Goal: Task Accomplishment & Management: Manage account settings

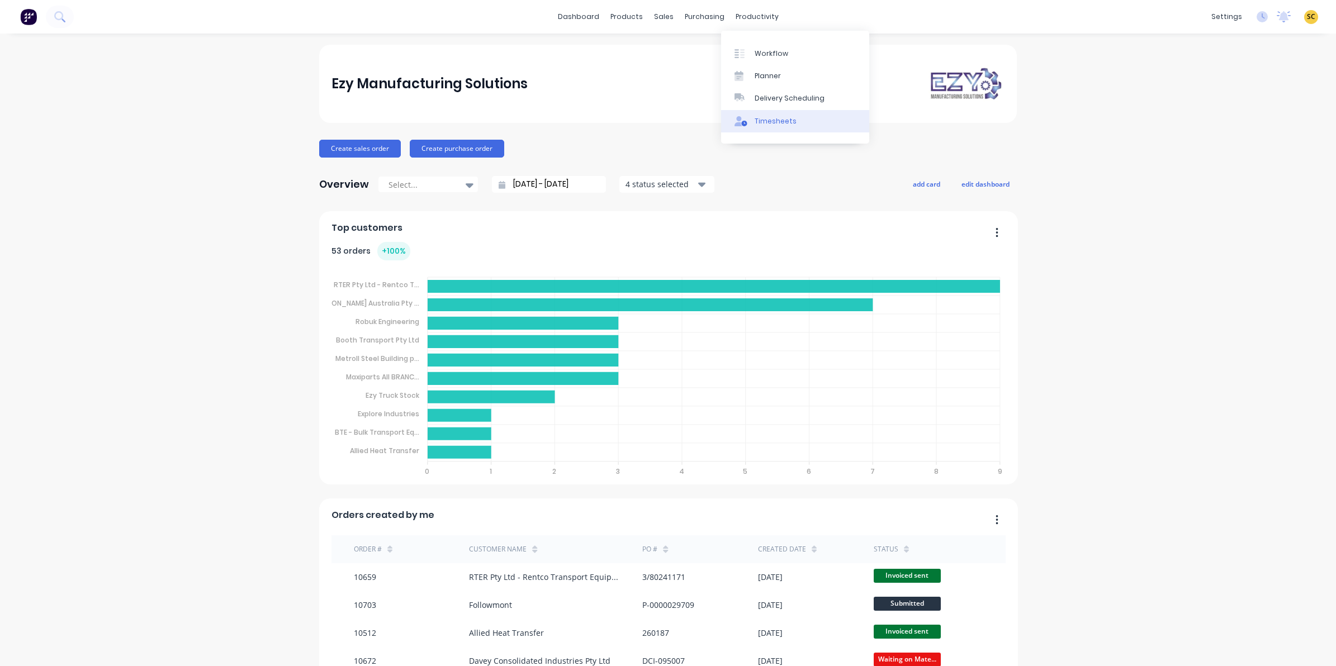
click at [773, 118] on div "Timesheets" at bounding box center [775, 121] width 42 height 10
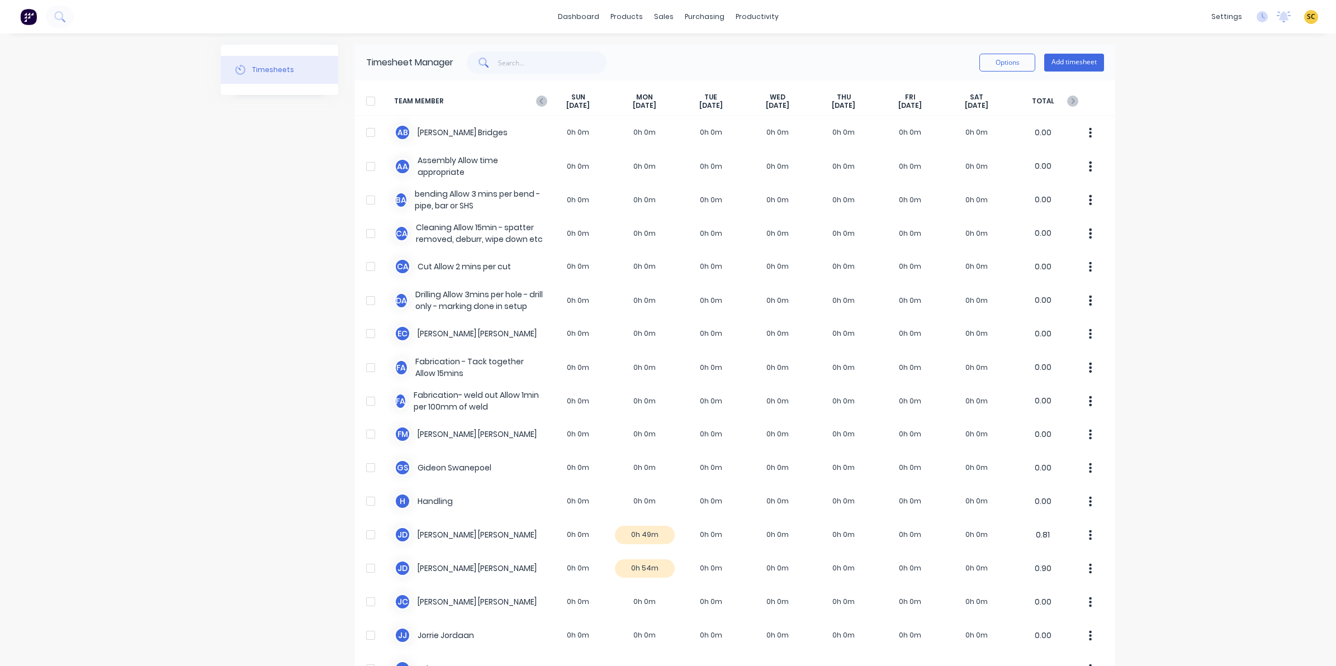
click at [537, 93] on span "TEAM MEMBER" at bounding box center [469, 101] width 151 height 17
click at [541, 96] on icon at bounding box center [541, 101] width 11 height 11
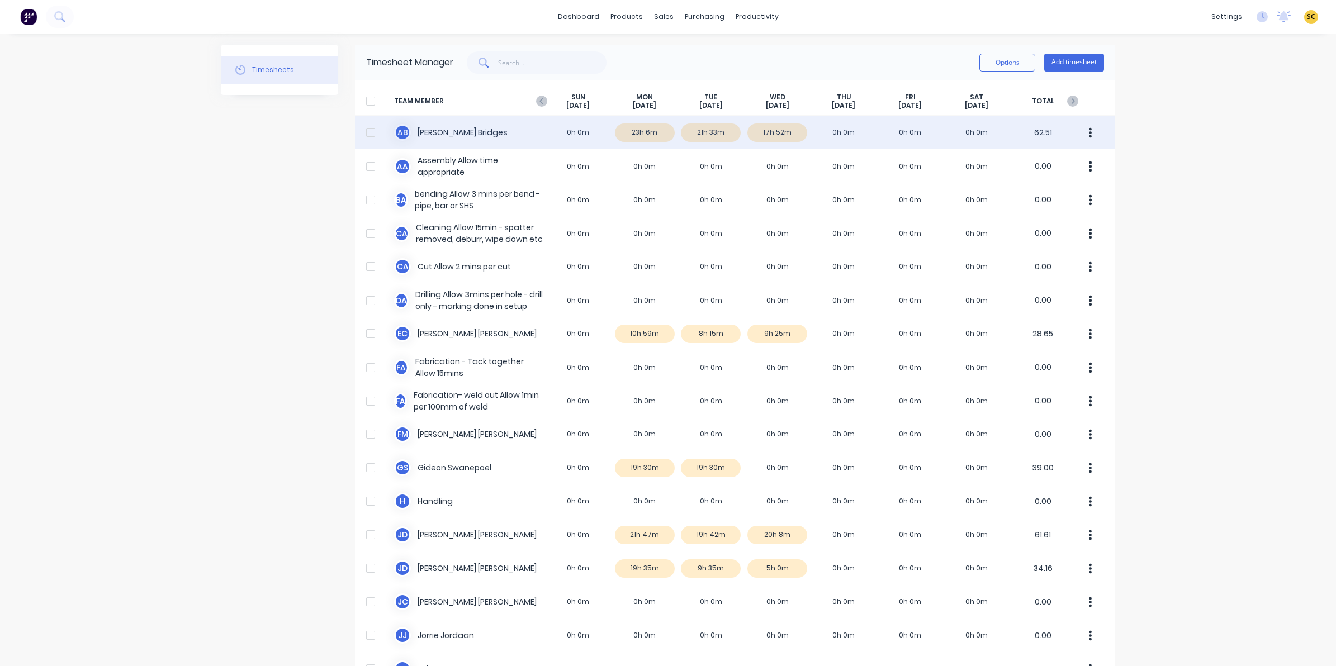
click at [767, 121] on div "A B Ashley Bridges 0h 0m 23h 6m 21h 33m 17h 52m 0h 0m 0h 0m 0h 0m 62.51" at bounding box center [735, 133] width 760 height 34
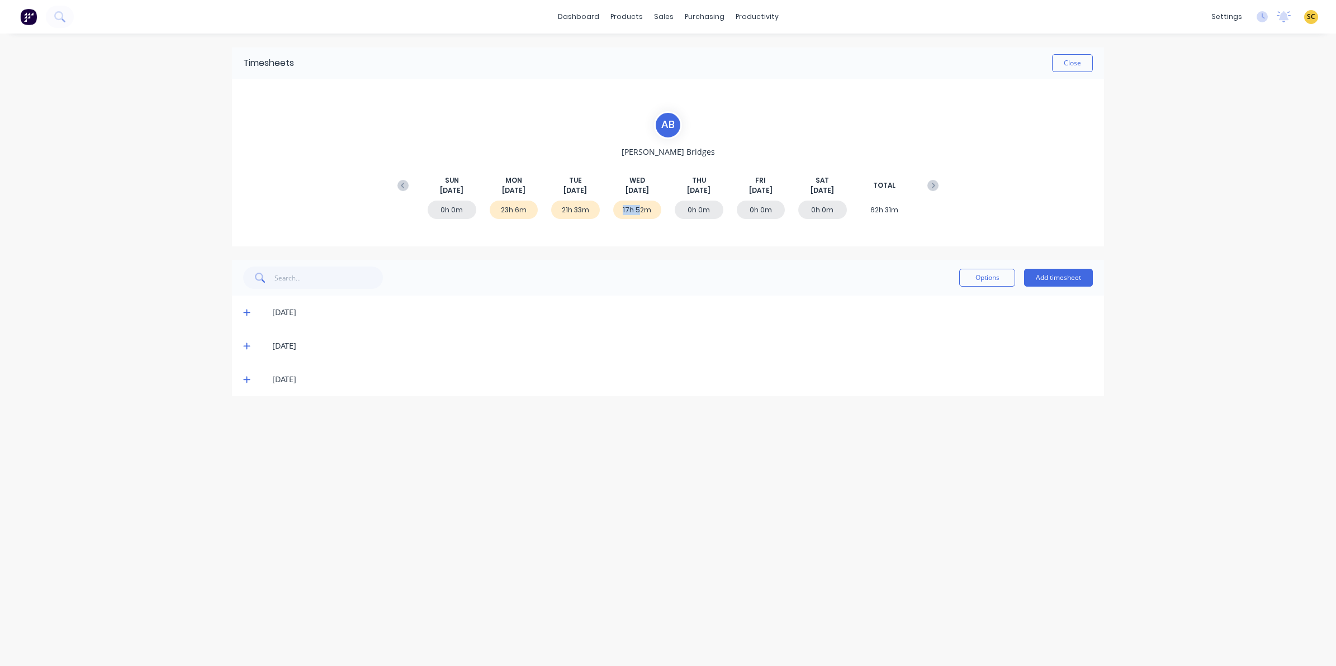
drag, startPoint x: 639, startPoint y: 219, endPoint x: 525, endPoint y: 279, distance: 128.5
click at [525, 279] on div "Timesheets Close A B Ashley Bridges SUN Aug 10th MON Aug 11th TUE Aug 12th WED …" at bounding box center [668, 222] width 872 height 349
click at [252, 382] on span at bounding box center [248, 379] width 11 height 11
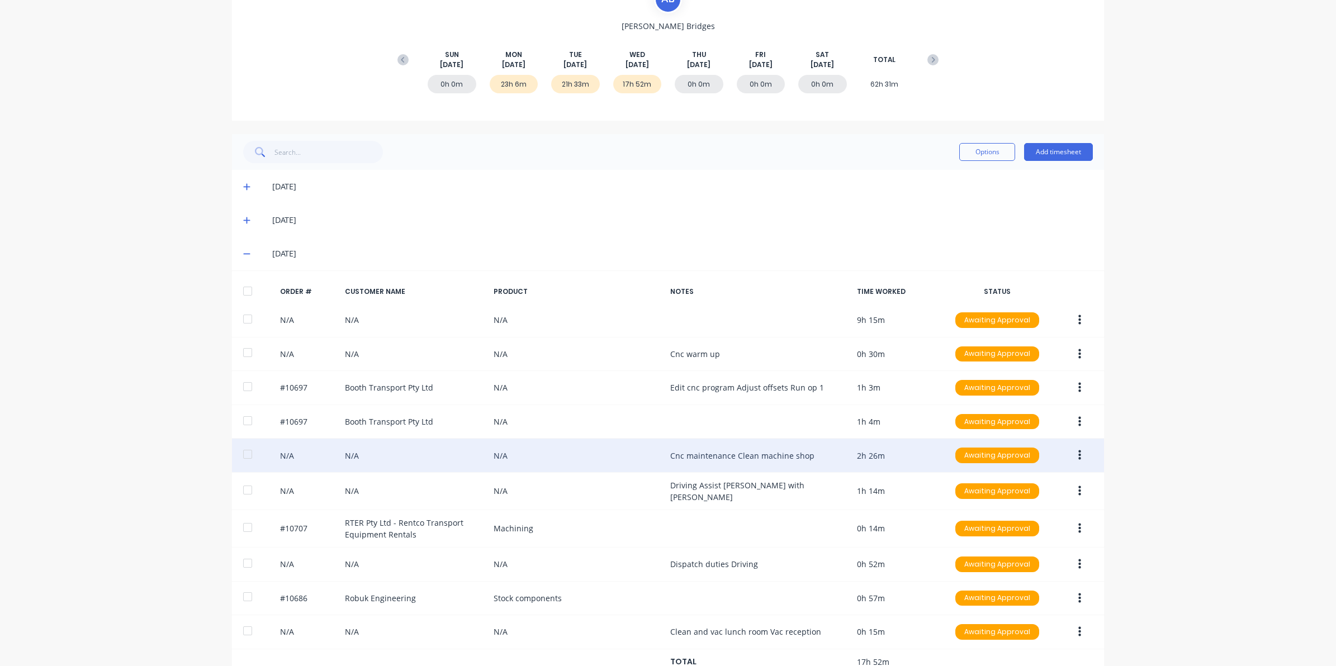
scroll to position [140, 0]
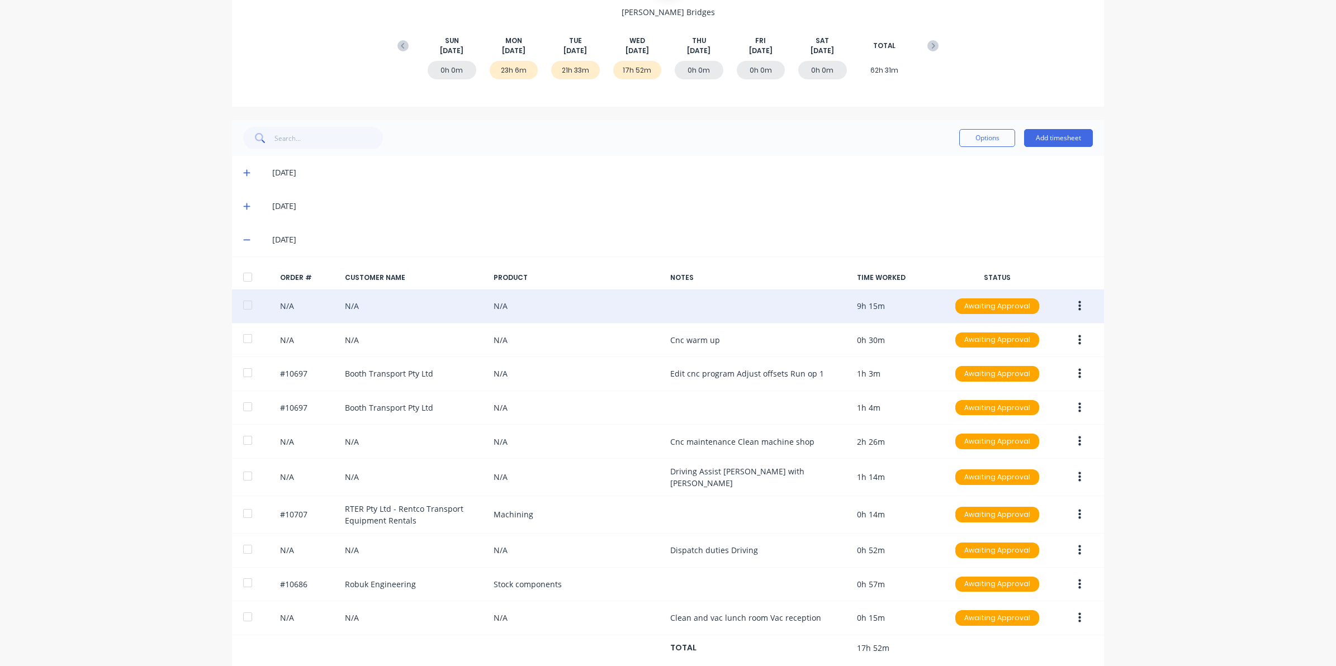
click at [1066, 297] on button "button" at bounding box center [1079, 306] width 26 height 20
click at [1018, 381] on div "Edit" at bounding box center [1039, 380] width 86 height 16
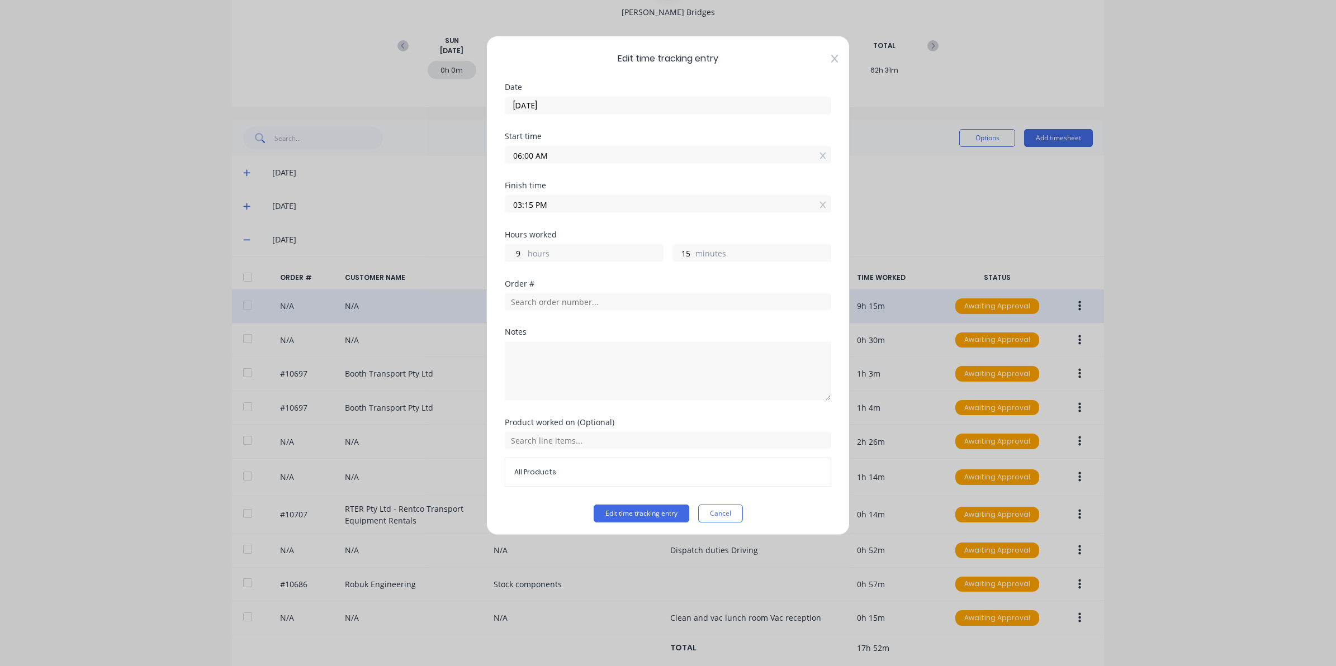
click at [831, 58] on icon at bounding box center [834, 59] width 7 height 8
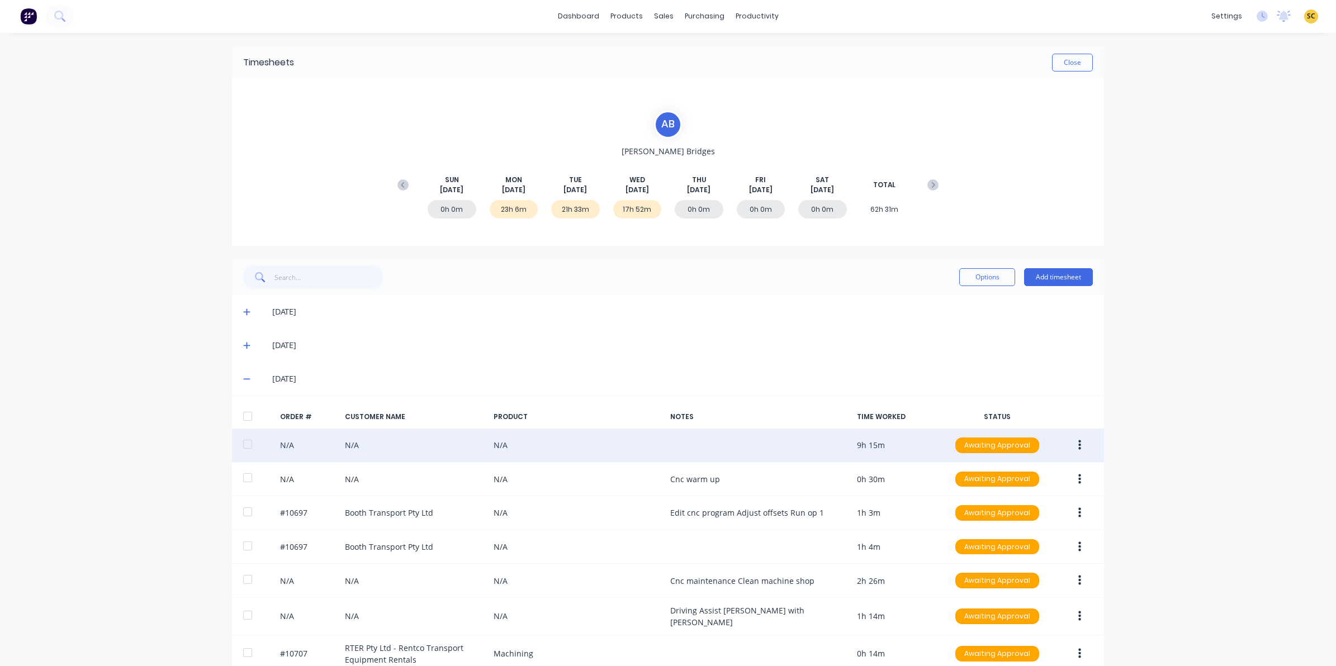
scroll to position [0, 0]
click at [1067, 55] on button "Close" at bounding box center [1072, 63] width 41 height 18
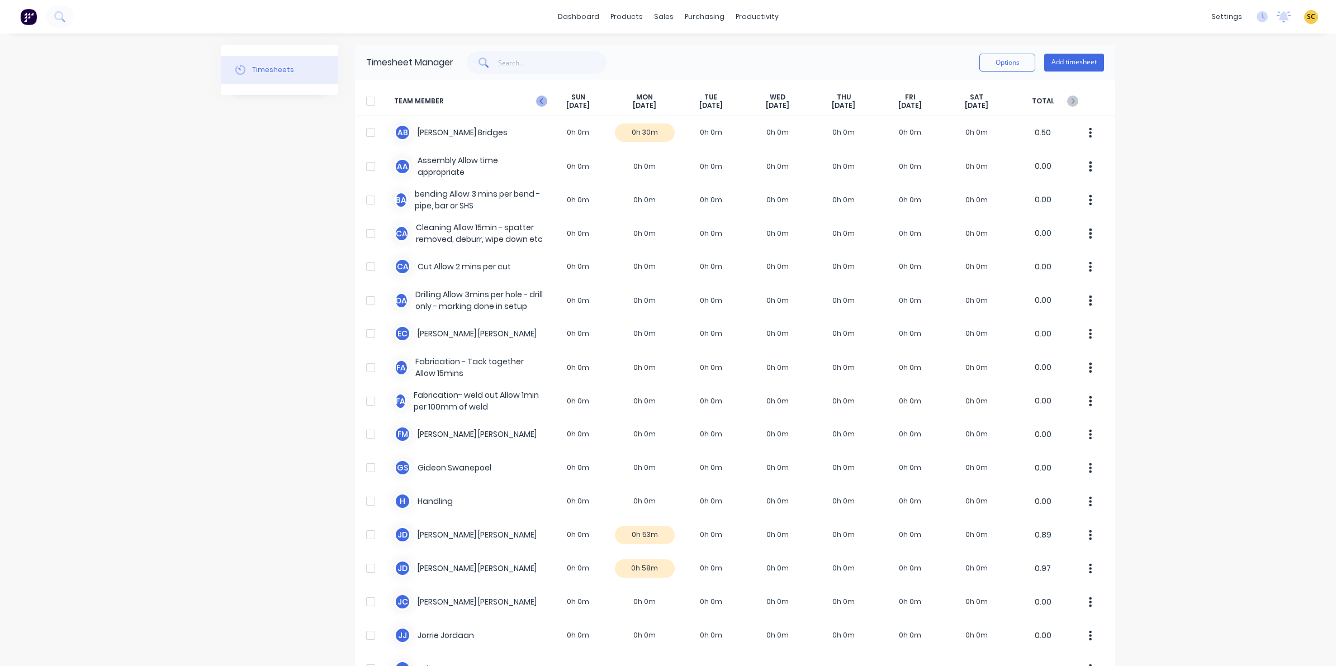
click at [539, 104] on icon at bounding box center [541, 101] width 11 height 11
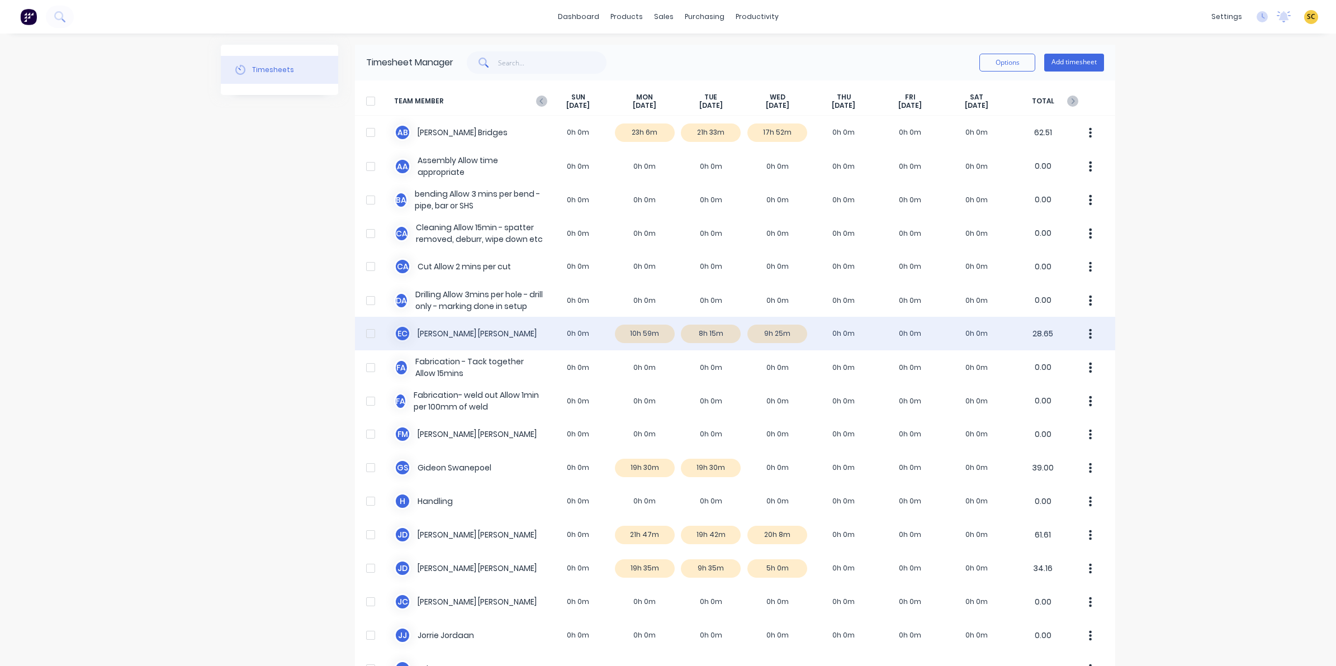
click at [777, 331] on div "E C Erik Coetzee 0h 0m 10h 59m 8h 15m 9h 25m 0h 0m 0h 0m 0h 0m 28.65" at bounding box center [735, 334] width 760 height 34
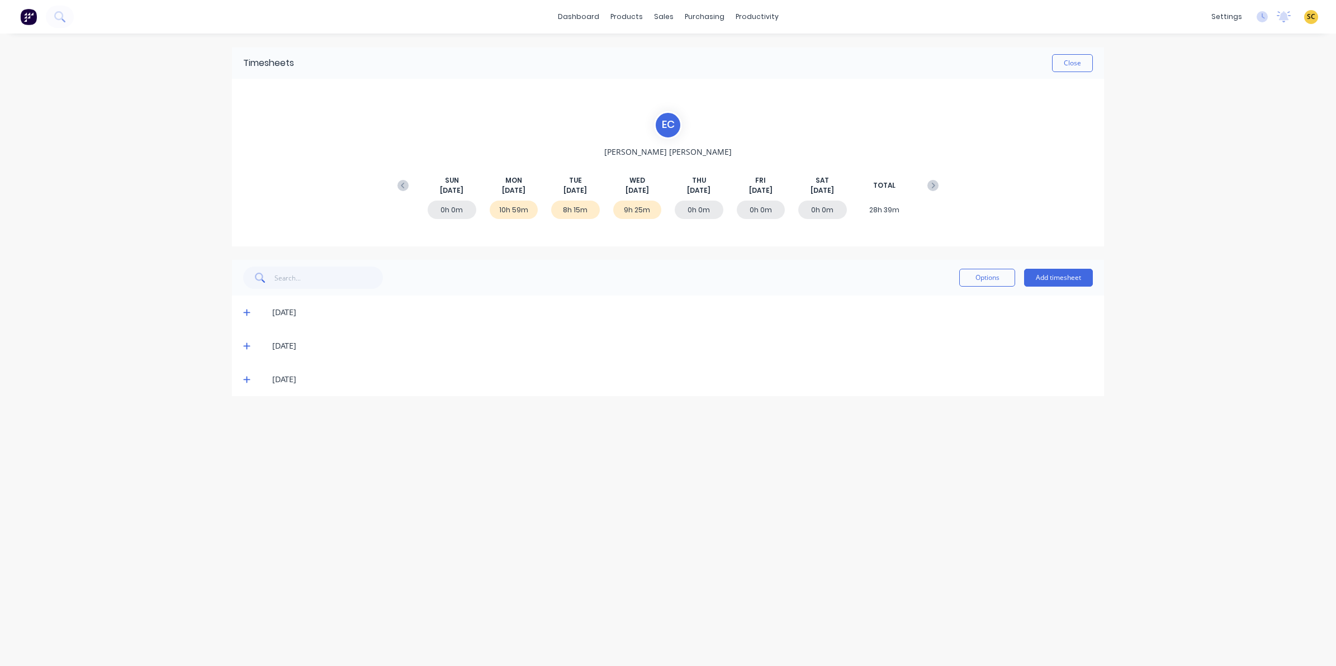
click at [249, 382] on icon at bounding box center [246, 380] width 7 height 8
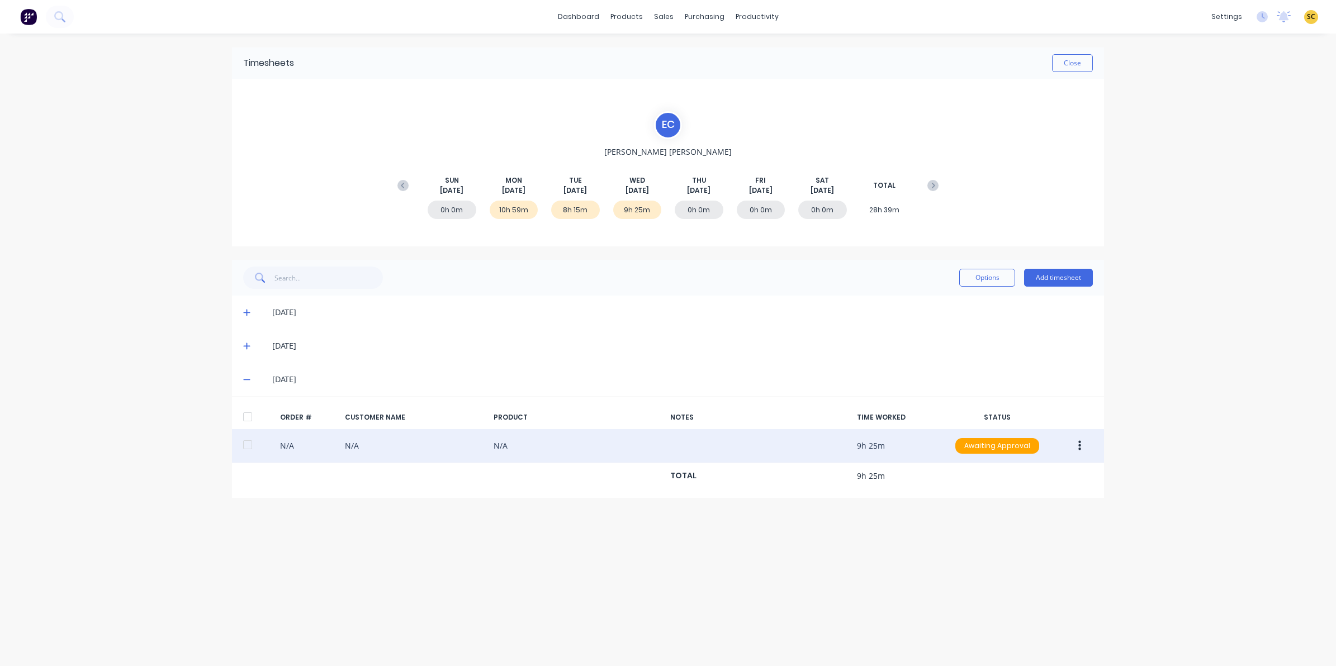
click at [1080, 442] on button "button" at bounding box center [1079, 446] width 26 height 20
click at [1033, 521] on div "Edit" at bounding box center [1039, 520] width 86 height 16
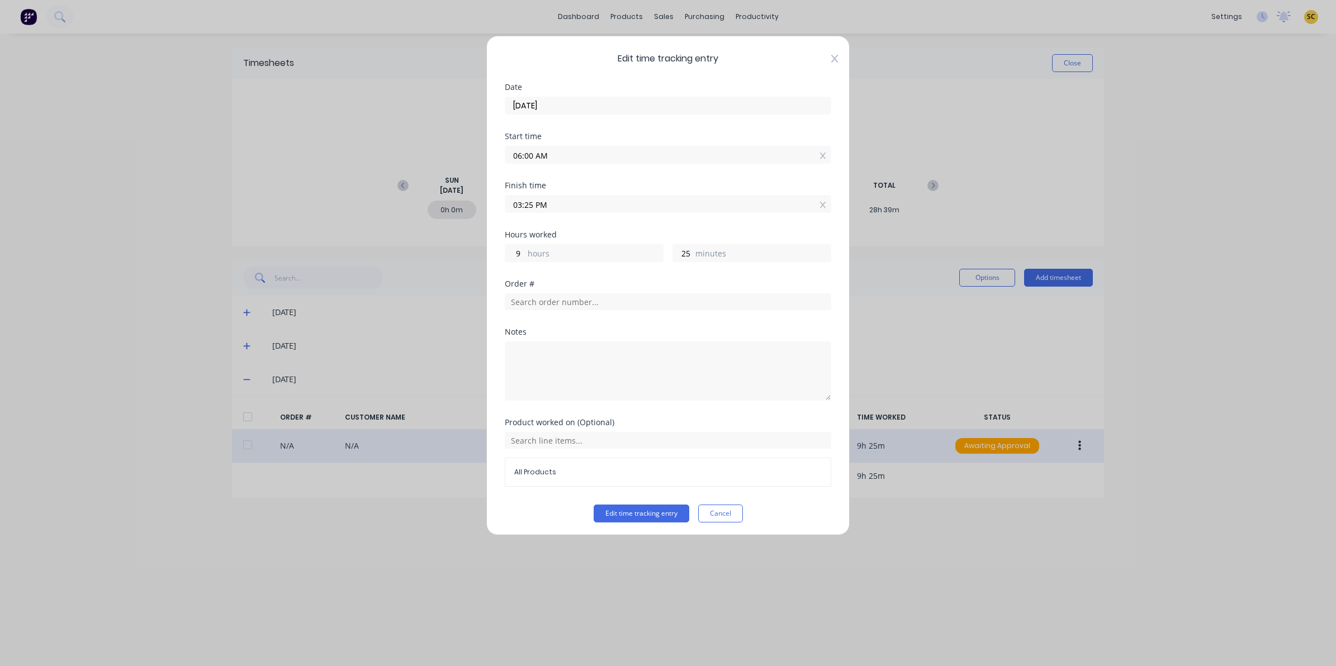
click at [831, 54] on icon at bounding box center [834, 58] width 7 height 9
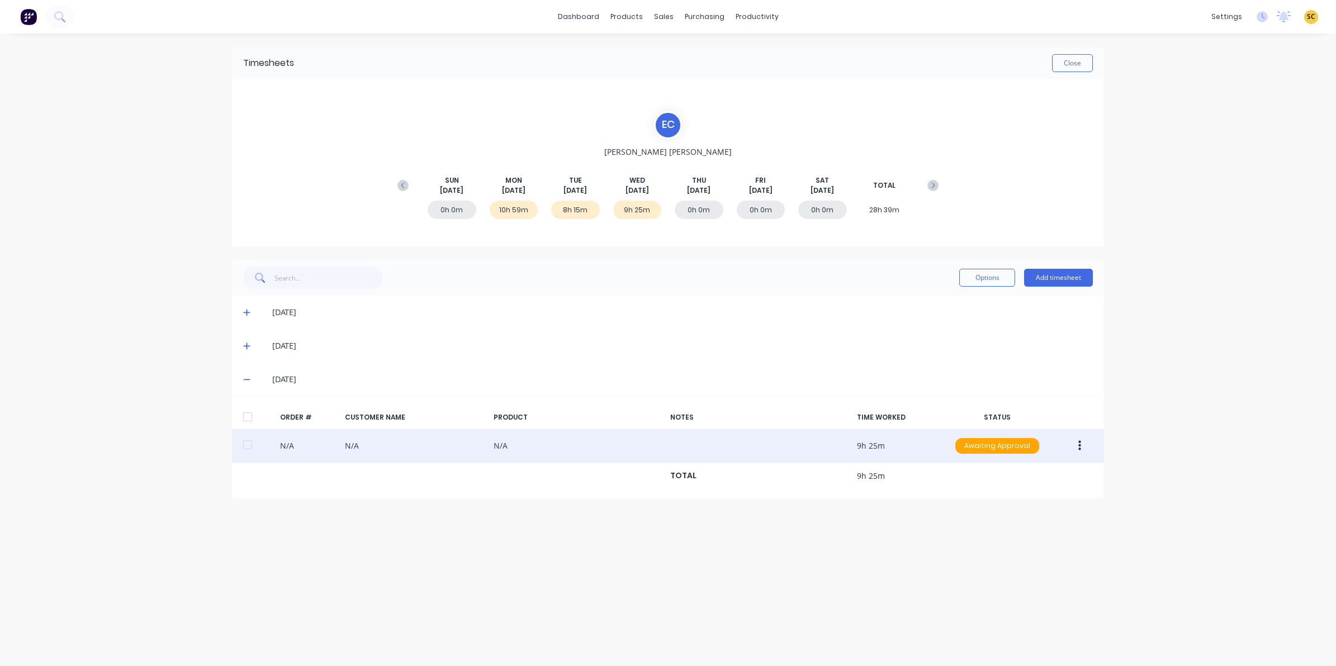
click at [241, 343] on div "[DATE]" at bounding box center [668, 346] width 872 height 34
click at [244, 344] on icon at bounding box center [246, 346] width 7 height 8
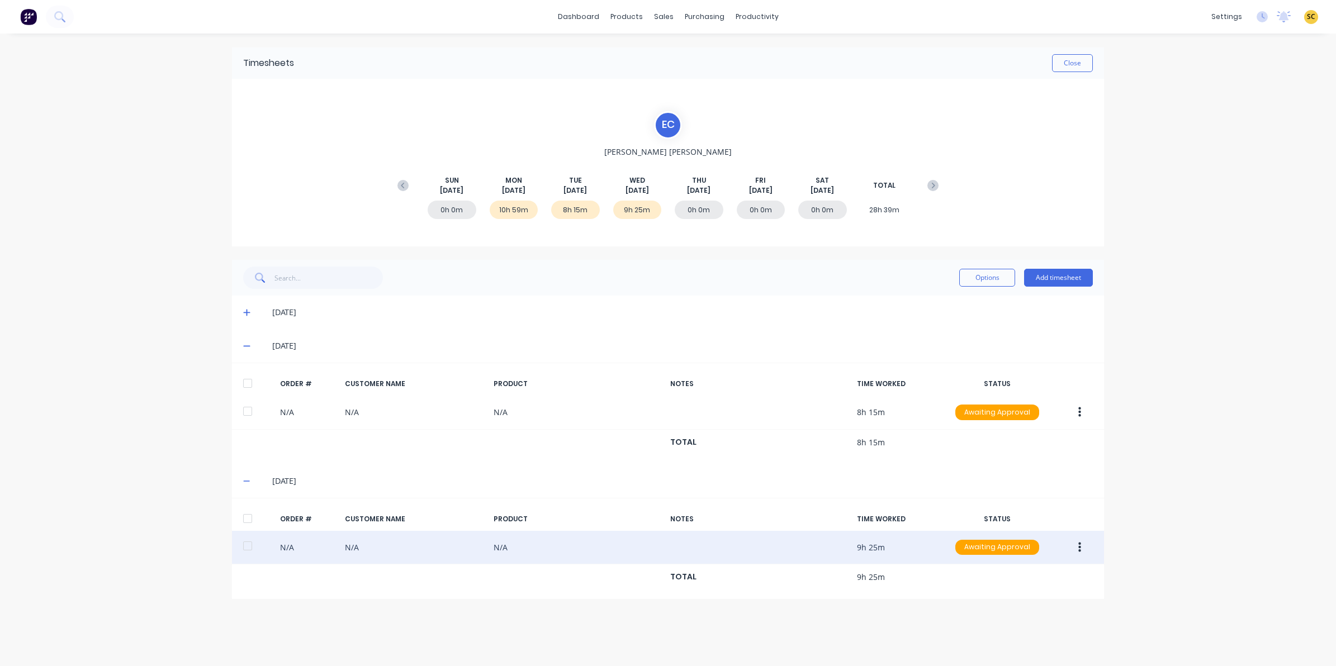
click at [249, 314] on icon at bounding box center [246, 313] width 7 height 8
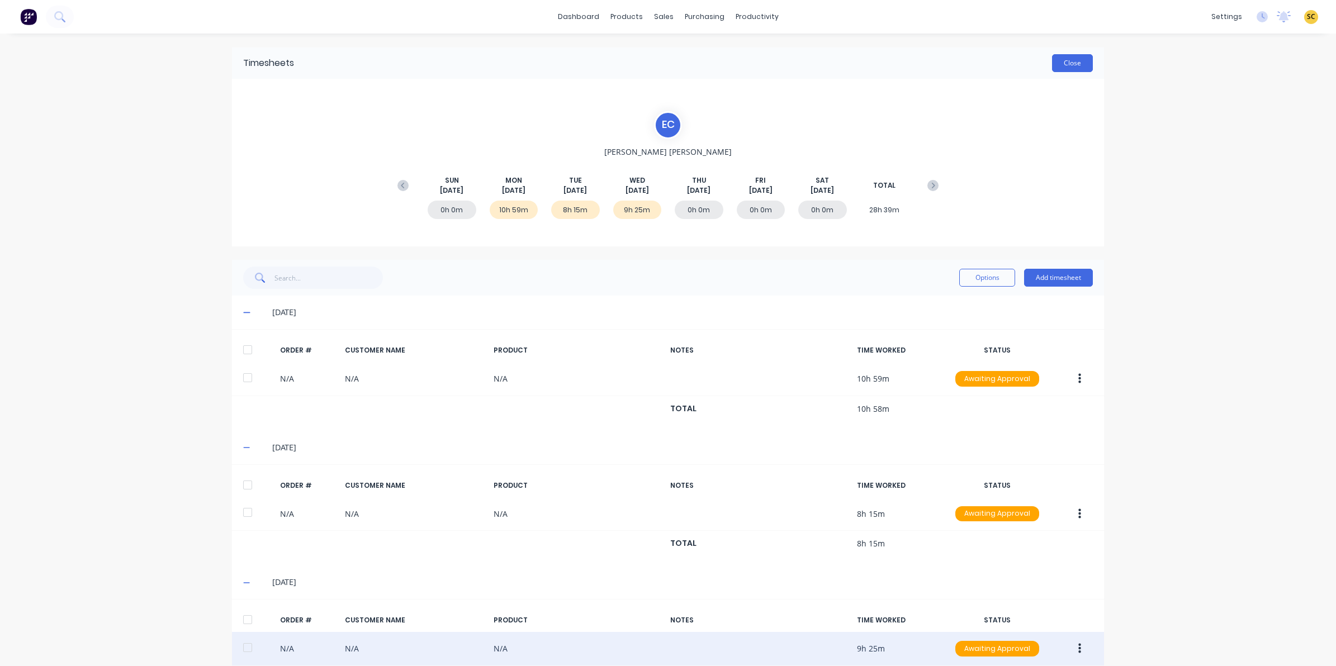
click at [1078, 63] on button "Close" at bounding box center [1072, 63] width 41 height 18
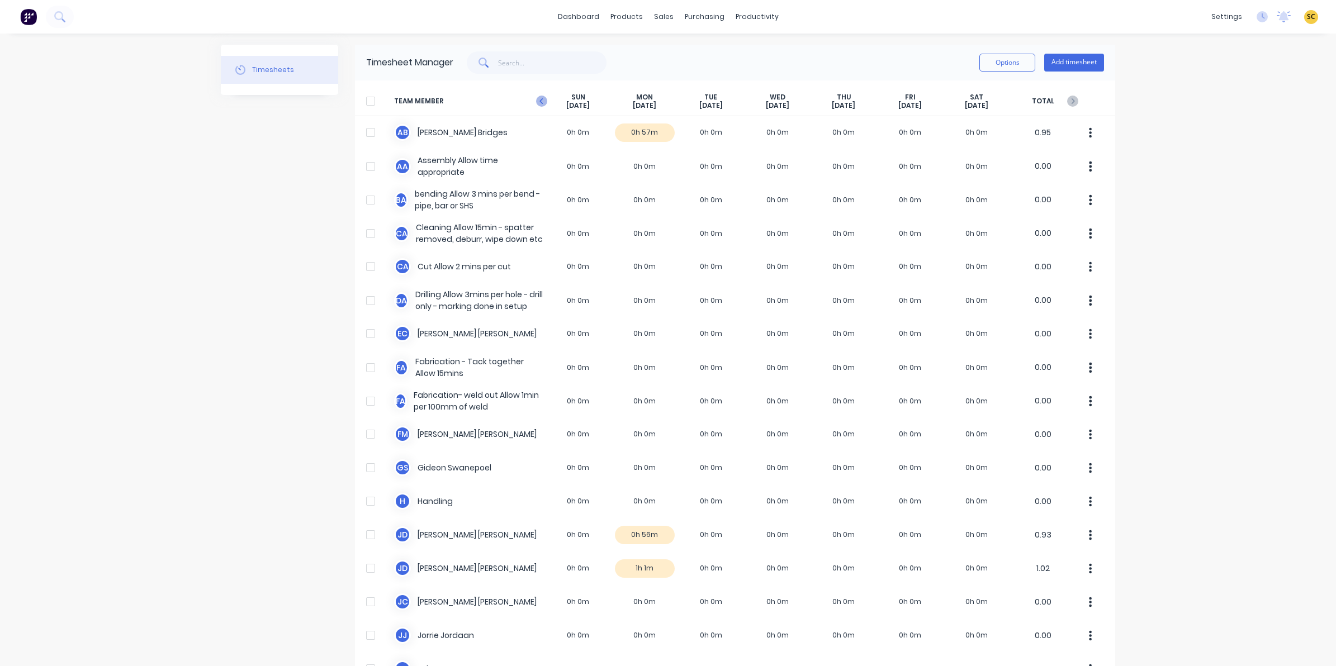
click at [537, 97] on icon at bounding box center [541, 101] width 11 height 11
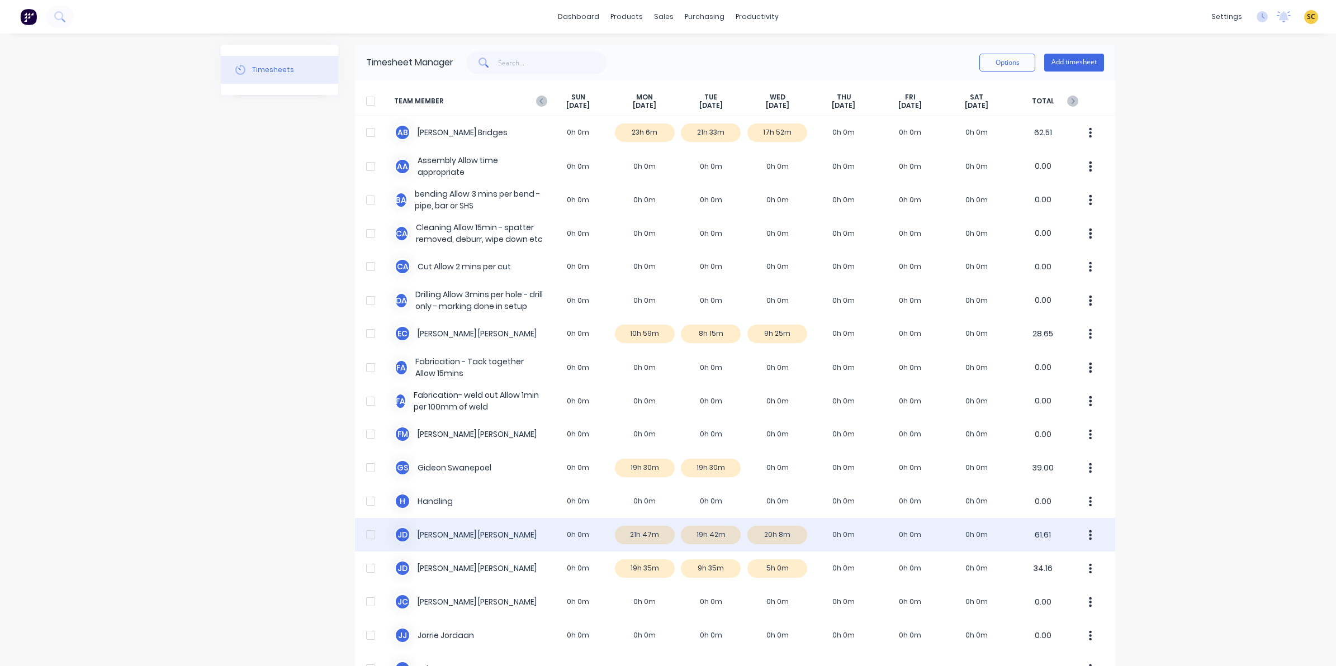
click at [767, 534] on div "J D Joel De Vries 0h 0m 21h 47m 19h 42m 20h 8m 0h 0m 0h 0m 0h 0m 61.61" at bounding box center [735, 535] width 760 height 34
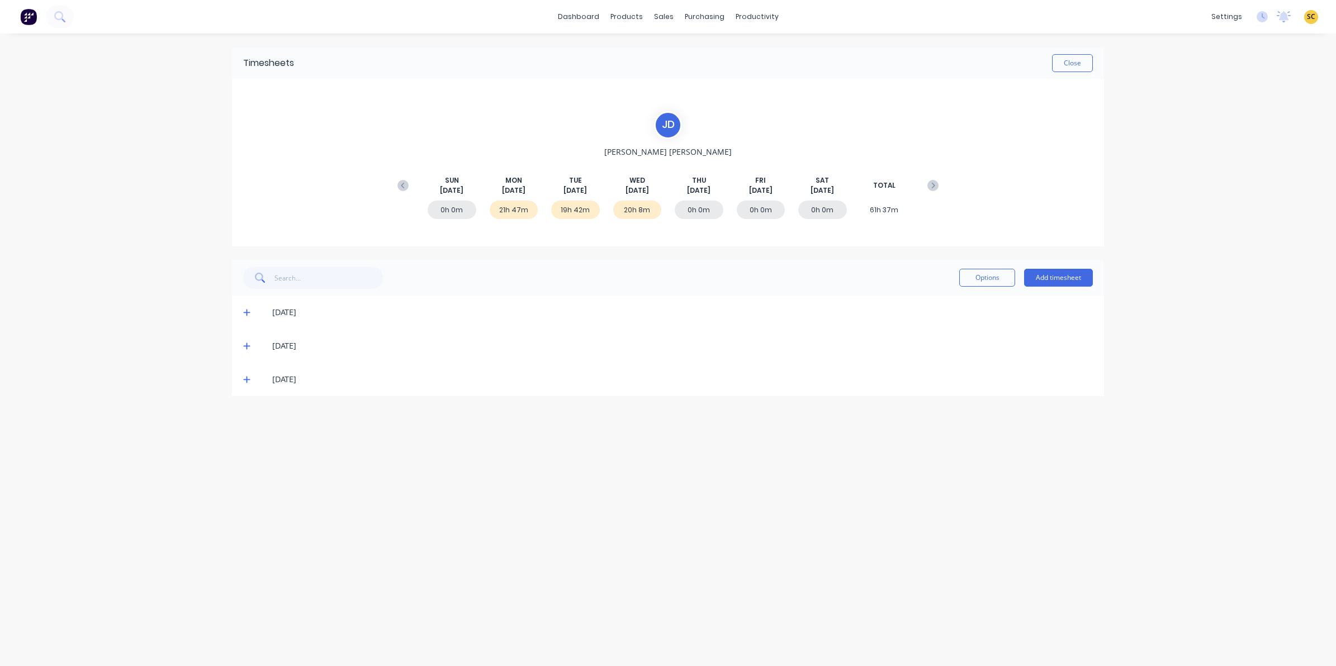
click at [244, 383] on icon at bounding box center [246, 380] width 7 height 8
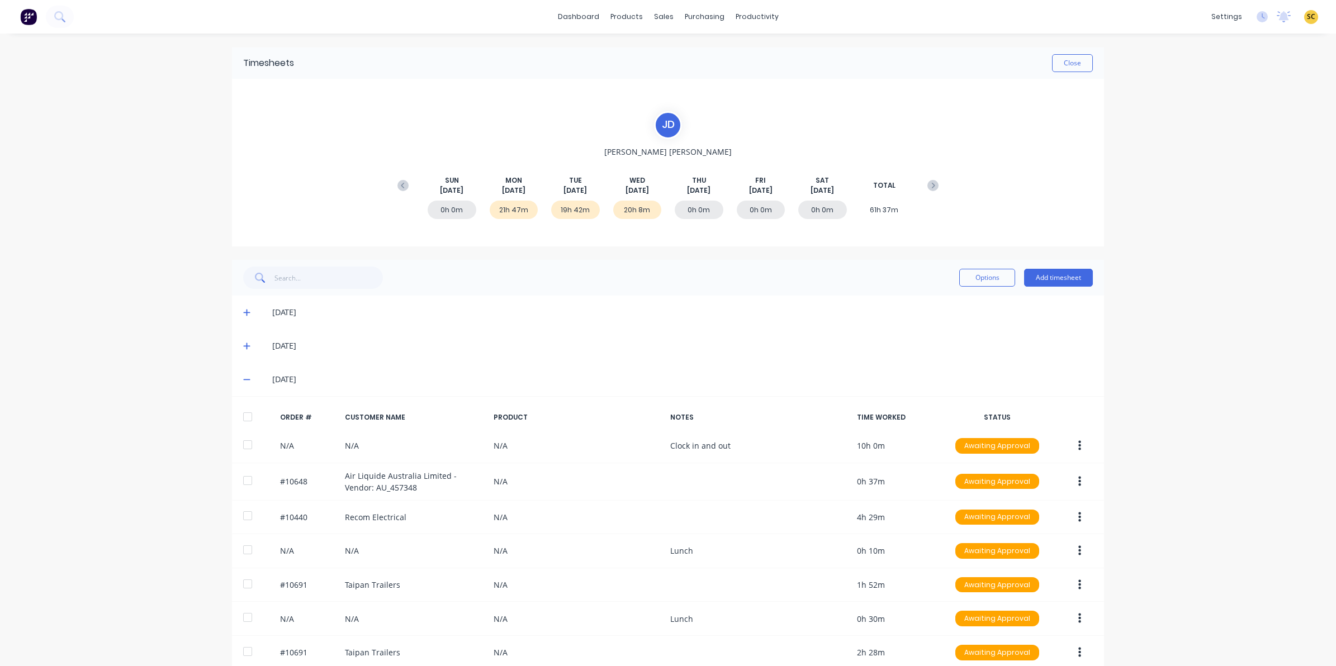
click at [243, 345] on icon at bounding box center [246, 346] width 7 height 8
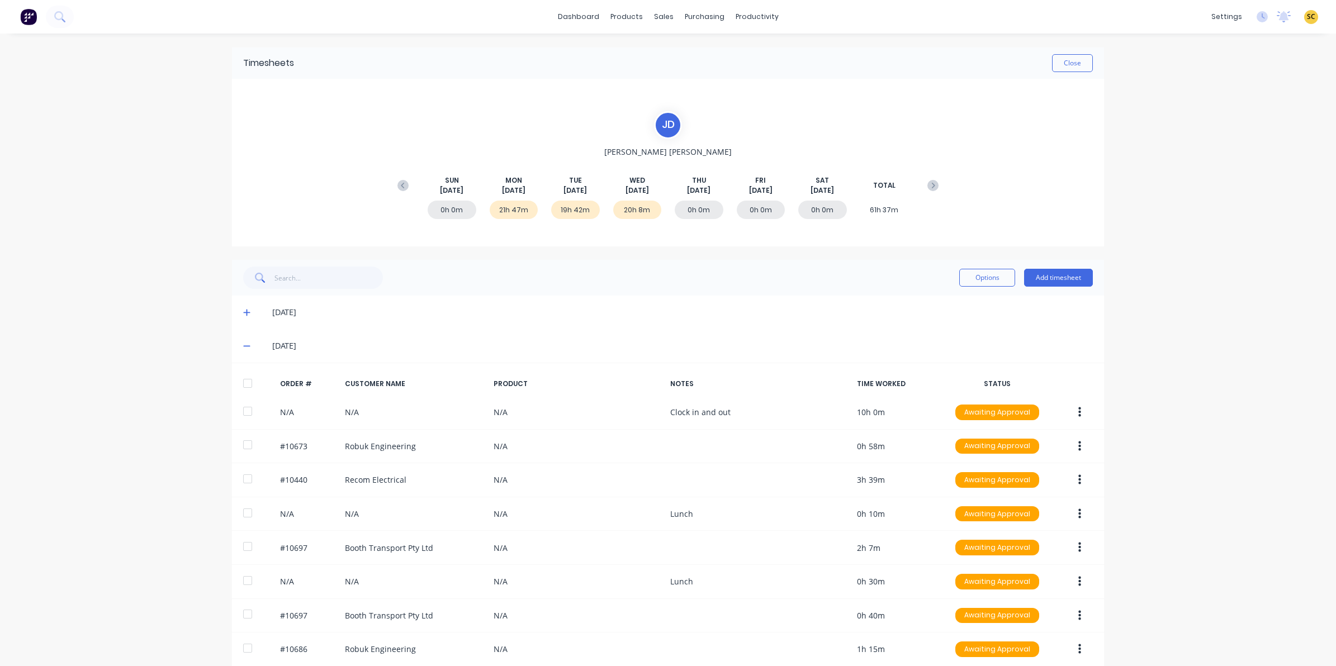
click at [243, 310] on icon at bounding box center [246, 313] width 7 height 8
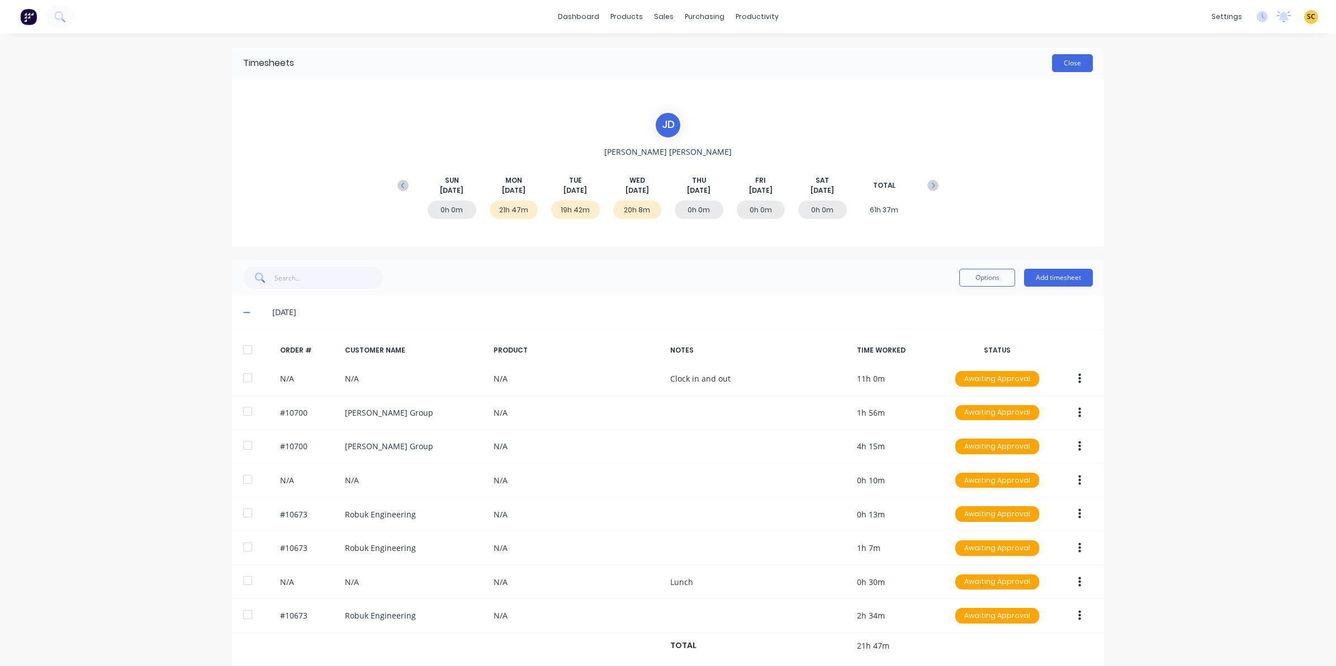
click at [1080, 65] on button "Close" at bounding box center [1072, 63] width 41 height 18
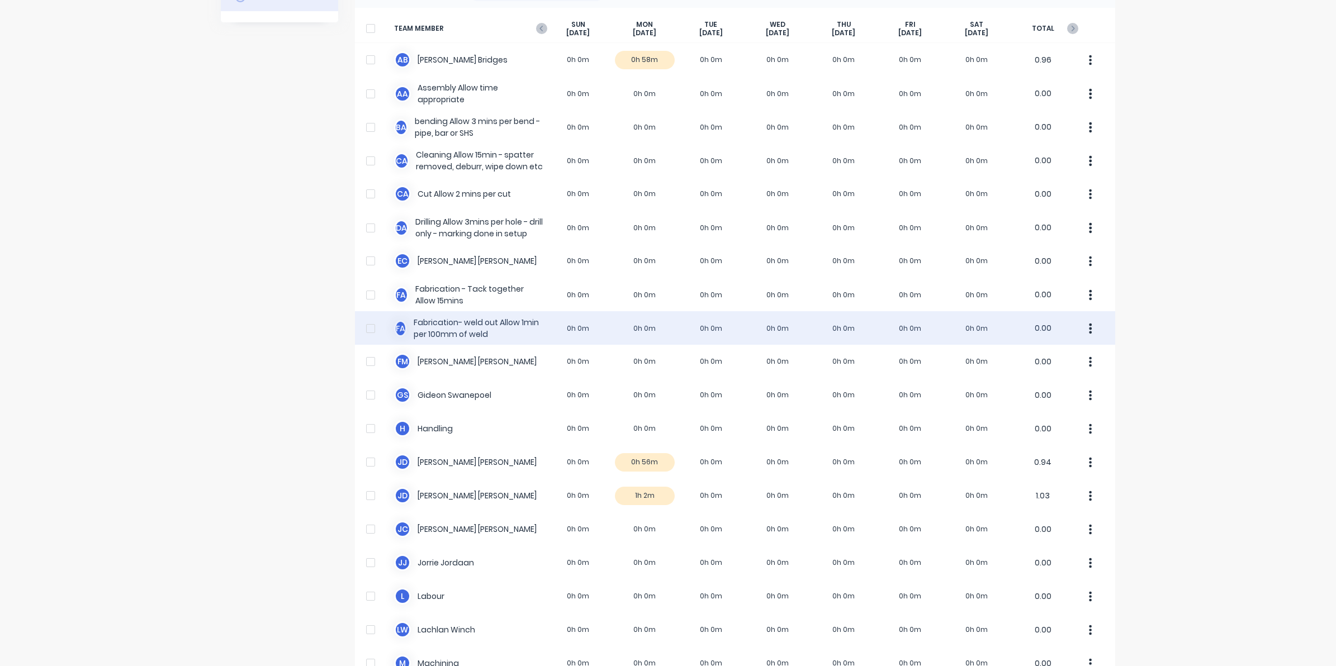
scroll to position [70, 0]
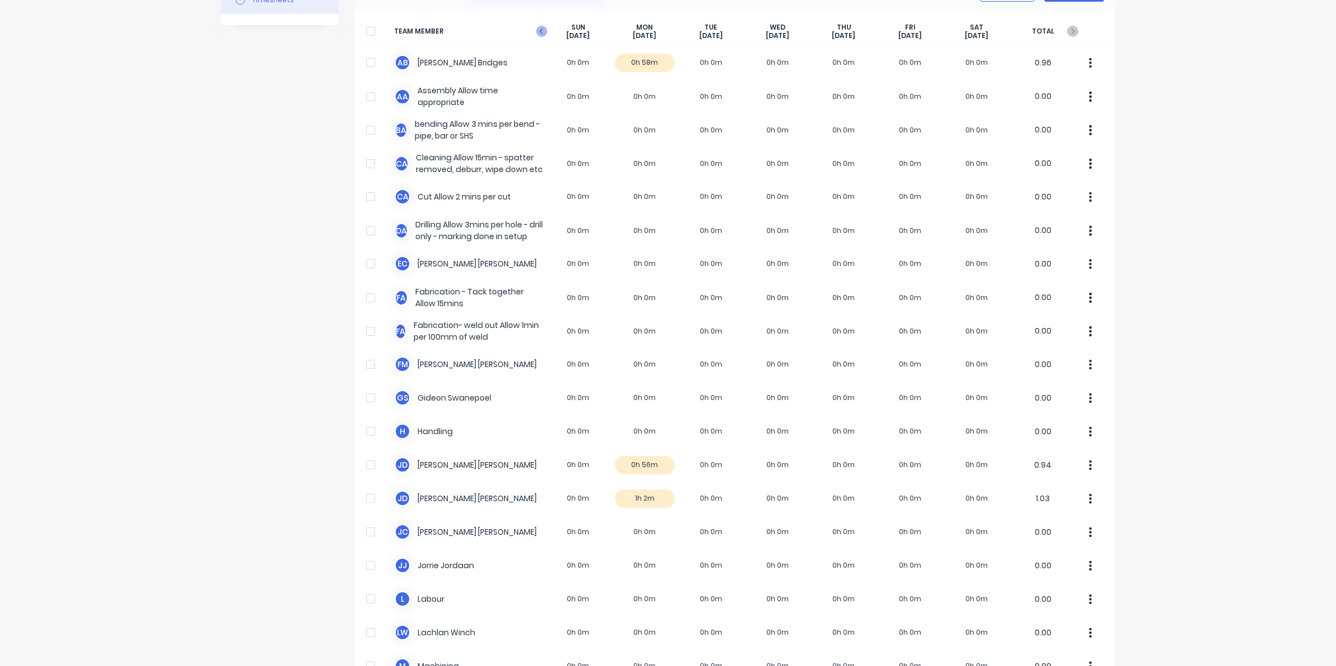
click at [538, 28] on icon at bounding box center [541, 31] width 11 height 11
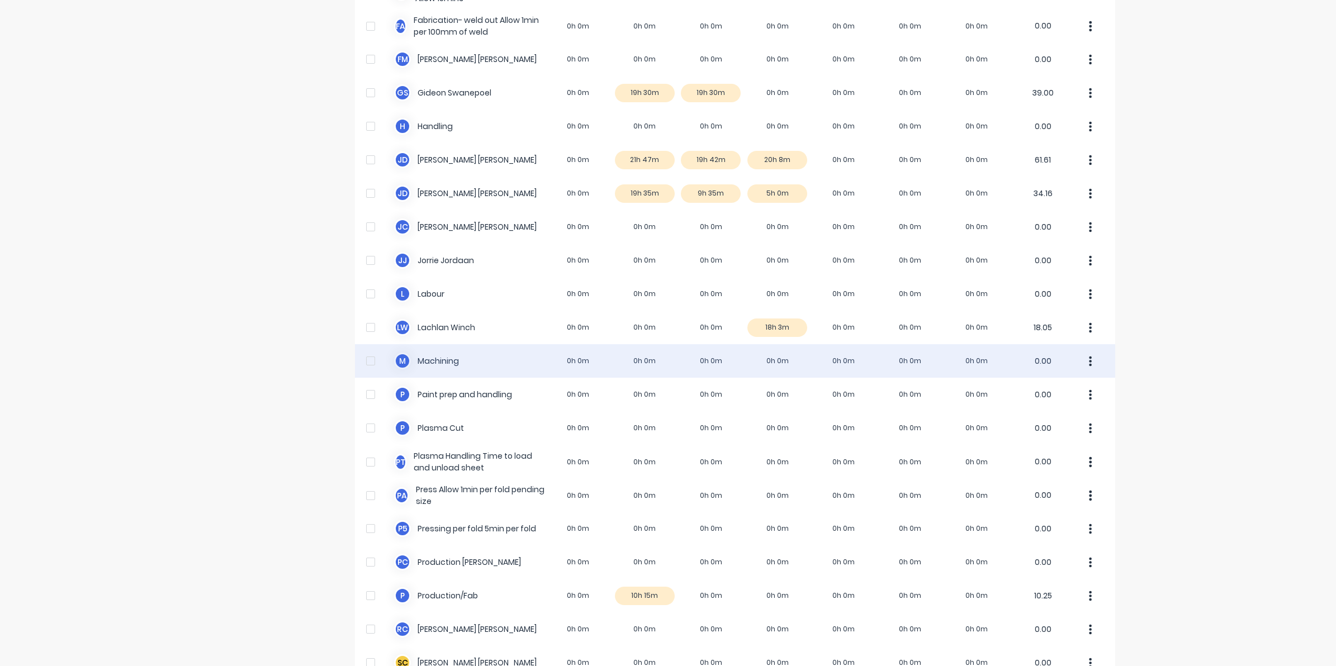
scroll to position [419, 0]
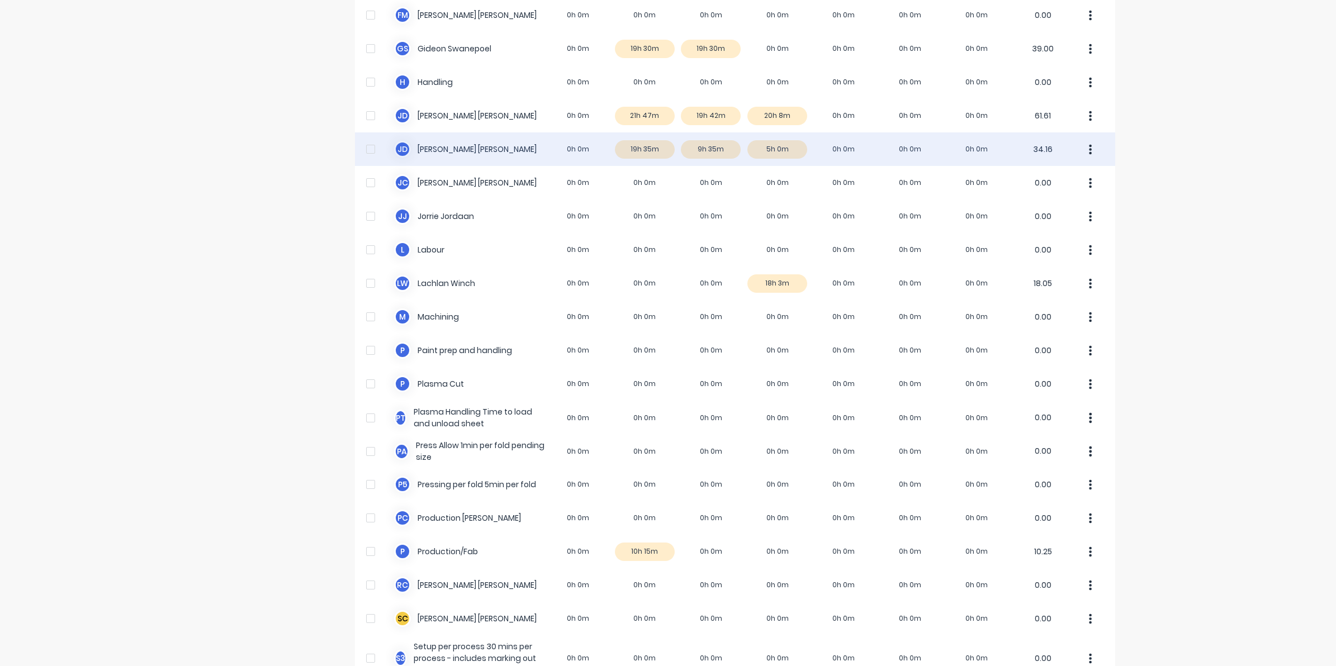
click at [780, 146] on div "J d Johan de Lange 0h 0m 19h 35m 9h 35m 5h 0m 0h 0m 0h 0m 0h 0m 34.16" at bounding box center [735, 149] width 760 height 34
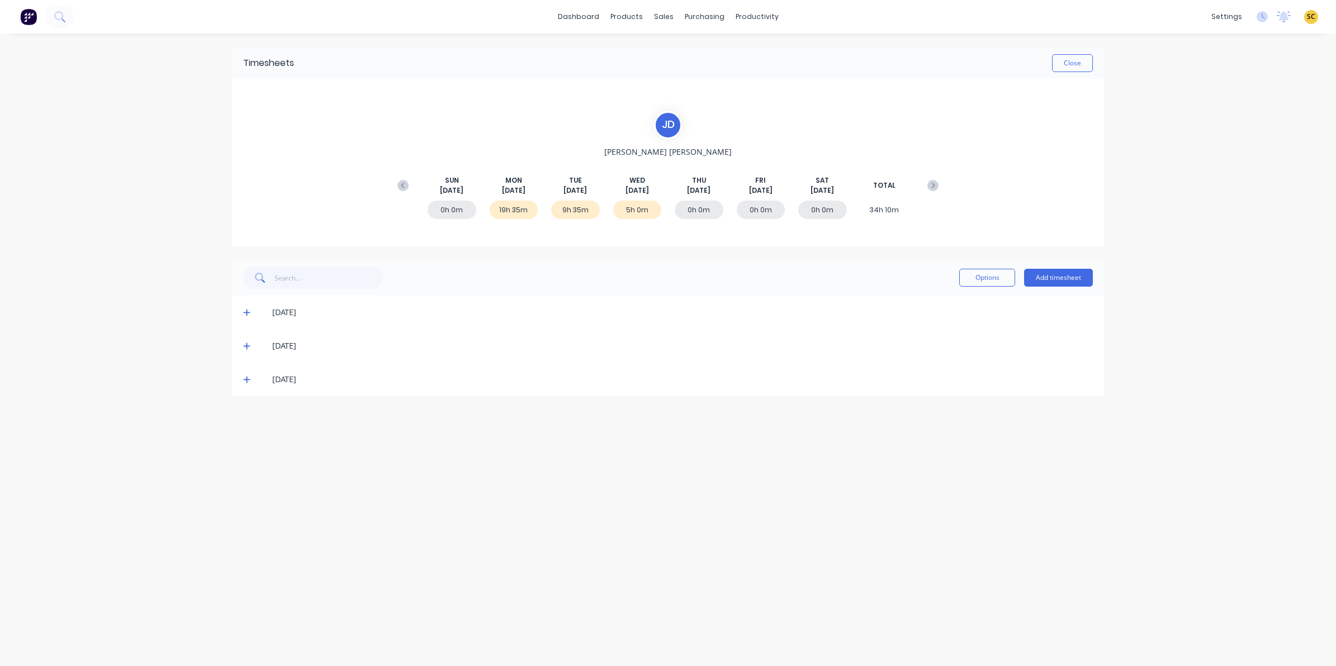
click at [241, 381] on div "[DATE]" at bounding box center [668, 380] width 872 height 34
click at [250, 379] on span at bounding box center [248, 379] width 11 height 11
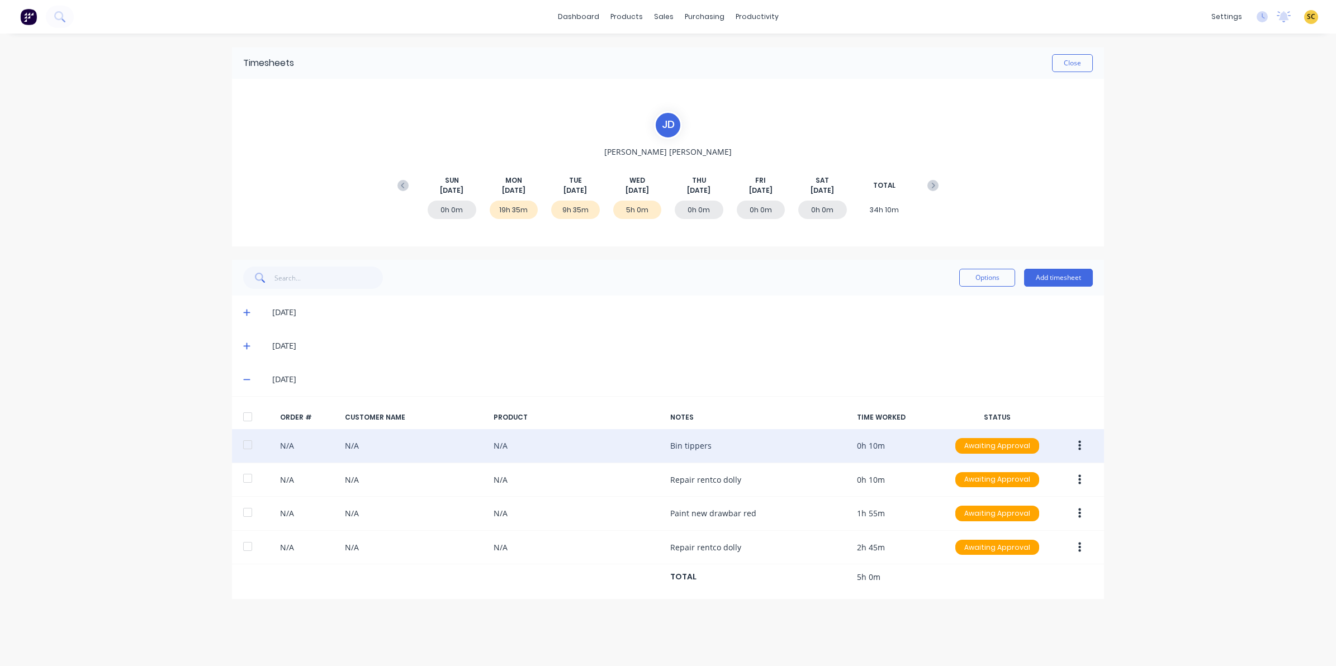
click at [1080, 443] on icon "button" at bounding box center [1079, 446] width 3 height 10
click at [1019, 520] on div "Edit" at bounding box center [1039, 520] width 86 height 16
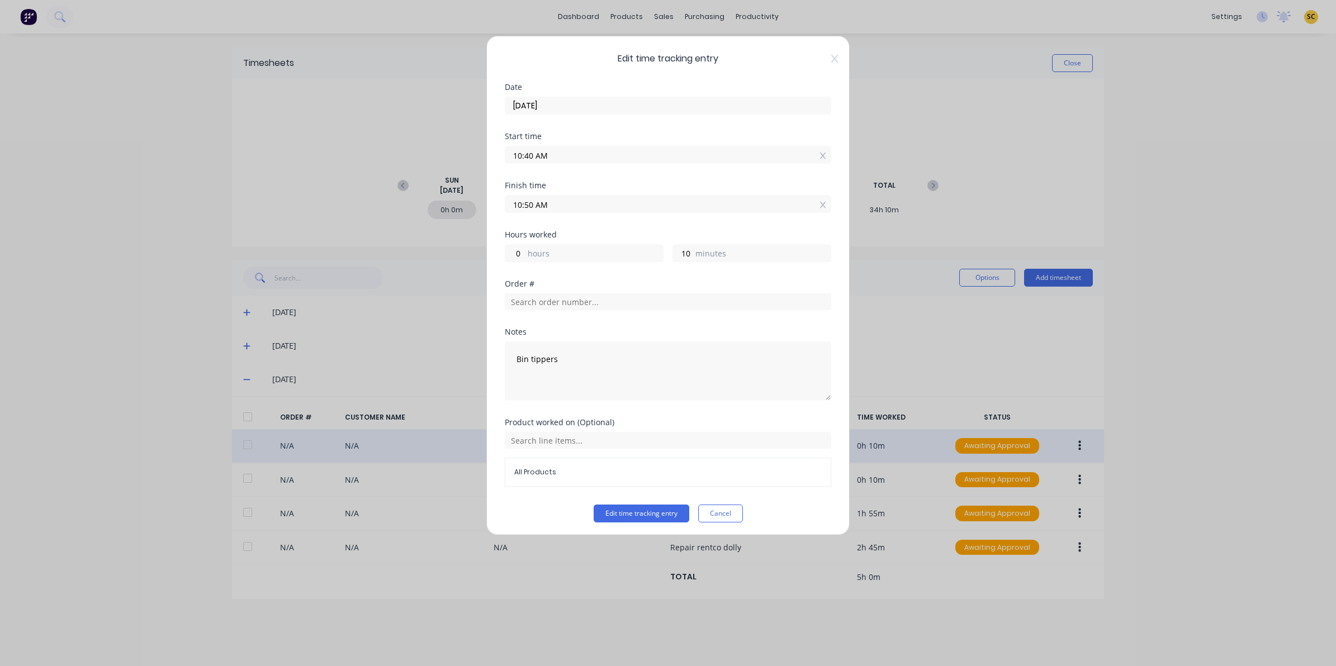
click at [554, 286] on div "Order #" at bounding box center [668, 284] width 326 height 8
click at [561, 303] on input "text" at bounding box center [668, 301] width 326 height 17
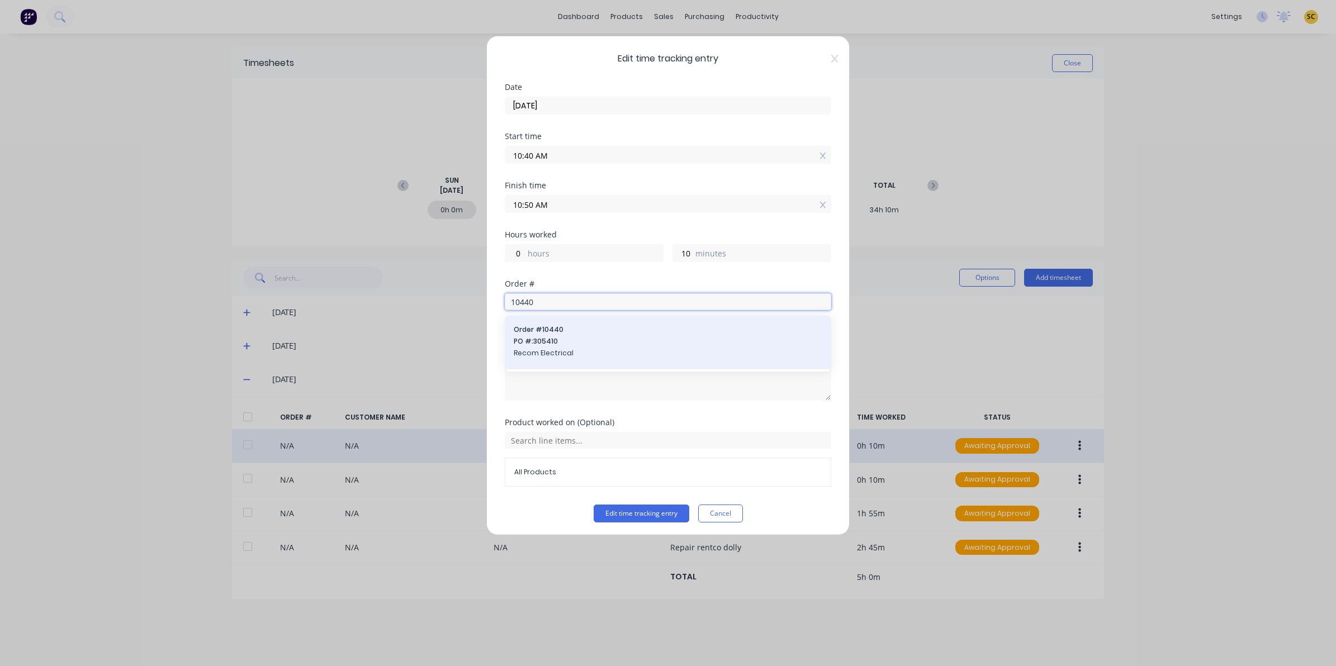
type input "10440"
click at [577, 347] on span "PO #: 305410" at bounding box center [668, 341] width 309 height 10
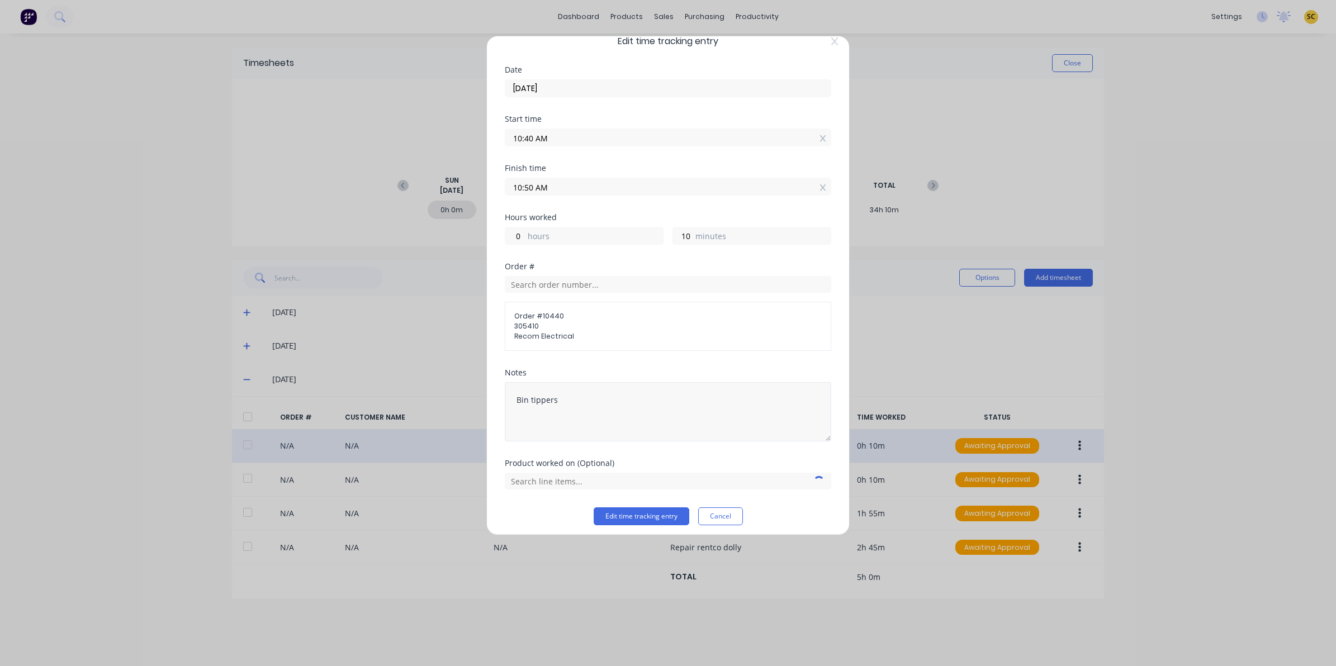
scroll to position [24, 0]
click at [652, 518] on button "Edit time tracking entry" at bounding box center [642, 510] width 96 height 18
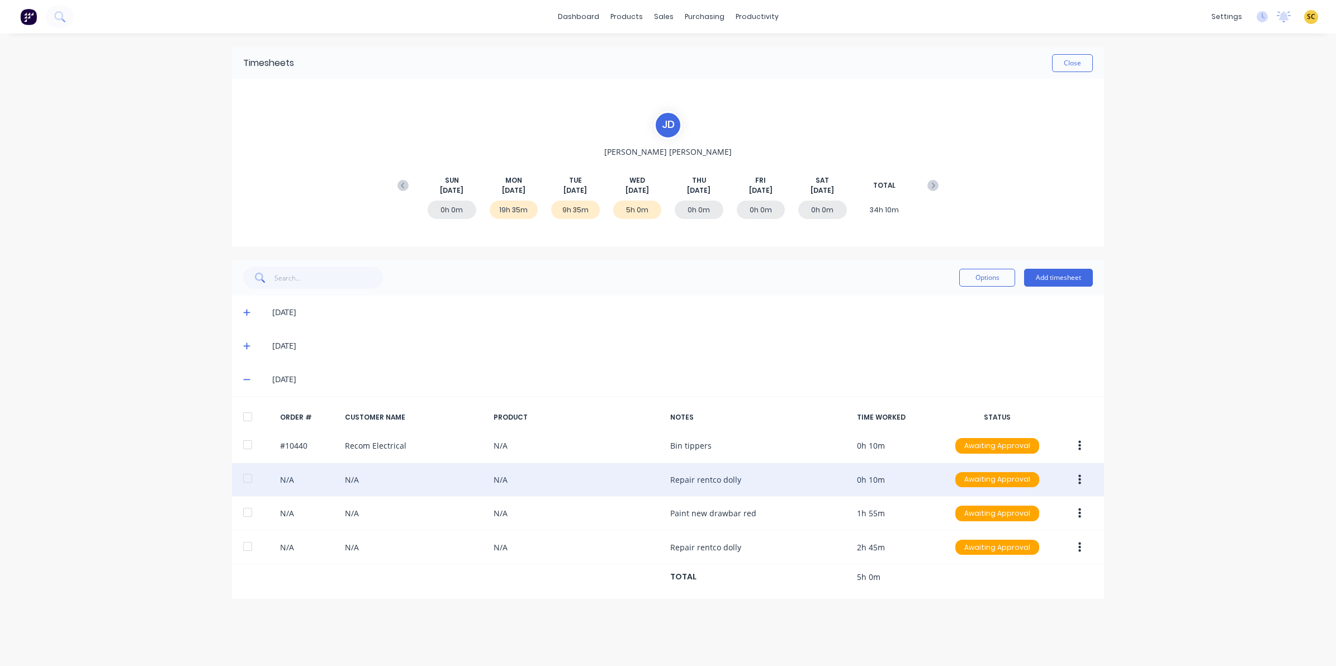
click at [1081, 473] on button "button" at bounding box center [1079, 480] width 26 height 20
click at [1028, 535] on div "Unapprove" at bounding box center [1039, 532] width 86 height 16
click at [1029, 463] on div "ORDER # CUSTOMER NAME PRODUCT NOTES TIME WORKED STATUS #10440 Recom Electrical …" at bounding box center [668, 497] width 872 height 203
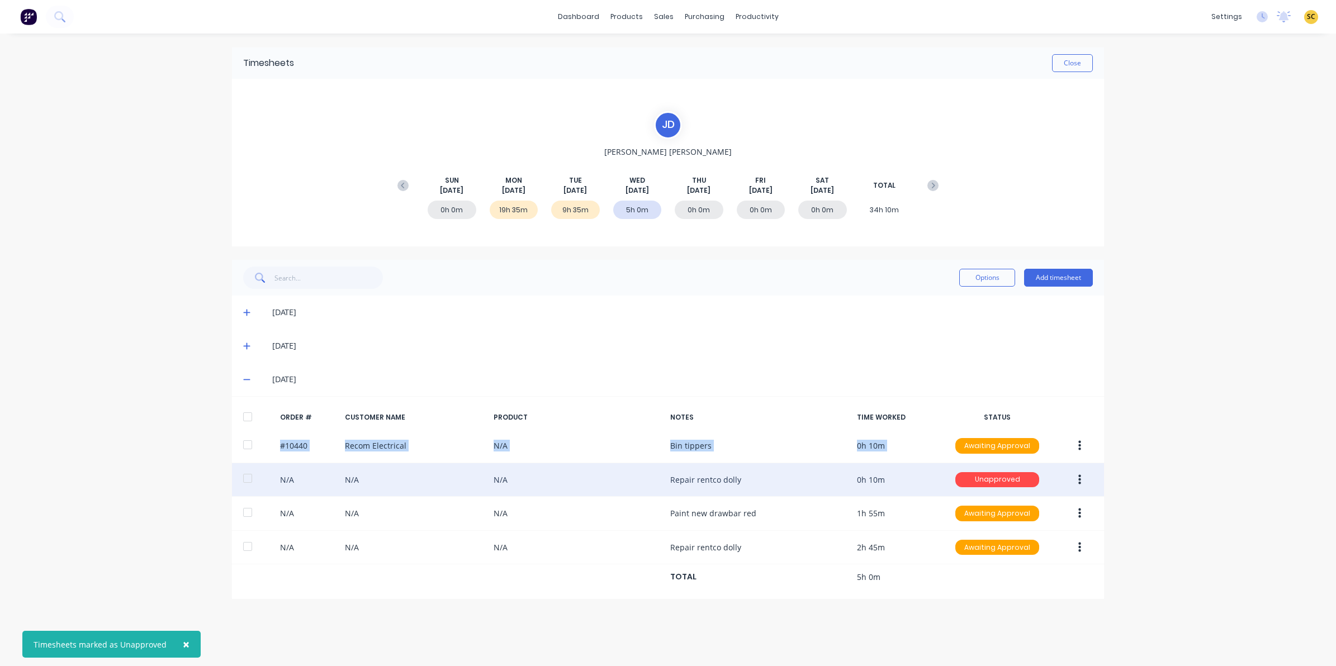
drag, startPoint x: 1029, startPoint y: 463, endPoint x: 1038, endPoint y: 485, distance: 23.6
click at [1040, 483] on button "Unapproved" at bounding box center [997, 480] width 85 height 17
click at [980, 520] on div "Awaiting Approval" at bounding box center [973, 514] width 92 height 16
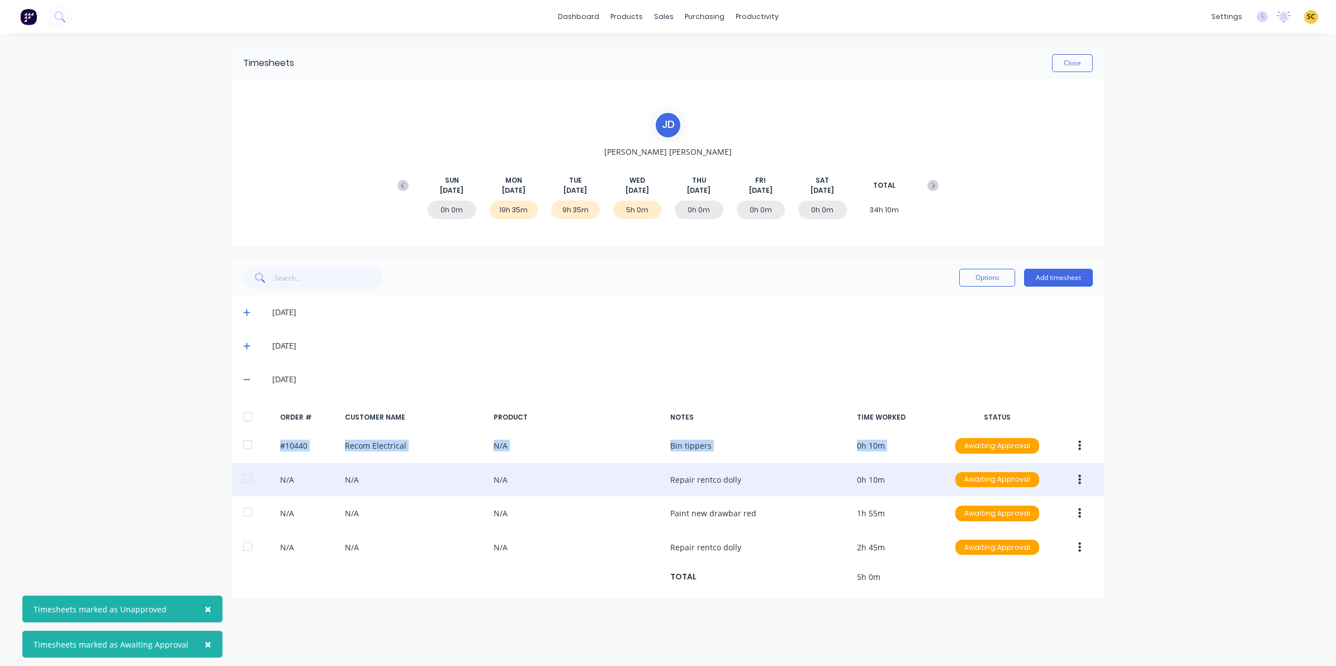
click at [1078, 476] on icon "button" at bounding box center [1079, 480] width 3 height 12
click at [1013, 558] on div "Edit" at bounding box center [1039, 554] width 86 height 16
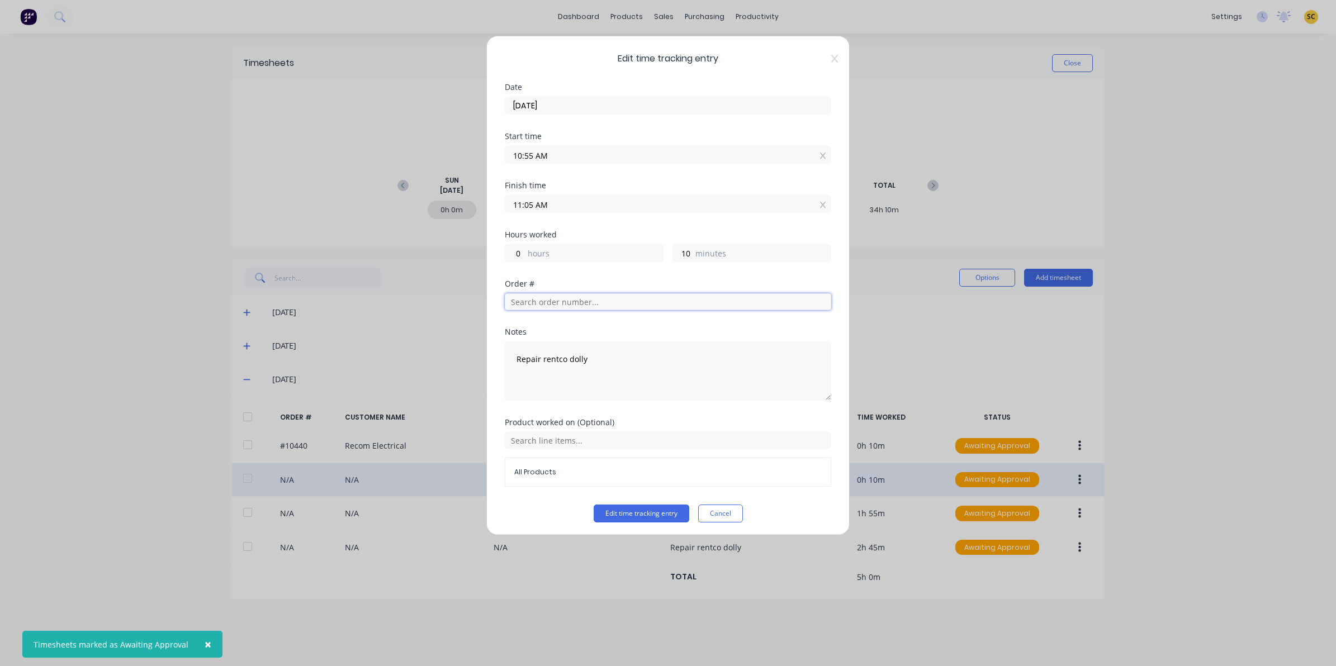
click at [554, 303] on input "text" at bounding box center [668, 301] width 326 height 17
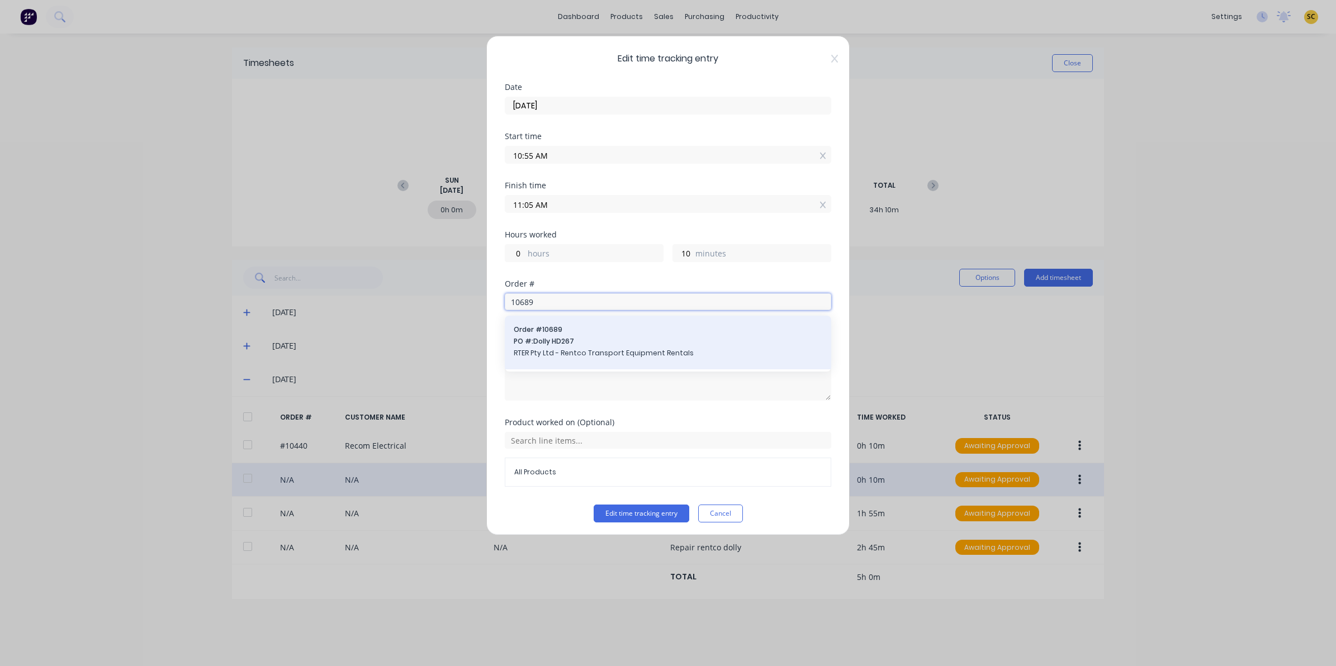
type input "10689"
click at [582, 339] on span "PO #: Dolly HD267" at bounding box center [668, 341] width 309 height 10
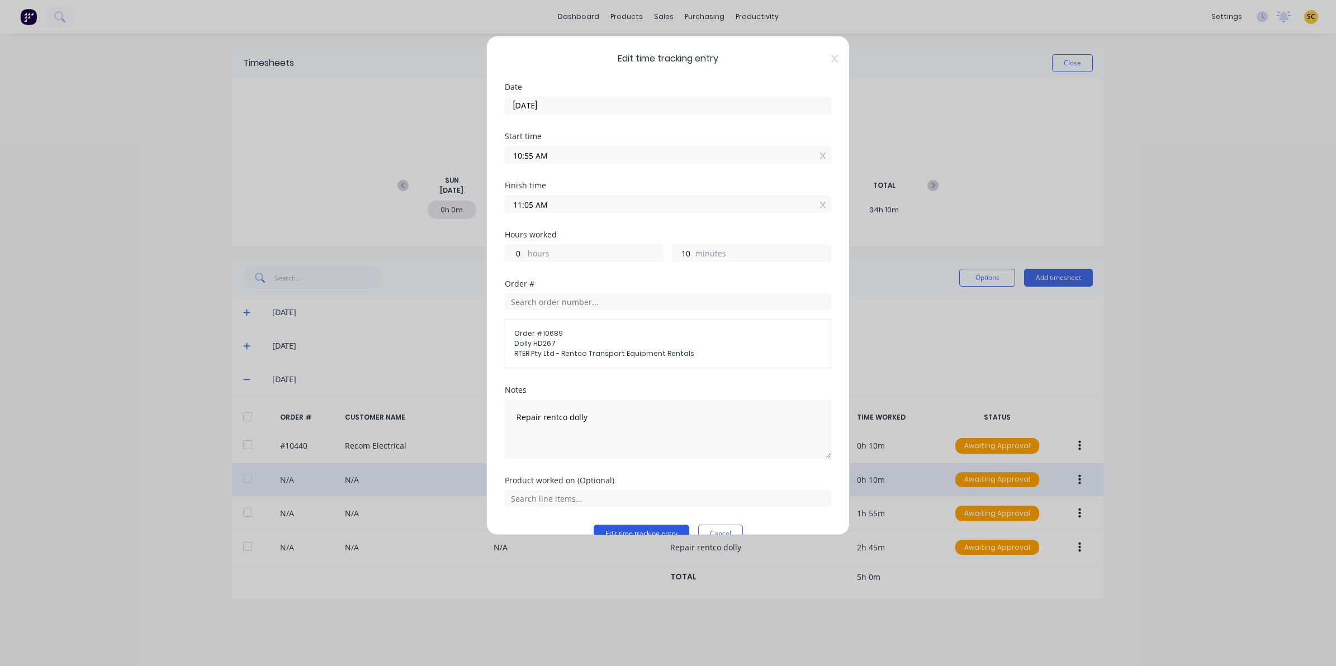
click at [625, 531] on button "Edit time tracking entry" at bounding box center [642, 534] width 96 height 18
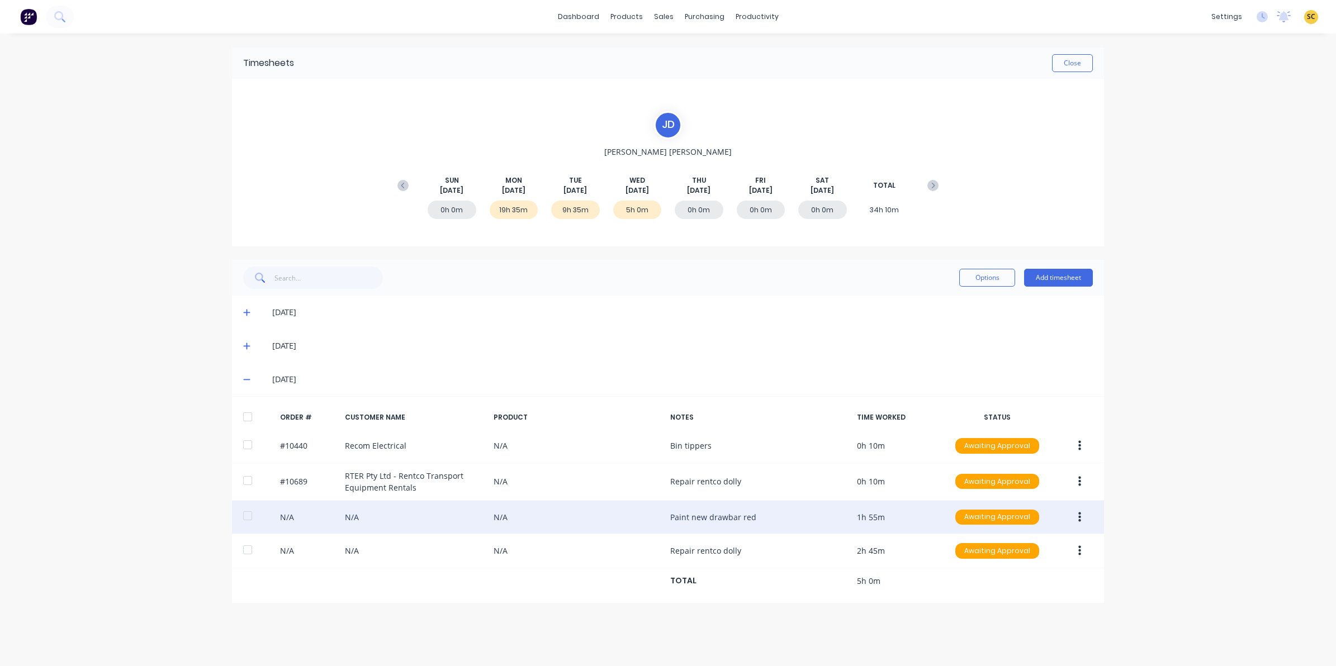
click at [1083, 521] on button "button" at bounding box center [1079, 517] width 26 height 20
click at [993, 590] on button "Edit" at bounding box center [1039, 591] width 106 height 22
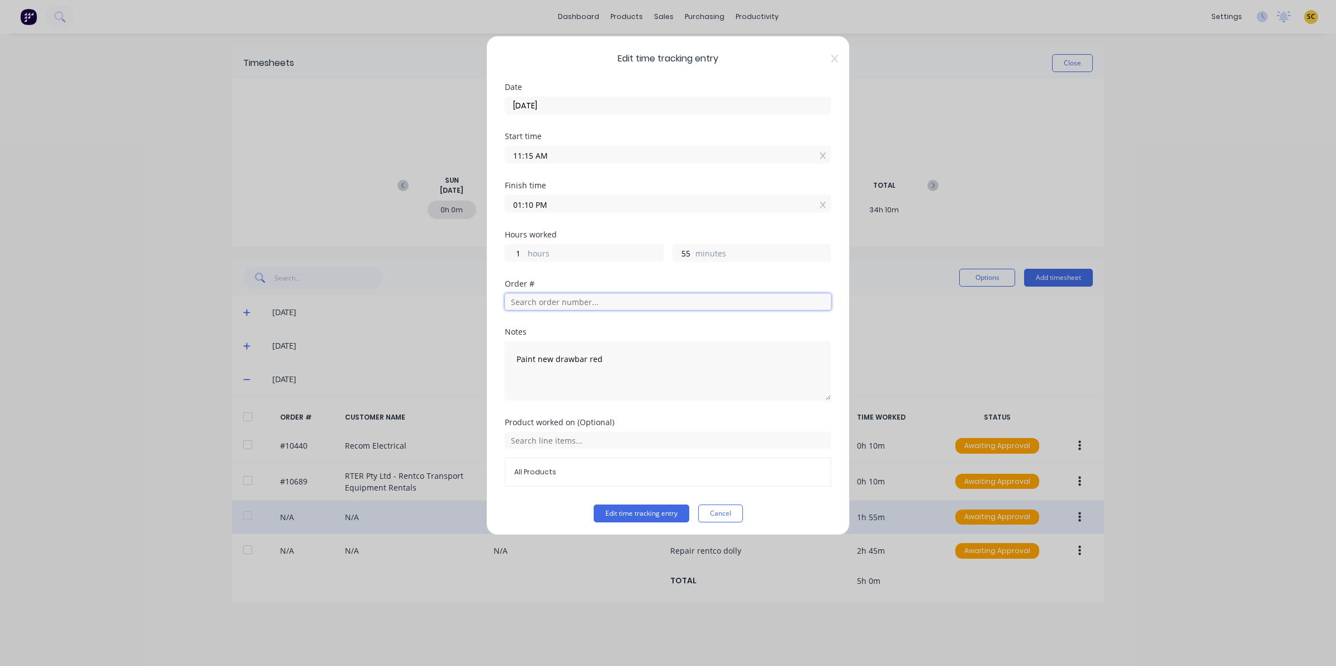
click at [572, 295] on input "text" at bounding box center [668, 301] width 326 height 17
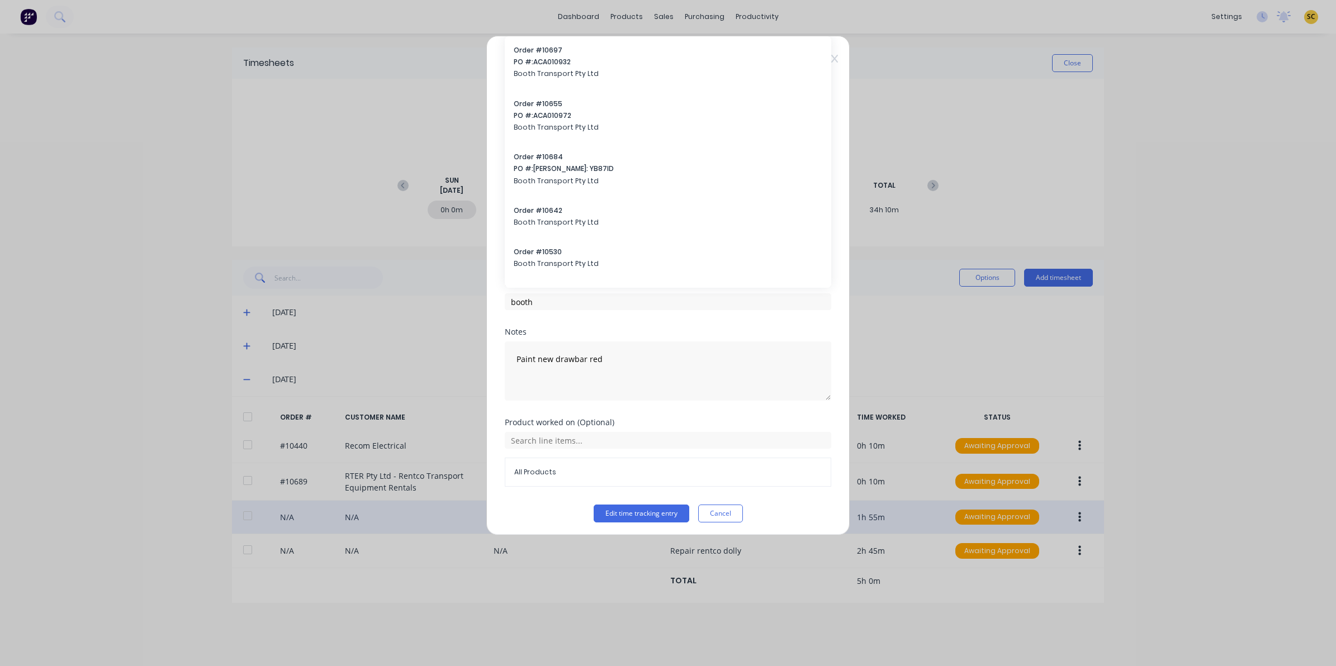
drag, startPoint x: 392, startPoint y: 297, endPoint x: 373, endPoint y: 296, distance: 19.0
click at [373, 296] on div "Edit time tracking entry Date 13/08/2025 Start time 11:15 AM Finish time 01:10 …" at bounding box center [668, 333] width 1336 height 666
drag, startPoint x: 373, startPoint y: 296, endPoint x: 406, endPoint y: 253, distance: 54.2
click at [403, 253] on div "Edit time tracking entry Date 13/08/2025 Start time 11:15 AM Finish time 01:10 …" at bounding box center [668, 333] width 1336 height 666
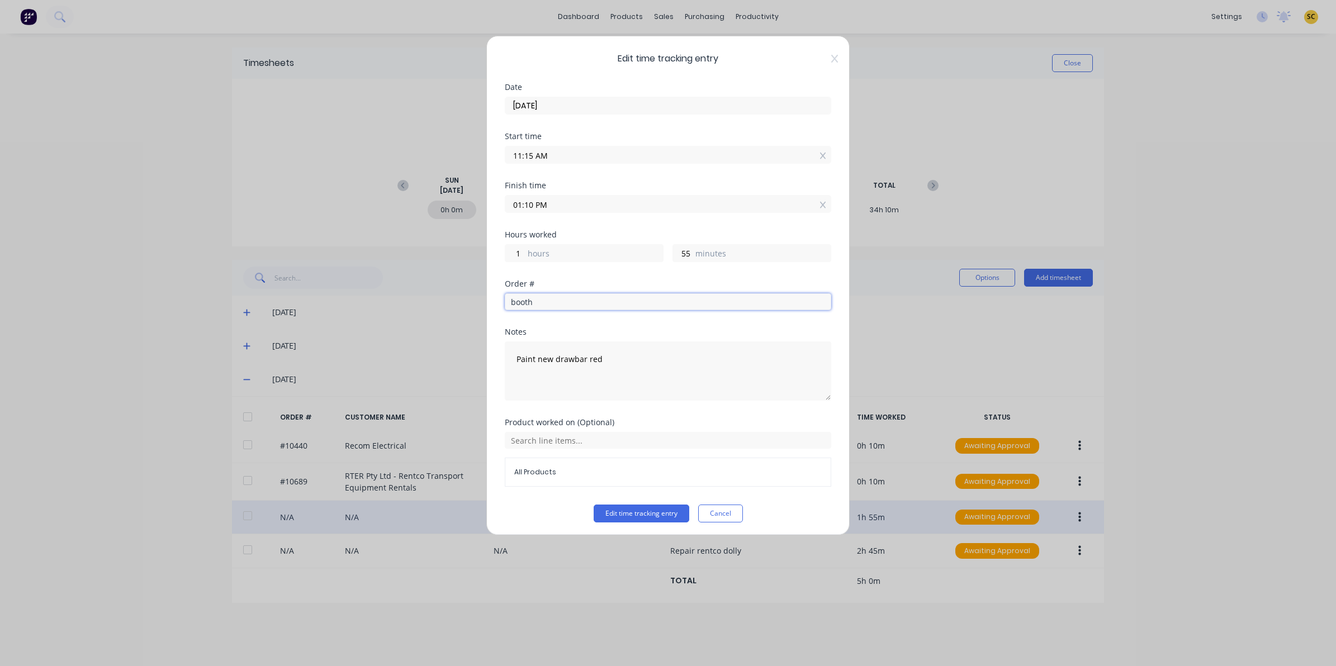
drag, startPoint x: 549, startPoint y: 301, endPoint x: 406, endPoint y: 300, distance: 143.6
click at [406, 300] on div "Edit time tracking entry Date 13/08/2025 Start time 11:15 AM Finish time 01:10 …" at bounding box center [668, 333] width 1336 height 666
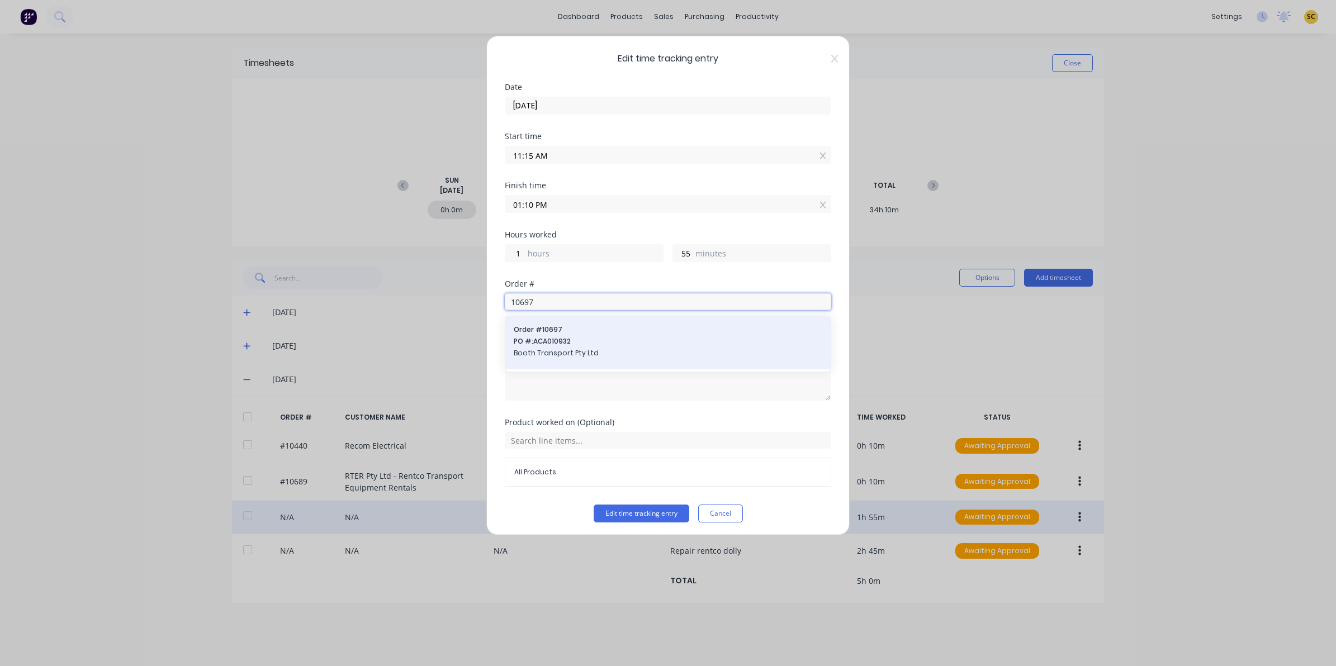
type input "10697"
click at [560, 353] on span "Booth Transport Pty Ltd" at bounding box center [668, 353] width 309 height 10
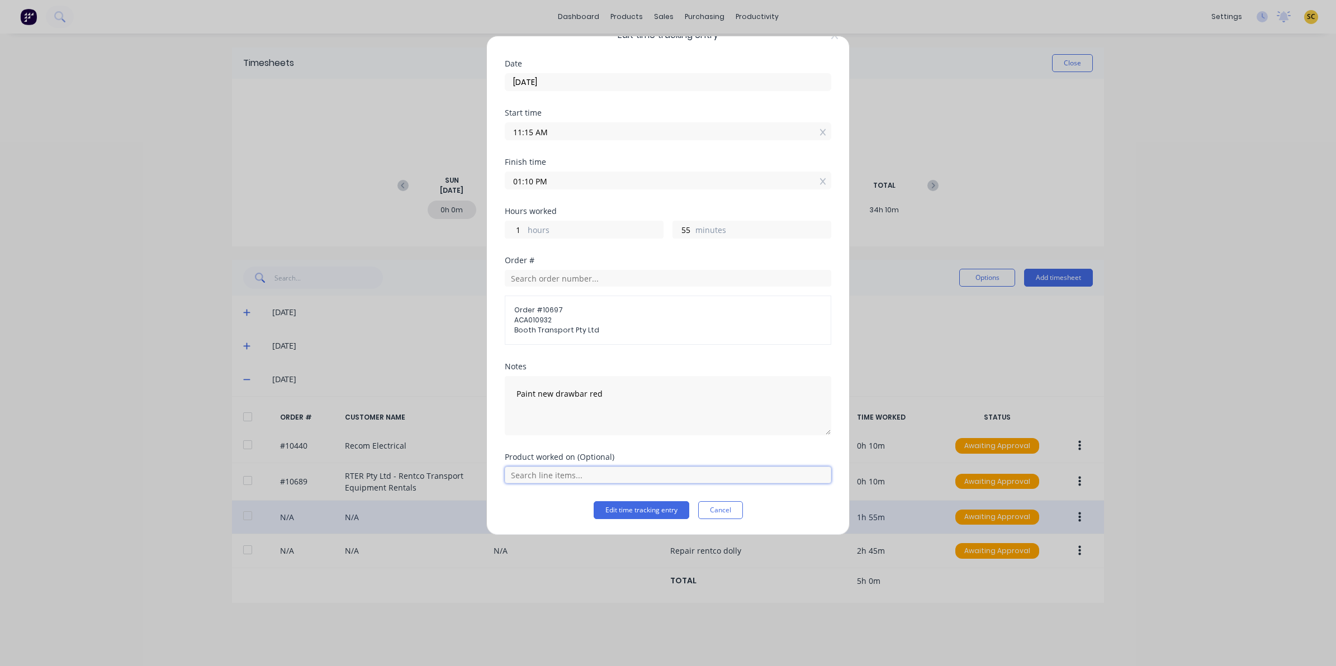
click at [557, 474] on input "text" at bounding box center [668, 475] width 326 height 17
click at [539, 436] on div "Repair/Replace A-Frame" at bounding box center [668, 447] width 326 height 28
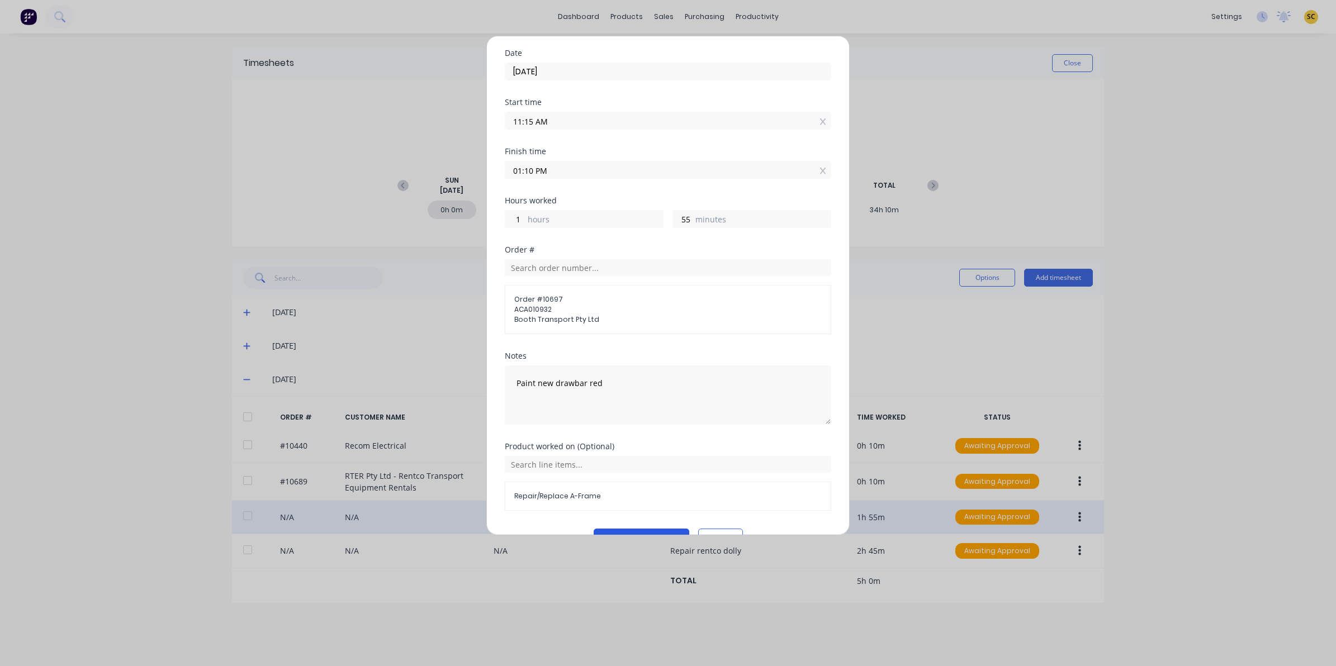
scroll to position [63, 0]
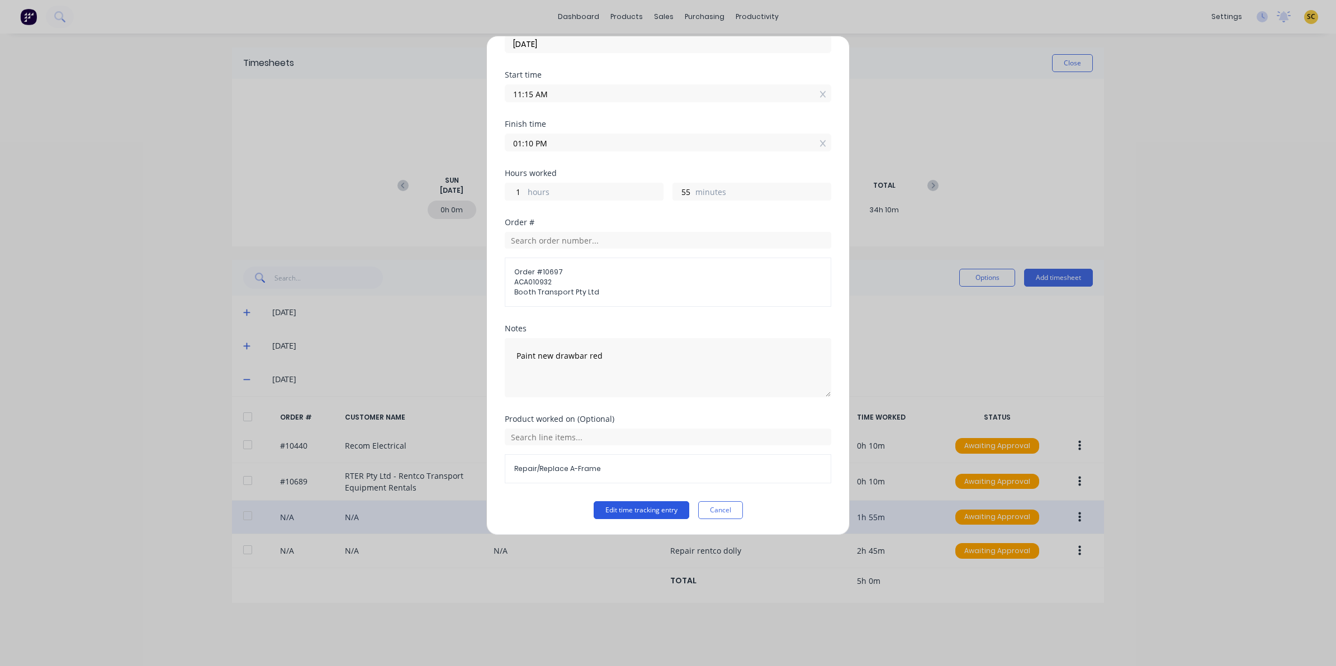
click at [619, 515] on button "Edit time tracking entry" at bounding box center [642, 510] width 96 height 18
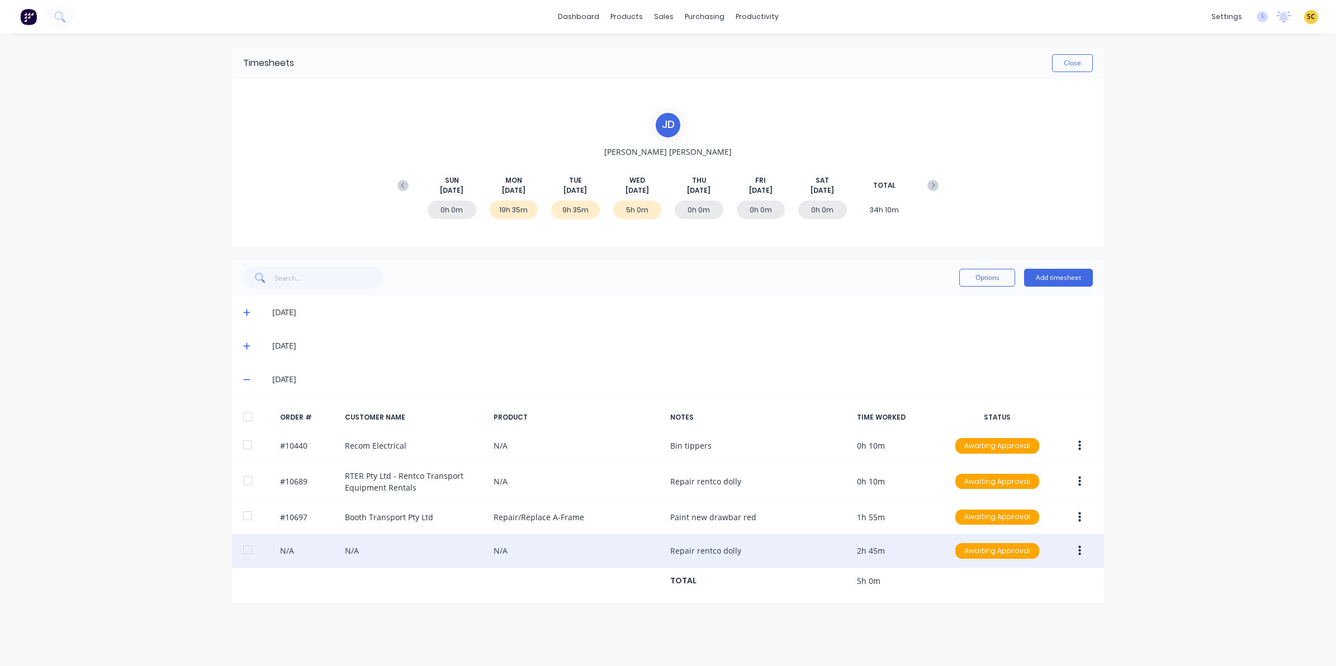
drag, startPoint x: 1082, startPoint y: 545, endPoint x: 1079, endPoint y: 552, distance: 7.8
click at [1081, 549] on button "button" at bounding box center [1079, 551] width 26 height 20
click at [1031, 621] on div "Edit" at bounding box center [1039, 625] width 86 height 16
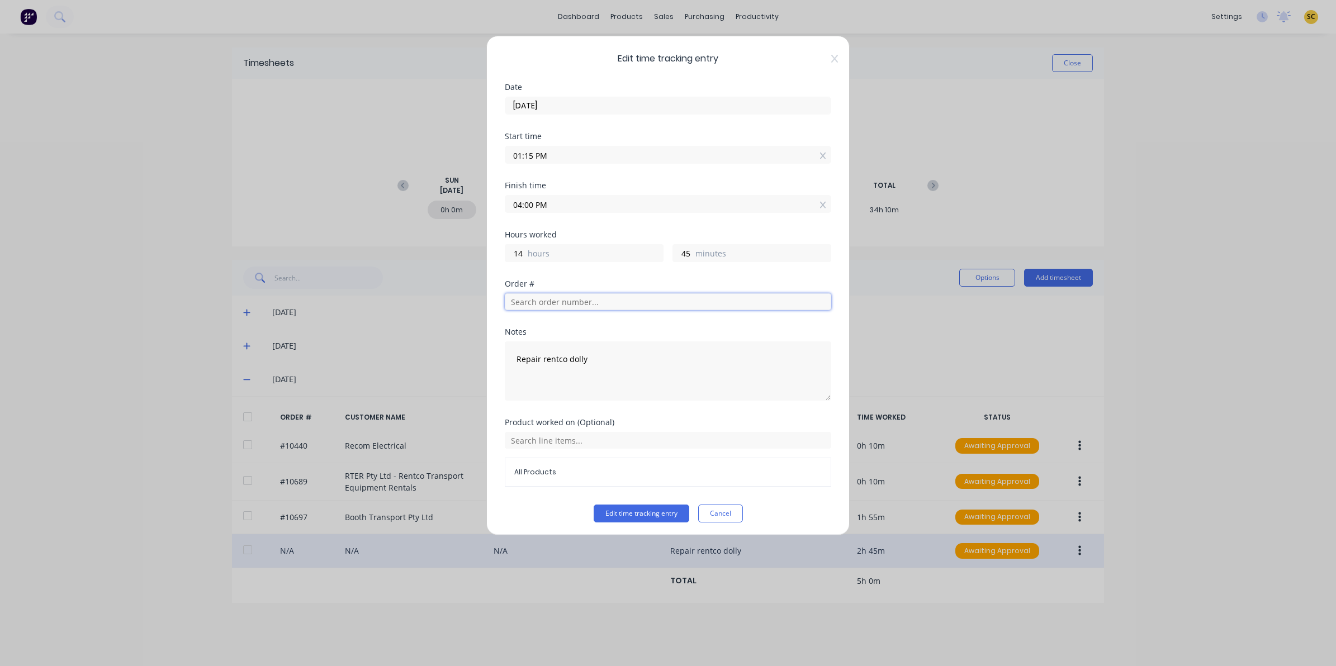
click at [585, 303] on input "text" at bounding box center [668, 301] width 326 height 17
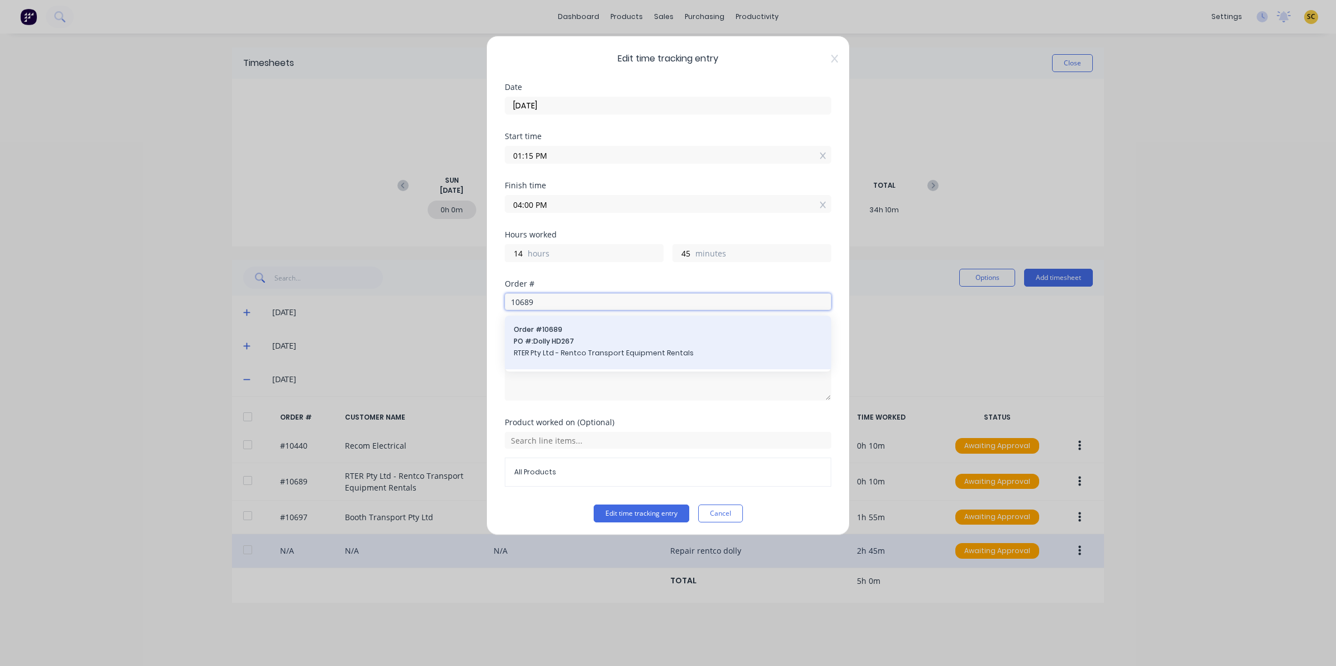
type input "10689"
click at [583, 359] on div "Order # 10689 PO #: Dolly HD267 RTER Pty Ltd - Rentco Transport Equipment Renta…" at bounding box center [668, 343] width 309 height 36
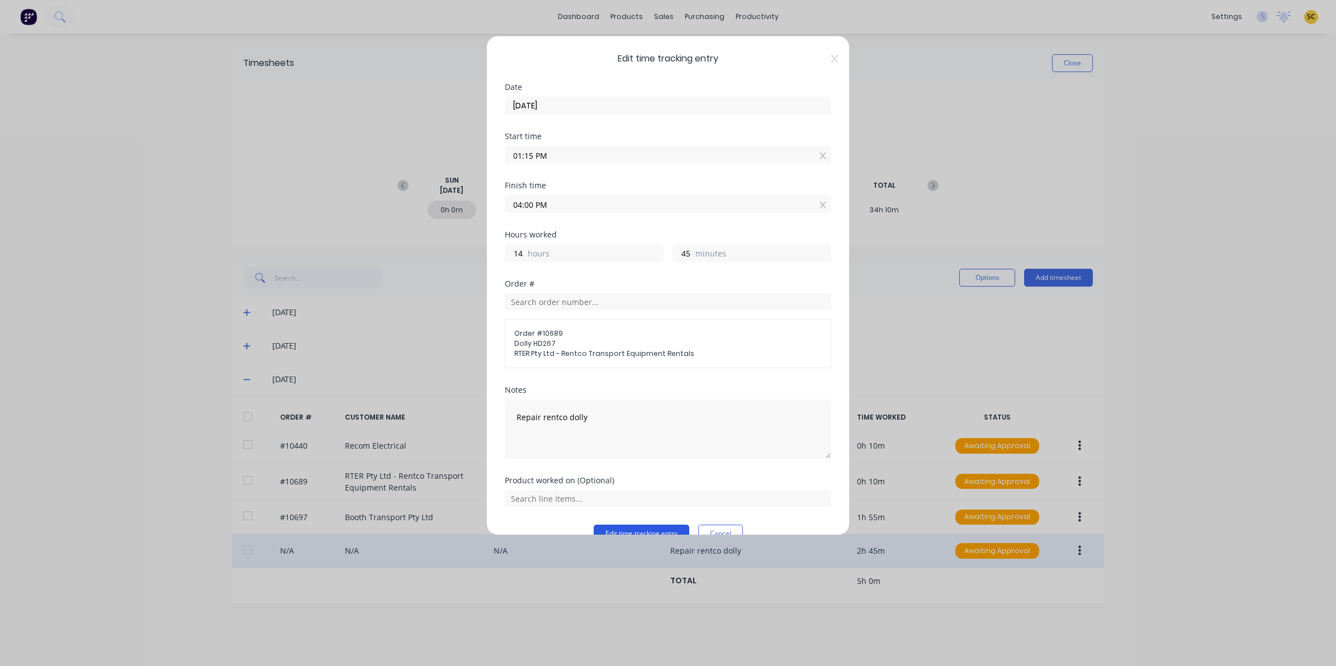
click at [627, 532] on button "Edit time tracking entry" at bounding box center [642, 534] width 96 height 18
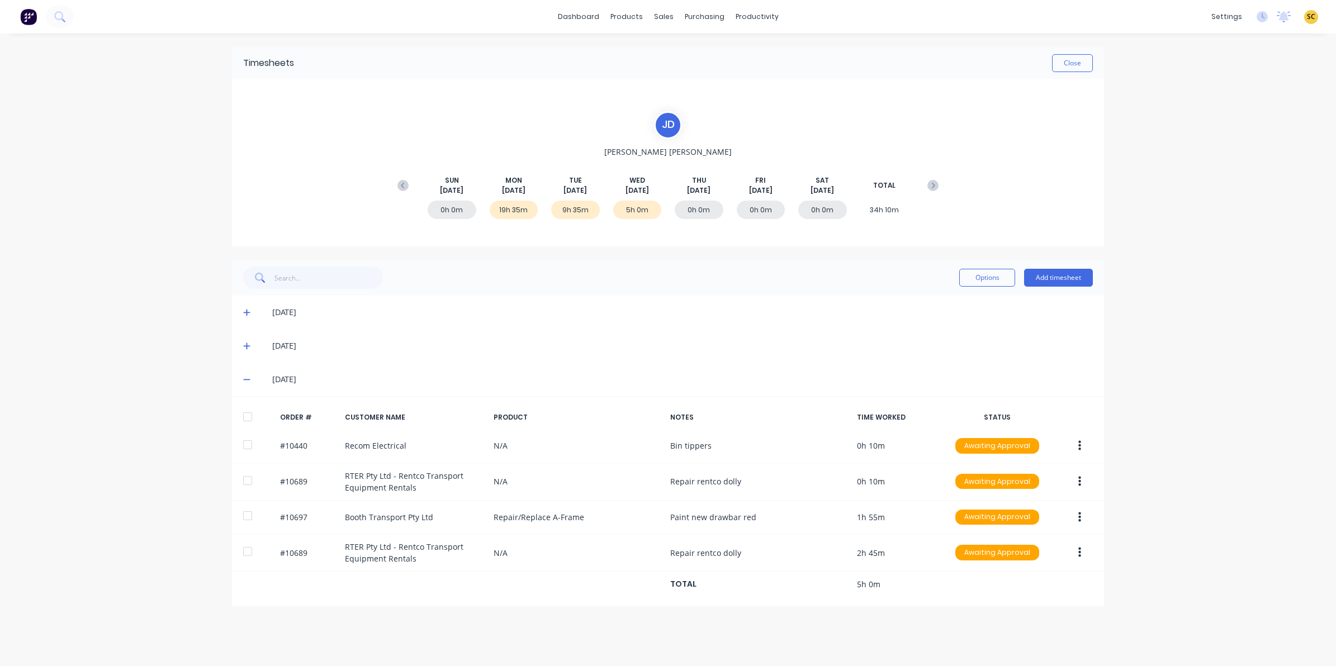
click at [580, 632] on div "Timesheets Close J d Johan de Lange SUN Aug 10th MON Aug 11th TUE Aug 12th WED …" at bounding box center [668, 339] width 894 height 610
click at [246, 343] on icon at bounding box center [246, 346] width 7 height 8
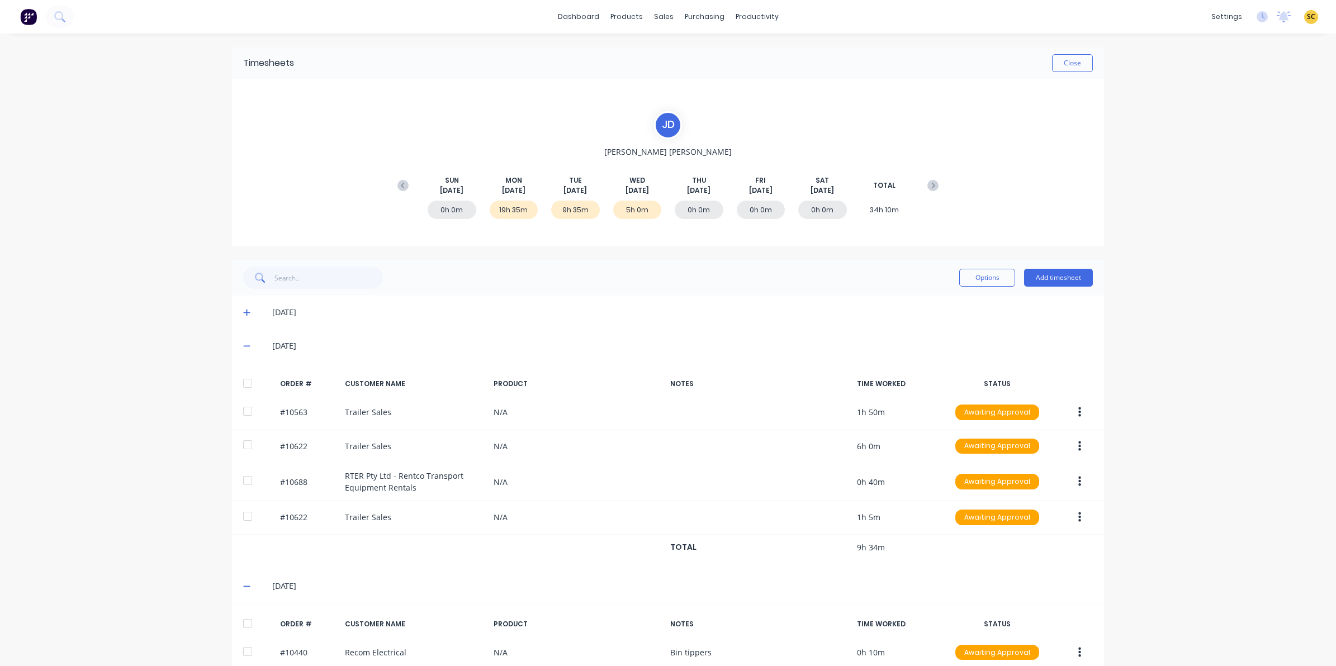
click at [244, 311] on icon at bounding box center [246, 313] width 7 height 8
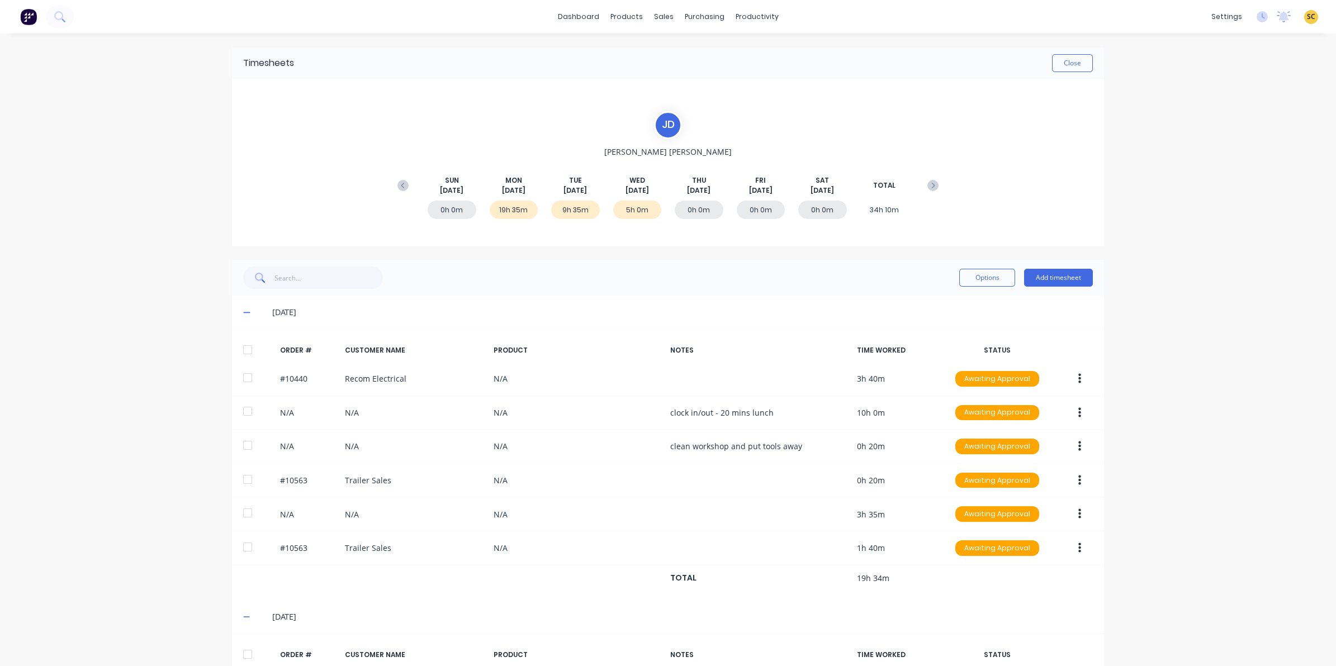
click at [246, 308] on span at bounding box center [248, 312] width 11 height 11
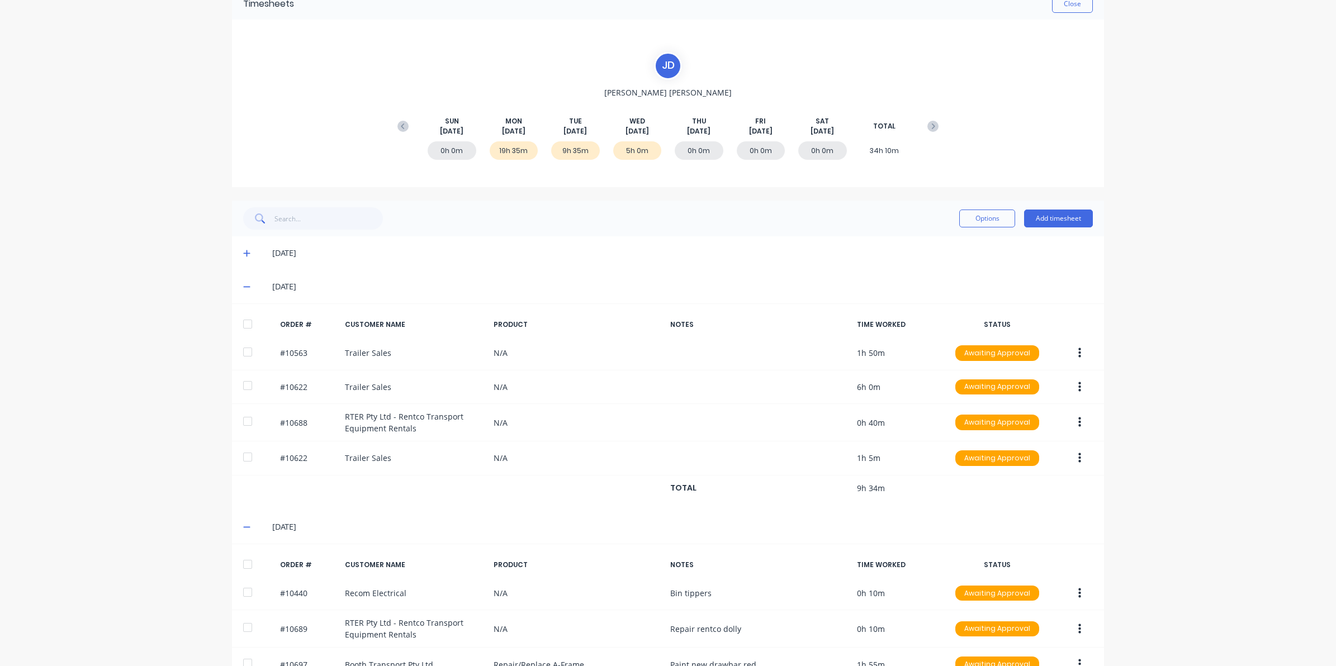
scroll to position [163, 0]
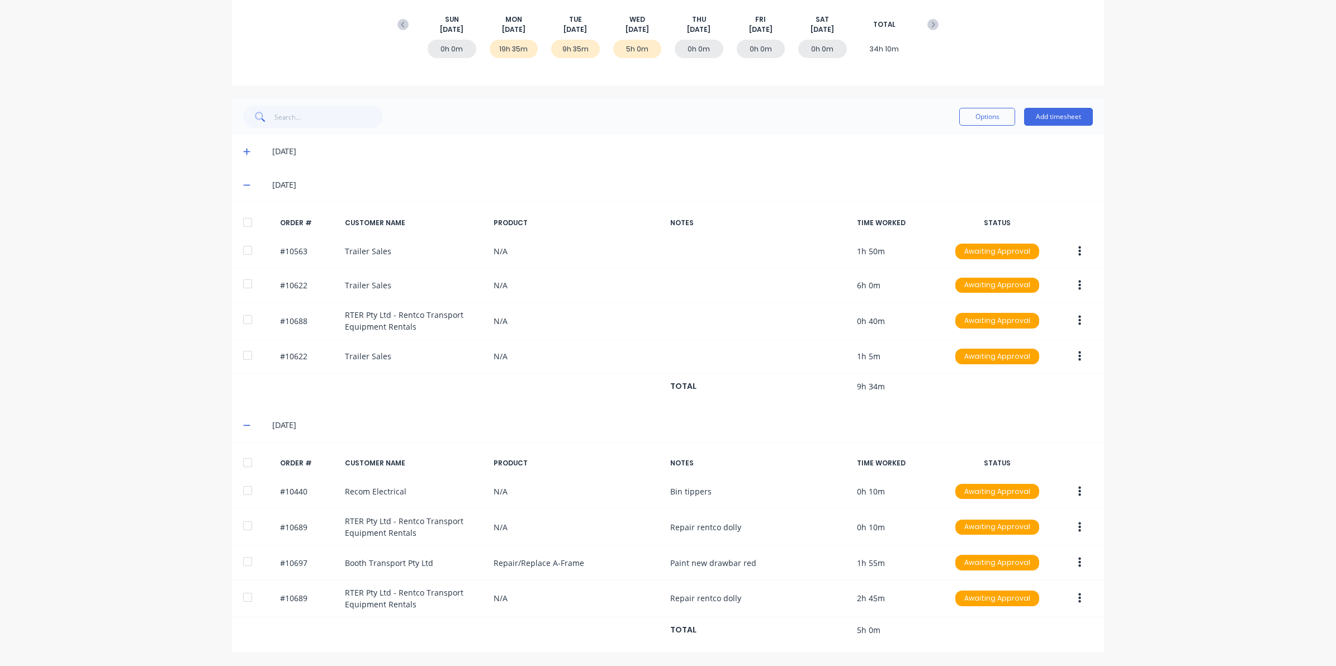
click at [243, 181] on icon at bounding box center [246, 185] width 7 height 8
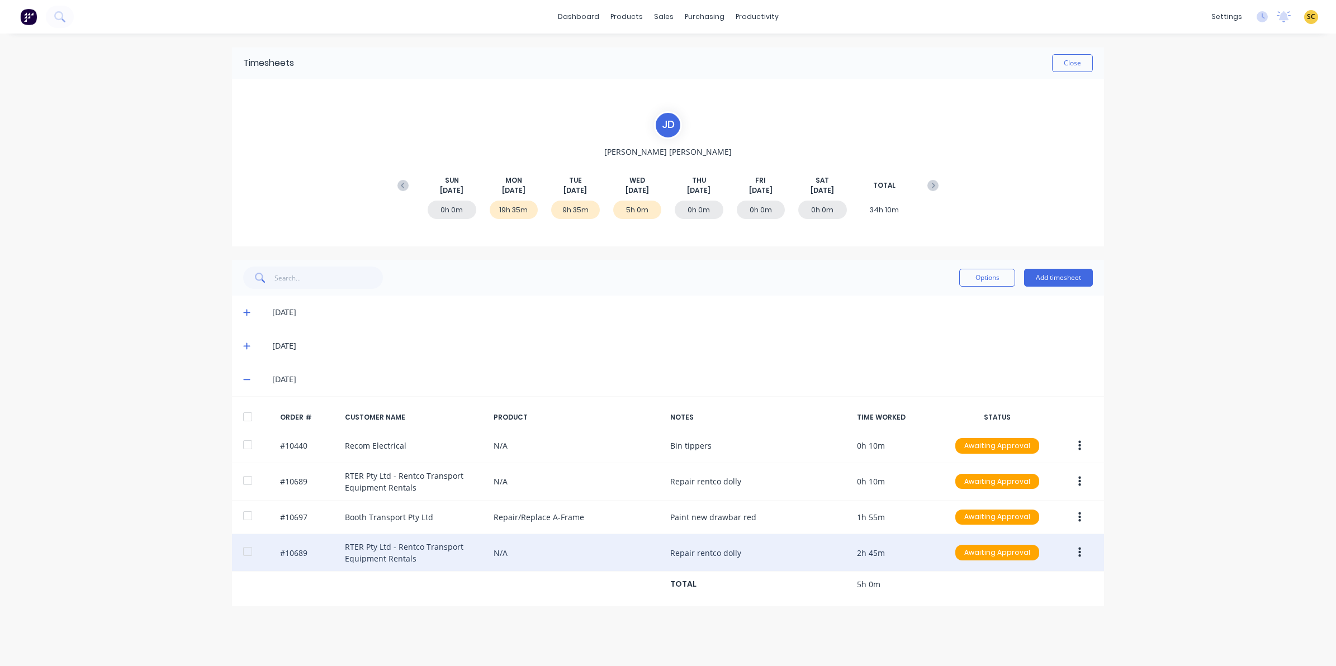
drag, startPoint x: 1079, startPoint y: 549, endPoint x: 1062, endPoint y: 568, distance: 25.8
click at [1078, 548] on icon "button" at bounding box center [1079, 553] width 3 height 12
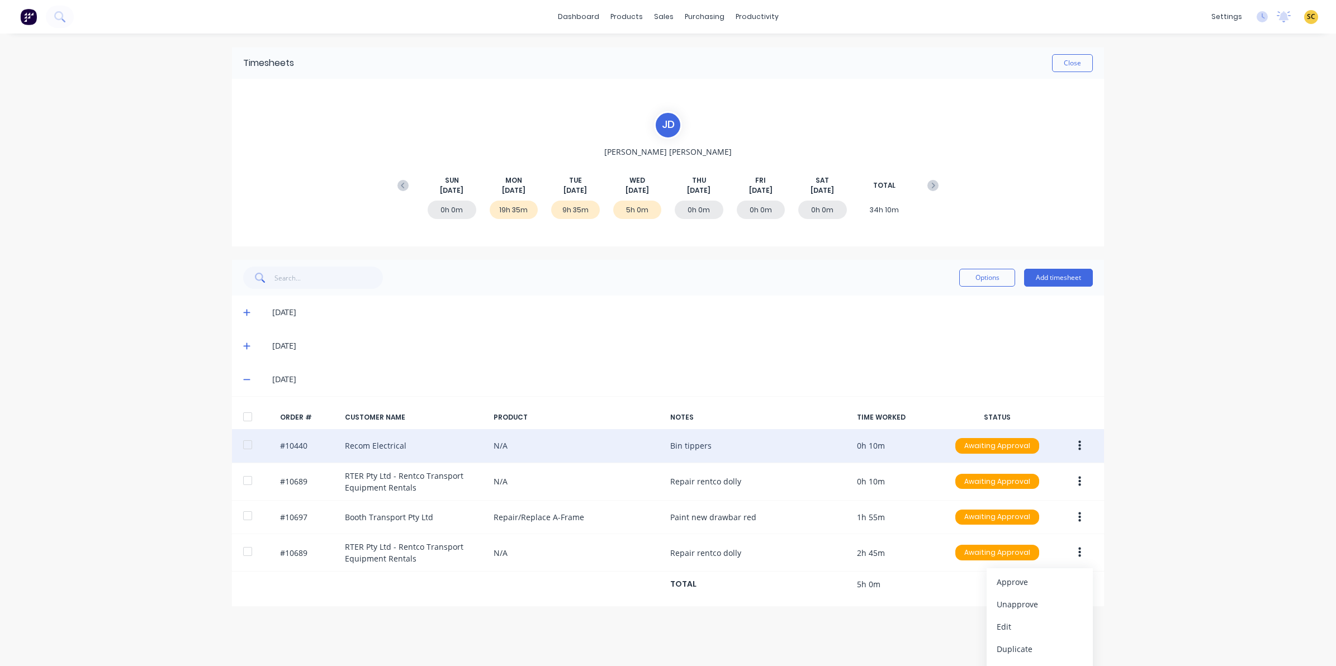
click at [1076, 439] on button "button" at bounding box center [1079, 446] width 26 height 20
click at [1024, 526] on div "Edit" at bounding box center [1039, 520] width 86 height 16
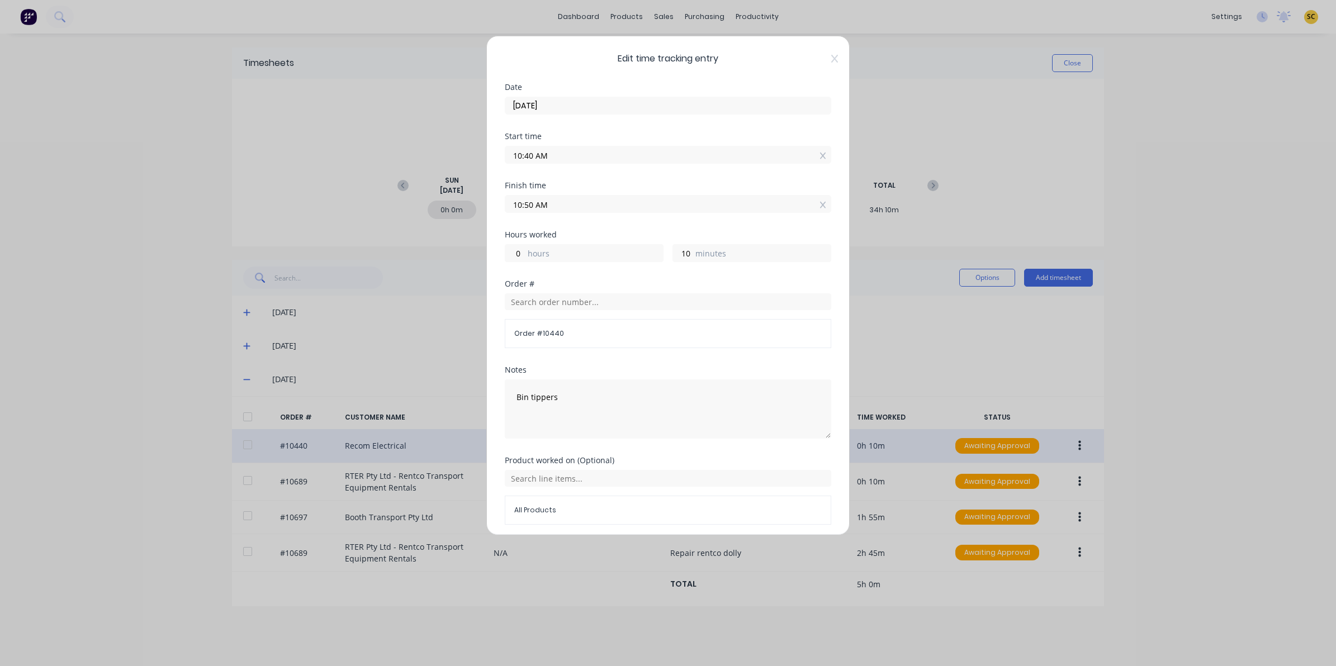
click at [819, 53] on span "Edit time tracking entry" at bounding box center [668, 58] width 326 height 13
click at [831, 55] on icon at bounding box center [834, 58] width 7 height 9
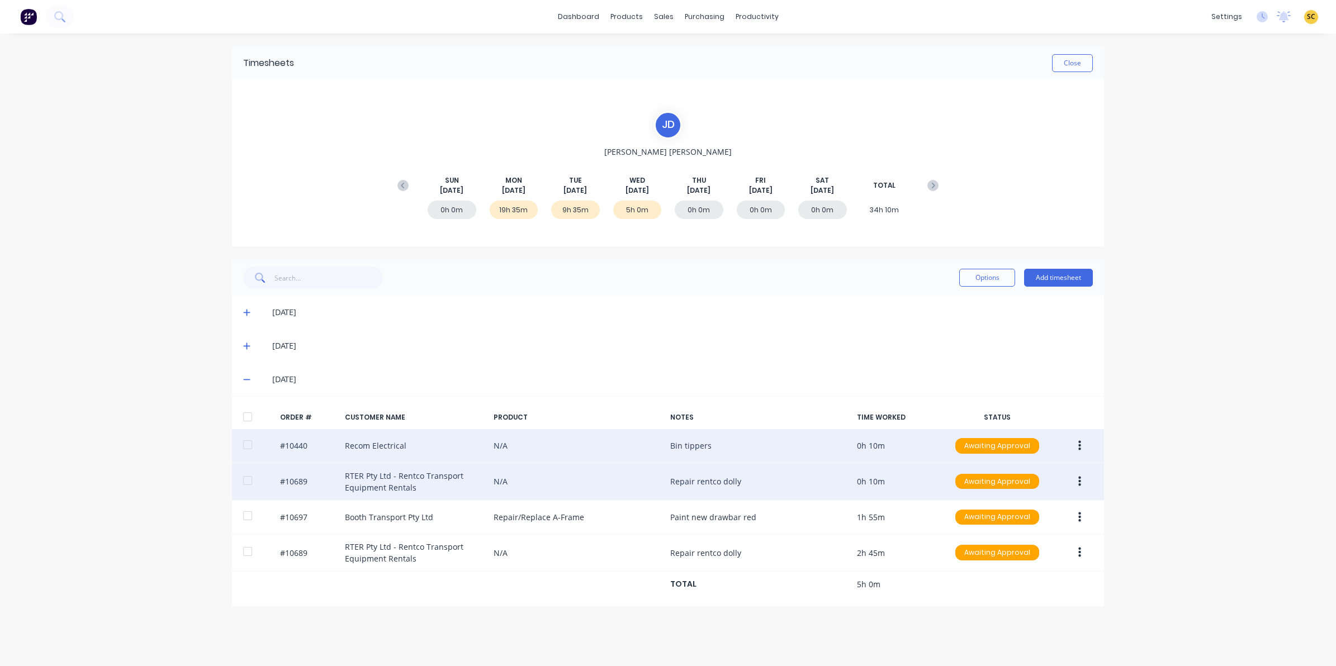
click at [1078, 479] on icon "button" at bounding box center [1079, 482] width 3 height 12
click at [1004, 560] on div "Edit" at bounding box center [1039, 556] width 86 height 16
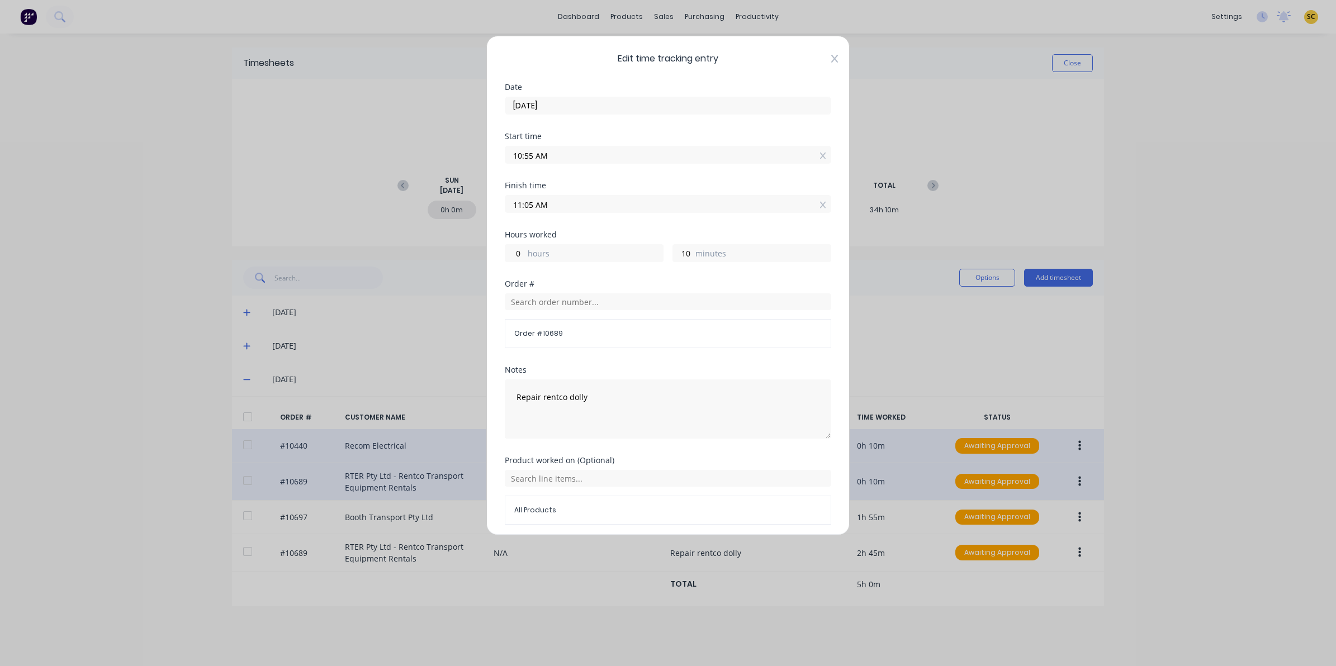
click at [831, 60] on icon at bounding box center [834, 59] width 7 height 8
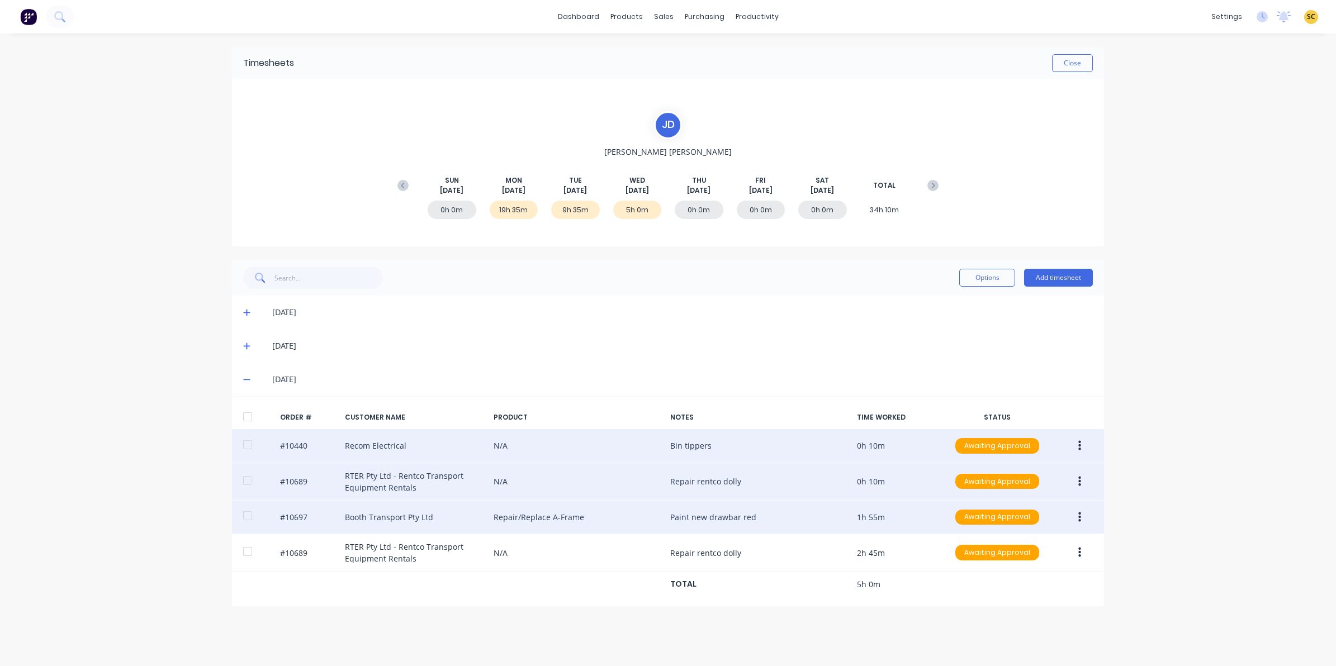
click at [1080, 519] on button "button" at bounding box center [1079, 517] width 26 height 20
click at [1046, 590] on div "Edit" at bounding box center [1039, 591] width 86 height 16
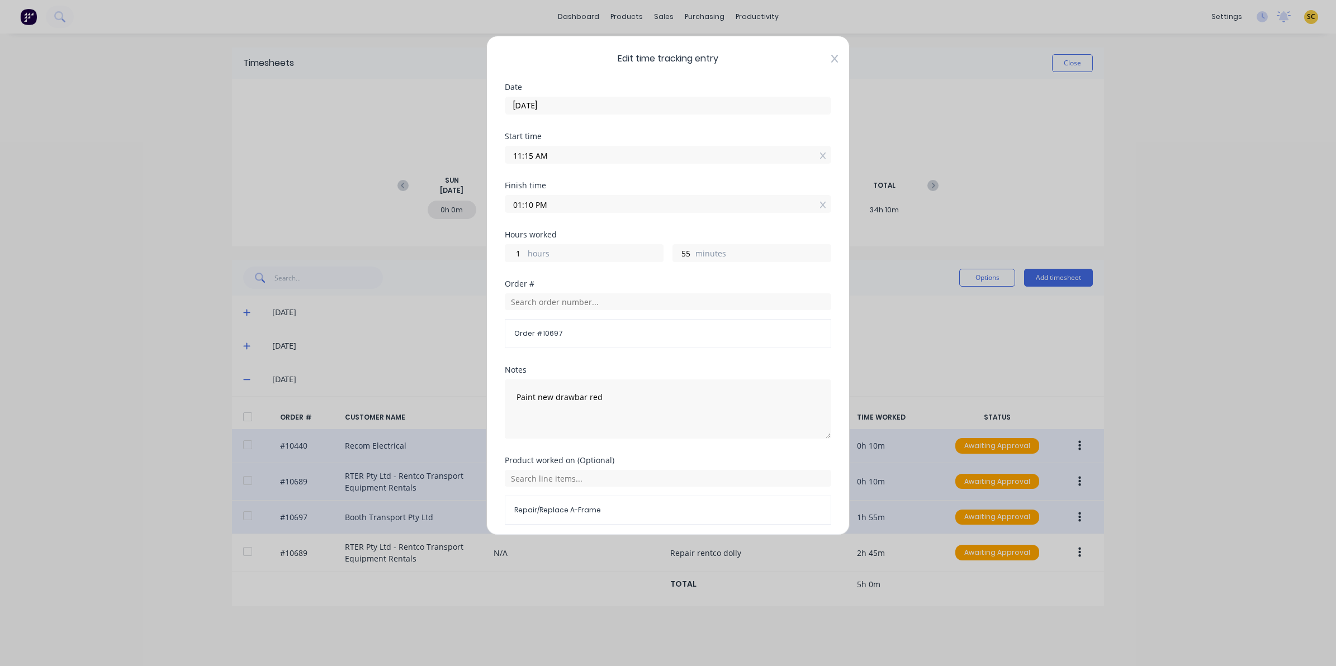
click at [831, 54] on icon at bounding box center [834, 58] width 7 height 9
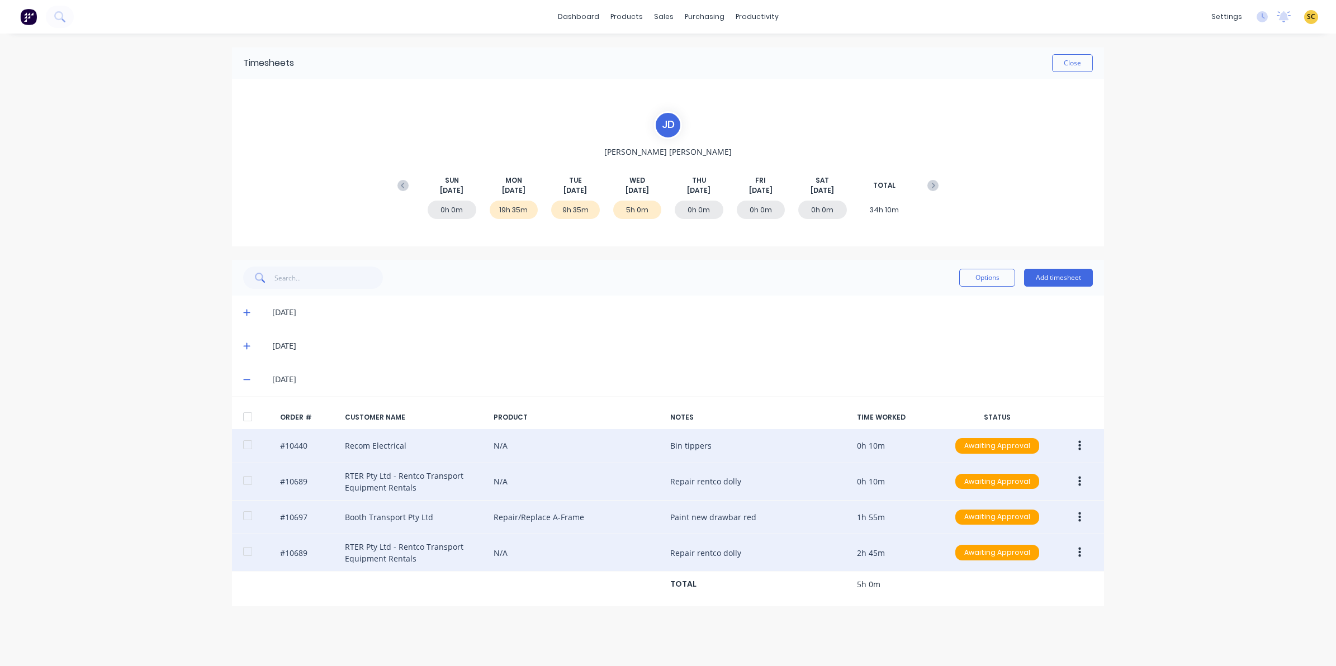
click at [1081, 556] on button "button" at bounding box center [1079, 553] width 26 height 20
click at [1014, 627] on div "Edit" at bounding box center [1039, 627] width 86 height 16
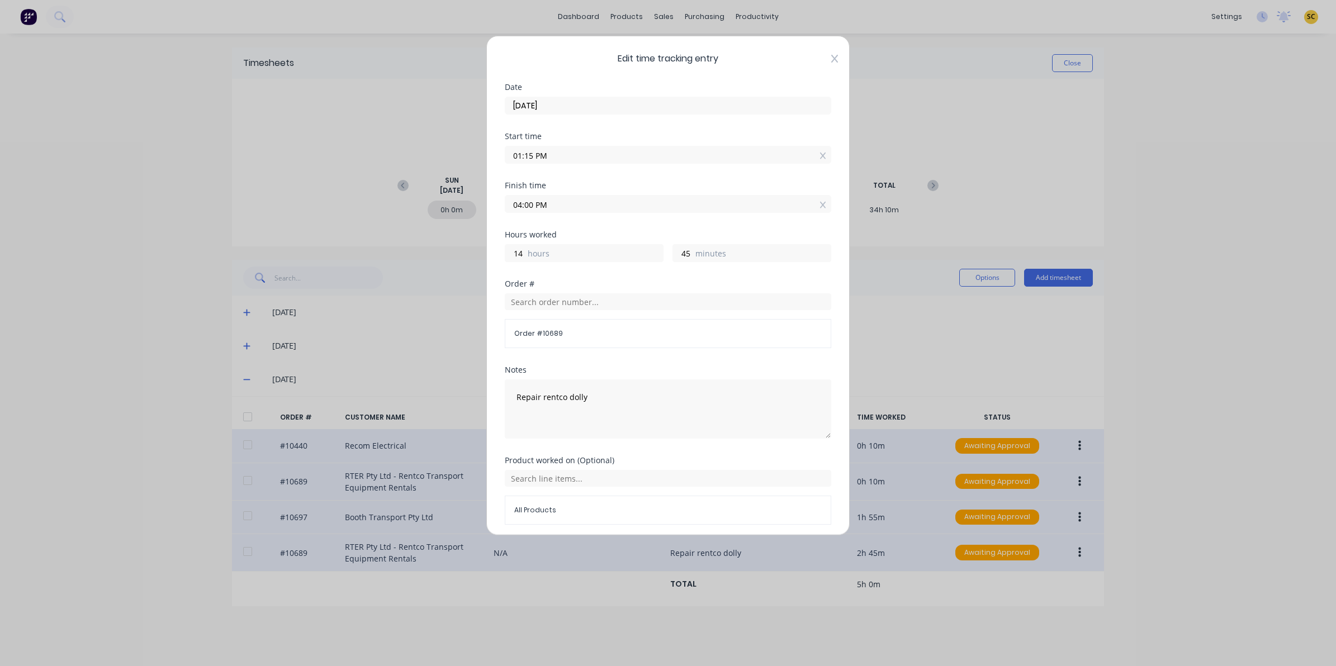
click at [829, 63] on div "Edit time tracking entry Date 13/08/2025 Start time 01:15 PM Finish time 04:00 …" at bounding box center [667, 286] width 363 height 500
click at [831, 60] on icon at bounding box center [834, 58] width 7 height 9
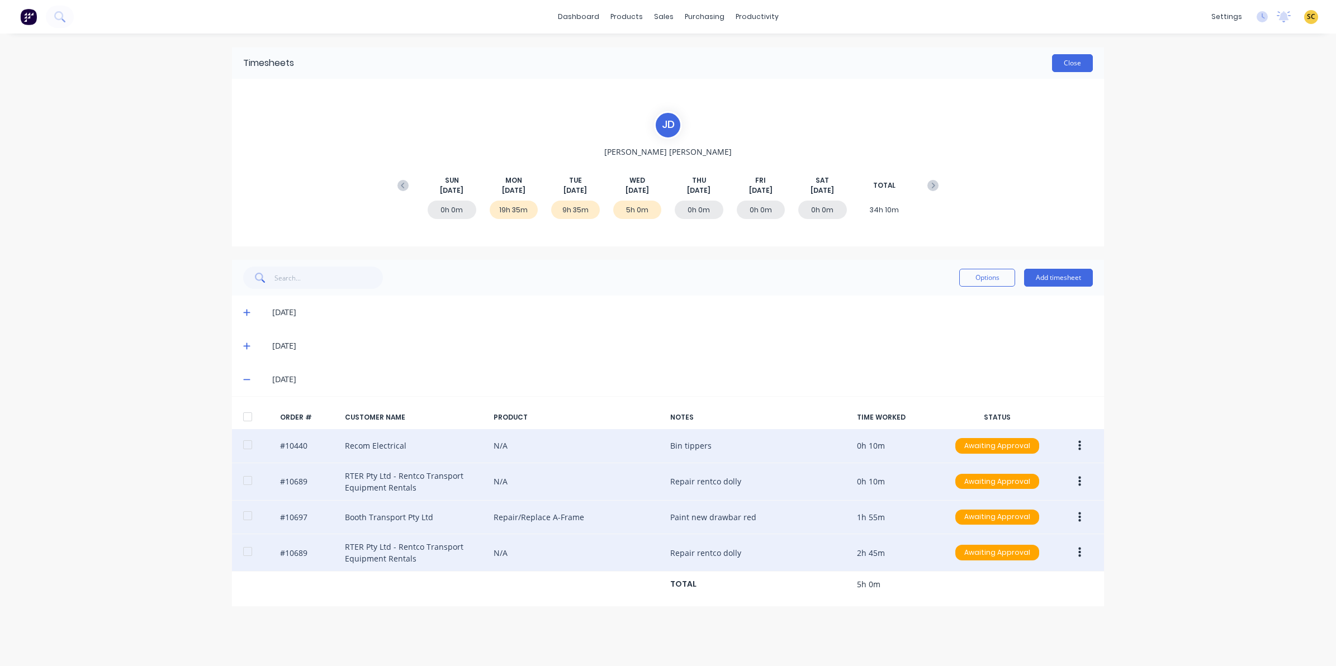
click at [1086, 58] on button "Close" at bounding box center [1072, 63] width 41 height 18
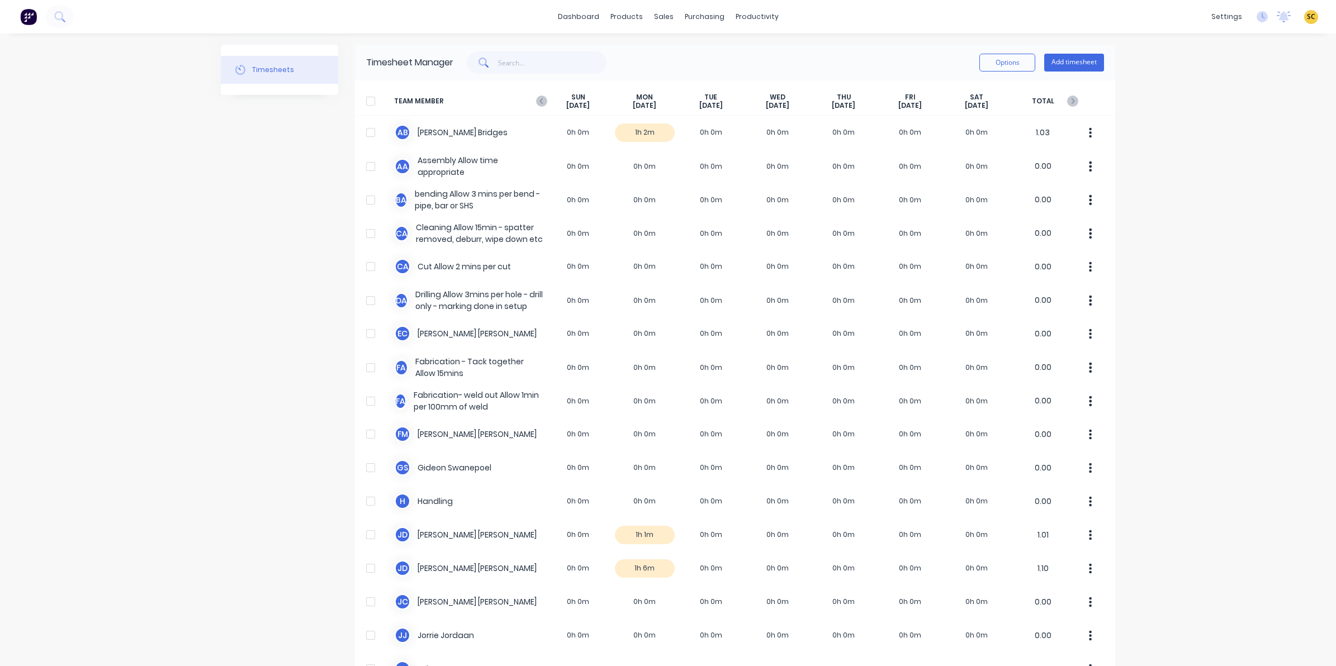
click at [536, 99] on icon at bounding box center [541, 101] width 11 height 11
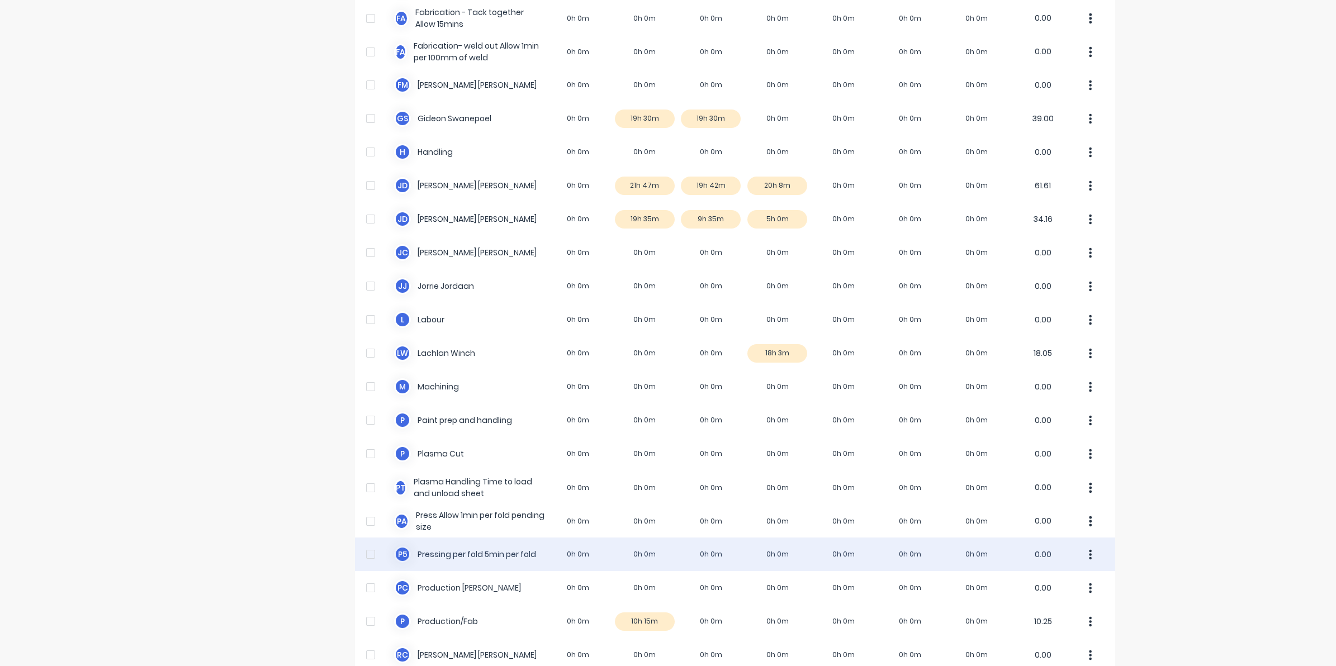
scroll to position [419, 0]
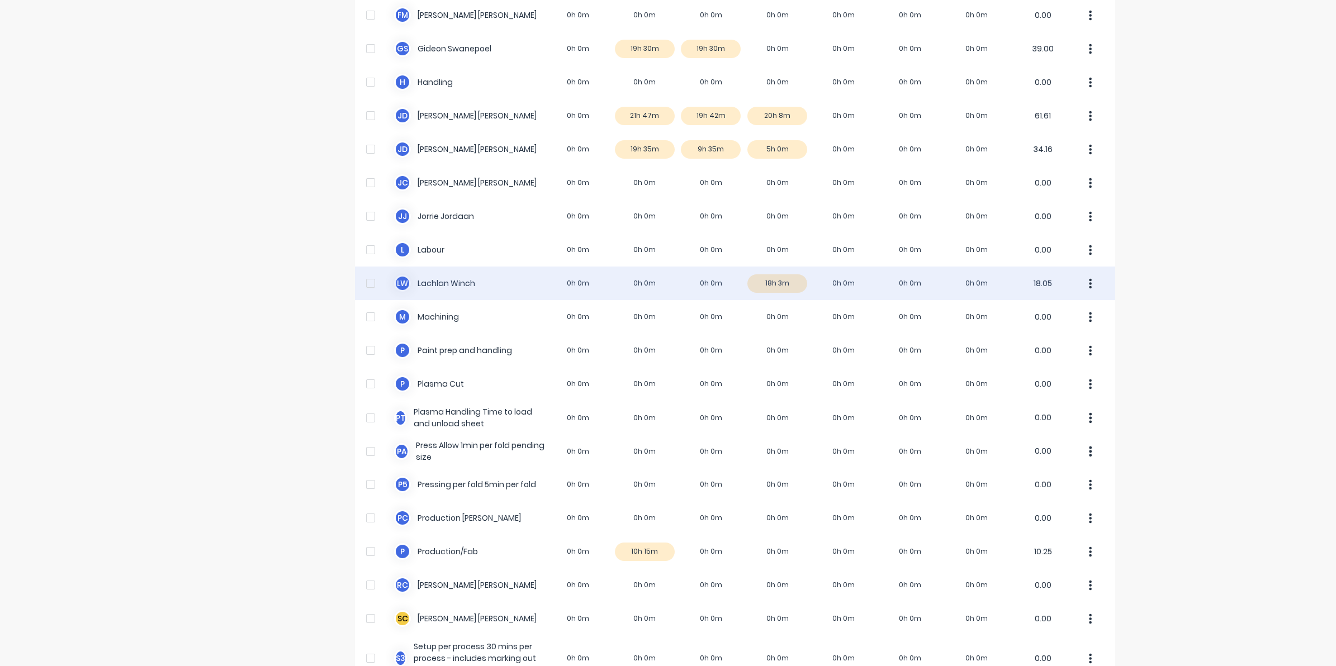
click at [779, 280] on div "L W Lachlan Winch 0h 0m 0h 0m 0h 0m 18h 3m 0h 0m 0h 0m 0h 0m 18.05" at bounding box center [735, 284] width 760 height 34
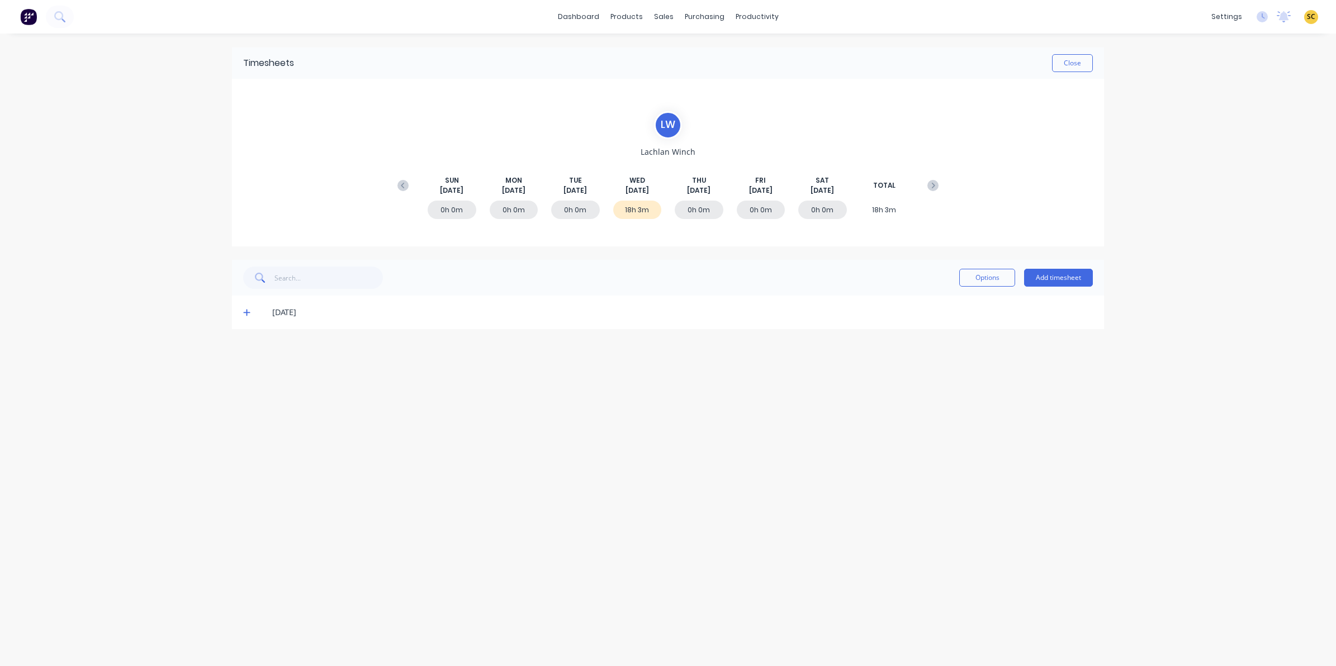
click at [250, 309] on span at bounding box center [248, 312] width 11 height 11
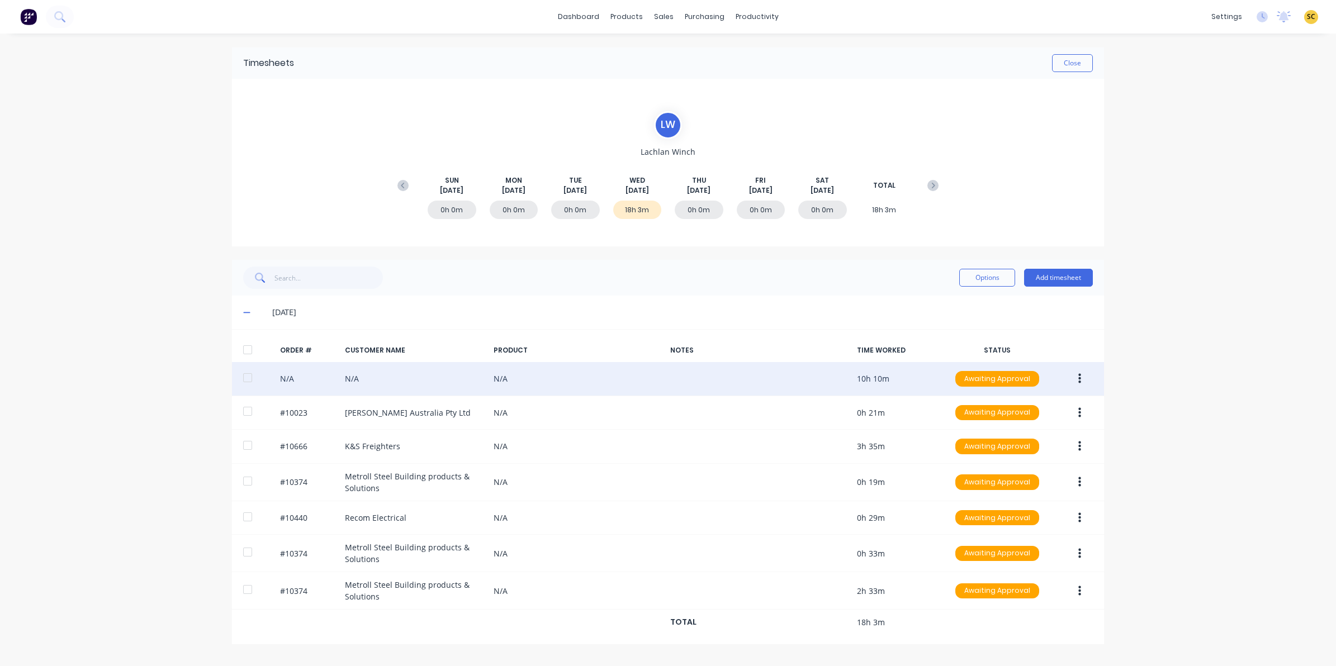
click at [1082, 383] on button "button" at bounding box center [1079, 379] width 26 height 20
click at [1007, 453] on div "Edit" at bounding box center [1039, 453] width 86 height 16
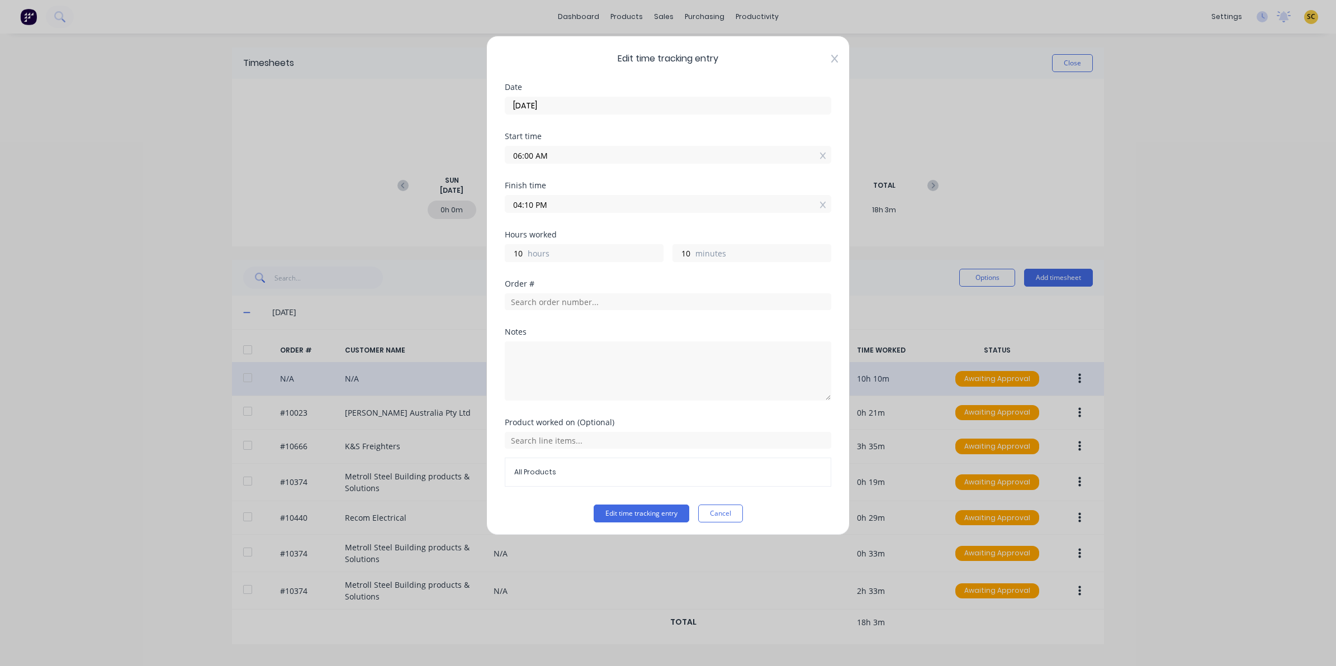
click at [831, 59] on icon at bounding box center [834, 58] width 7 height 9
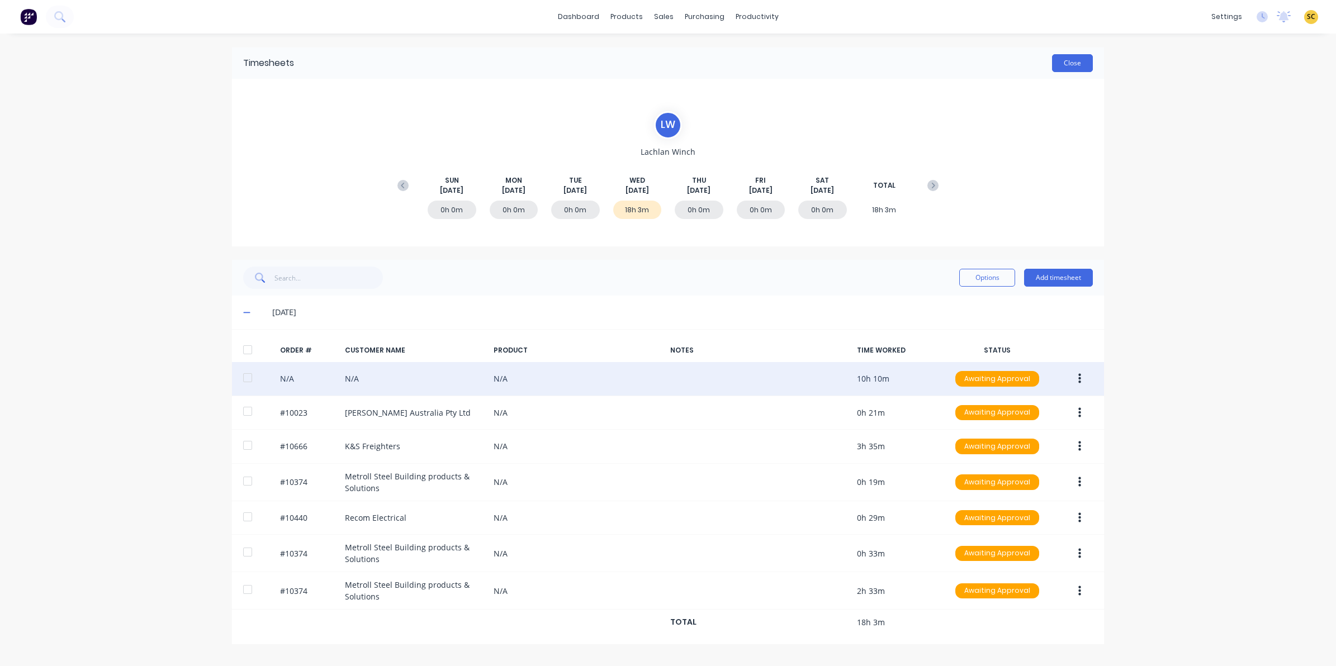
click at [1082, 62] on button "Close" at bounding box center [1072, 63] width 41 height 18
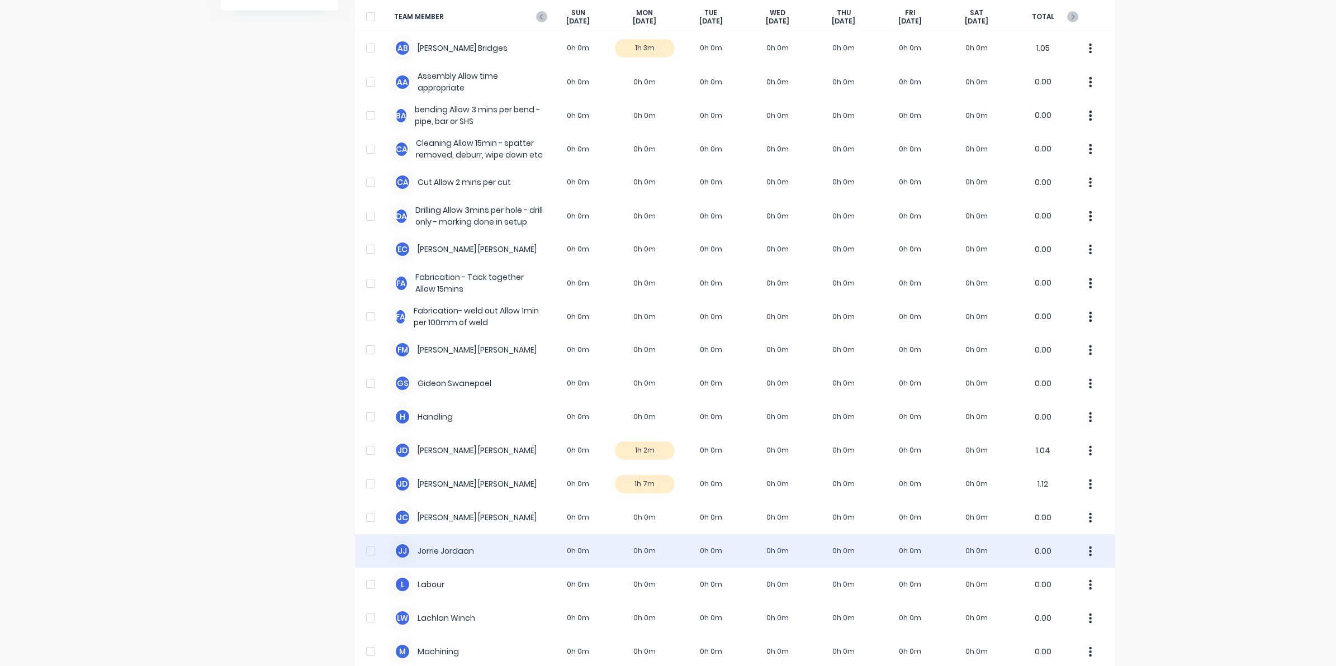
scroll to position [70, 0]
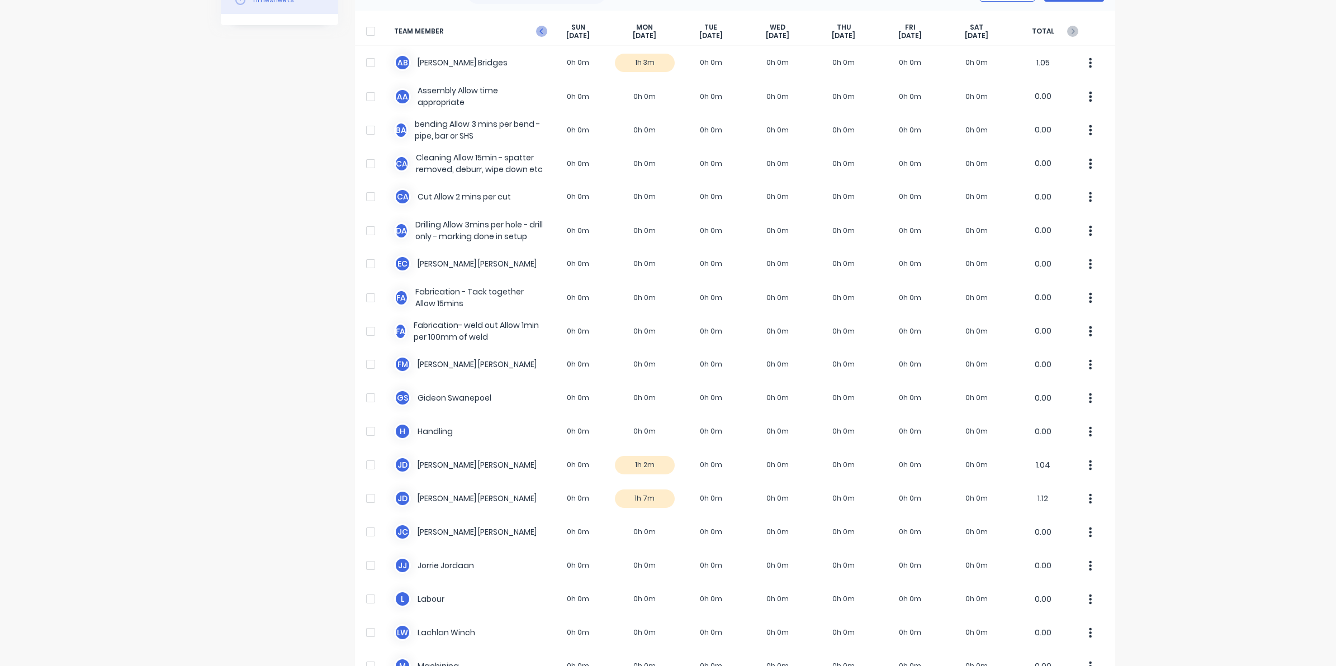
click at [541, 26] on icon at bounding box center [541, 31] width 11 height 11
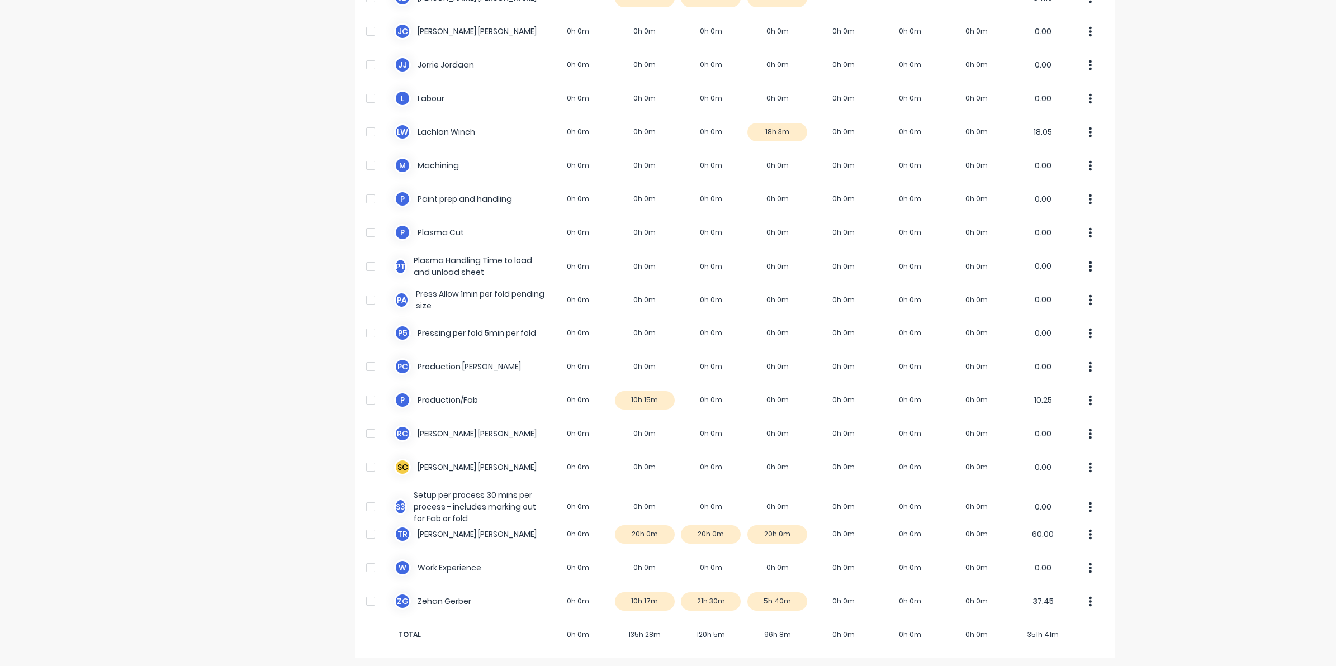
scroll to position [574, 0]
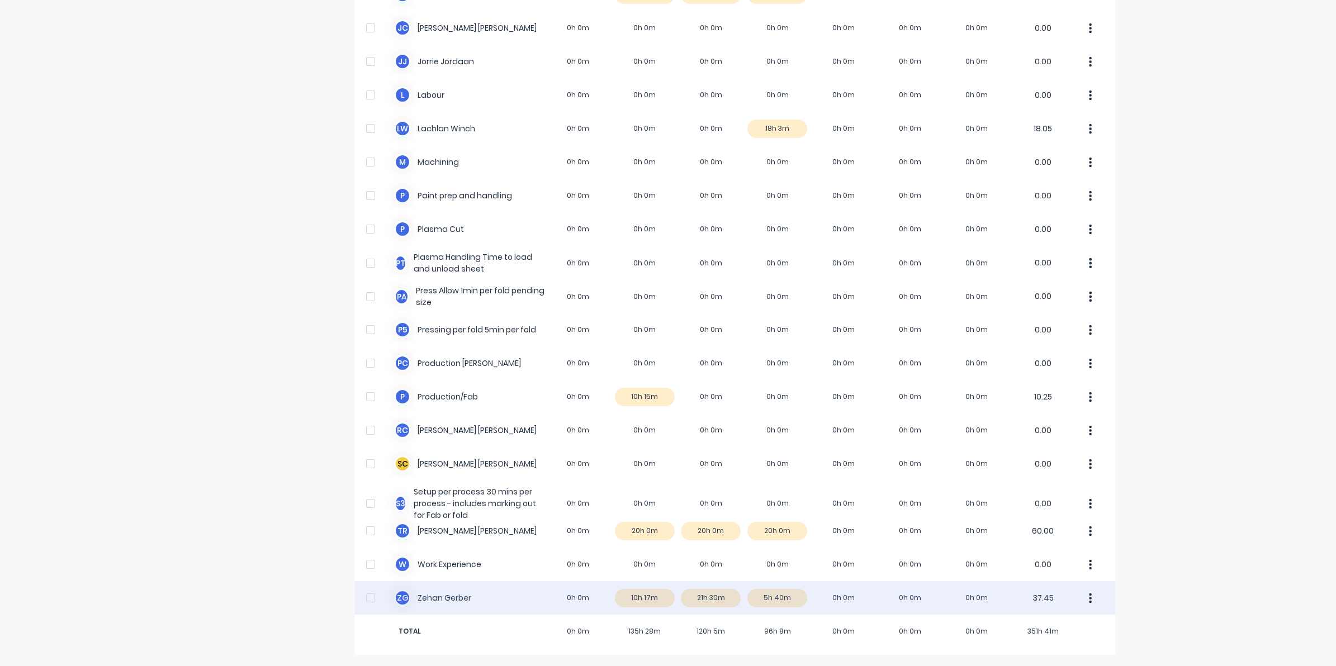
click at [776, 594] on div "Z G Zehan Gerber 0h 0m 10h 17m 21h 30m 5h 40m 0h 0m 0h 0m 0h 0m 37.45" at bounding box center [735, 598] width 760 height 34
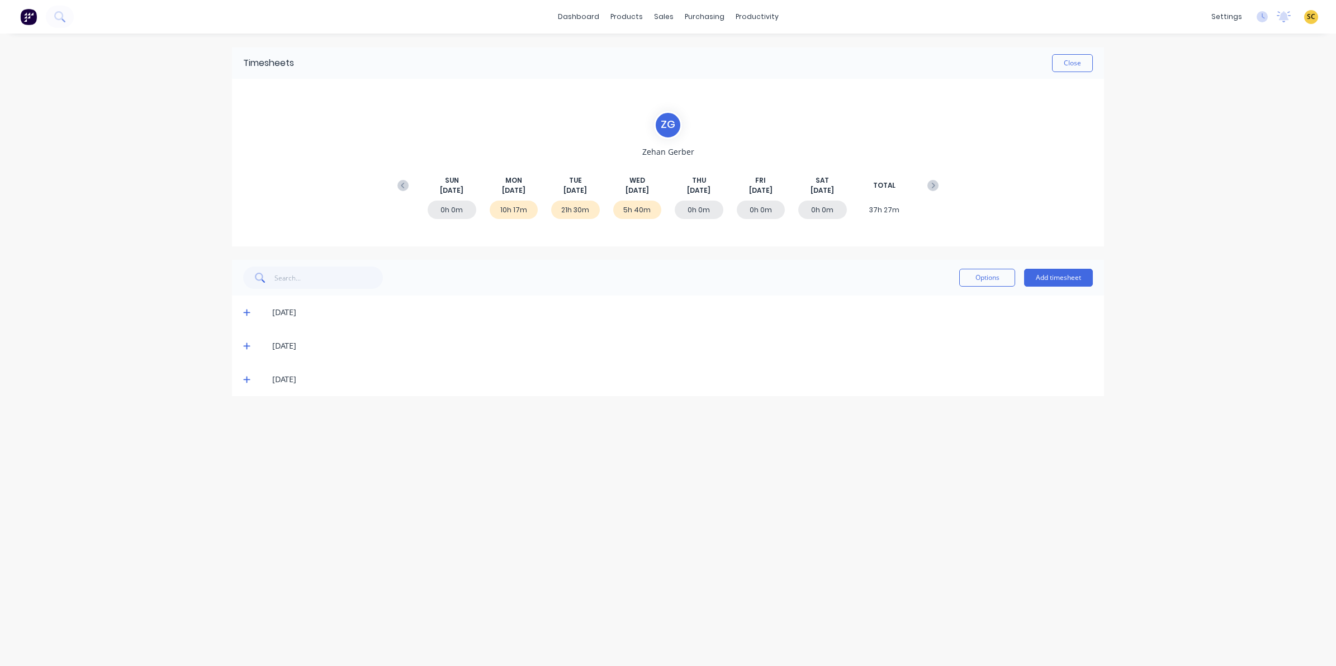
click at [244, 373] on div "[DATE]" at bounding box center [668, 380] width 872 height 34
click at [248, 380] on icon at bounding box center [246, 380] width 7 height 8
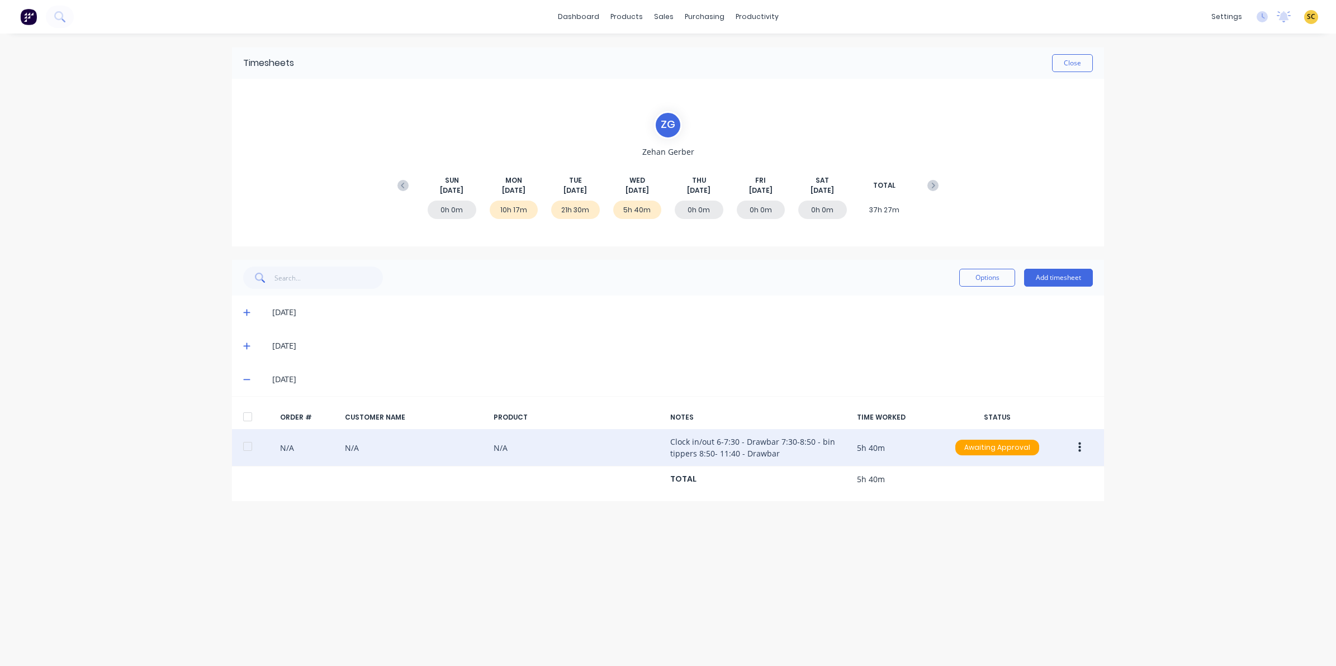
click at [1074, 448] on button "button" at bounding box center [1079, 448] width 26 height 20
click at [1049, 525] on div "Edit" at bounding box center [1039, 522] width 86 height 16
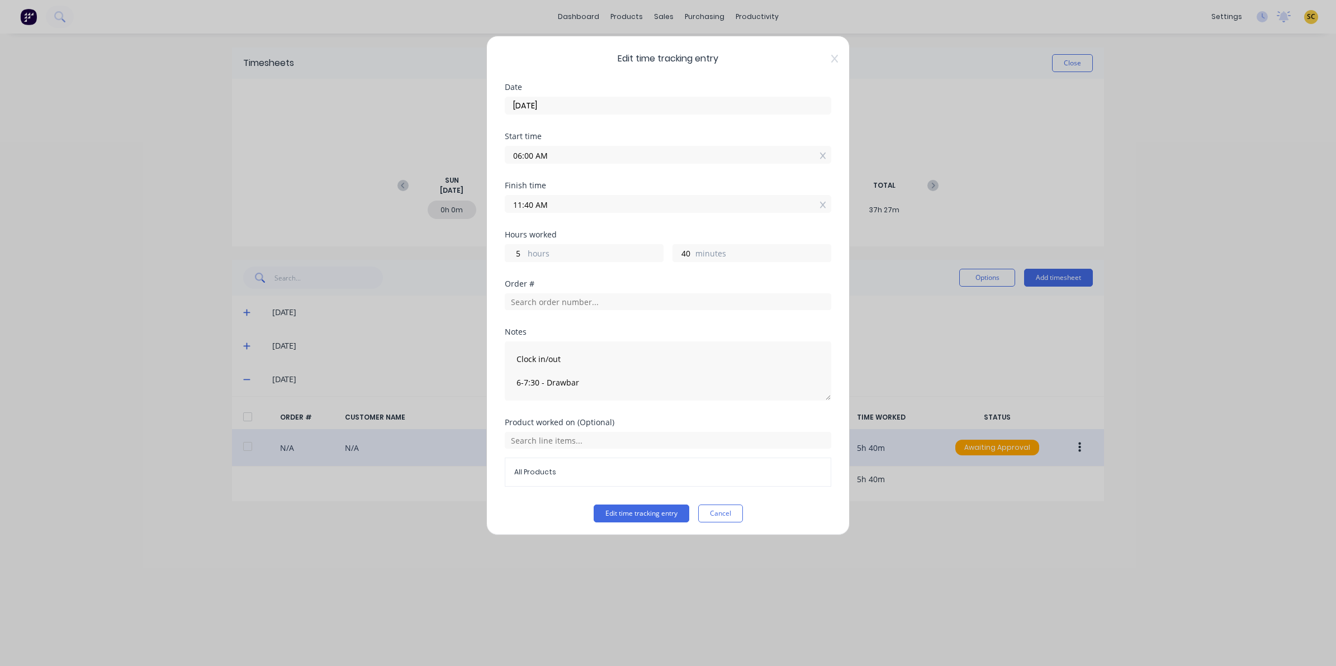
click at [827, 63] on div "Edit time tracking entry Date 13/08/2025 Start time 06:00 AM Finish time 11:40 …" at bounding box center [667, 286] width 363 height 500
drag, startPoint x: 825, startPoint y: 62, endPoint x: 675, endPoint y: 109, distance: 157.5
click at [831, 62] on icon at bounding box center [834, 58] width 7 height 9
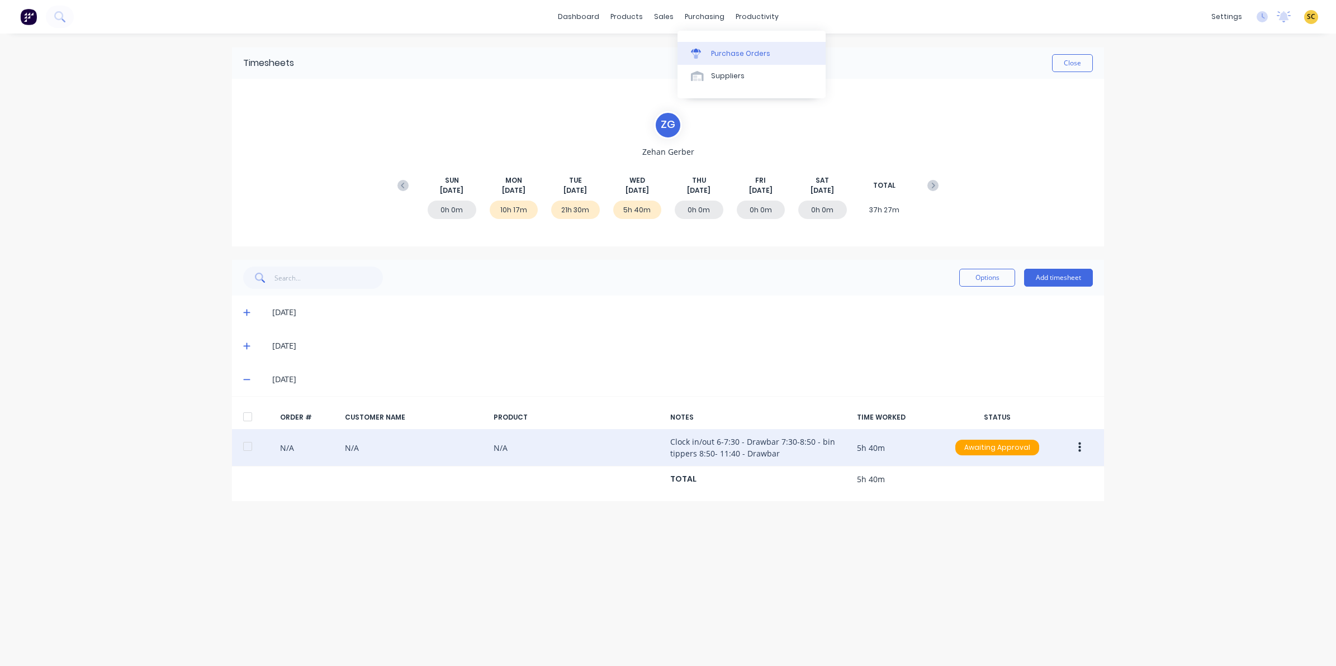
click at [722, 58] on div "Purchase Orders" at bounding box center [740, 54] width 59 height 10
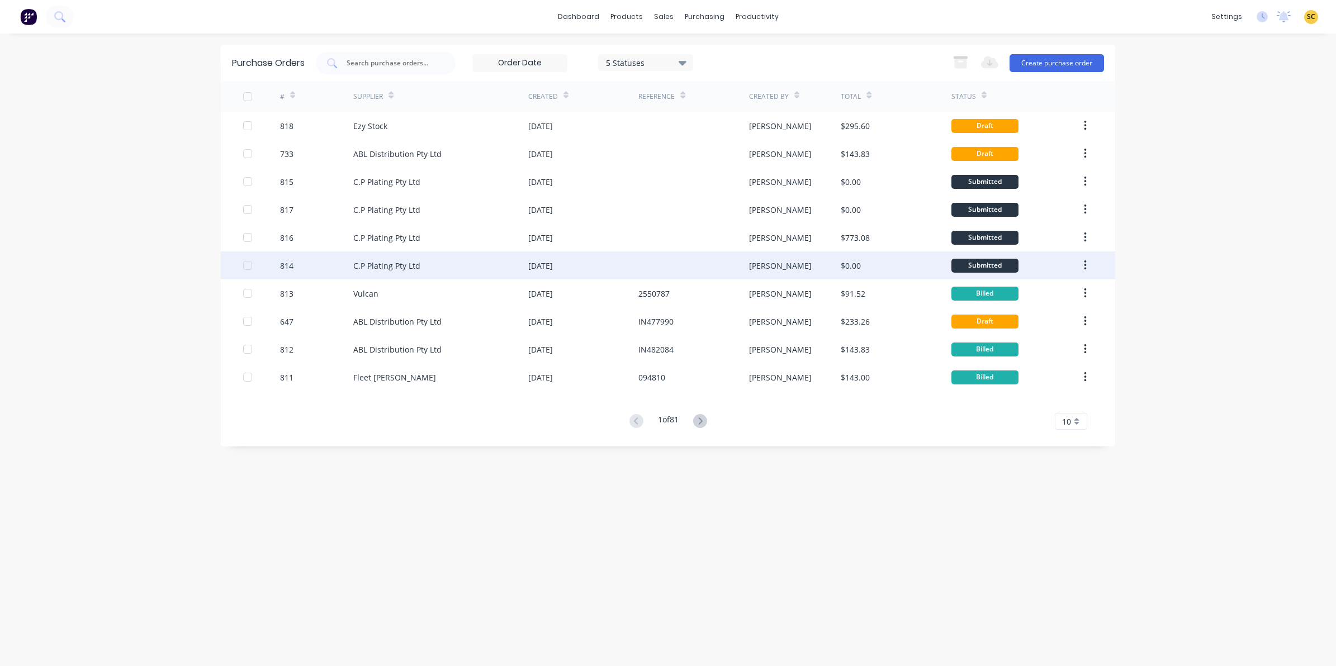
click at [335, 270] on div "814" at bounding box center [317, 265] width 74 height 28
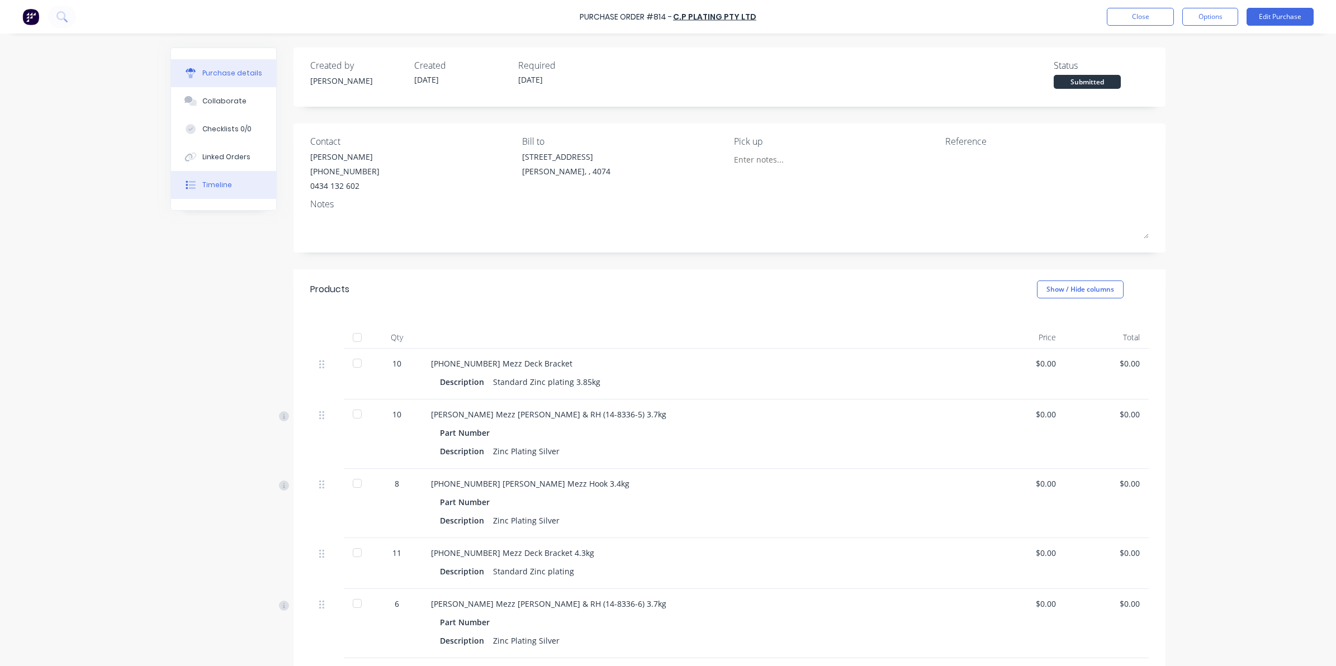
click at [210, 189] on div "Timeline" at bounding box center [217, 185] width 30 height 10
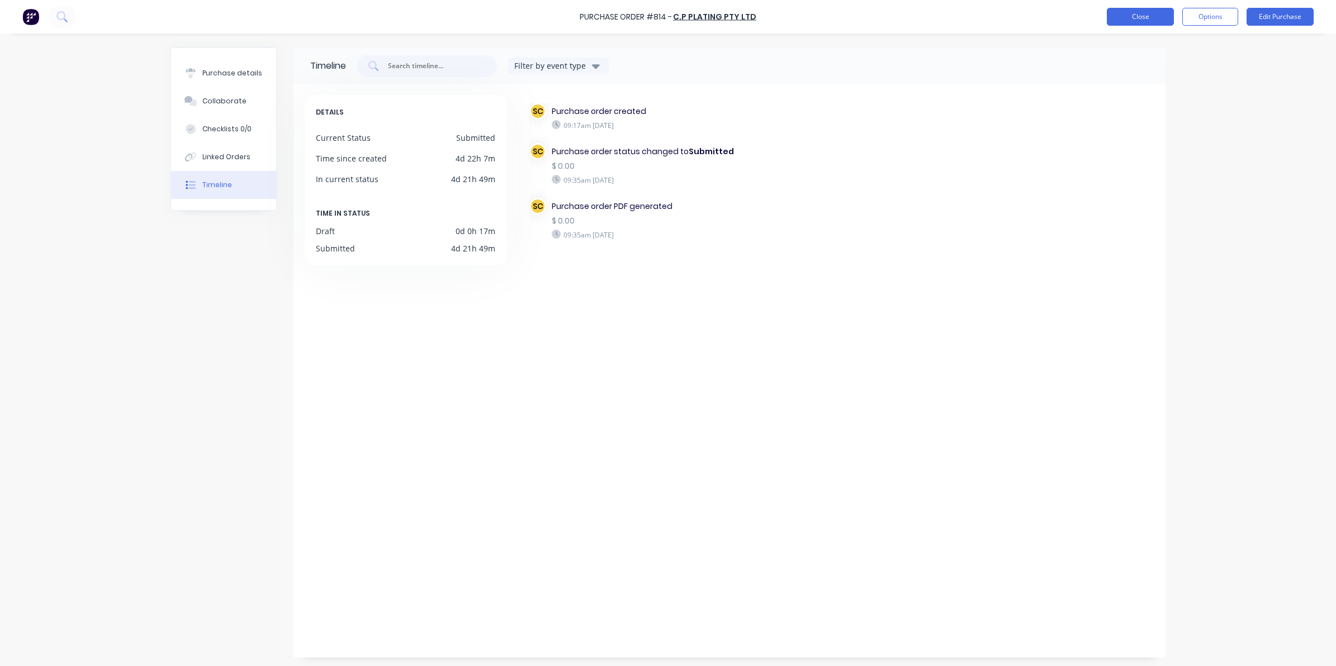
click at [1144, 8] on button "Close" at bounding box center [1140, 17] width 67 height 18
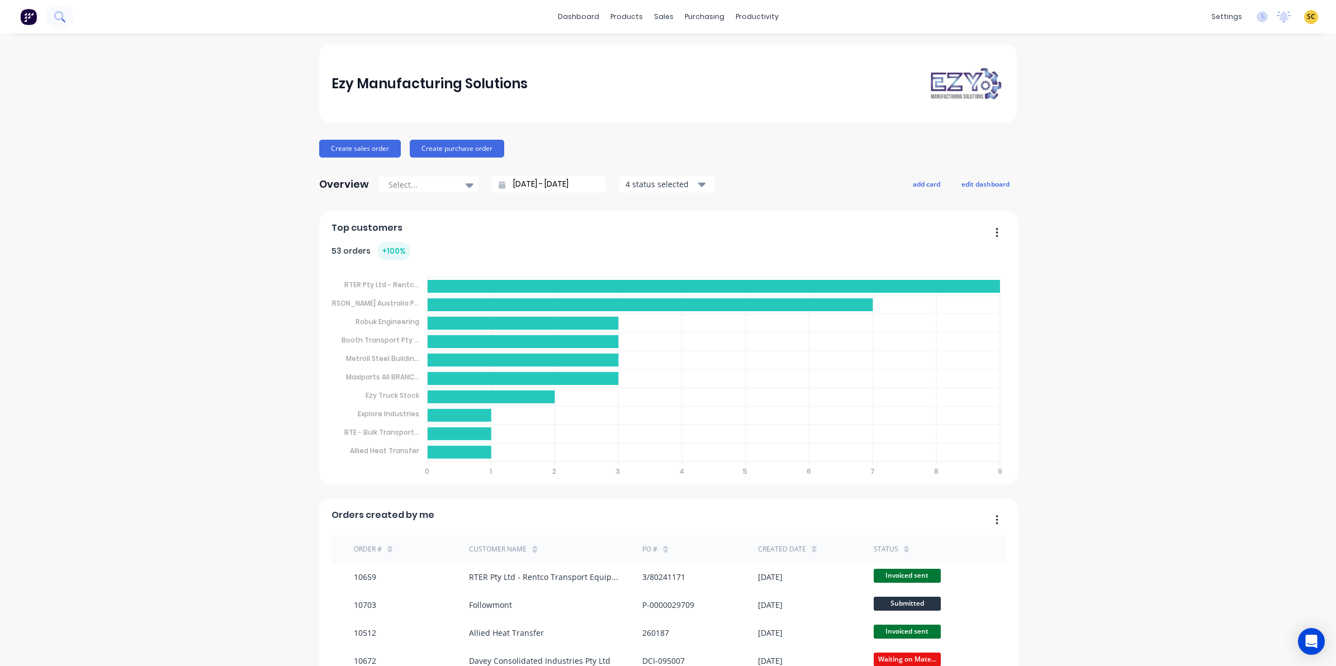
click at [52, 20] on button at bounding box center [60, 17] width 28 height 22
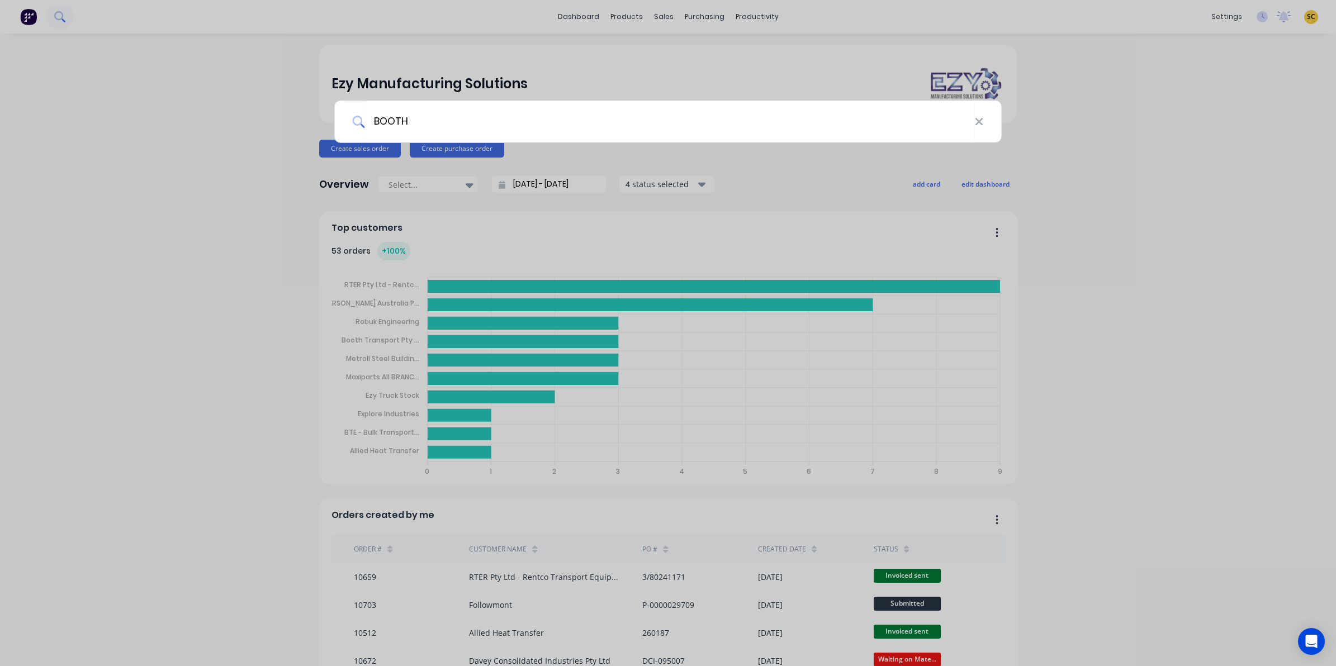
type input "BOOTH"
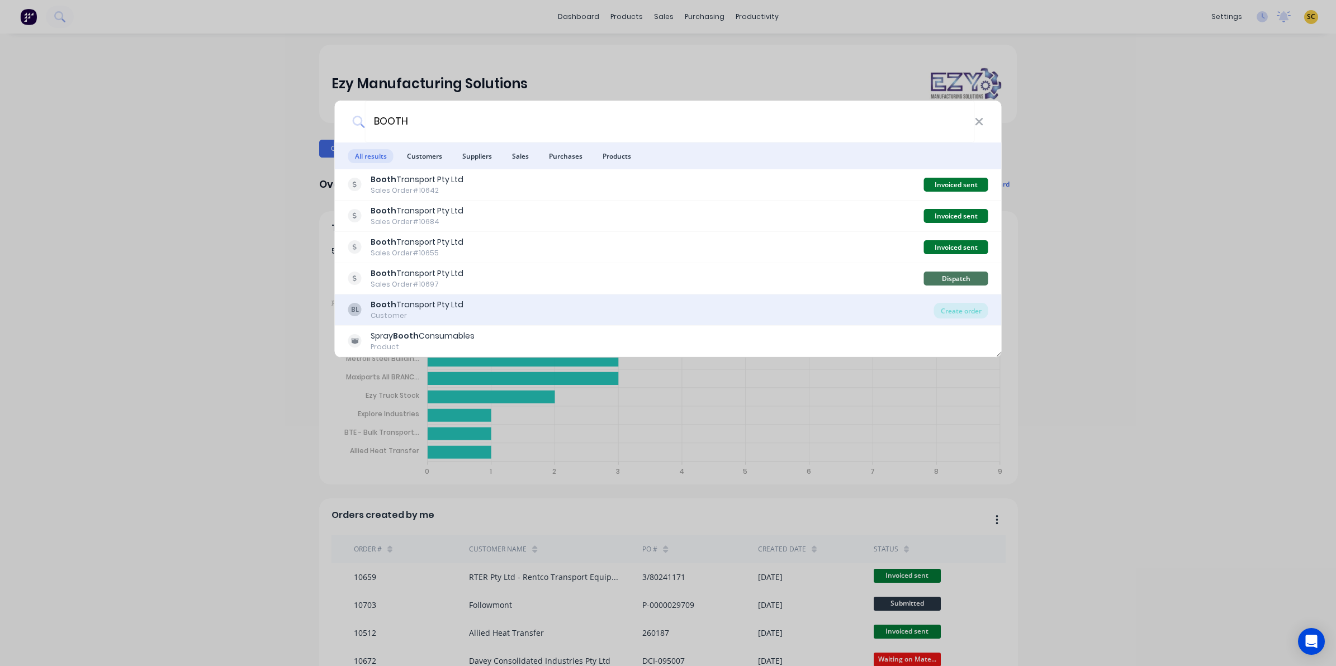
click at [786, 308] on div "BL Booth Transport Pty Ltd Customer" at bounding box center [641, 310] width 586 height 22
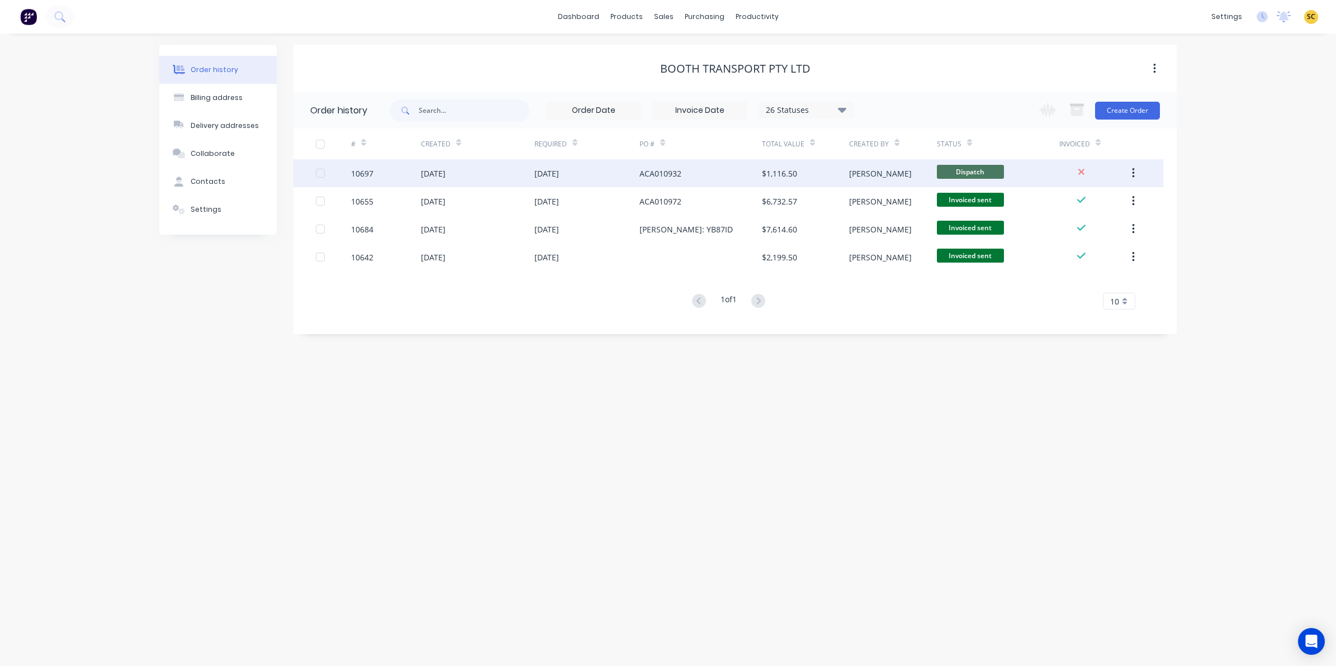
click at [833, 177] on div "$1,116.50" at bounding box center [805, 173] width 87 height 28
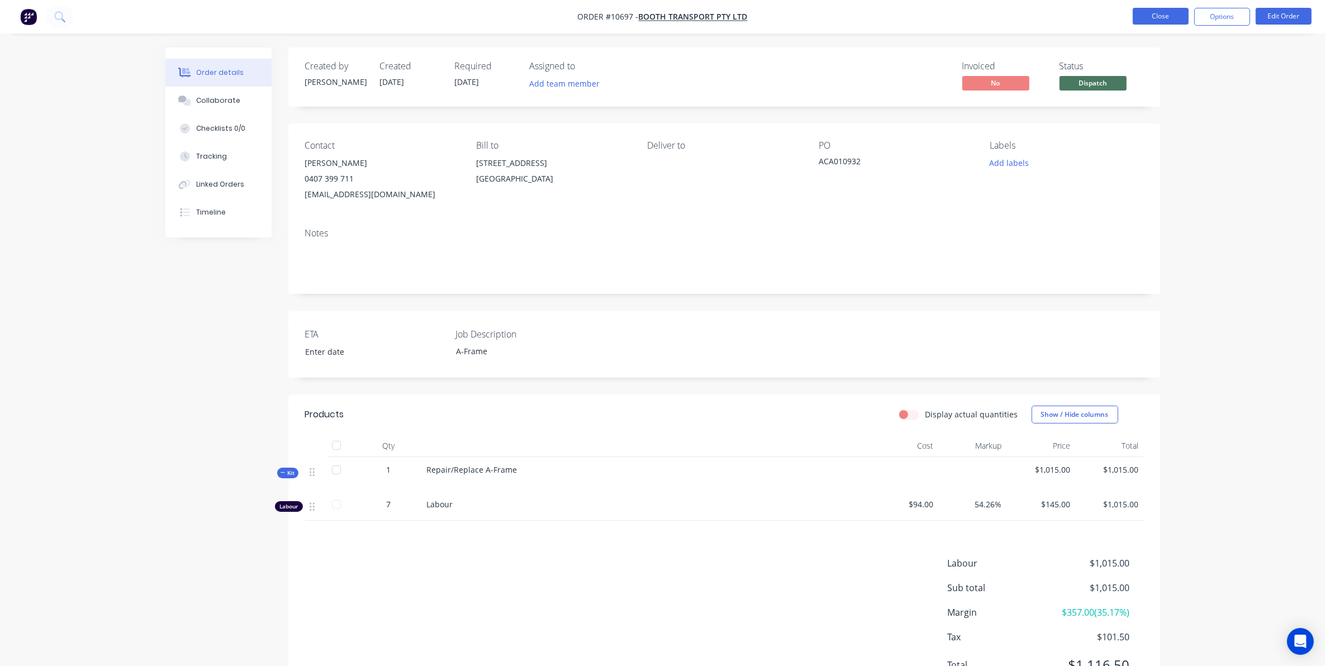
click at [1150, 12] on button "Close" at bounding box center [1161, 16] width 56 height 17
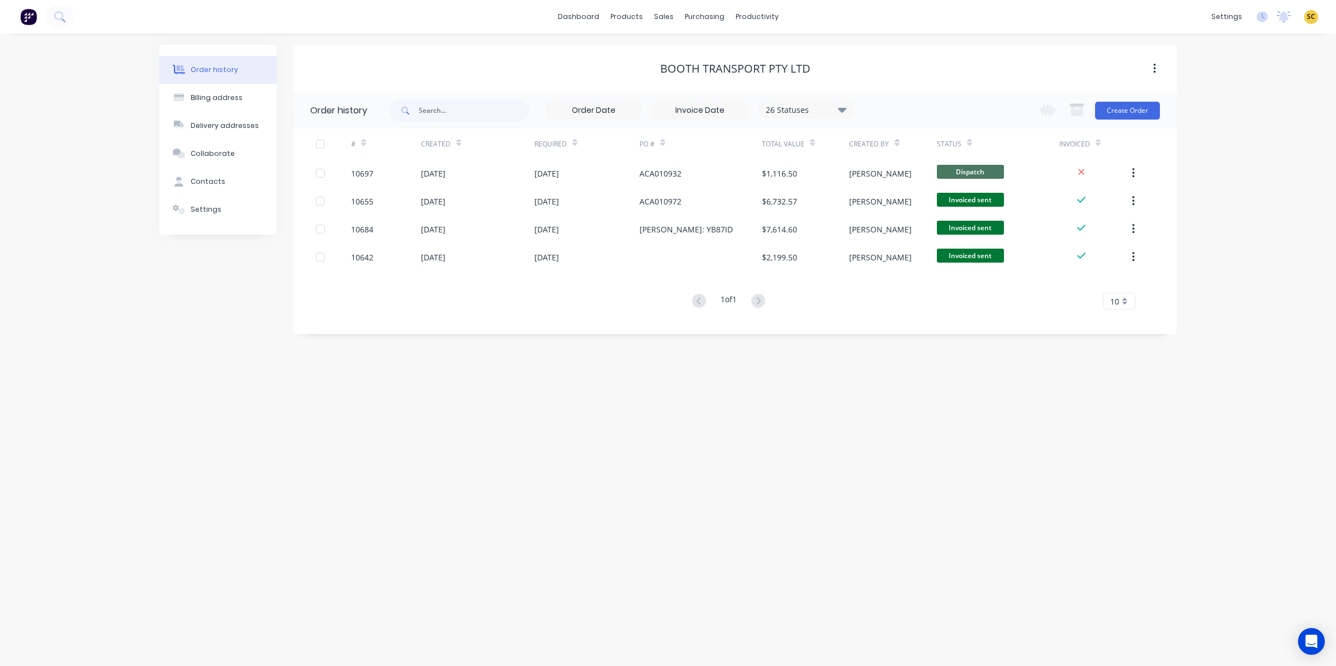
click at [1230, 205] on div "Order history Billing address Delivery addresses Collaborate Contacts Settings …" at bounding box center [668, 350] width 1336 height 633
click at [64, 11] on icon at bounding box center [59, 16] width 11 height 11
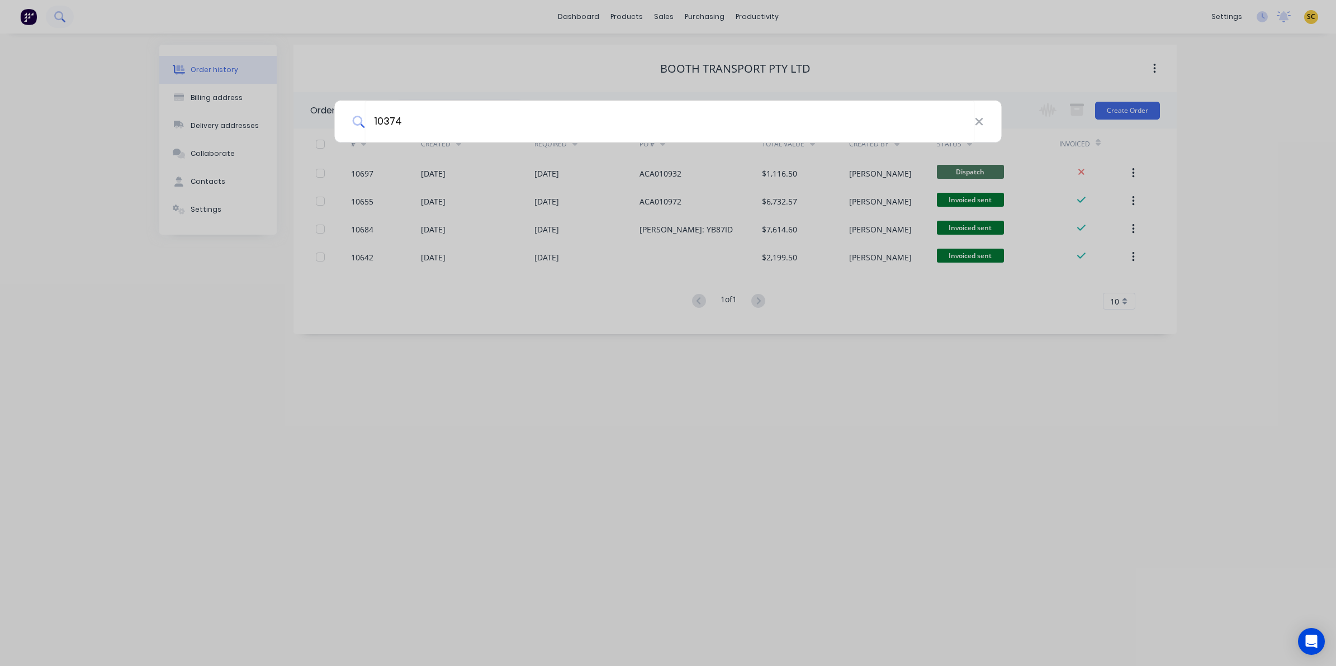
type input "10374"
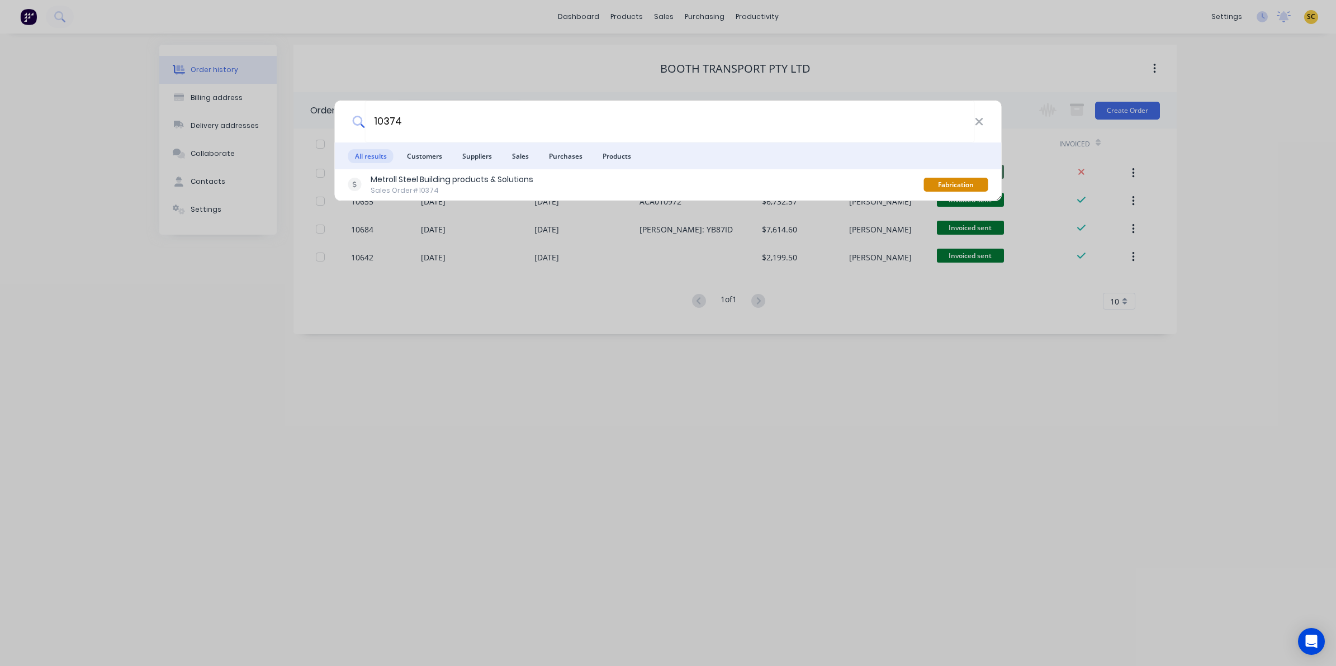
click at [448, 166] on li "Customers" at bounding box center [424, 156] width 49 height 27
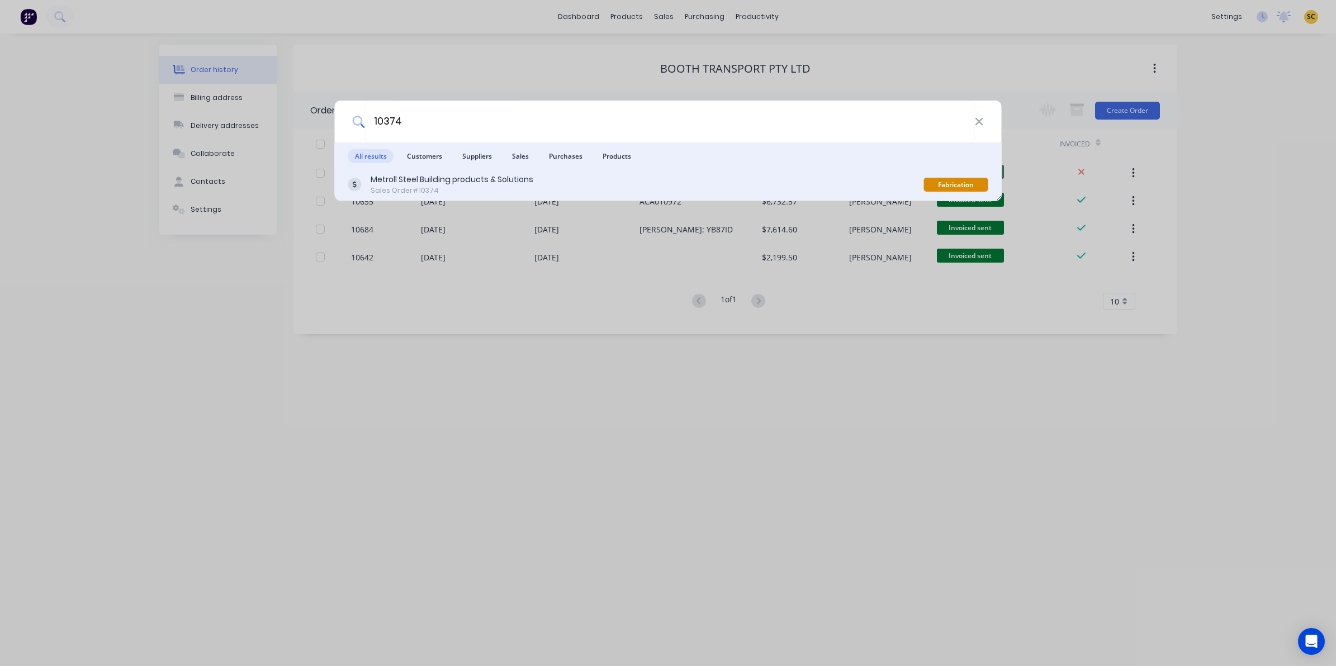
click at [417, 179] on div "Metroll Steel Building products & Solutions" at bounding box center [452, 180] width 163 height 12
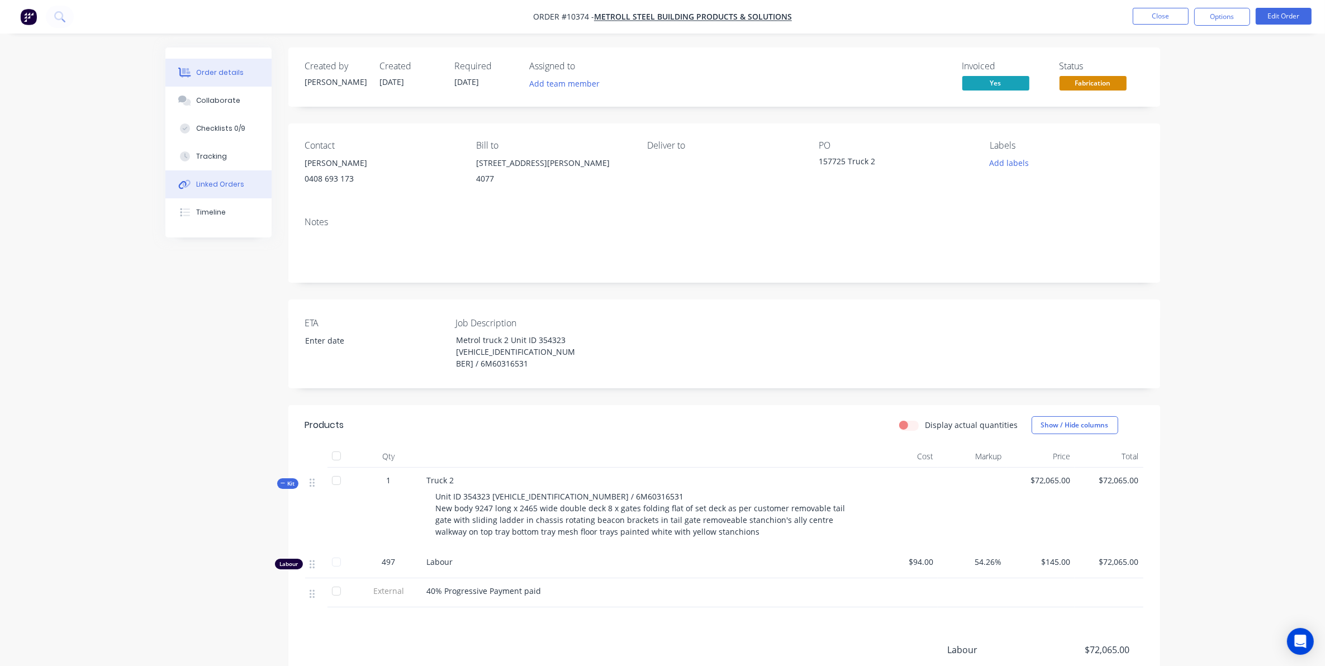
click at [226, 179] on div "Linked Orders" at bounding box center [220, 184] width 48 height 10
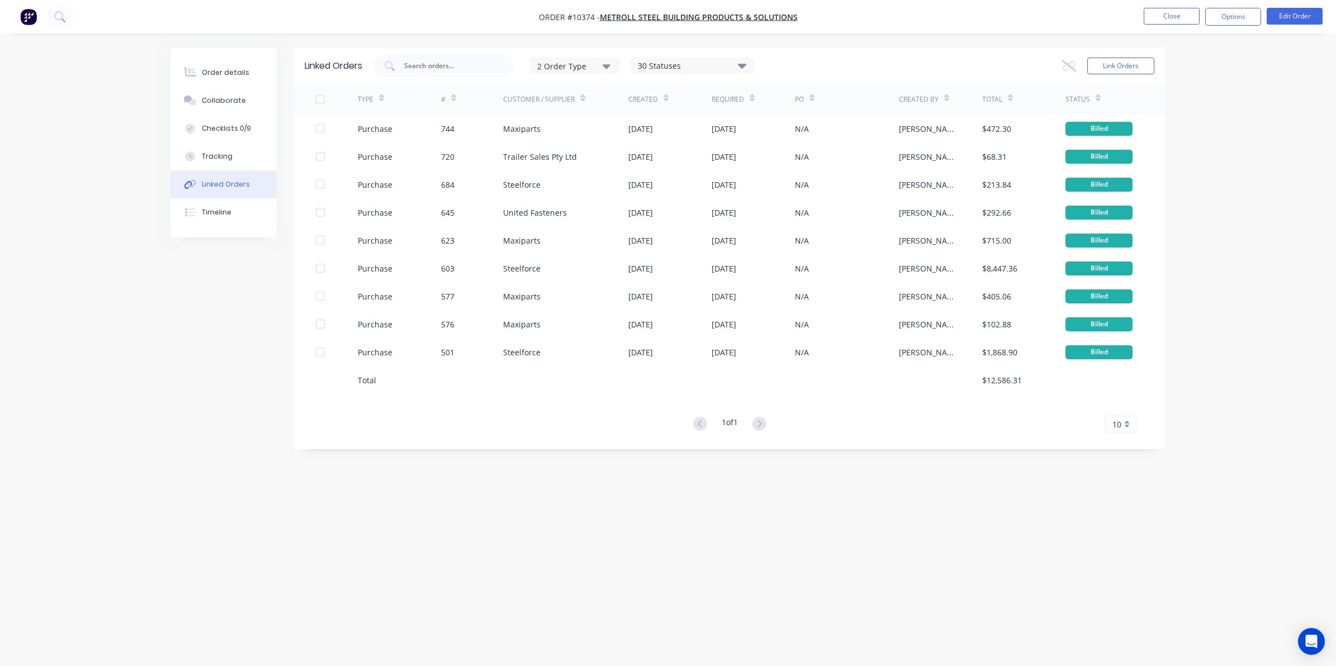
click at [663, 93] on div at bounding box center [665, 97] width 5 height 17
click at [665, 99] on icon at bounding box center [665, 99] width 5 height 3
click at [193, 72] on icon at bounding box center [191, 73] width 9 height 10
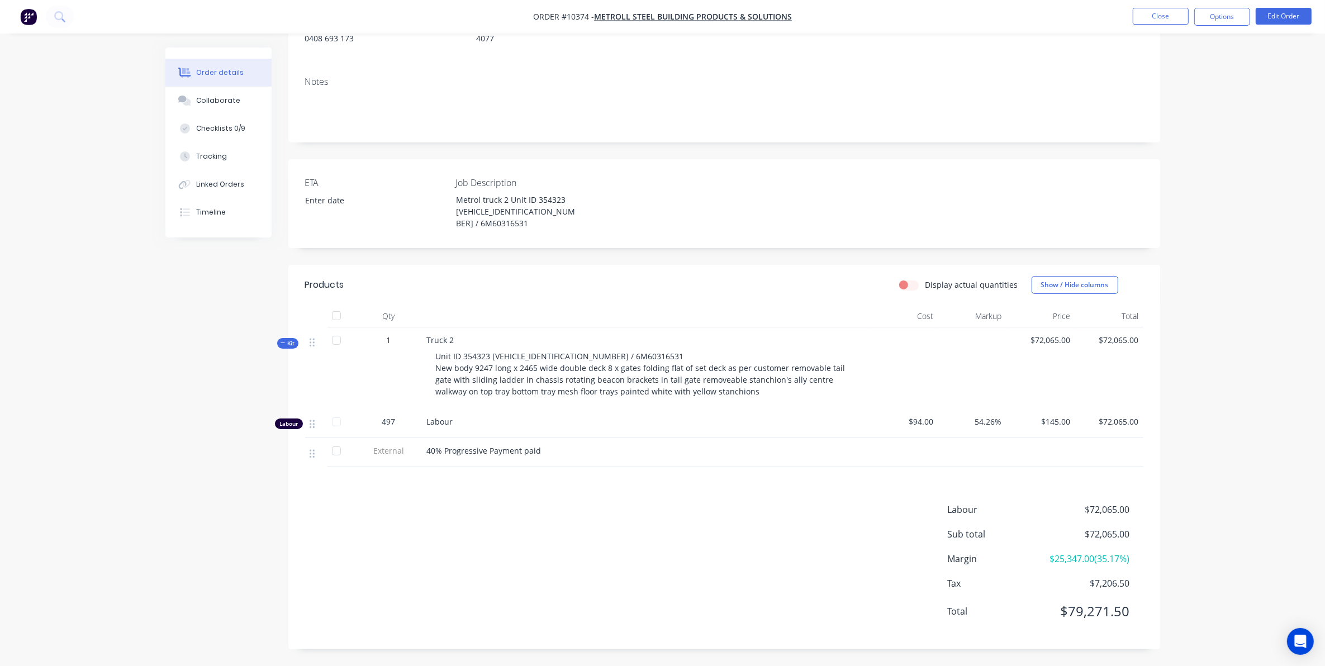
scroll to position [155, 0]
click at [1147, 10] on button "Close" at bounding box center [1161, 16] width 56 height 17
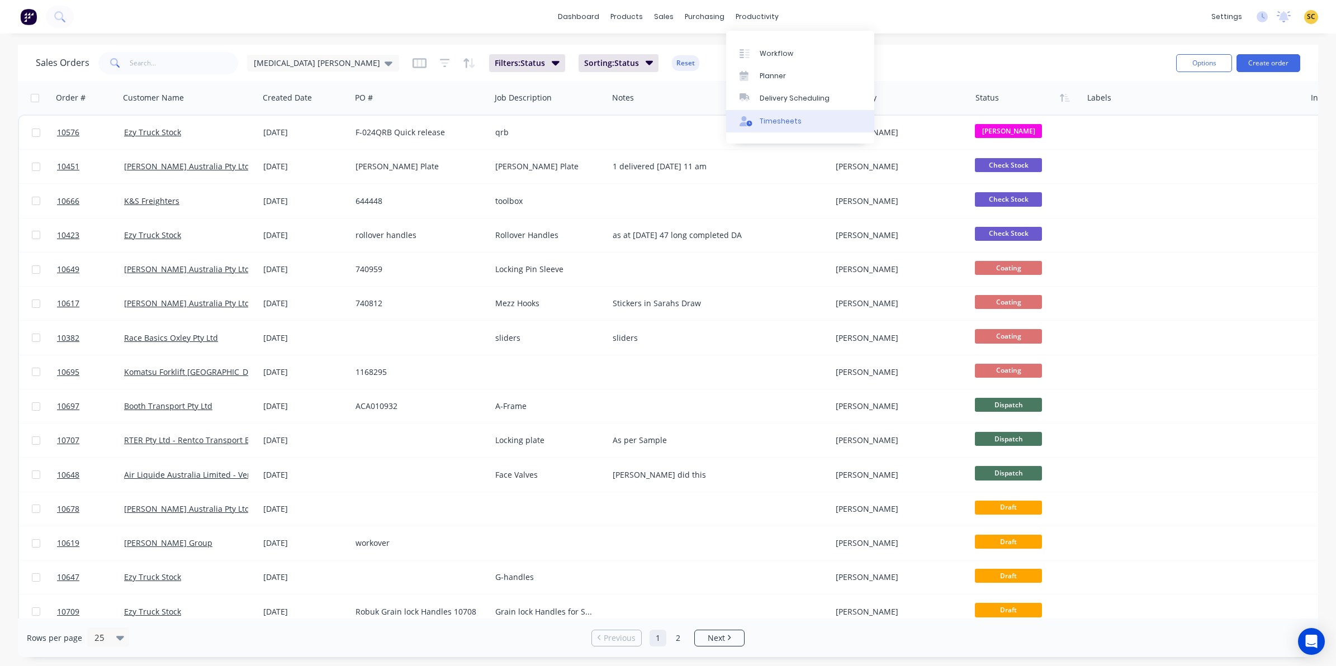
click at [772, 118] on div "Timesheets" at bounding box center [781, 121] width 42 height 10
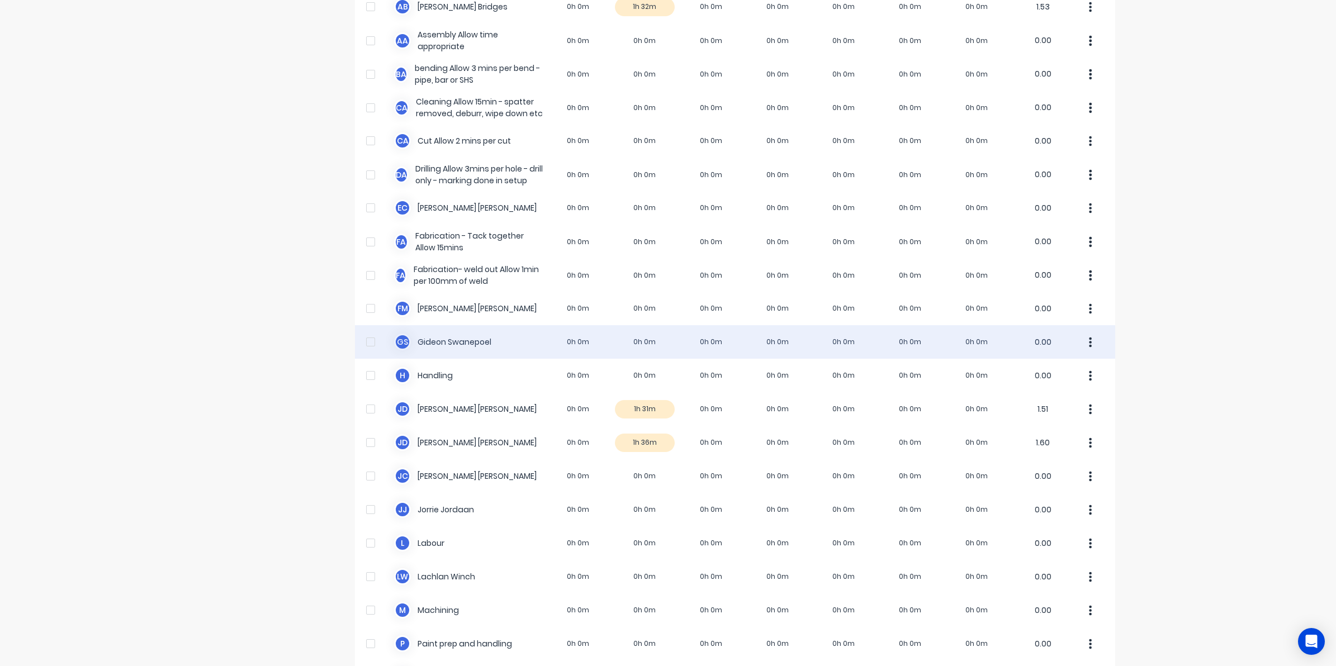
scroll to position [85, 0]
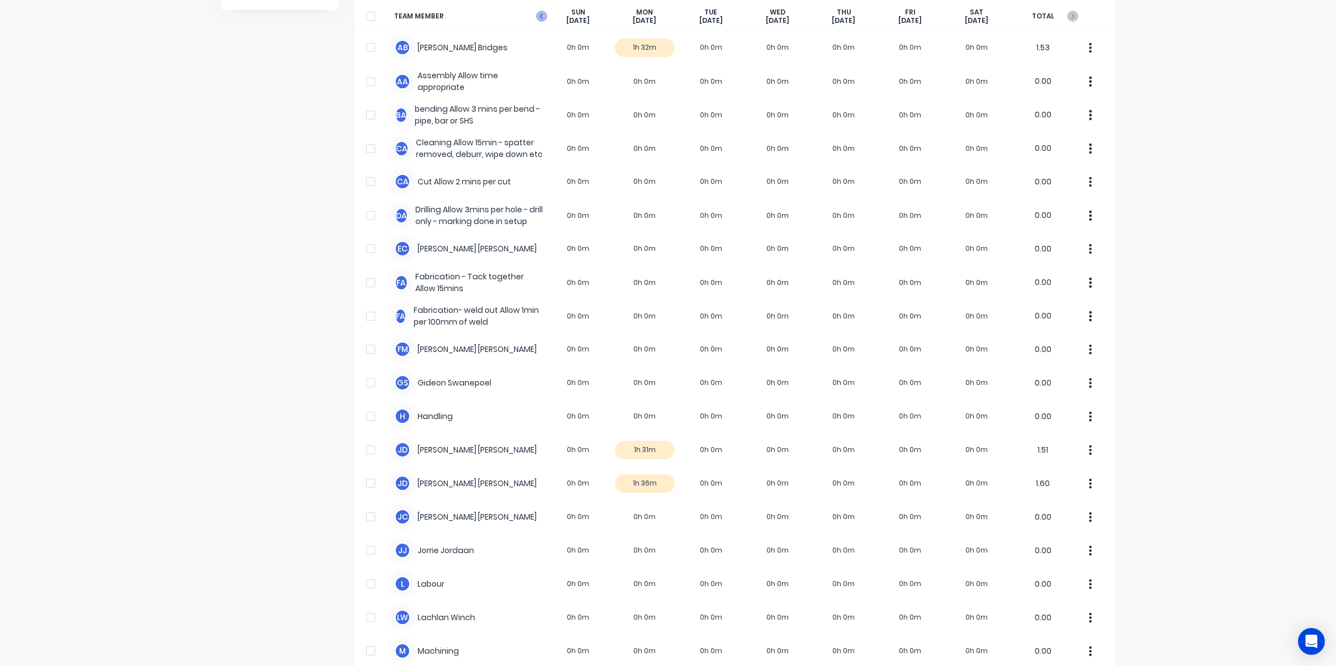
click at [537, 17] on icon at bounding box center [541, 16] width 11 height 11
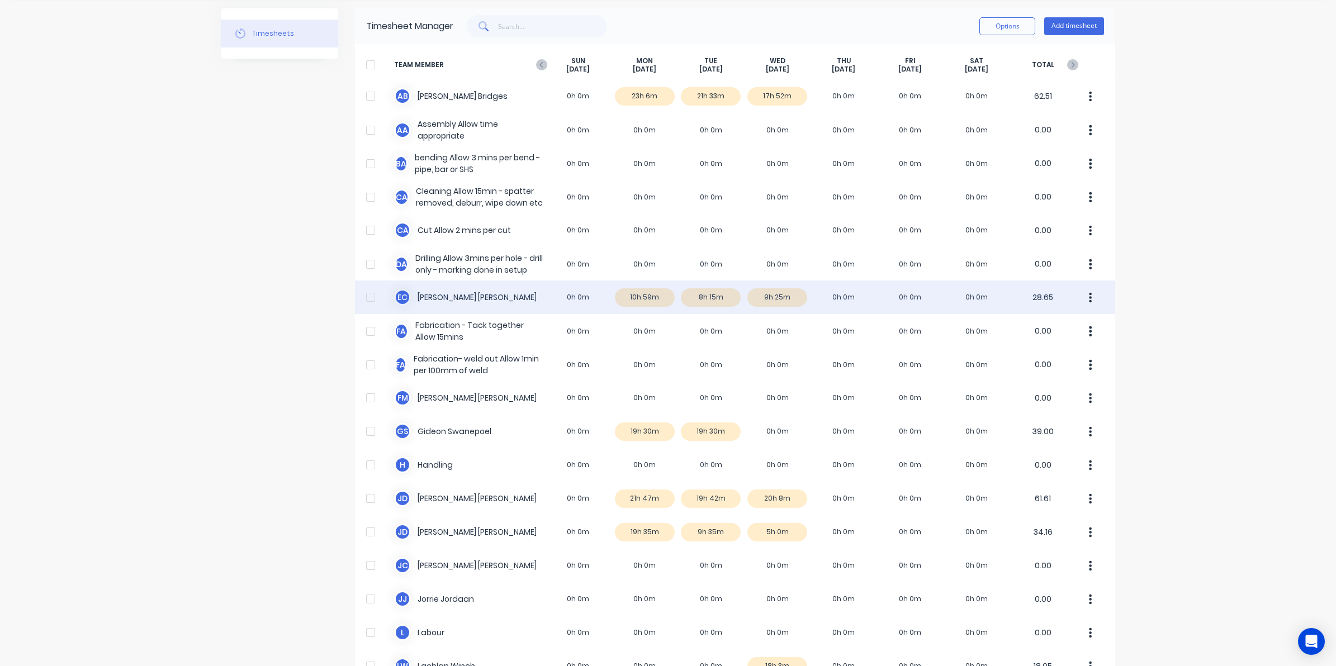
scroll to position [70, 0]
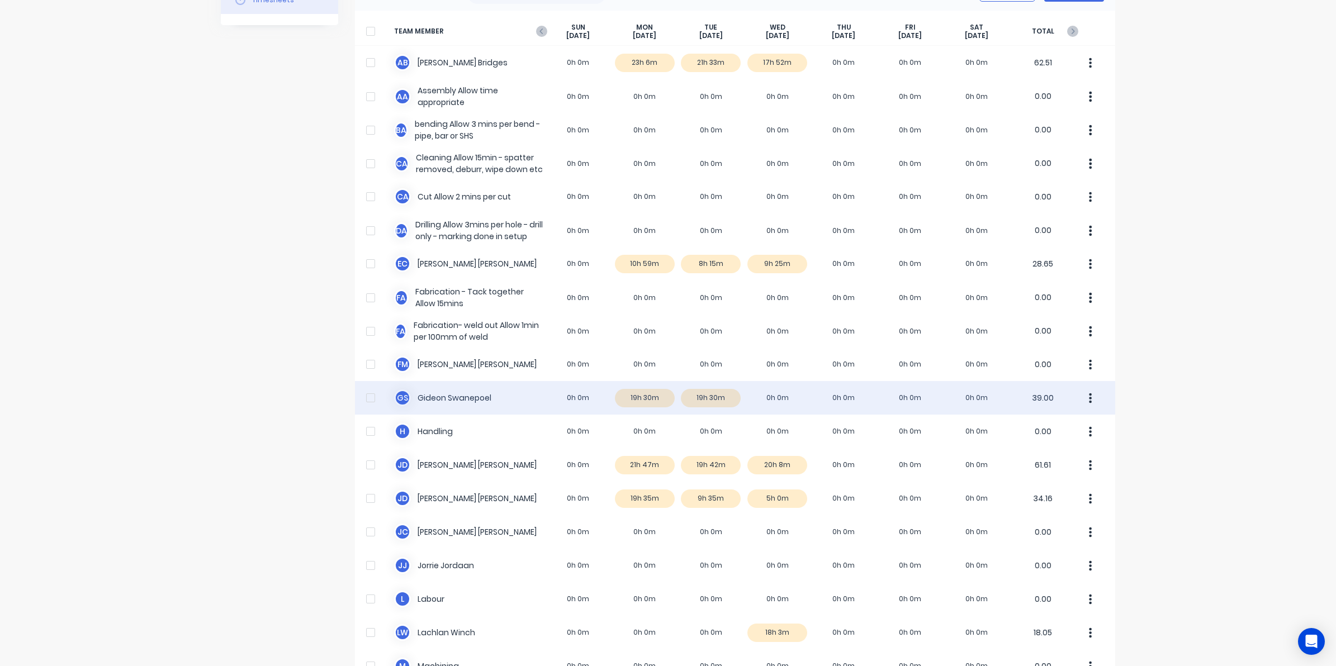
click at [775, 398] on div "G S Gideon Swanepoel 0h 0m 19h 30m 19h 30m 0h 0m 0h 0m 0h 0m 0h 0m 39.00" at bounding box center [735, 398] width 760 height 34
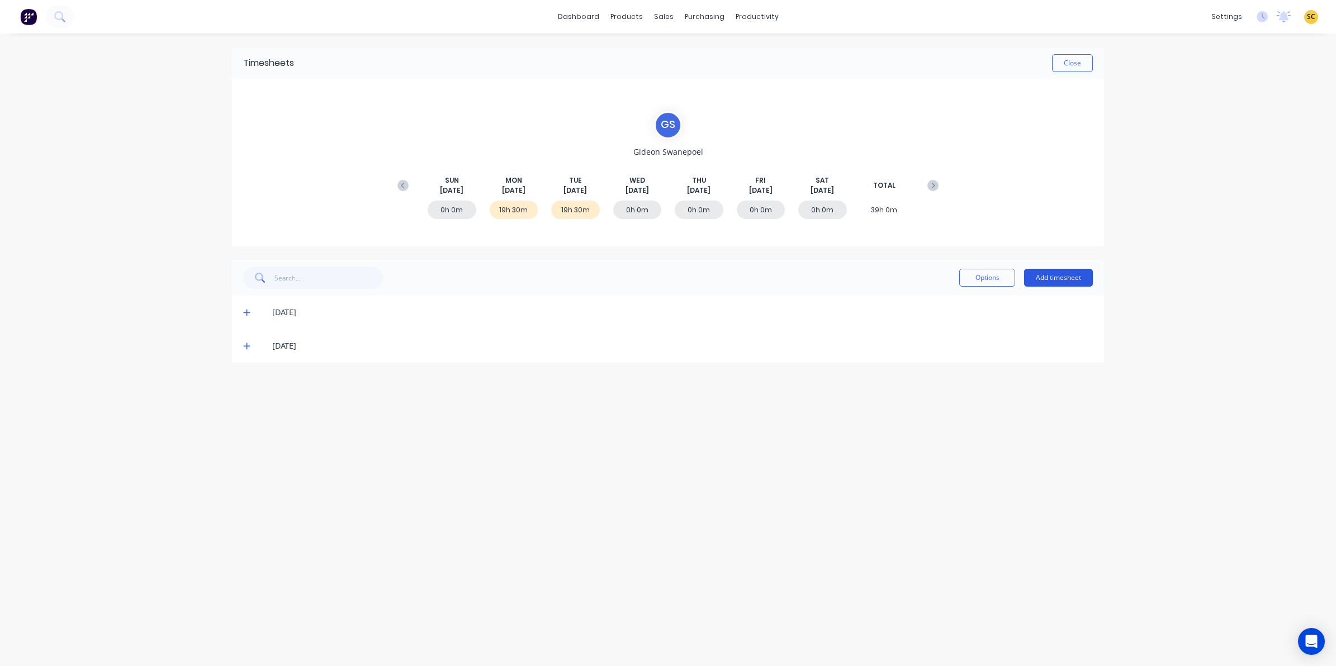
click at [1061, 276] on button "Add timesheet" at bounding box center [1058, 278] width 69 height 18
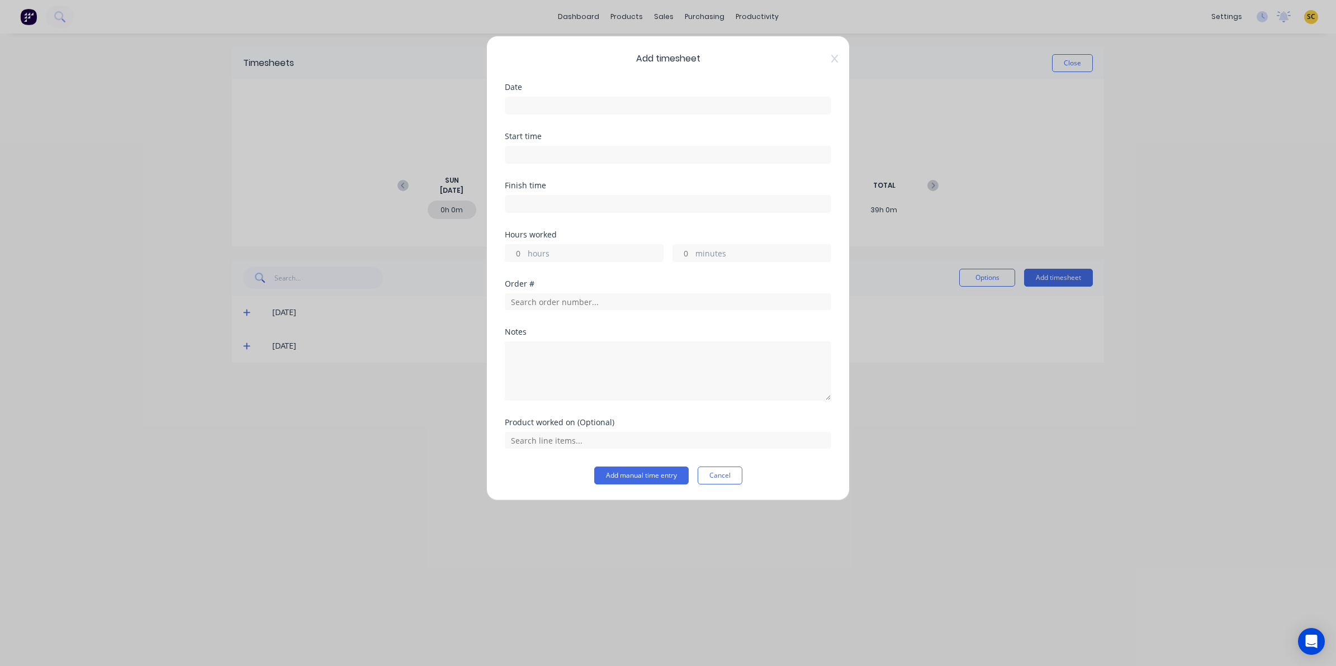
drag, startPoint x: 529, startPoint y: 70, endPoint x: 523, endPoint y: 123, distance: 53.4
click at [525, 98] on div "Add timesheet Date Start time Finish time Hours worked hours minutes Order # No…" at bounding box center [667, 268] width 363 height 465
click at [523, 108] on input at bounding box center [667, 105] width 325 height 17
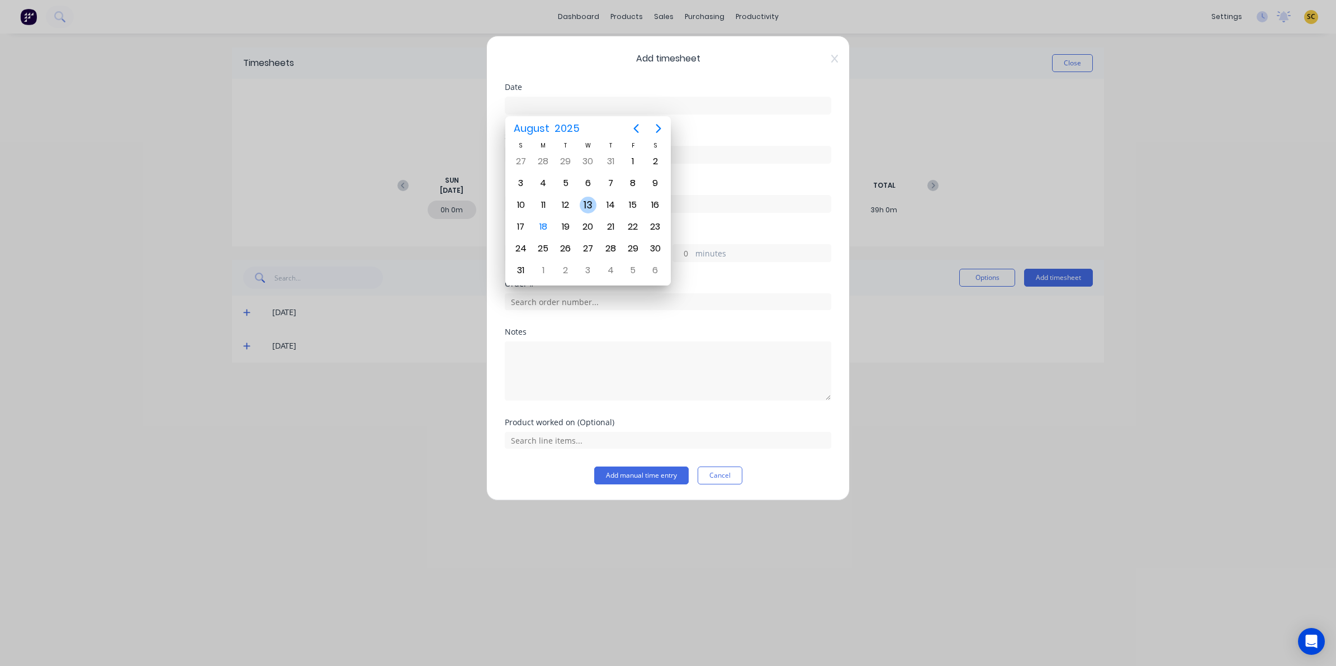
click at [591, 210] on div "13" at bounding box center [588, 205] width 17 height 17
type input "13/08/2025"
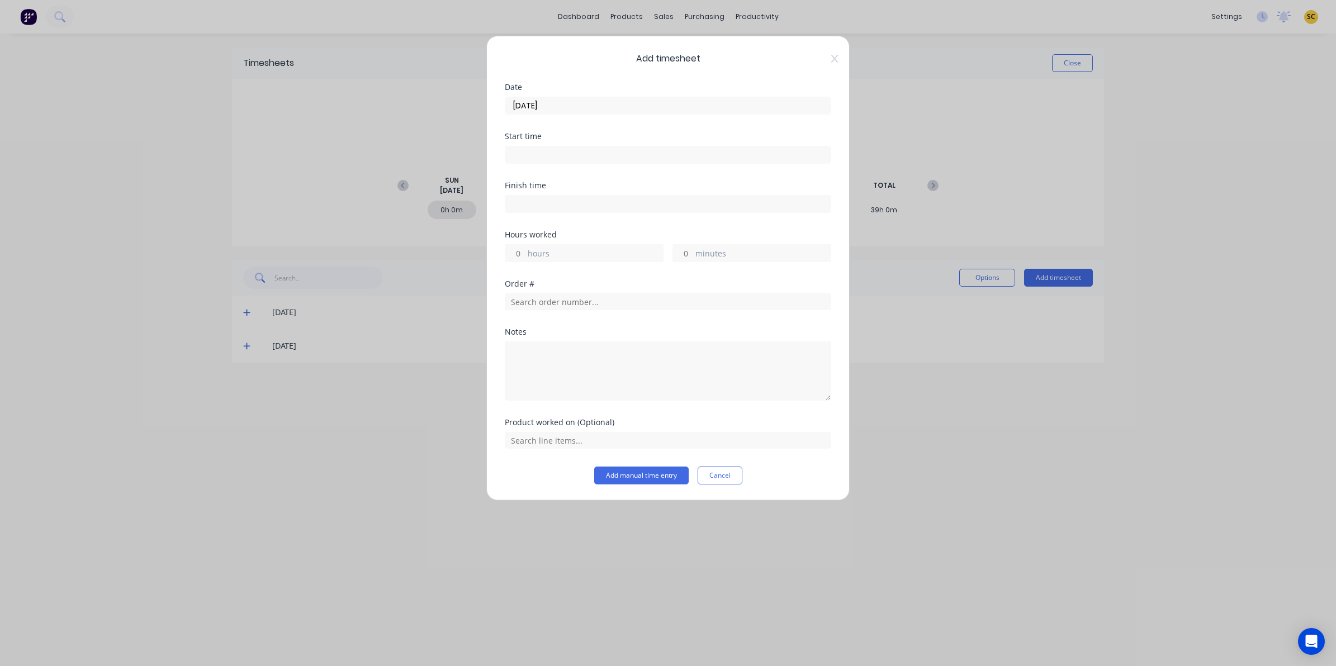
click at [540, 152] on input at bounding box center [667, 154] width 325 height 17
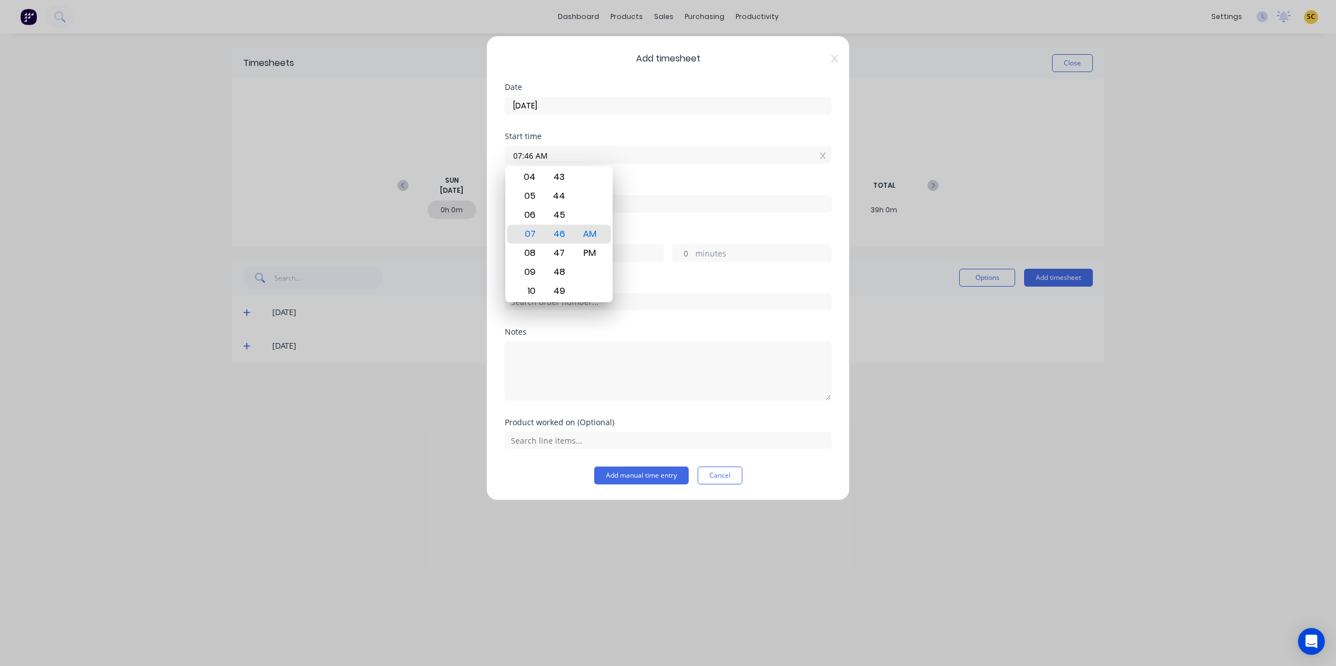
drag, startPoint x: 566, startPoint y: 157, endPoint x: 502, endPoint y: 157, distance: 64.3
click at [502, 157] on div "Add timesheet Date 13/08/2025 Start time 07:46 AM Finish time Hours worked hour…" at bounding box center [667, 268] width 363 height 465
type input "06:00 AM"
click at [659, 210] on input at bounding box center [667, 204] width 325 height 17
type input "07:46 AM"
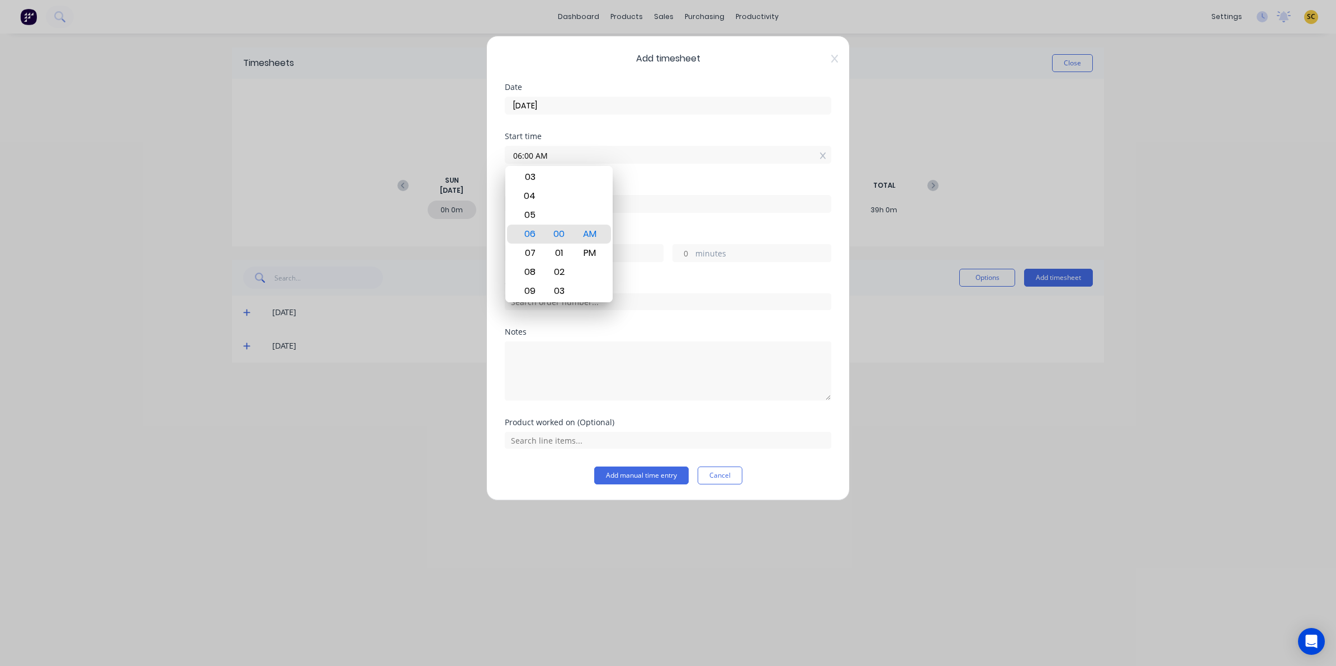
type input "1"
type input "46"
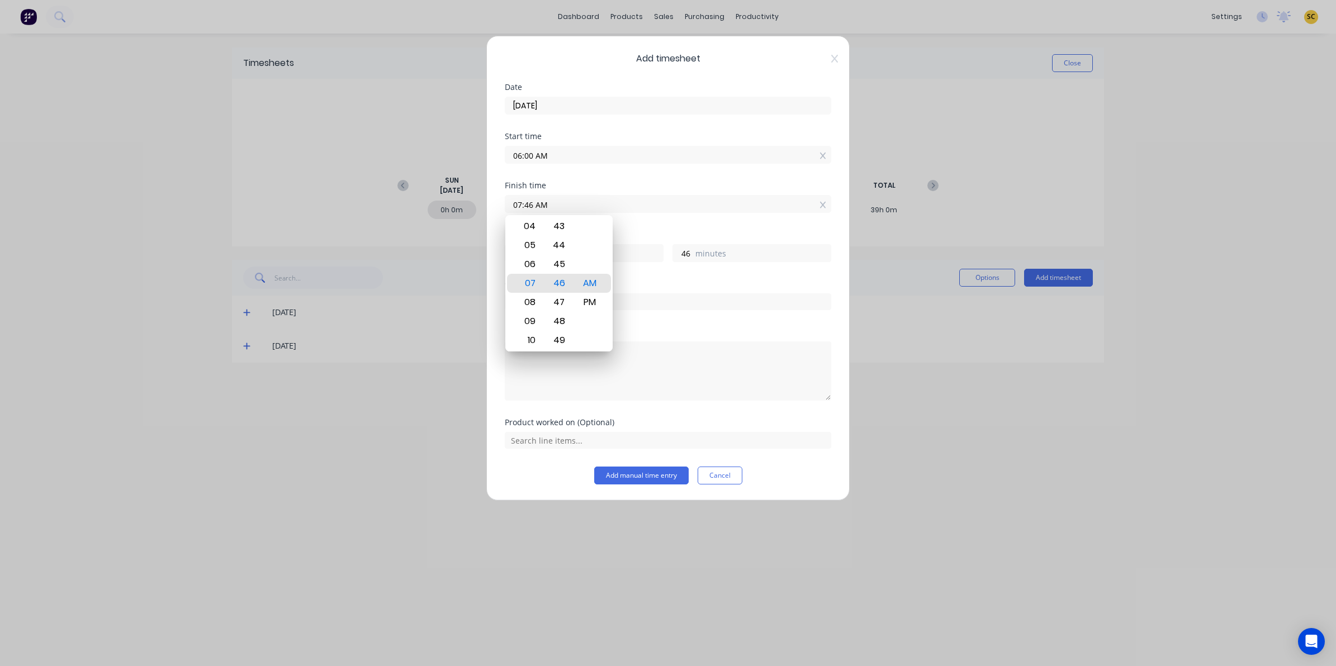
drag, startPoint x: 659, startPoint y: 210, endPoint x: 450, endPoint y: 208, distance: 209.0
click at [450, 208] on div "Add timesheet Date 13/08/2025 Start time 06:00 AM Finish time 07:46 AM Hours wo…" at bounding box center [668, 333] width 1336 height 666
type input "05:30 AM"
type input "0"
type input "-30"
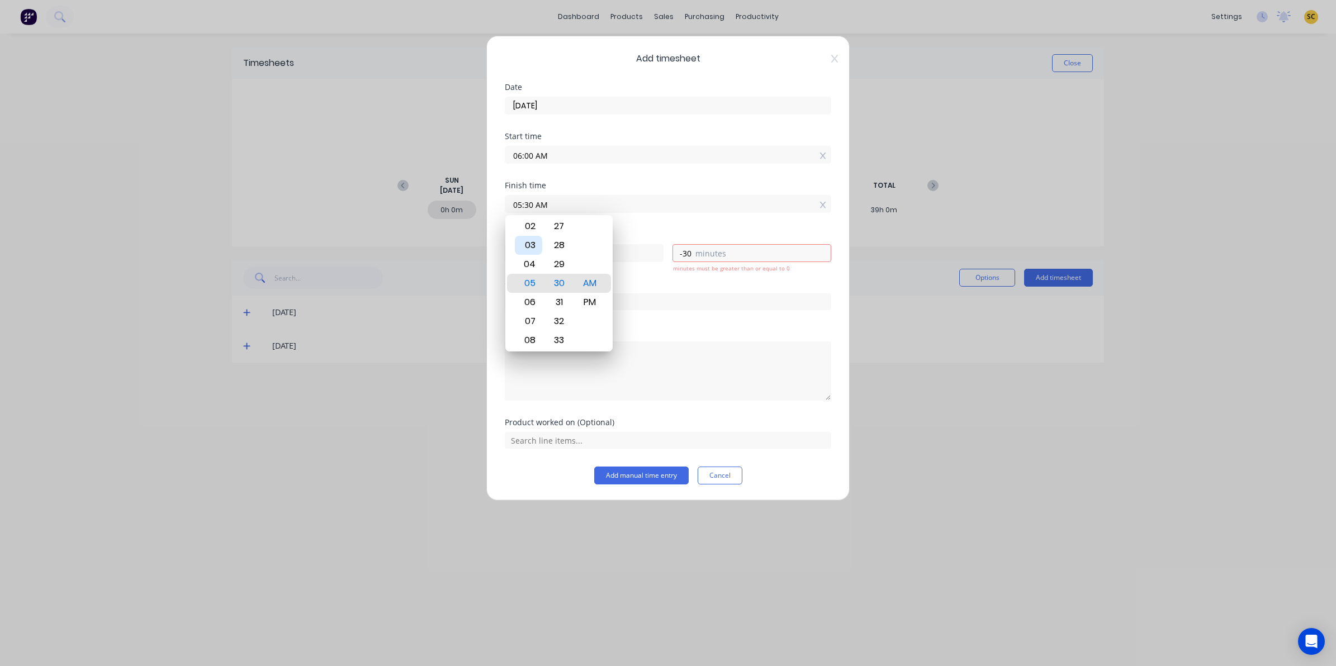
click at [529, 245] on div "03" at bounding box center [528, 245] width 27 height 19
type input "03:30 AM"
type input "-2"
click at [596, 306] on div "PM" at bounding box center [589, 302] width 27 height 19
type input "03:30 PM"
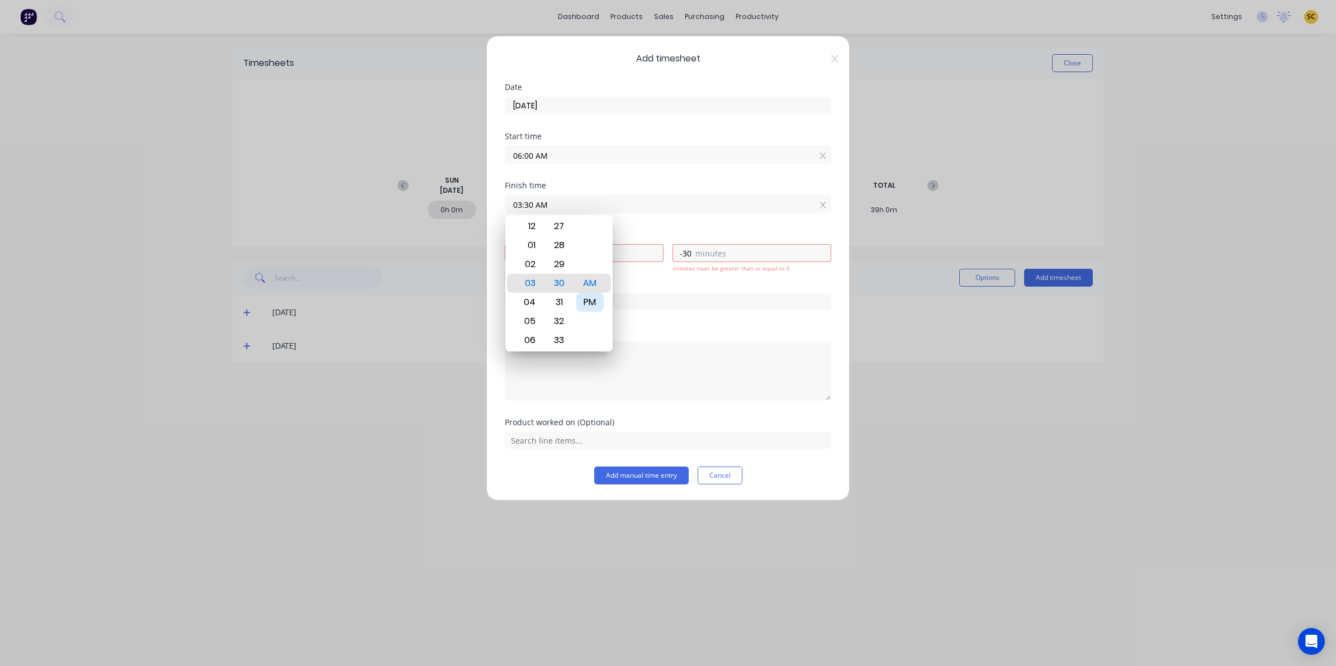
type input "9"
type input "30"
click at [724, 395] on textarea at bounding box center [668, 370] width 326 height 59
click at [578, 307] on input "text" at bounding box center [668, 301] width 326 height 17
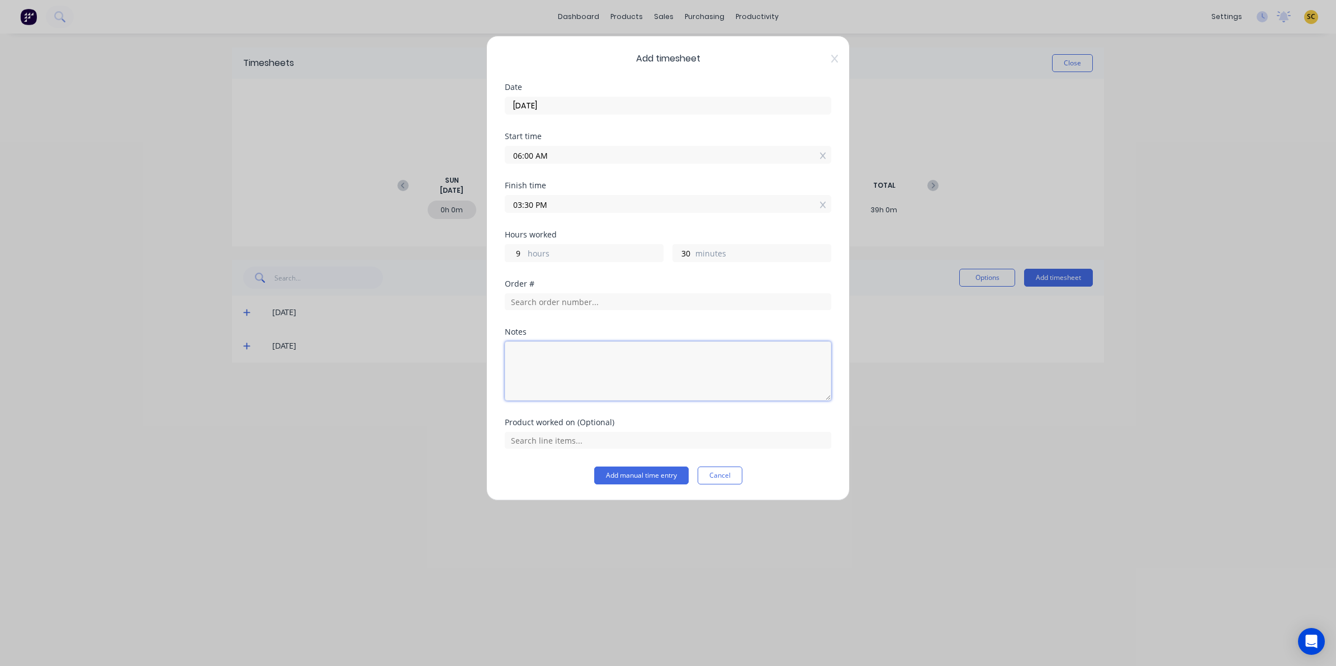
click at [598, 378] on textarea at bounding box center [668, 370] width 326 height 59
type textarea "clock in/out 30 mins lunch"
click at [613, 486] on div "Add timesheet Date 13/08/2025 Start time 06:00 AM Finish time 03:30 PM Hours wo…" at bounding box center [667, 268] width 363 height 465
click at [612, 474] on button "Add manual time entry" at bounding box center [641, 476] width 94 height 18
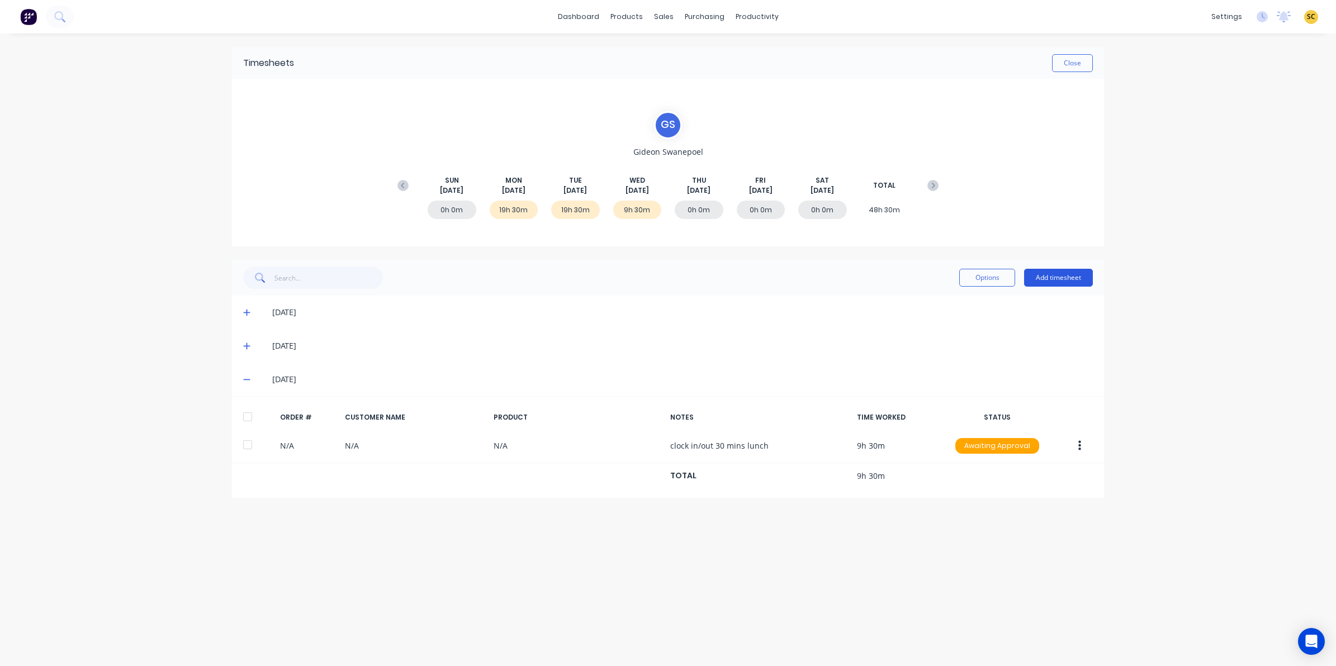
click at [1065, 272] on button "Add timesheet" at bounding box center [1058, 278] width 69 height 18
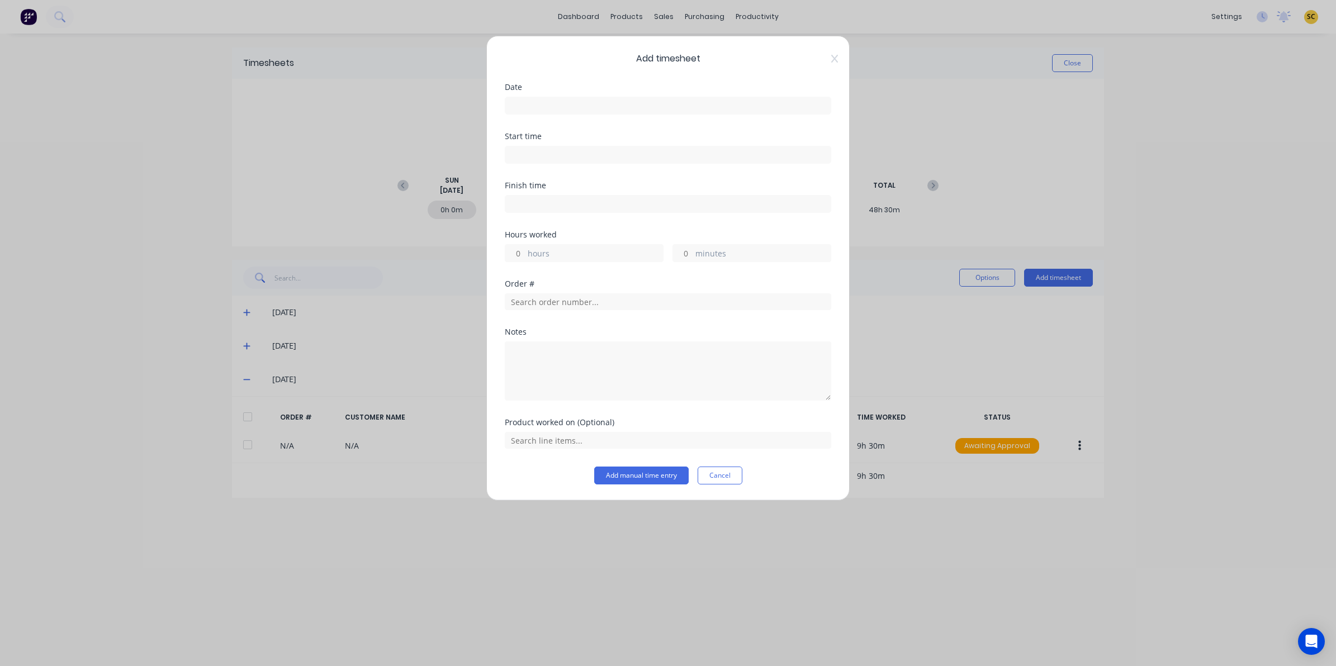
click at [523, 112] on input at bounding box center [667, 105] width 325 height 17
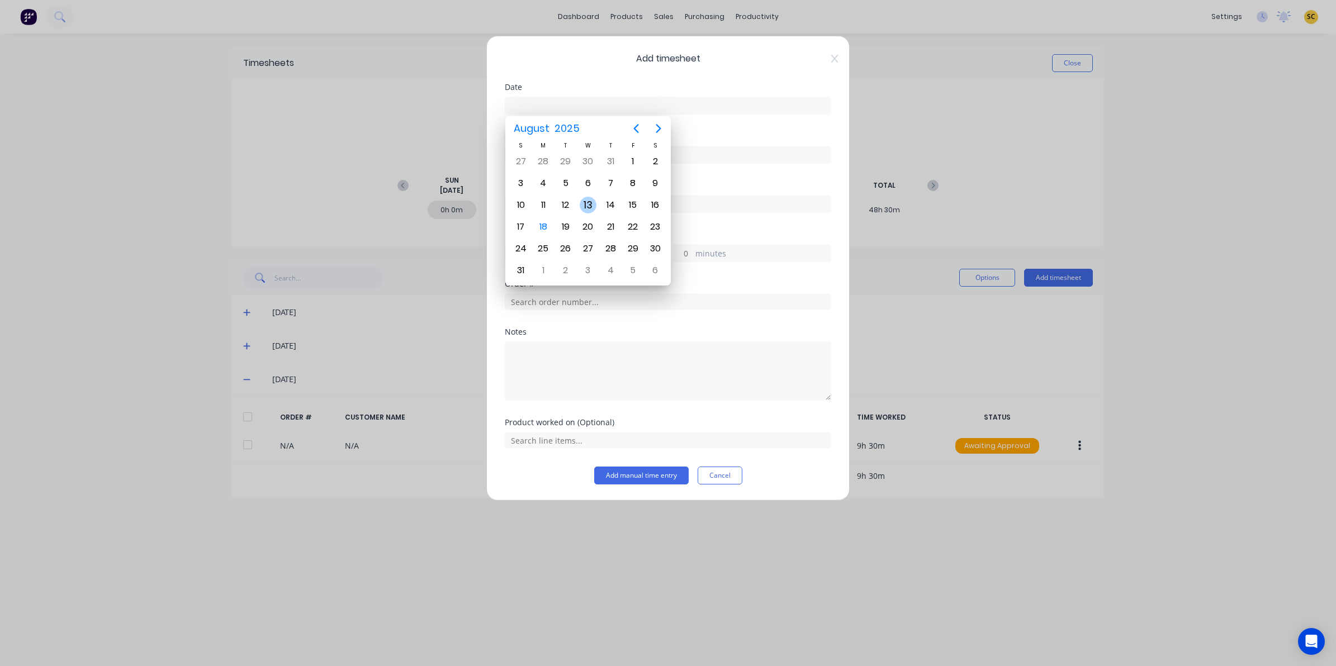
click at [585, 200] on div "13" at bounding box center [588, 205] width 17 height 17
type input "13/08/2025"
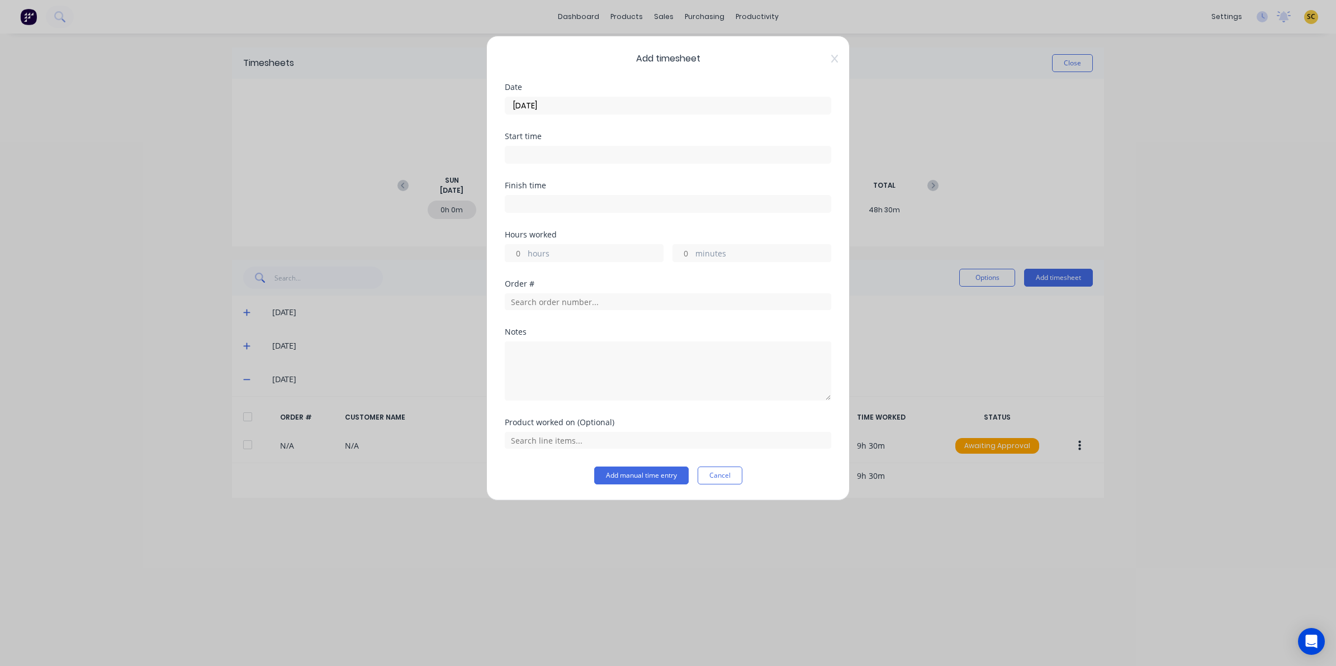
click at [546, 159] on input at bounding box center [667, 154] width 325 height 17
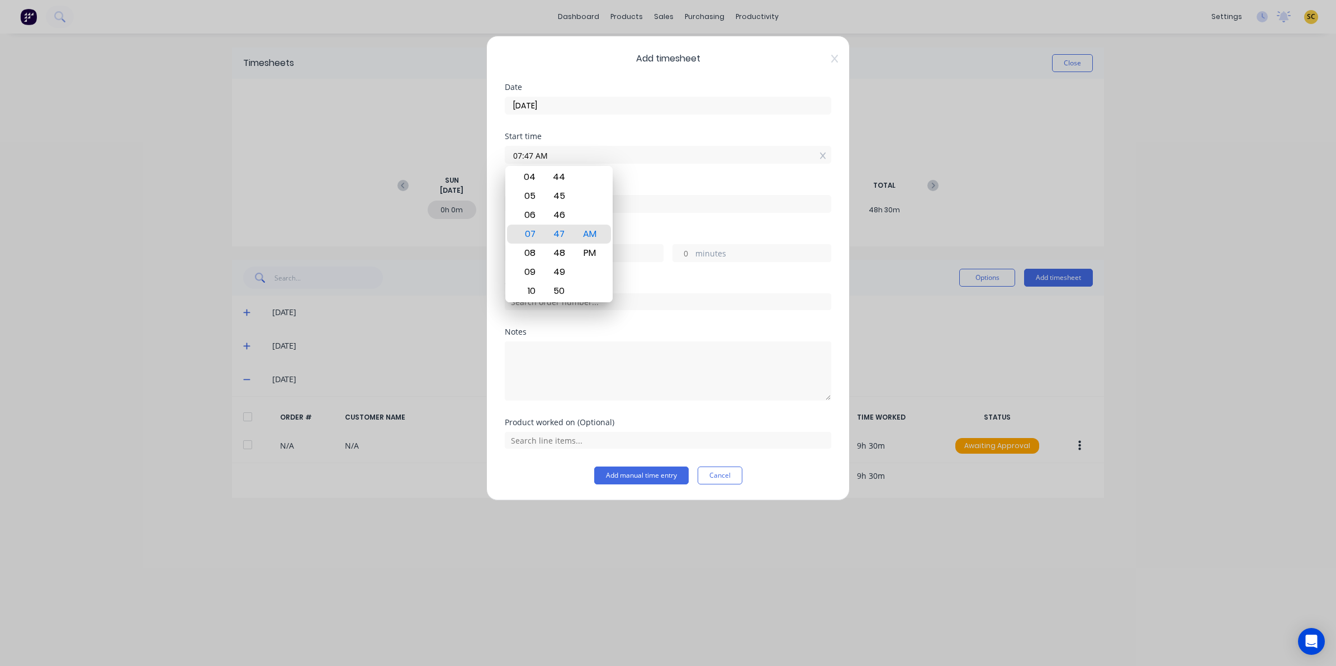
drag, startPoint x: 562, startPoint y: 153, endPoint x: 406, endPoint y: 160, distance: 156.1
click at [406, 160] on div "Add timesheet Date 13/08/2025 Start time 07:47 AM Finish time Hours worked hour…" at bounding box center [668, 333] width 1336 height 666
type input "06:00 AM"
click at [649, 222] on div "Finish time" at bounding box center [668, 206] width 326 height 49
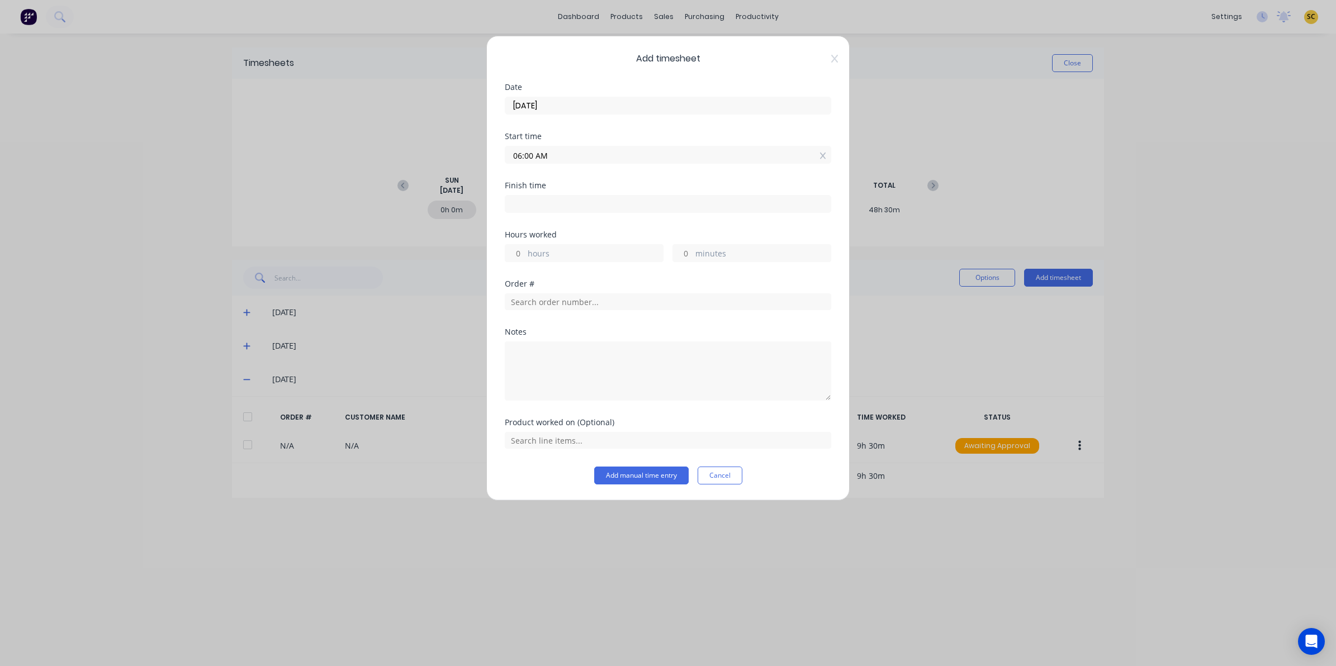
click at [647, 208] on input at bounding box center [667, 204] width 325 height 17
type input "07:47 AM"
type input "1"
type input "47"
drag, startPoint x: 632, startPoint y: 207, endPoint x: 398, endPoint y: 199, distance: 233.7
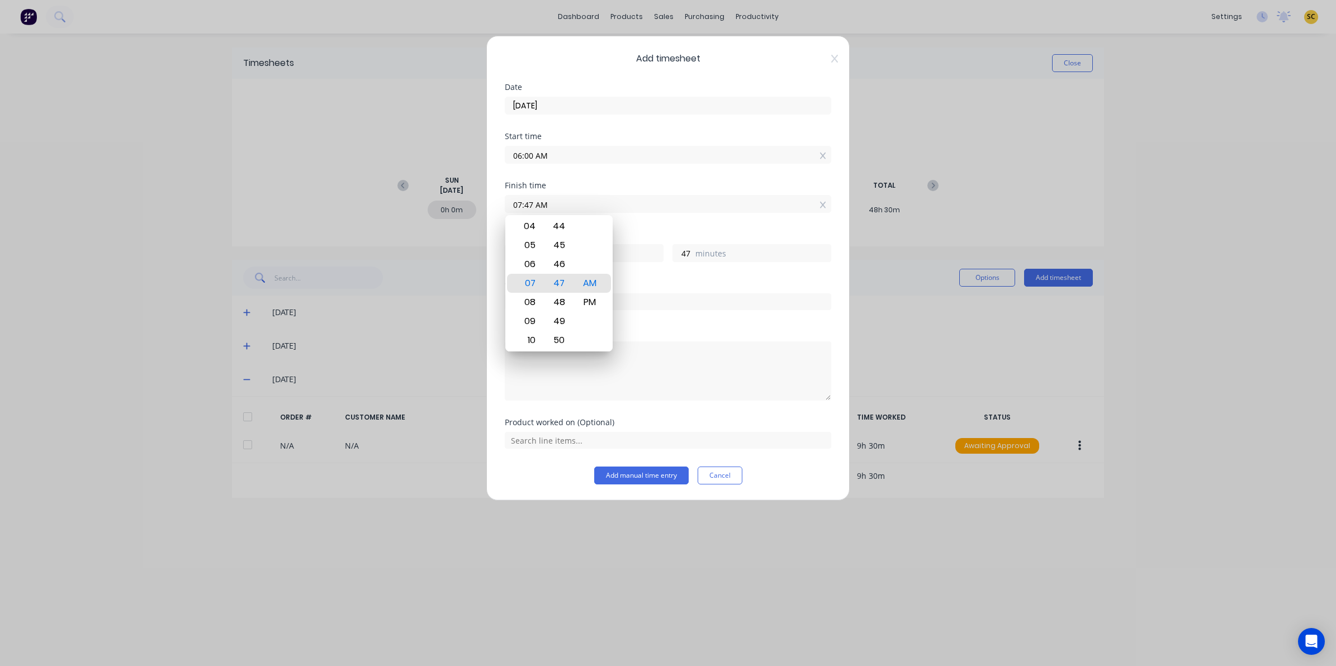
click at [420, 197] on div "Add timesheet Date 13/08/2025 Start time 06:00 AM Finish time 07:47 AM Hours wo…" at bounding box center [668, 333] width 1336 height 666
type input "03:00 AM"
type input "-3"
type input "0"
click at [601, 291] on div "AM" at bounding box center [589, 283] width 27 height 19
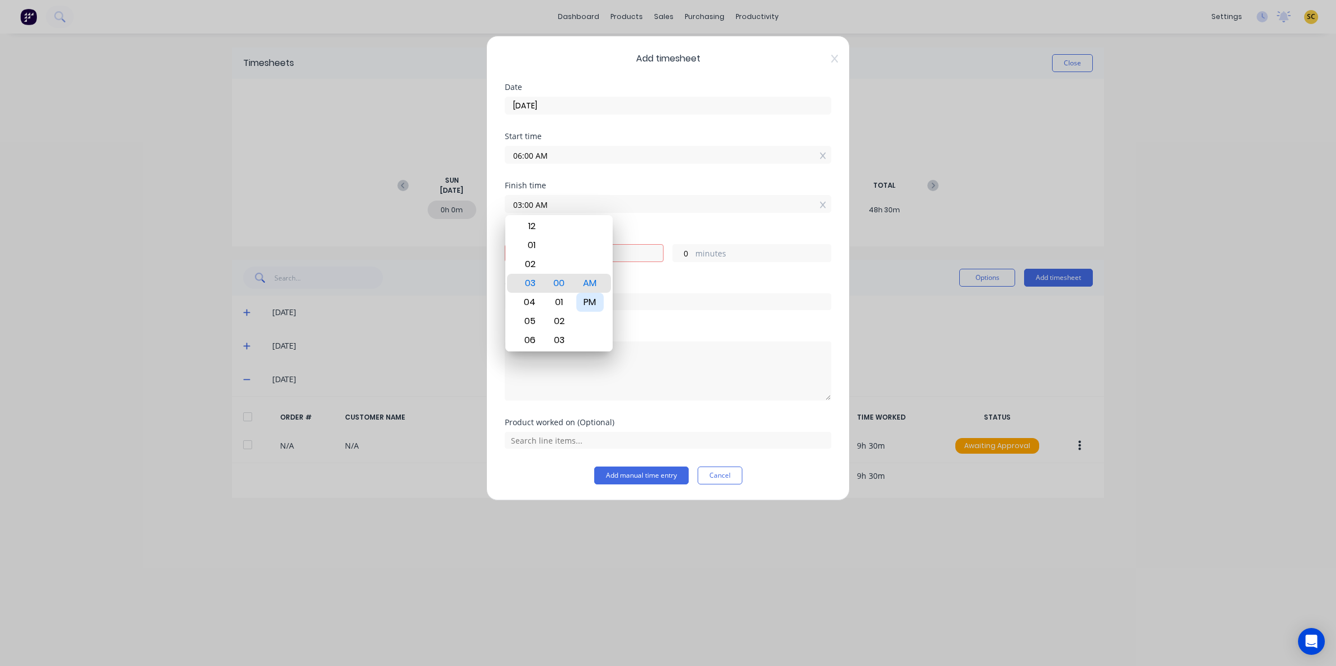
drag, startPoint x: 599, startPoint y: 297, endPoint x: 609, endPoint y: 303, distance: 11.5
click at [599, 298] on div "PM" at bounding box center [589, 302] width 27 height 19
type input "03:00 PM"
type input "9"
click at [683, 323] on div "Order #" at bounding box center [668, 304] width 326 height 48
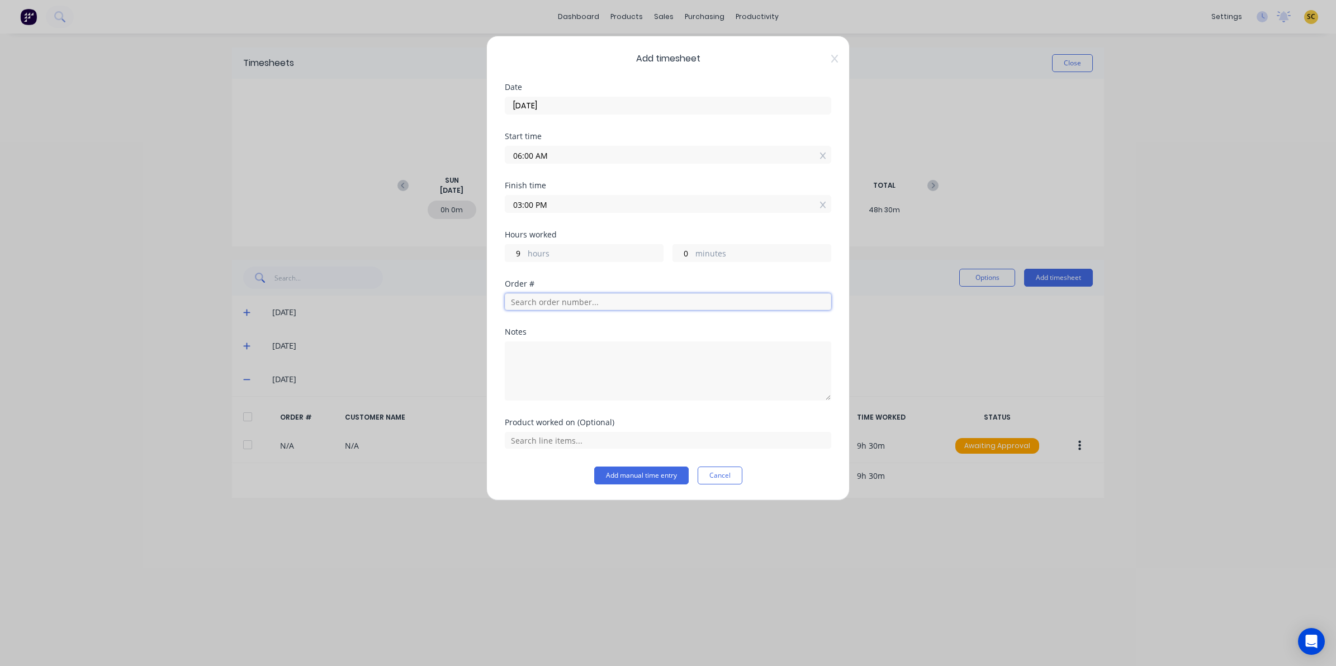
click at [626, 303] on input "text" at bounding box center [668, 301] width 326 height 17
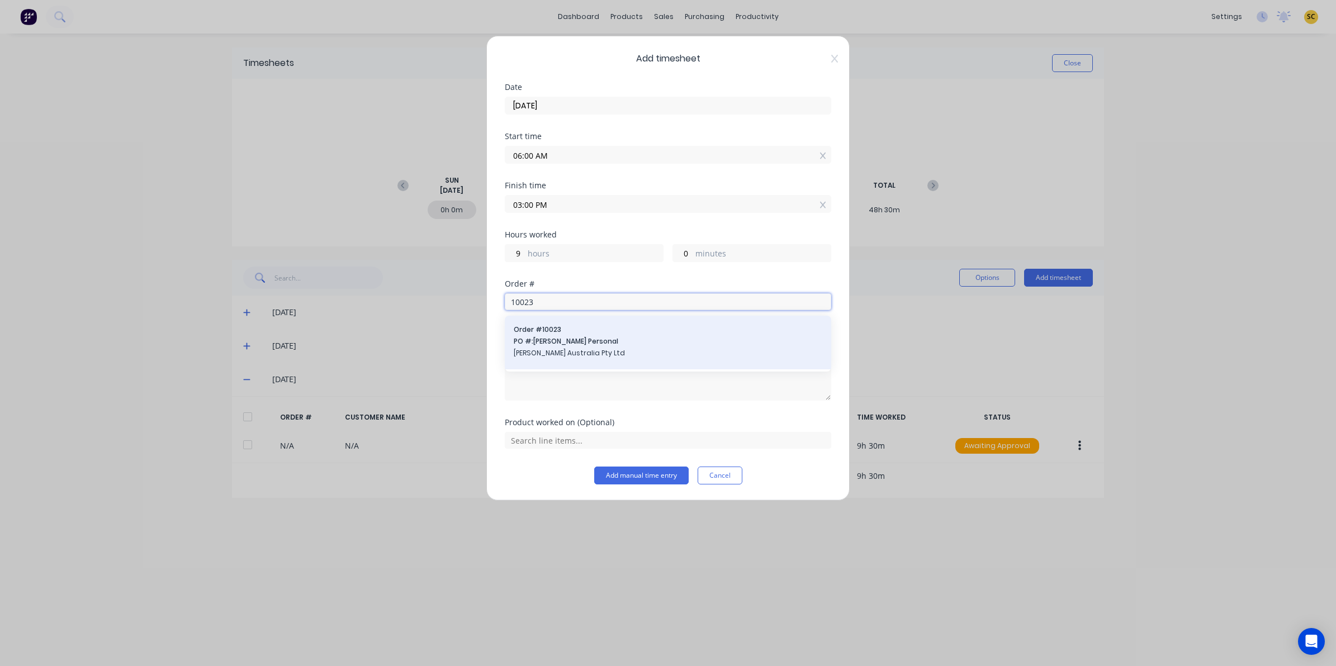
type input "10023"
click at [577, 350] on span "[PERSON_NAME] Australia Pty Ltd" at bounding box center [668, 353] width 309 height 10
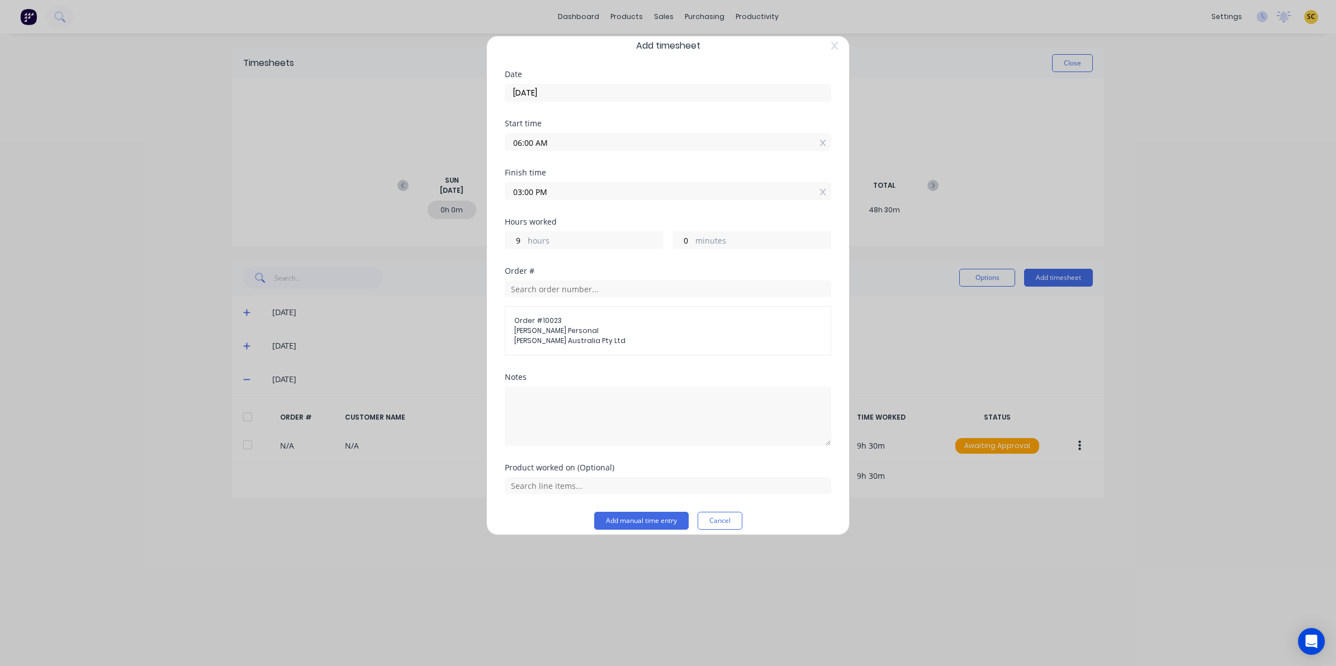
scroll to position [24, 0]
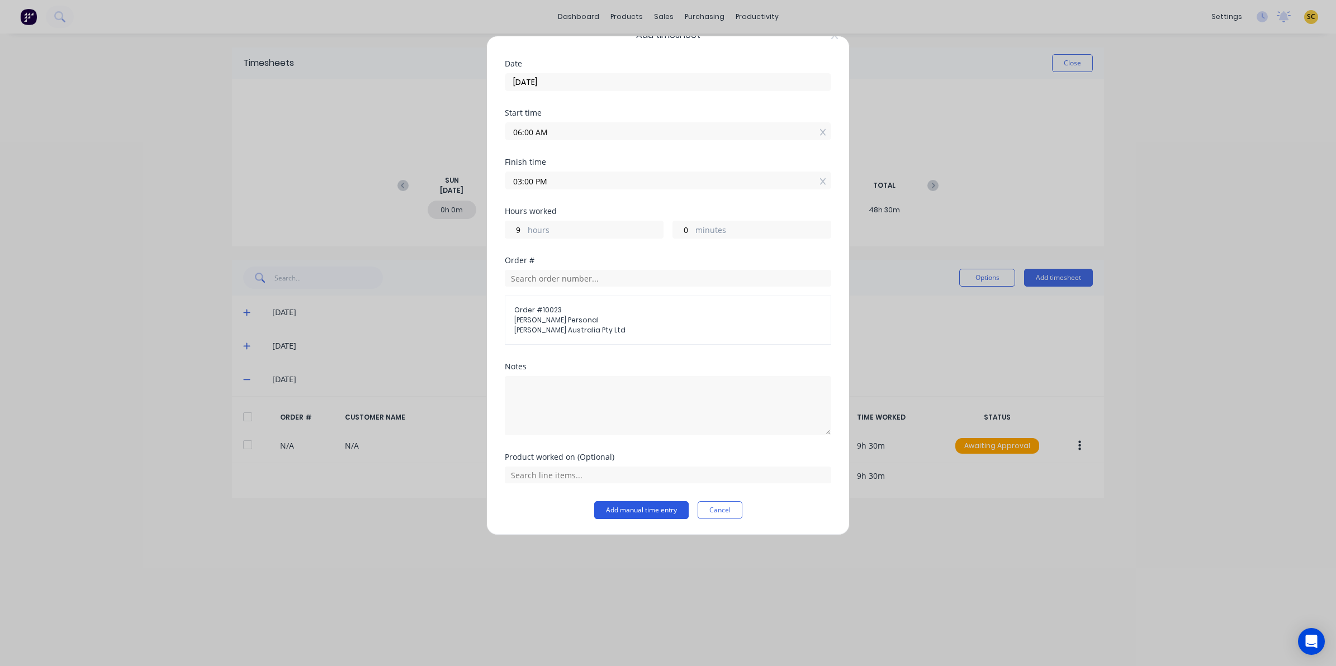
click at [630, 506] on button "Add manual time entry" at bounding box center [641, 510] width 94 height 18
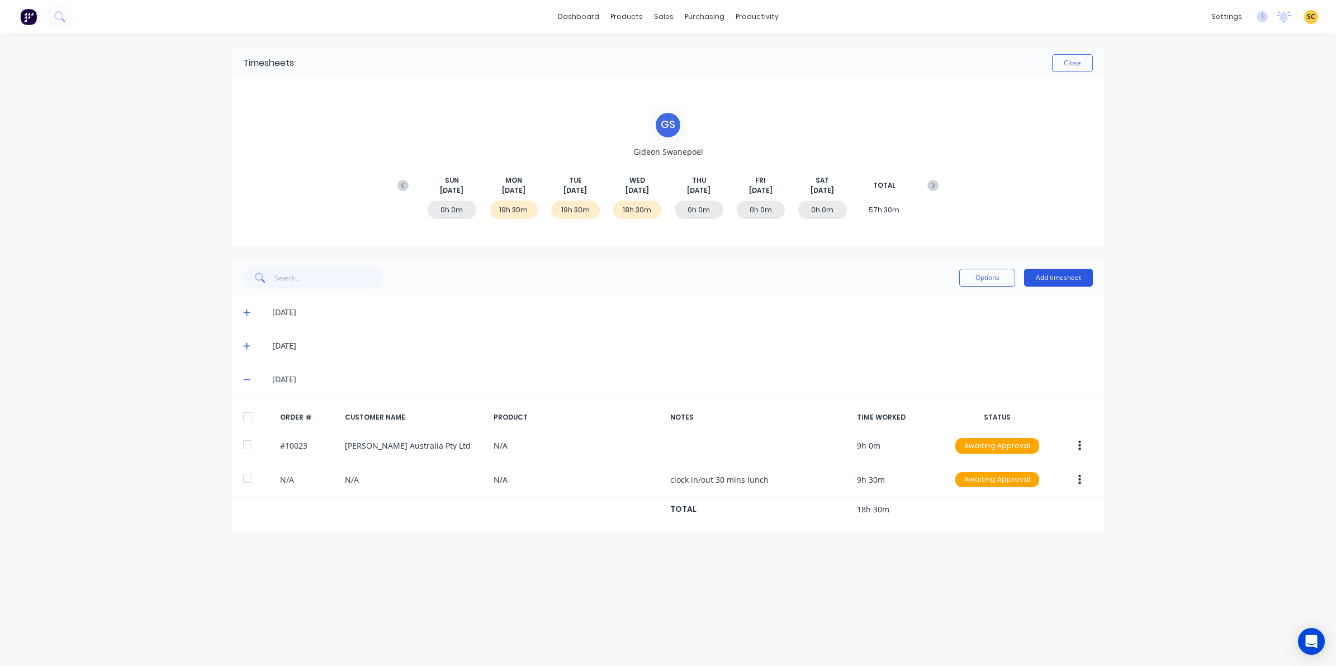
click at [1074, 276] on button "Add timesheet" at bounding box center [1058, 278] width 69 height 18
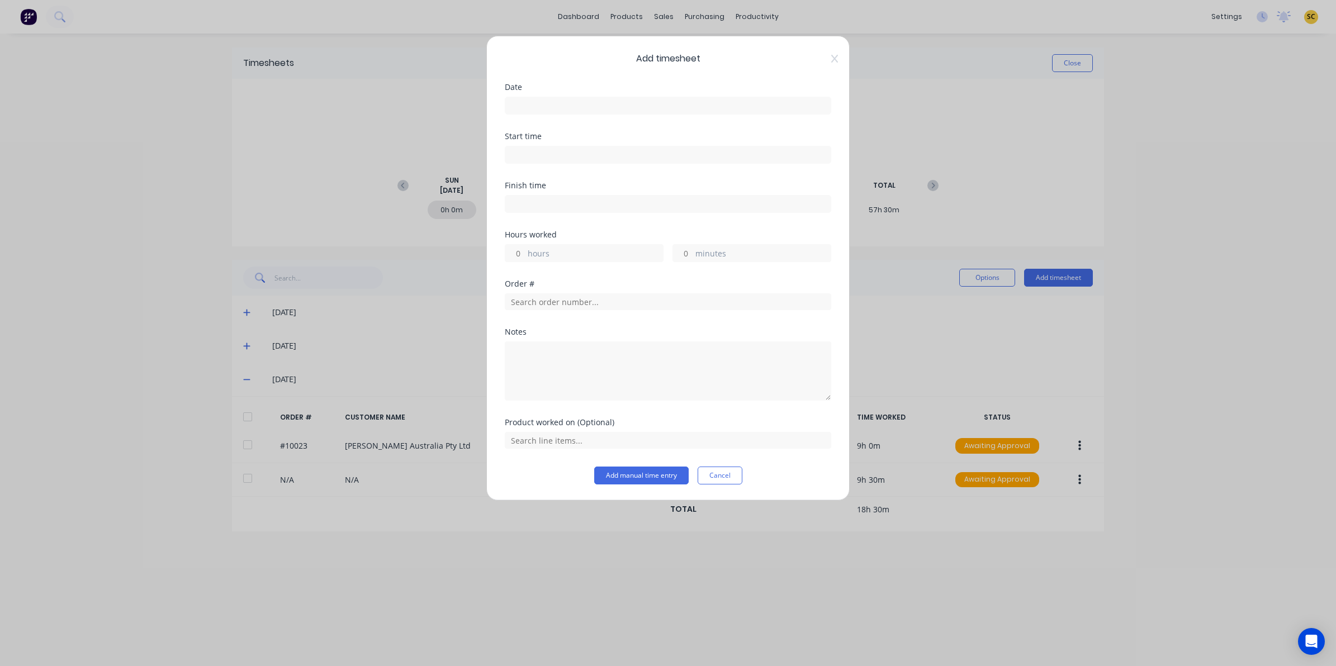
click at [564, 110] on input at bounding box center [667, 105] width 325 height 17
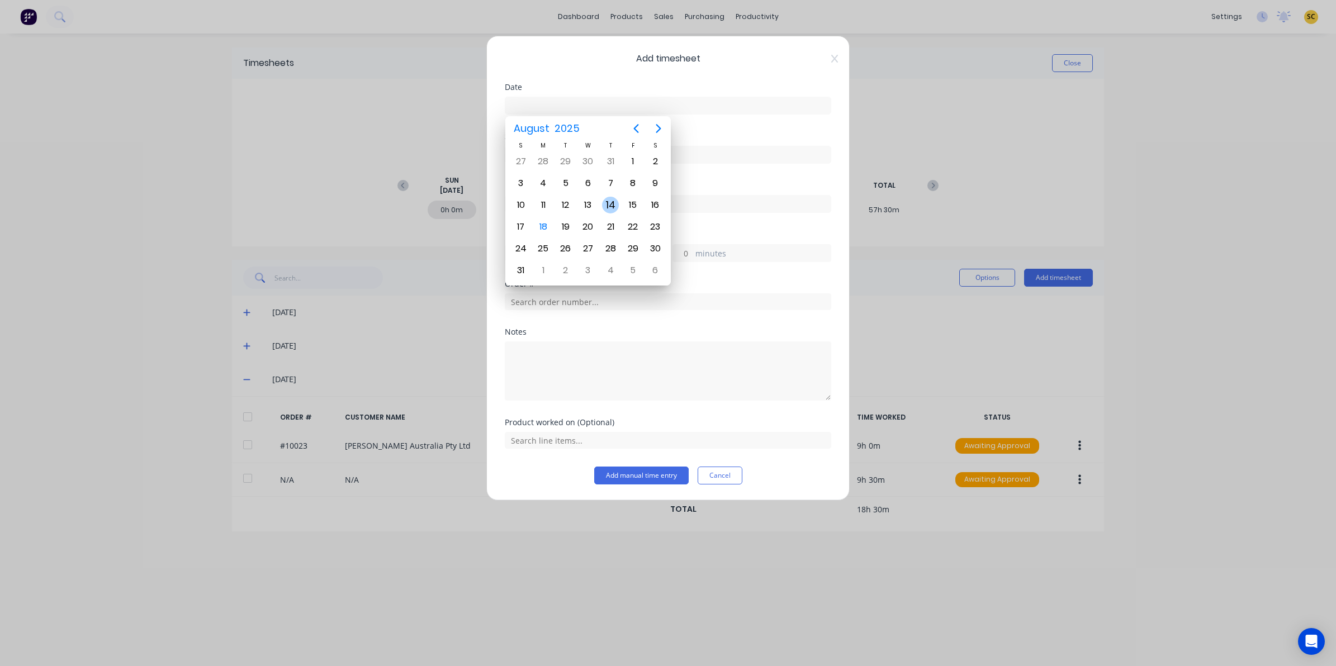
click at [607, 208] on div "14" at bounding box center [610, 205] width 17 height 17
type input "14/08/2025"
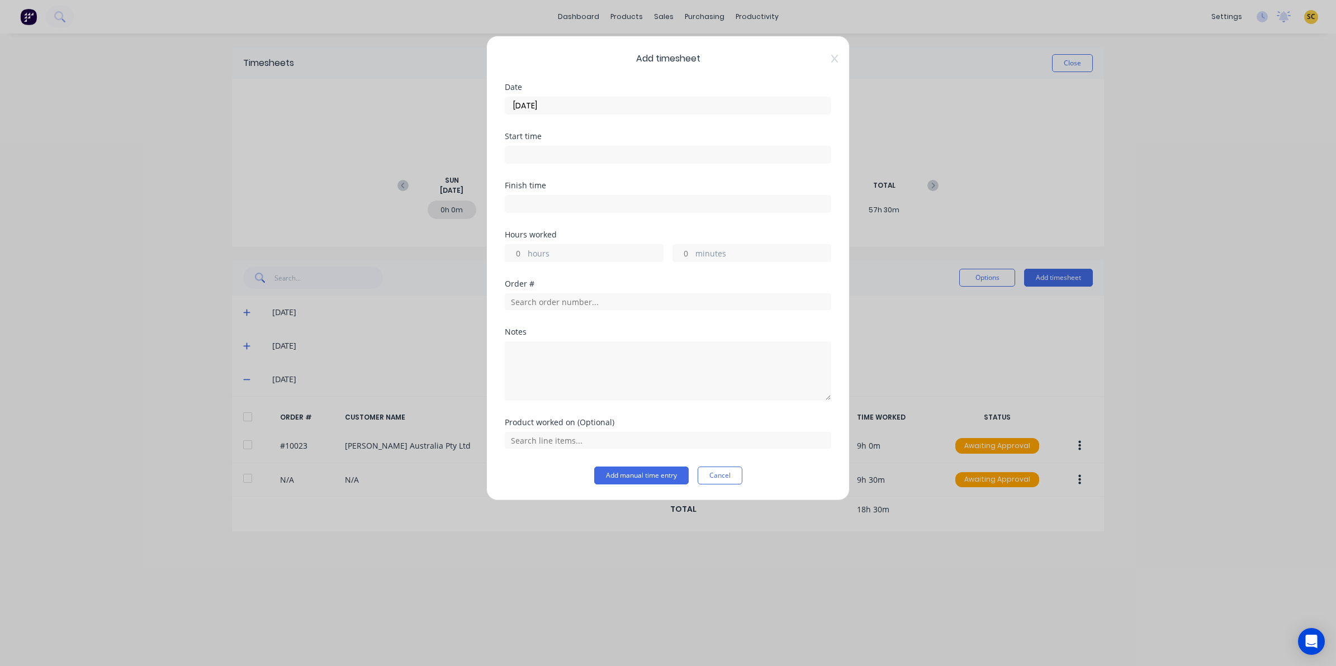
click at [571, 177] on div "Start time" at bounding box center [668, 156] width 326 height 49
click at [558, 160] on input at bounding box center [667, 154] width 325 height 17
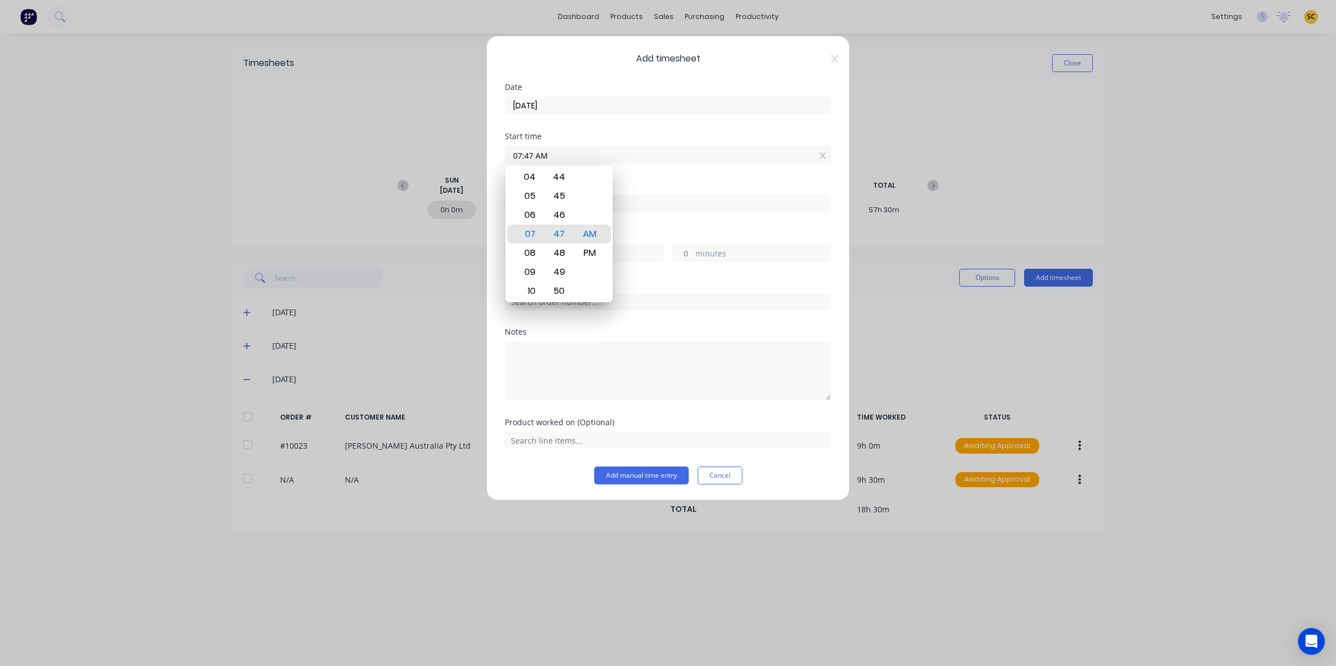
drag, startPoint x: 551, startPoint y: 152, endPoint x: 255, endPoint y: 178, distance: 297.3
click at [292, 173] on div "Add timesheet Date 14/08/2025 Start time 07:47 AM Finish time Hours worked hour…" at bounding box center [668, 333] width 1336 height 666
type input "06:00 AM"
click at [701, 210] on input at bounding box center [667, 204] width 325 height 17
type input "07:47 AM"
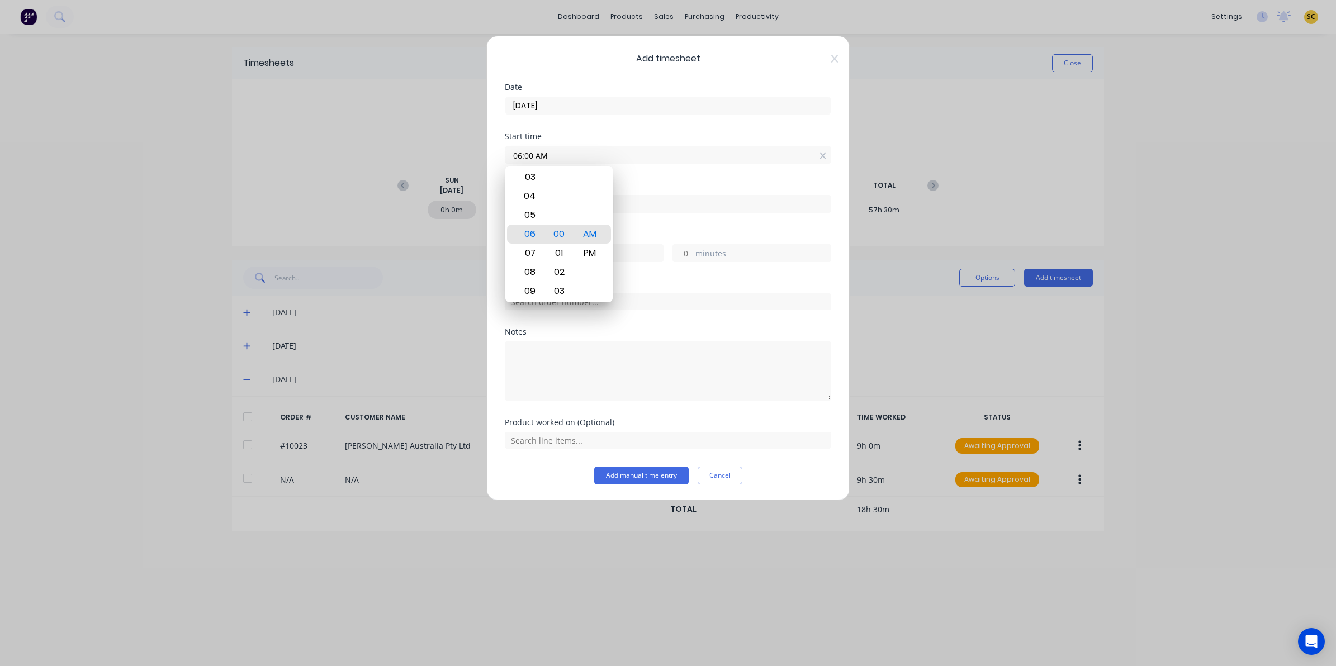
type input "1"
type input "47"
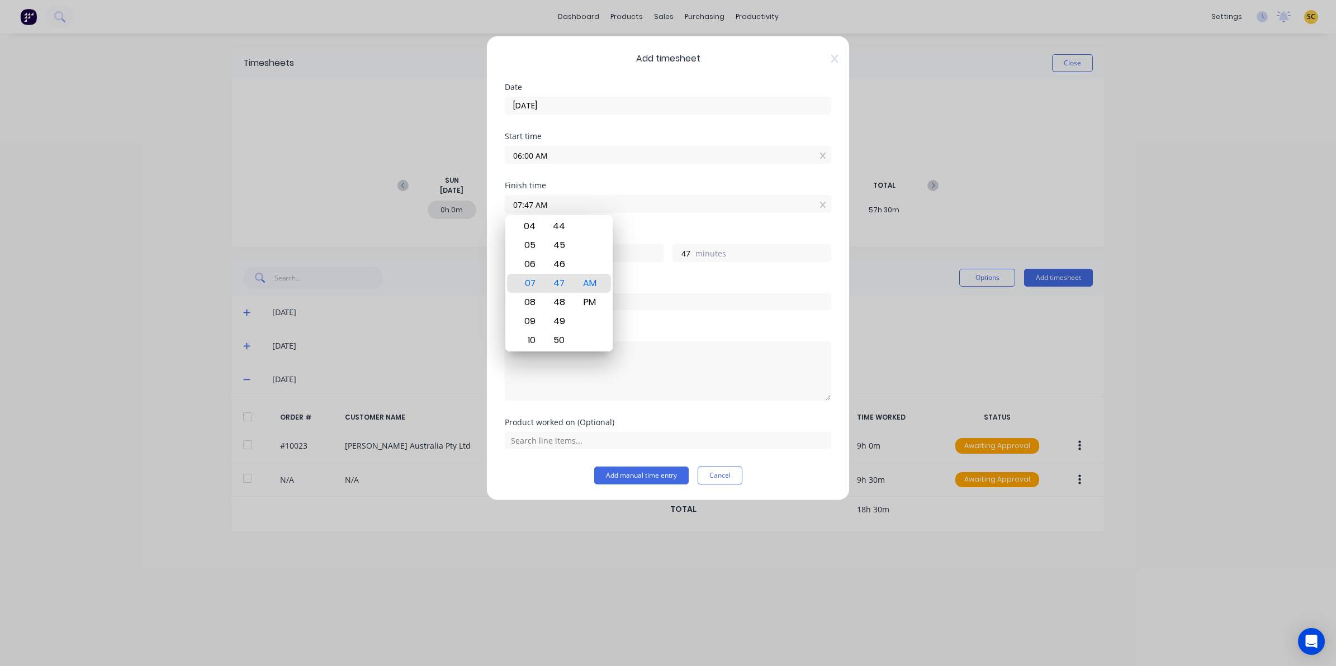
drag, startPoint x: 685, startPoint y: 203, endPoint x: 361, endPoint y: 207, distance: 324.2
click at [361, 207] on div "Add timesheet Date 14/08/2025 Start time 06:00 AM Finish time 07:47 AM Hours wo…" at bounding box center [668, 333] width 1336 height 666
type input "12:00 PM"
type input "6"
type input "0"
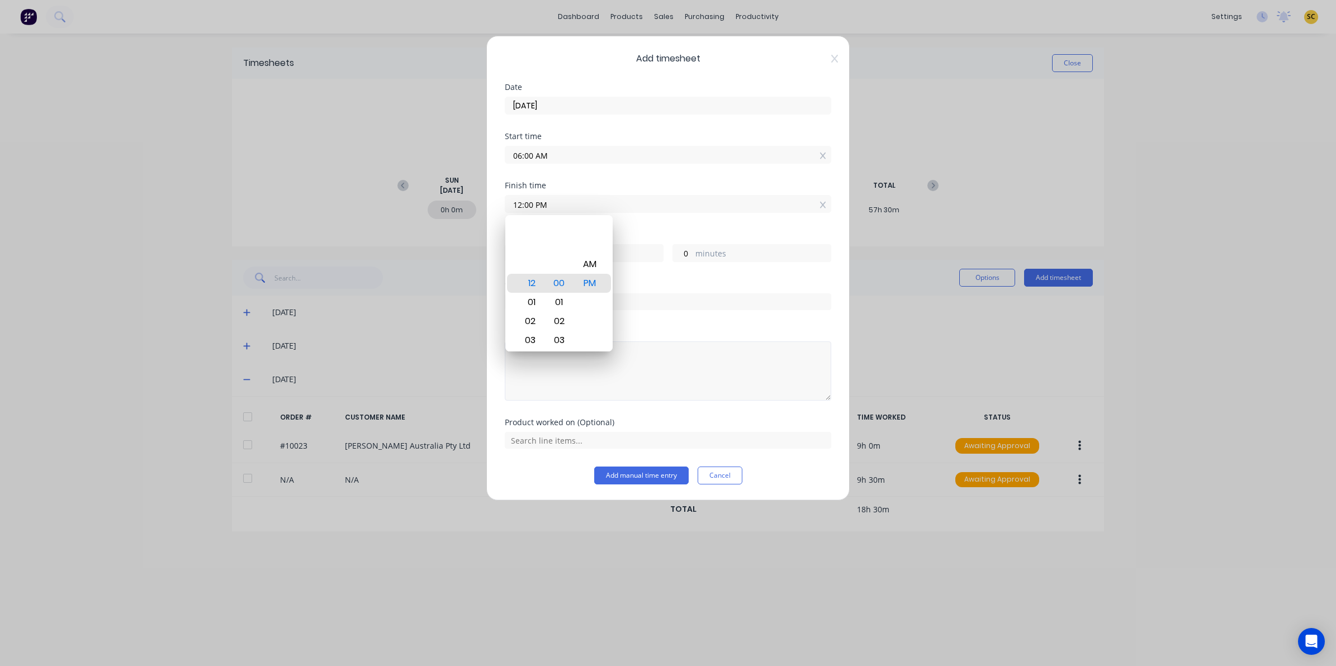
drag, startPoint x: 702, startPoint y: 371, endPoint x: 592, endPoint y: 344, distance: 112.8
click at [700, 369] on textarea at bounding box center [668, 370] width 326 height 59
click at [553, 306] on input "text" at bounding box center [668, 301] width 326 height 17
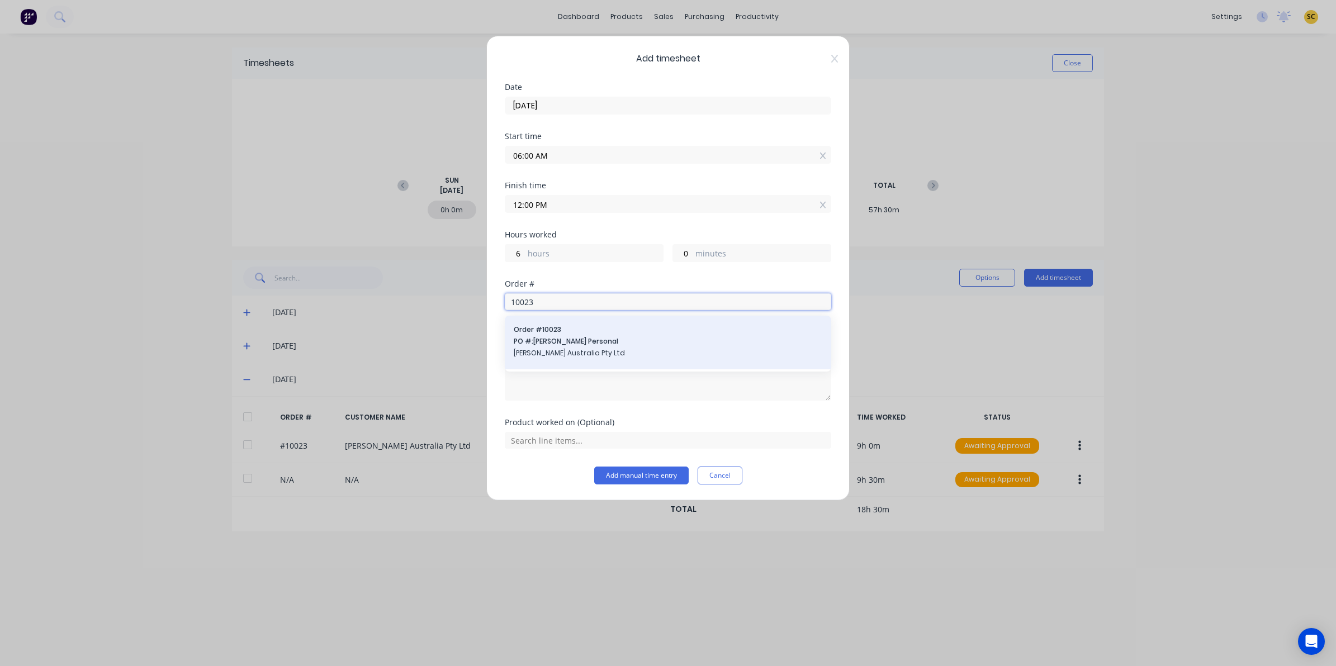
type input "10023"
click at [580, 350] on span "[PERSON_NAME] Australia Pty Ltd" at bounding box center [668, 353] width 309 height 10
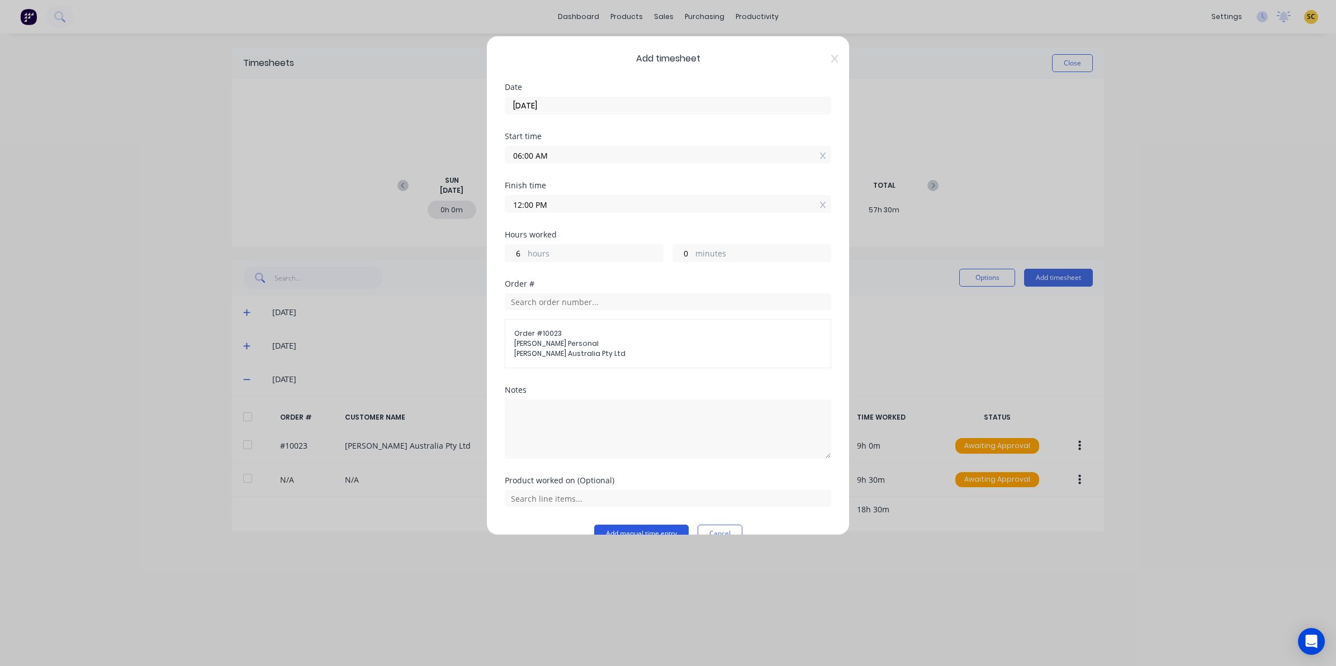
click at [634, 529] on button "Add manual time entry" at bounding box center [641, 534] width 94 height 18
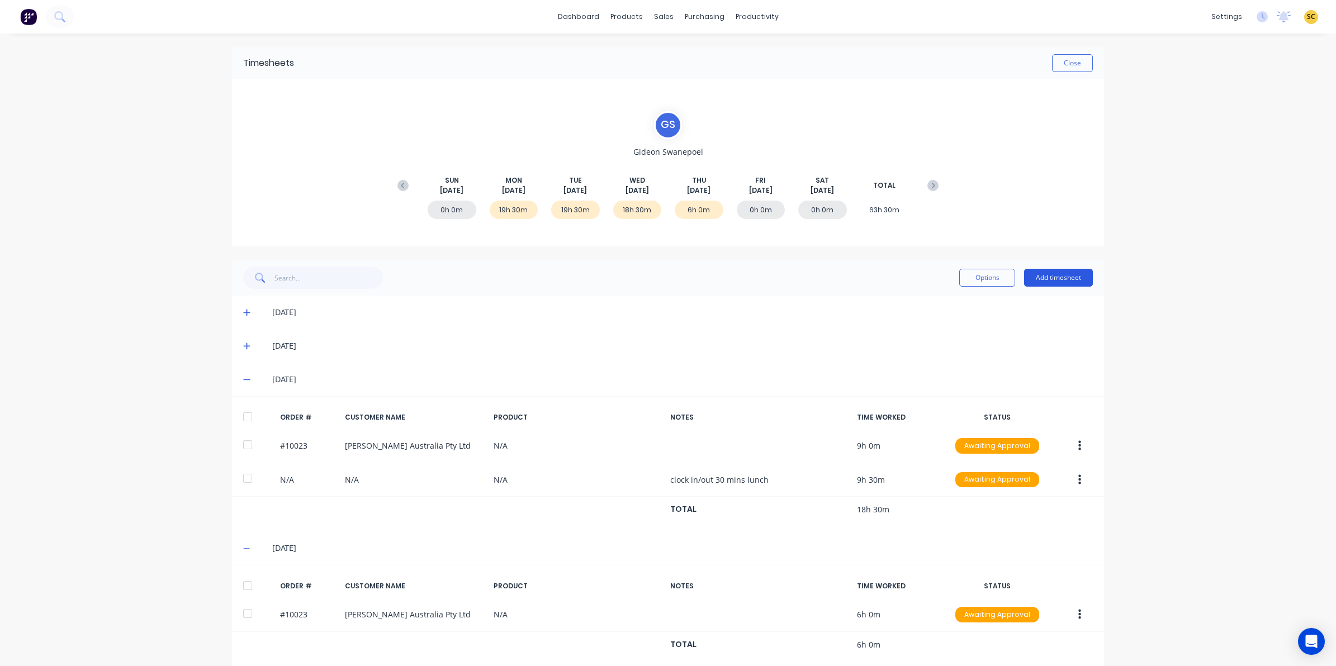
drag, startPoint x: 1064, startPoint y: 264, endPoint x: 1060, endPoint y: 279, distance: 16.1
click at [1060, 277] on div "Options Add timesheet" at bounding box center [668, 278] width 872 height 36
click at [1060, 279] on button "Add timesheet" at bounding box center [1058, 278] width 69 height 18
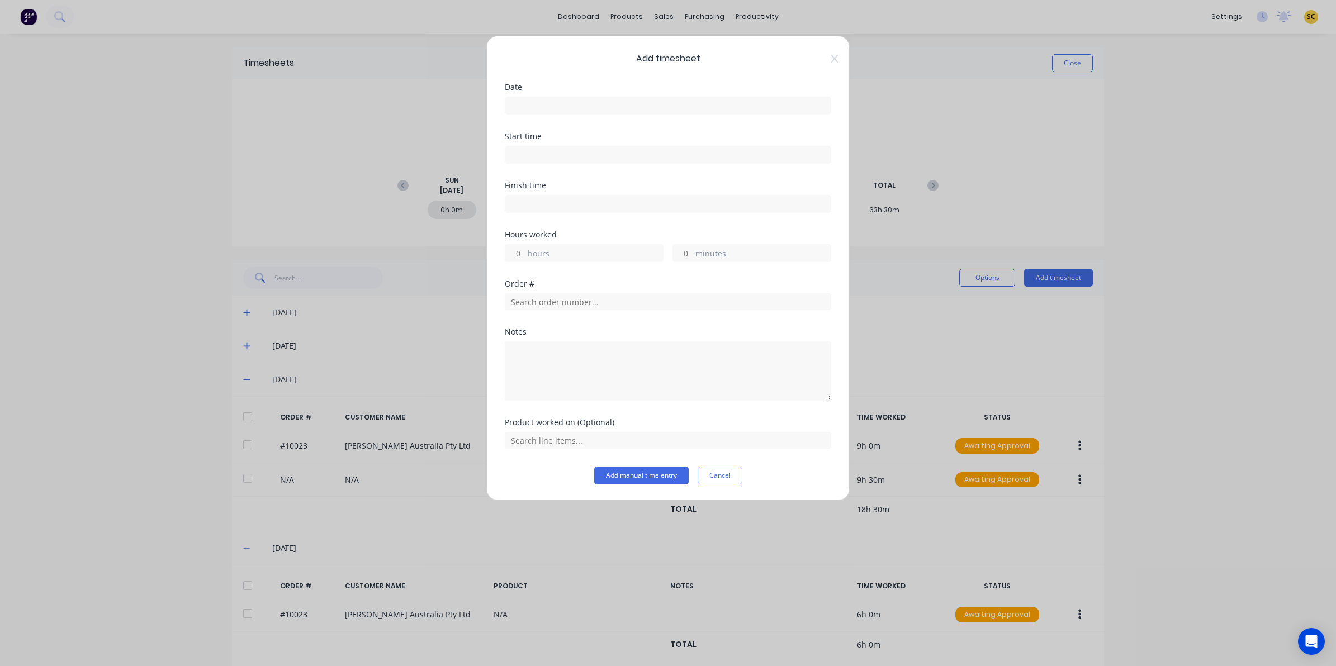
click at [532, 113] on label at bounding box center [668, 106] width 326 height 18
click at [532, 113] on input at bounding box center [667, 105] width 325 height 17
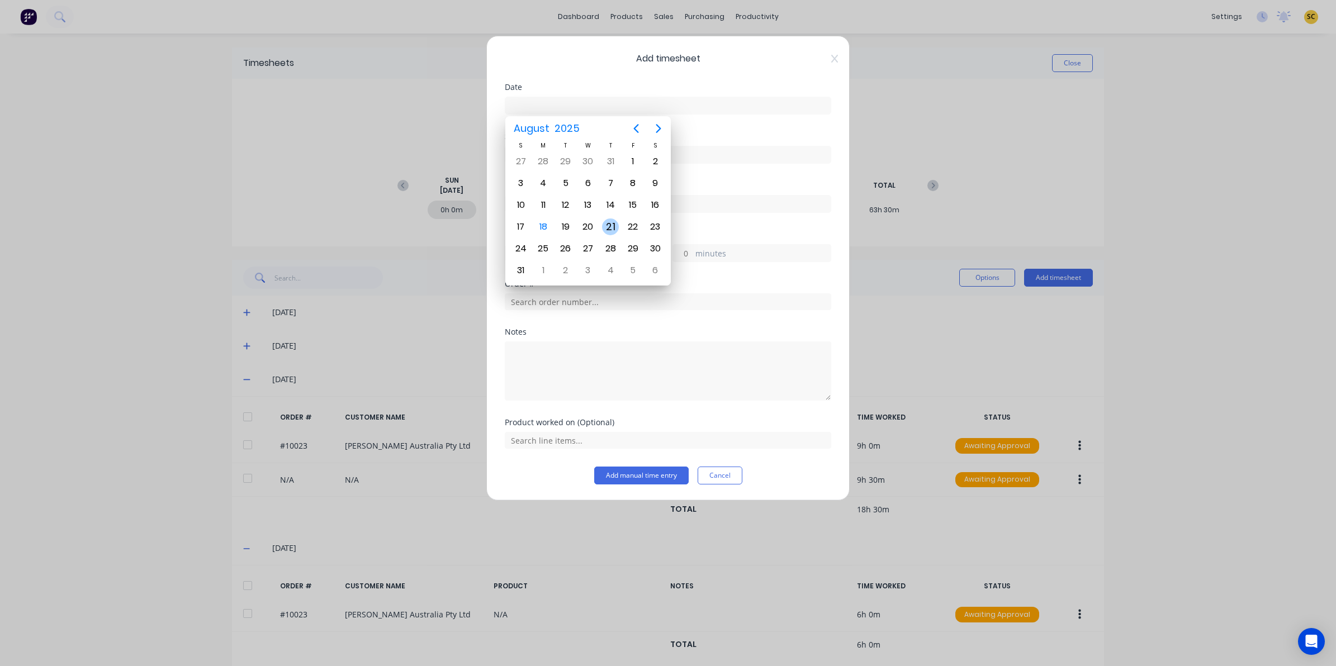
click at [609, 210] on div "14" at bounding box center [610, 205] width 17 height 17
type input "14/08/2025"
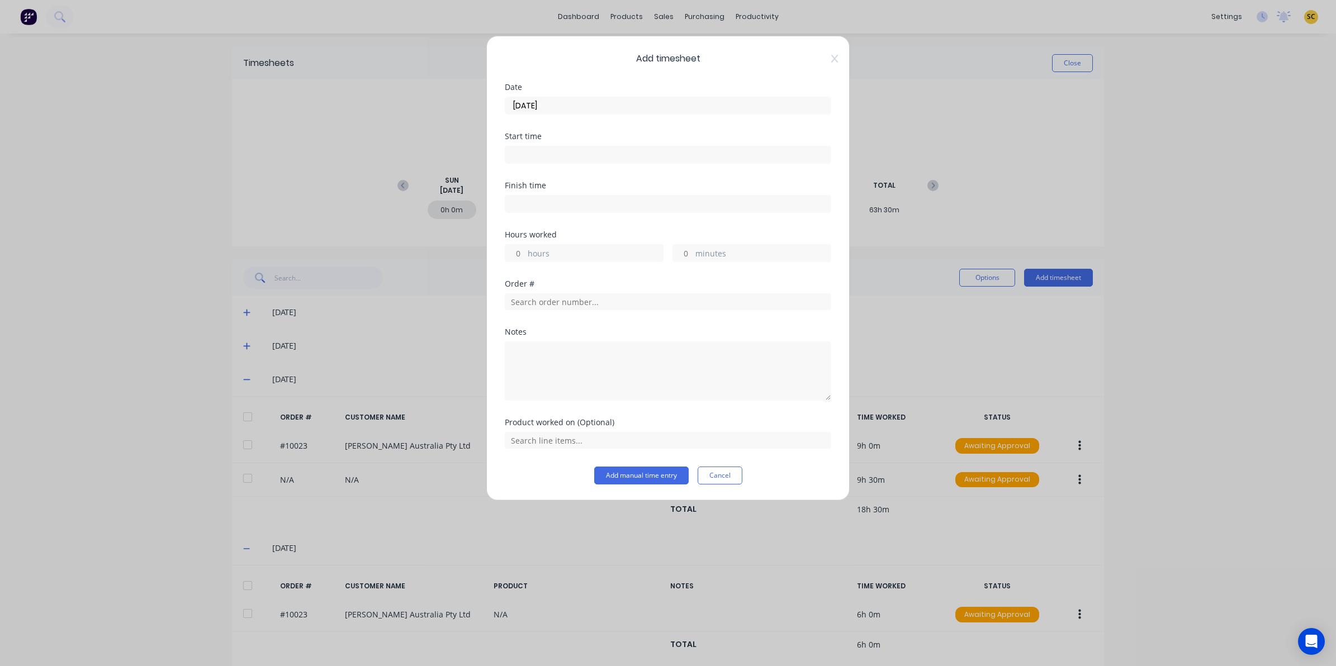
click at [571, 144] on div at bounding box center [668, 153] width 326 height 21
click at [580, 154] on input at bounding box center [667, 154] width 325 height 17
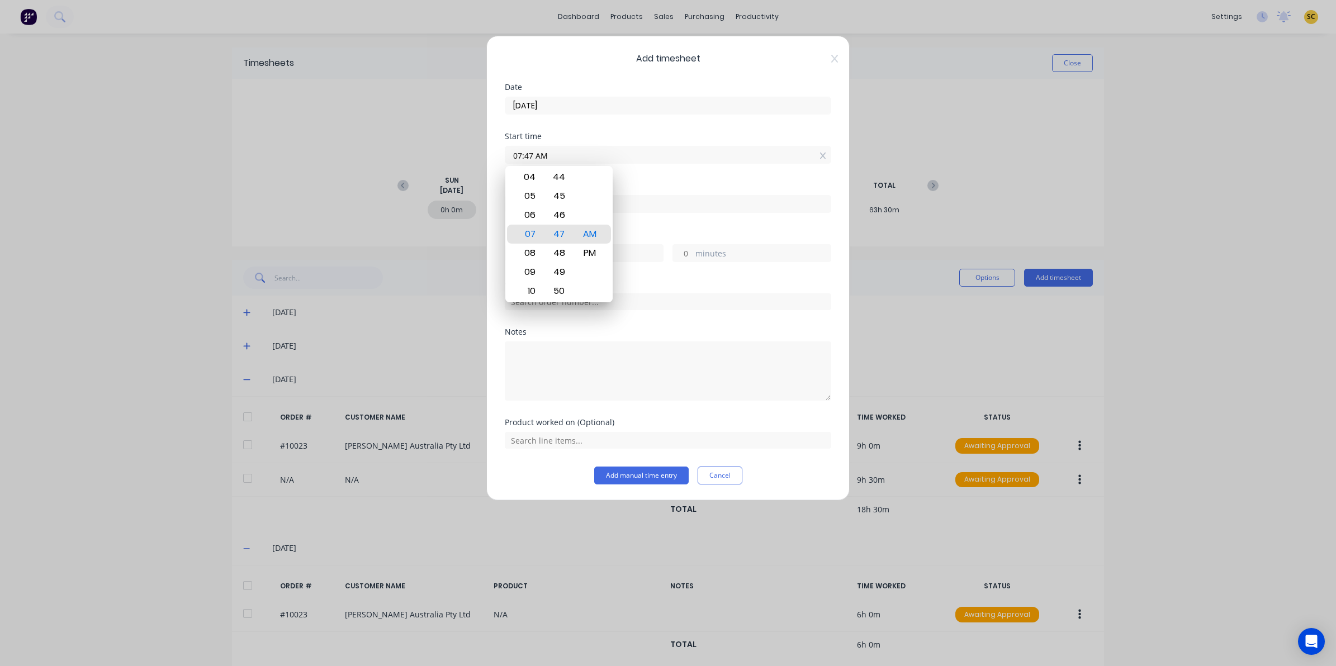
drag, startPoint x: 590, startPoint y: 153, endPoint x: 423, endPoint y: 155, distance: 167.1
click at [426, 155] on div "Add timesheet Date 14/08/2025 Start time 07:47 AM Finish time Hours worked hour…" at bounding box center [668, 333] width 1336 height 666
type input "06:00 AM"
click at [709, 211] on input at bounding box center [667, 204] width 325 height 17
type input "07:47 AM"
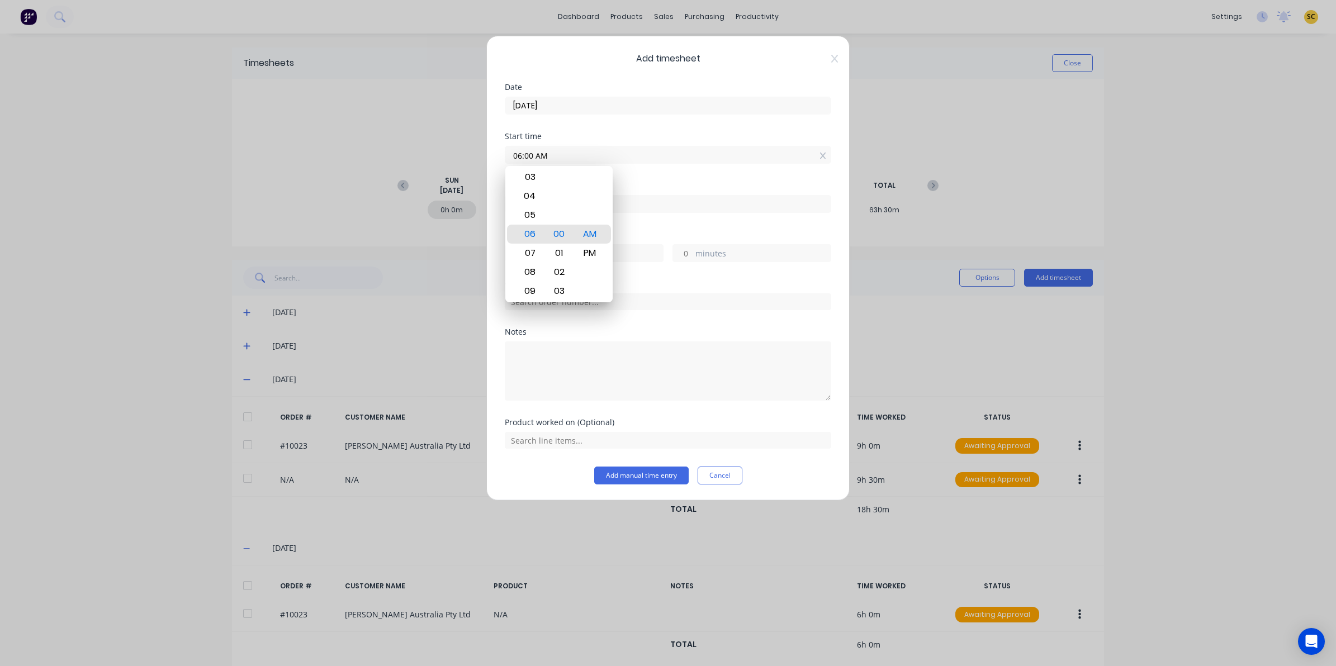
type input "1"
type input "47"
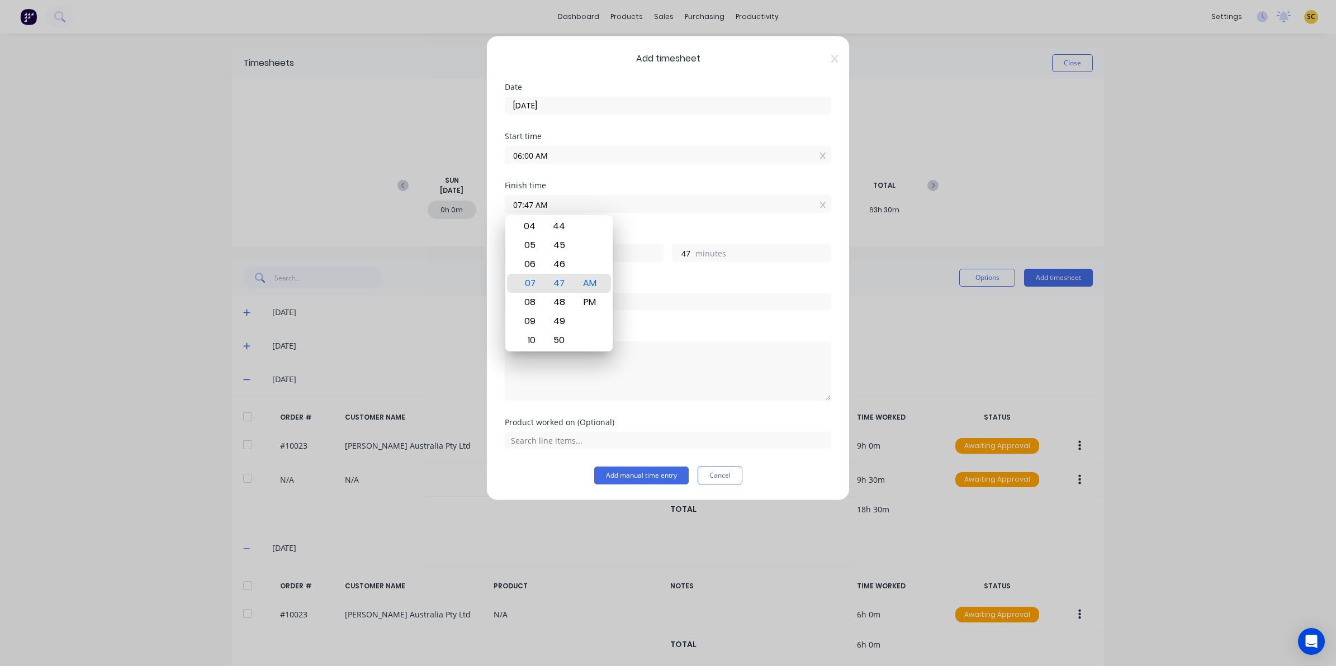
drag, startPoint x: 708, startPoint y: 210, endPoint x: 216, endPoint y: 186, distance: 492.4
click at [217, 186] on div "Add timesheet Date 14/08/2025 Start time 06:00 AM Finish time 07:47 AM Hours wo…" at bounding box center [668, 333] width 1336 height 666
type input "12:00 PM"
type input "6"
type input "0"
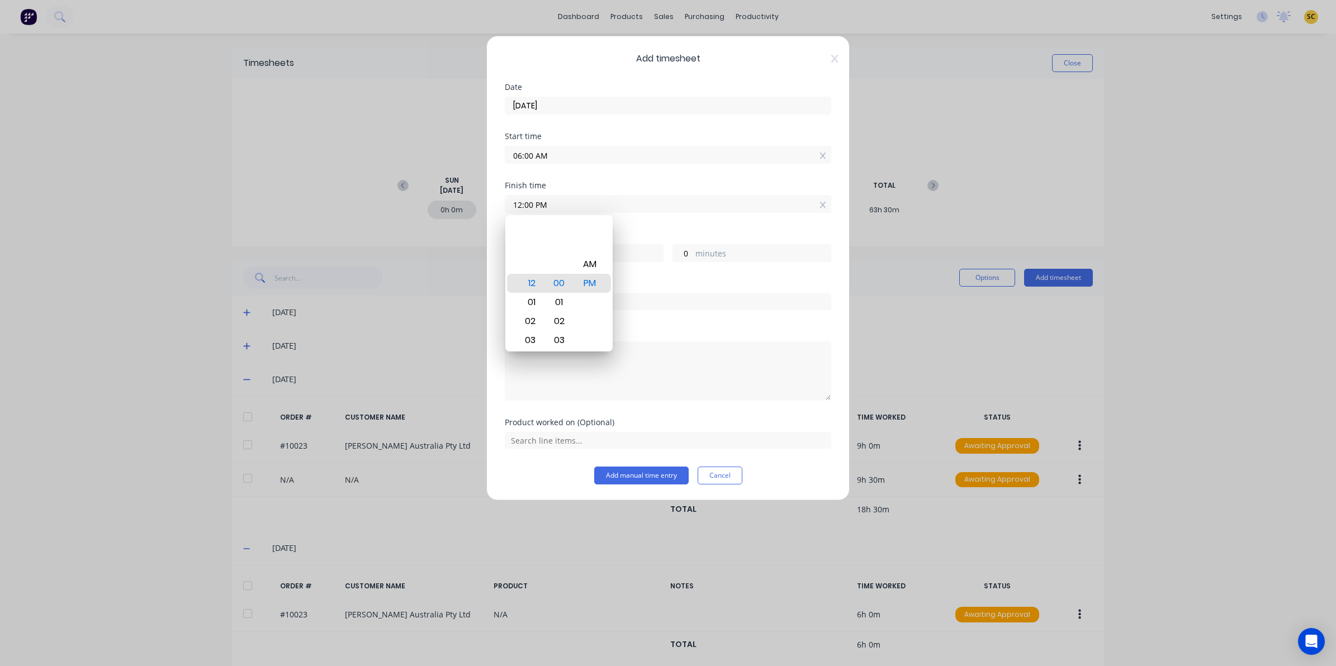
drag, startPoint x: 739, startPoint y: 365, endPoint x: 710, endPoint y: 333, distance: 43.1
click at [739, 364] on textarea at bounding box center [668, 370] width 326 height 59
click at [597, 310] on input "text" at bounding box center [668, 301] width 326 height 17
click at [602, 364] on textarea at bounding box center [668, 370] width 326 height 59
type textarea "clock in/out"
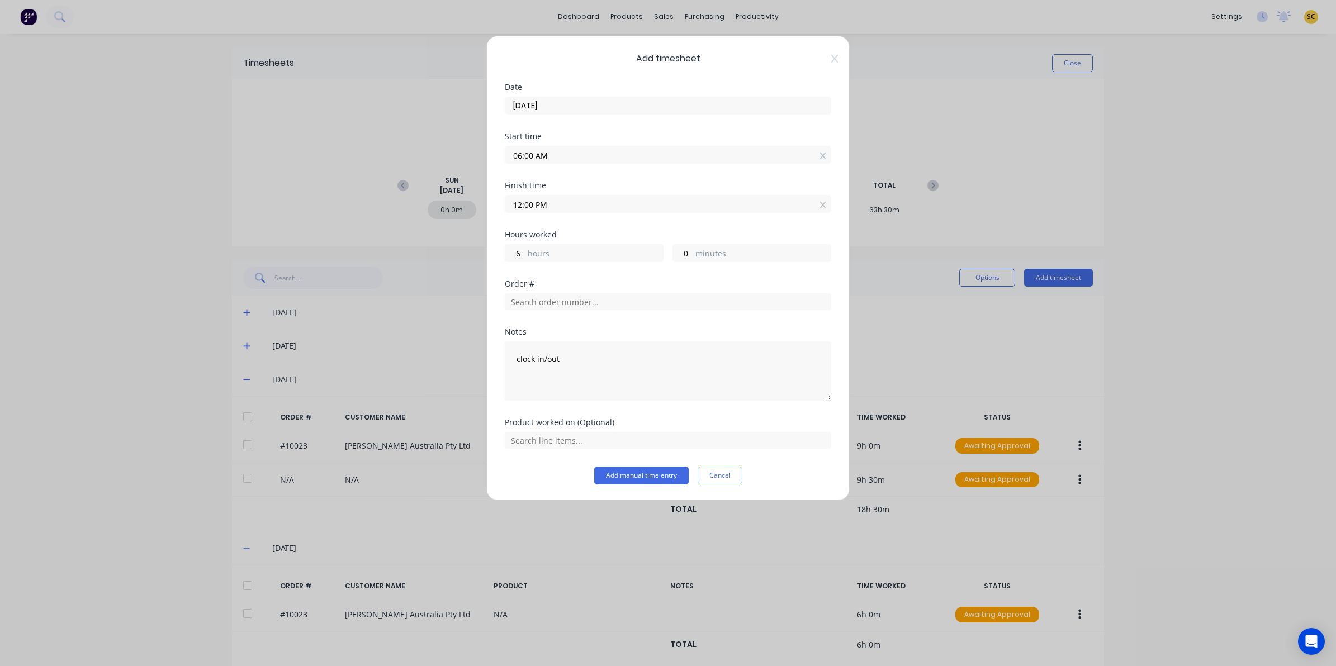
drag, startPoint x: 649, startPoint y: 488, endPoint x: 646, endPoint y: 478, distance: 10.6
click at [648, 488] on div "Add timesheet Date 14/08/2025 Start time 06:00 AM Finish time 12:00 PM Hours wo…" at bounding box center [667, 268] width 363 height 465
click at [646, 476] on button "Add manual time entry" at bounding box center [641, 476] width 94 height 18
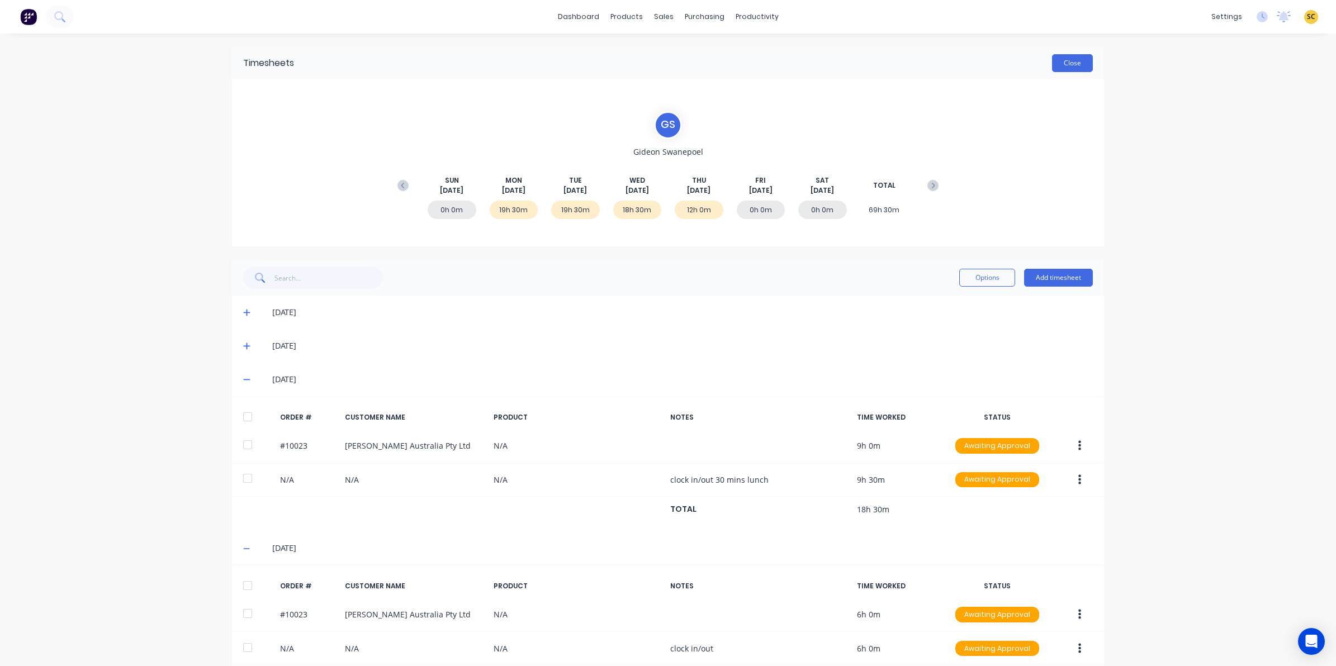
click at [1071, 64] on button "Close" at bounding box center [1072, 63] width 41 height 18
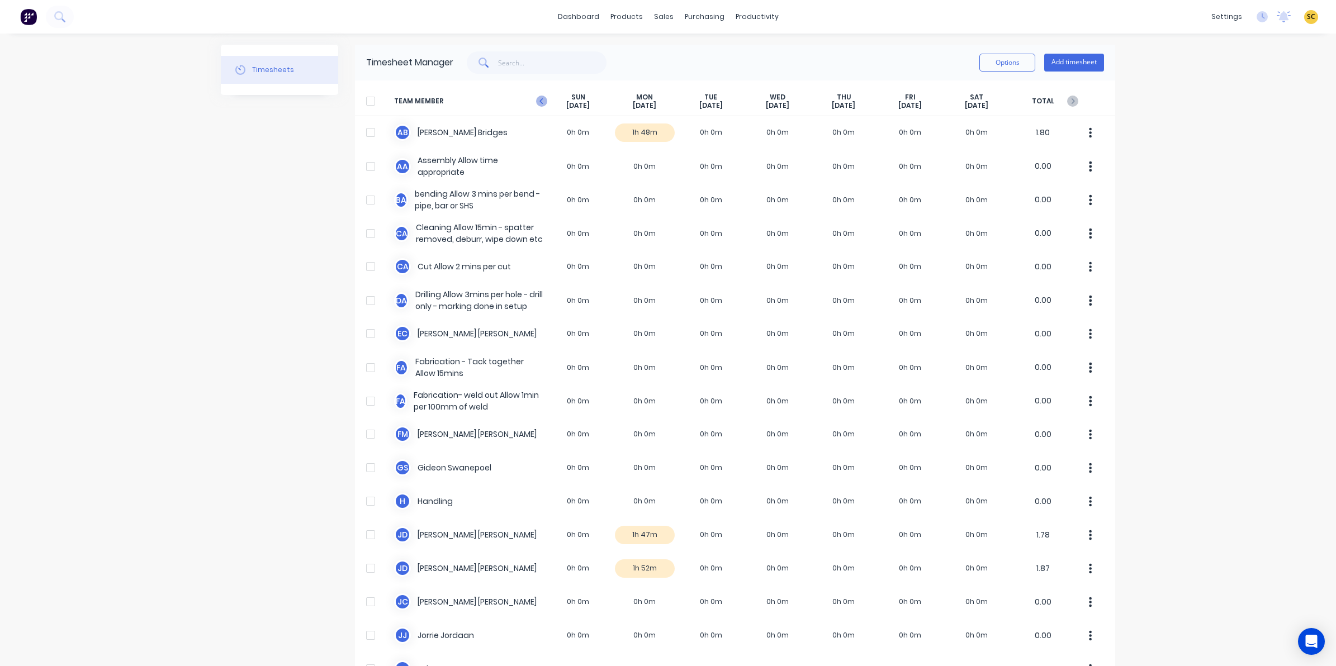
click at [538, 99] on icon at bounding box center [541, 101] width 11 height 11
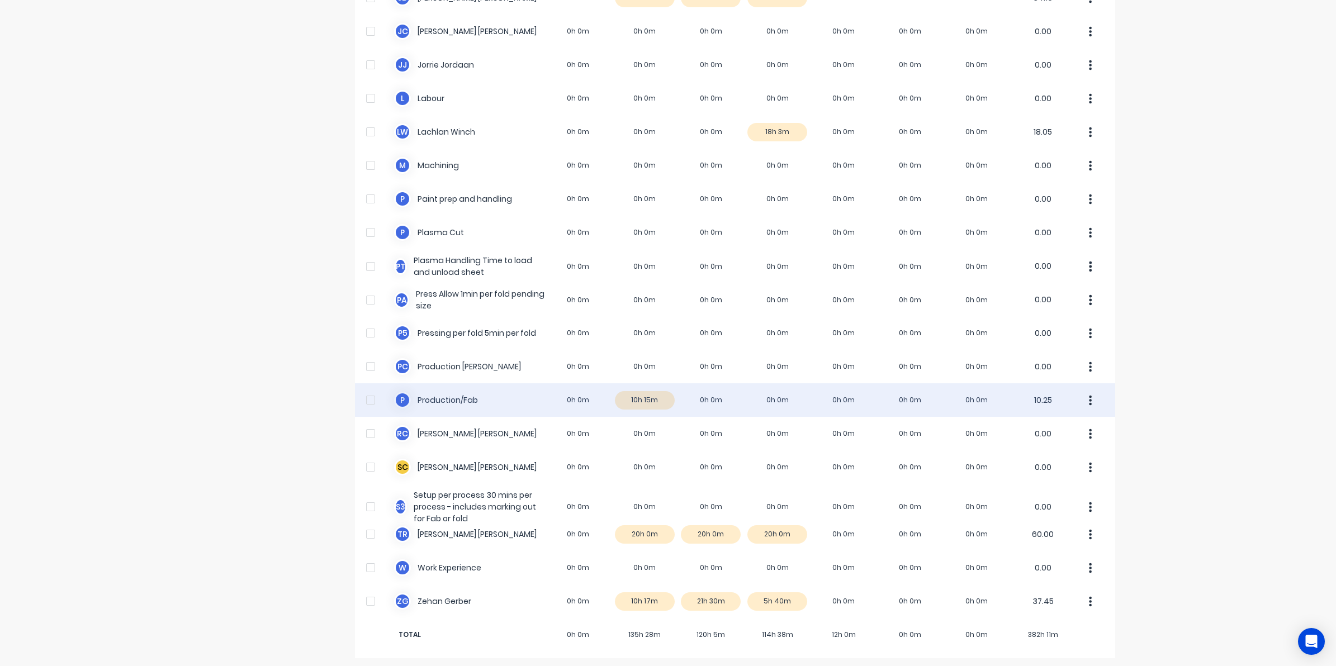
scroll to position [574, 0]
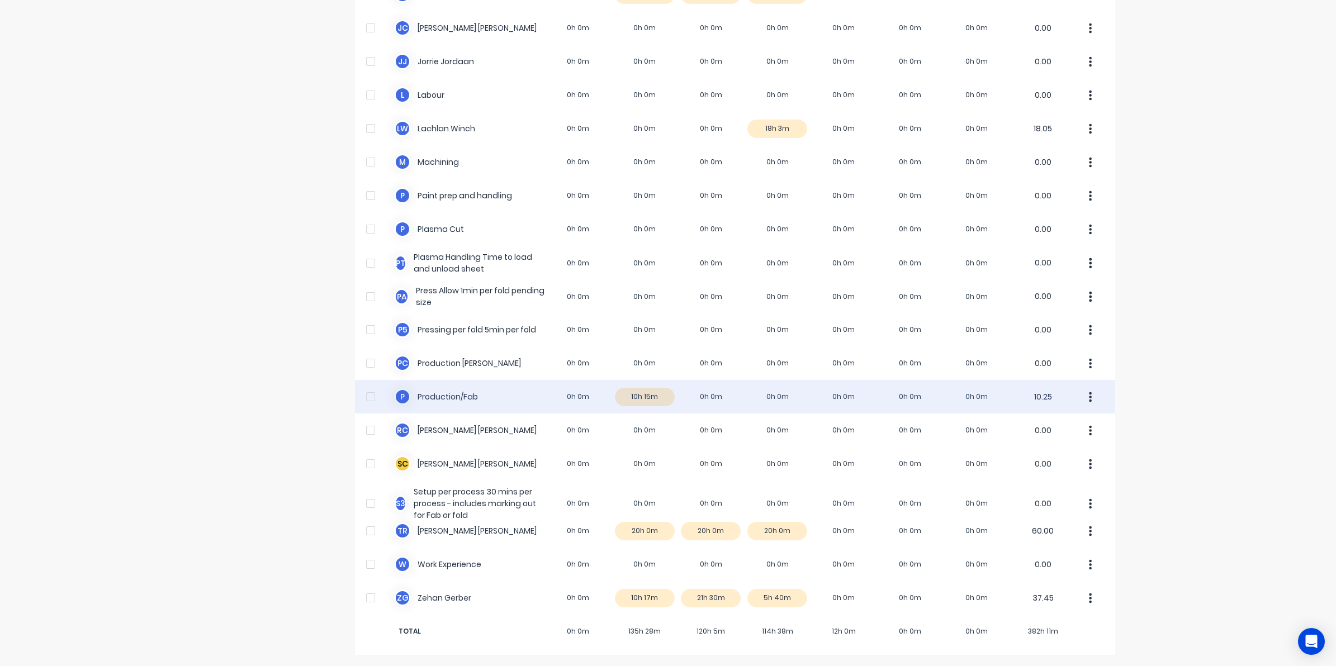
click at [844, 401] on div "P Production/Fab 0h 0m 10h 15m 0h 0m 0h 0m 0h 0m 0h 0m 0h 0m 10.25" at bounding box center [735, 397] width 760 height 34
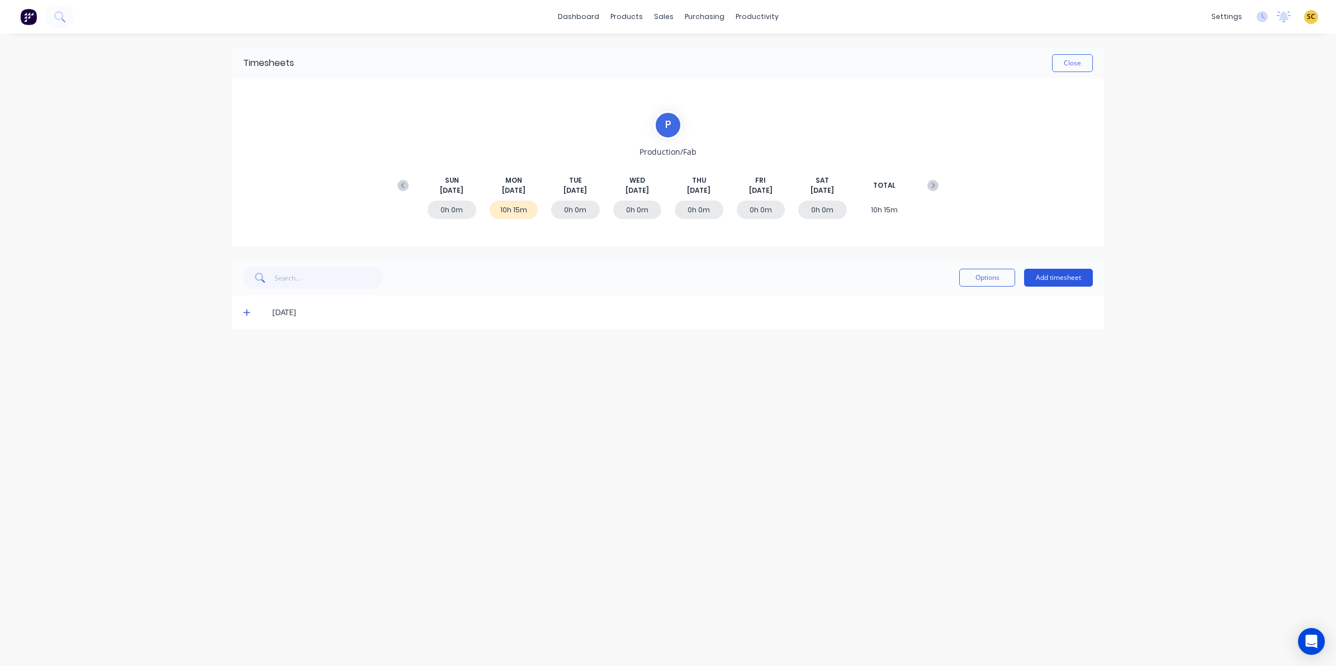
click at [1059, 279] on button "Add timesheet" at bounding box center [1058, 278] width 69 height 18
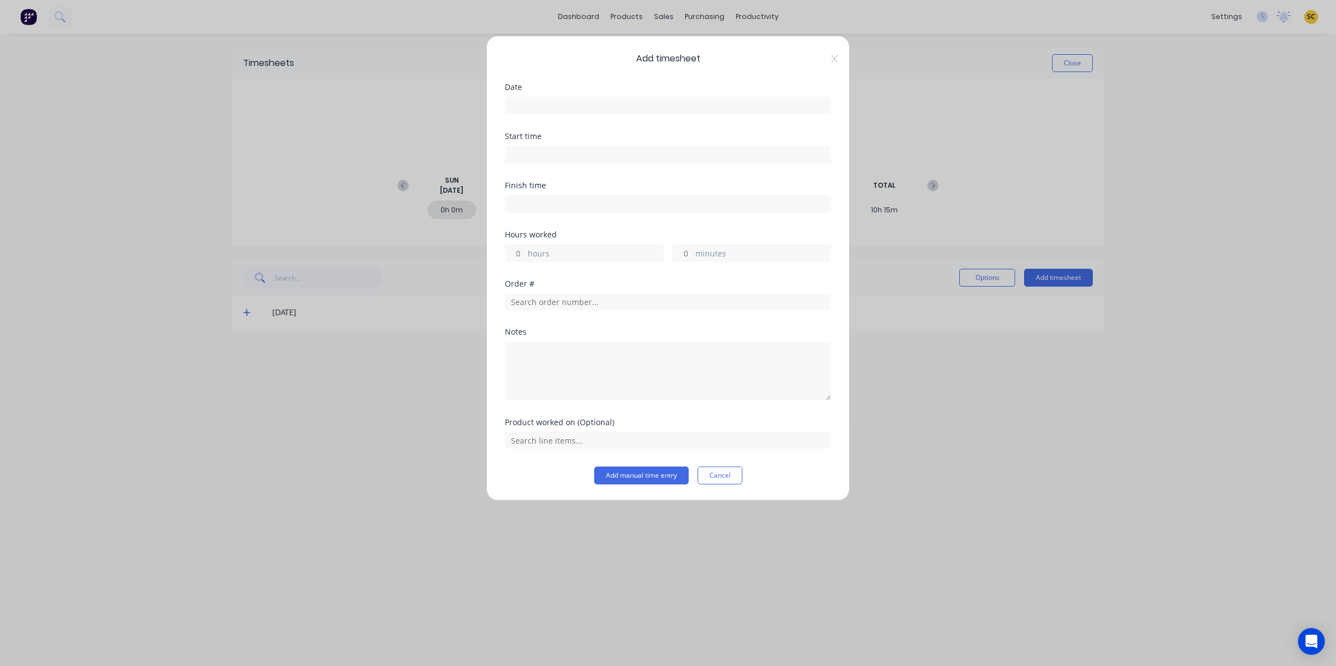
click at [528, 97] on label at bounding box center [668, 106] width 326 height 18
click at [528, 97] on input at bounding box center [667, 105] width 325 height 17
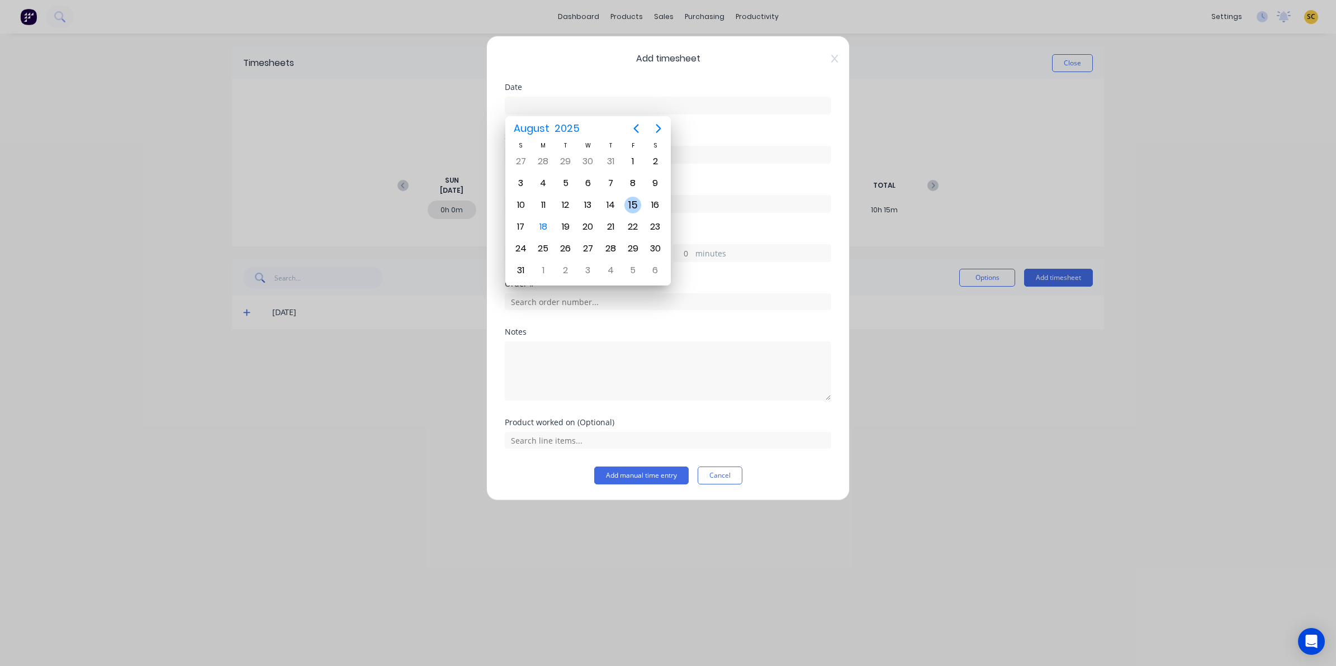
click at [628, 200] on div "15" at bounding box center [632, 205] width 17 height 17
type input "15/08/2025"
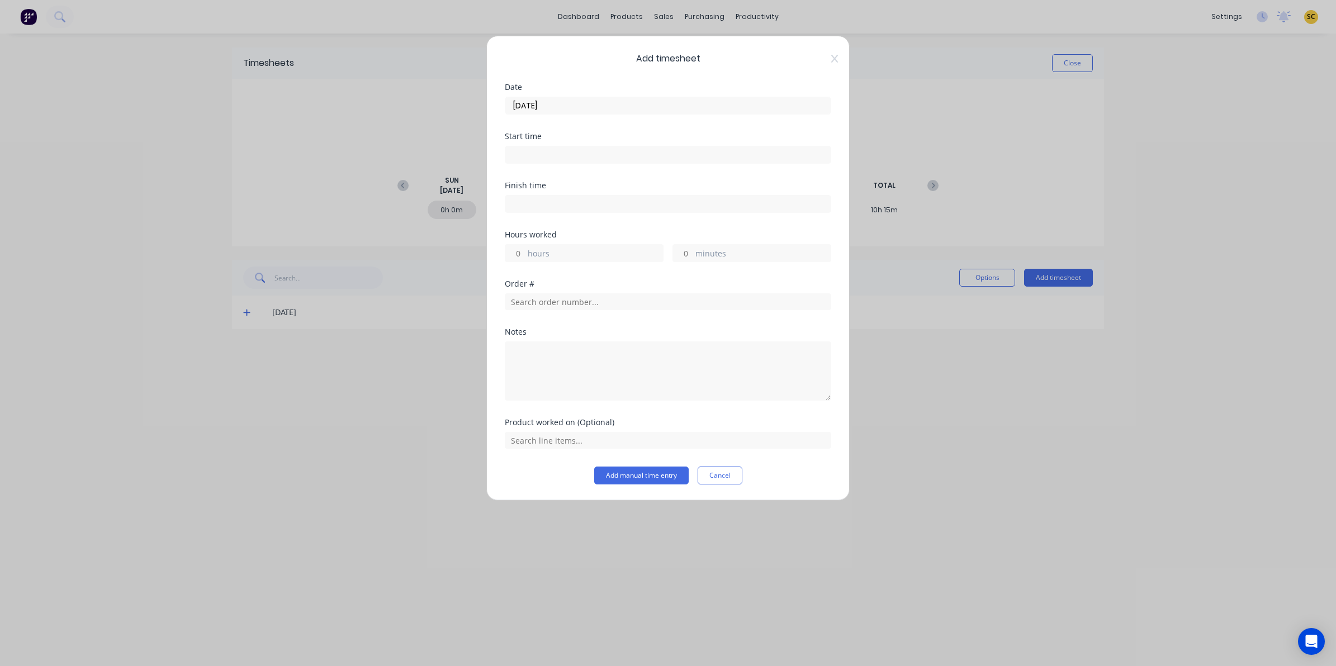
click at [533, 147] on label at bounding box center [668, 155] width 326 height 18
click at [533, 147] on input at bounding box center [667, 154] width 325 height 17
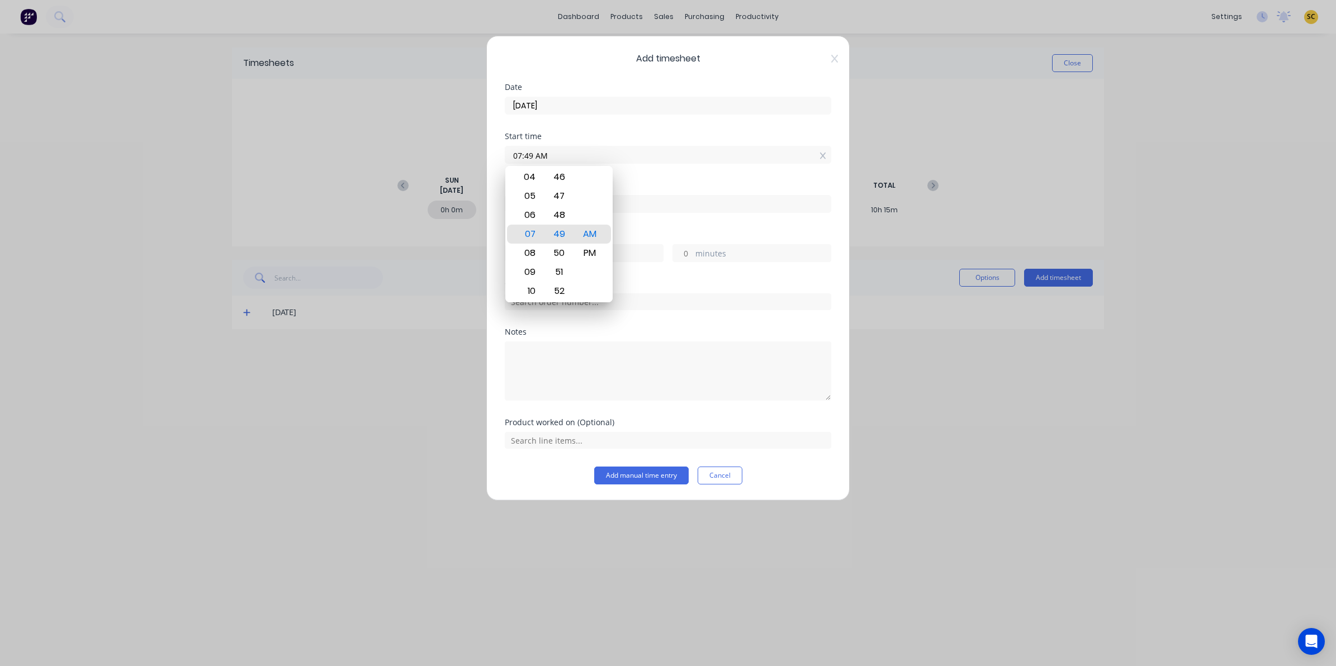
click at [537, 157] on input "07:49 AM" at bounding box center [667, 154] width 325 height 17
drag, startPoint x: 552, startPoint y: 154, endPoint x: 340, endPoint y: 149, distance: 212.4
click at [340, 149] on div "Add timesheet Date 15/08/2025 Start time 07:49 AM Finish time Hours worked hour…" at bounding box center [668, 333] width 1336 height 666
type input "02:30 AM"
click at [649, 208] on input at bounding box center [667, 204] width 325 height 17
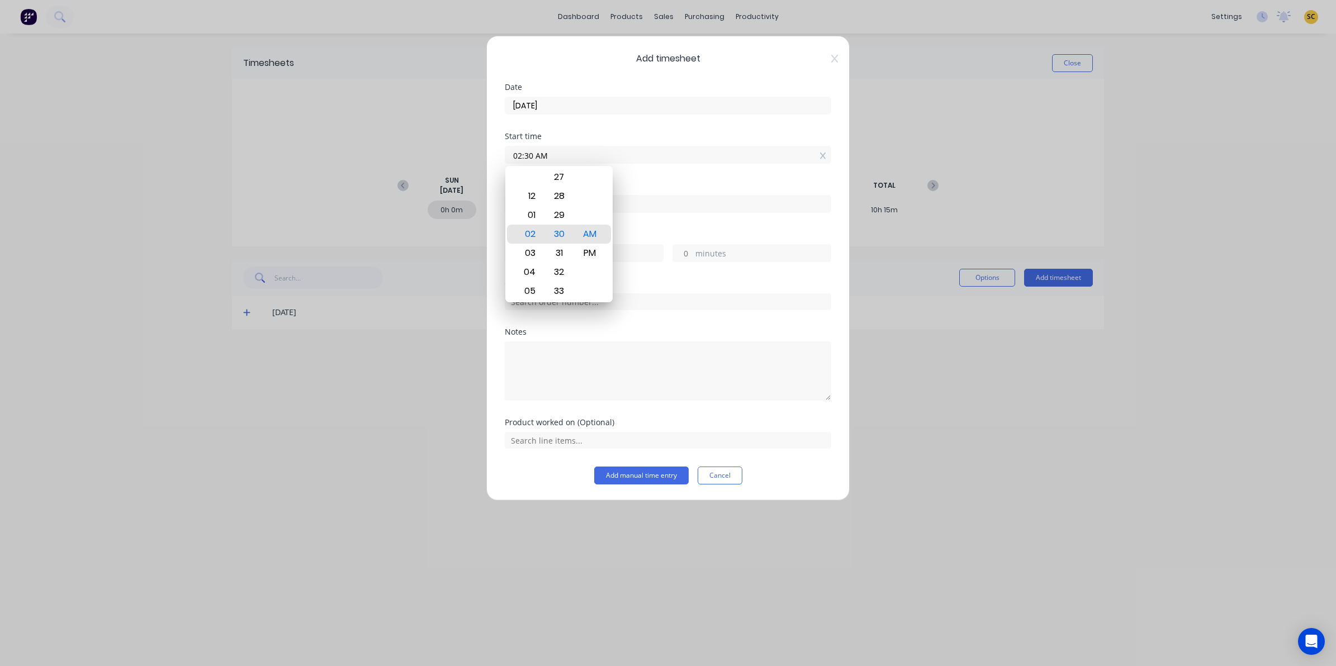
type input "07:49 AM"
type input "5"
type input "19"
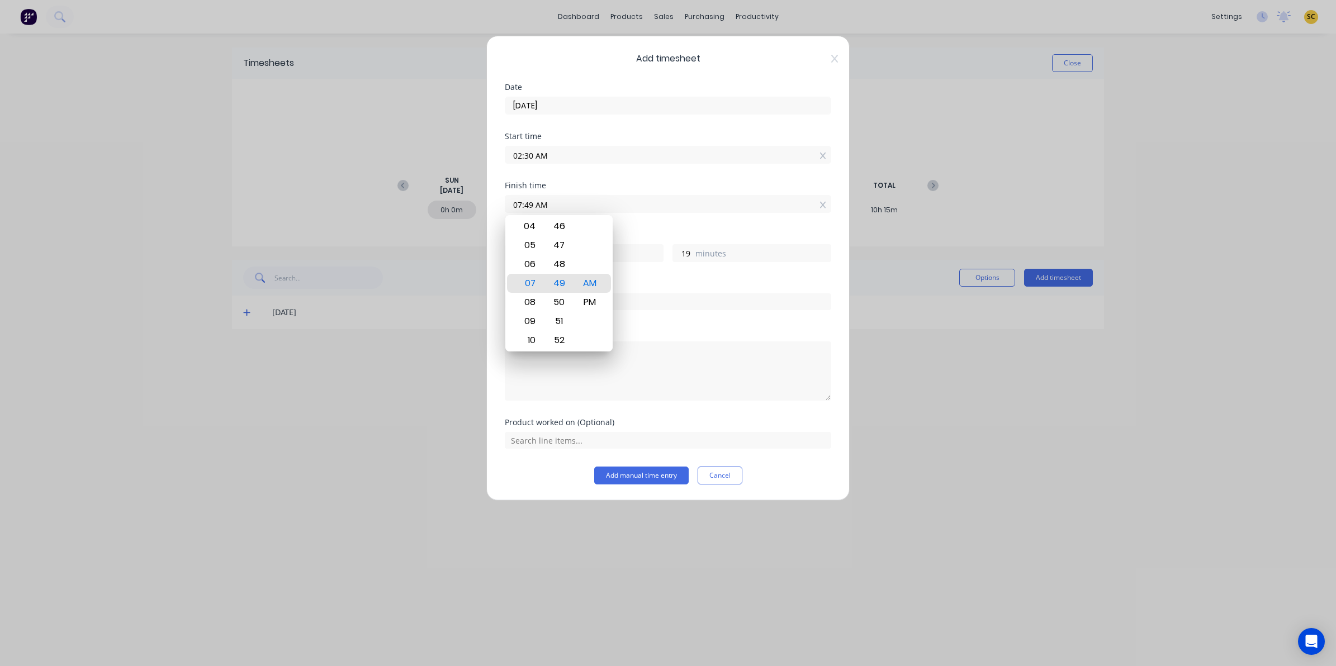
click at [591, 153] on input "02:30 AM" at bounding box center [667, 154] width 325 height 17
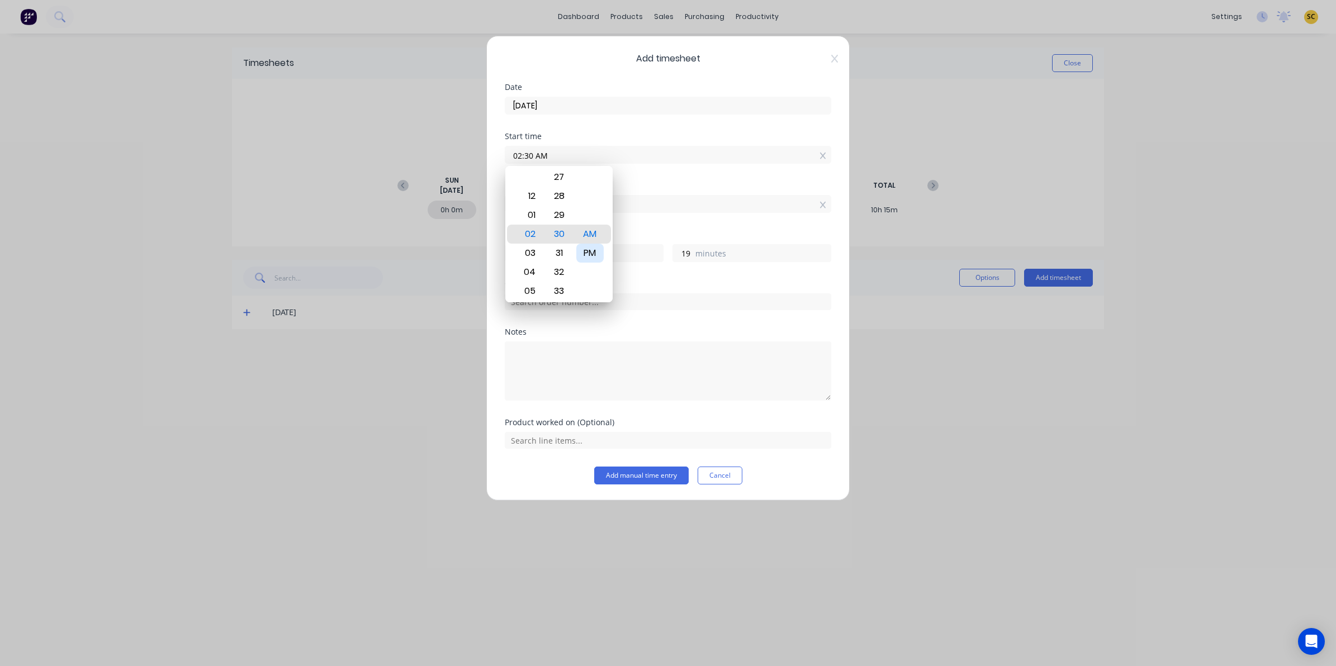
drag, startPoint x: 600, startPoint y: 249, endPoint x: 640, endPoint y: 230, distance: 44.3
click at [599, 249] on div "PM" at bounding box center [589, 253] width 27 height 19
type input "02:30 PM"
type input "-6"
type input "-41"
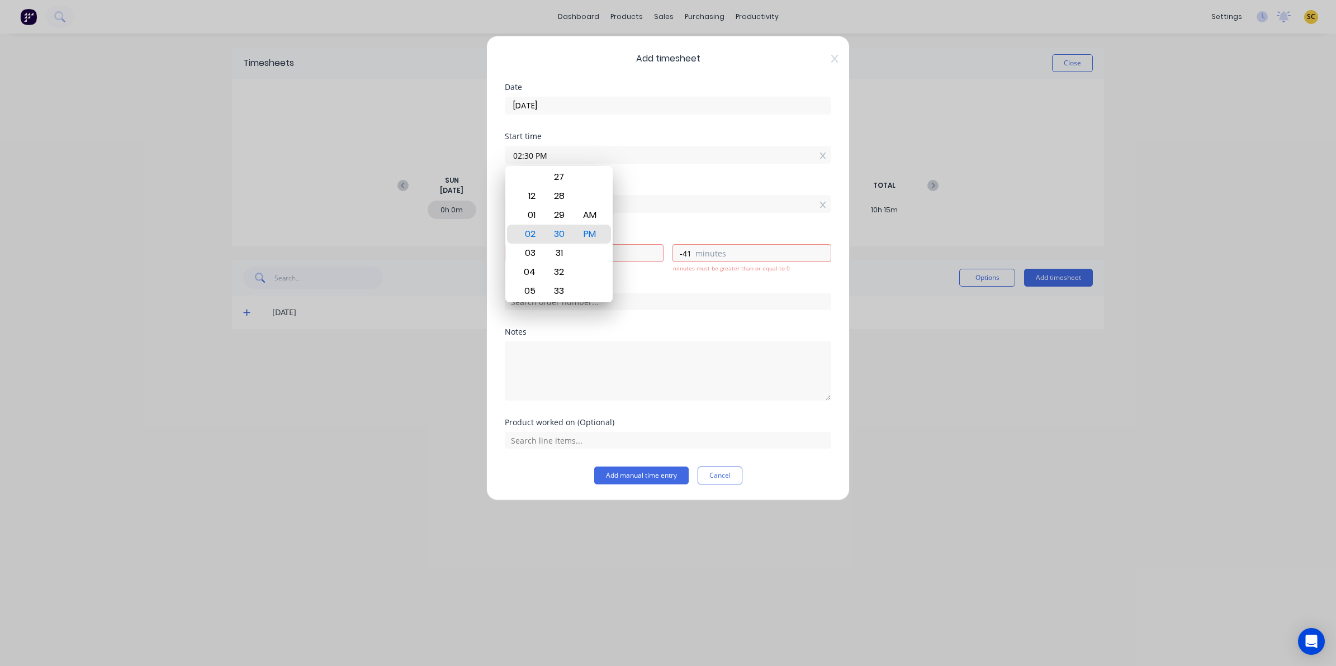
drag, startPoint x: 643, startPoint y: 228, endPoint x: 646, endPoint y: 208, distance: 19.8
click at [643, 227] on div "Finish time 07:49 AM" at bounding box center [668, 206] width 326 height 49
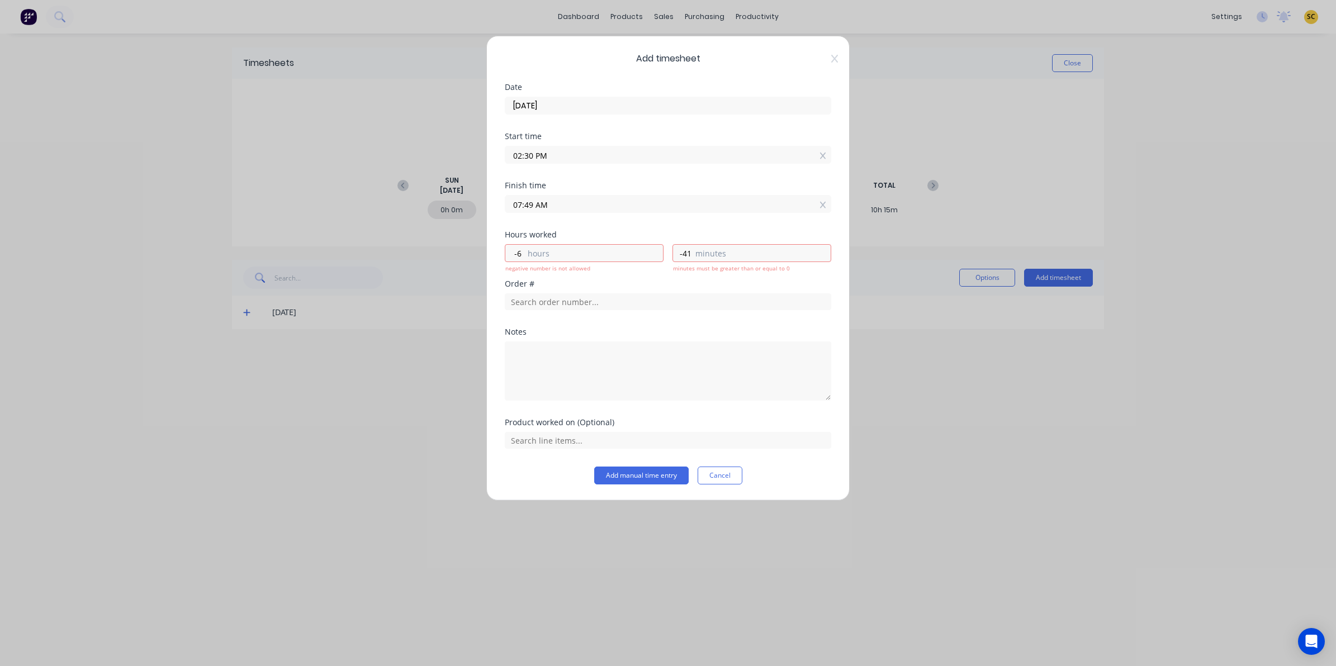
click at [647, 205] on input "07:49 AM" at bounding box center [667, 204] width 325 height 17
drag, startPoint x: 563, startPoint y: 205, endPoint x: 243, endPoint y: 177, distance: 321.4
click at [319, 188] on div "Add timesheet Date 15/08/2025 Start time 02:30 PM Finish time 07:49 AM Hours wo…" at bounding box center [668, 333] width 1336 height 666
type input "05:00 AM"
type input "-9"
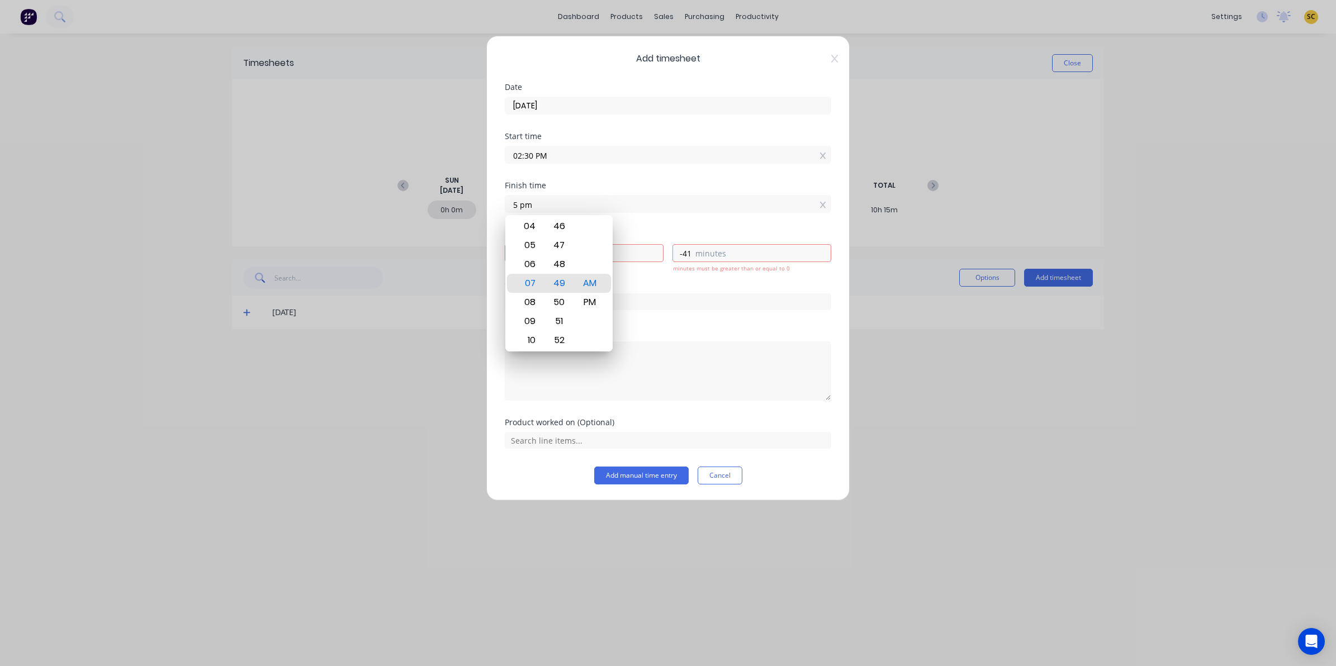
type input "-30"
click at [590, 300] on div "PM" at bounding box center [589, 302] width 27 height 19
type input "05:00 PM"
type input "2"
type input "30"
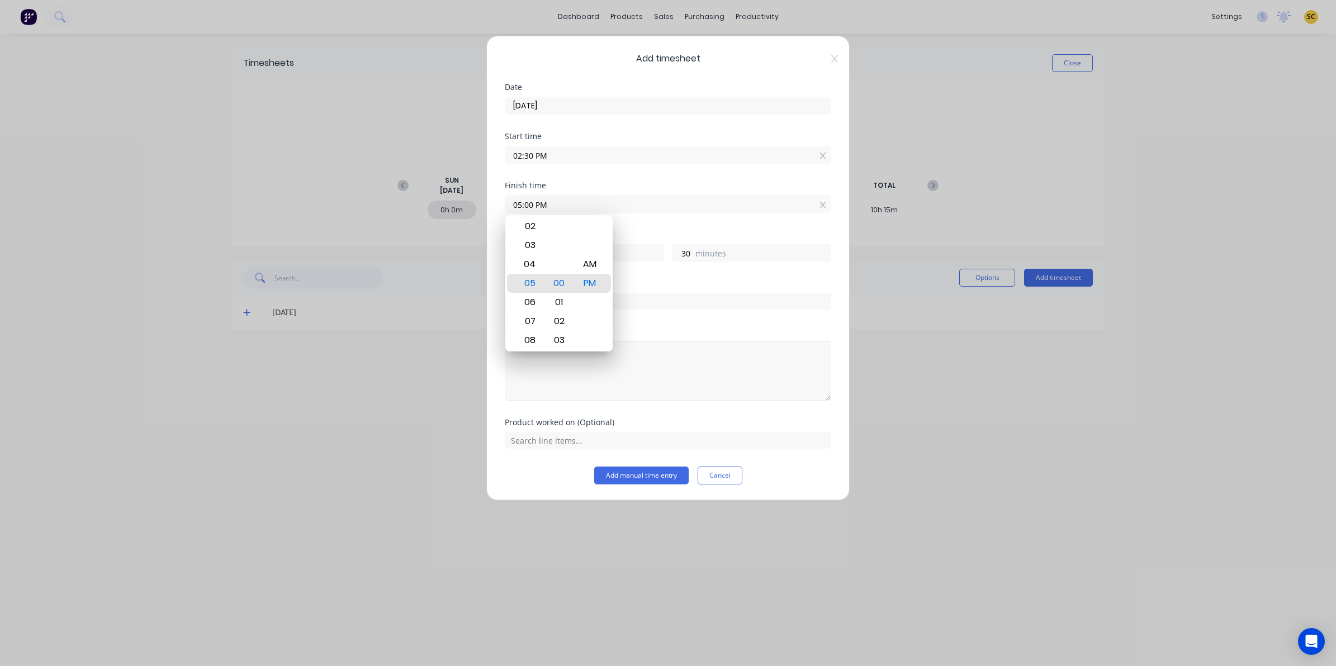
click at [815, 373] on textarea at bounding box center [668, 370] width 326 height 59
click at [554, 301] on input "text" at bounding box center [668, 301] width 326 height 17
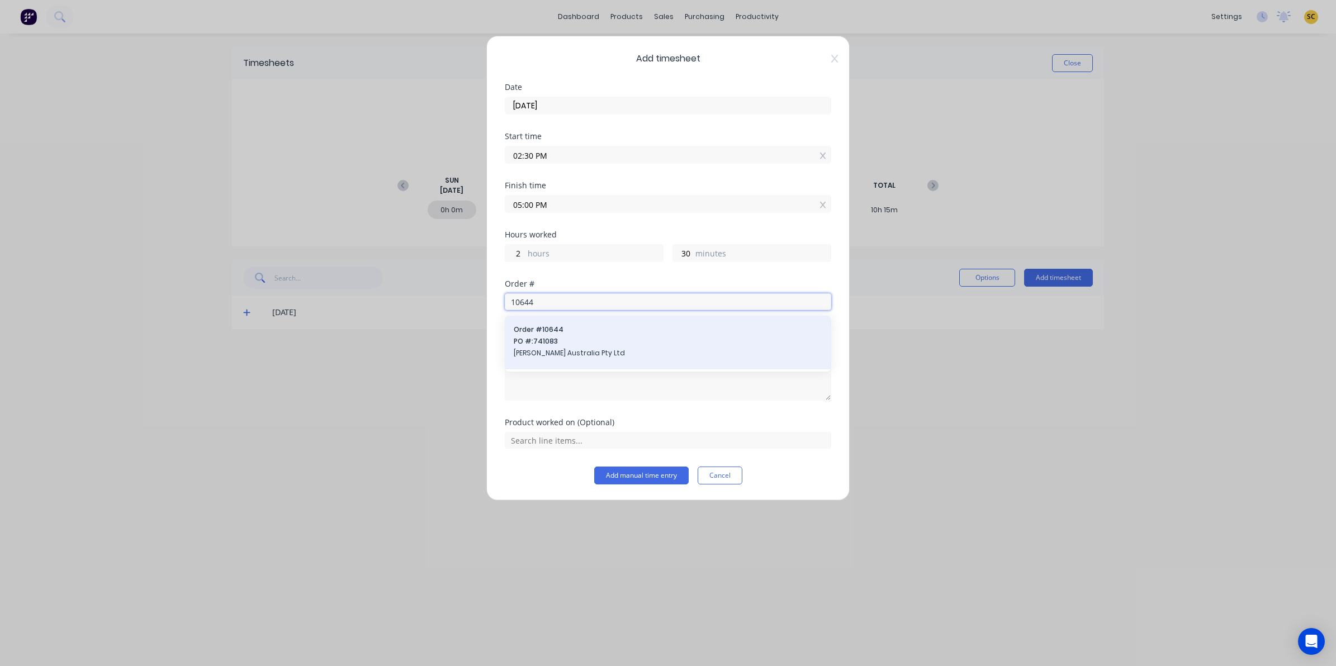
type input "10644"
click at [585, 345] on span "PO #: 741083" at bounding box center [668, 341] width 309 height 10
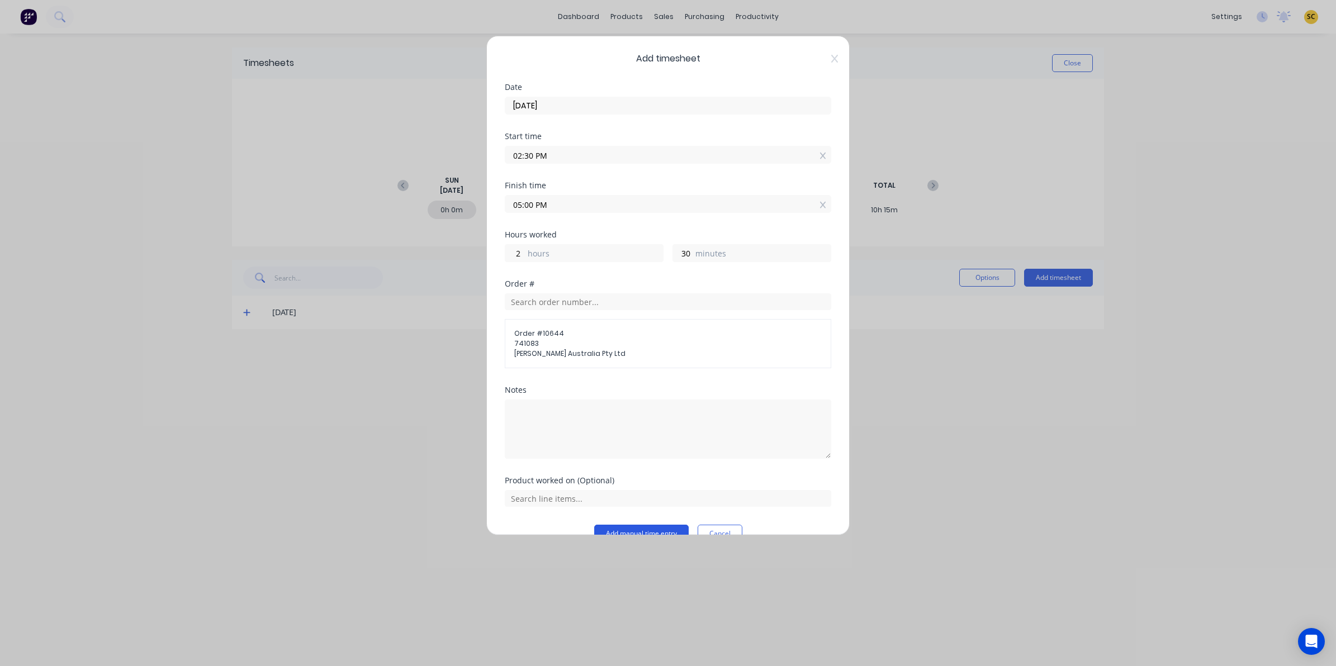
click at [650, 528] on button "Add manual time entry" at bounding box center [641, 534] width 94 height 18
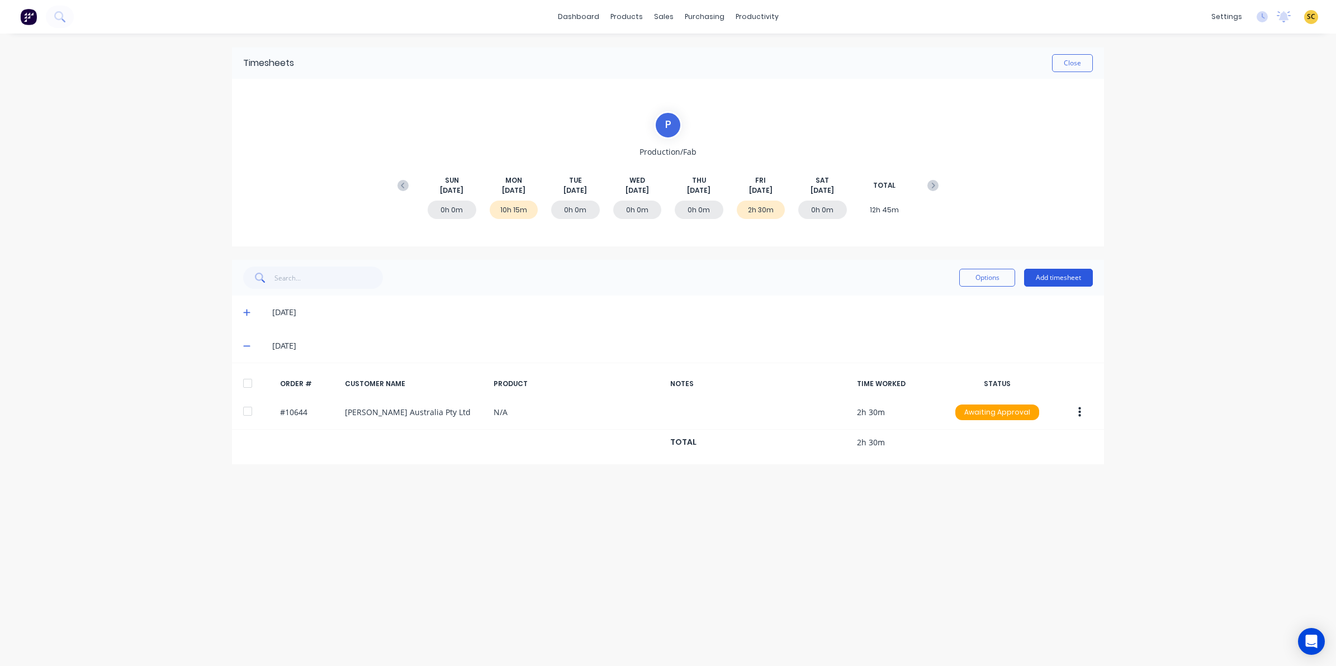
click at [1048, 284] on button "Add timesheet" at bounding box center [1058, 278] width 69 height 18
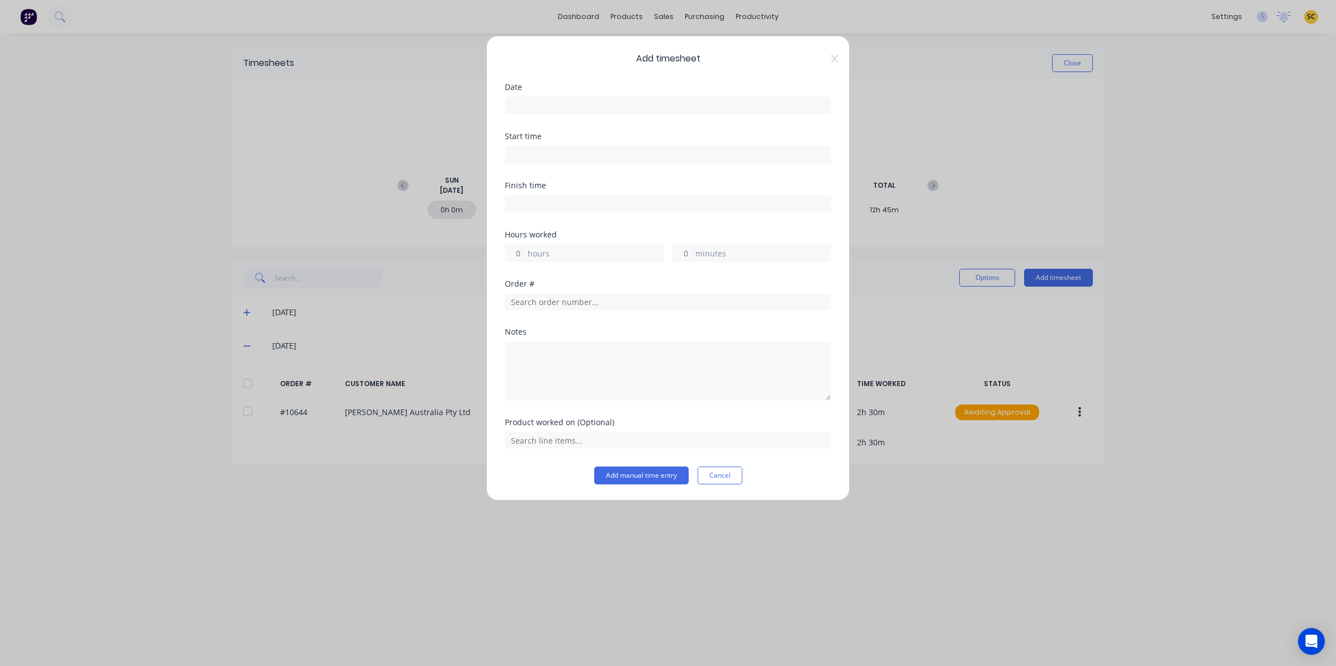
click at [505, 104] on label at bounding box center [668, 106] width 326 height 18
click at [505, 104] on input at bounding box center [667, 105] width 325 height 17
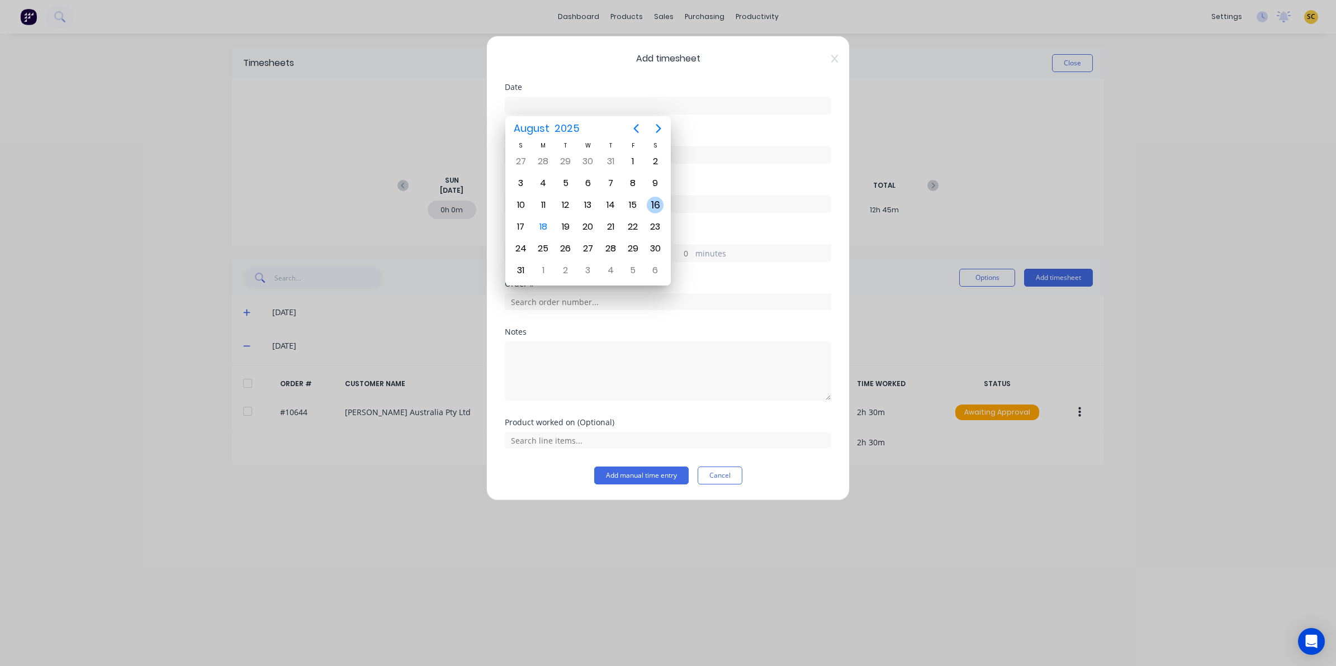
click at [652, 205] on div "16" at bounding box center [655, 205] width 17 height 17
type input "16/08/2025"
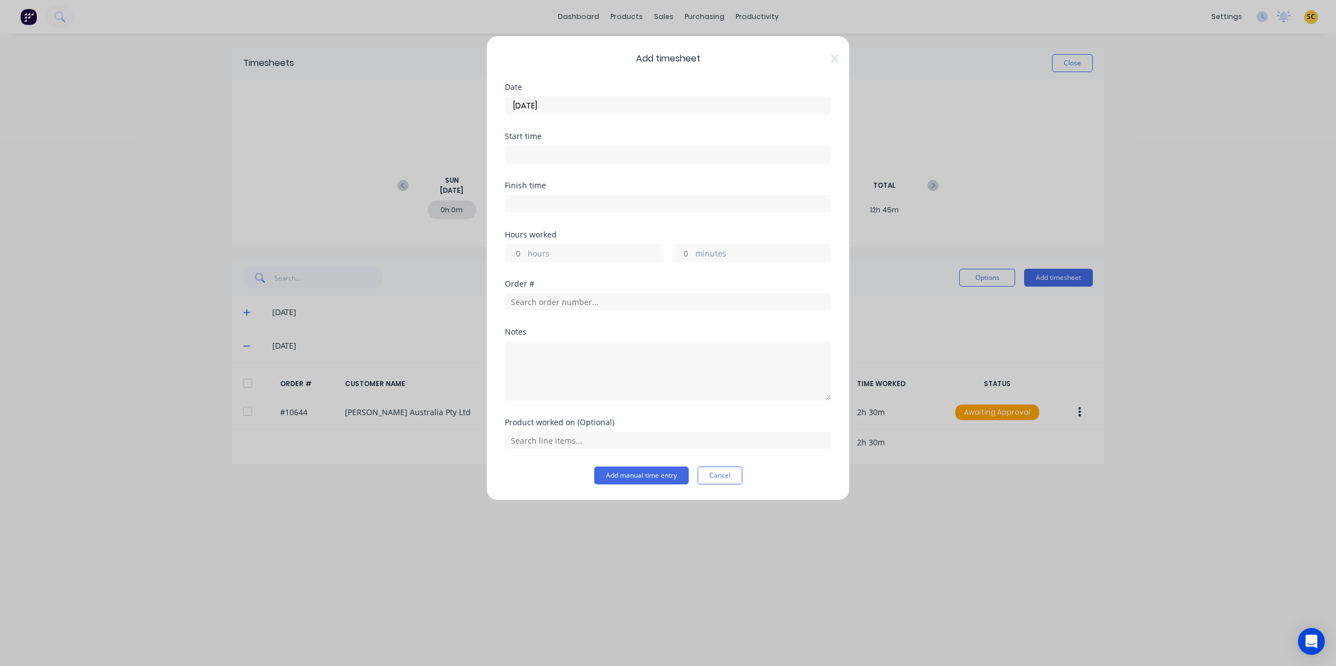
click at [537, 161] on input at bounding box center [667, 154] width 325 height 17
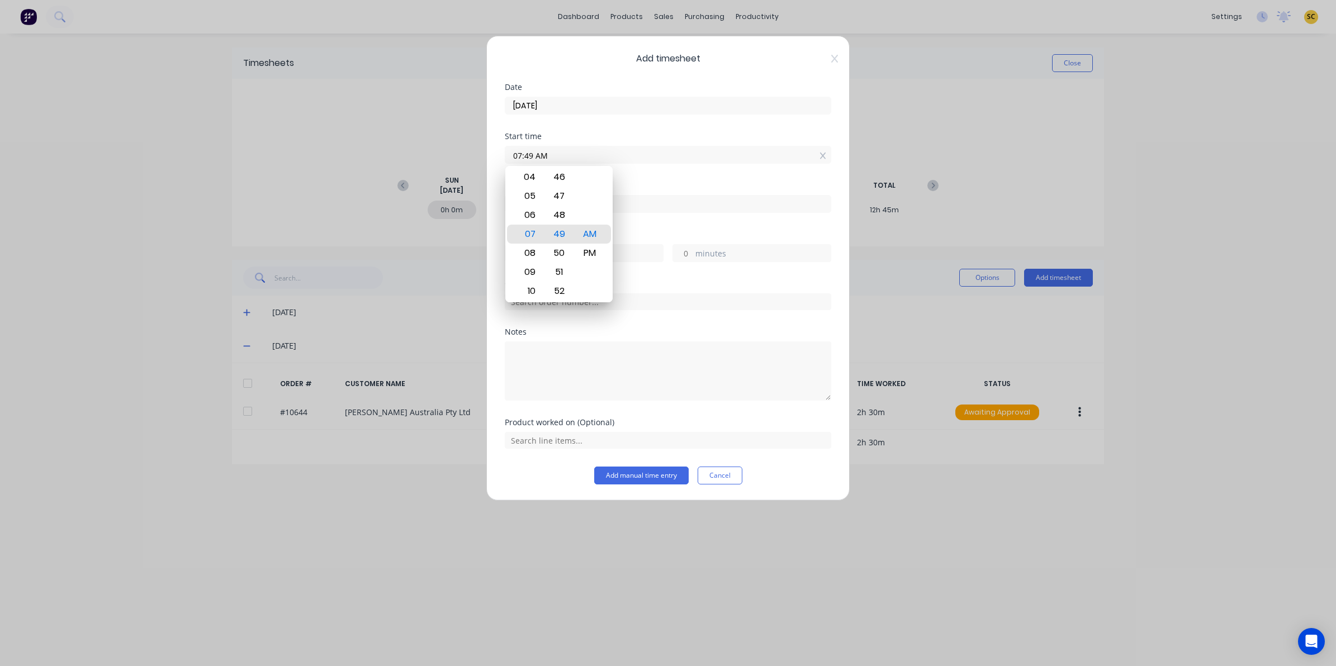
drag, startPoint x: 545, startPoint y: 152, endPoint x: 491, endPoint y: 150, distance: 54.8
click at [491, 150] on div "Add timesheet Date 16/08/2025 Start time 07:49 AM Finish time Hours worked hour…" at bounding box center [667, 268] width 363 height 465
type input "07:00 AM"
click at [635, 187] on div "Finish time" at bounding box center [668, 186] width 326 height 8
click at [579, 200] on input at bounding box center [667, 204] width 325 height 17
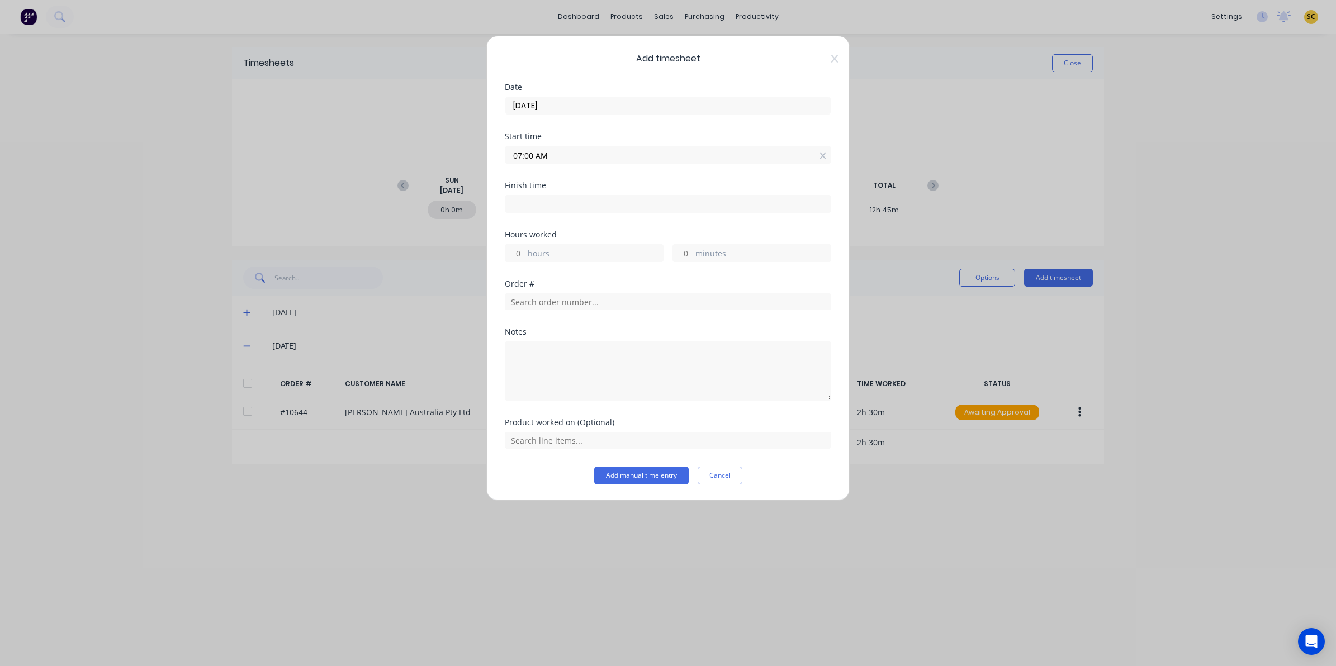
type input "07:50 AM"
type input "0"
type input "50"
drag, startPoint x: 568, startPoint y: 202, endPoint x: 353, endPoint y: 202, distance: 215.2
click at [353, 202] on div "Add timesheet Date 16/08/2025 Start time 07:00 AM Finish time 07:50 AM Hours wo…" at bounding box center [668, 333] width 1336 height 666
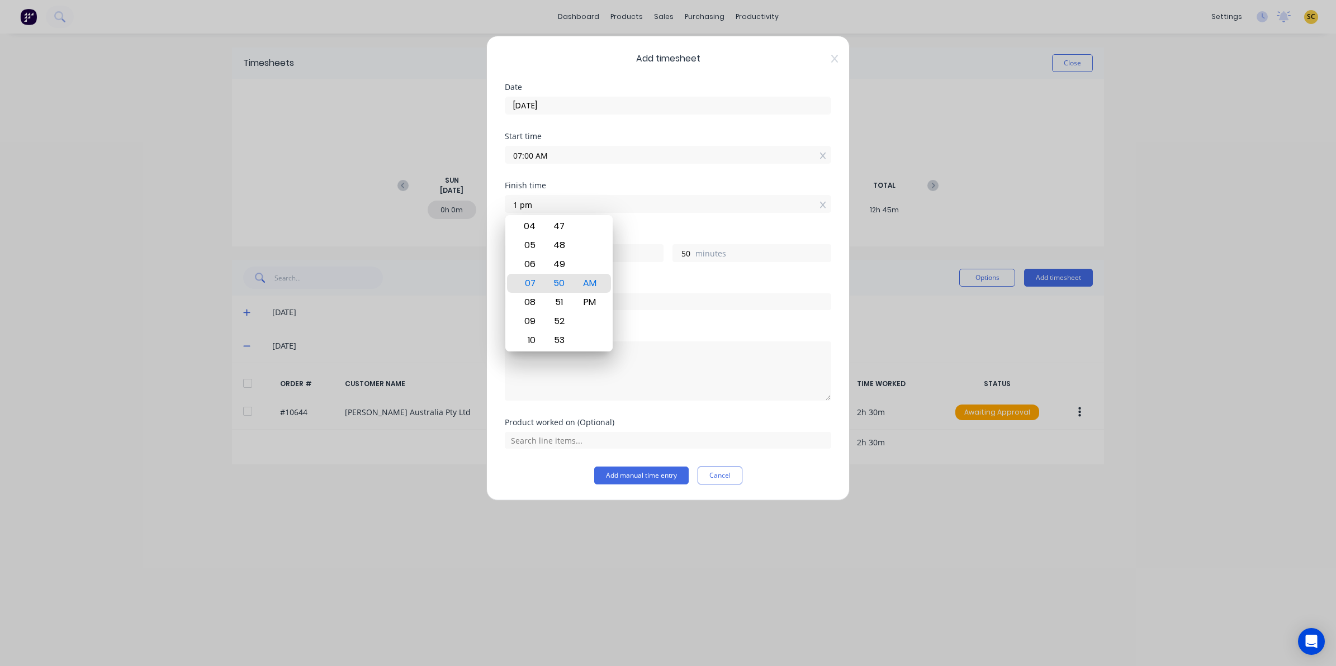
type input "01:00 AM"
type input "-6"
type input "0"
click at [591, 297] on div "PM" at bounding box center [589, 302] width 27 height 19
type input "01:00 PM"
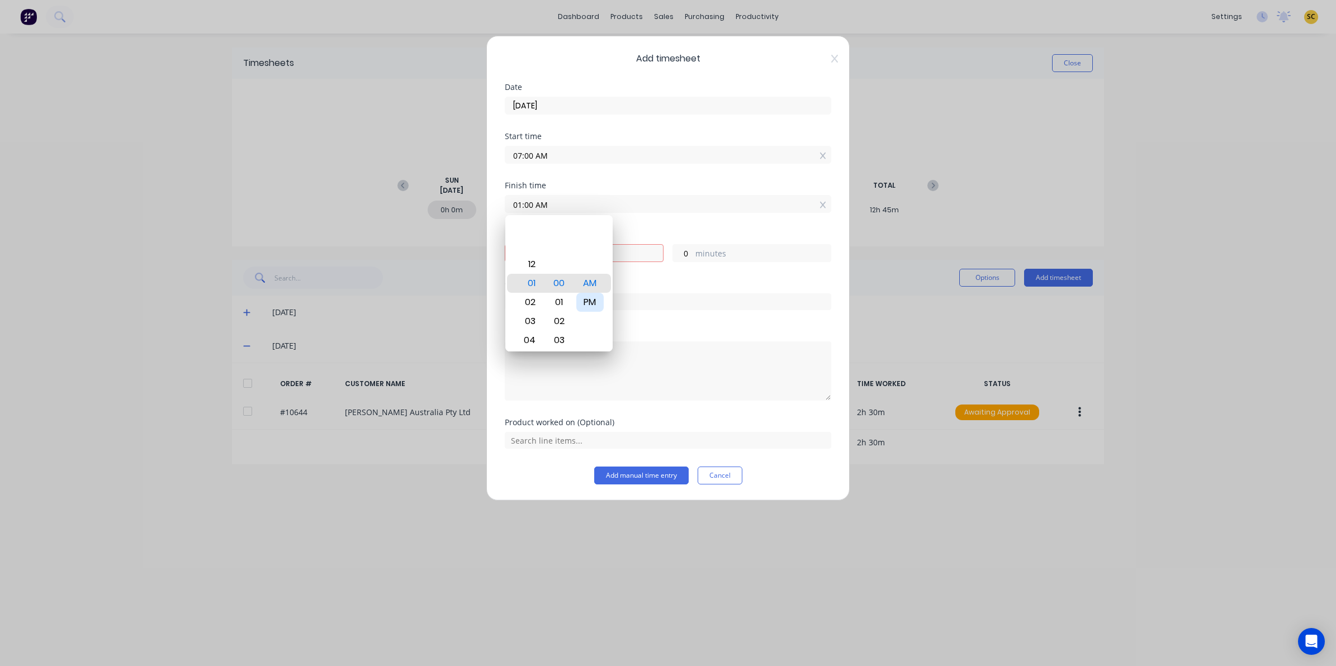
type input "6"
click at [716, 300] on input "text" at bounding box center [668, 301] width 326 height 17
click at [662, 305] on input "text" at bounding box center [668, 301] width 326 height 17
type input "0"
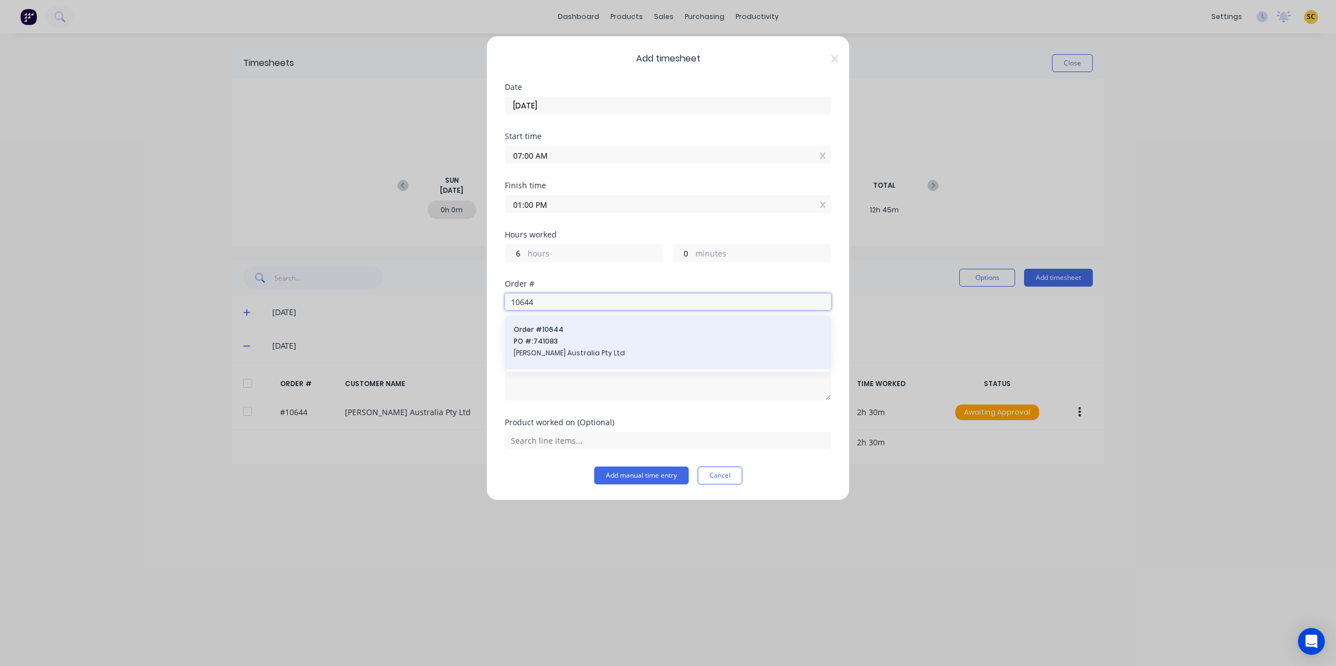
type input "10644"
click at [612, 344] on span "PO #: 741083" at bounding box center [668, 341] width 309 height 10
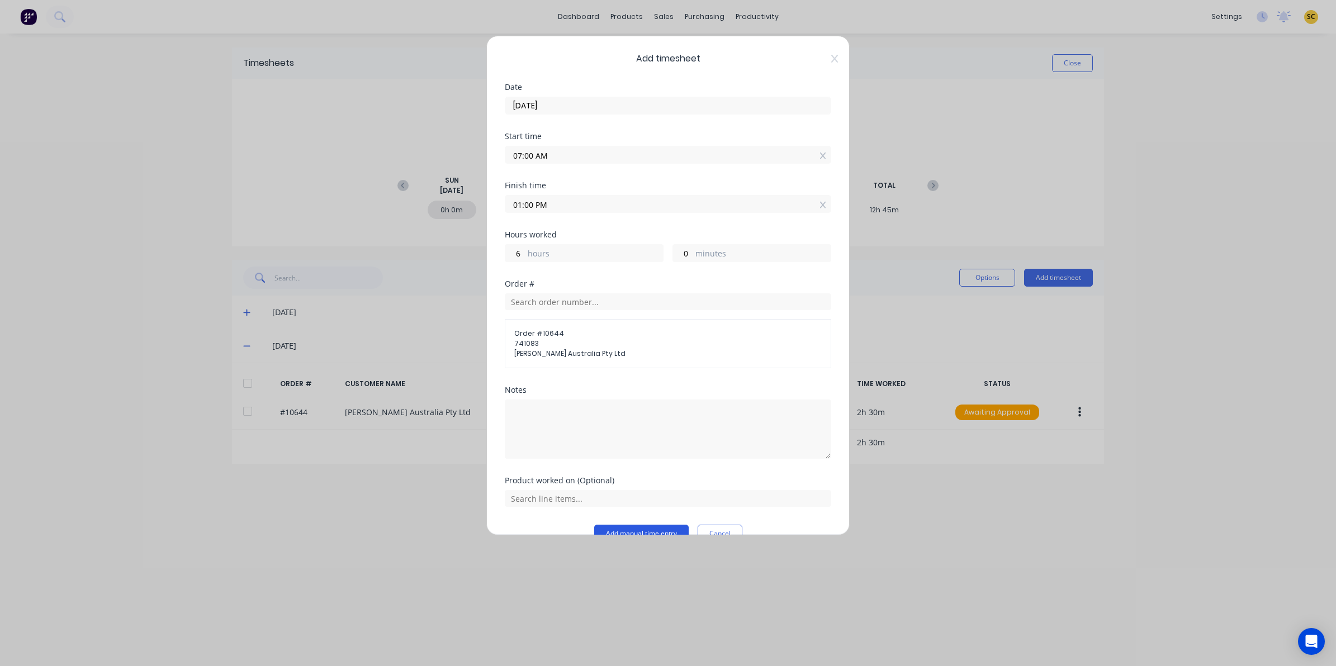
click at [635, 528] on button "Add manual time entry" at bounding box center [641, 534] width 94 height 18
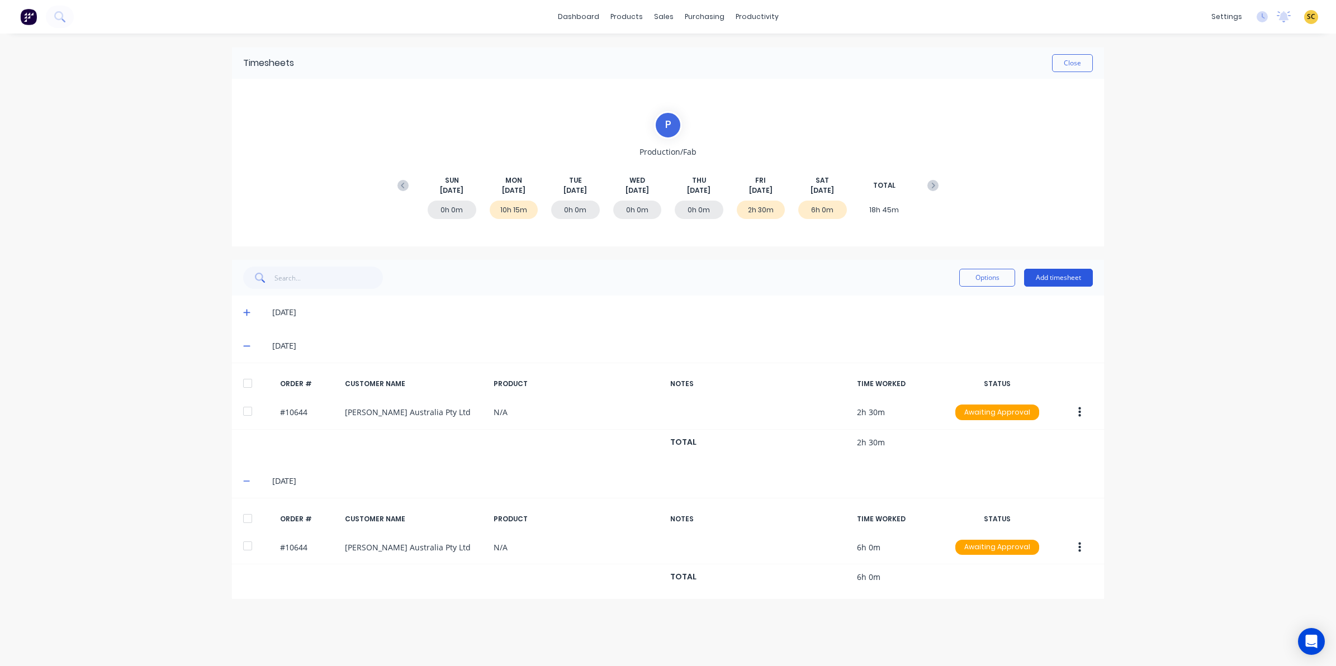
click at [1046, 281] on button "Add timesheet" at bounding box center [1058, 278] width 69 height 18
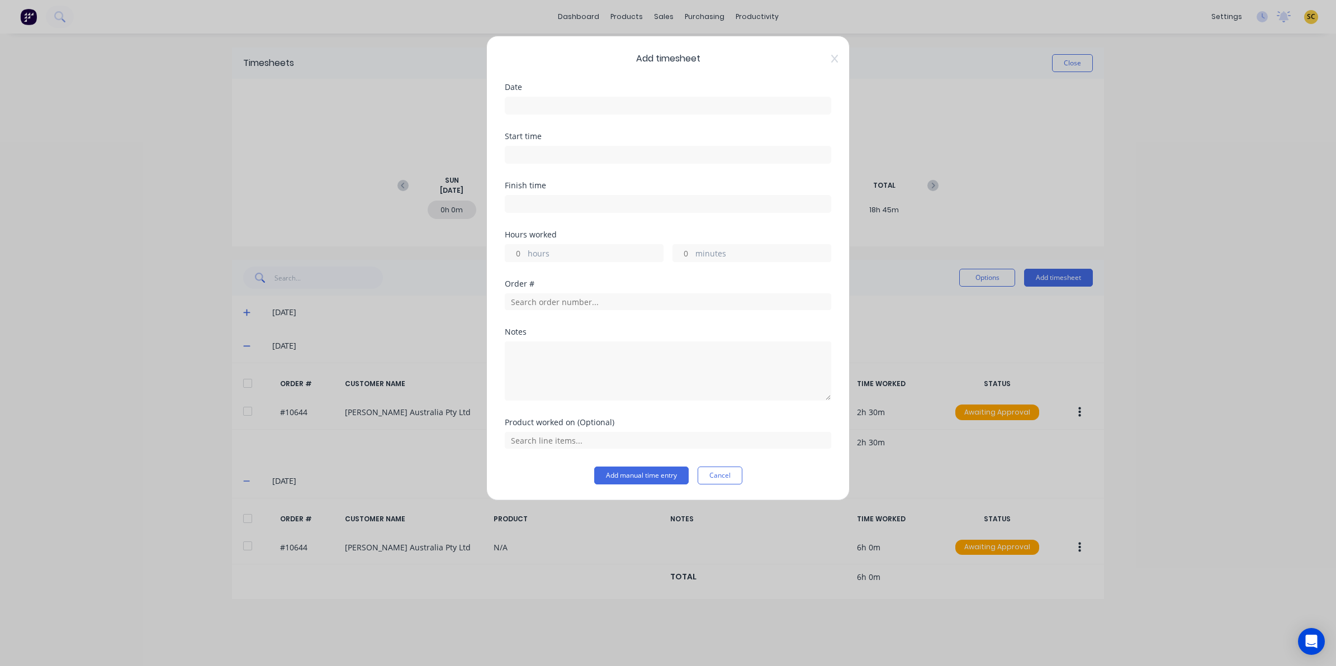
click at [597, 98] on label at bounding box center [668, 106] width 326 height 18
click at [597, 98] on input at bounding box center [667, 105] width 325 height 17
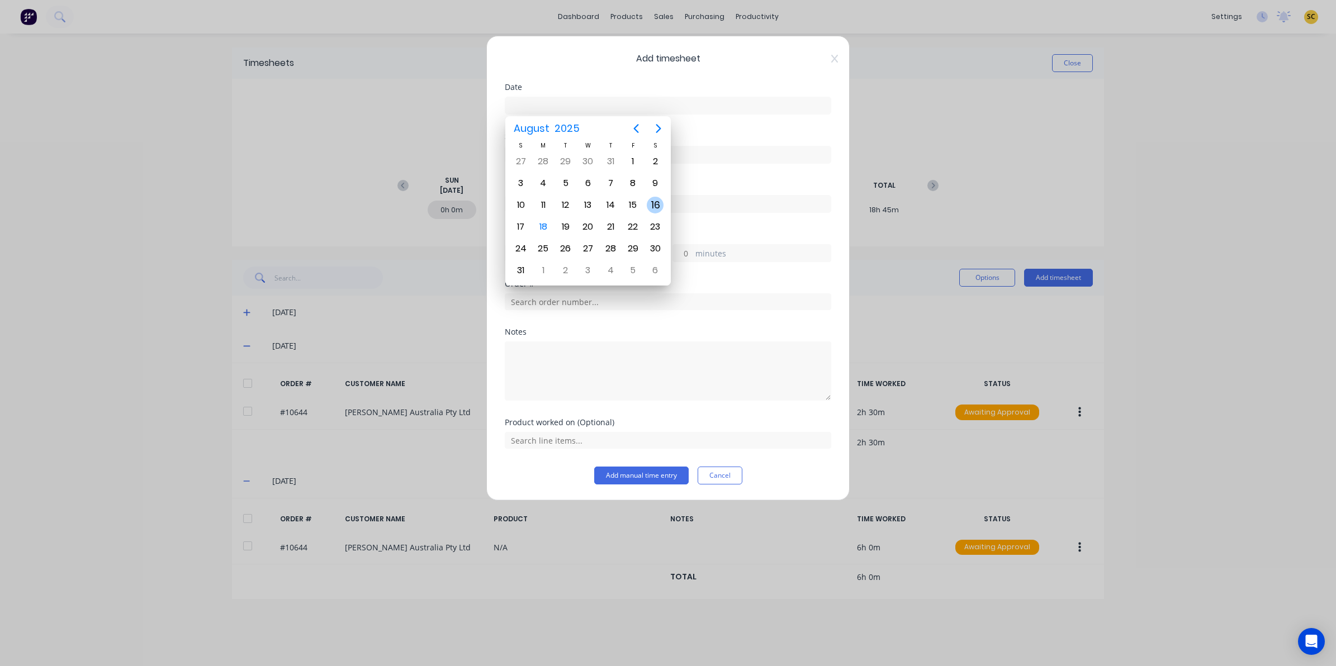
click at [657, 202] on div "16" at bounding box center [655, 205] width 17 height 17
type input "16/08/2025"
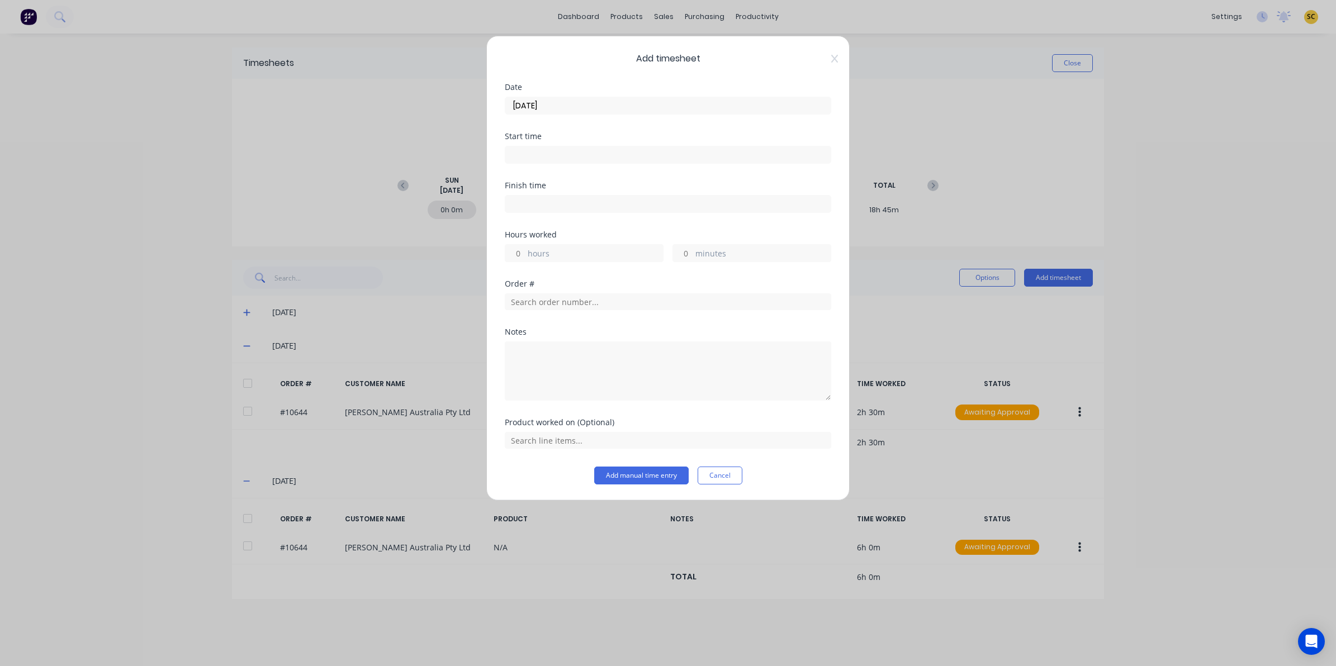
click at [513, 166] on div "Start time" at bounding box center [668, 156] width 326 height 49
click at [526, 161] on input at bounding box center [667, 154] width 325 height 17
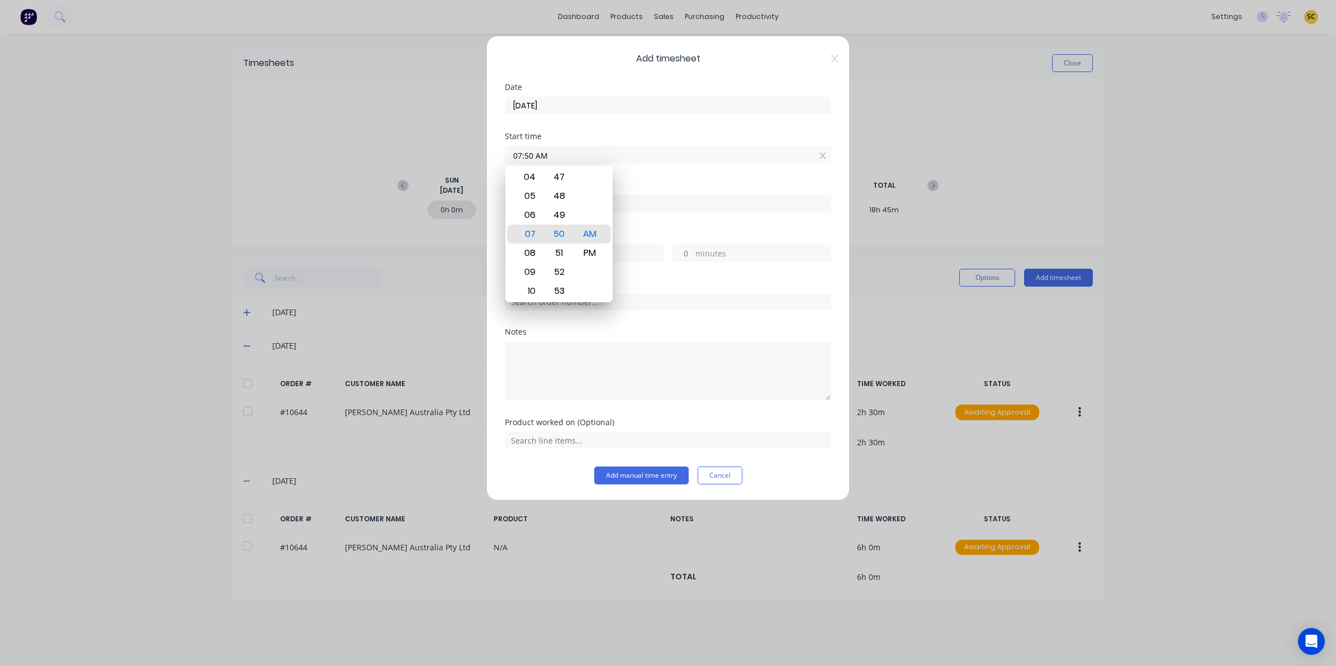
drag, startPoint x: 552, startPoint y: 155, endPoint x: 456, endPoint y: 159, distance: 95.7
click at [456, 159] on div "Add timesheet Date 16/08/2025 Start time 07:50 AM Finish time Hours worked hour…" at bounding box center [668, 333] width 1336 height 666
drag, startPoint x: 584, startPoint y: 257, endPoint x: 604, endPoint y: 243, distance: 24.5
click at [587, 255] on div "PM" at bounding box center [589, 253] width 27 height 19
type input "01:00 PM"
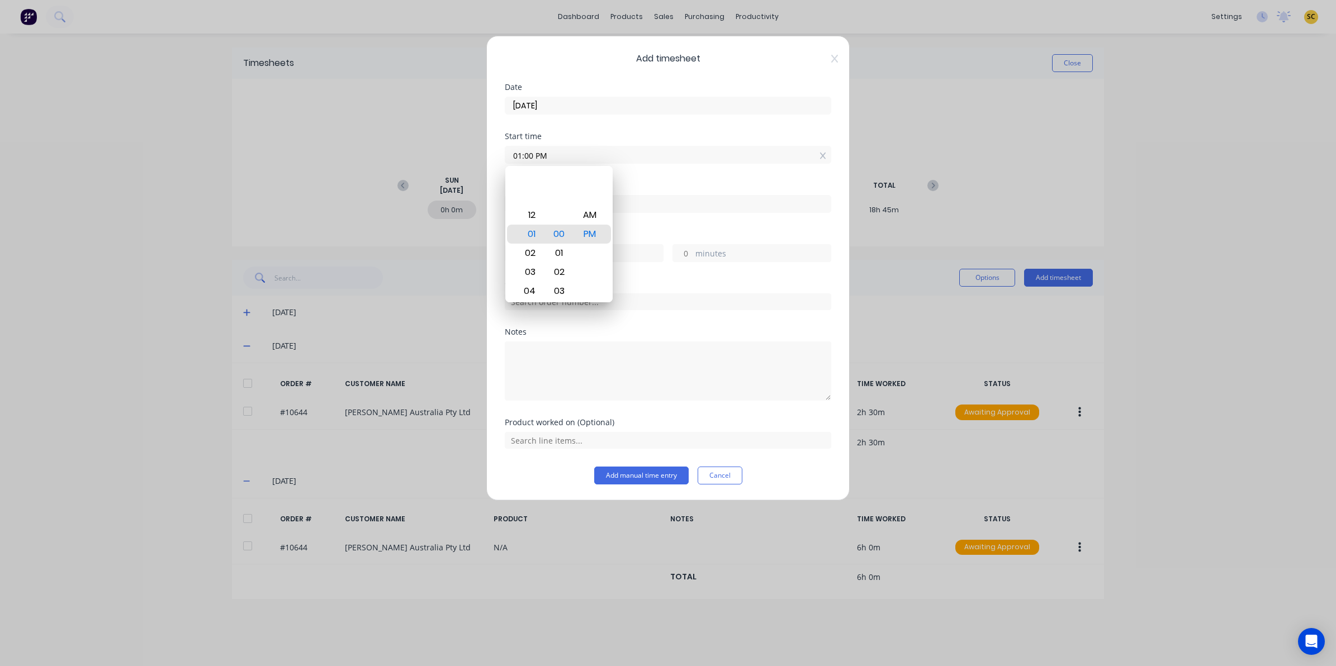
drag, startPoint x: 702, startPoint y: 203, endPoint x: 679, endPoint y: 213, distance: 25.0
click at [701, 203] on input at bounding box center [667, 204] width 325 height 17
type input "07:50 AM"
type input "-5"
type input "-10"
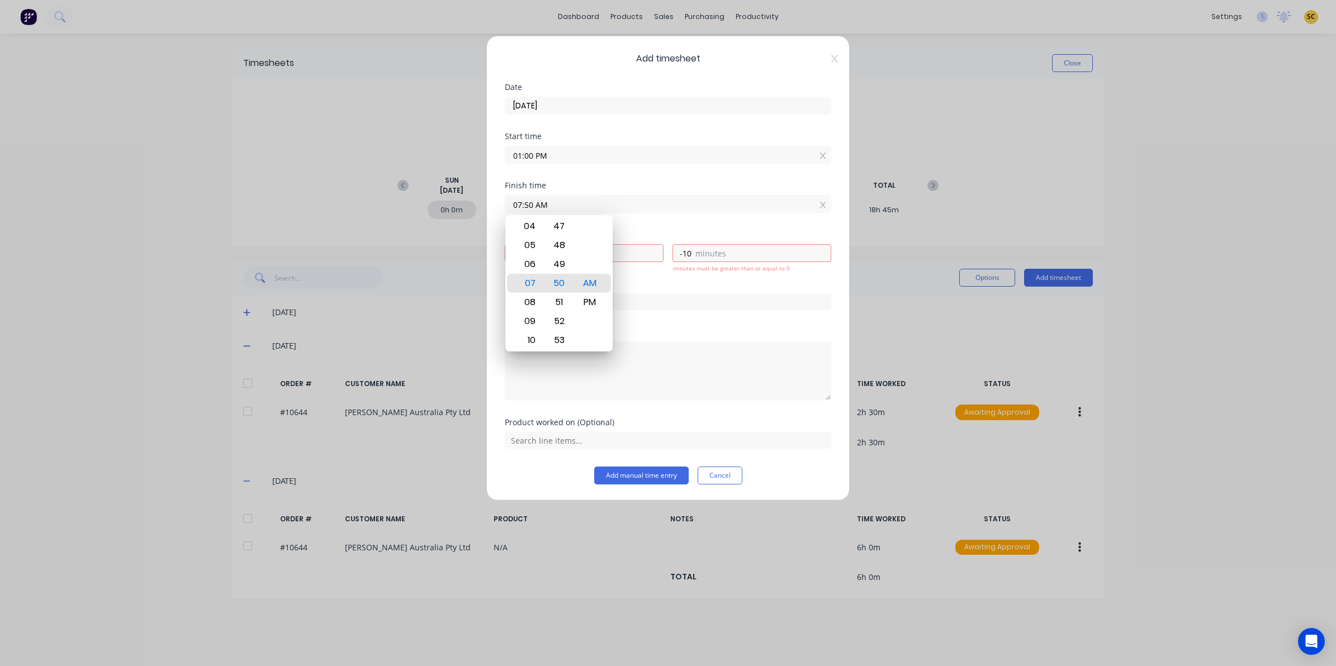
click at [583, 204] on input "07:50 AM" at bounding box center [667, 204] width 325 height 17
drag, startPoint x: 608, startPoint y: 197, endPoint x: 524, endPoint y: 213, distance: 84.9
click at [524, 213] on label "07:50 AM" at bounding box center [668, 204] width 326 height 18
click at [524, 212] on input "07:50 AM" at bounding box center [667, 204] width 325 height 17
drag, startPoint x: 553, startPoint y: 207, endPoint x: 486, endPoint y: 212, distance: 67.3
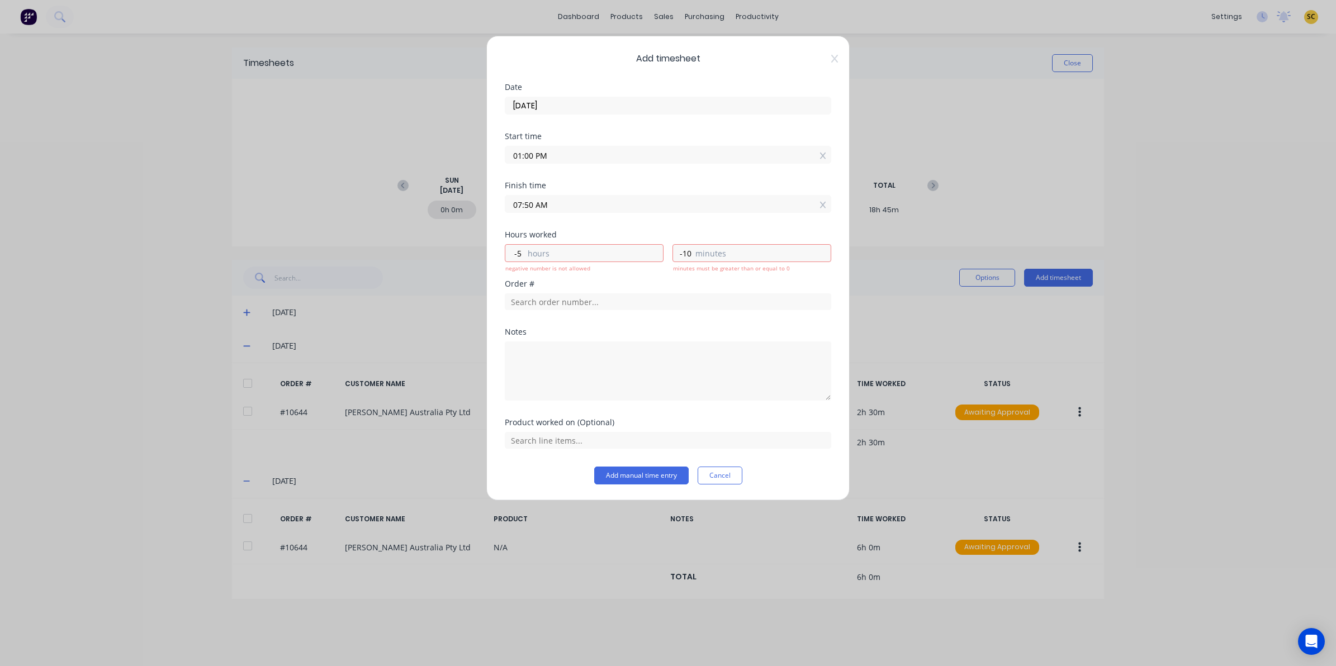
click at [486, 212] on div "Add timesheet Date 16/08/2025 Start time 01:00 PM Finish time 07:50 AM Hours wo…" at bounding box center [667, 268] width 363 height 465
click at [594, 467] on button "Add manual time entry" at bounding box center [641, 476] width 94 height 18
type input "04:00 AM"
type input "-9"
type input "0"
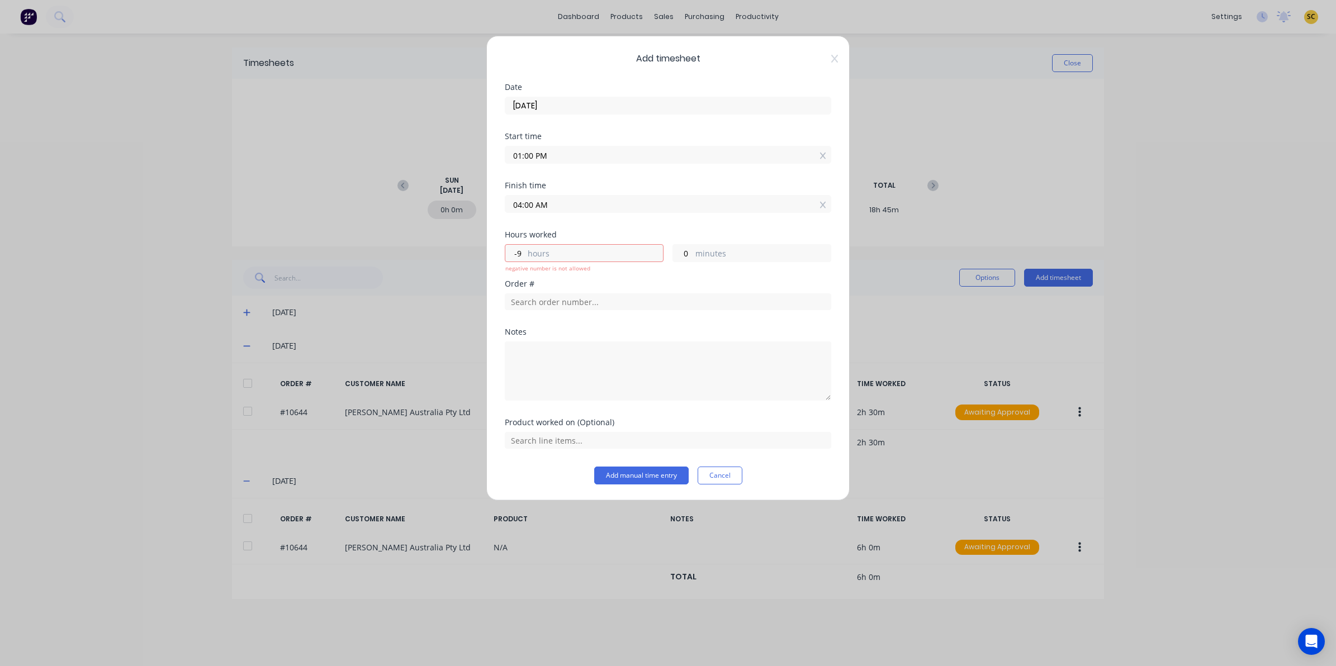
click at [562, 207] on input "04:00 AM" at bounding box center [667, 204] width 325 height 17
click at [590, 296] on div "PM" at bounding box center [589, 302] width 27 height 19
type input "04:00 PM"
type input "3"
drag, startPoint x: 580, startPoint y: 337, endPoint x: 576, endPoint y: 368, distance: 30.9
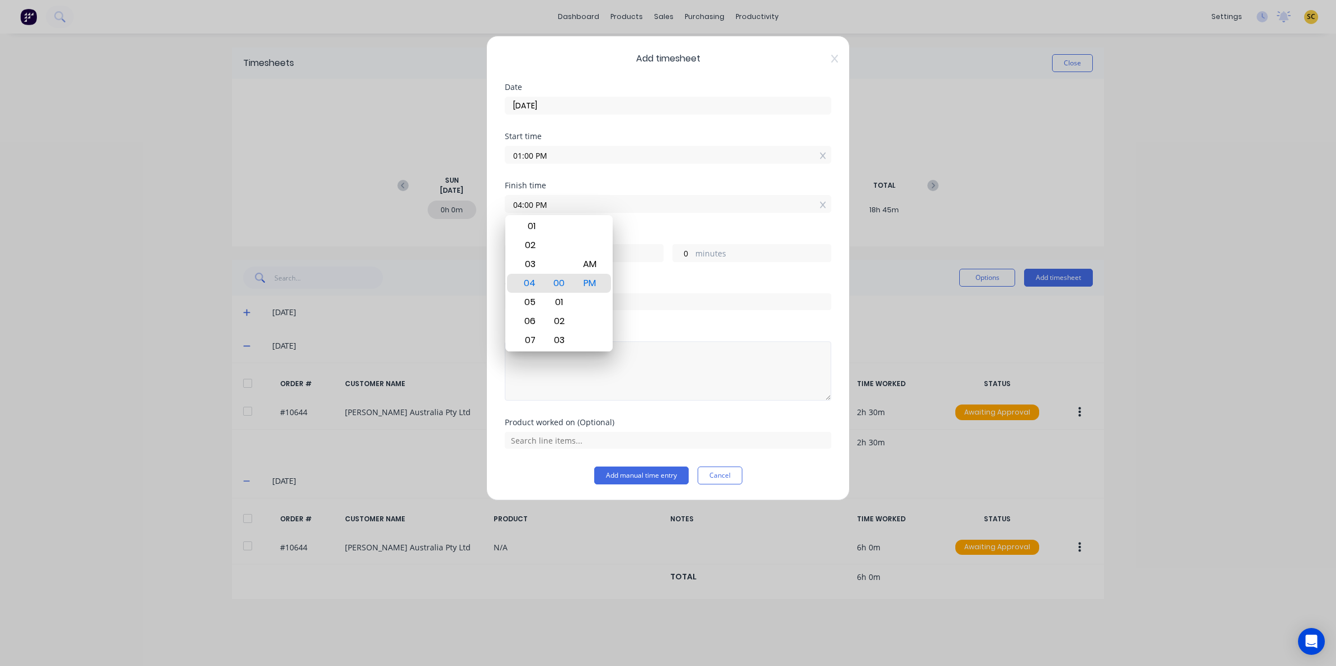
click at [575, 359] on body "dashboard products sales purchasing productivity dashboard products Product Cat…" at bounding box center [668, 333] width 1336 height 666
type input "04:00 AM"
type input "-9"
click at [598, 303] on div "PM" at bounding box center [589, 302] width 27 height 19
type input "04:00 PM"
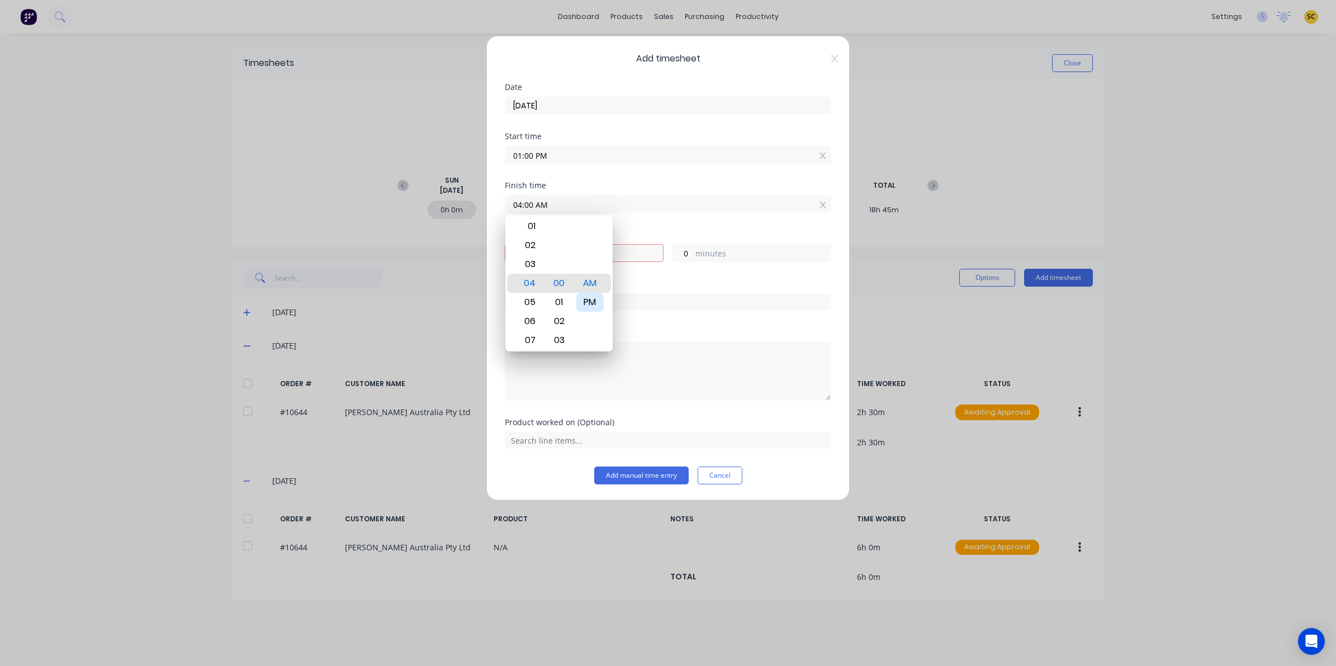
type input "3"
click at [657, 314] on div "Order #" at bounding box center [668, 304] width 326 height 48
click at [643, 307] on input "text" at bounding box center [668, 301] width 326 height 17
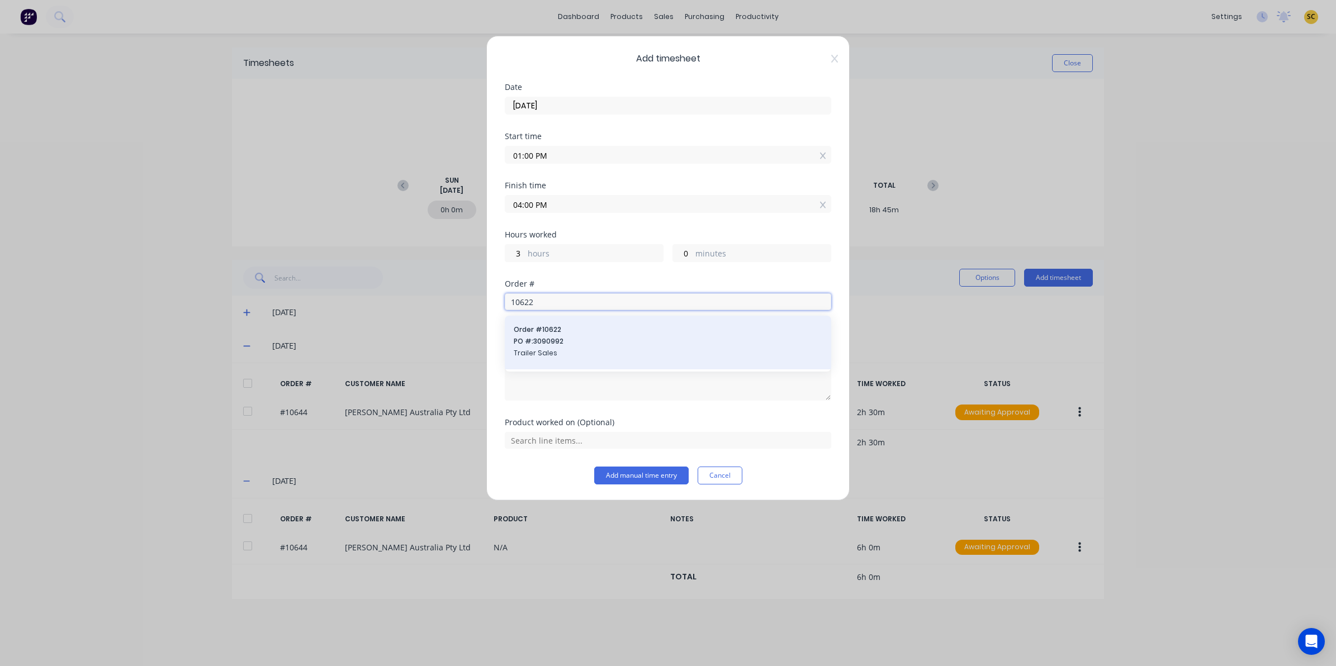
type input "10622"
click at [575, 343] on span "PO #: 3090992" at bounding box center [668, 341] width 309 height 10
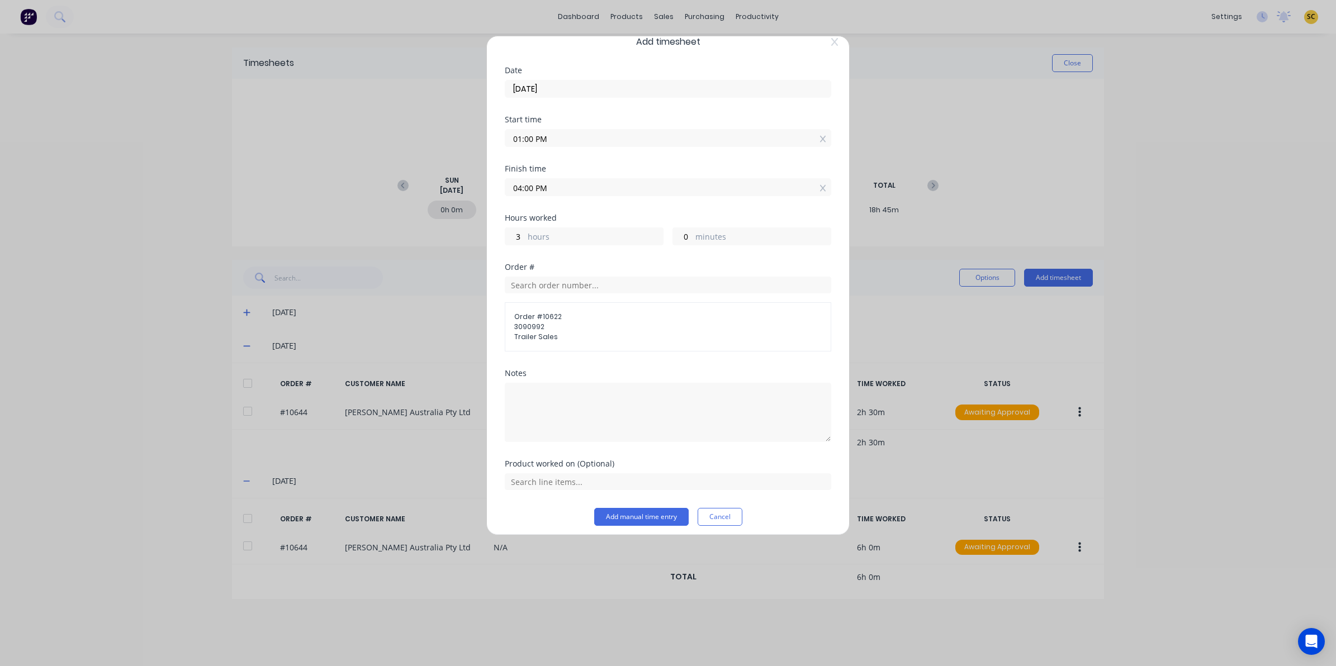
scroll to position [24, 0]
click at [553, 474] on input "text" at bounding box center [668, 475] width 326 height 17
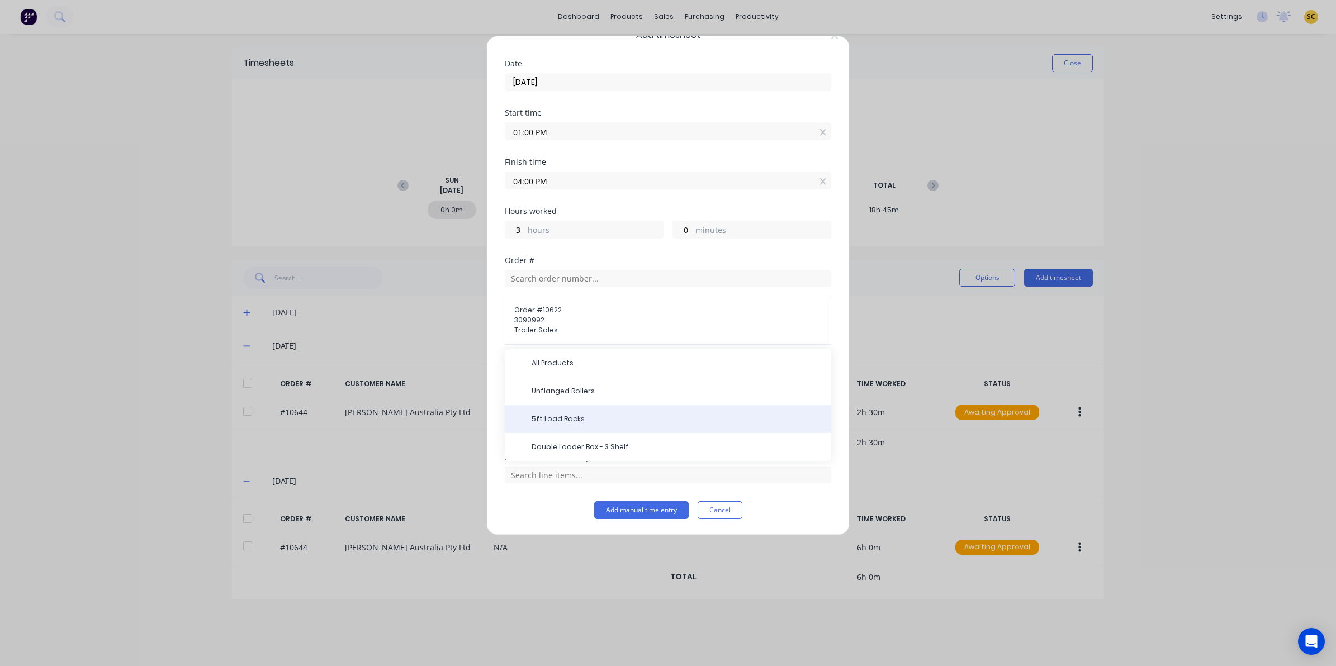
click at [578, 428] on div "5ft Load Racks" at bounding box center [668, 419] width 326 height 28
click at [564, 423] on span "5ft Load Racks" at bounding box center [677, 419] width 291 height 10
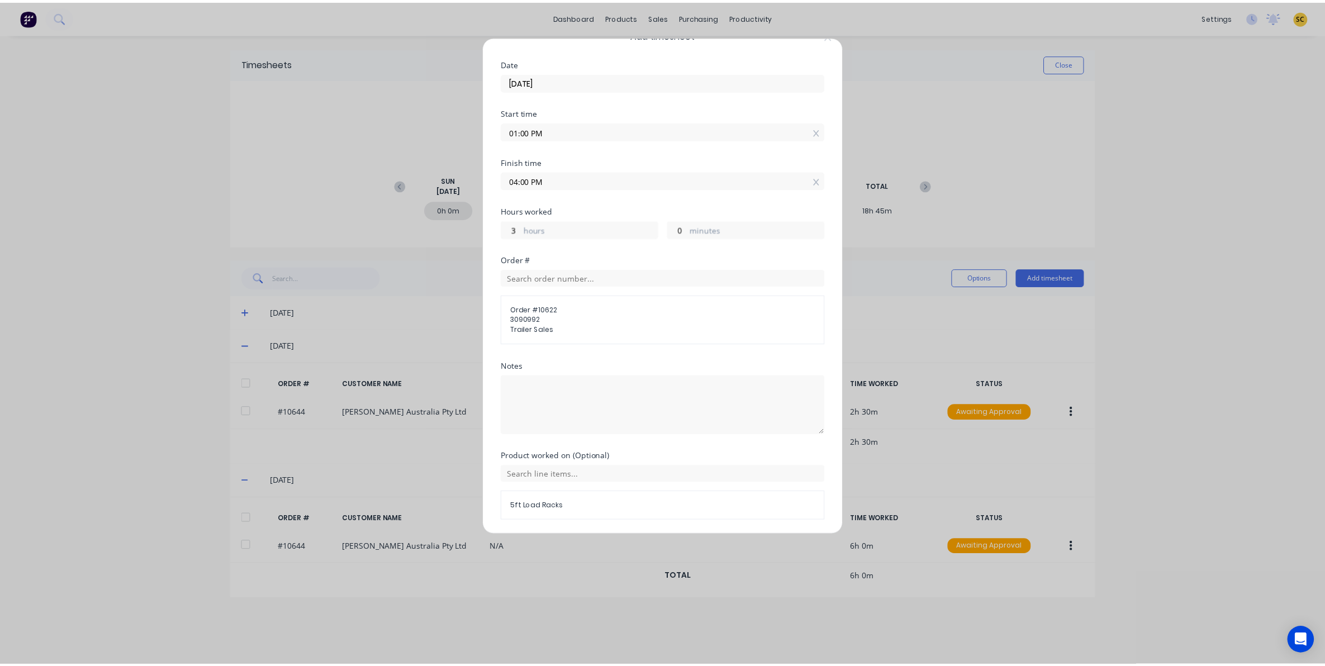
scroll to position [63, 0]
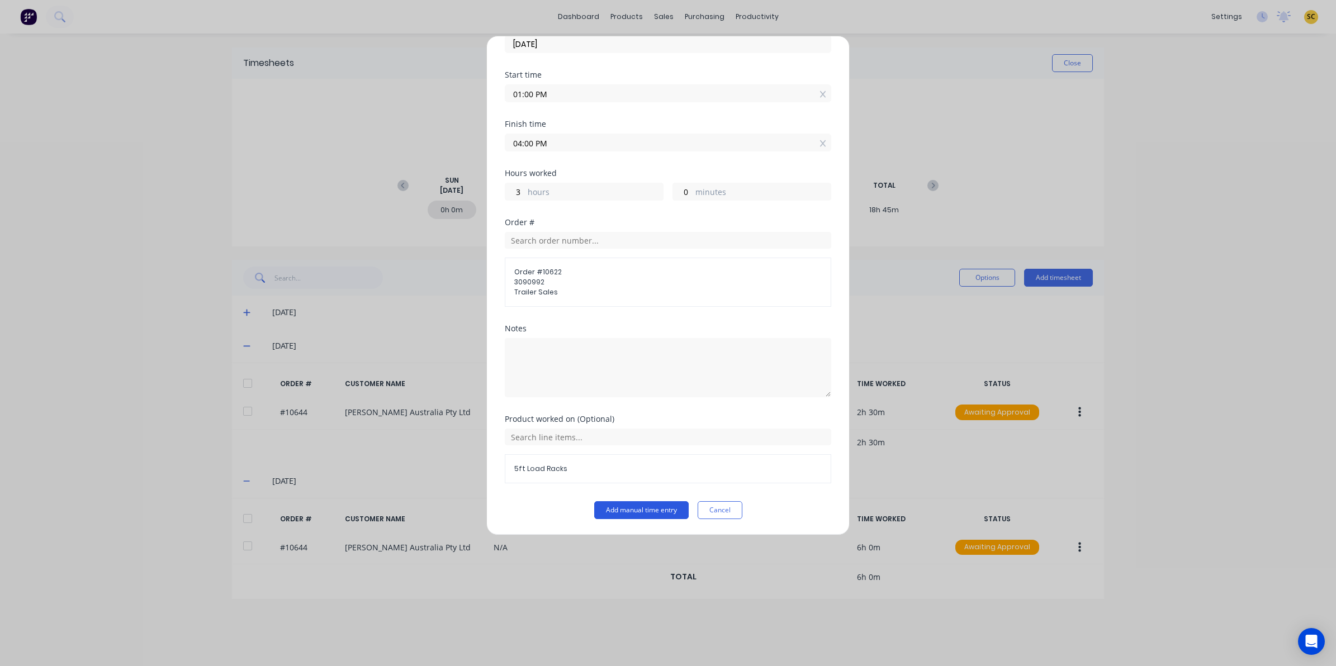
click at [613, 509] on button "Add manual time entry" at bounding box center [641, 510] width 94 height 18
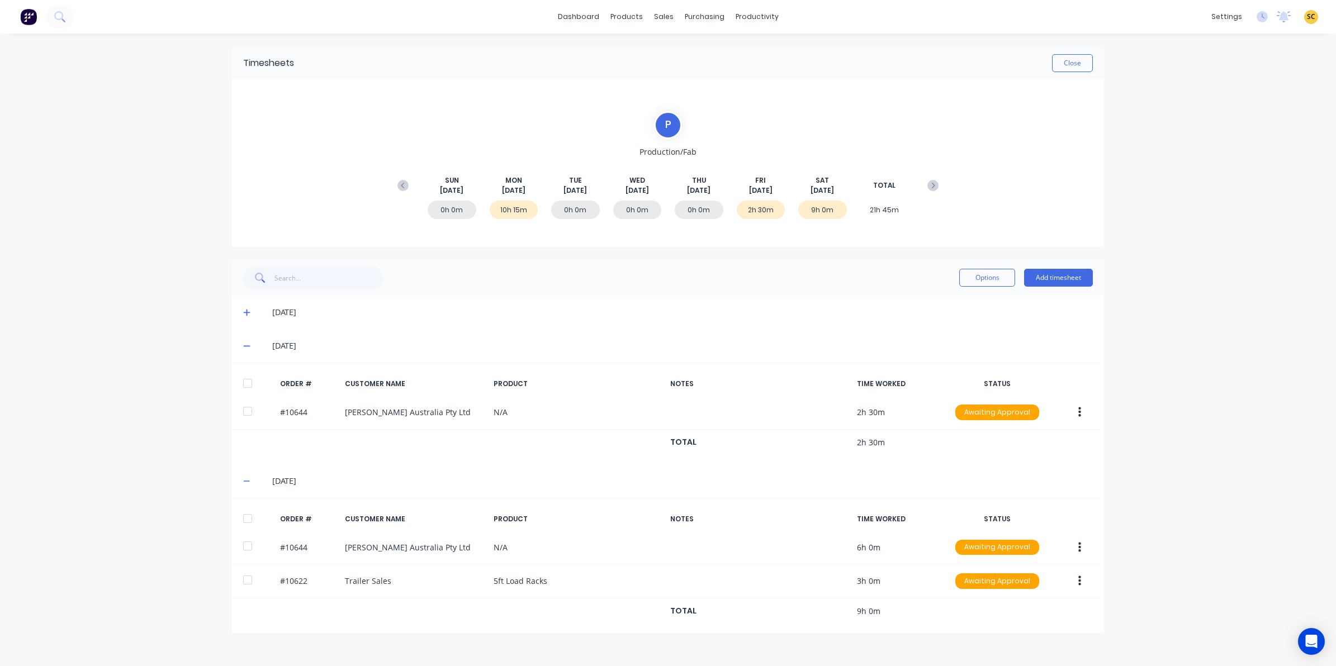
click at [20, 12] on img at bounding box center [28, 16] width 17 height 17
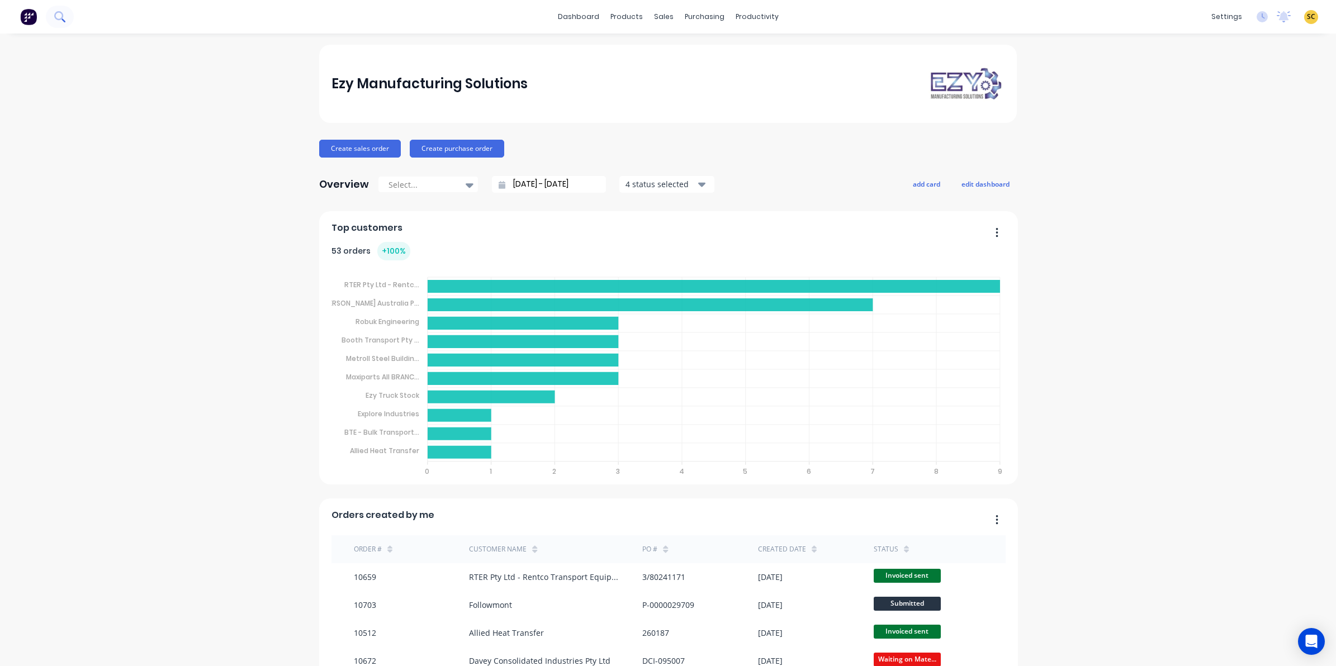
click at [59, 18] on icon at bounding box center [58, 15] width 9 height 9
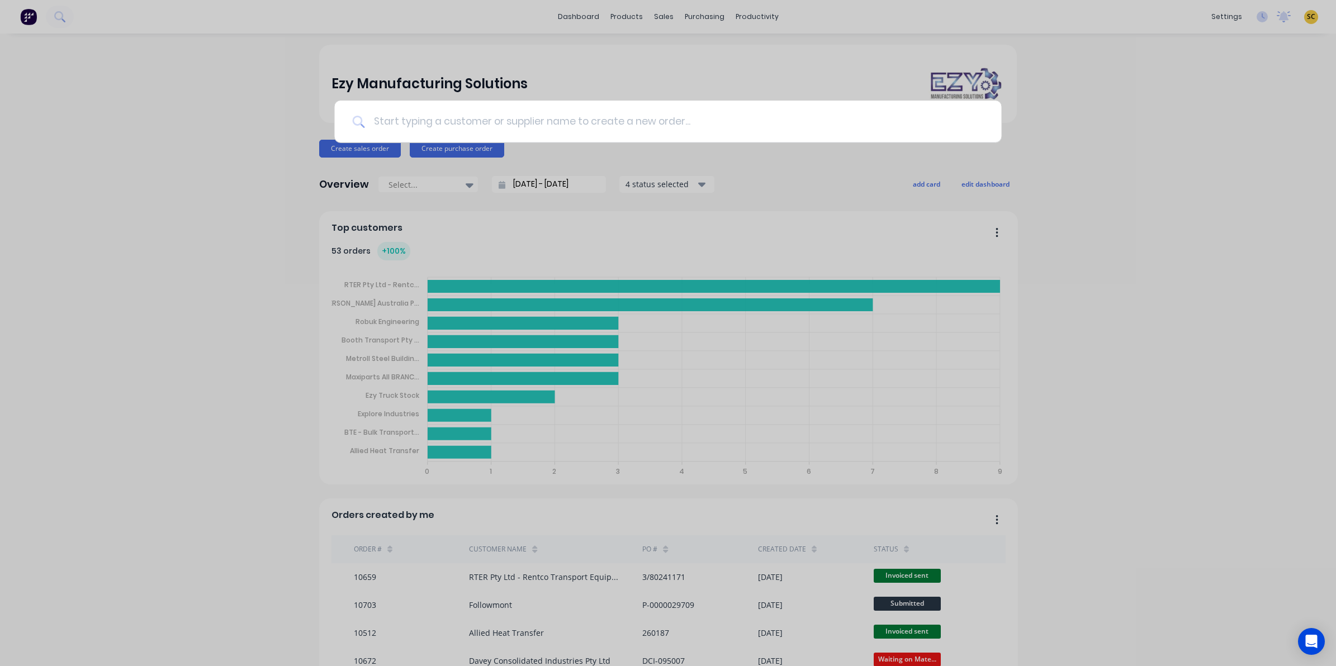
click at [374, 120] on input at bounding box center [673, 122] width 619 height 42
click at [401, 116] on input at bounding box center [673, 122] width 619 height 42
click at [456, 129] on input at bounding box center [673, 122] width 619 height 42
click at [382, 121] on input at bounding box center [673, 122] width 619 height 42
type input "10693"
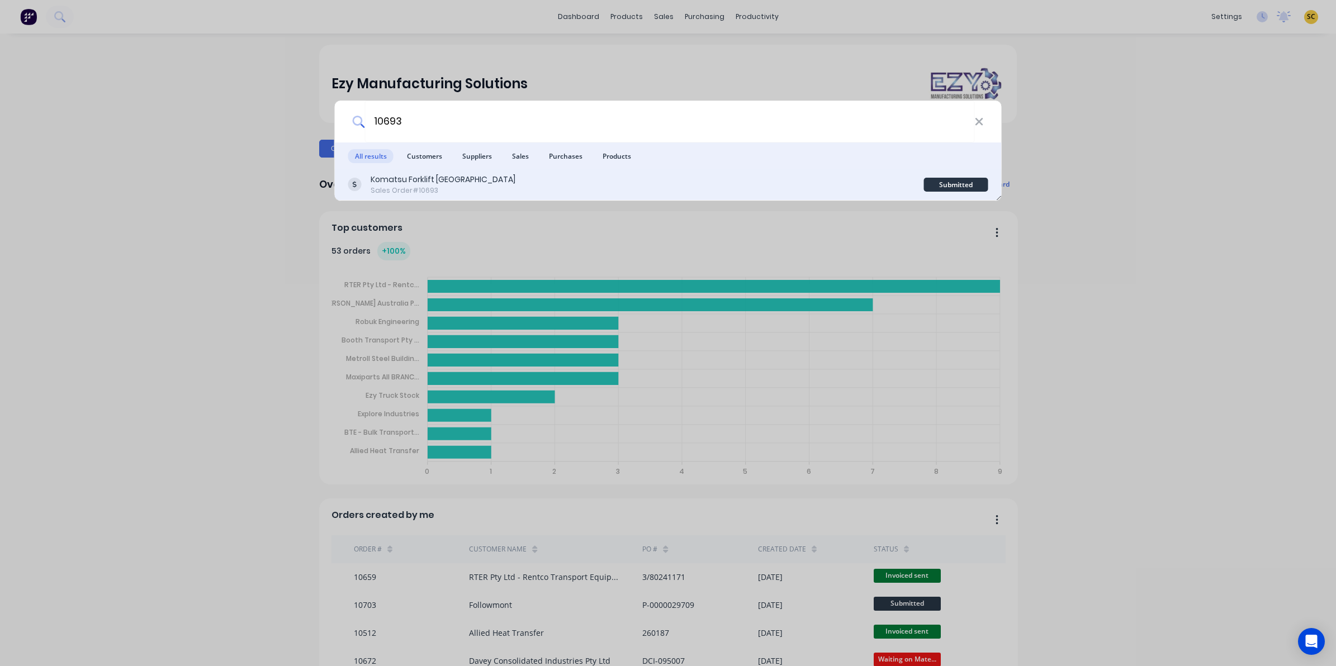
click at [465, 182] on div "Komatsu Forklift [GEOGRAPHIC_DATA]" at bounding box center [443, 180] width 145 height 12
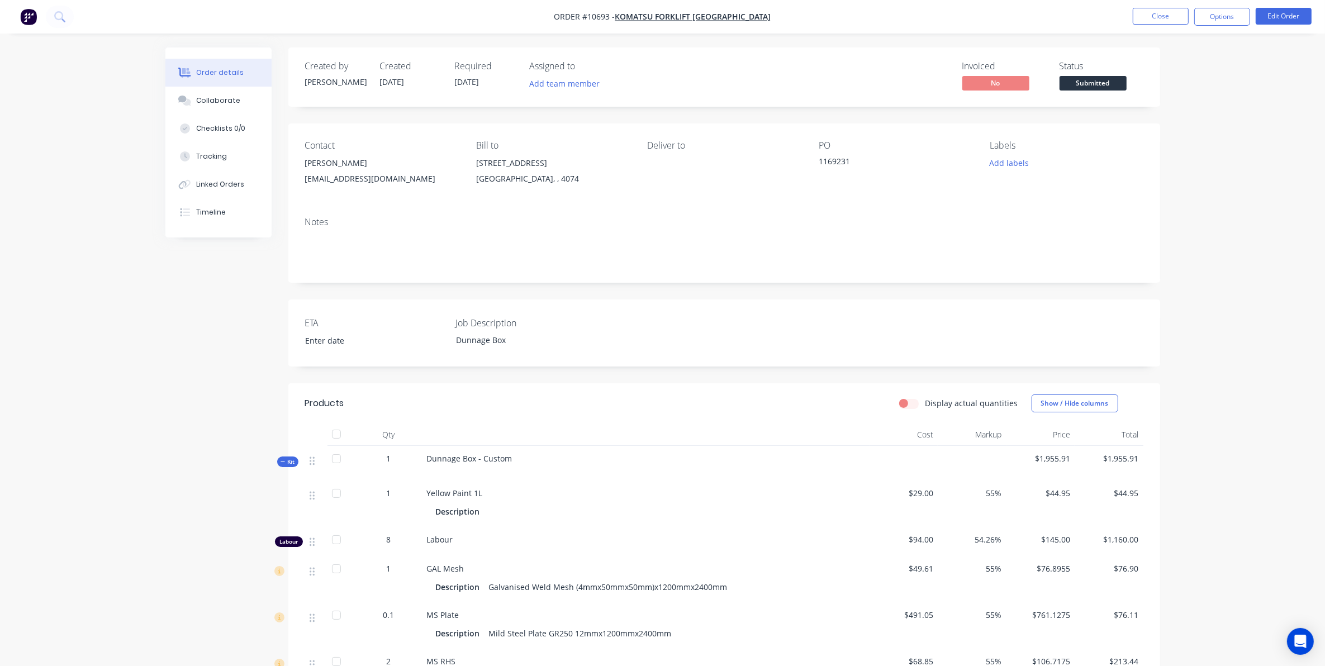
drag, startPoint x: 1220, startPoint y: 18, endPoint x: 1217, endPoint y: 29, distance: 11.7
click at [1220, 21] on button "Options" at bounding box center [1222, 17] width 56 height 18
click at [1161, 131] on div "Work Order" at bounding box center [1188, 135] width 103 height 16
click at [1157, 117] on div "Without pricing" at bounding box center [1188, 113] width 103 height 16
click at [55, 24] on button at bounding box center [60, 17] width 28 height 22
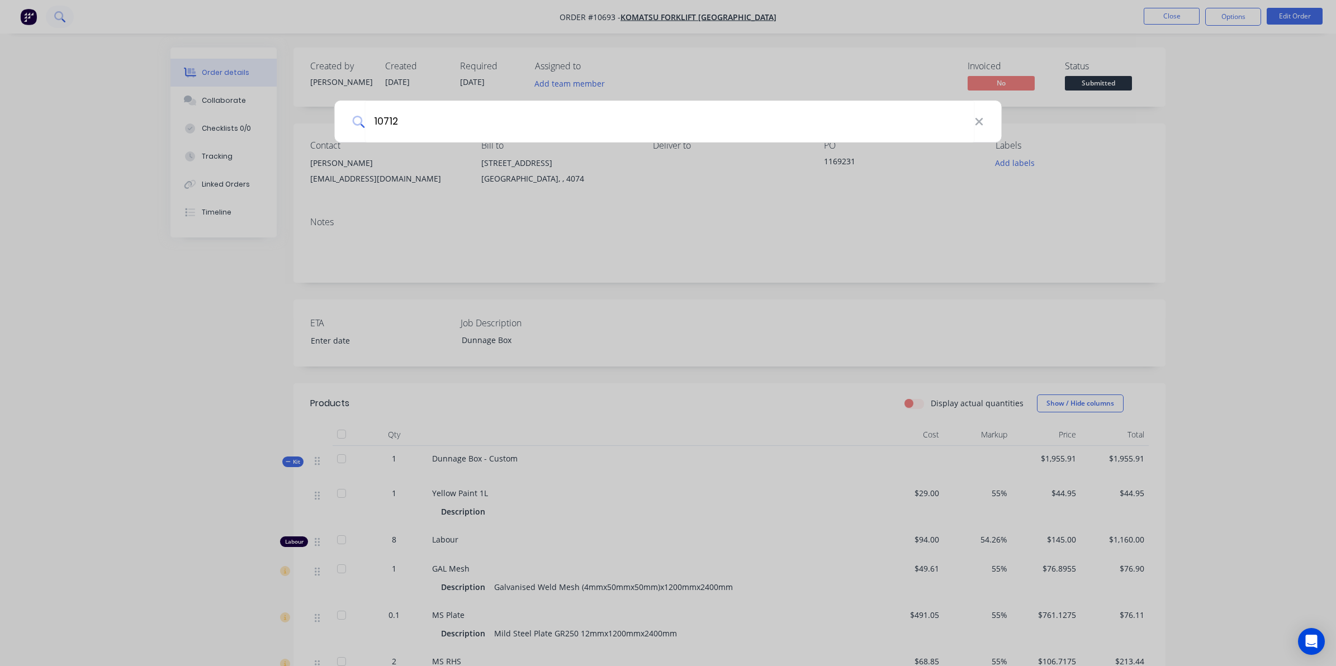
type input "10712"
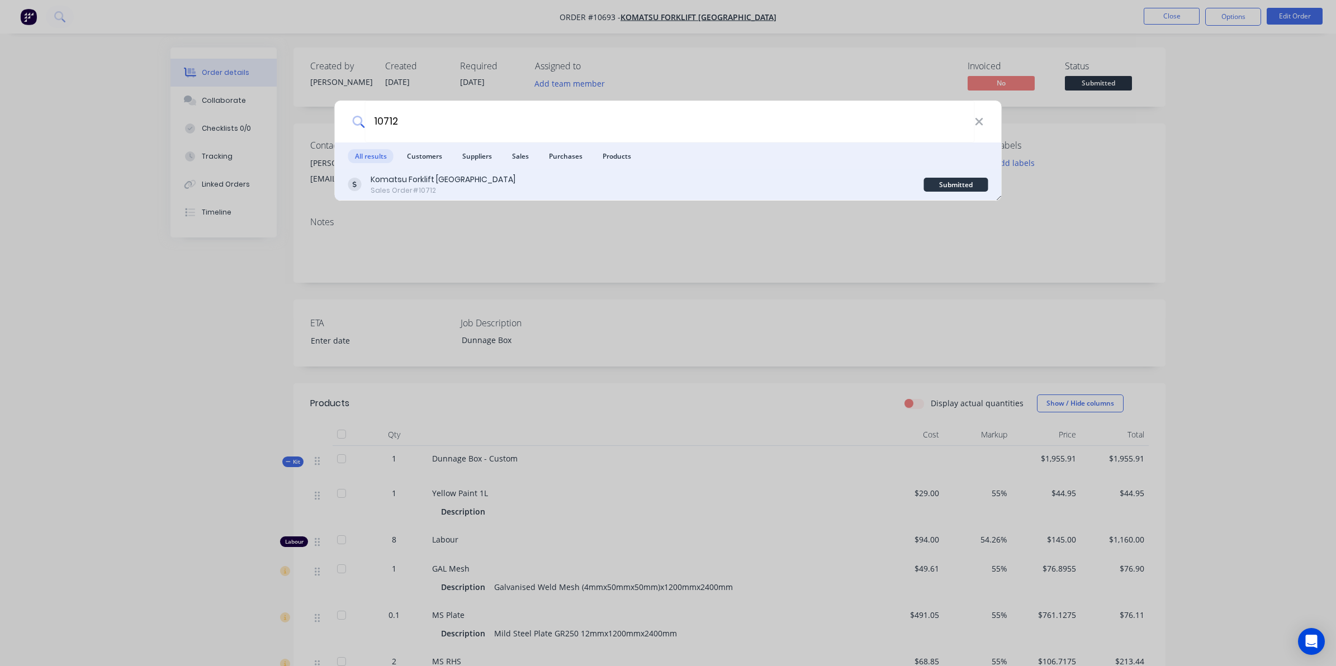
click at [450, 187] on div "Sales Order #10712" at bounding box center [443, 191] width 145 height 10
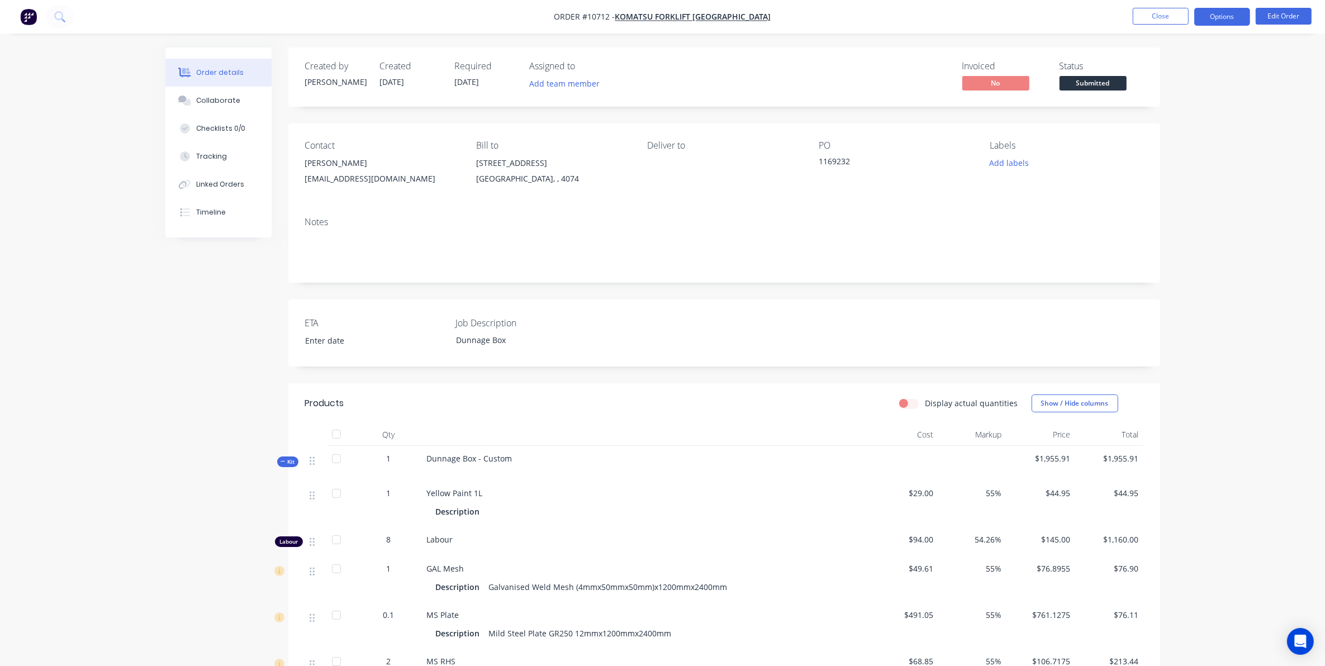
click at [1202, 10] on button "Options" at bounding box center [1222, 17] width 56 height 18
click at [1158, 136] on div "Work Order" at bounding box center [1188, 135] width 103 height 16
click at [1161, 111] on div "Without pricing" at bounding box center [1188, 113] width 103 height 16
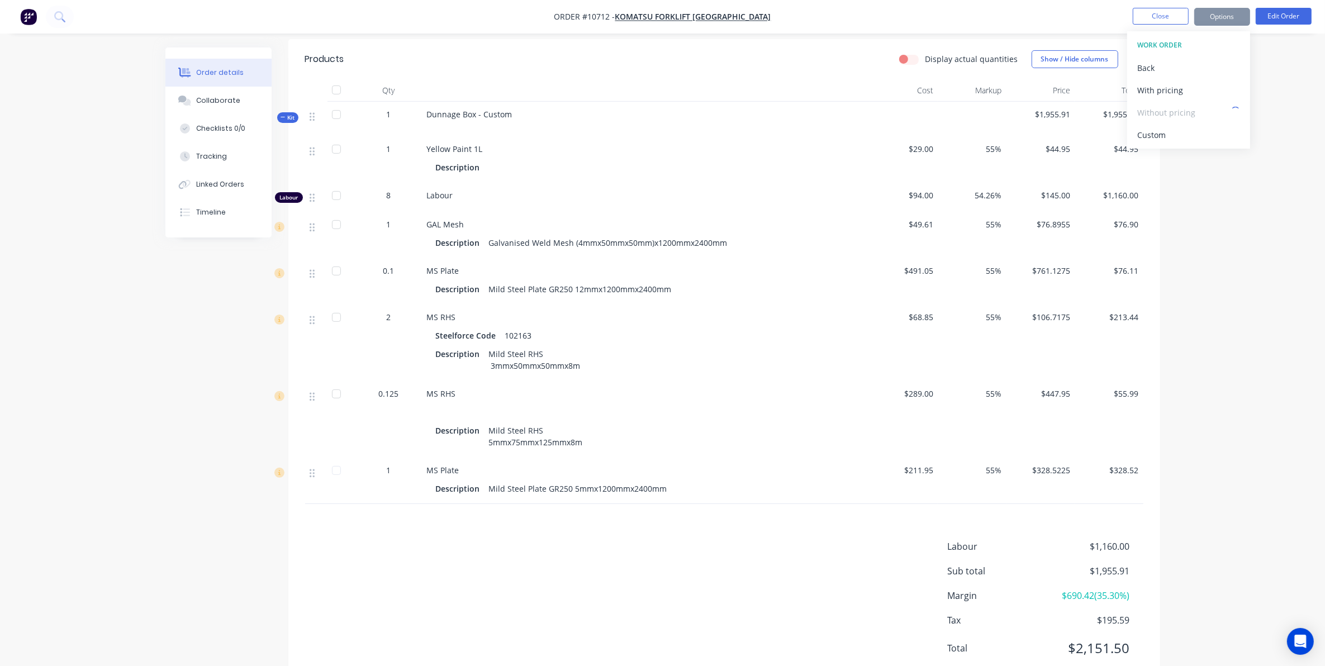
scroll to position [383, 0]
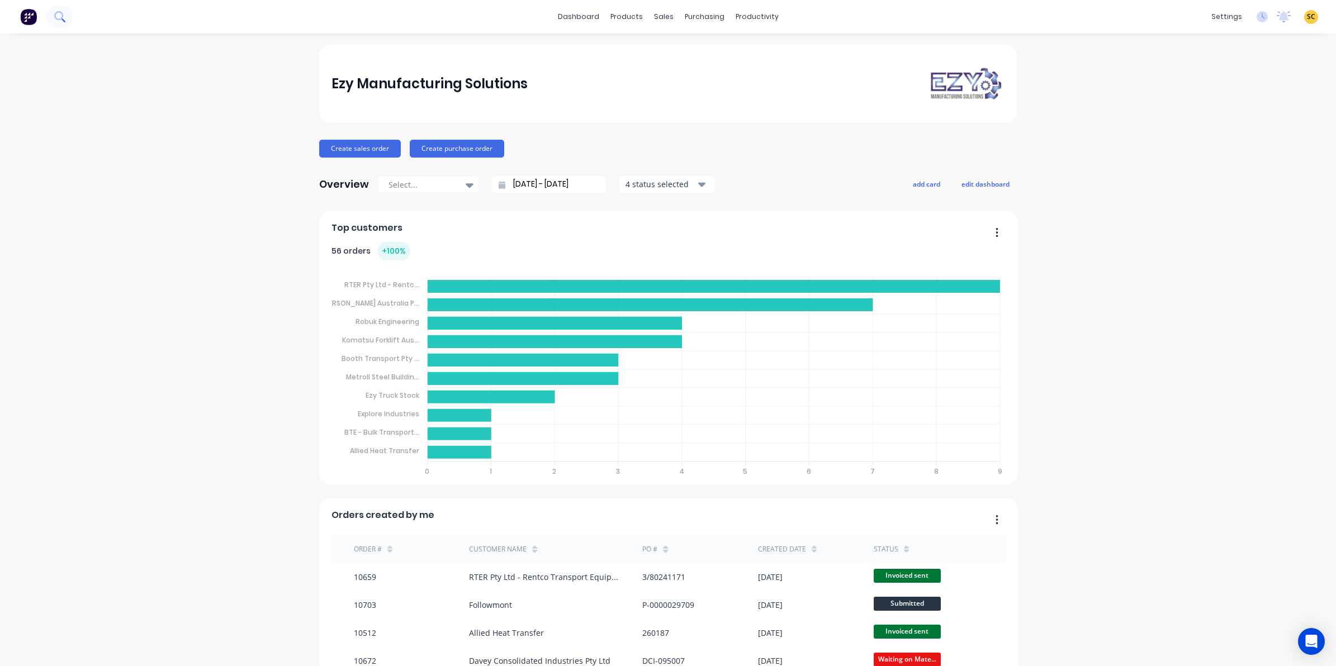
click at [59, 17] on icon at bounding box center [59, 16] width 11 height 11
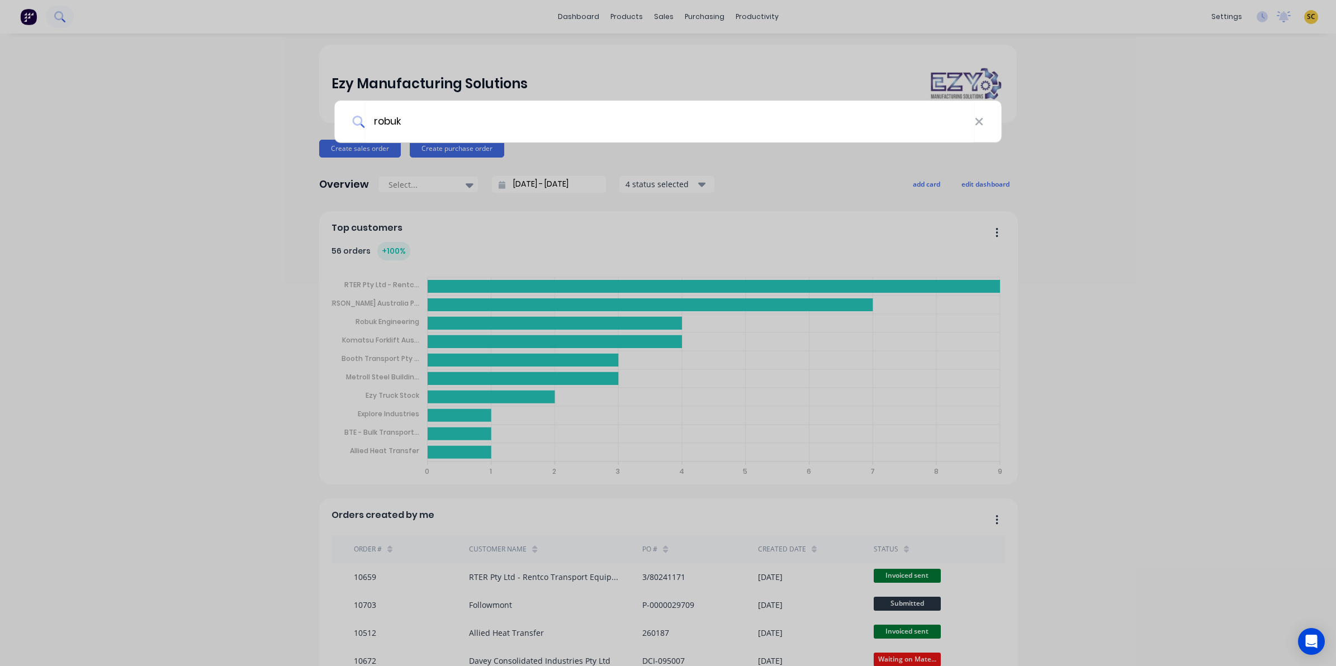
type input "robuk"
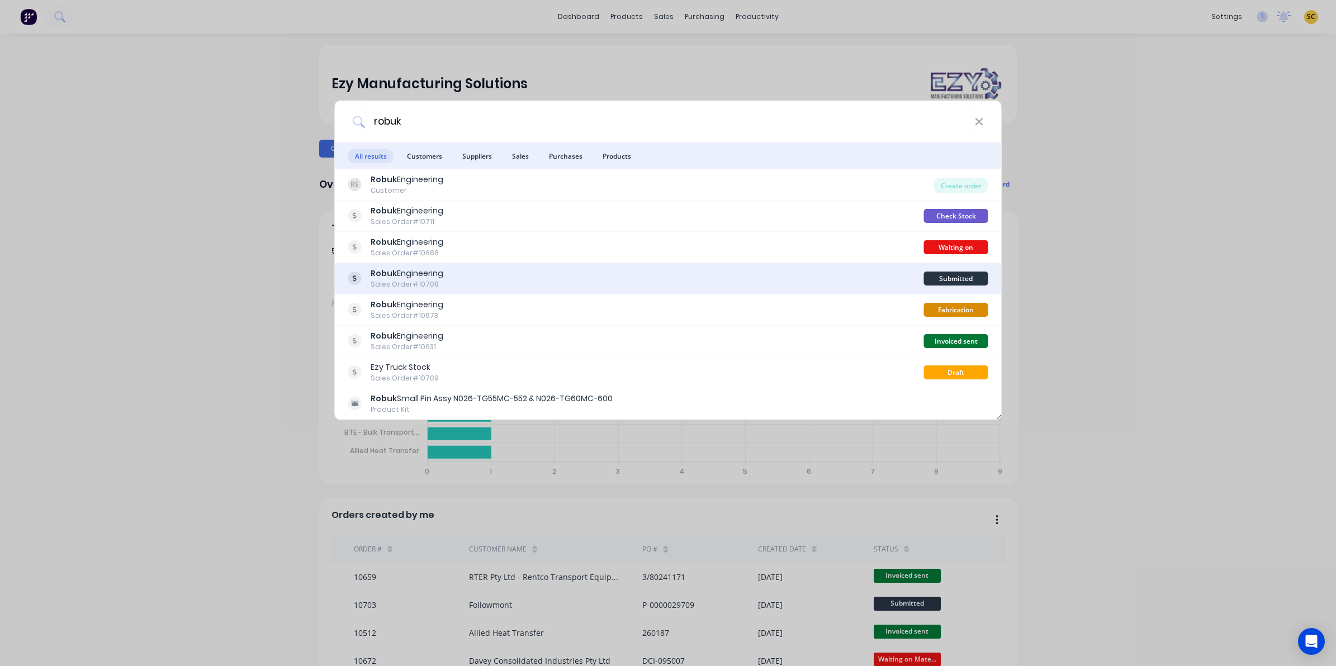
click at [511, 280] on div "Robuk Engineering Sales Order #10708" at bounding box center [636, 279] width 576 height 22
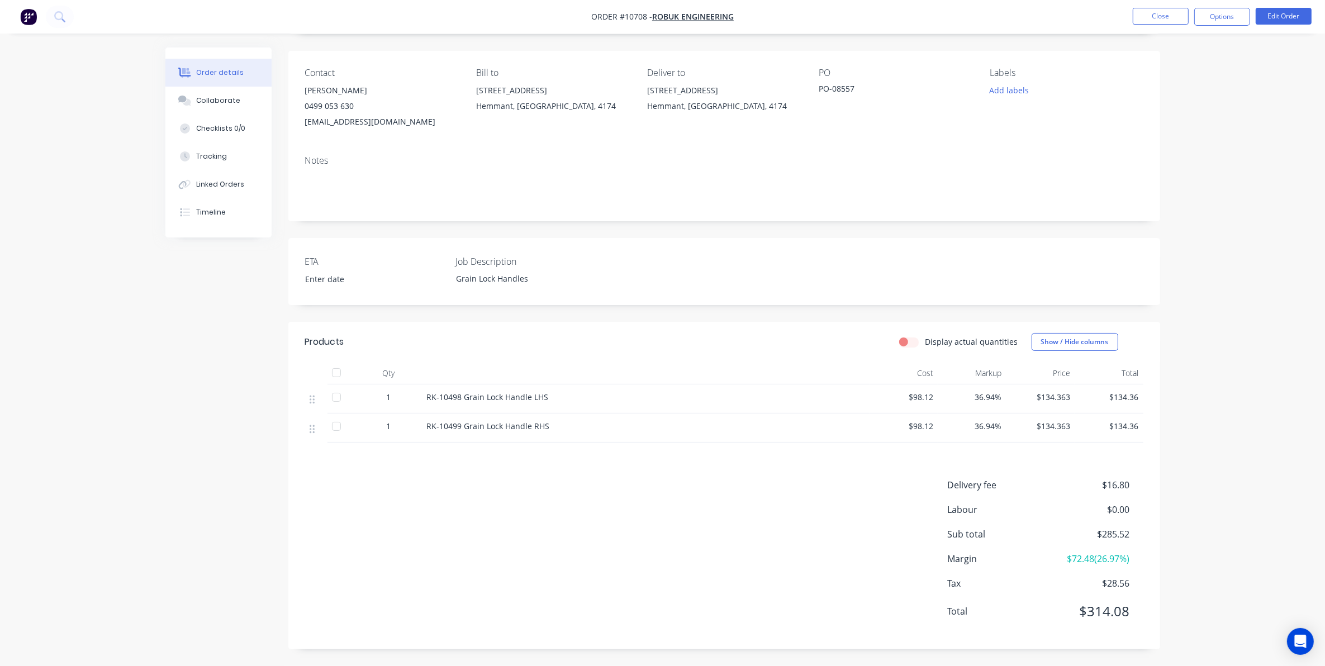
scroll to position [74, 0]
click at [217, 94] on button "Collaborate" at bounding box center [218, 101] width 106 height 28
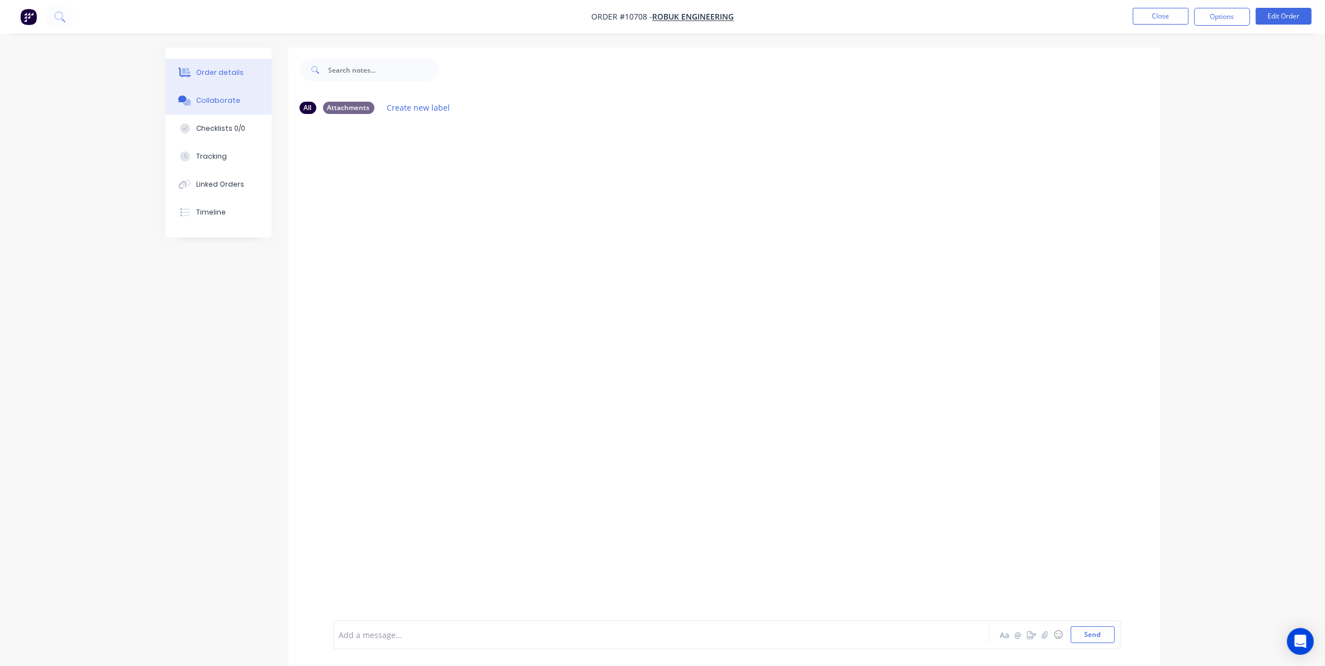
click at [201, 75] on div "Order details" at bounding box center [220, 73] width 48 height 10
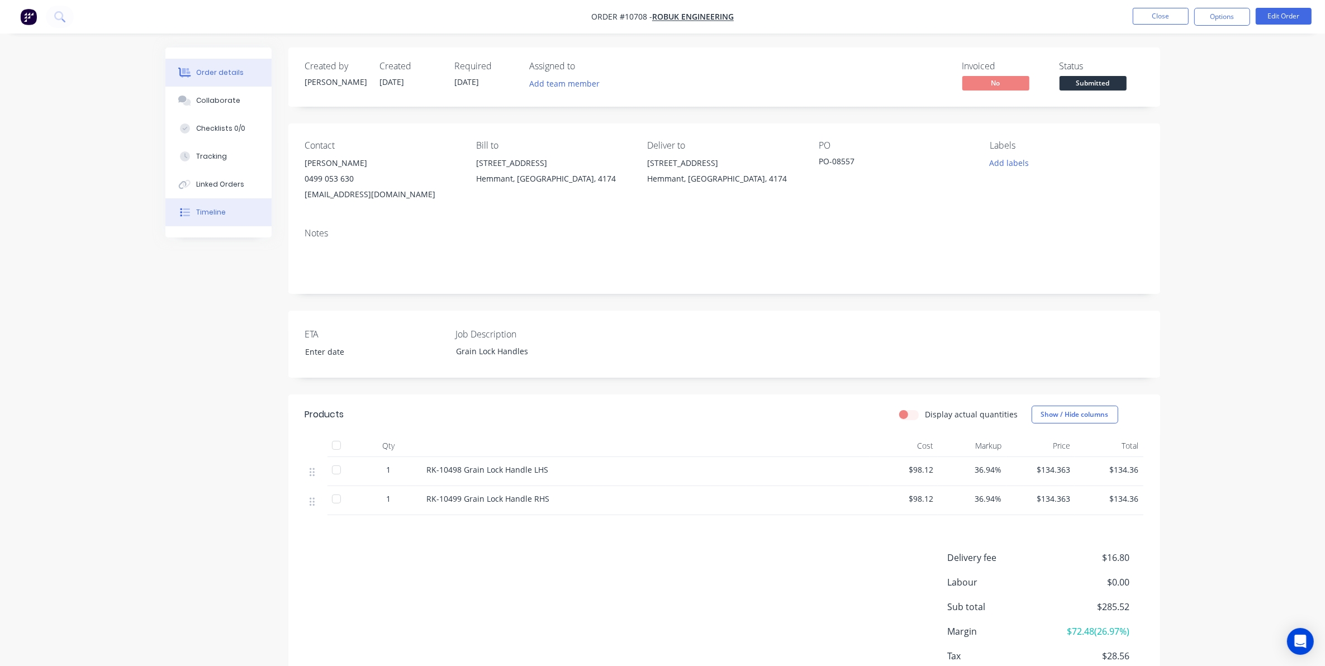
click at [203, 211] on div "Timeline" at bounding box center [211, 212] width 30 height 10
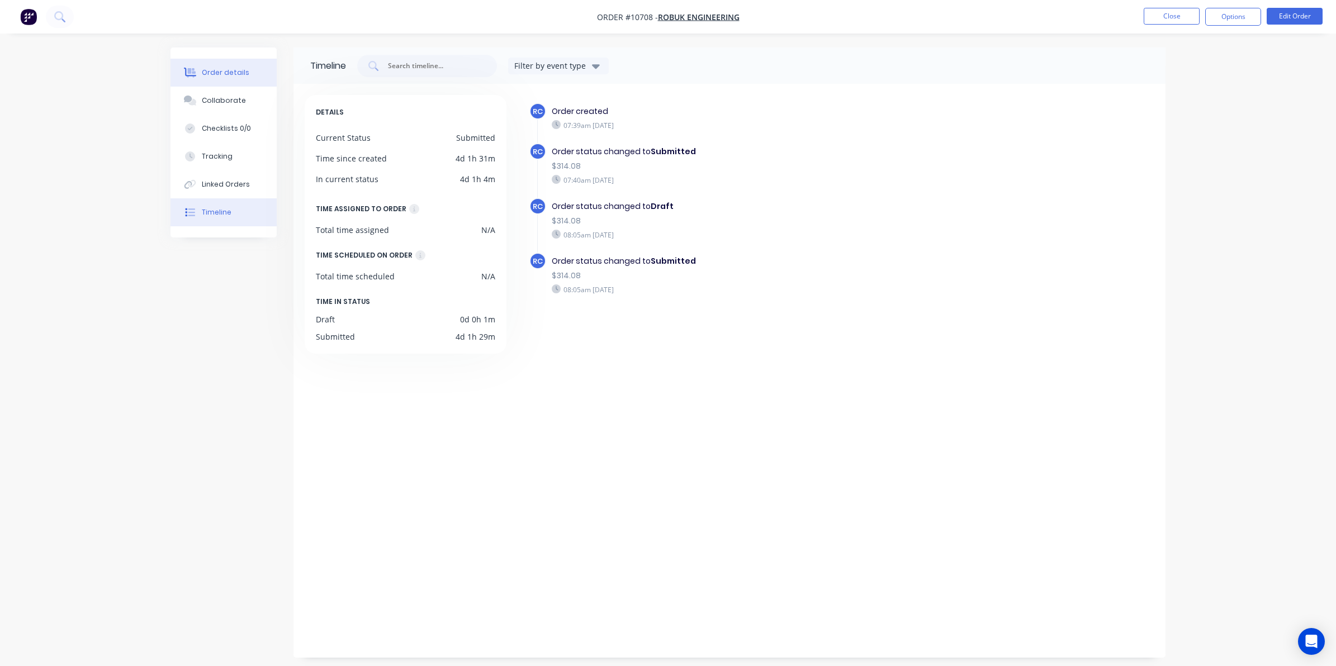
click at [214, 79] on button "Order details" at bounding box center [223, 73] width 106 height 28
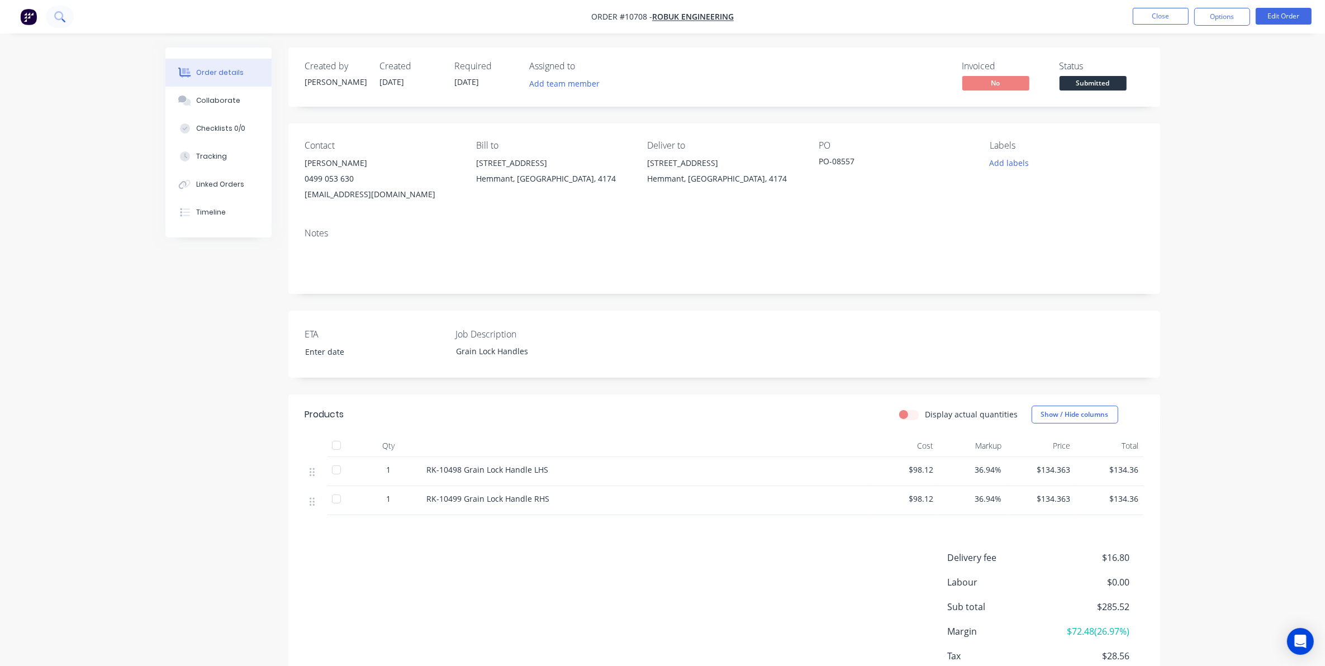
click at [59, 14] on icon at bounding box center [59, 16] width 11 height 11
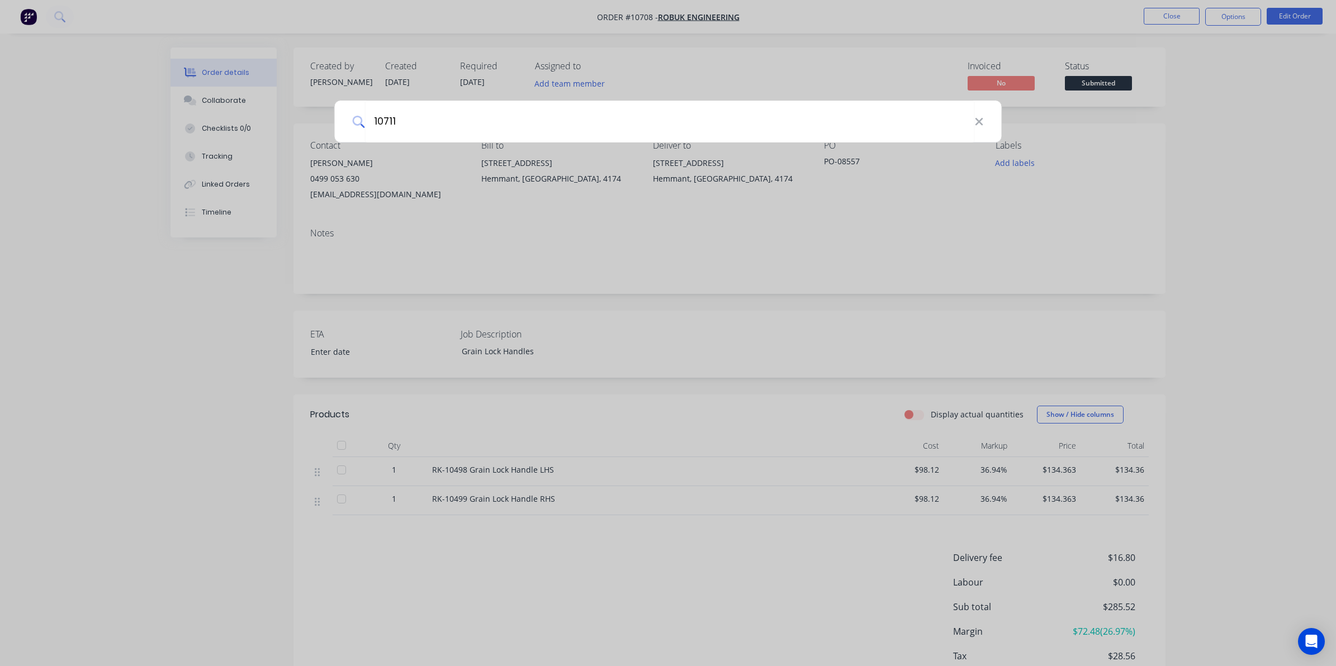
type input "10711"
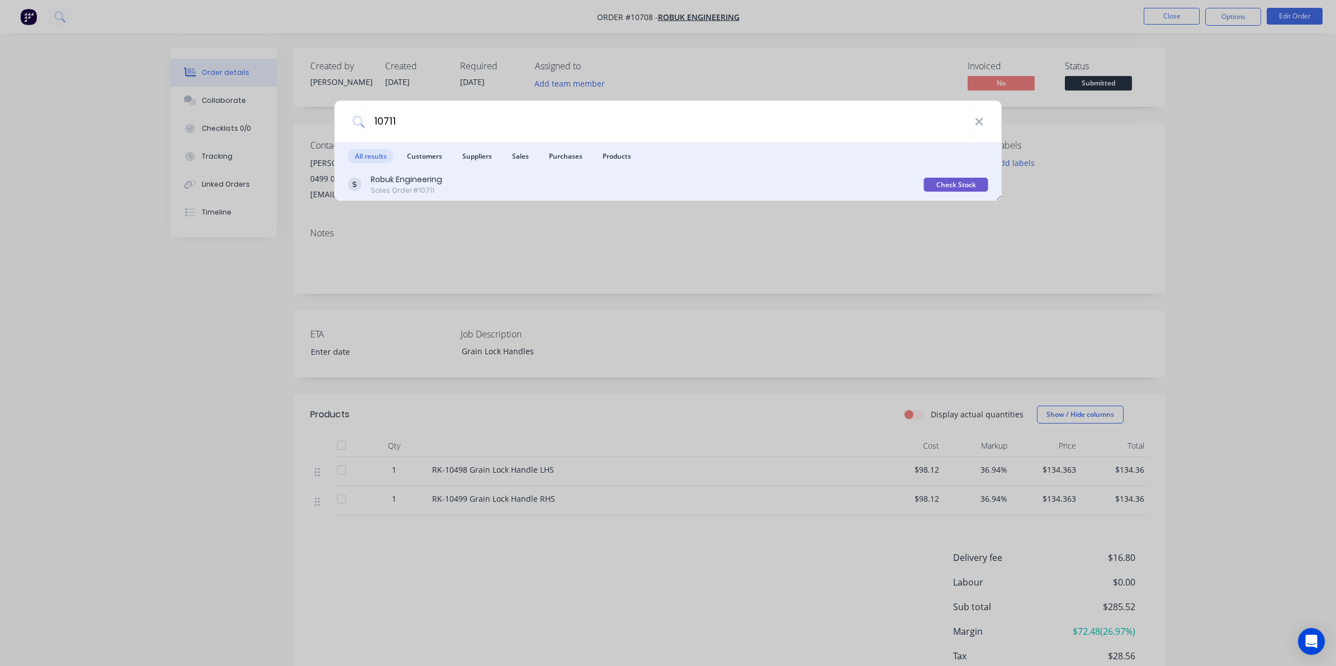
click at [435, 182] on div "Robuk Engineering" at bounding box center [407, 180] width 72 height 12
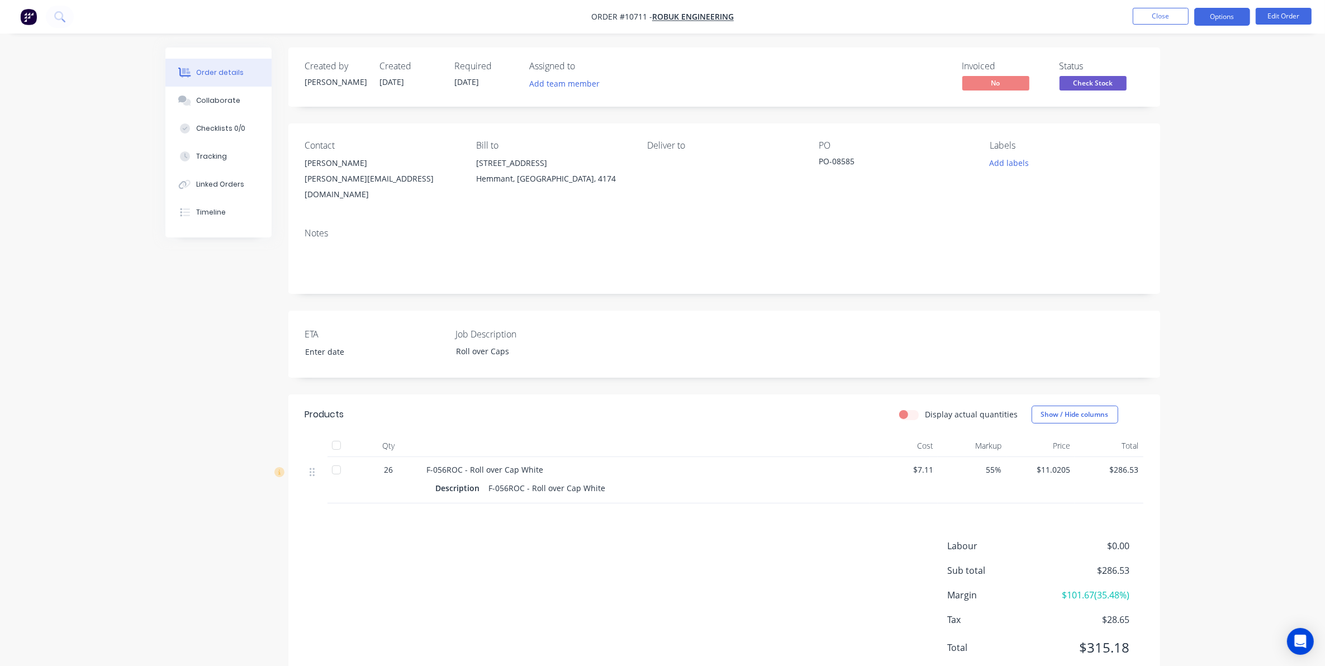
click at [1230, 15] on button "Options" at bounding box center [1222, 17] width 56 height 18
click at [1158, 129] on div "Work Order" at bounding box center [1188, 135] width 103 height 16
click at [1158, 112] on div "Without pricing" at bounding box center [1188, 113] width 103 height 16
click at [234, 98] on div "Collaborate" at bounding box center [218, 101] width 44 height 10
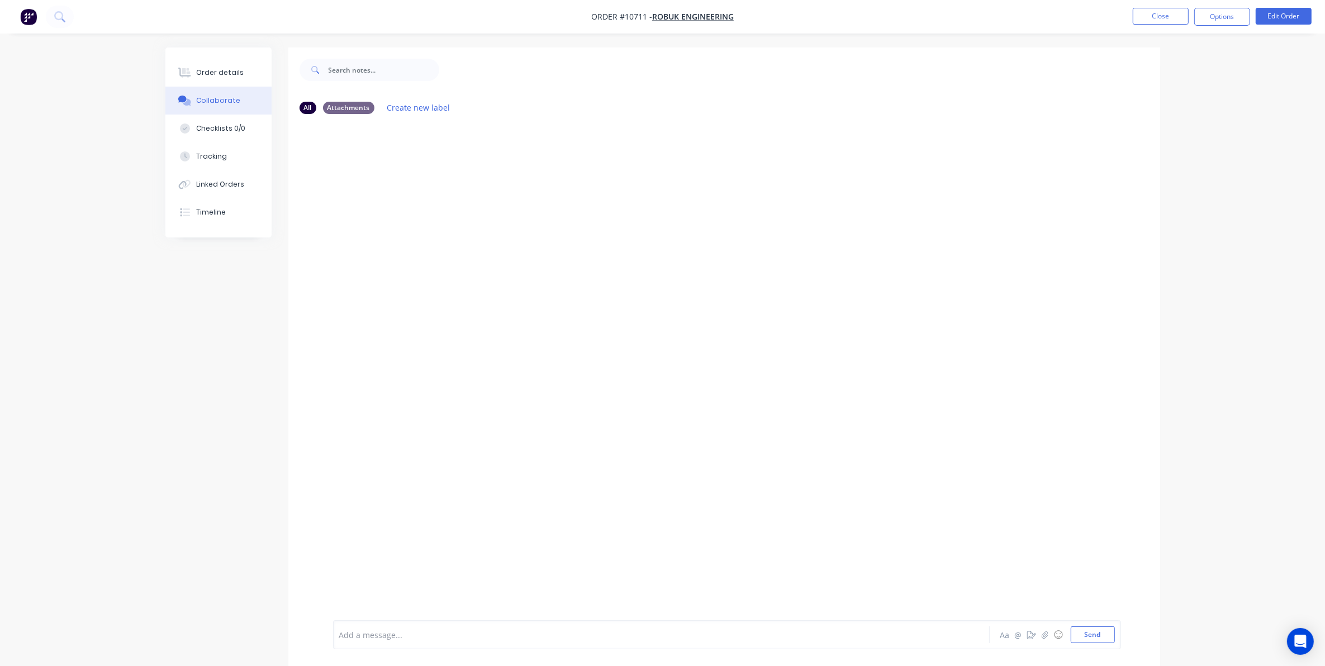
drag, startPoint x: 540, startPoint y: 406, endPoint x: 535, endPoint y: 439, distance: 33.8
click at [537, 435] on div at bounding box center [724, 371] width 872 height 497
click at [1232, 18] on button "Options" at bounding box center [1222, 17] width 56 height 18
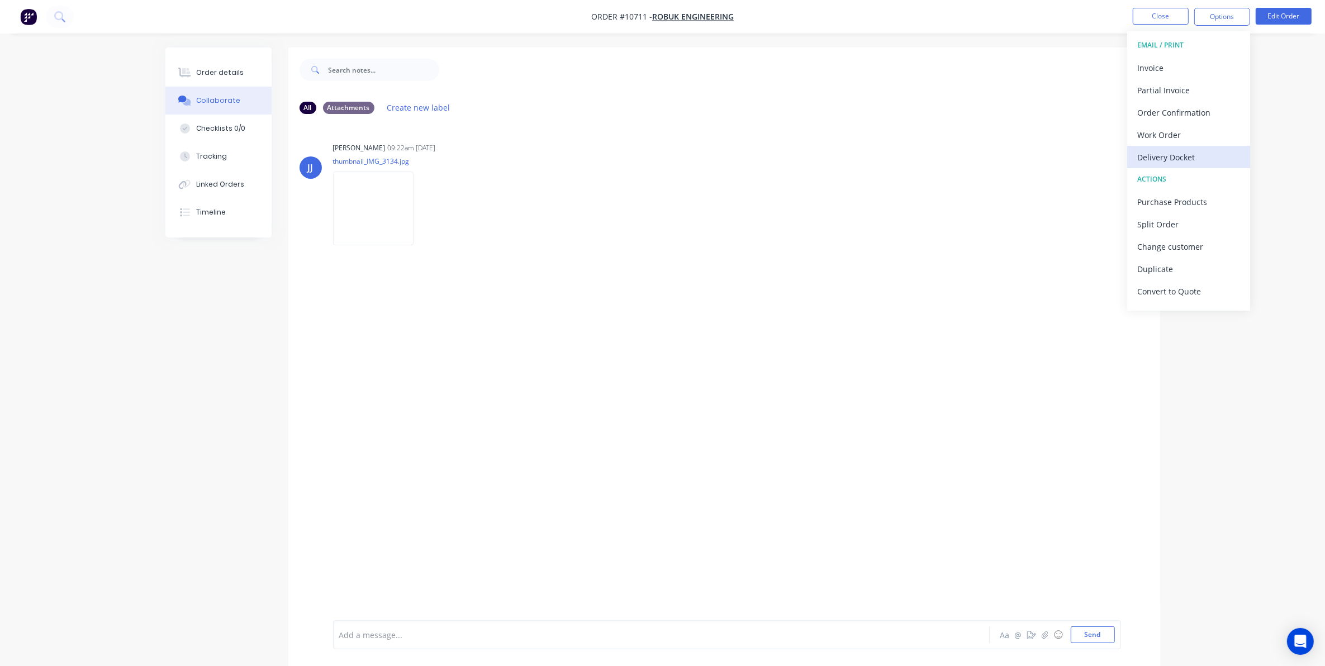
click at [1163, 149] on div "Delivery Docket" at bounding box center [1188, 157] width 103 height 16
click at [1158, 132] on div "Custom" at bounding box center [1188, 135] width 103 height 16
click at [1159, 118] on div "Without pricing" at bounding box center [1188, 113] width 103 height 16
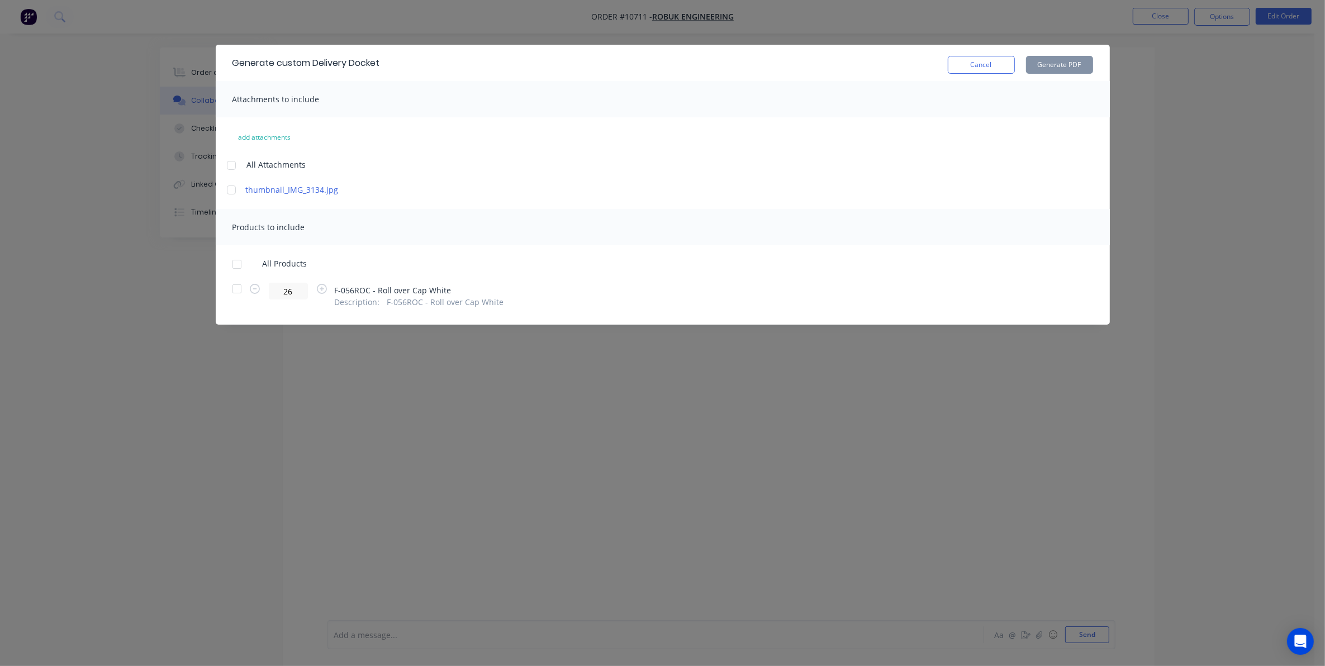
click at [236, 286] on div at bounding box center [237, 289] width 22 height 22
click at [230, 191] on div at bounding box center [231, 190] width 22 height 22
click at [1050, 61] on button "Generate PDF" at bounding box center [1059, 65] width 67 height 18
click at [979, 63] on button "Cancel" at bounding box center [981, 65] width 67 height 18
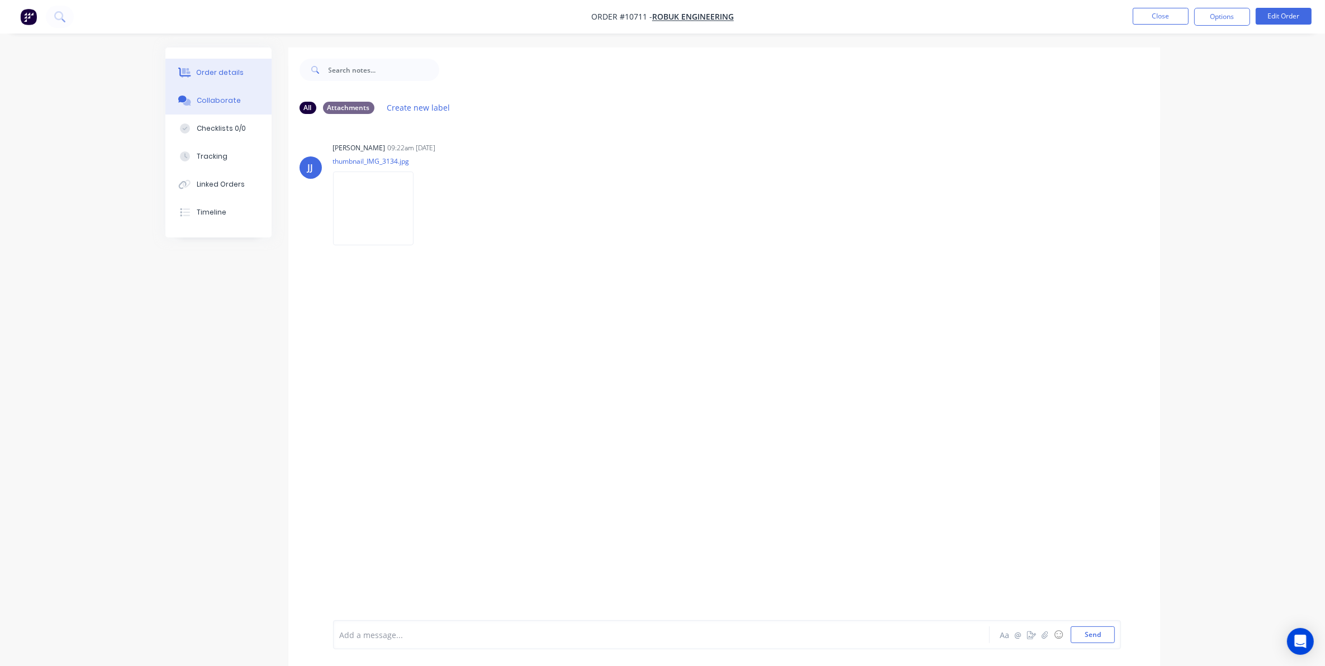
click at [211, 69] on div "Order details" at bounding box center [220, 73] width 48 height 10
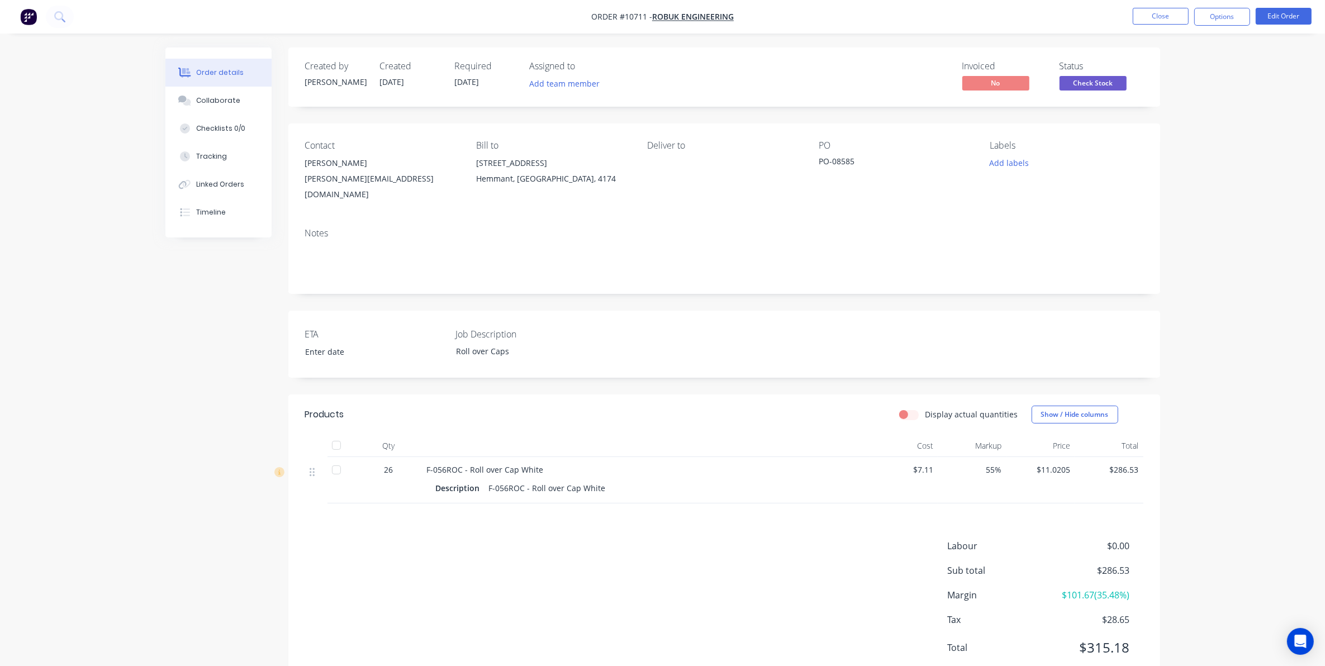
click at [1255, 22] on ul "Close Options Edit Order" at bounding box center [1222, 17] width 206 height 18
click at [1269, 15] on button "Edit Order" at bounding box center [1284, 16] width 56 height 17
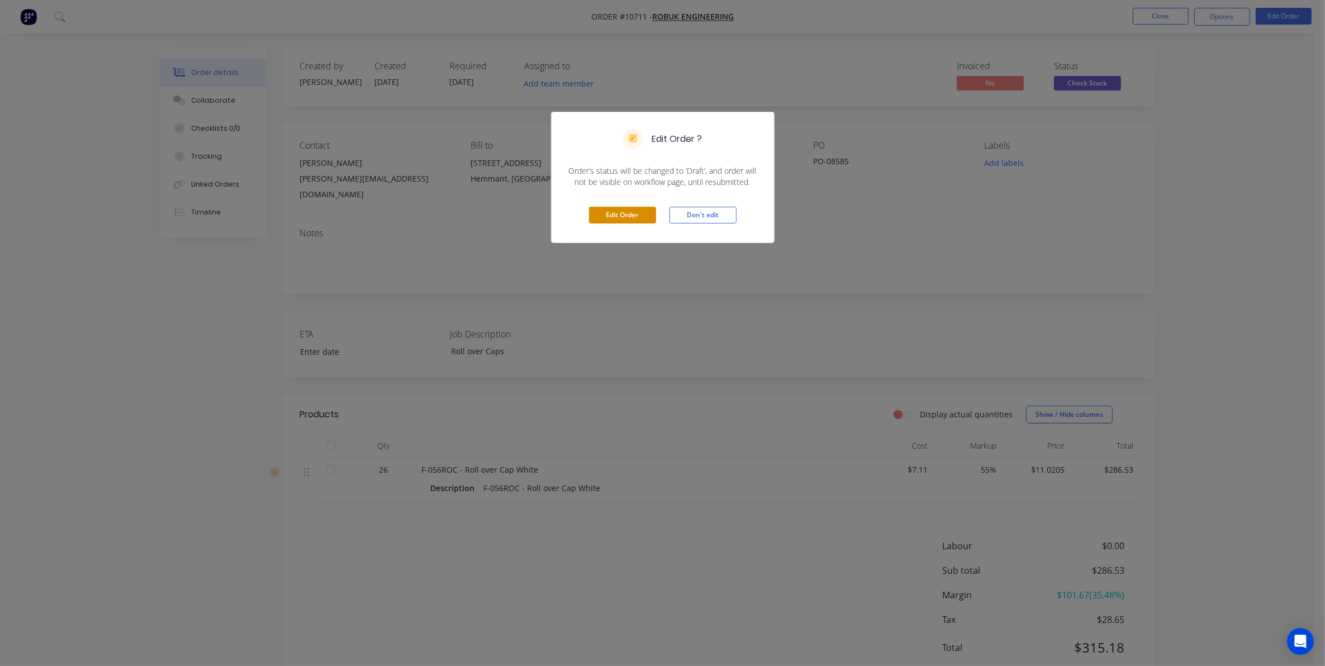
click at [610, 220] on button "Edit Order" at bounding box center [622, 215] width 67 height 17
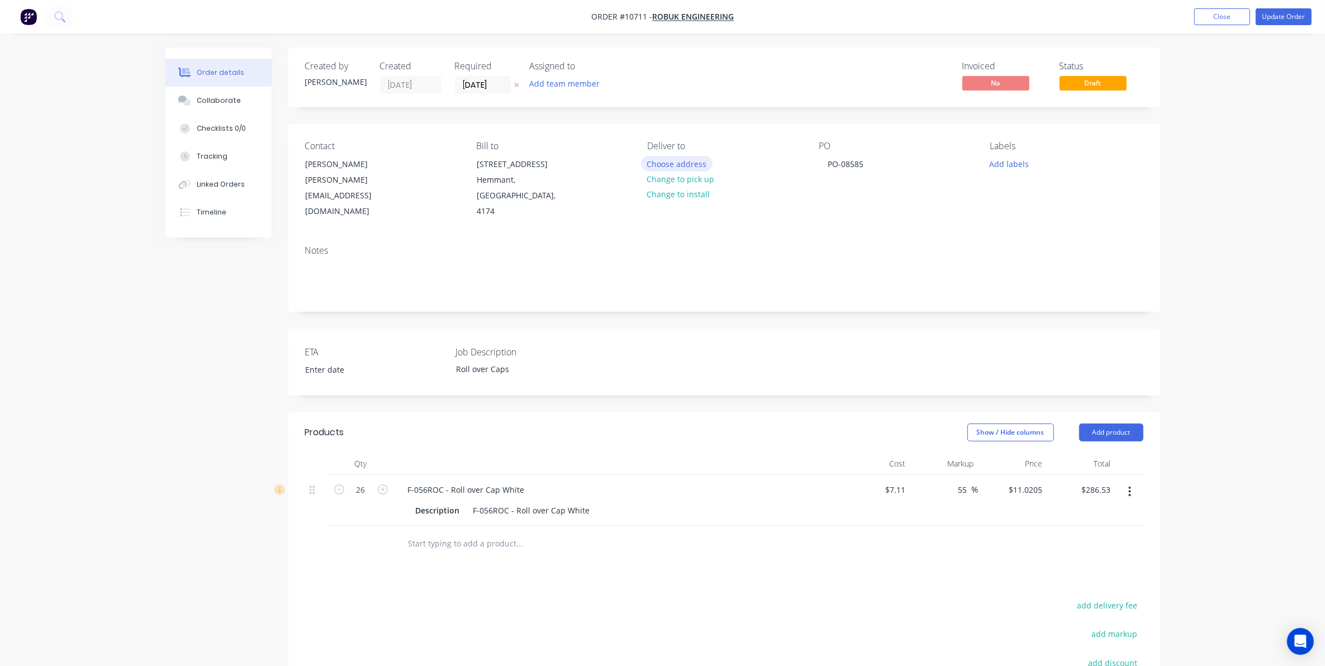
click at [687, 163] on button "Choose address" at bounding box center [677, 163] width 72 height 15
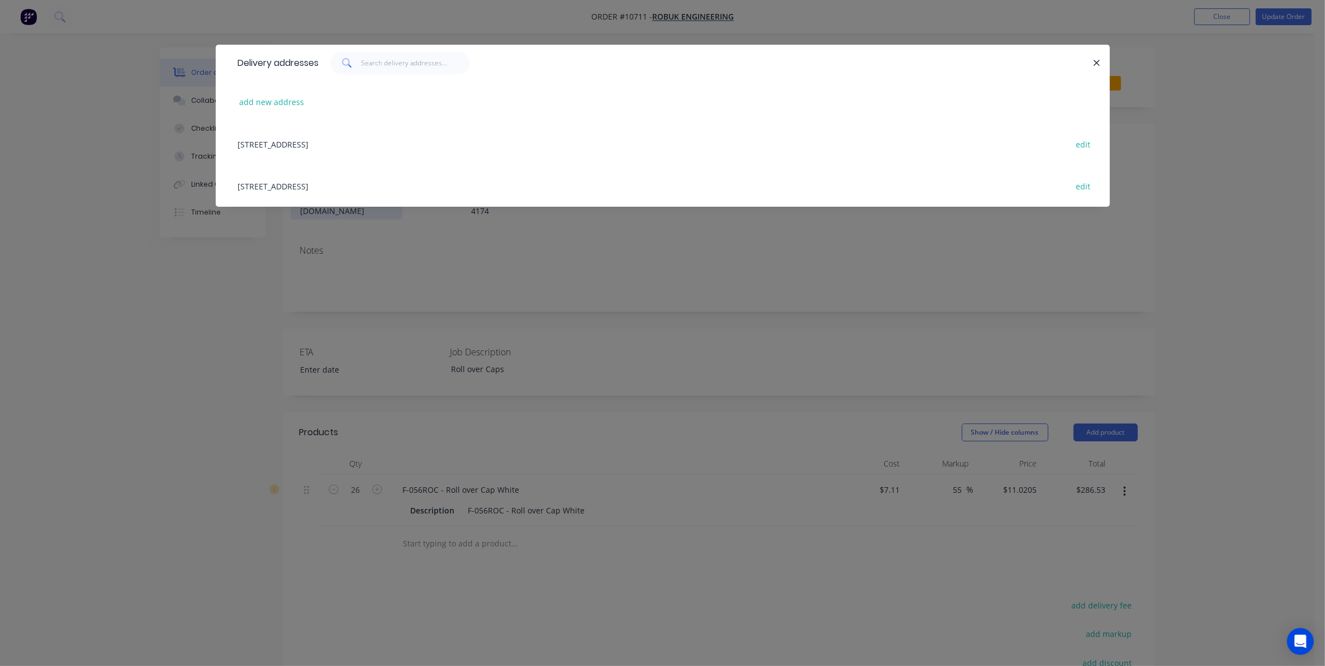
click at [381, 158] on div "1294 Lytton Road, Hemmant, Queensland, Australia, 4174 edit" at bounding box center [662, 144] width 861 height 42
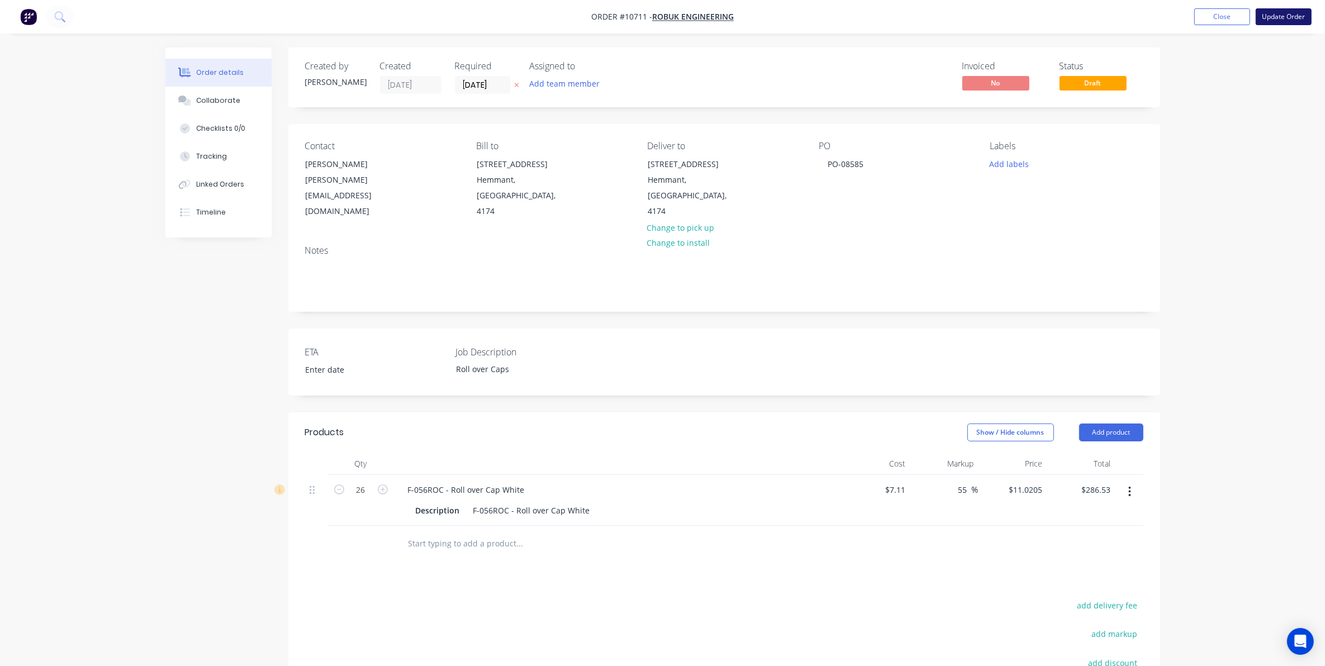
click at [1272, 24] on button "Update Order" at bounding box center [1284, 16] width 56 height 17
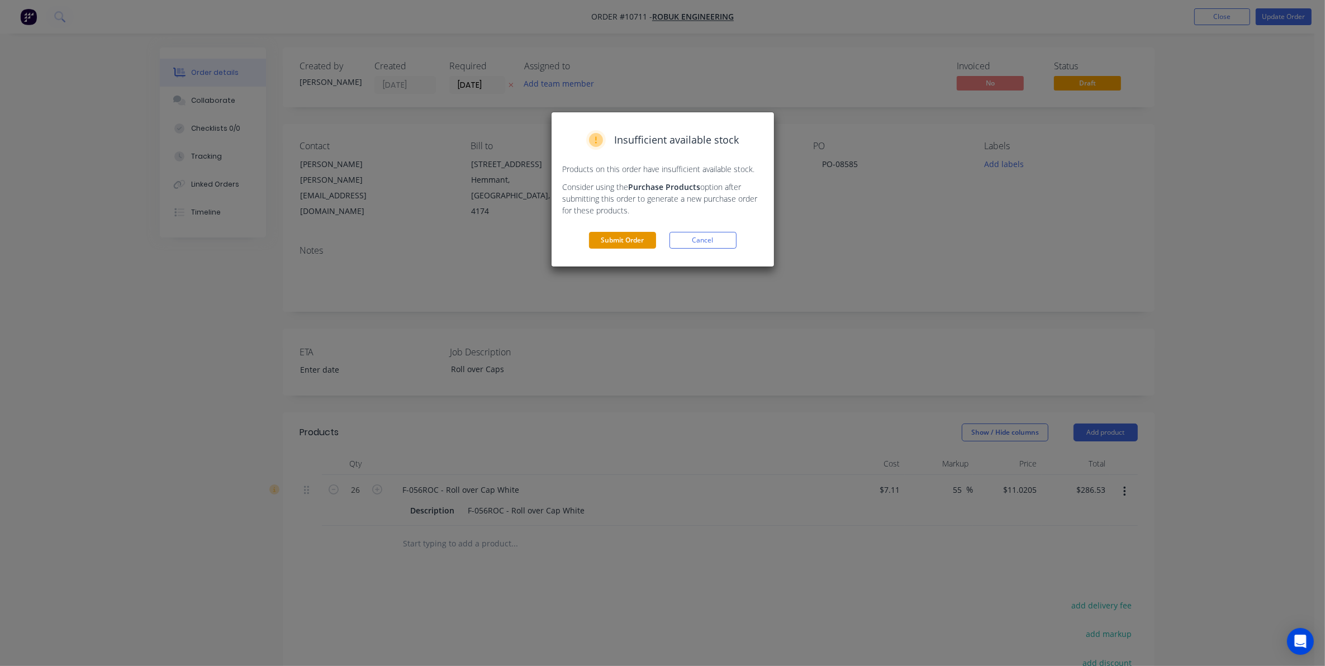
click at [646, 238] on button "Submit Order" at bounding box center [622, 240] width 67 height 17
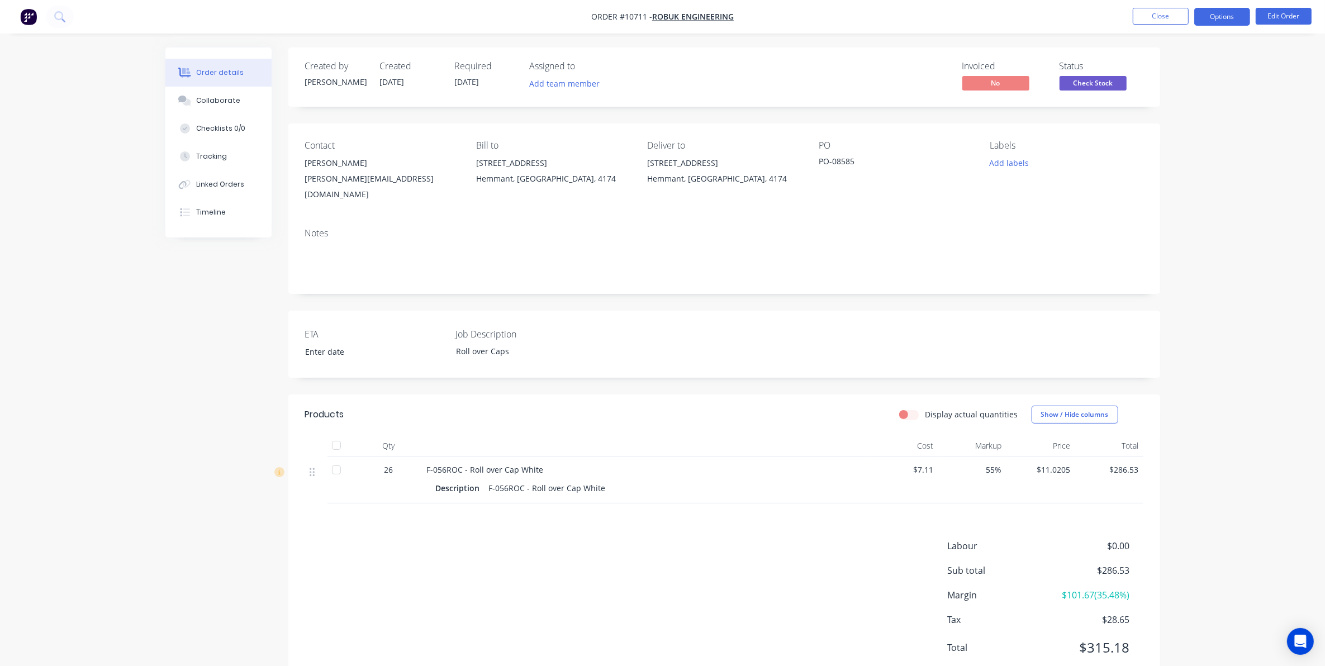
click at [1216, 20] on button "Options" at bounding box center [1222, 17] width 56 height 18
click at [1197, 160] on div "Delivery Docket" at bounding box center [1188, 157] width 103 height 16
click at [1188, 139] on div "Custom" at bounding box center [1188, 135] width 103 height 16
click at [1188, 118] on div "Without pricing" at bounding box center [1188, 113] width 103 height 16
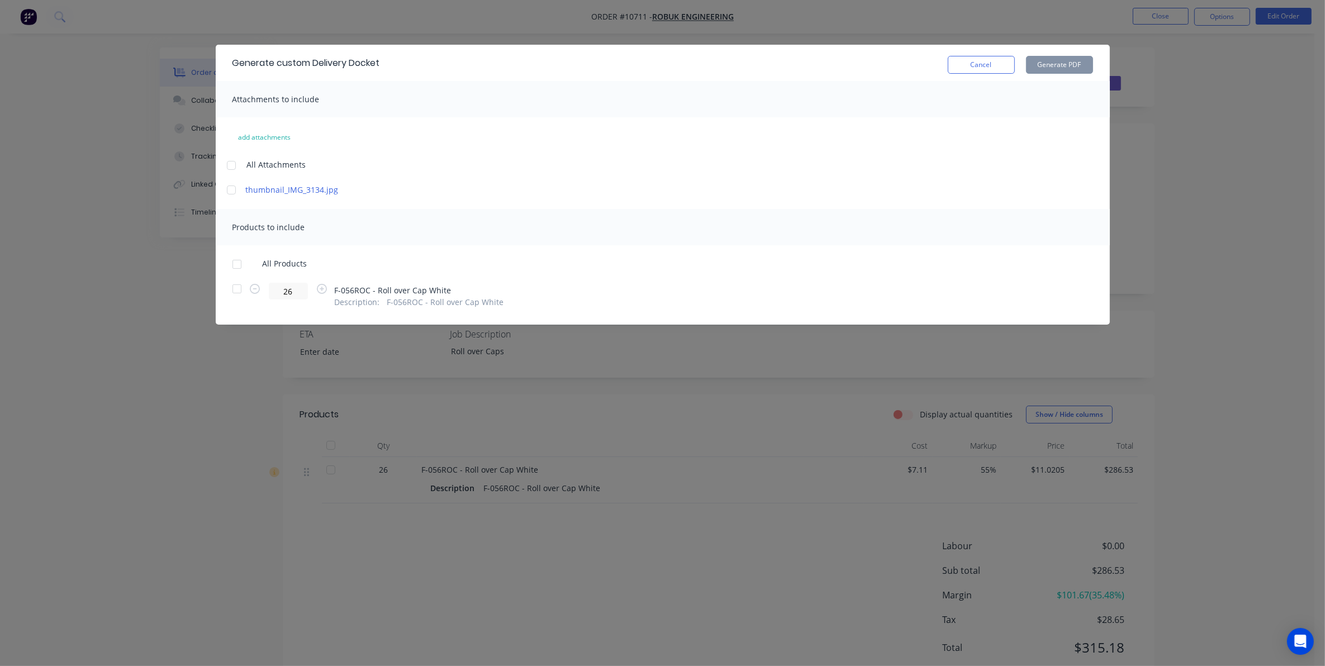
click at [232, 188] on div at bounding box center [231, 190] width 22 height 22
click at [236, 290] on div at bounding box center [237, 289] width 22 height 22
click at [1079, 63] on button "Generate PDF" at bounding box center [1059, 65] width 67 height 18
click at [992, 68] on button "Cancel" at bounding box center [981, 65] width 67 height 18
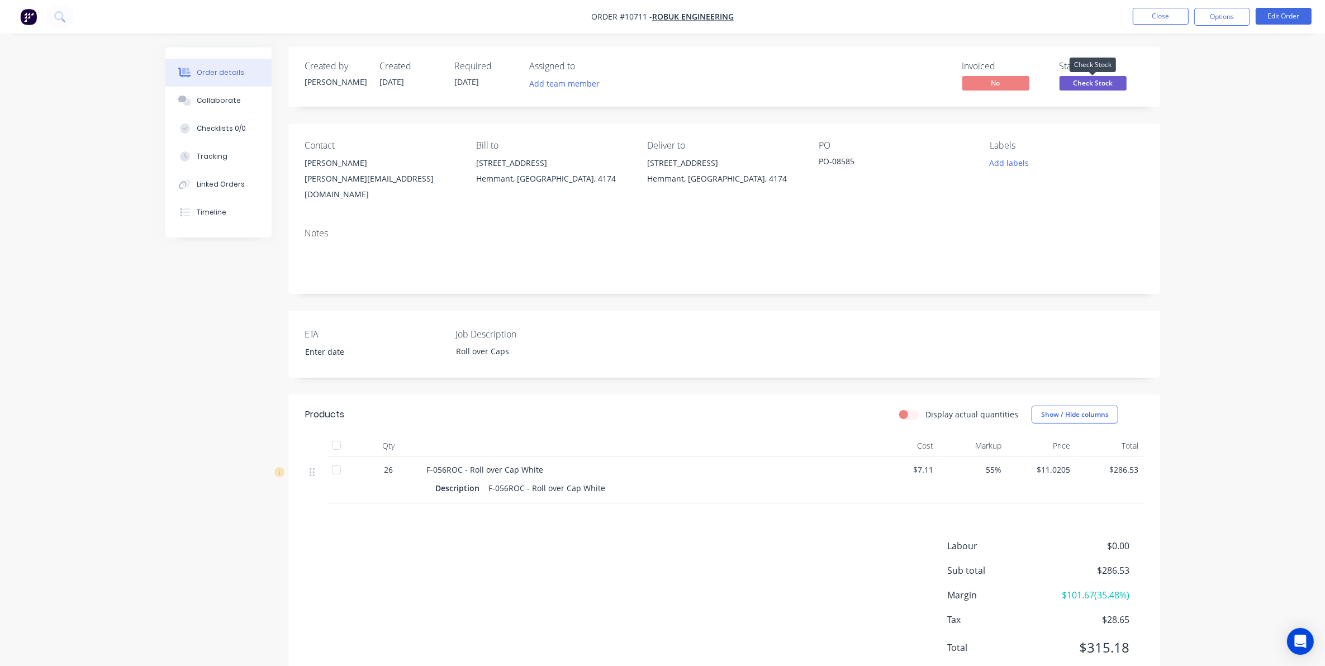
click at [1080, 80] on span "Check Stock" at bounding box center [1093, 83] width 67 height 14
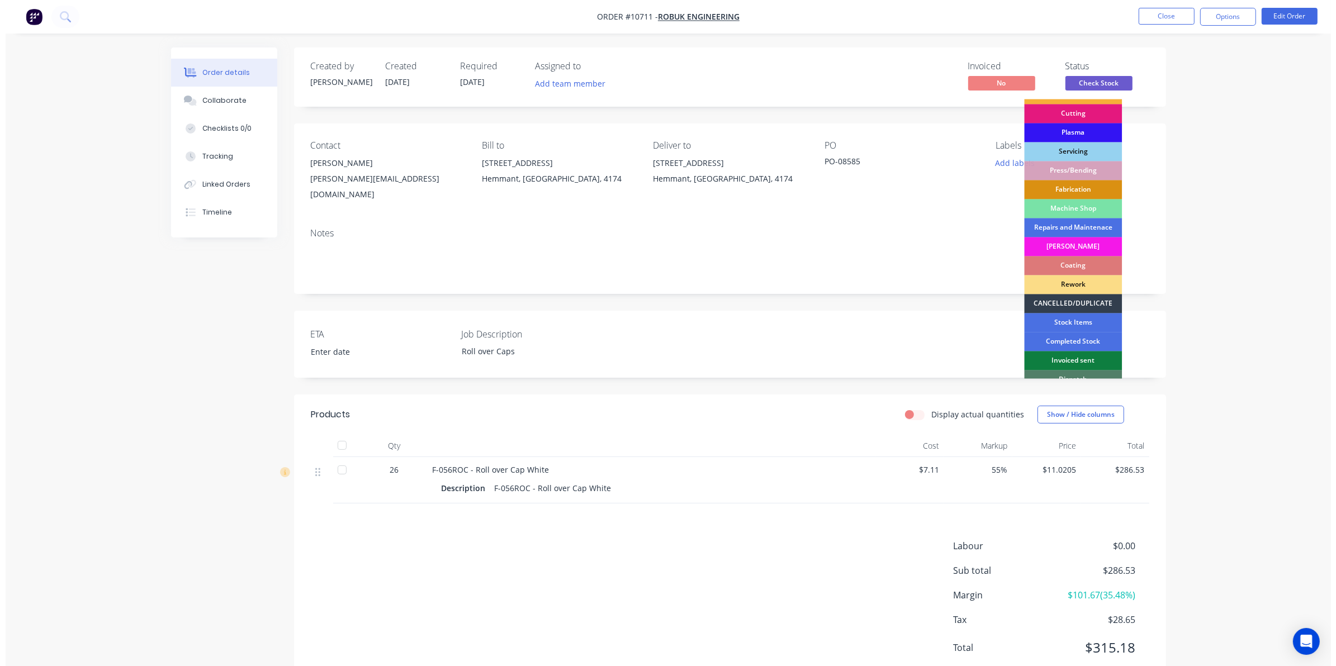
scroll to position [101, 0]
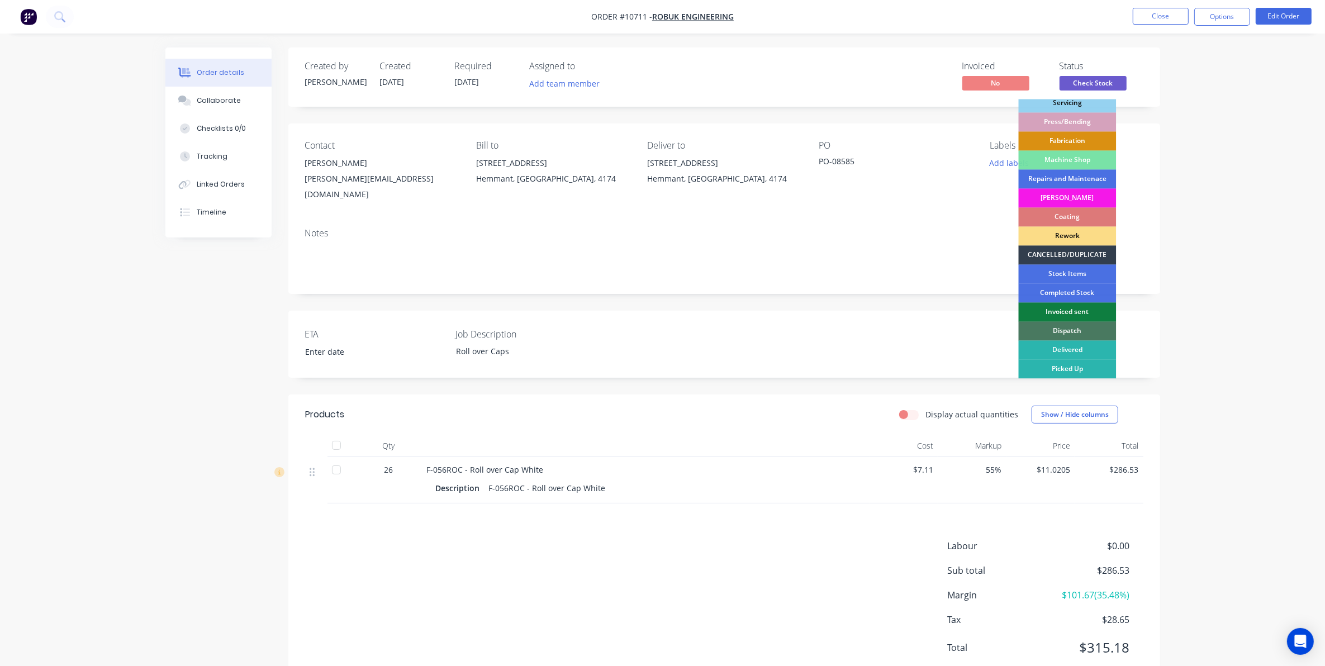
click at [1055, 328] on div "Dispatch" at bounding box center [1068, 331] width 98 height 19
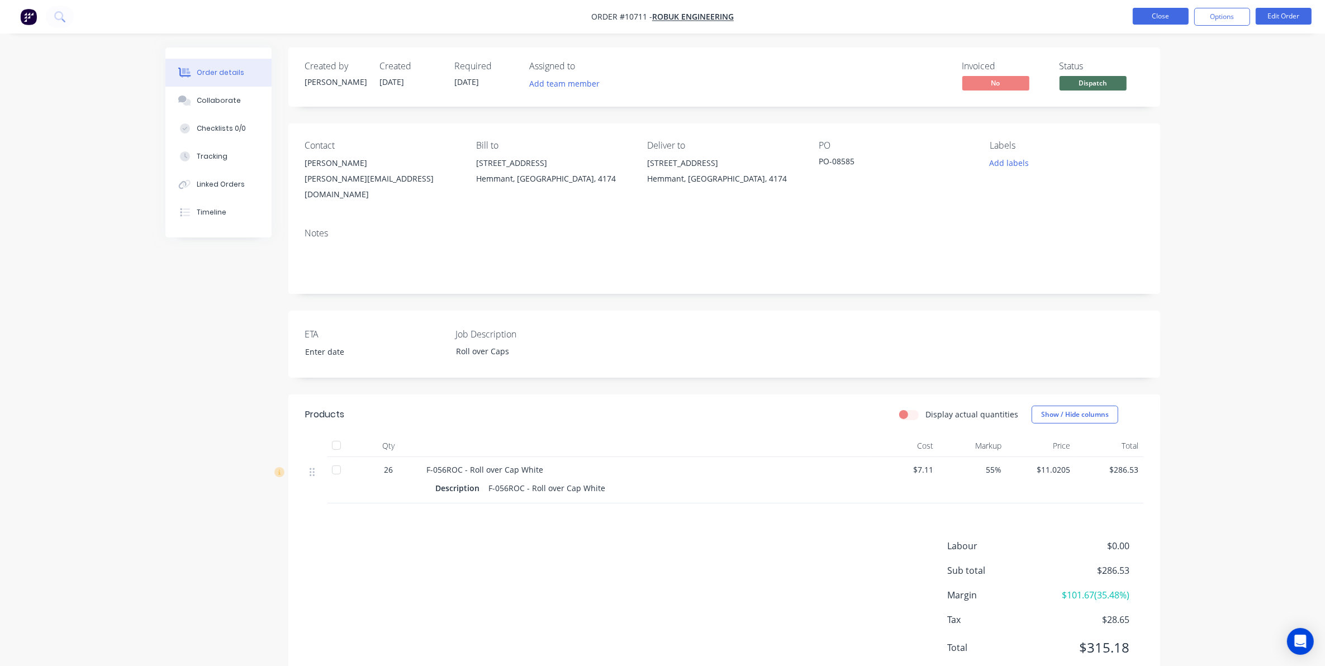
click at [1175, 16] on button "Close" at bounding box center [1161, 16] width 56 height 17
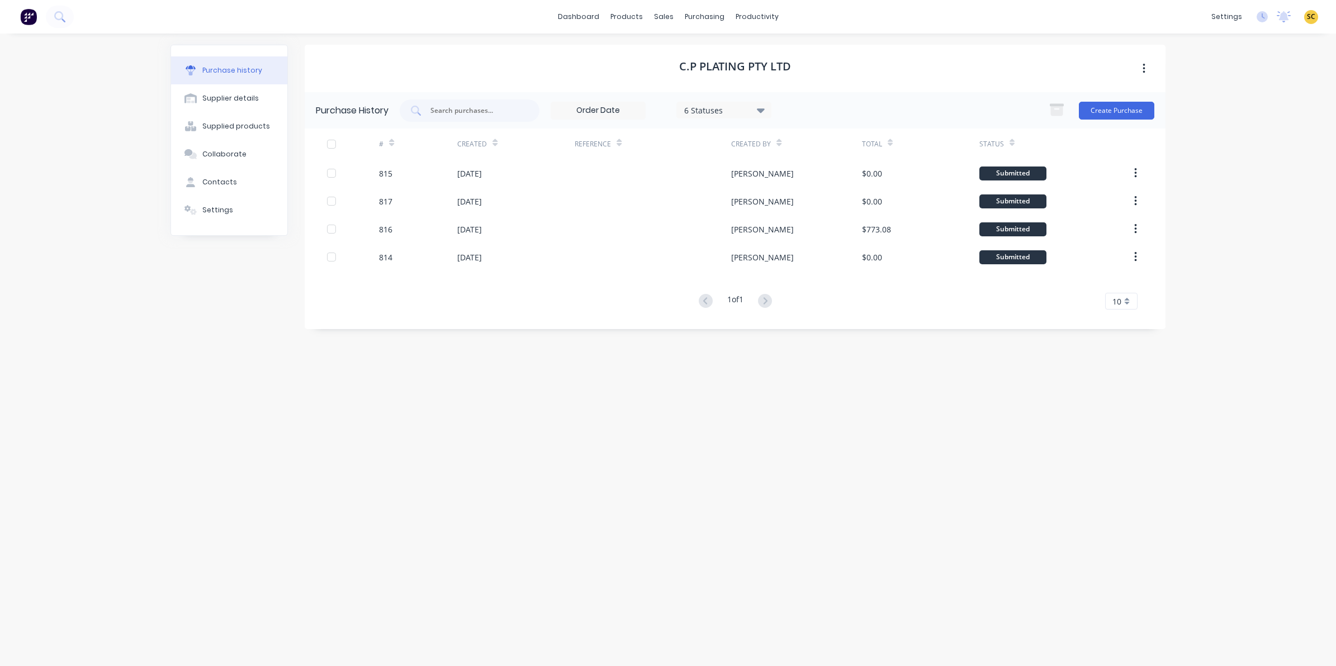
click at [38, 13] on button at bounding box center [28, 17] width 23 height 22
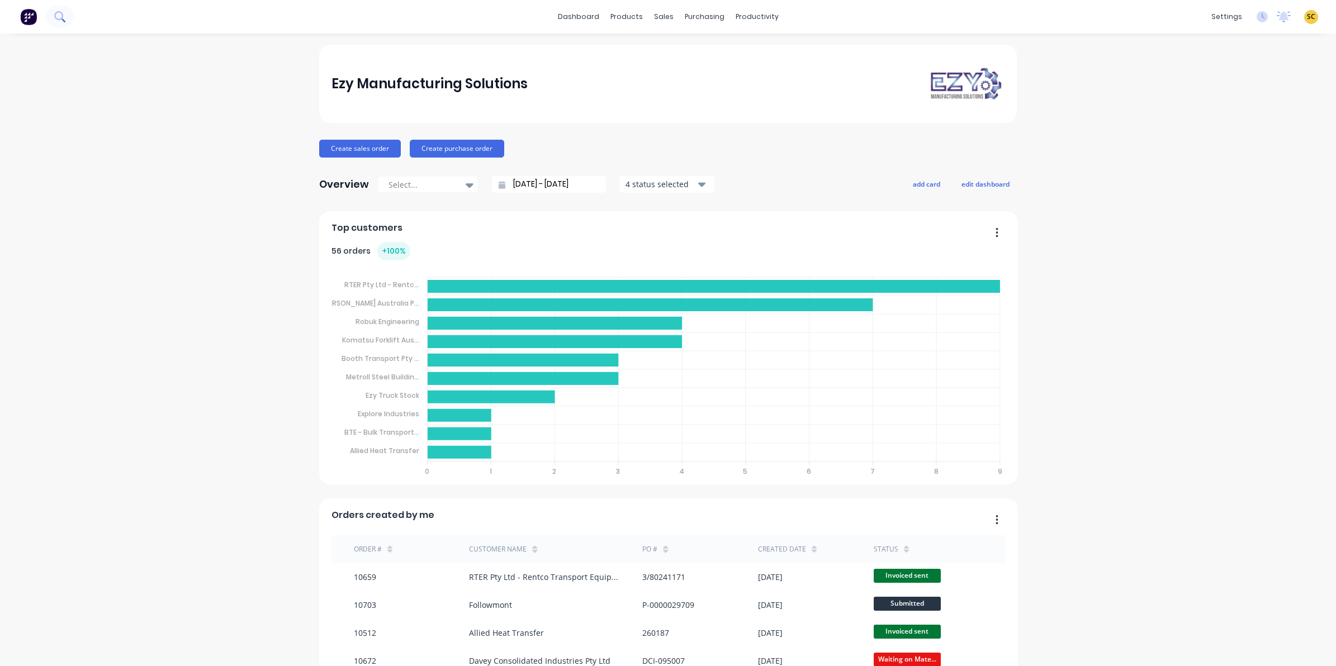
click at [54, 16] on icon at bounding box center [58, 15] width 9 height 9
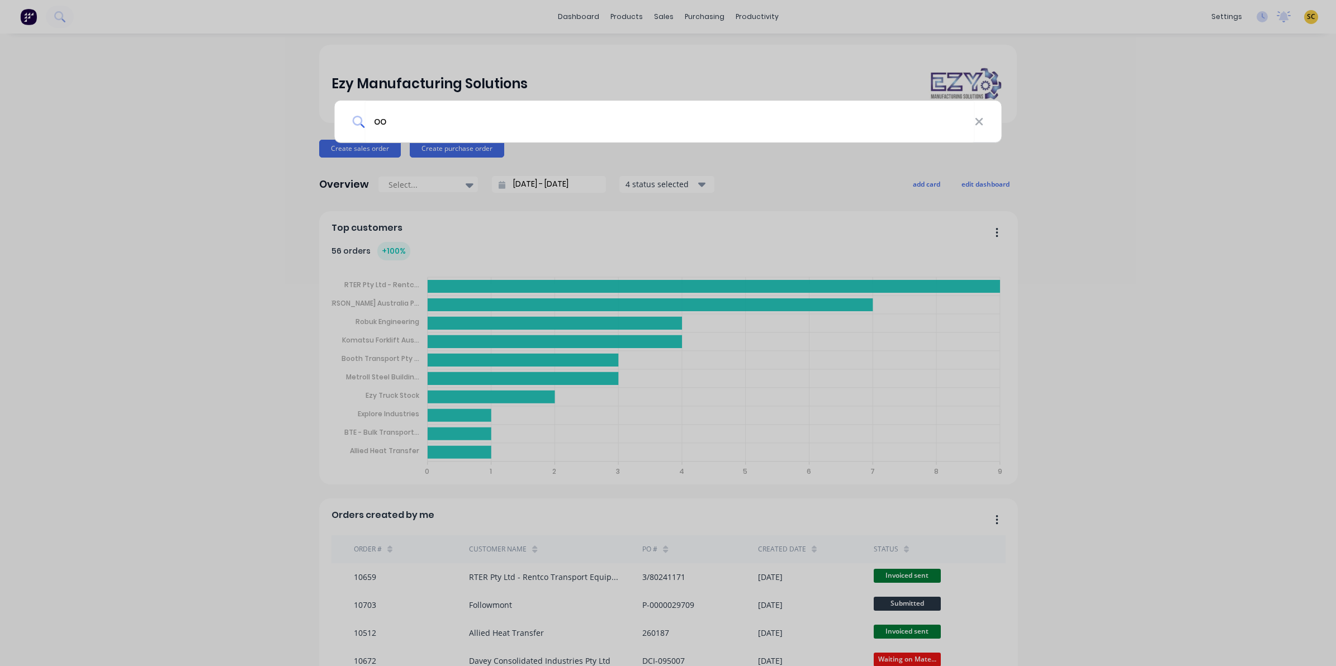
type input "o"
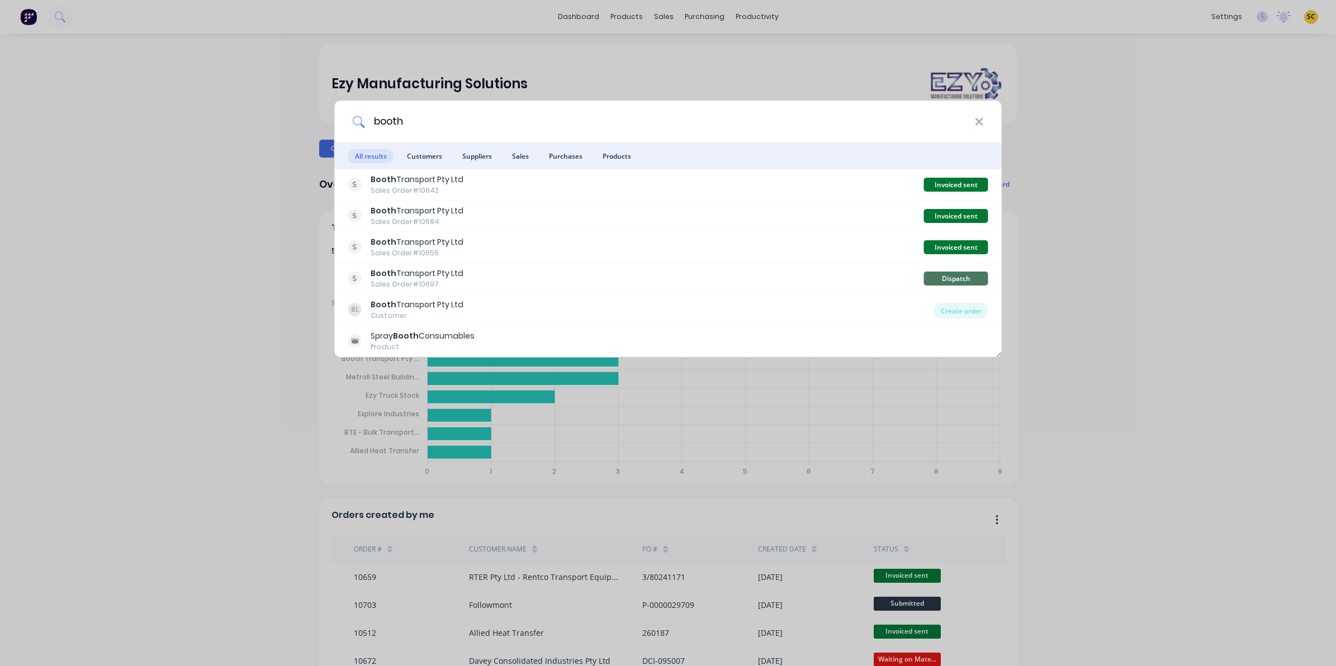
type input "booth"
click at [215, 155] on div "booth All results Customers Suppliers Sales Purchases Products Booth Transport …" at bounding box center [668, 333] width 1336 height 666
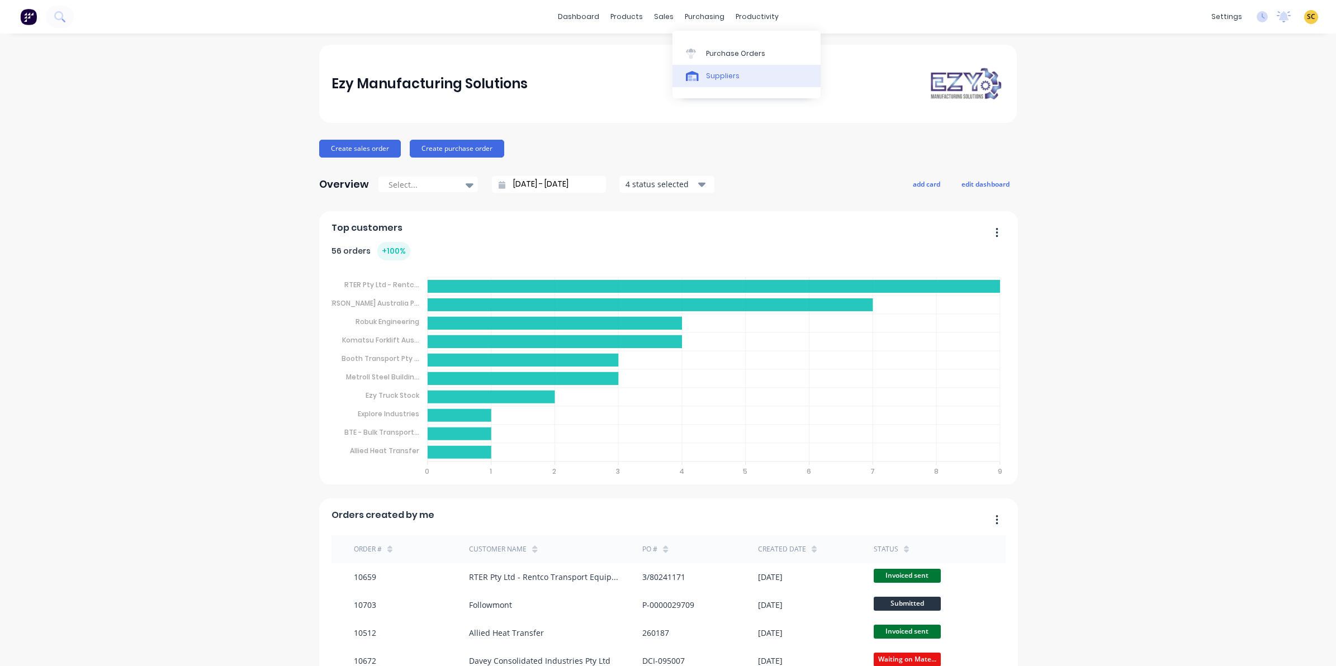
click at [706, 80] on div "Suppliers" at bounding box center [723, 76] width 34 height 10
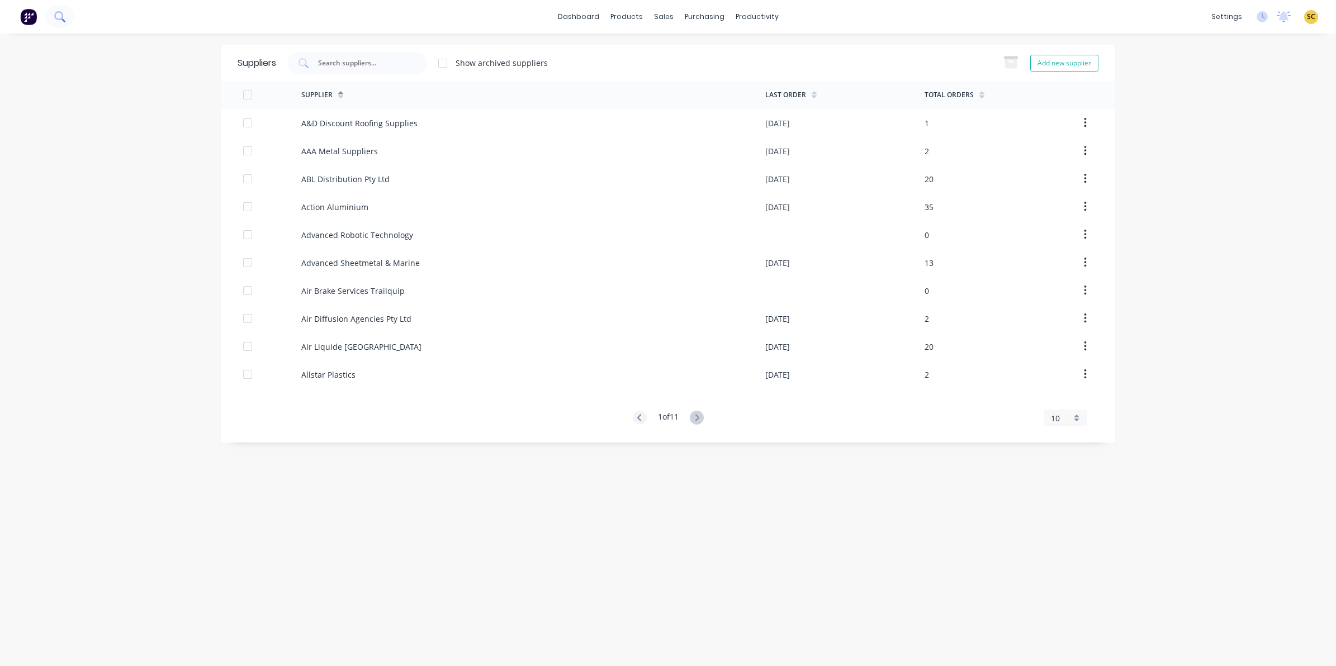
click at [55, 11] on button at bounding box center [60, 17] width 28 height 22
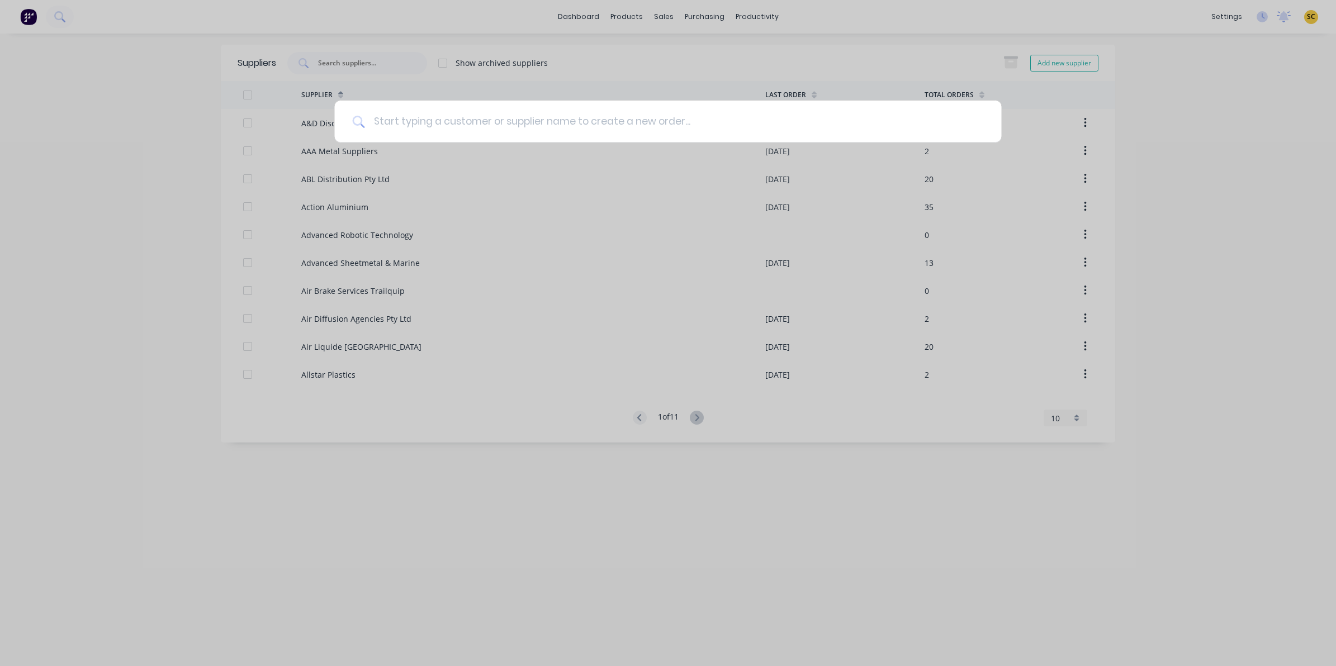
click at [435, 132] on input at bounding box center [673, 122] width 619 height 42
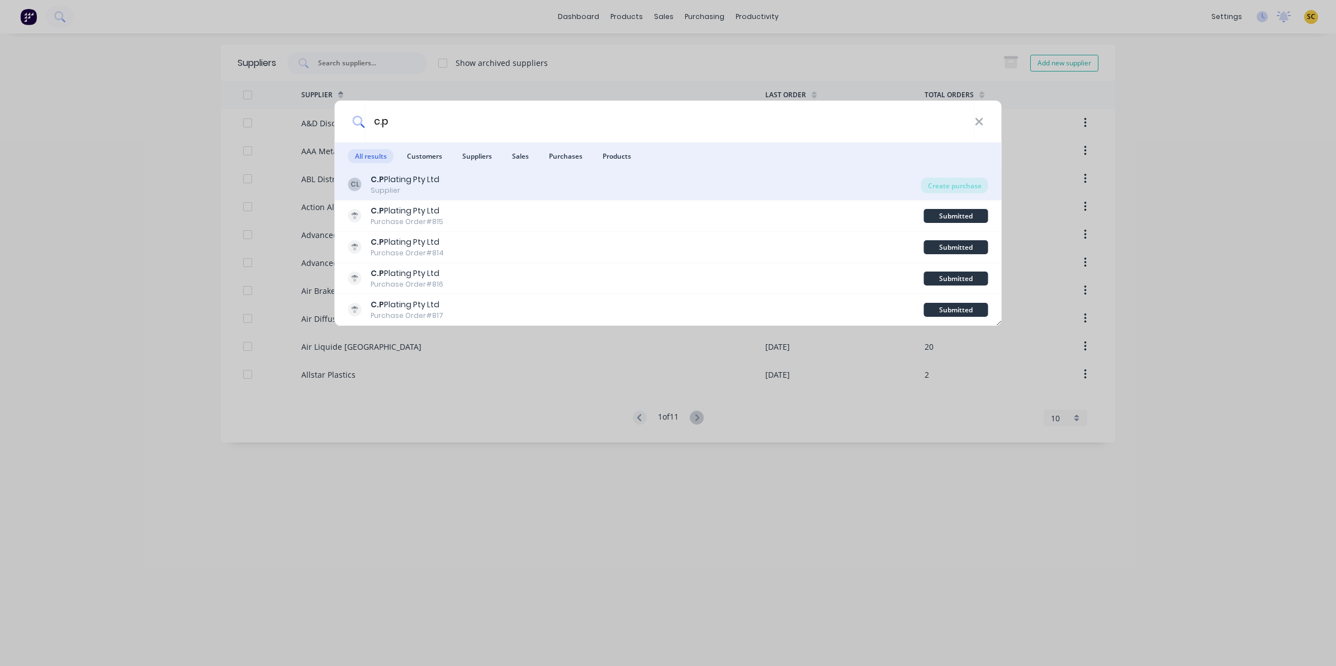
type input "c.p"
click at [599, 183] on div "CL C.P Plating Pty Ltd Supplier" at bounding box center [634, 185] width 573 height 22
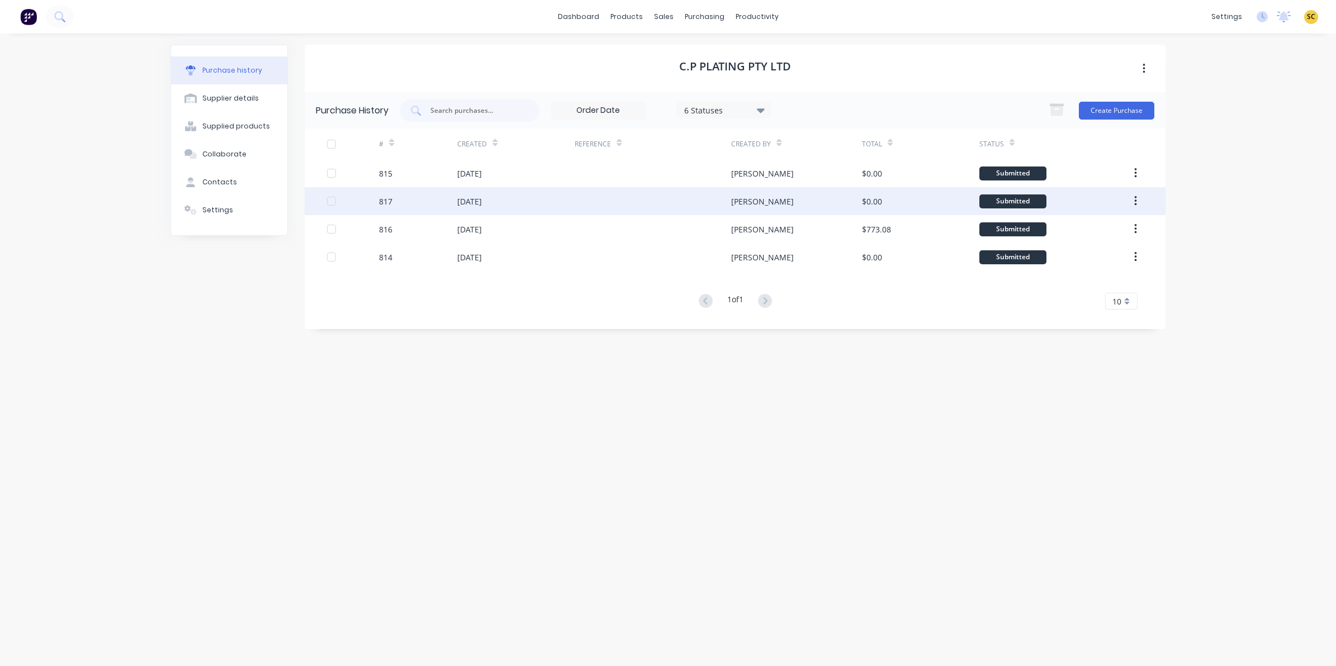
click at [559, 188] on div "[DATE]" at bounding box center [515, 201] width 117 height 28
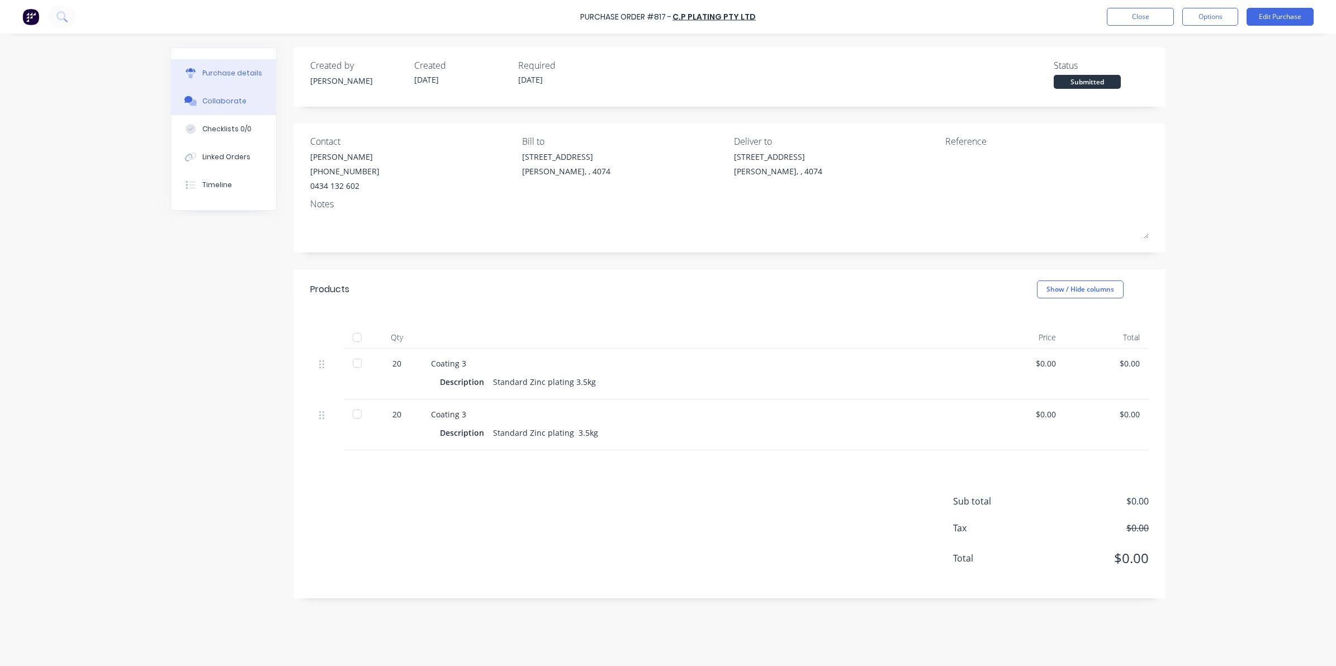
click at [218, 104] on div "Collaborate" at bounding box center [224, 101] width 44 height 10
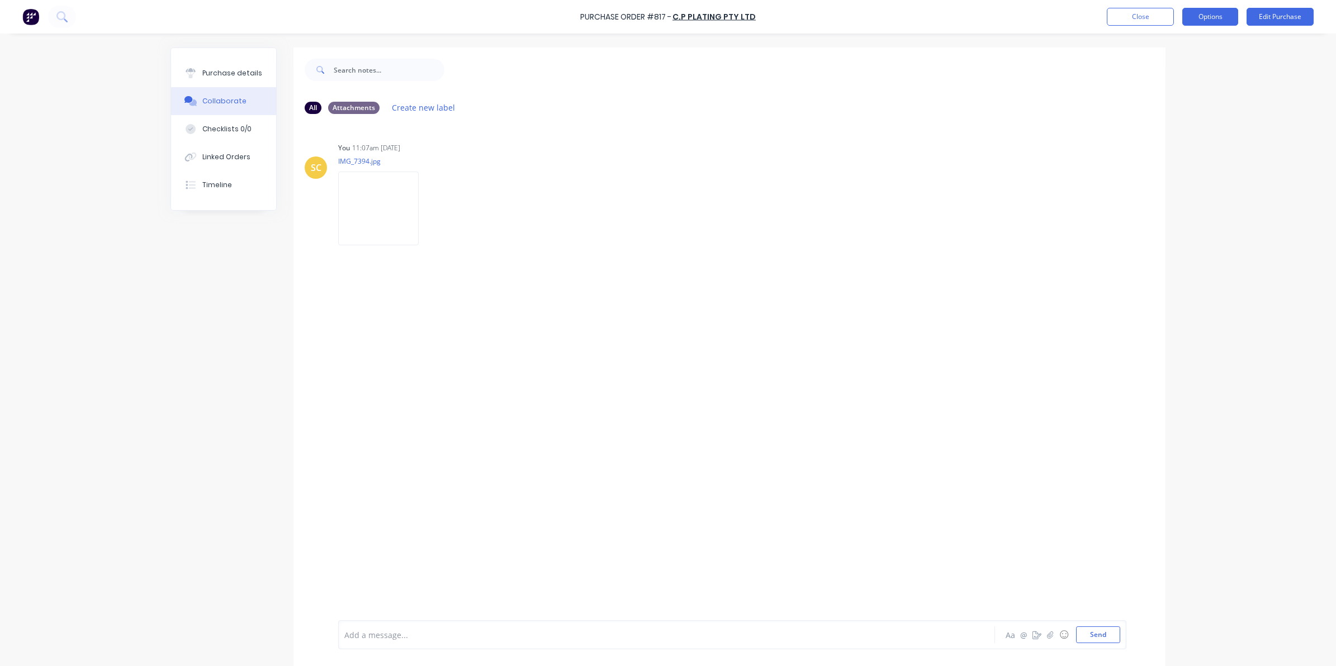
click at [1203, 14] on button "Options" at bounding box center [1210, 17] width 56 height 18
click at [1158, 48] on div "Print / Email" at bounding box center [1185, 45] width 86 height 16
click at [1169, 86] on div "Without pricing" at bounding box center [1185, 90] width 86 height 16
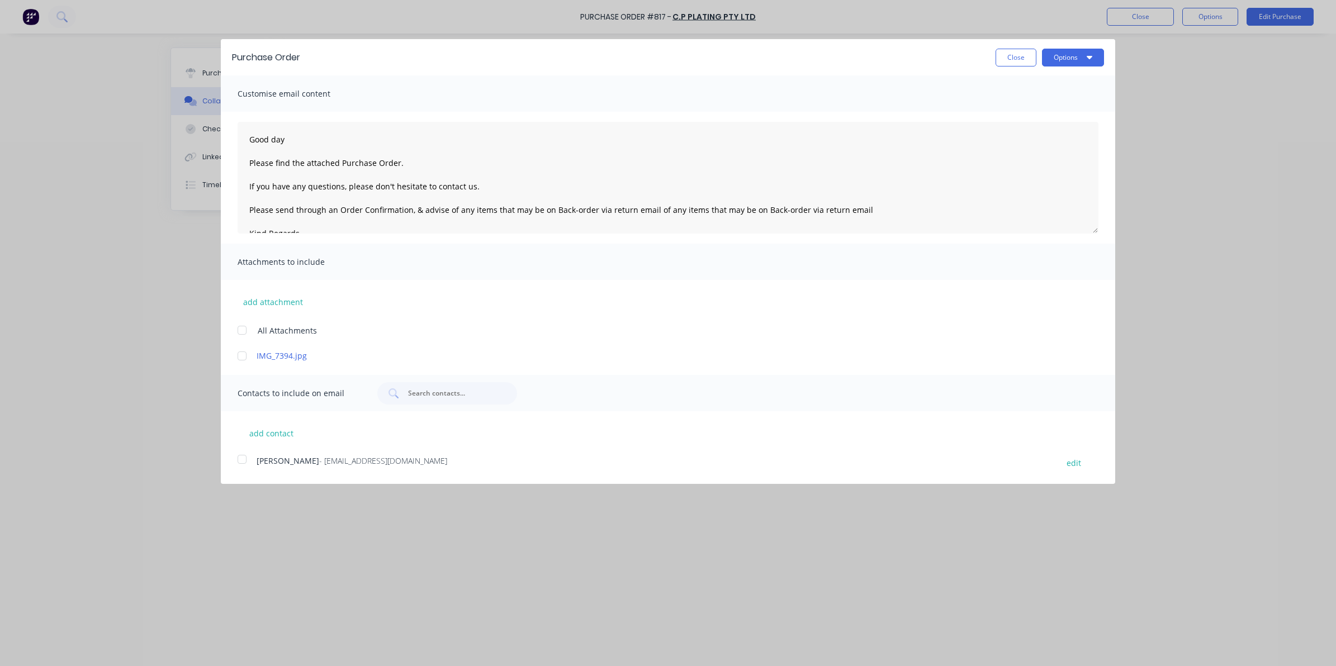
click at [236, 359] on div at bounding box center [242, 356] width 22 height 22
click at [241, 464] on div at bounding box center [242, 459] width 22 height 22
drag, startPoint x: 1069, startPoint y: 55, endPoint x: 1069, endPoint y: 66, distance: 11.2
click at [1069, 56] on button "Options" at bounding box center [1073, 58] width 62 height 18
click at [1017, 102] on div "Email" at bounding box center [1051, 108] width 86 height 16
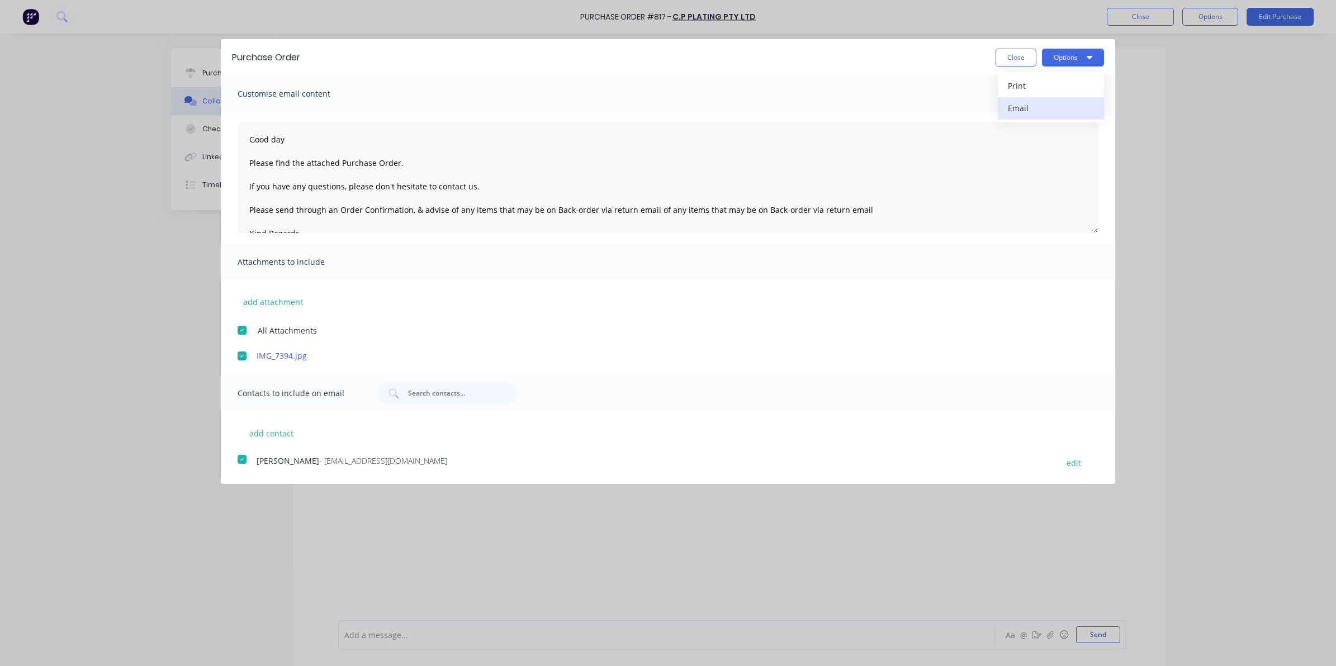
type textarea "Good day Please find the attached Purchase Order. If you have any questions, pl…"
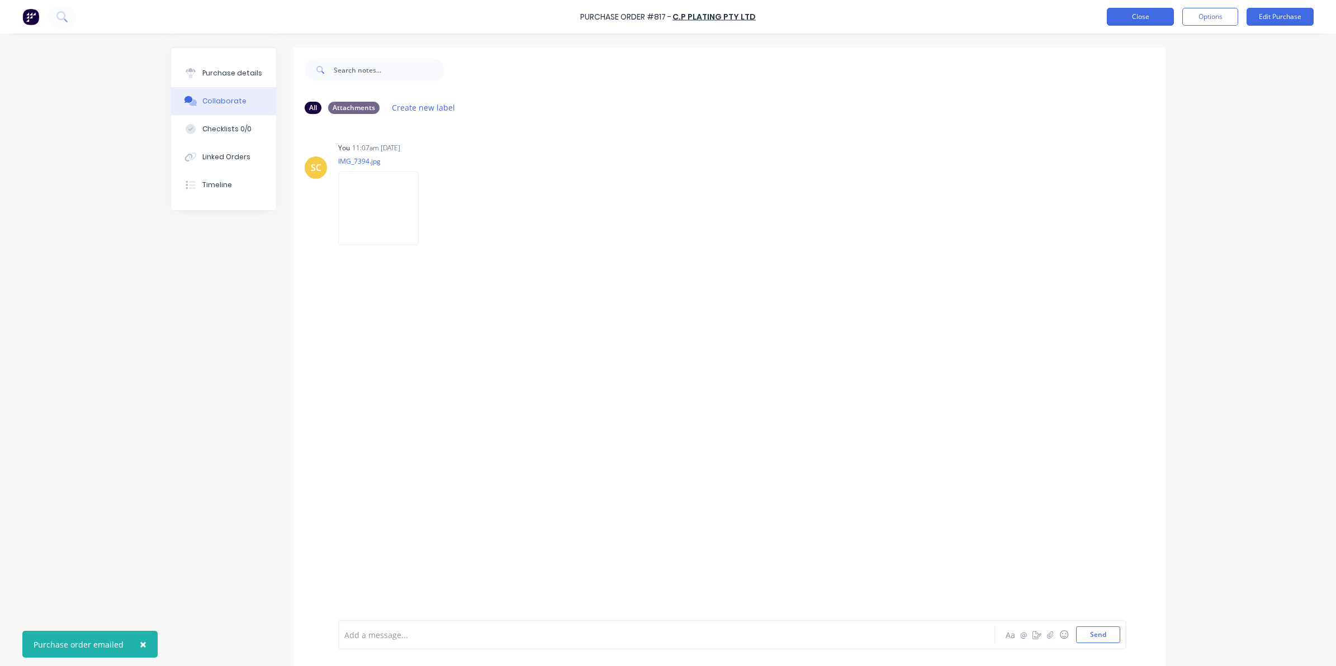
click at [1139, 24] on button "Close" at bounding box center [1140, 17] width 67 height 18
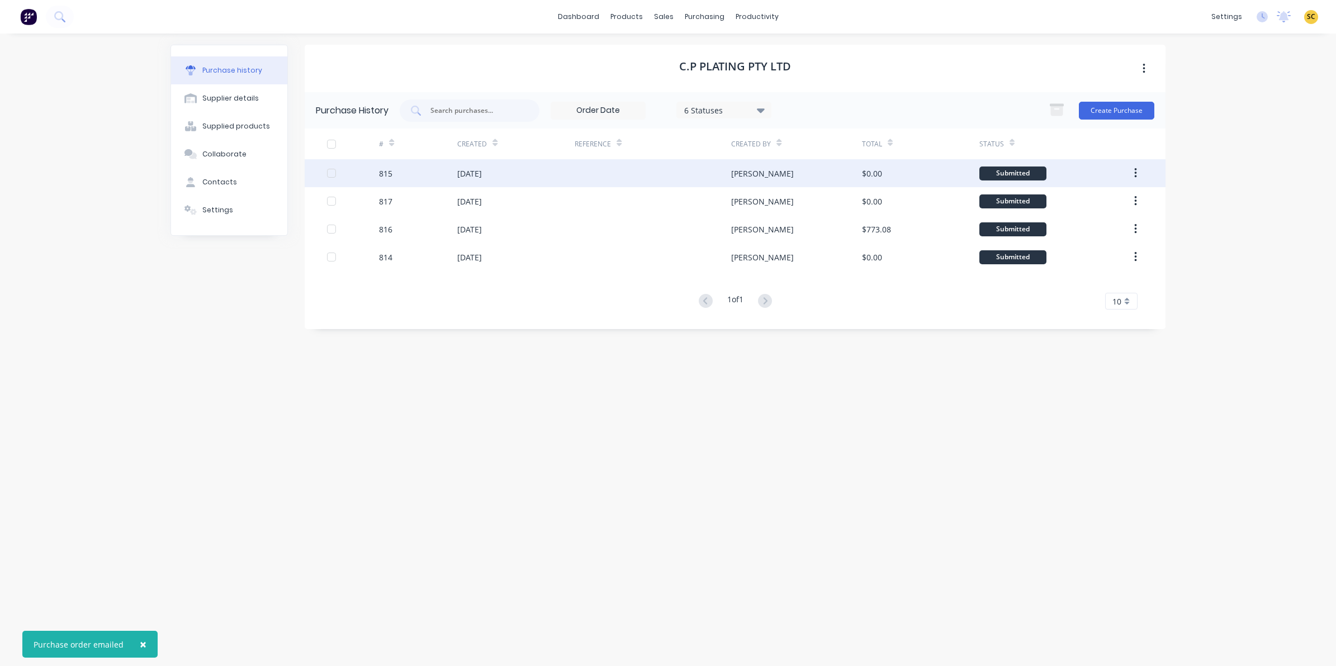
click at [434, 182] on div "815" at bounding box center [418, 173] width 78 height 28
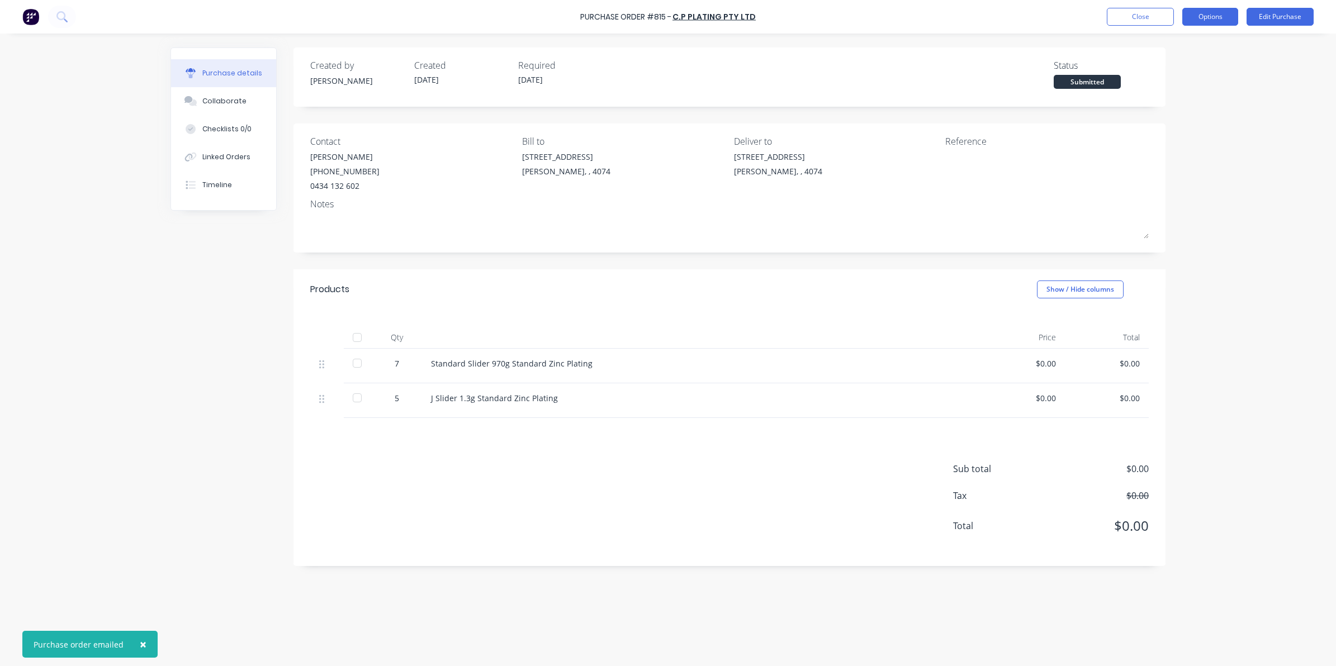
drag, startPoint x: 1224, startPoint y: 8, endPoint x: 1221, endPoint y: 17, distance: 9.4
click at [1224, 9] on button "Options" at bounding box center [1210, 17] width 56 height 18
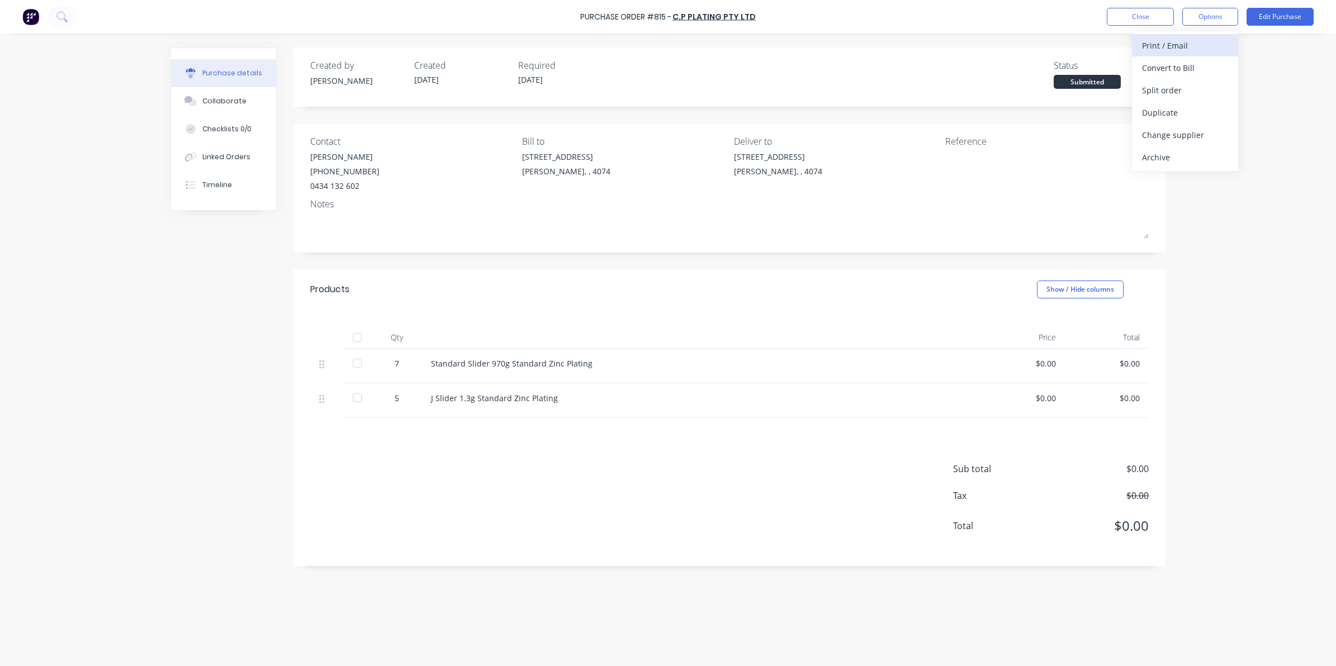
click at [1178, 50] on div "Print / Email" at bounding box center [1185, 45] width 86 height 16
click at [1173, 87] on div "Without pricing" at bounding box center [1185, 90] width 86 height 16
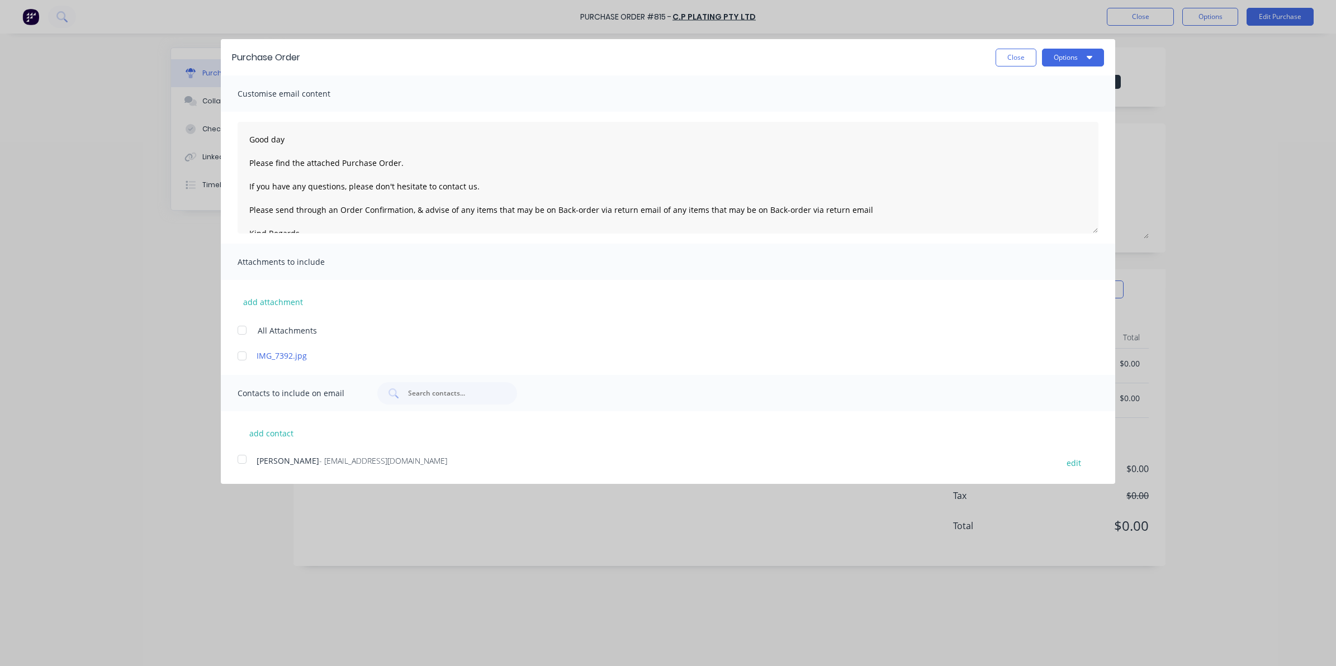
click at [243, 355] on div at bounding box center [242, 356] width 22 height 22
click at [234, 464] on div at bounding box center [242, 459] width 22 height 22
drag, startPoint x: 1088, startPoint y: 74, endPoint x: 1075, endPoint y: 60, distance: 19.0
click at [1085, 74] on div "Purchase Order Close Options" at bounding box center [668, 57] width 894 height 36
drag, startPoint x: 1075, startPoint y: 59, endPoint x: 1072, endPoint y: 68, distance: 9.4
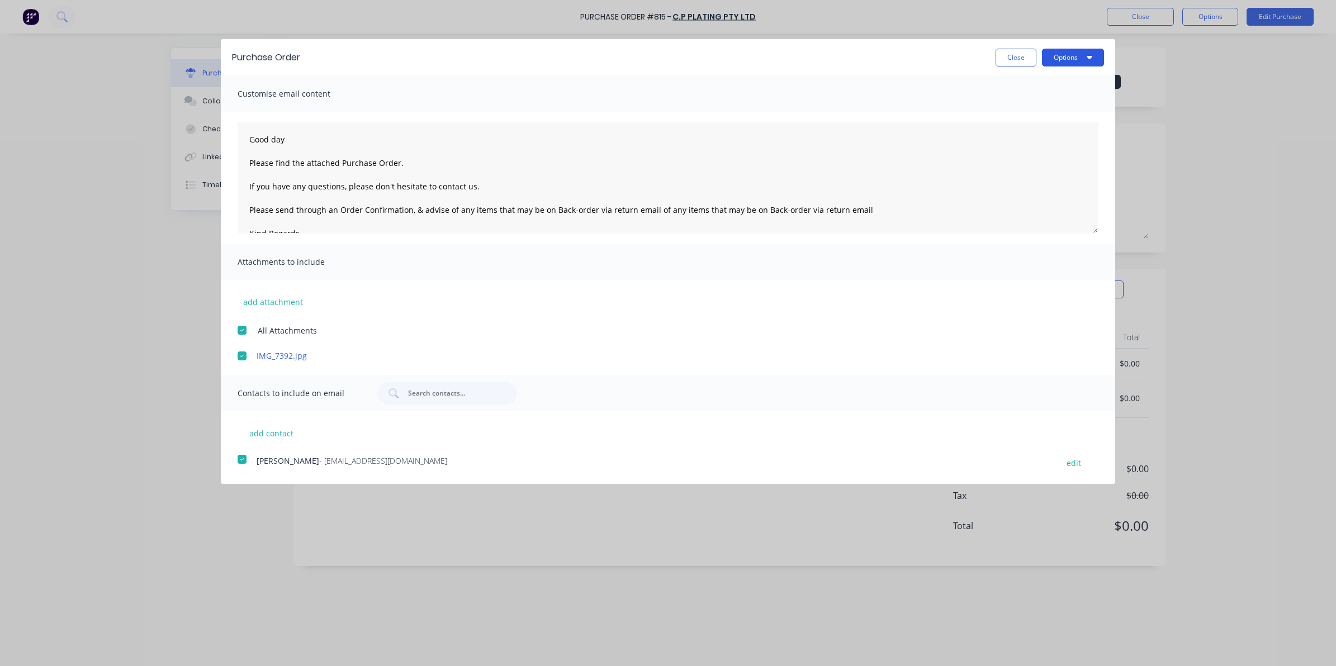
click at [1075, 59] on button "Options" at bounding box center [1073, 58] width 62 height 18
click at [1029, 108] on div "Email" at bounding box center [1051, 108] width 86 height 16
type textarea "Good day Please find the attached Purchase Order. If you have any questions, pl…"
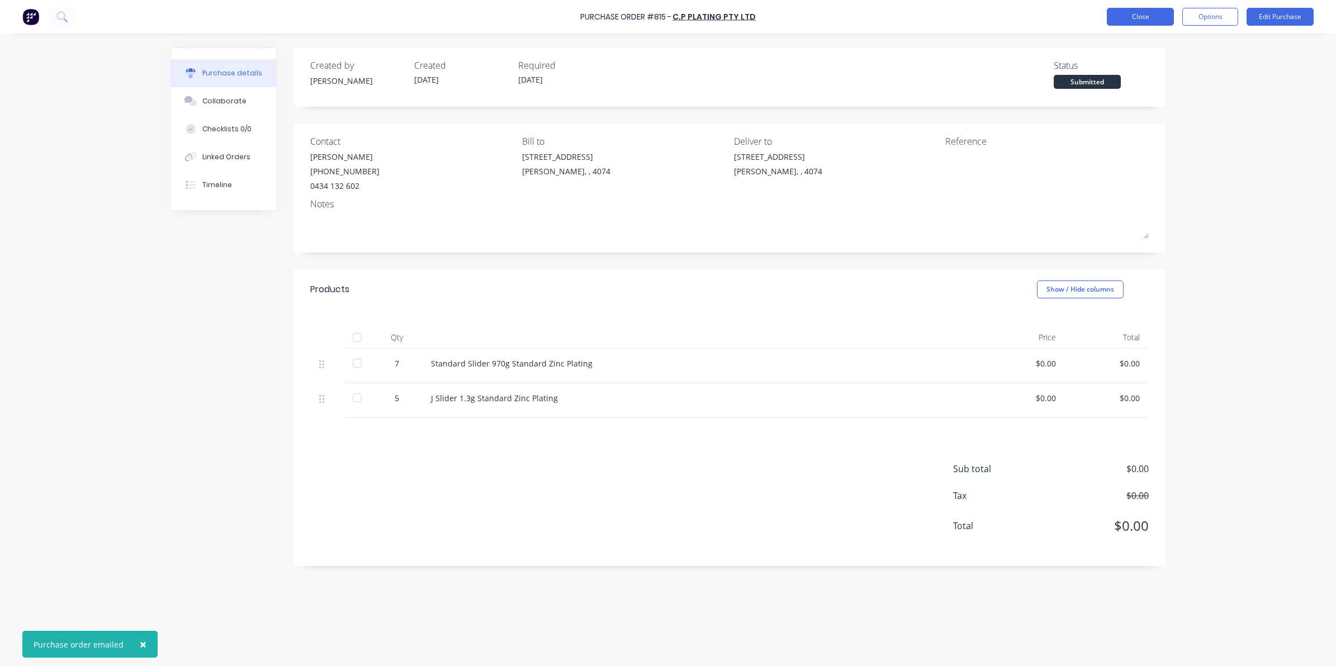
click at [1164, 16] on button "Close" at bounding box center [1140, 17] width 67 height 18
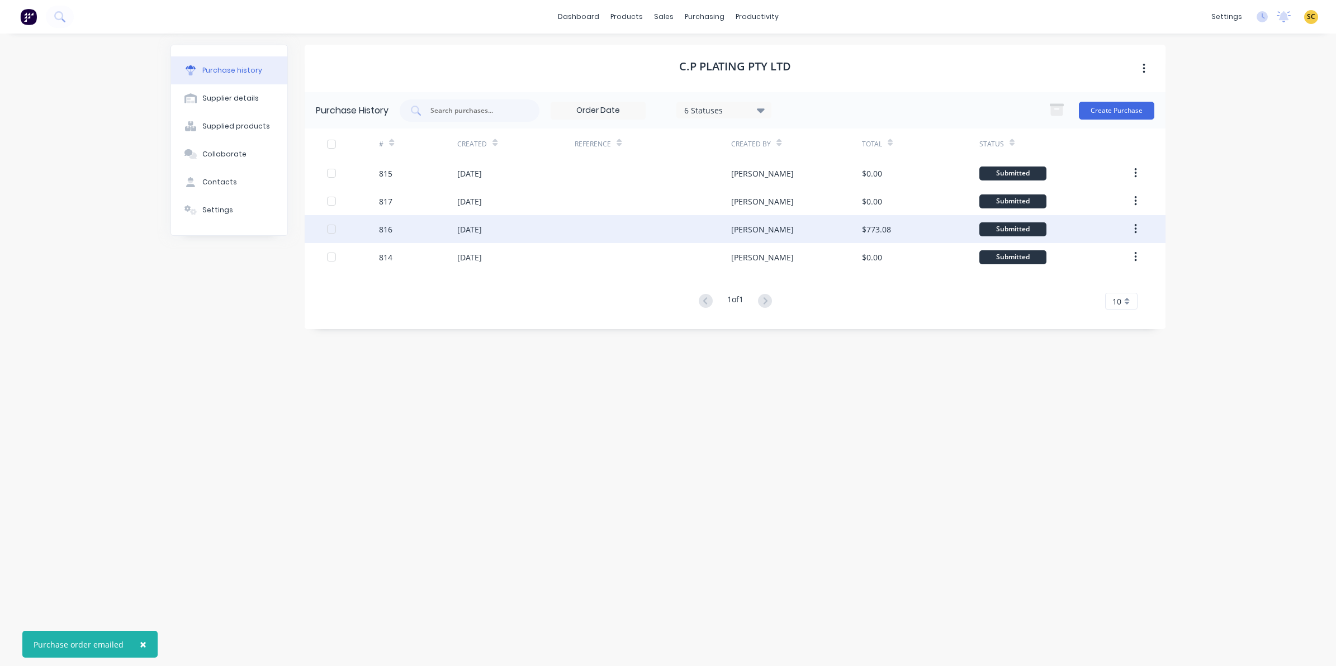
click at [419, 230] on div "816" at bounding box center [418, 229] width 78 height 28
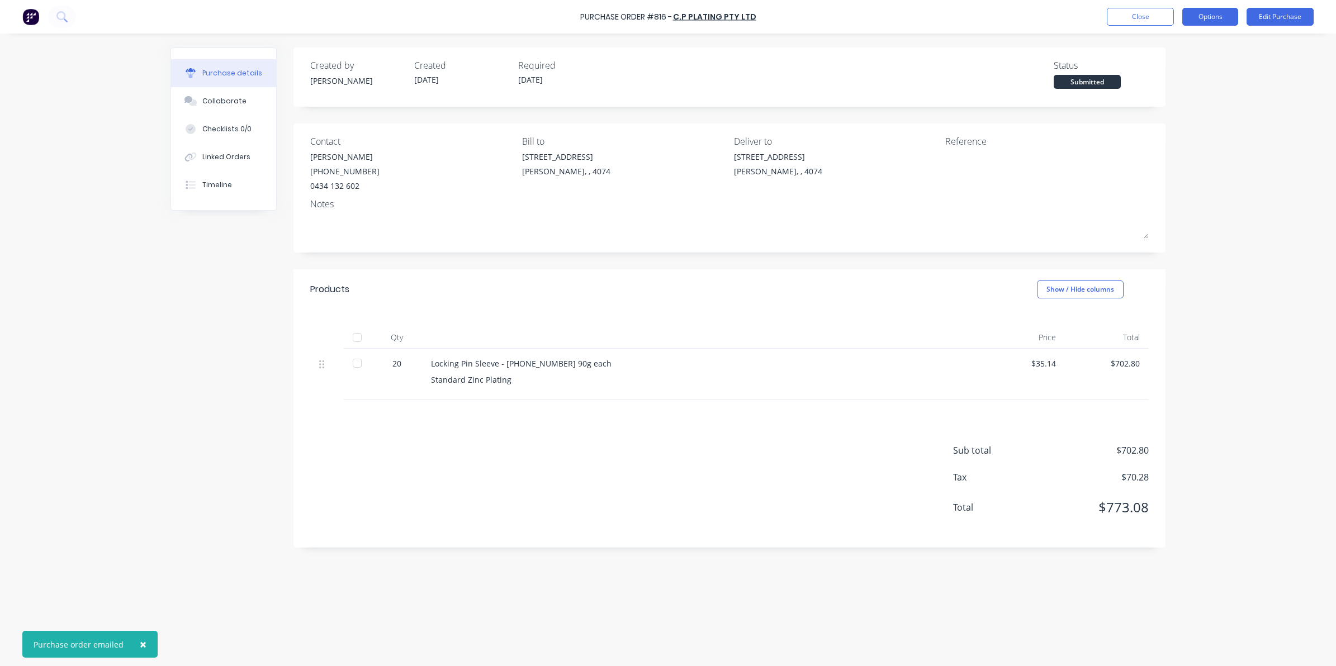
click at [1196, 16] on button "Options" at bounding box center [1210, 17] width 56 height 18
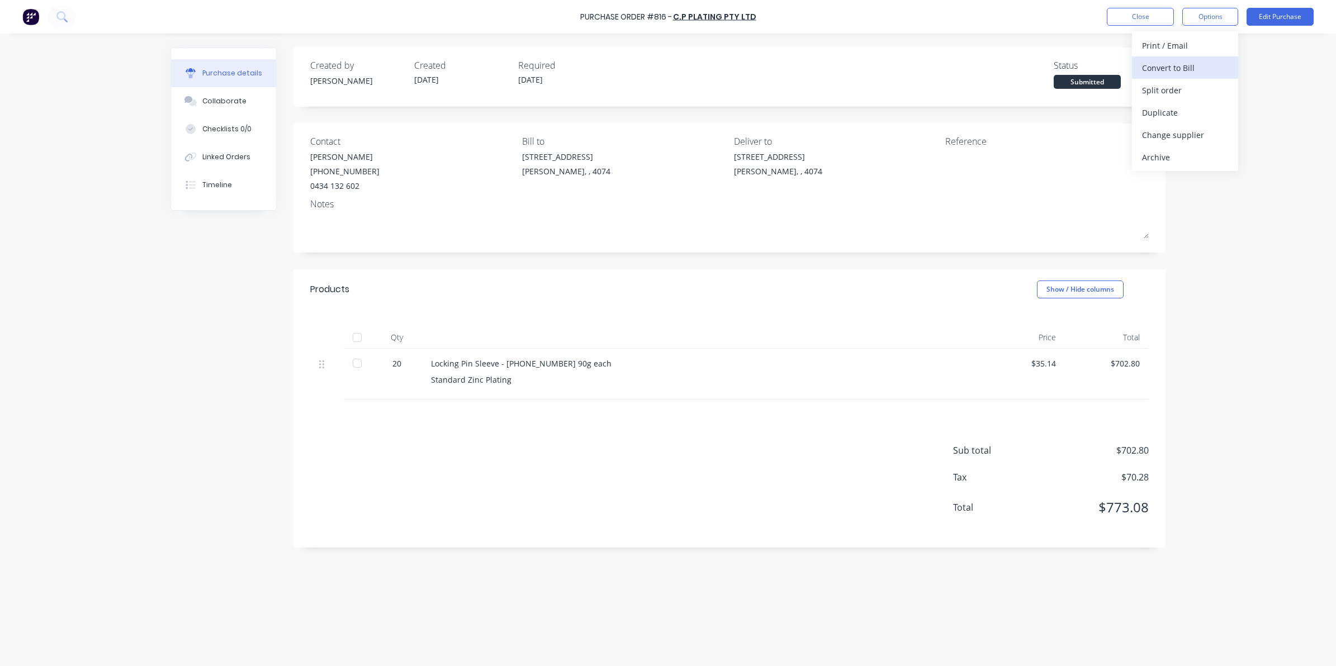
click at [1164, 73] on div "Convert to Bill" at bounding box center [1185, 68] width 86 height 16
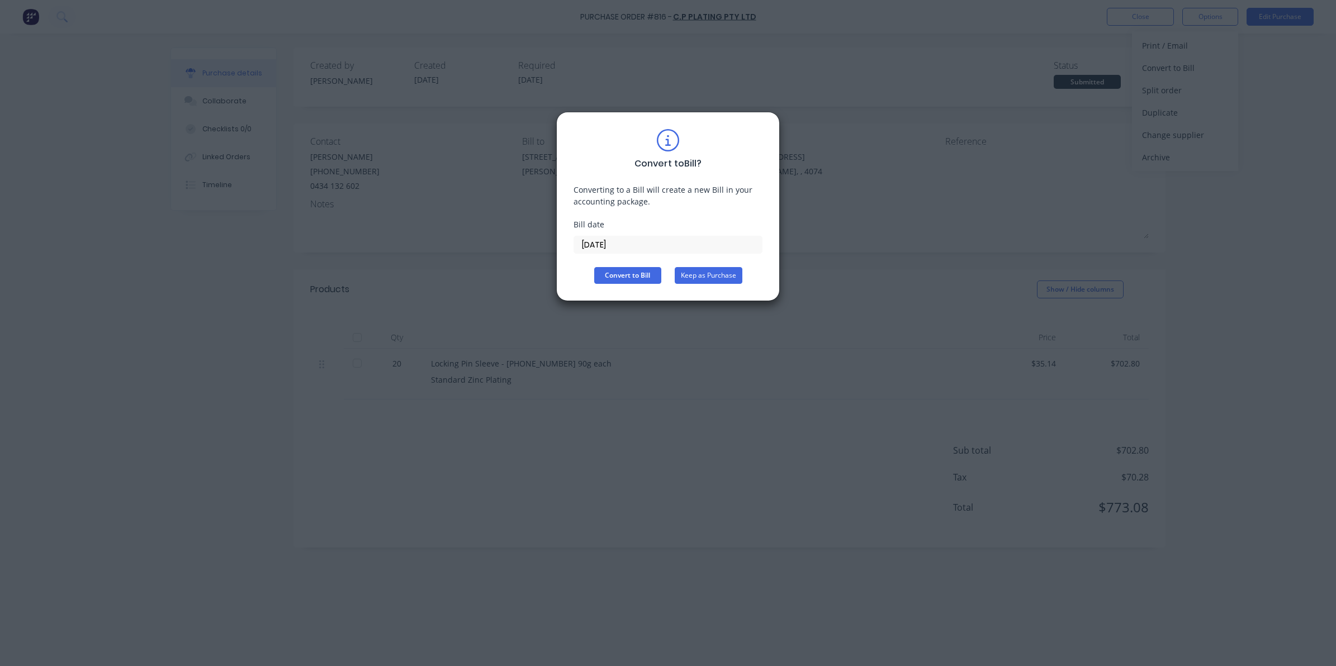
click at [713, 280] on button "Keep as Purchase" at bounding box center [709, 275] width 68 height 17
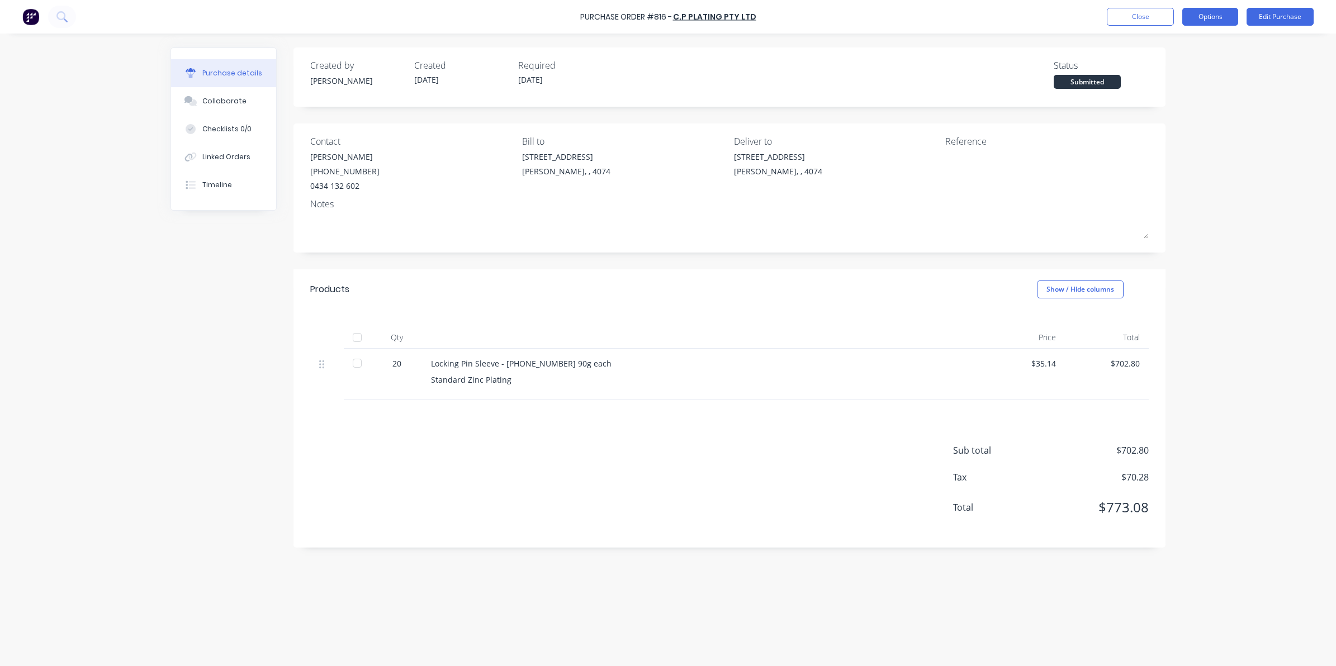
click at [1219, 21] on button "Options" at bounding box center [1210, 17] width 56 height 18
click at [1185, 45] on div "Print / Email" at bounding box center [1185, 45] width 86 height 16
click at [1161, 95] on div "Without pricing" at bounding box center [1185, 90] width 86 height 16
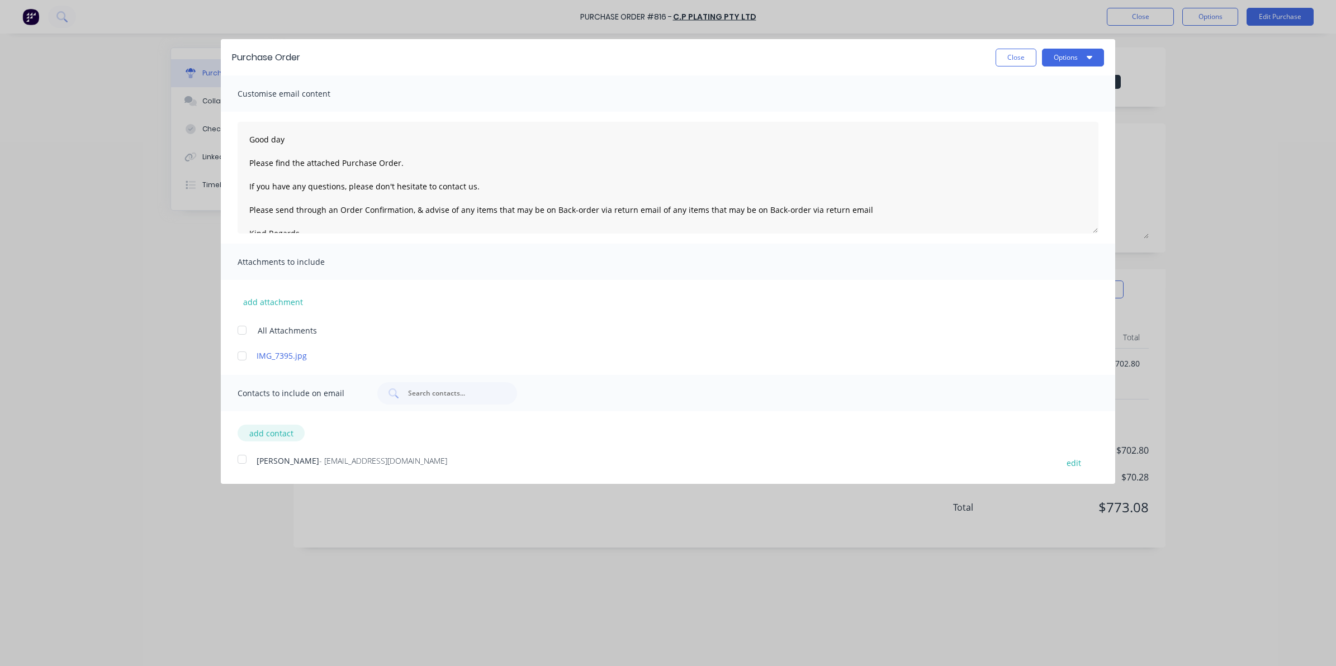
drag, startPoint x: 244, startPoint y: 355, endPoint x: 248, endPoint y: 431, distance: 76.1
click at [244, 366] on div at bounding box center [242, 356] width 22 height 22
click at [242, 461] on div at bounding box center [242, 459] width 22 height 22
click at [1093, 56] on button "Options" at bounding box center [1073, 58] width 62 height 18
click at [1065, 113] on div "Email" at bounding box center [1051, 108] width 86 height 16
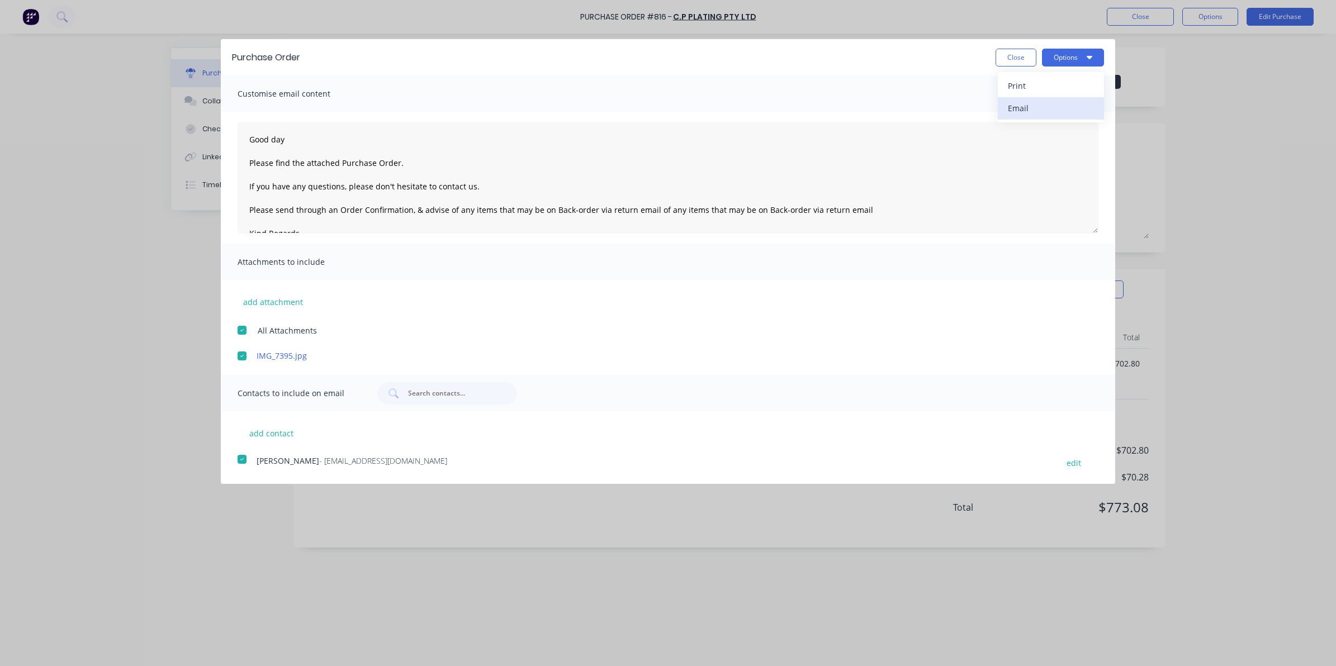
type textarea "Good day Please find the attached Purchase Order. If you have any questions, pl…"
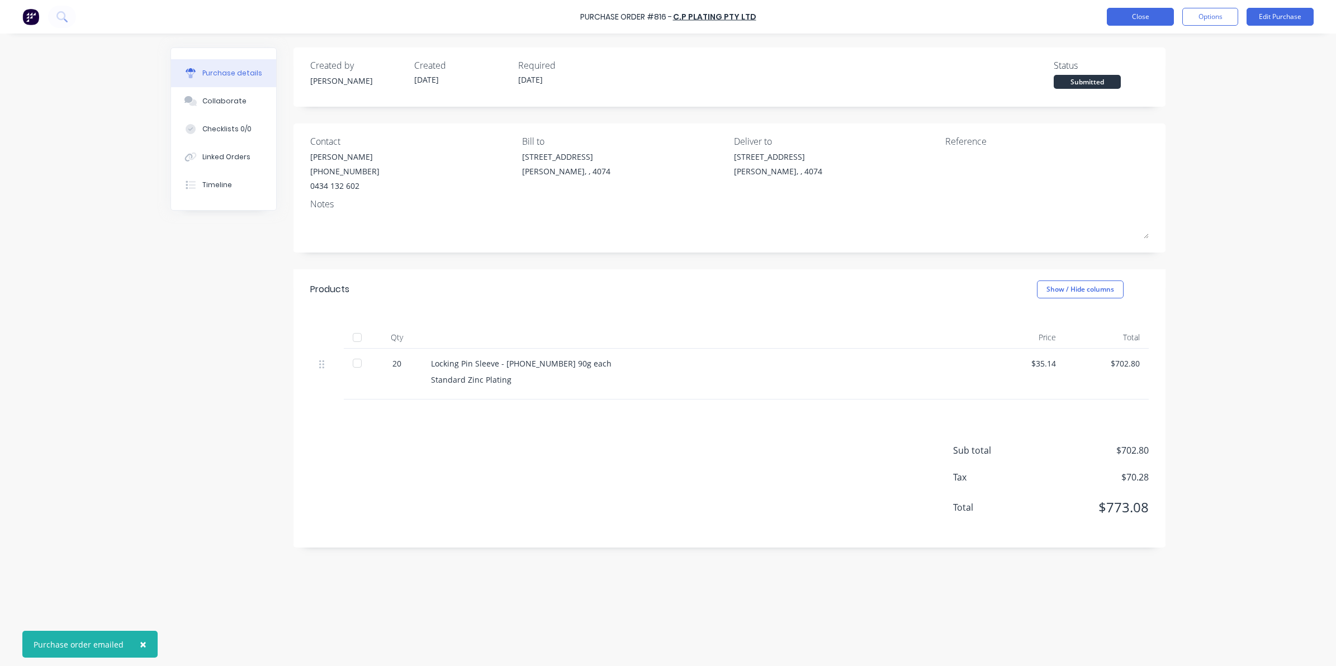
click at [1162, 17] on button "Close" at bounding box center [1140, 17] width 67 height 18
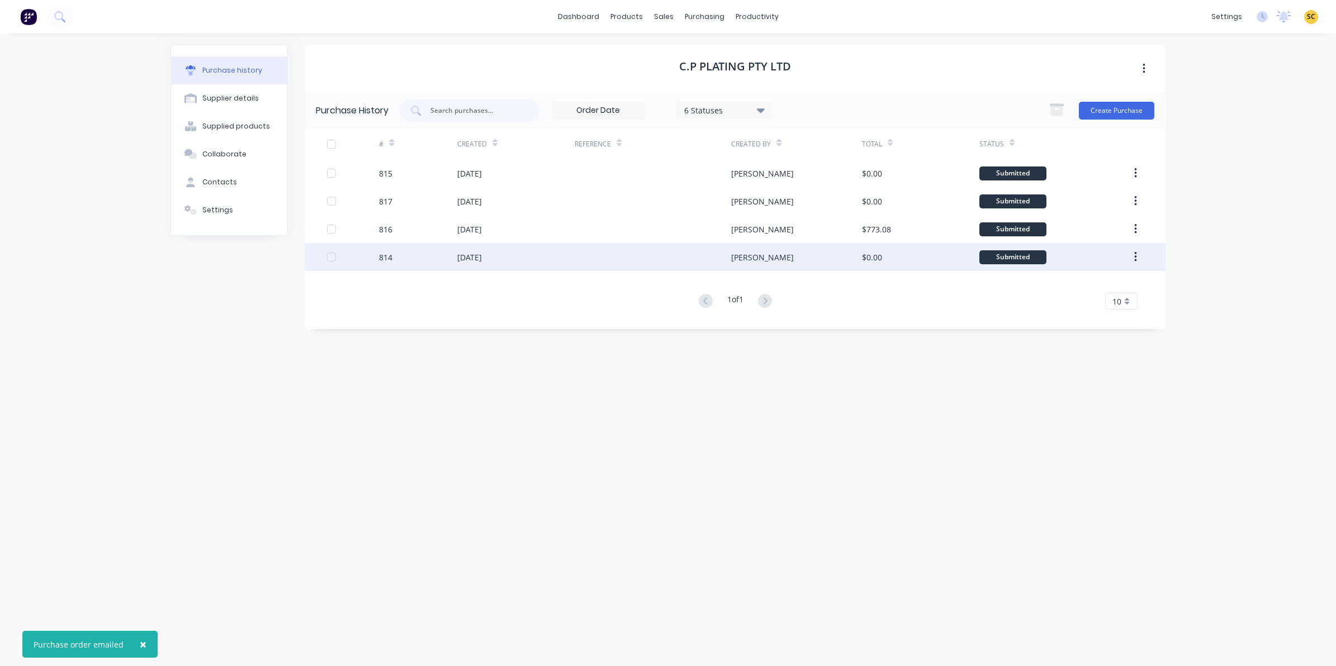
click at [471, 251] on div "[DATE]" at bounding box center [469, 257] width 25 height 12
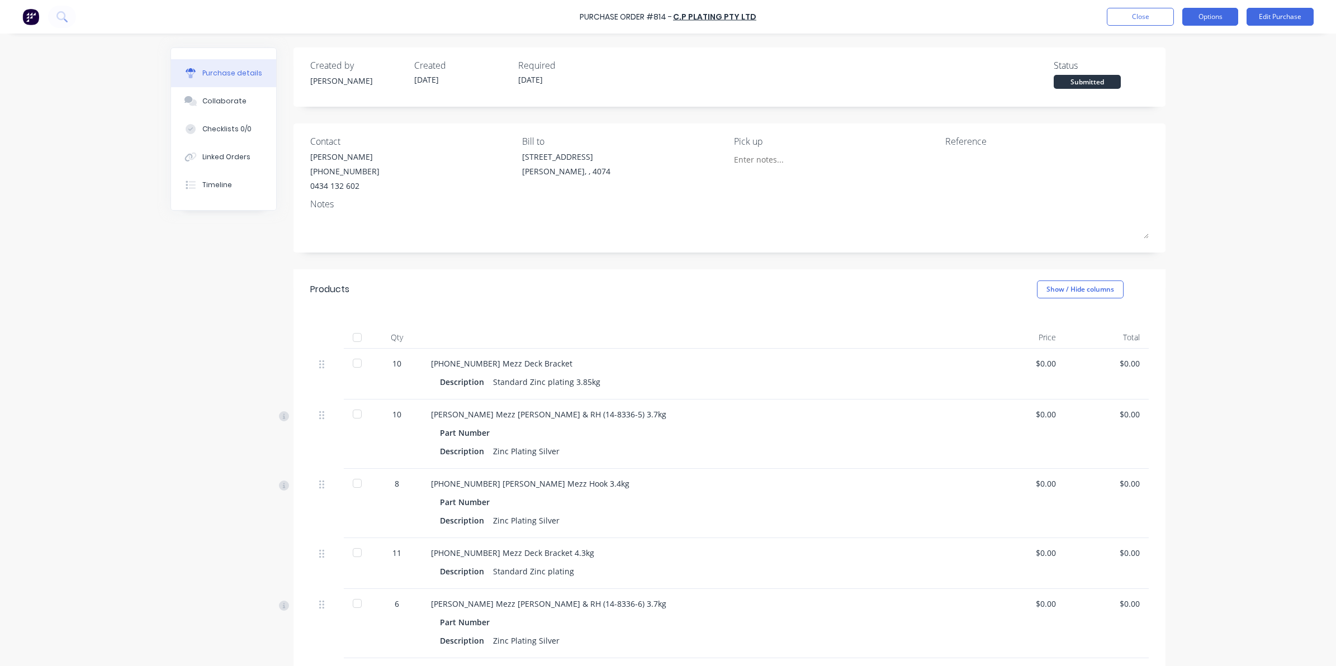
click at [1187, 21] on button "Options" at bounding box center [1210, 17] width 56 height 18
click at [1162, 51] on div "Print / Email" at bounding box center [1185, 45] width 86 height 16
click at [1150, 88] on div "Without pricing" at bounding box center [1185, 90] width 86 height 16
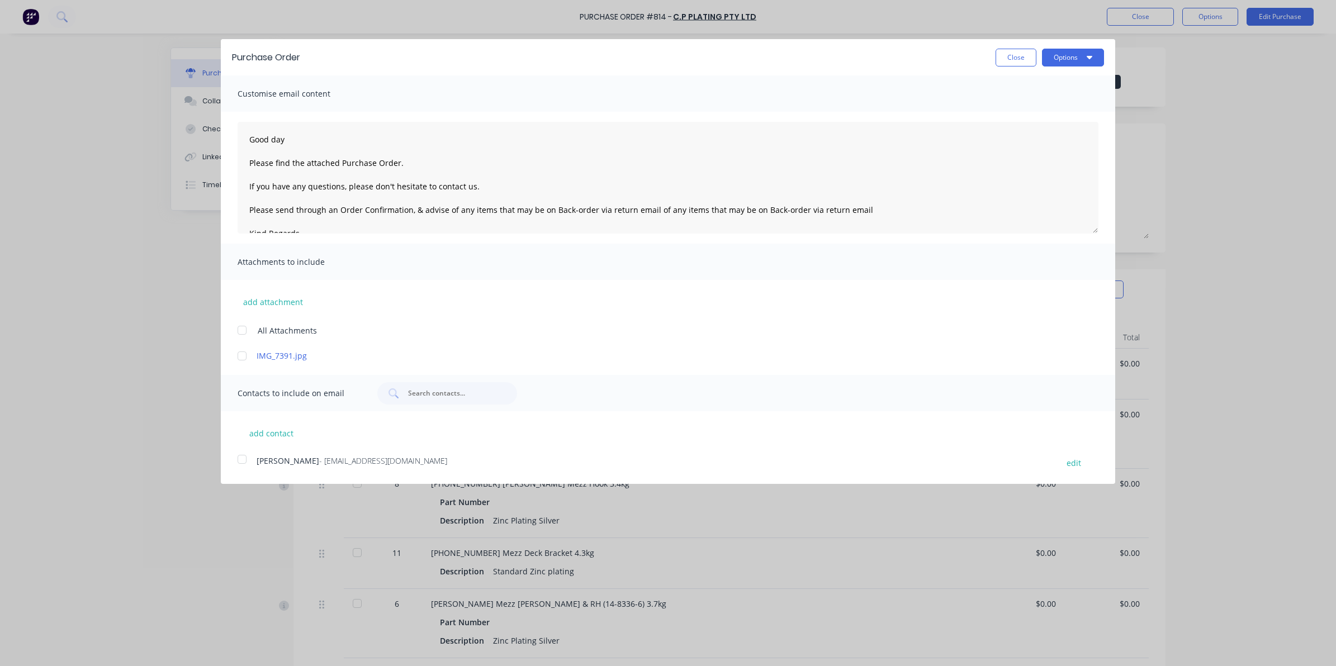
drag, startPoint x: 245, startPoint y: 348, endPoint x: 244, endPoint y: 358, distance: 10.6
click at [244, 353] on div at bounding box center [242, 356] width 22 height 22
click at [238, 458] on div at bounding box center [242, 459] width 22 height 22
drag, startPoint x: 1080, startPoint y: 52, endPoint x: 1056, endPoint y: 35, distance: 29.2
click at [1079, 51] on button "Options" at bounding box center [1073, 58] width 62 height 18
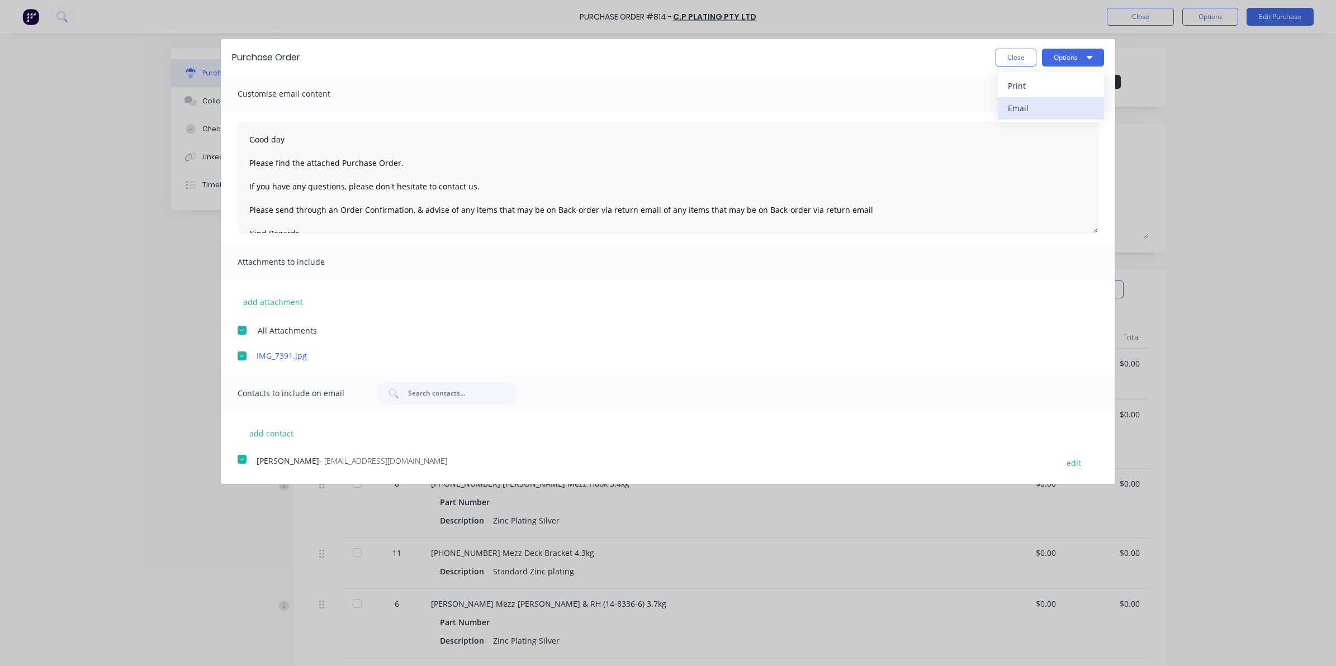
click at [1048, 110] on div "Email" at bounding box center [1051, 108] width 86 height 16
type textarea "Good day Please find the attached Purchase Order. If you have any questions, pl…"
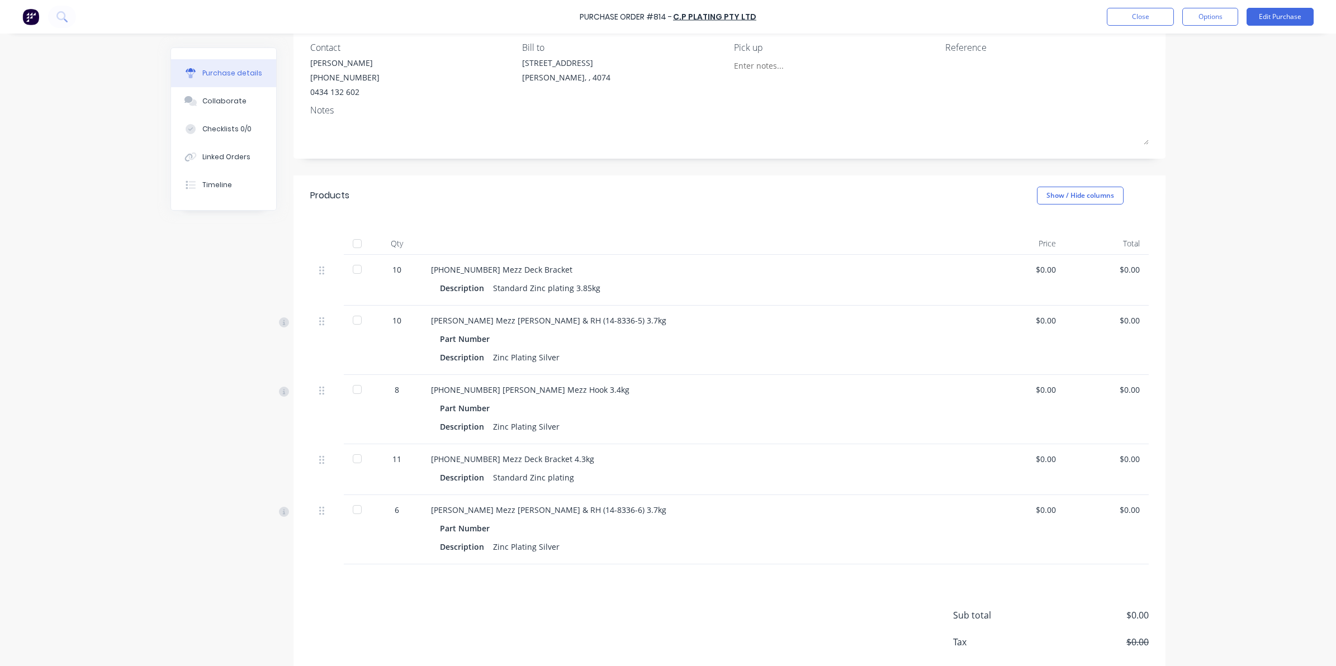
scroll to position [70, 0]
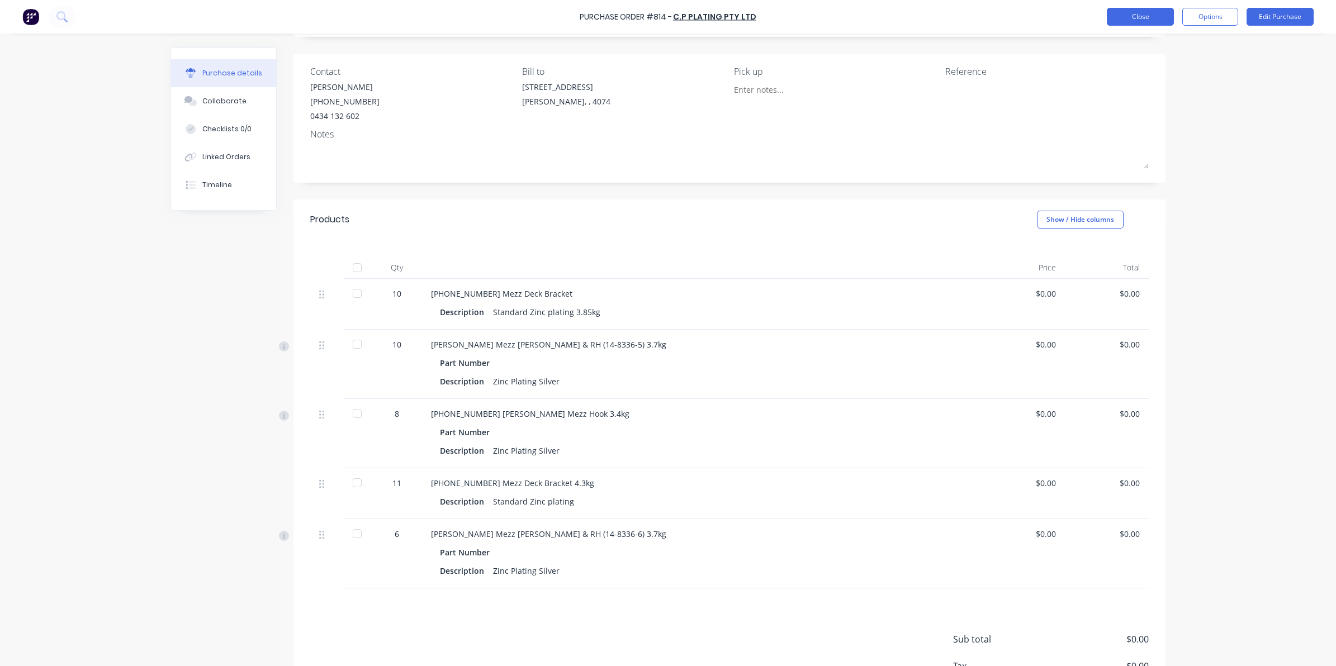
click at [1132, 17] on button "Close" at bounding box center [1140, 17] width 67 height 18
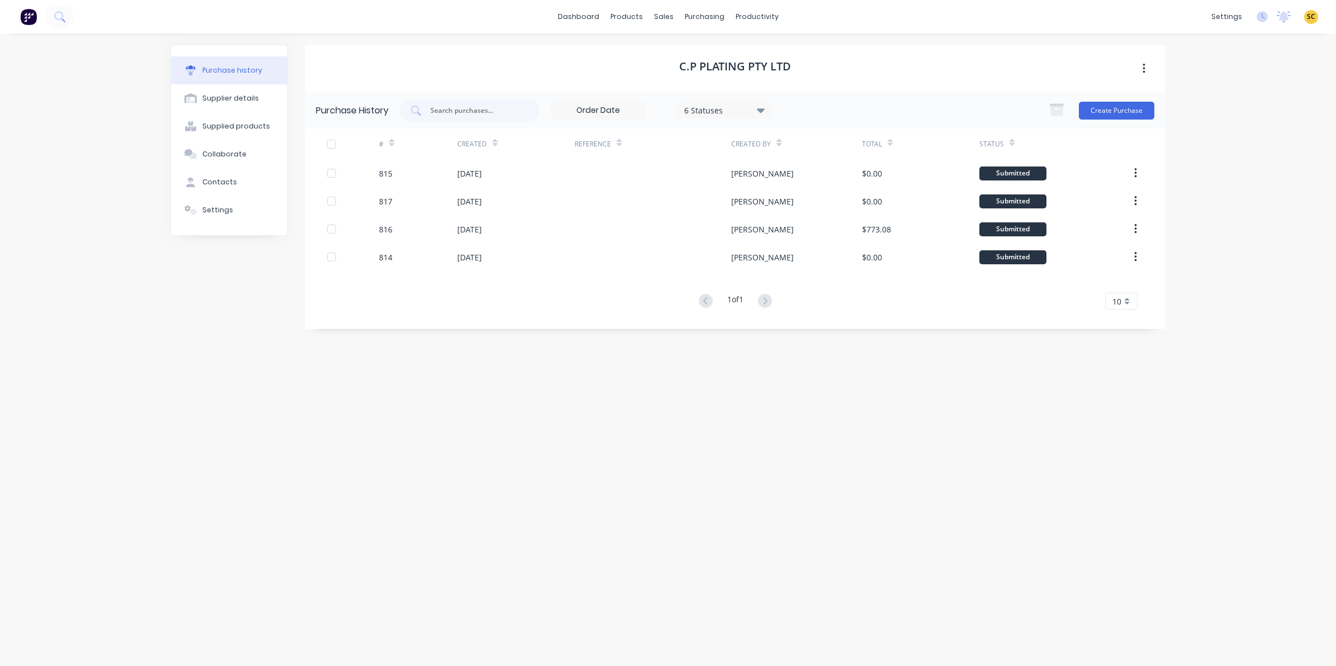
click at [30, 12] on img at bounding box center [28, 16] width 17 height 17
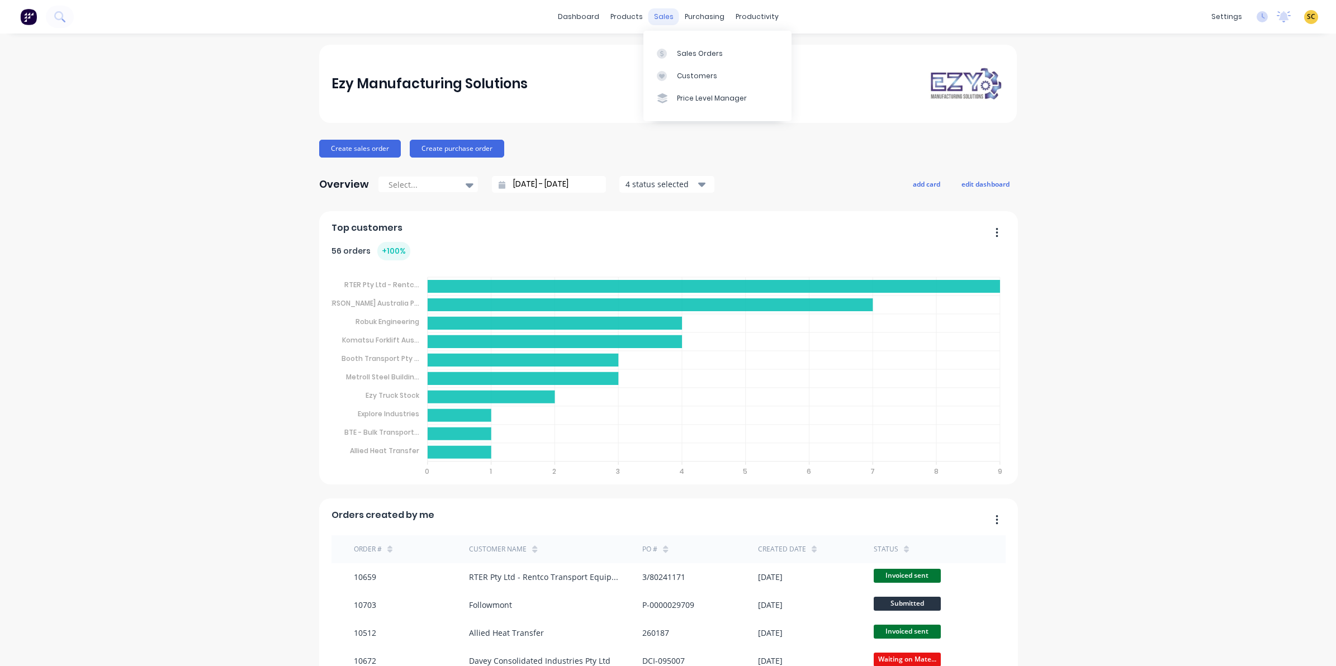
click at [660, 17] on div "sales" at bounding box center [663, 16] width 31 height 17
click at [611, 24] on div "products" at bounding box center [627, 16] width 44 height 17
click at [622, 53] on icon at bounding box center [624, 53] width 6 height 9
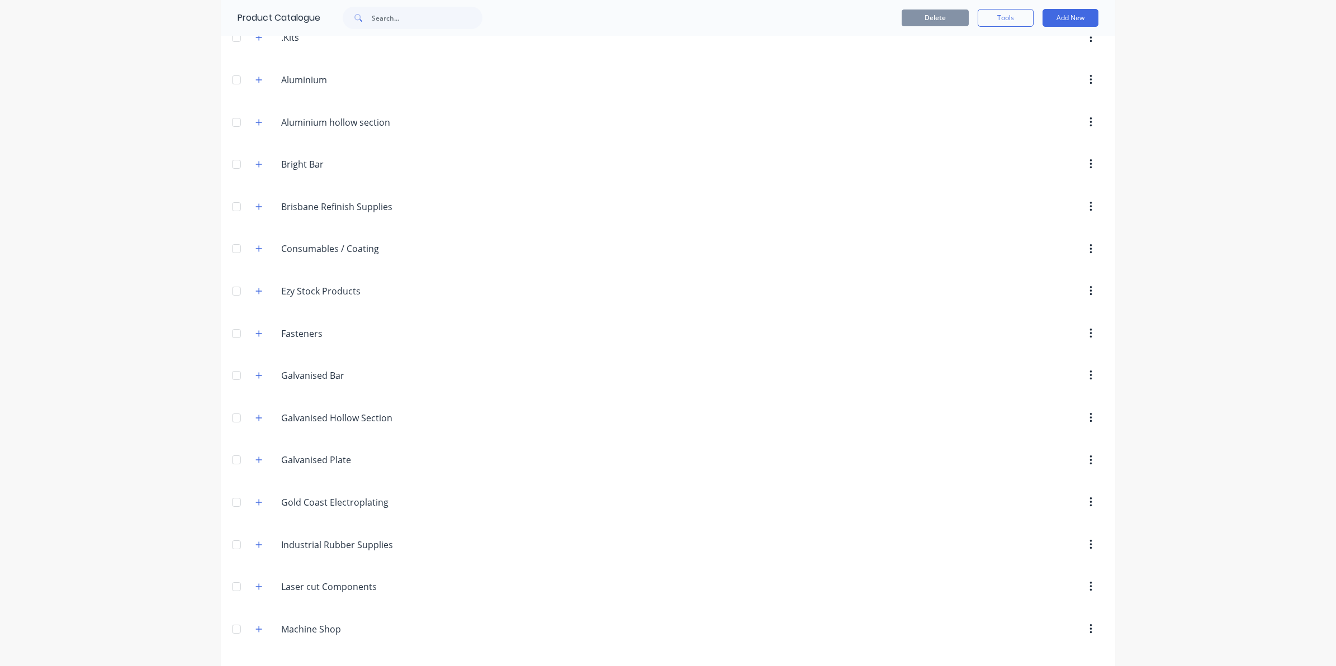
scroll to position [140, 0]
click at [255, 253] on icon "button" at bounding box center [258, 252] width 7 height 8
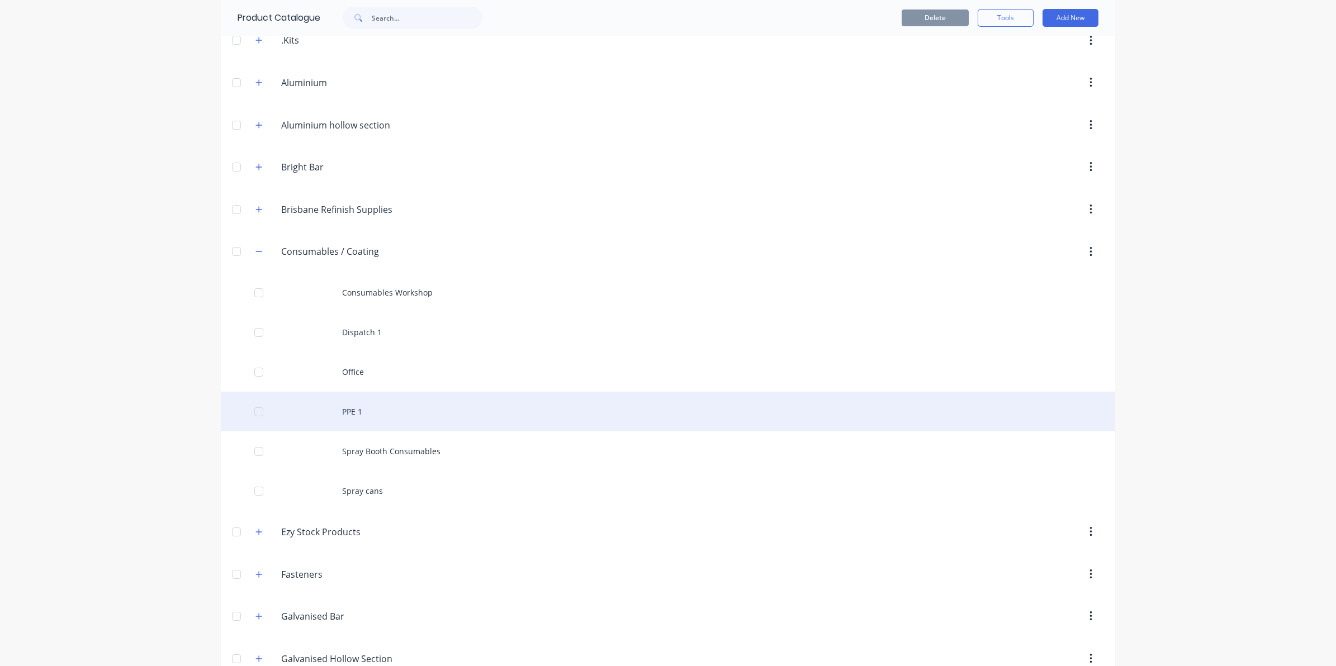
click at [367, 428] on div "PPE 1" at bounding box center [668, 412] width 894 height 40
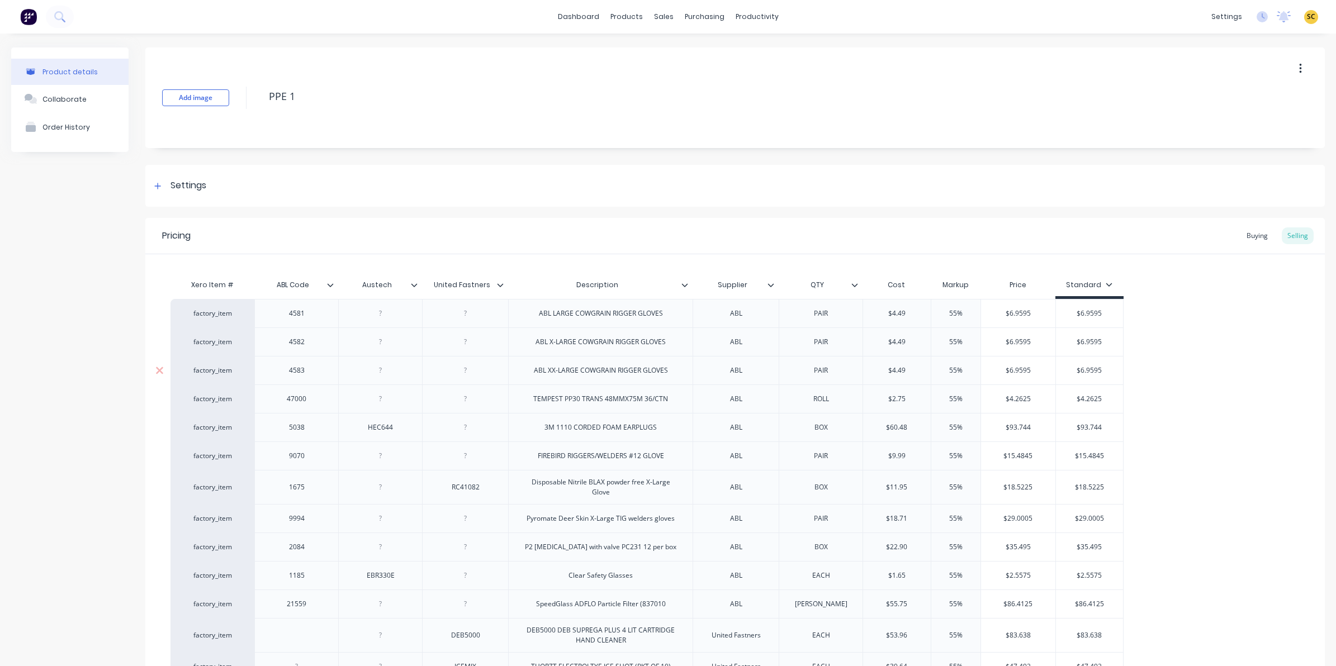
type textarea "x"
click at [720, 49] on div "Purchase Orders" at bounding box center [735, 54] width 59 height 10
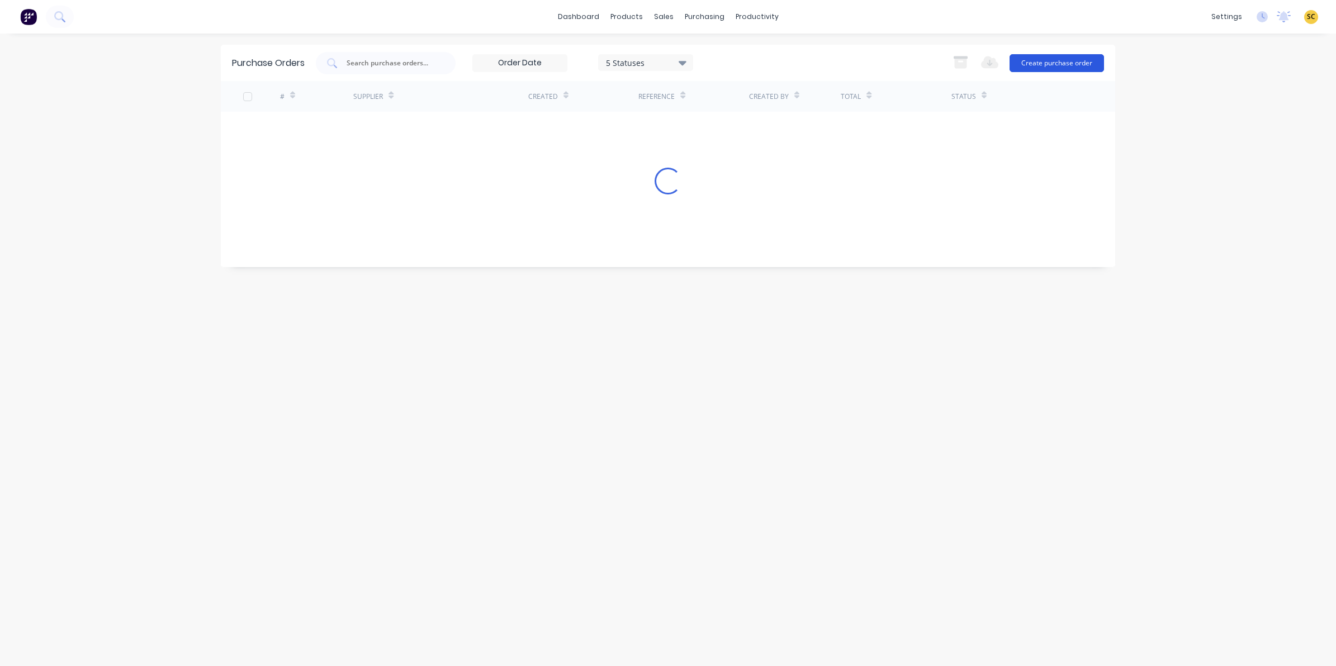
click at [1057, 63] on button "Create purchase order" at bounding box center [1056, 63] width 94 height 18
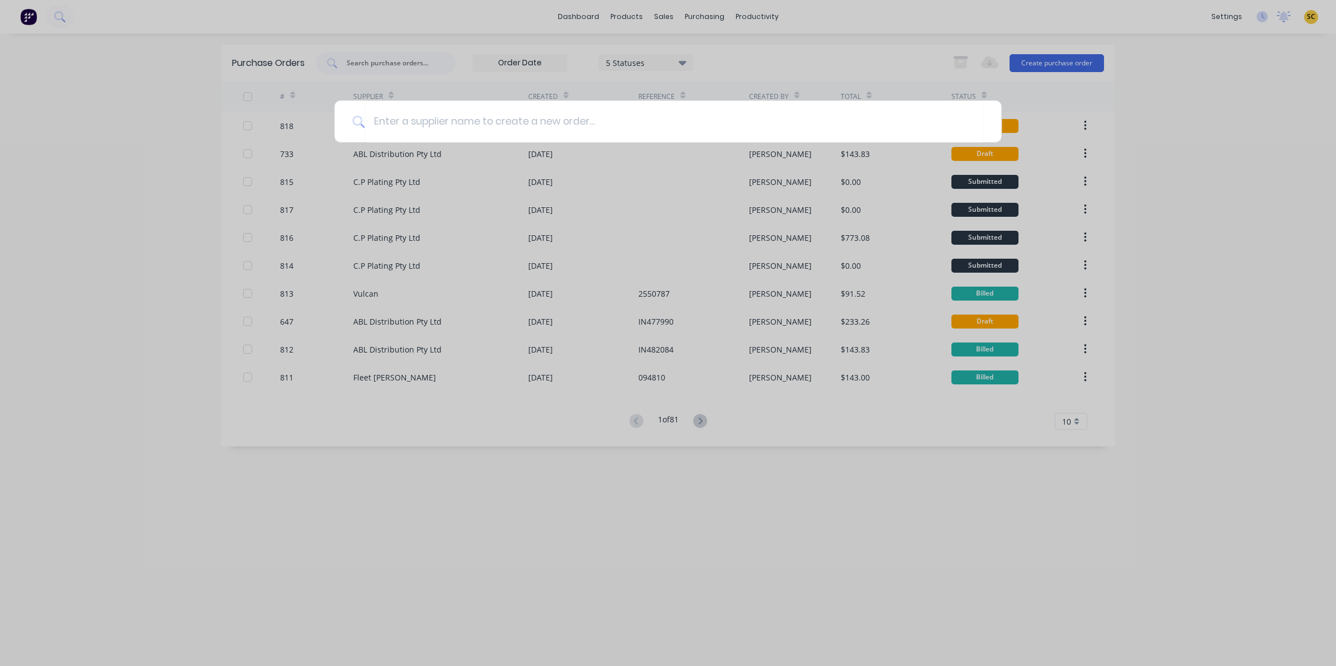
click at [98, 293] on div at bounding box center [668, 333] width 1336 height 666
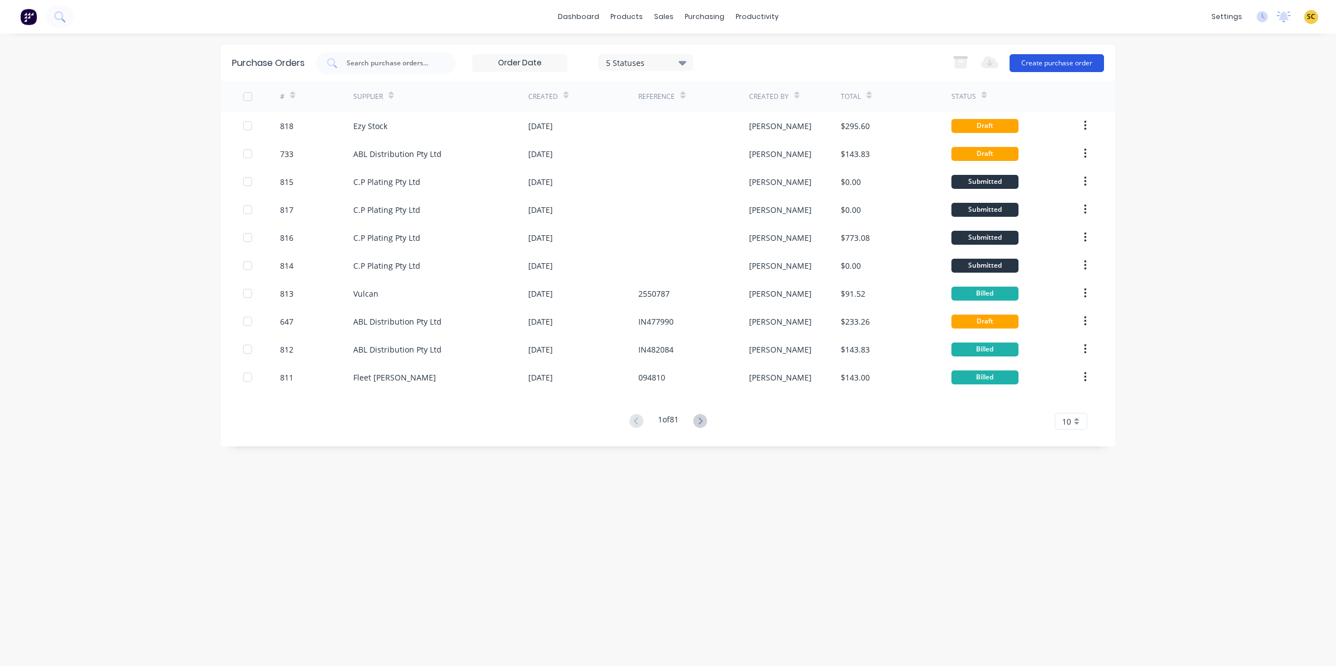
click at [1077, 60] on button "Create purchase order" at bounding box center [1056, 63] width 94 height 18
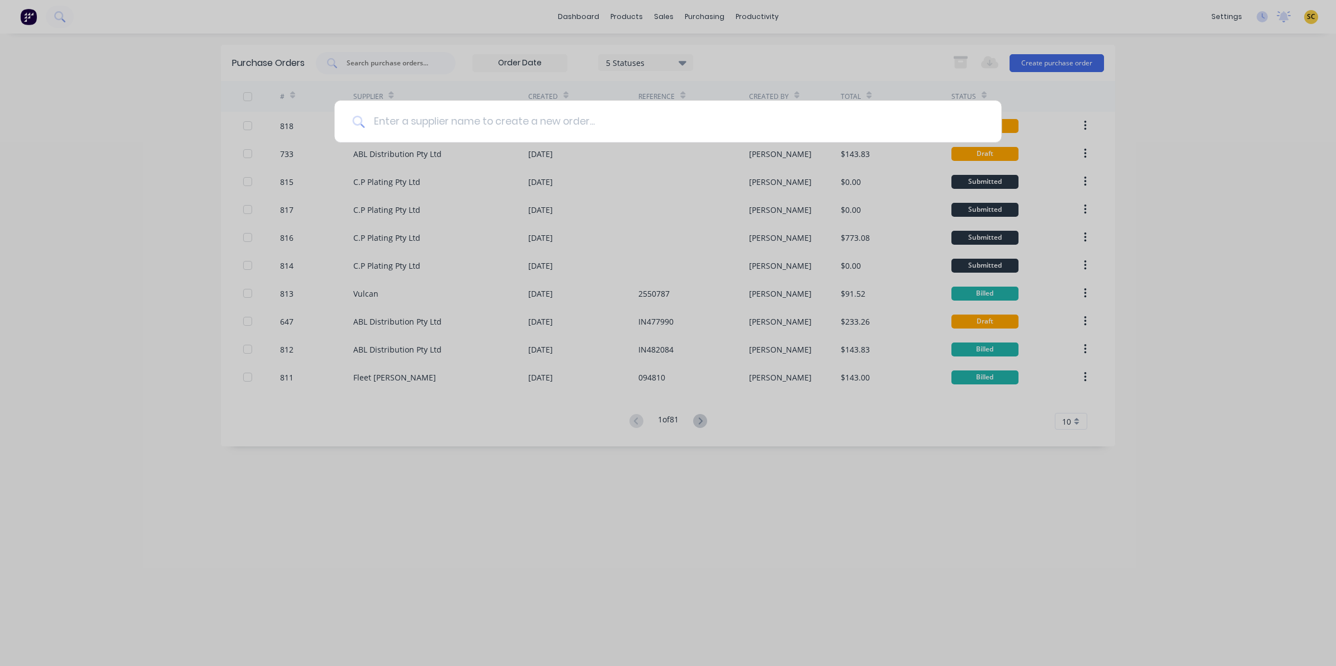
click at [537, 122] on input at bounding box center [673, 122] width 619 height 42
type input "atlas"
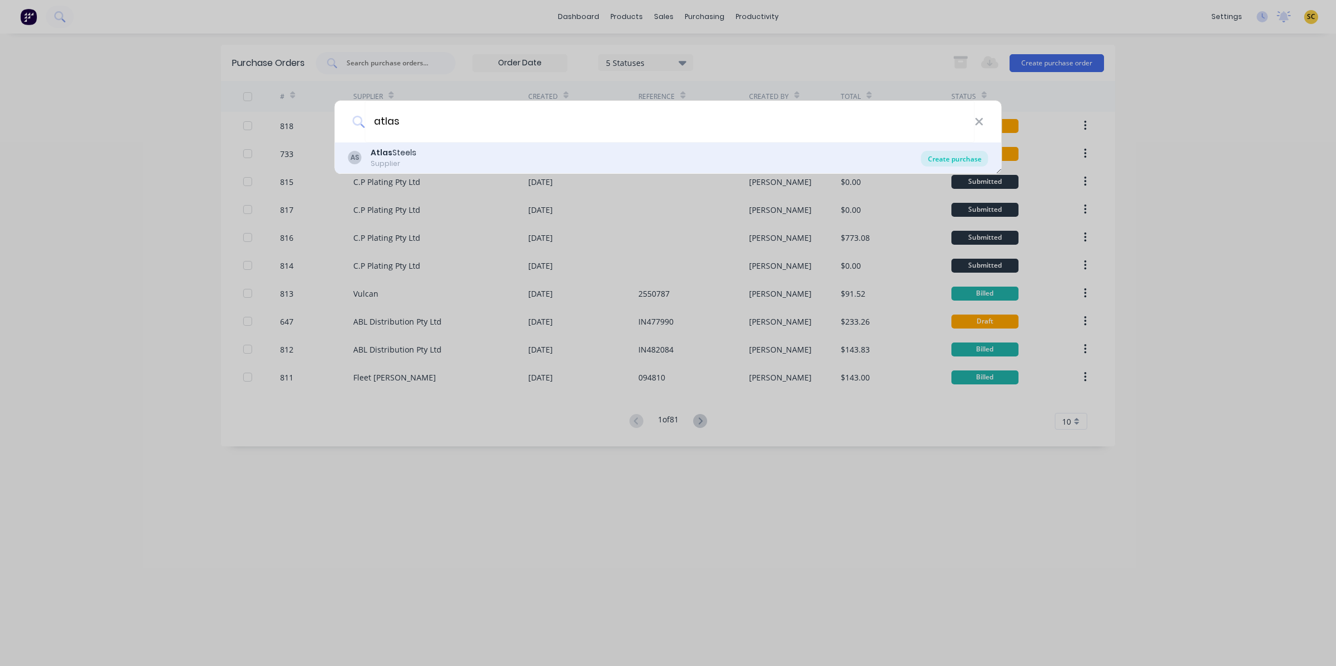
click at [955, 164] on div "Create purchase" at bounding box center [954, 159] width 67 height 16
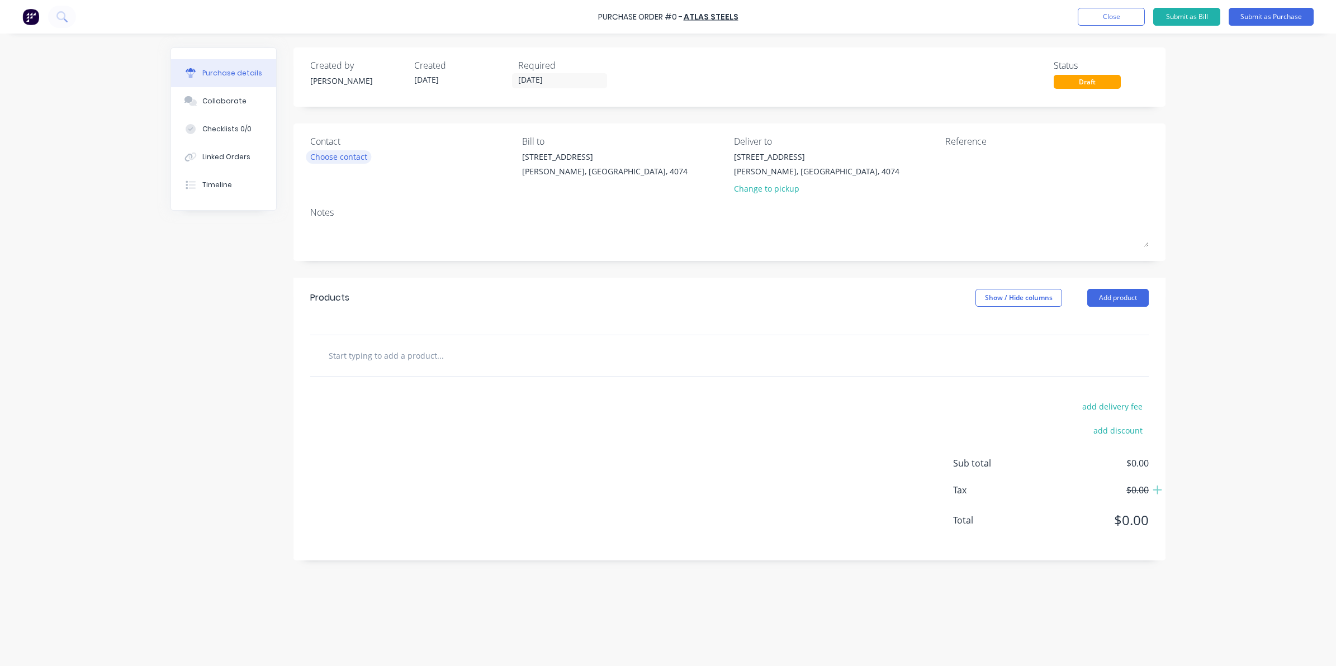
click at [345, 160] on div "Choose contact" at bounding box center [338, 157] width 57 height 12
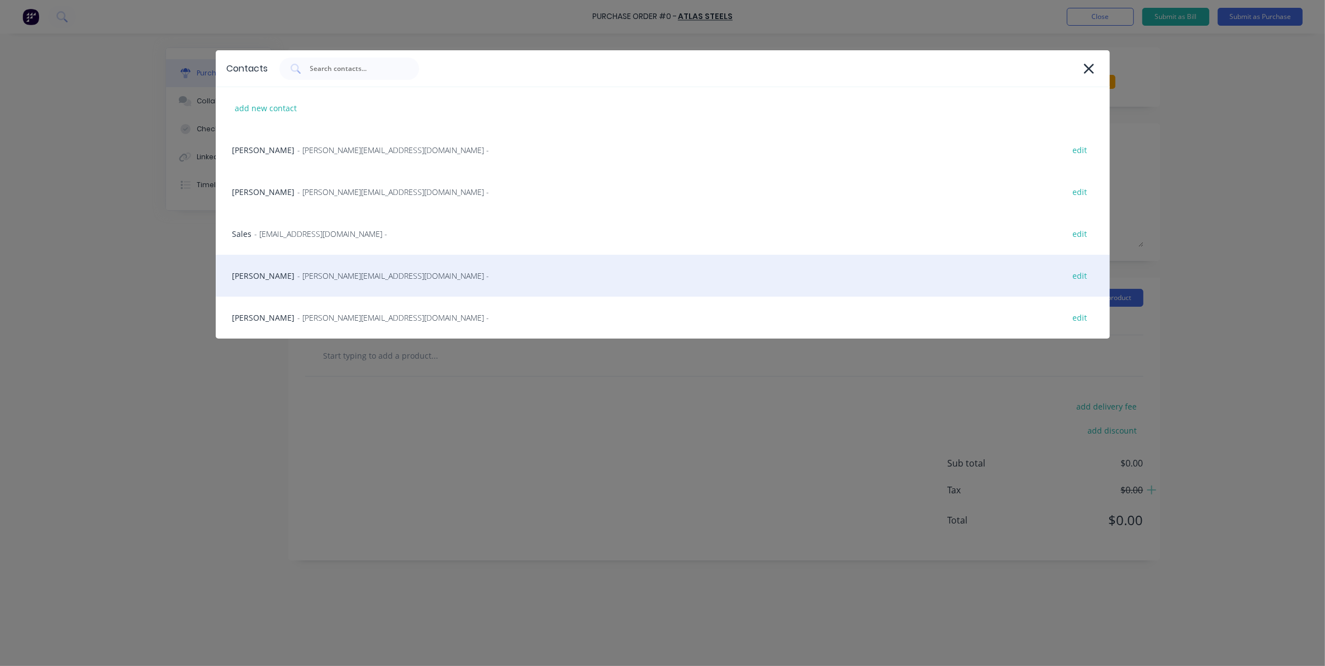
click at [283, 276] on div "Teressa Shone - teressa.shone@atlassteels.com.au - edit" at bounding box center [663, 276] width 894 height 42
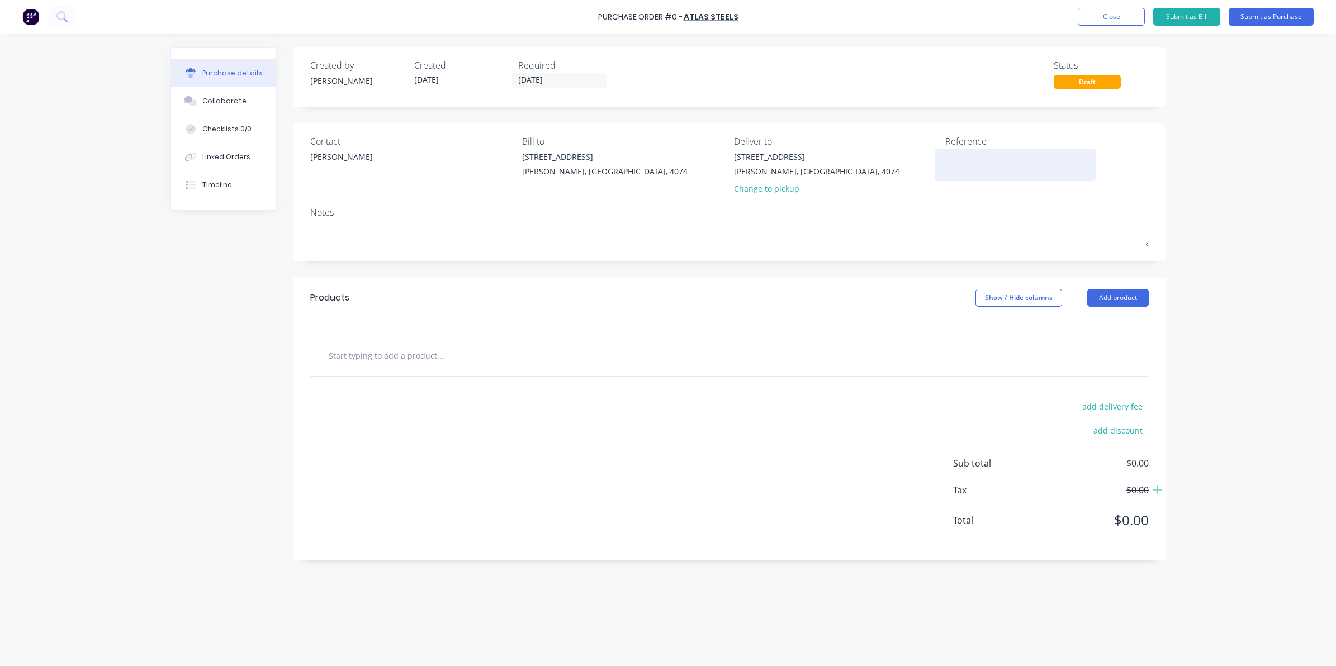
click at [961, 160] on textarea at bounding box center [1015, 163] width 140 height 25
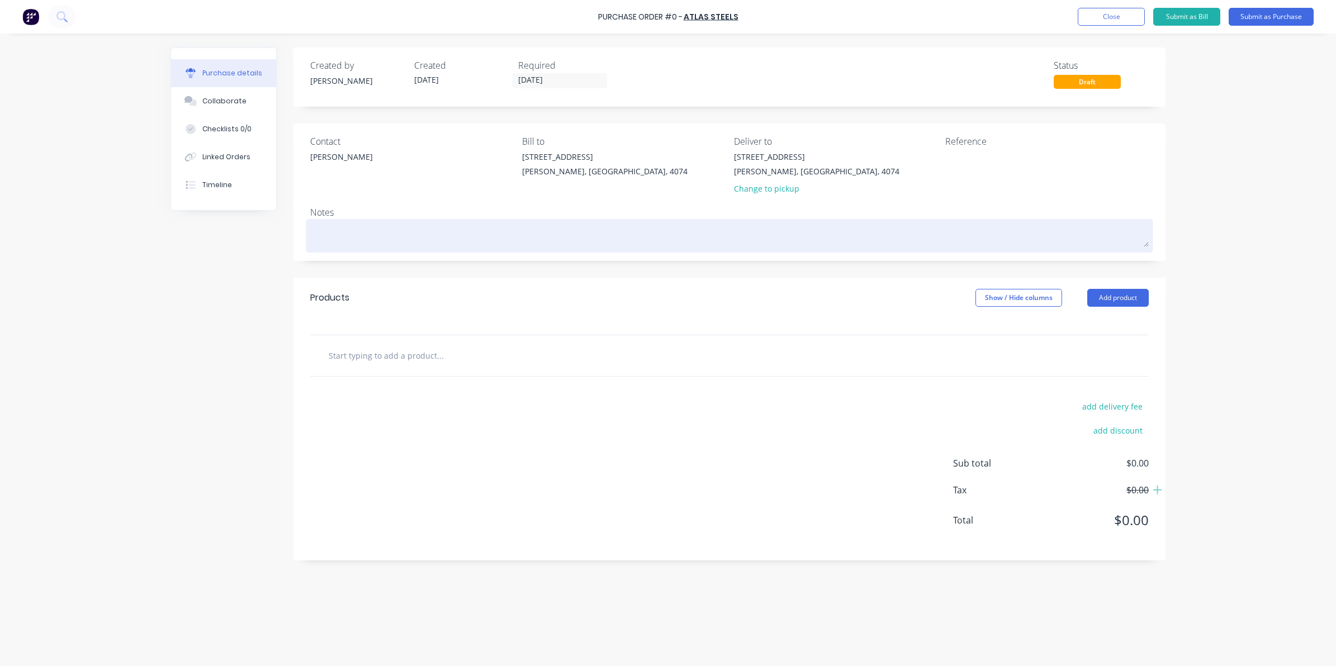
click at [397, 238] on textarea at bounding box center [729, 234] width 838 height 25
type textarea "x"
type textarea "a"
type textarea "x"
type textarea "as"
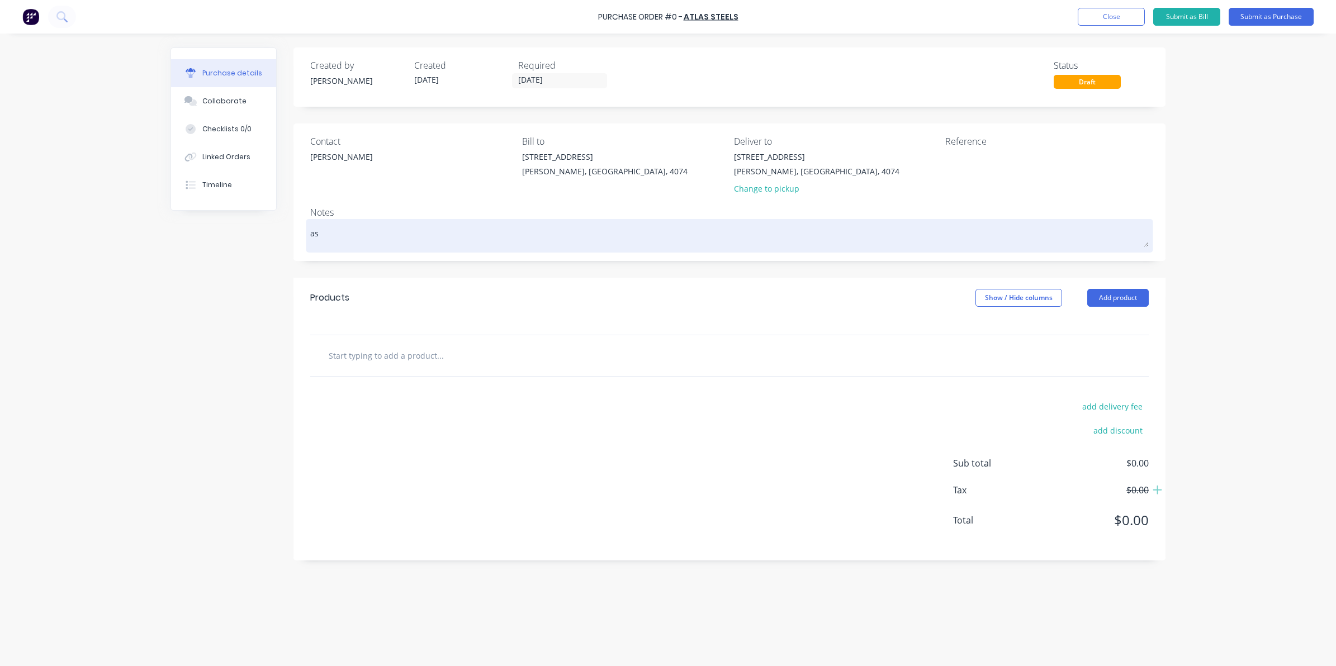
type textarea "x"
type textarea "as"
type textarea "x"
type textarea "as pe"
type textarea "x"
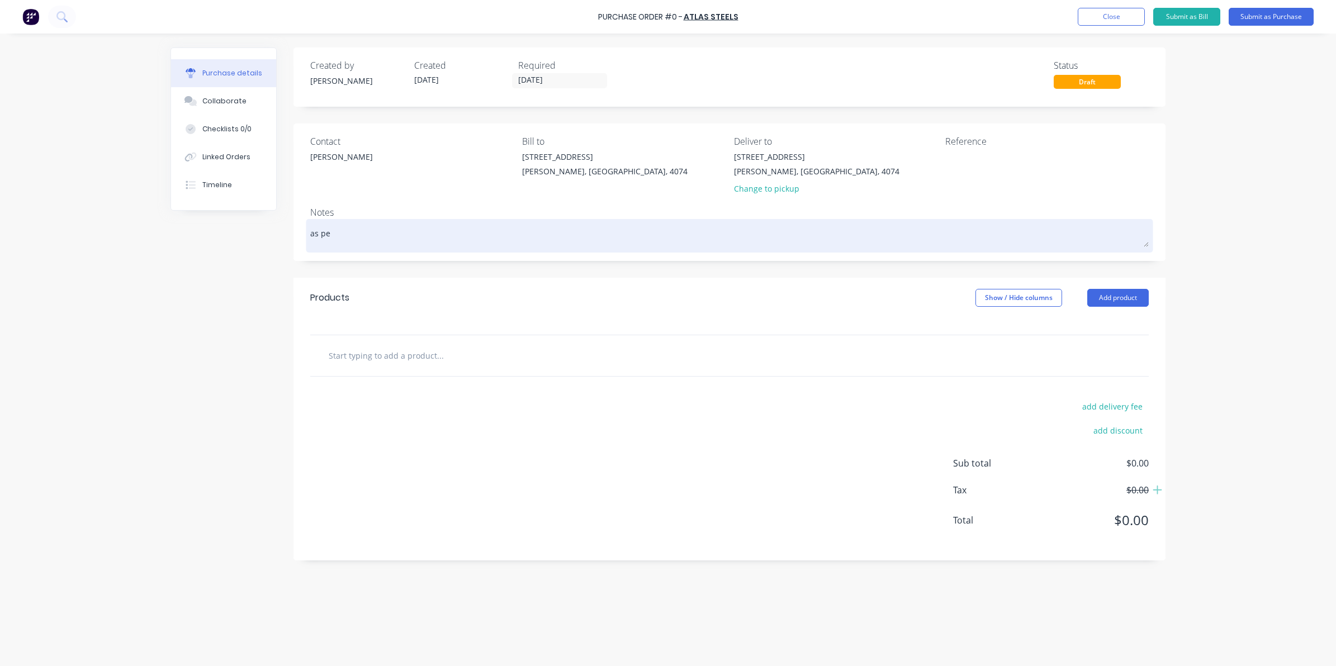
type textarea "as per"
type textarea "x"
type textarea "as per"
type textarea "x"
type textarea "as per q"
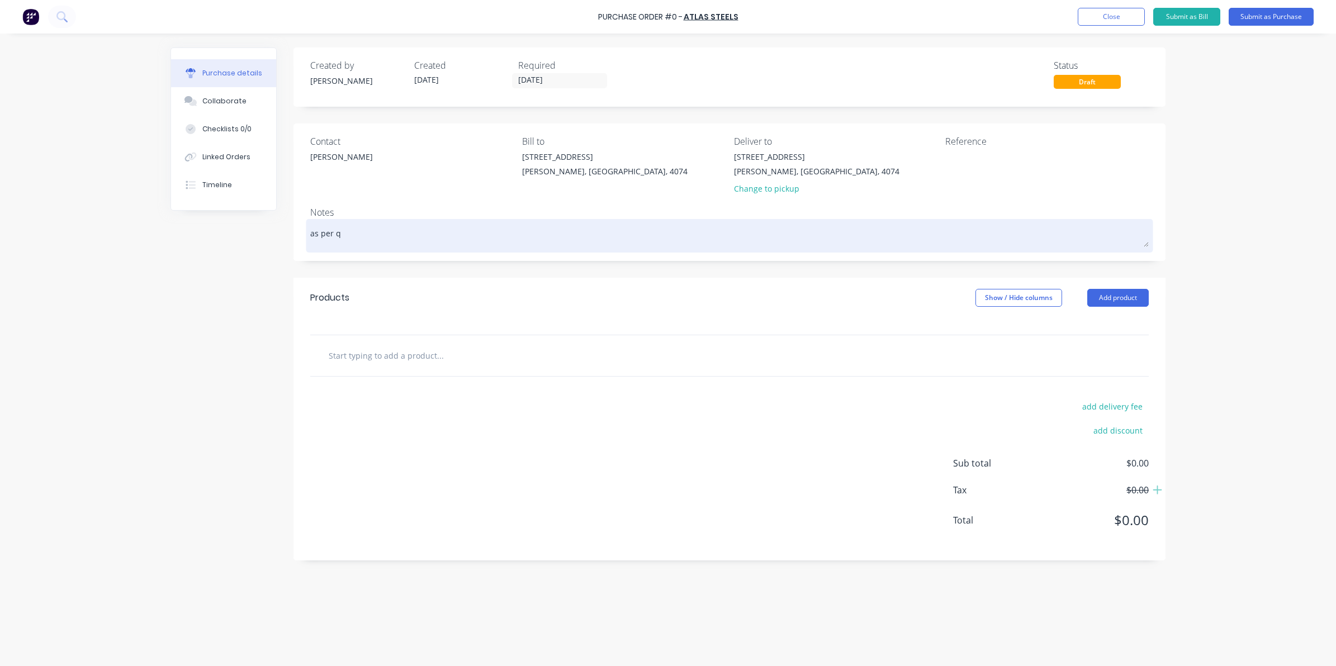
type textarea "x"
type textarea "as per qu"
type textarea "x"
type textarea "as per quo"
type textarea "x"
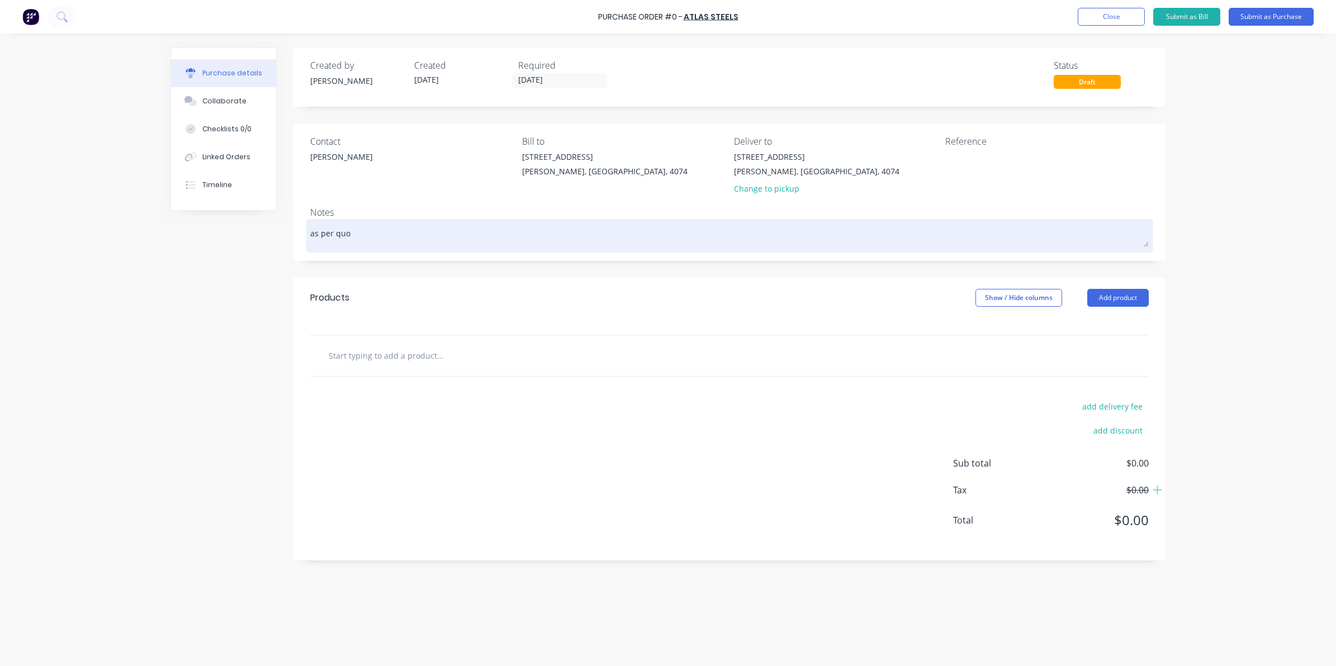
type textarea "as per quot"
type textarea "x"
type textarea "as per quote"
type textarea "x"
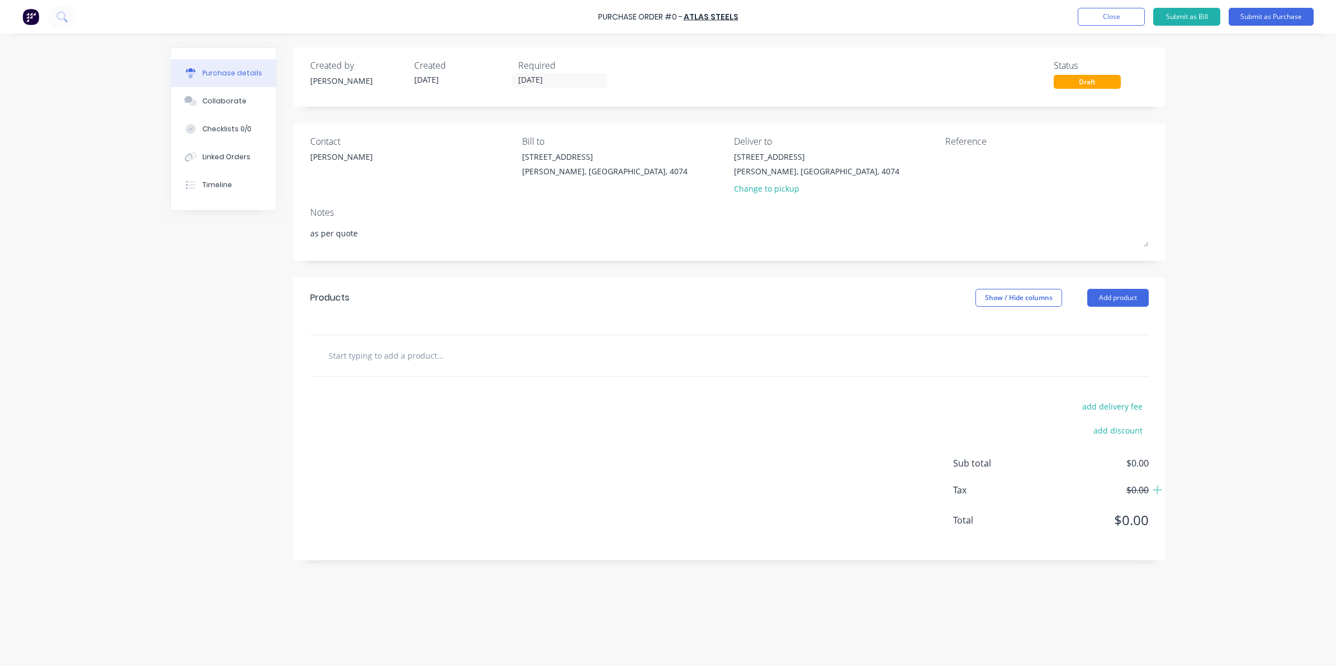
type textarea "as per quote"
type textarea "x"
type textarea "as per quote"
click at [392, 348] on input "text" at bounding box center [440, 355] width 224 height 22
type textarea "x"
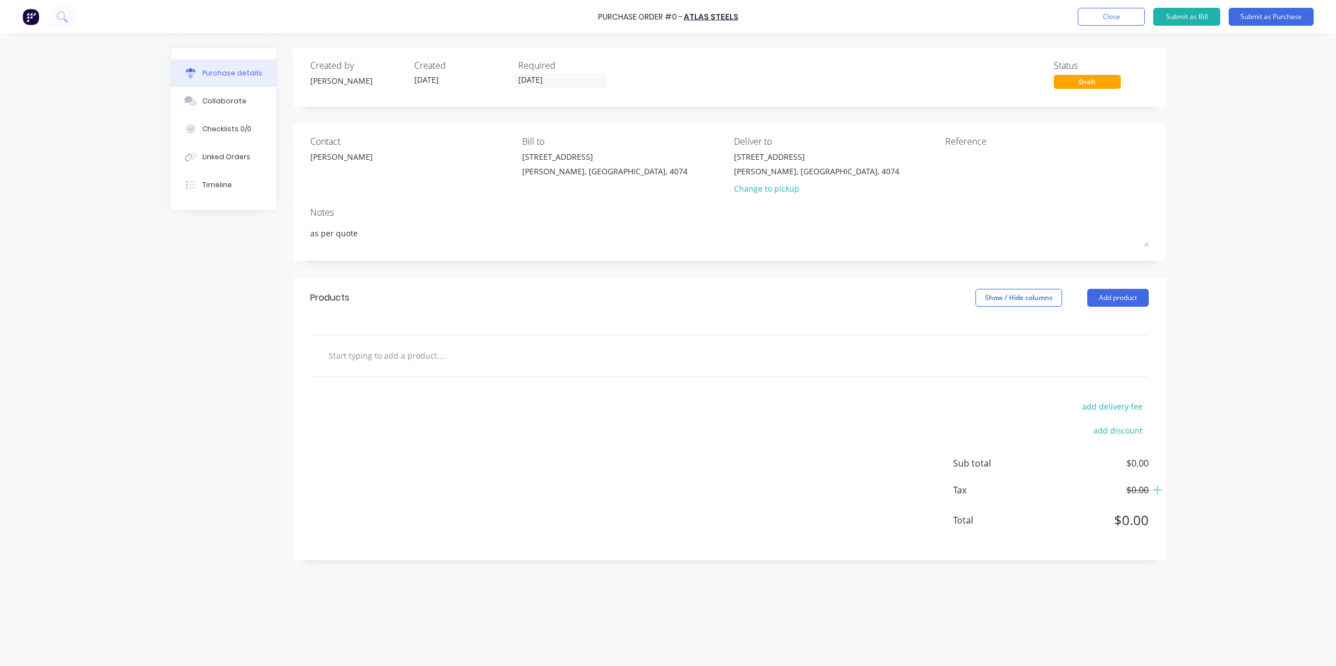
type input "0"
type textarea "x"
type input "00"
type textarea "x"
type input "004"
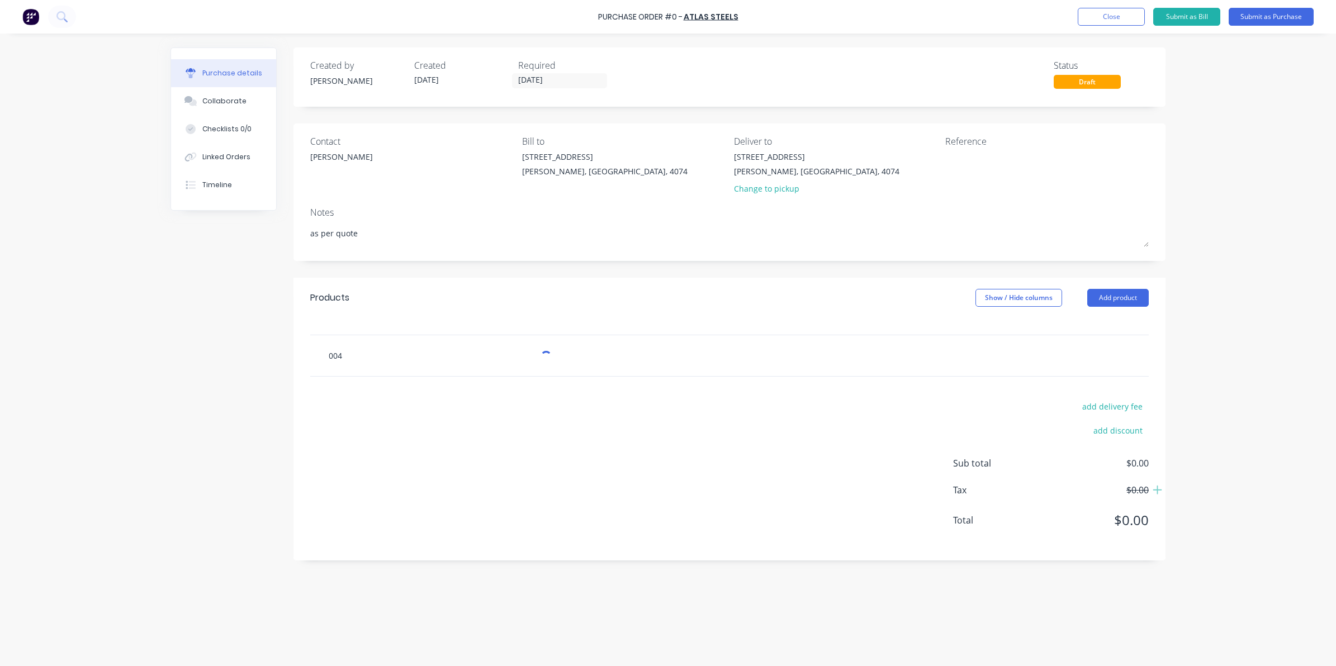
type textarea "x"
type input "0043"
type textarea "x"
type input "0043*"
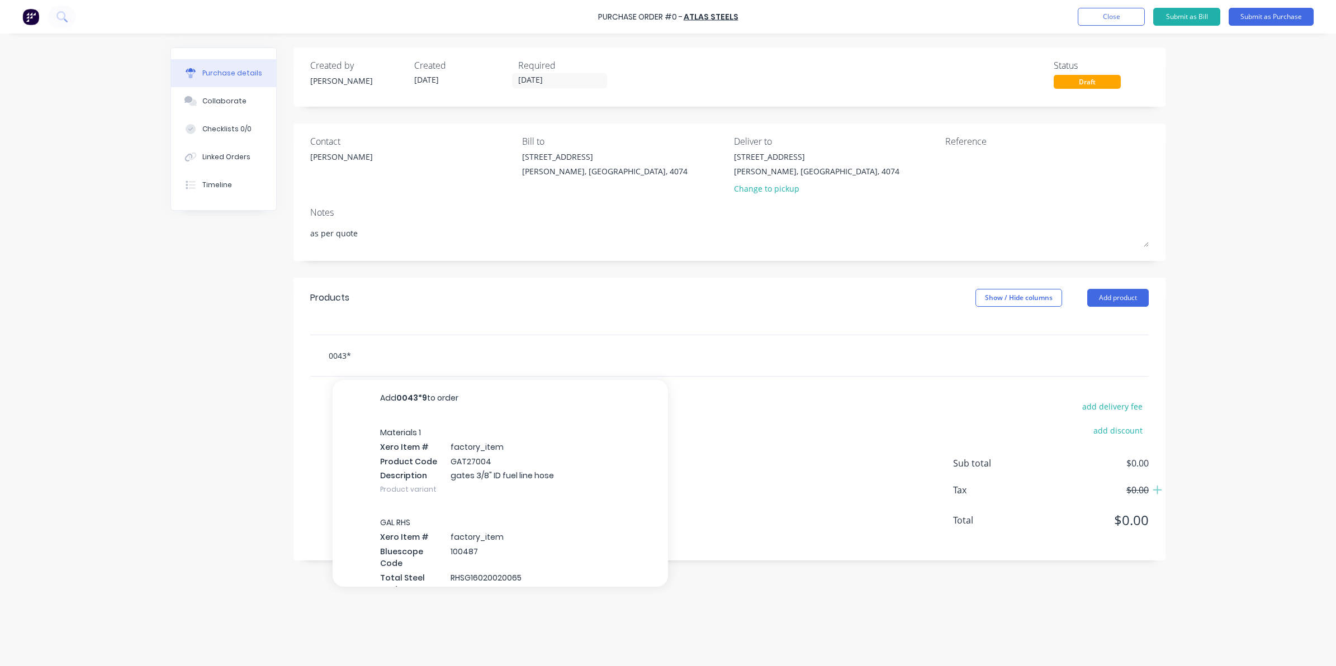
type textarea "x"
type input "0043*9"
type textarea "x"
type input "0043*91"
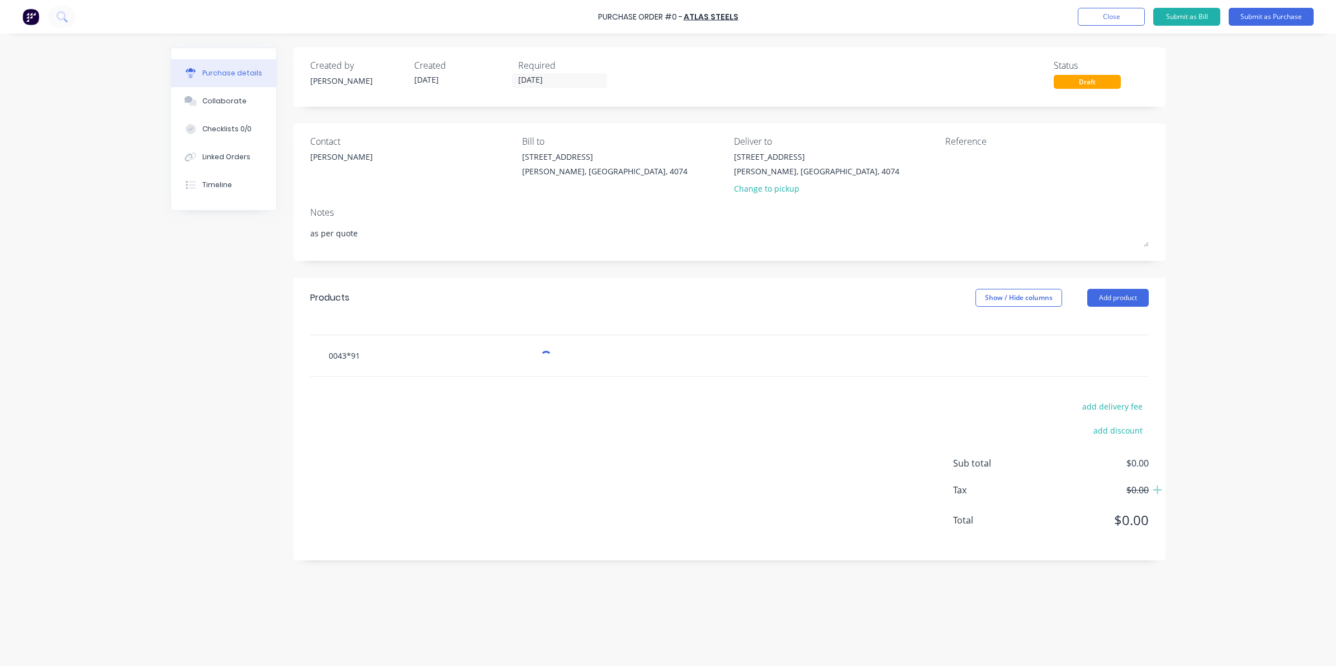
type textarea "x"
type input "0043*917"
type textarea "x"
type input "0043*91"
type textarea "x"
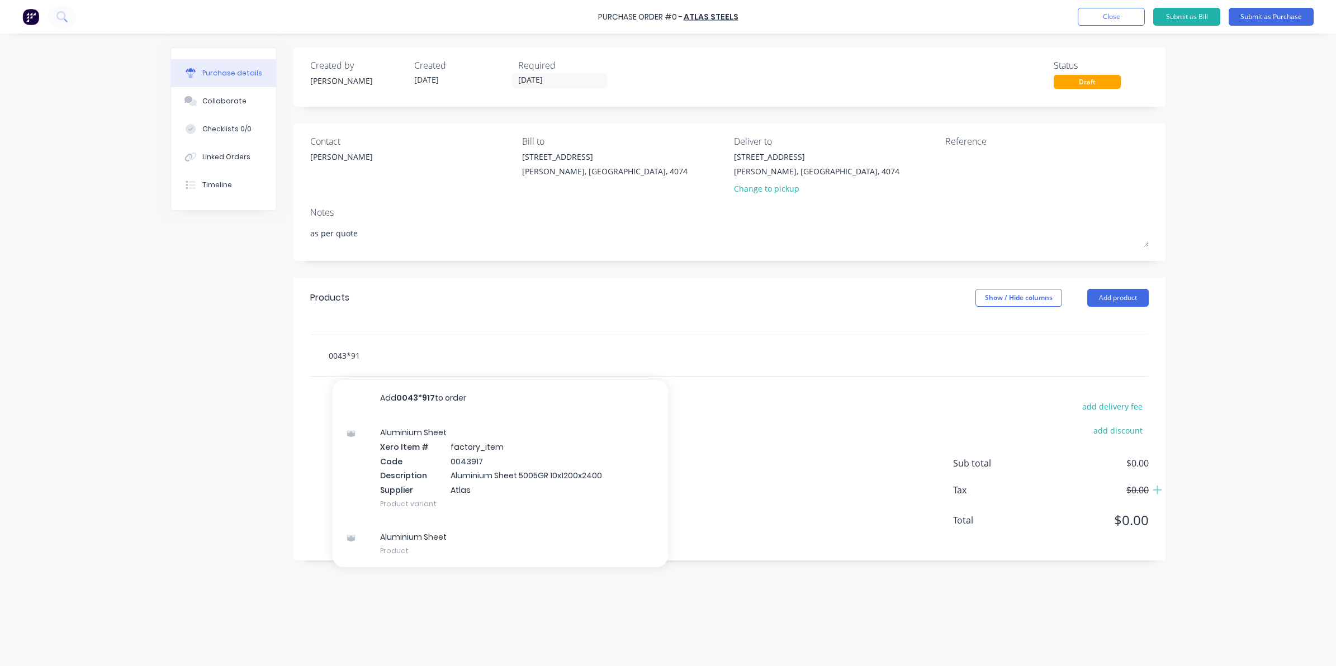
type input "0043*9"
type textarea "x"
type input "0043*"
type textarea "x"
type input "0043"
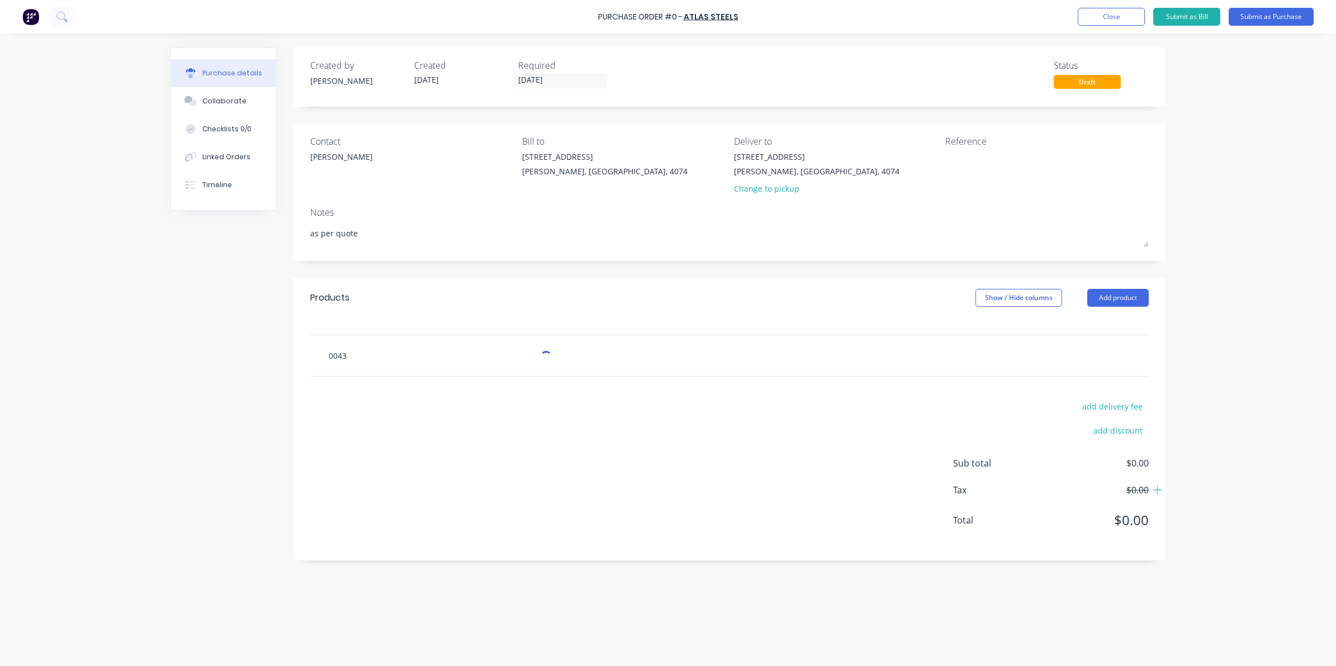
type textarea "x"
type input "00439"
type textarea "x"
type input "004391"
type textarea "x"
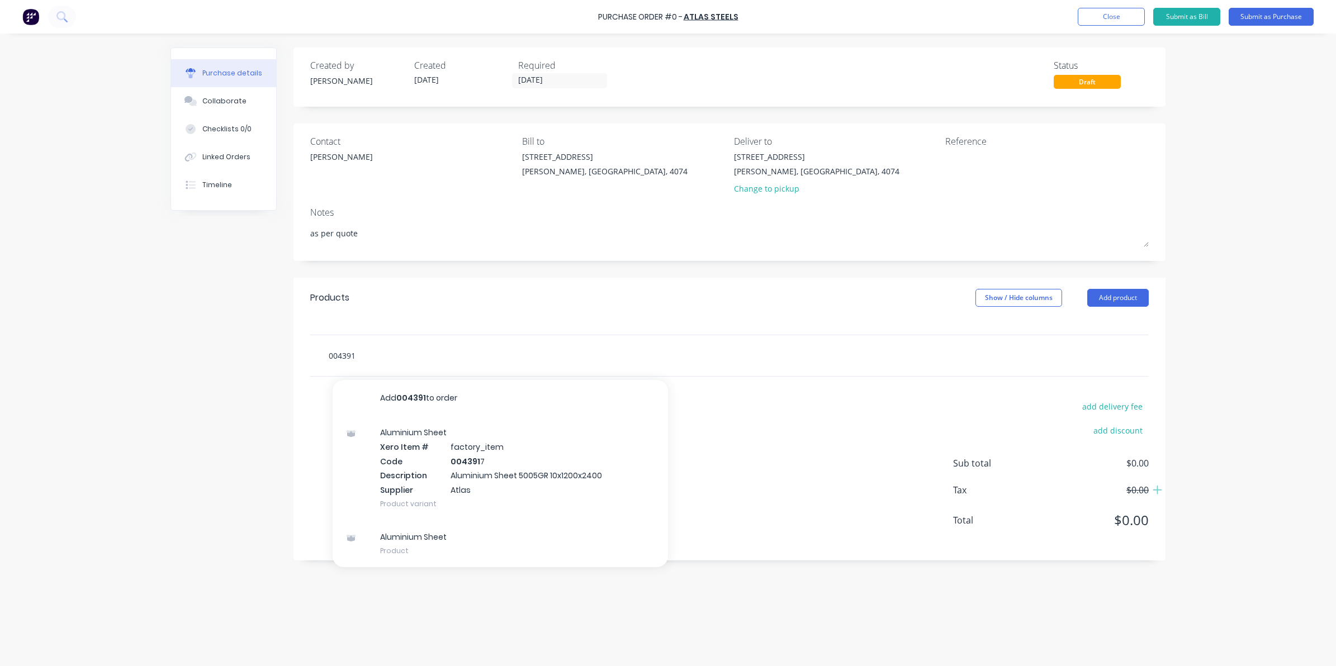
type input "0043917"
type textarea "x"
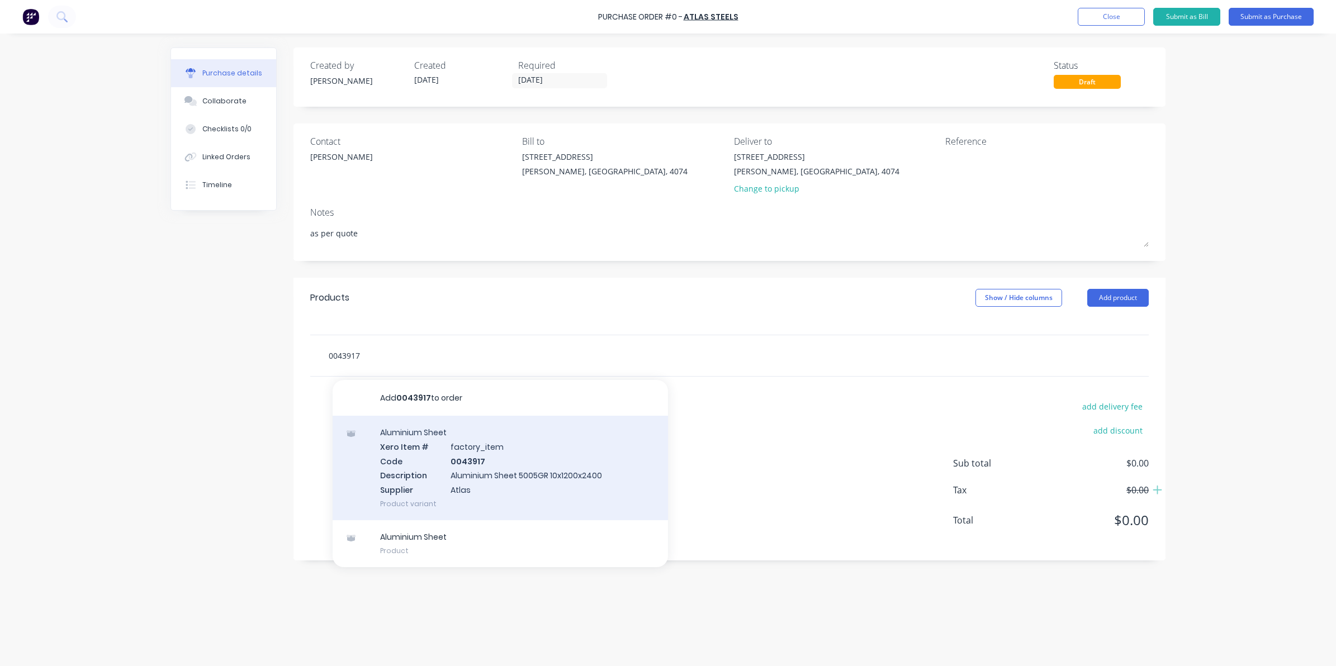
type input "0043917"
click at [479, 484] on div "Aluminium Sheet Xero Item # factory_item Code 0043917 Description Aluminium She…" at bounding box center [500, 468] width 335 height 105
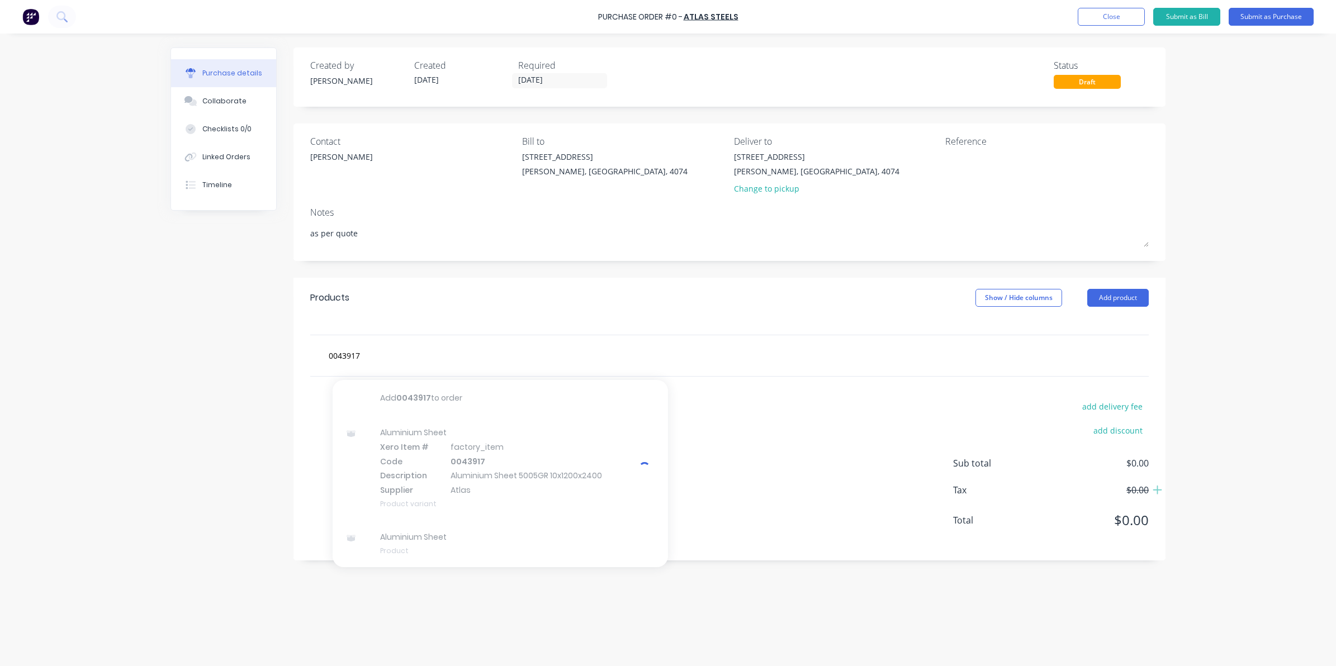
type textarea "x"
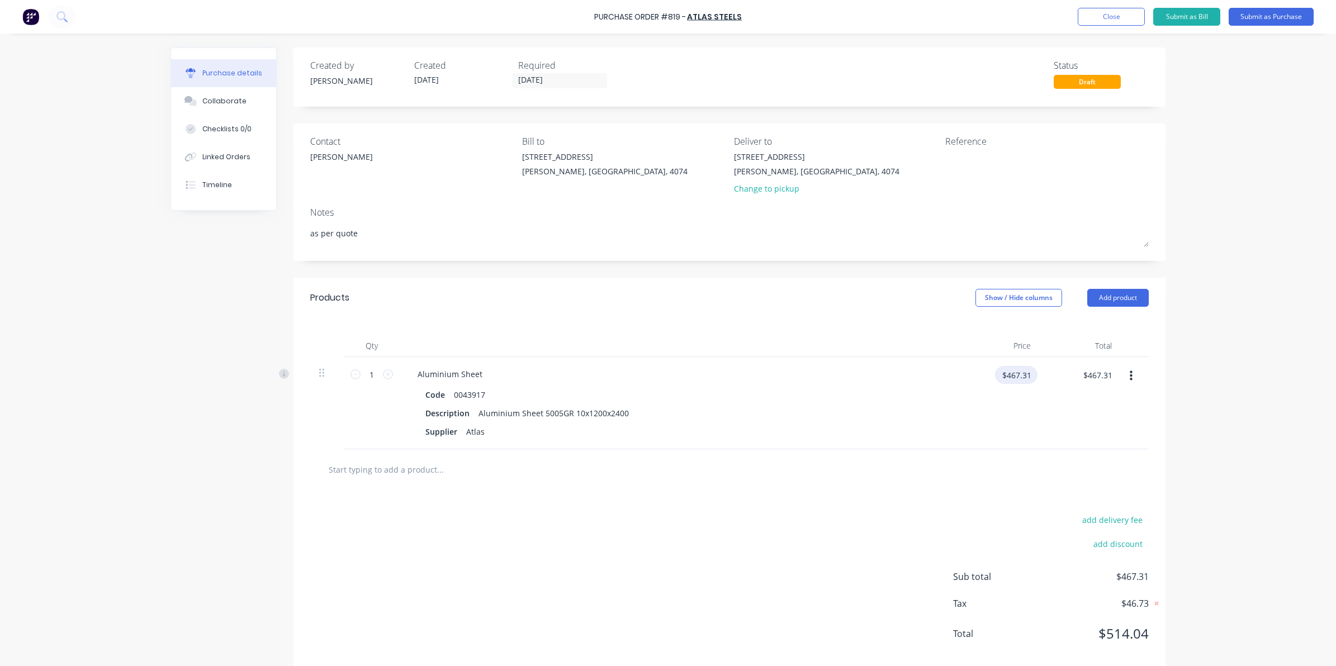
type textarea "x"
click at [1002, 375] on input "$467.31" at bounding box center [1016, 375] width 42 height 18
type input "579.62"
type textarea "x"
type input "$579.62"
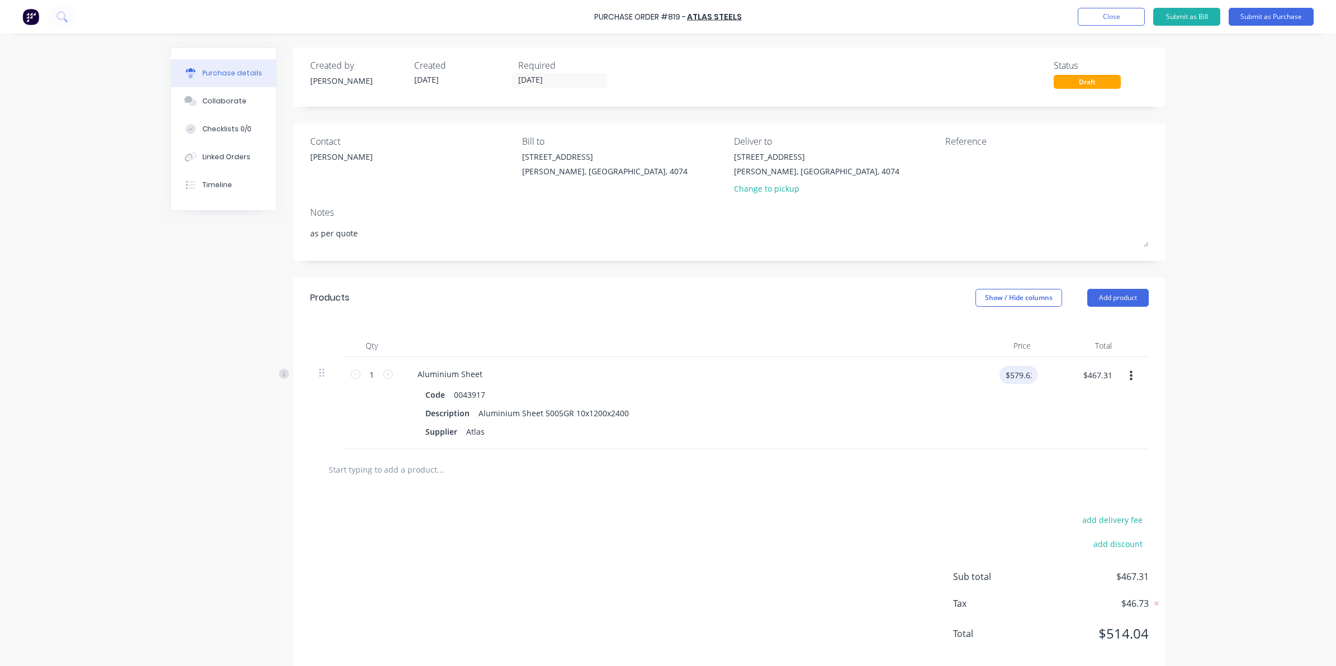
type input "$579.62"
click at [991, 378] on div "$579.62 $579.62" at bounding box center [1002, 379] width 70 height 26
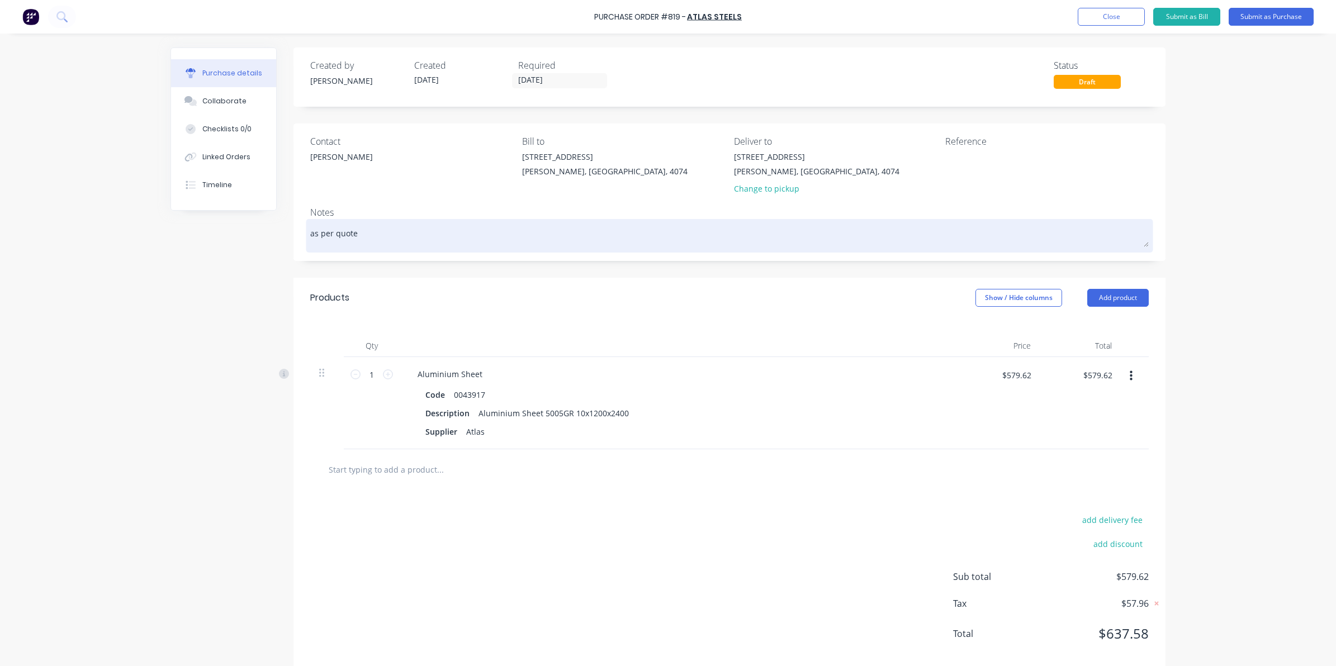
click at [368, 235] on textarea "as per quote" at bounding box center [729, 234] width 838 height 25
type textarea "x"
type textarea "as per quote"
type textarea "x"
type textarea "as per quote 0"
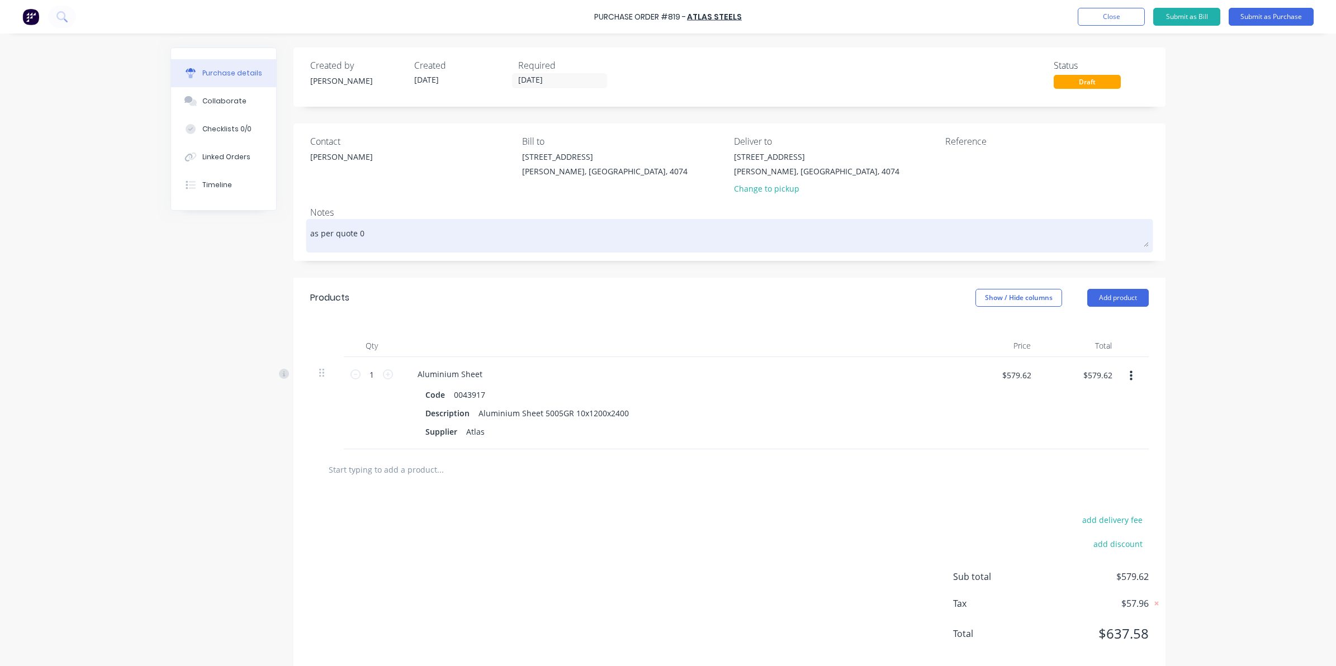
type textarea "x"
type textarea "as per quote 02"
type textarea "x"
type textarea "as per quote 020"
type textarea "x"
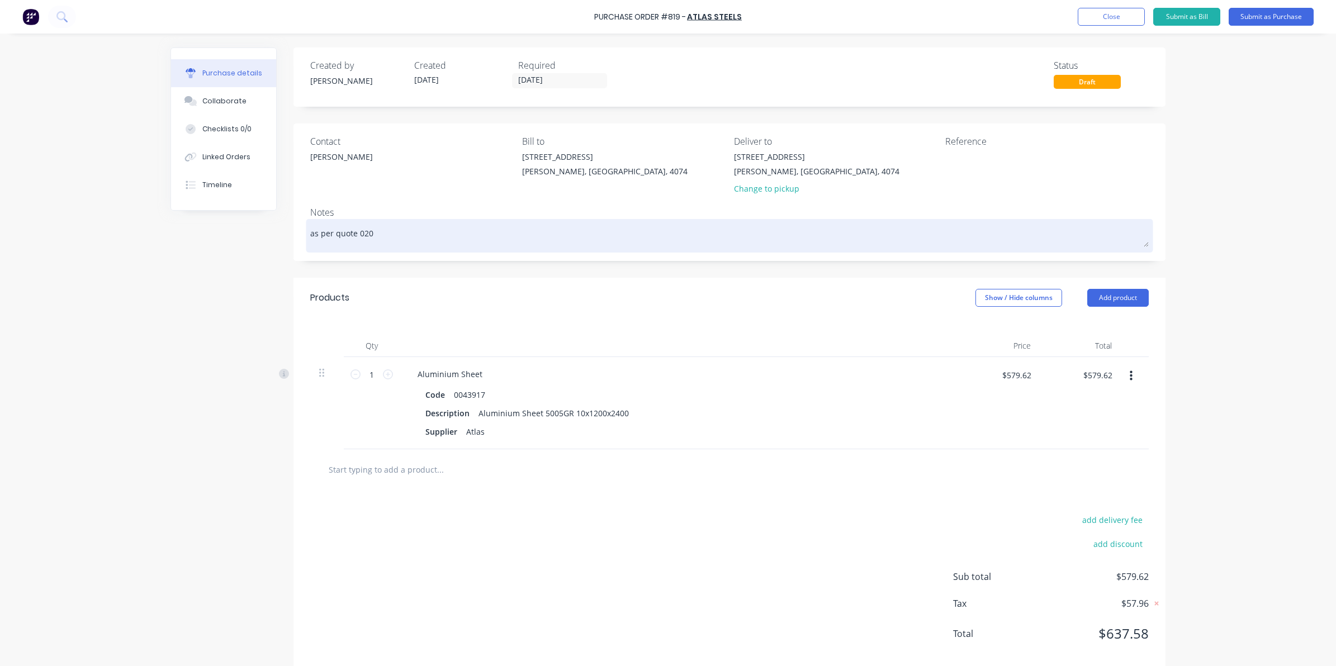
type textarea "as per quote 0200"
type textarea "x"
type textarea "as per quote 02002"
type textarea "x"
type textarea "as per quote 020022"
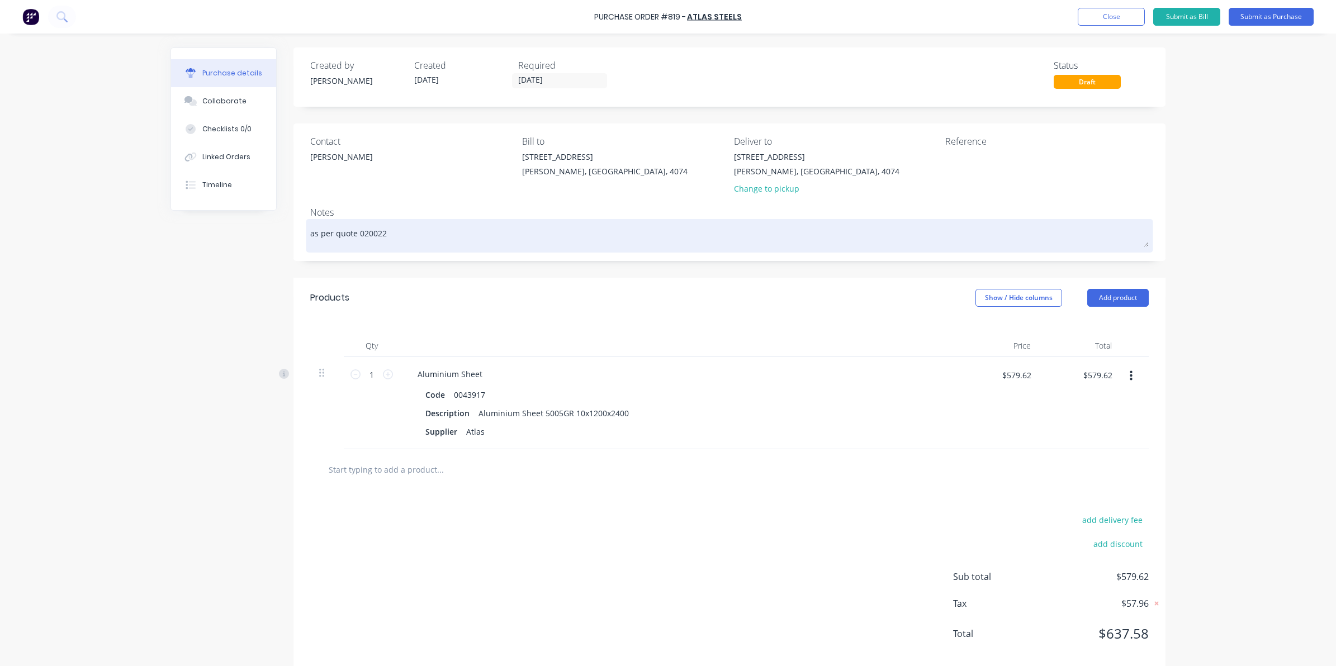
type textarea "x"
type textarea "as per quote 0200226"
type textarea "x"
type textarea "as per quote 0200226S"
type textarea "x"
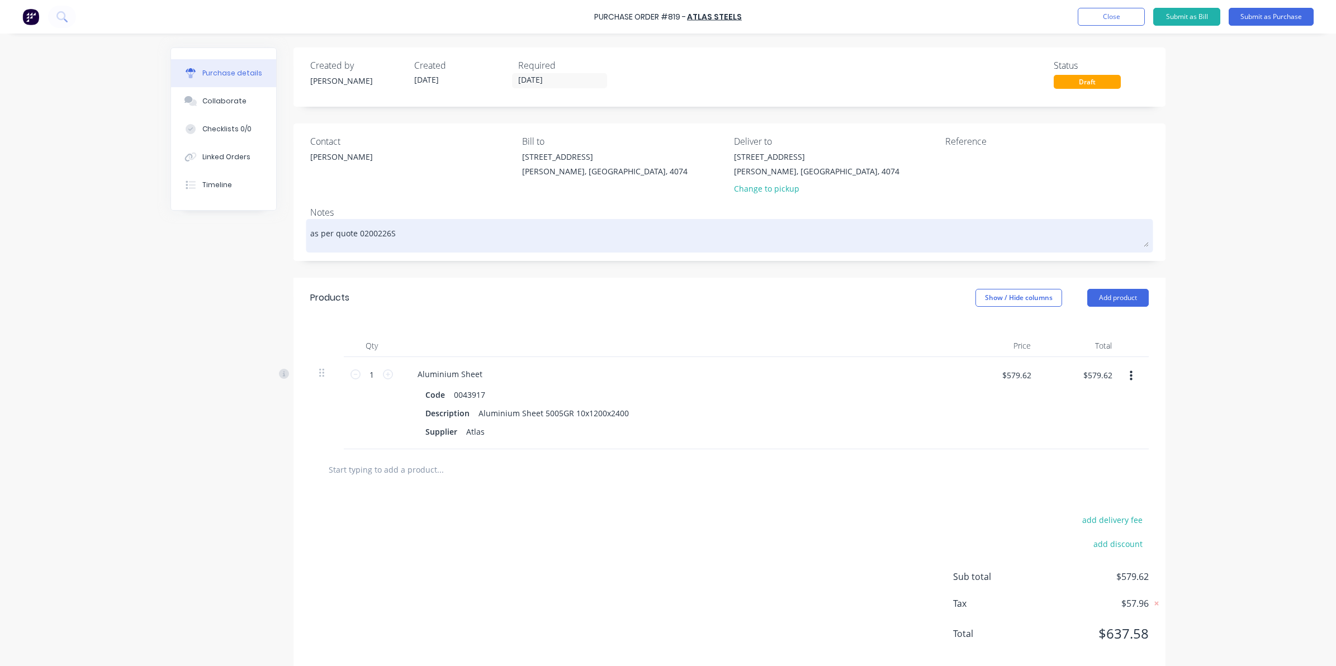
type textarea "as per quote 0200226SQ"
type textarea "x"
type textarea "as per quote 0200226SQB"
type textarea "x"
type textarea "as per quote 0200226SQBR"
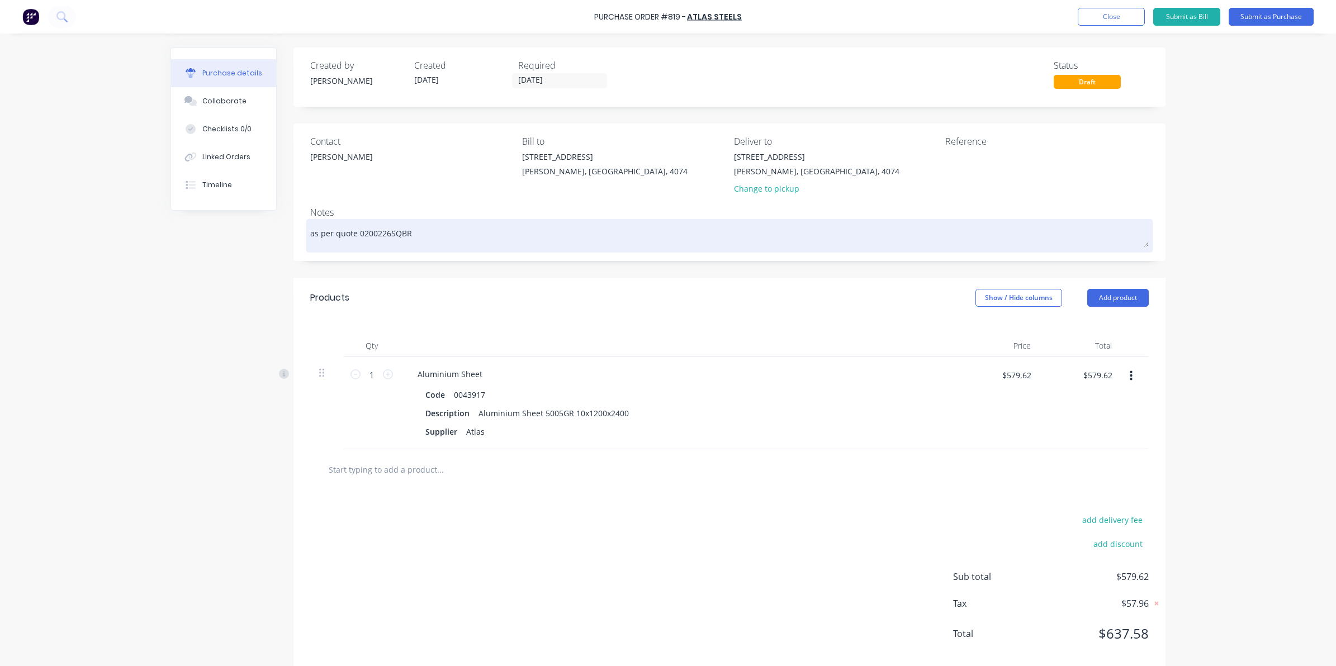
type textarea "x"
type textarea "as per quote 0200226SQBR-"
type textarea "x"
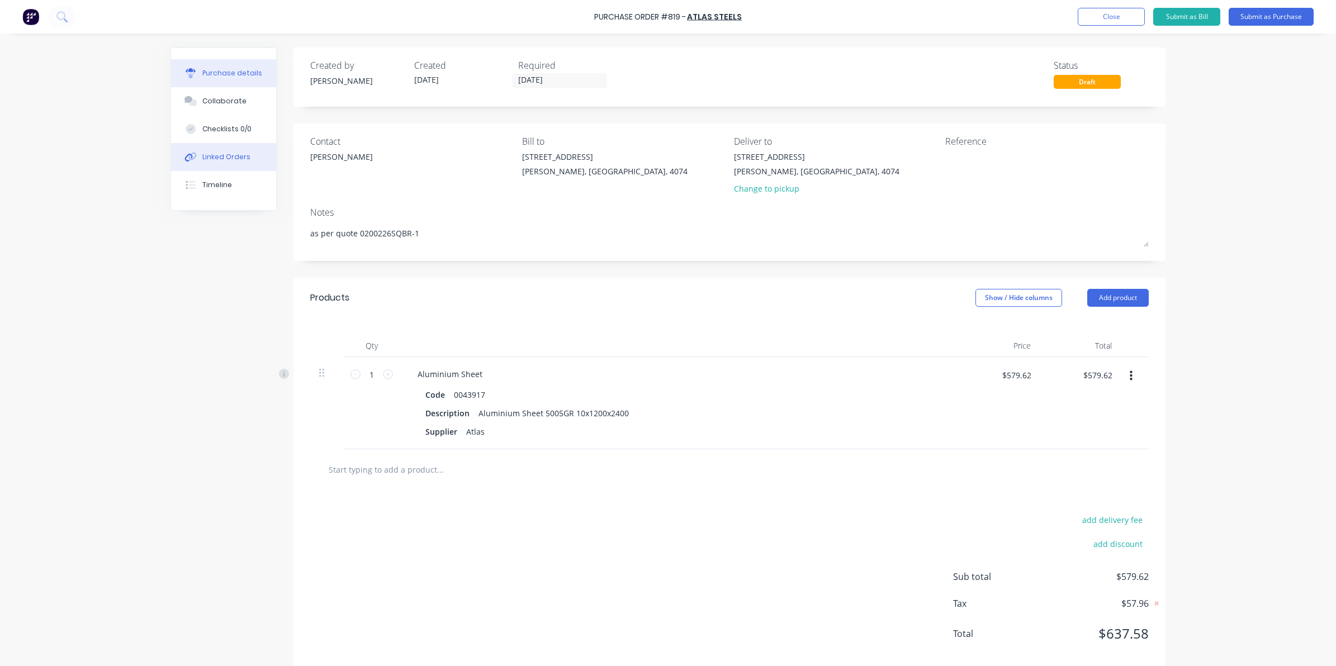
type textarea "as per quote 0200226SQBR-1"
type textarea "x"
type textarea "as per quote 0200226SQBR-1"
click at [236, 161] on div "Linked Orders" at bounding box center [226, 157] width 48 height 10
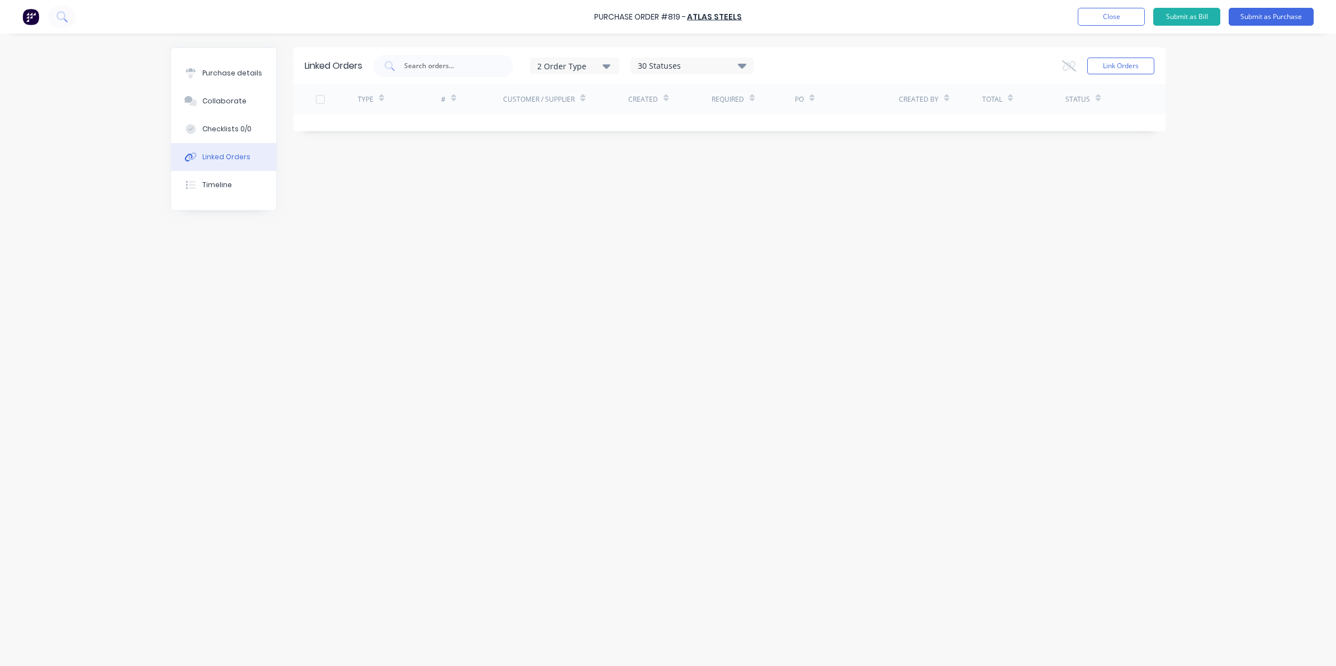
click at [1104, 55] on div "Link Orders" at bounding box center [1108, 66] width 92 height 22
click at [1108, 58] on button "Link Orders" at bounding box center [1120, 66] width 67 height 17
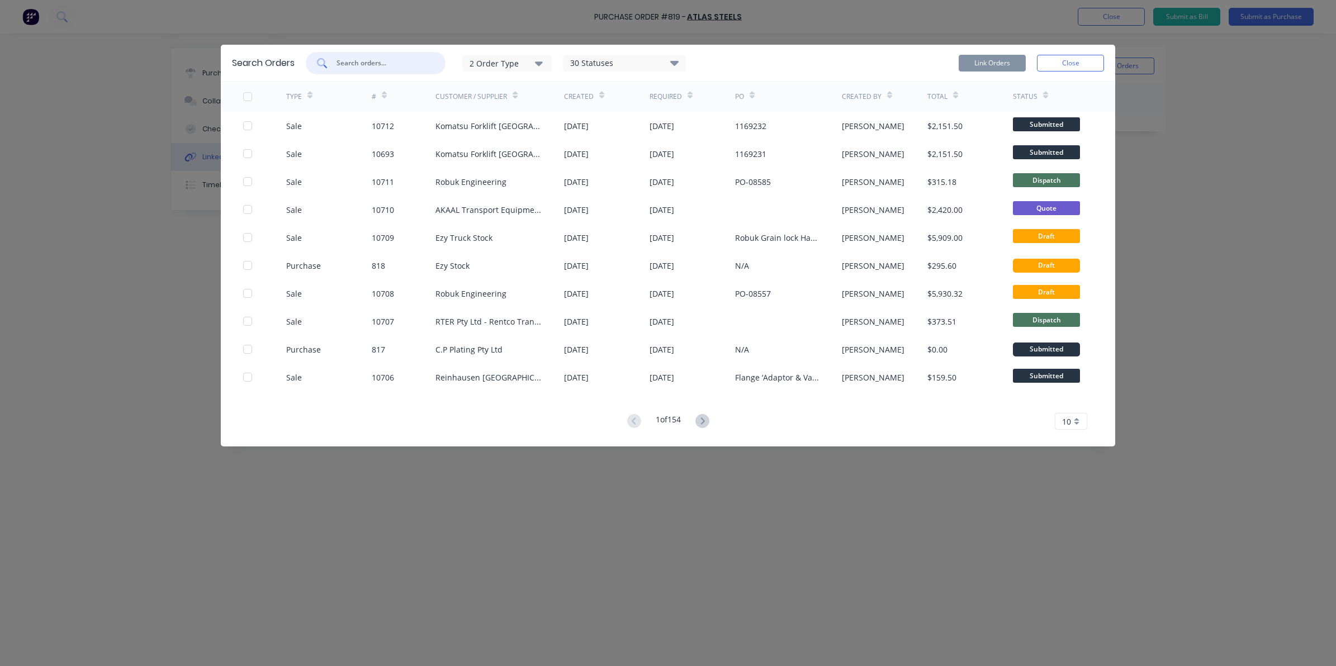
click at [359, 65] on input "text" at bounding box center [381, 63] width 93 height 11
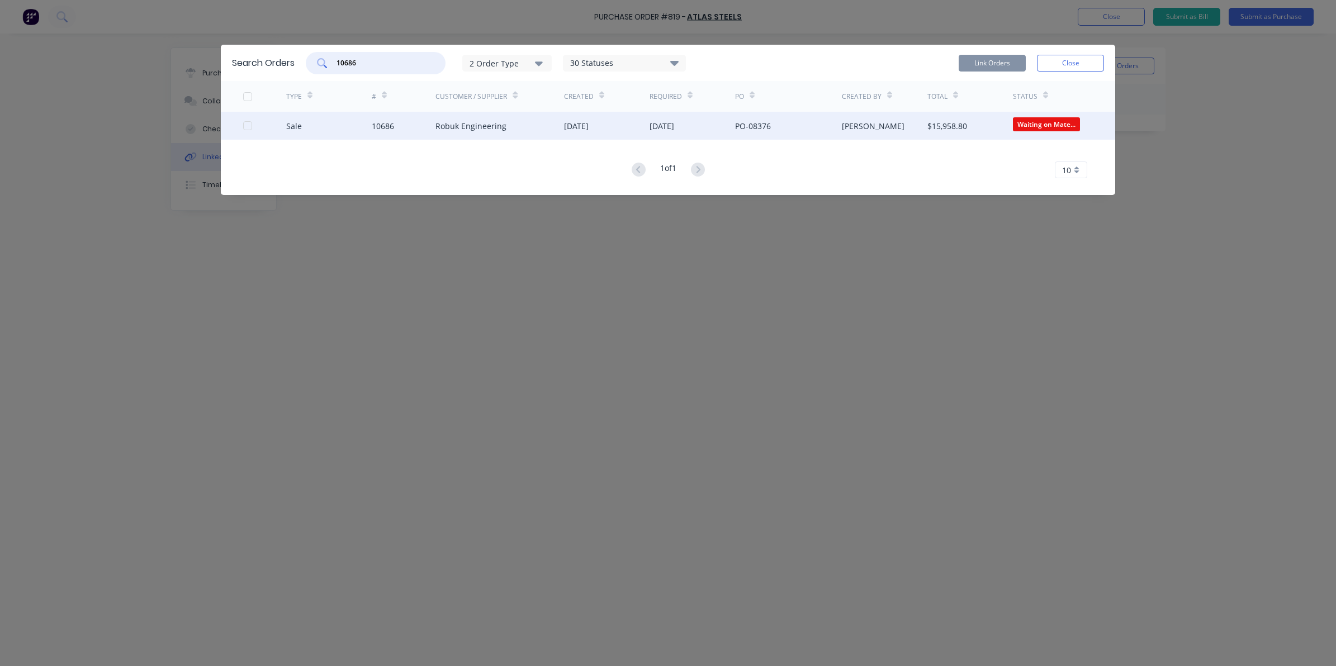
click at [250, 127] on div at bounding box center [247, 126] width 22 height 22
type input "10686"
click at [968, 61] on button "Link Orders" at bounding box center [991, 63] width 67 height 17
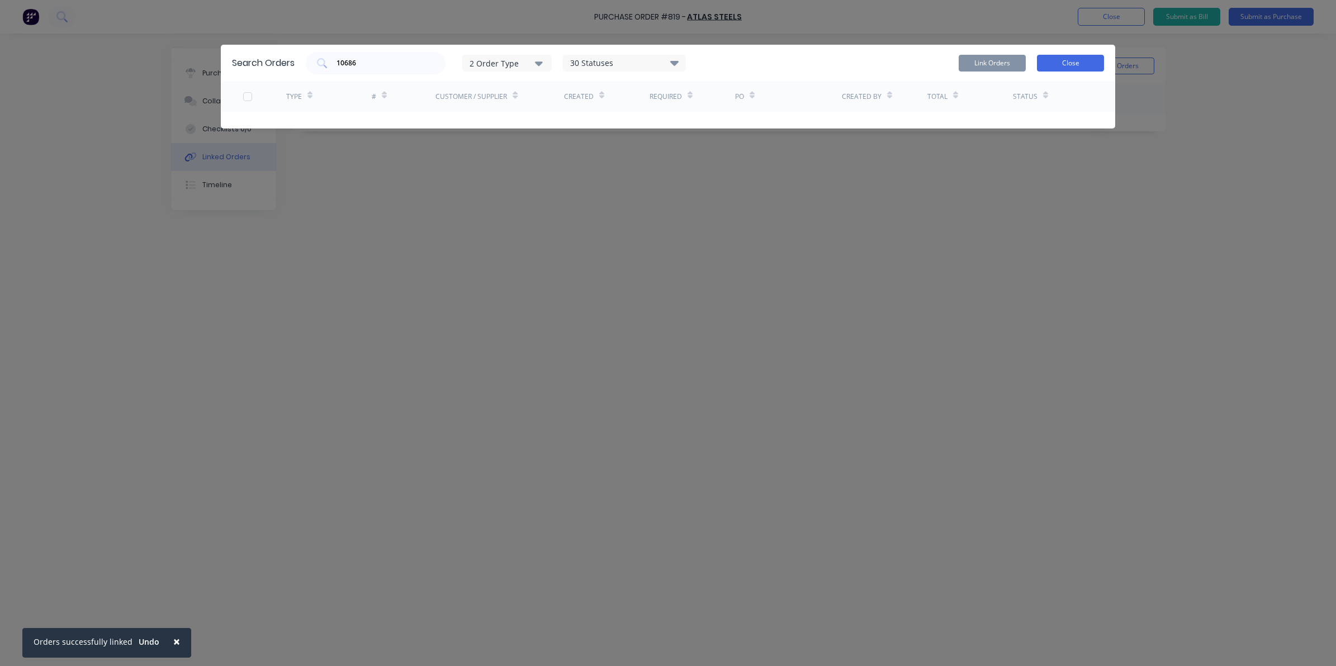
click at [1066, 61] on button "Close" at bounding box center [1070, 63] width 67 height 17
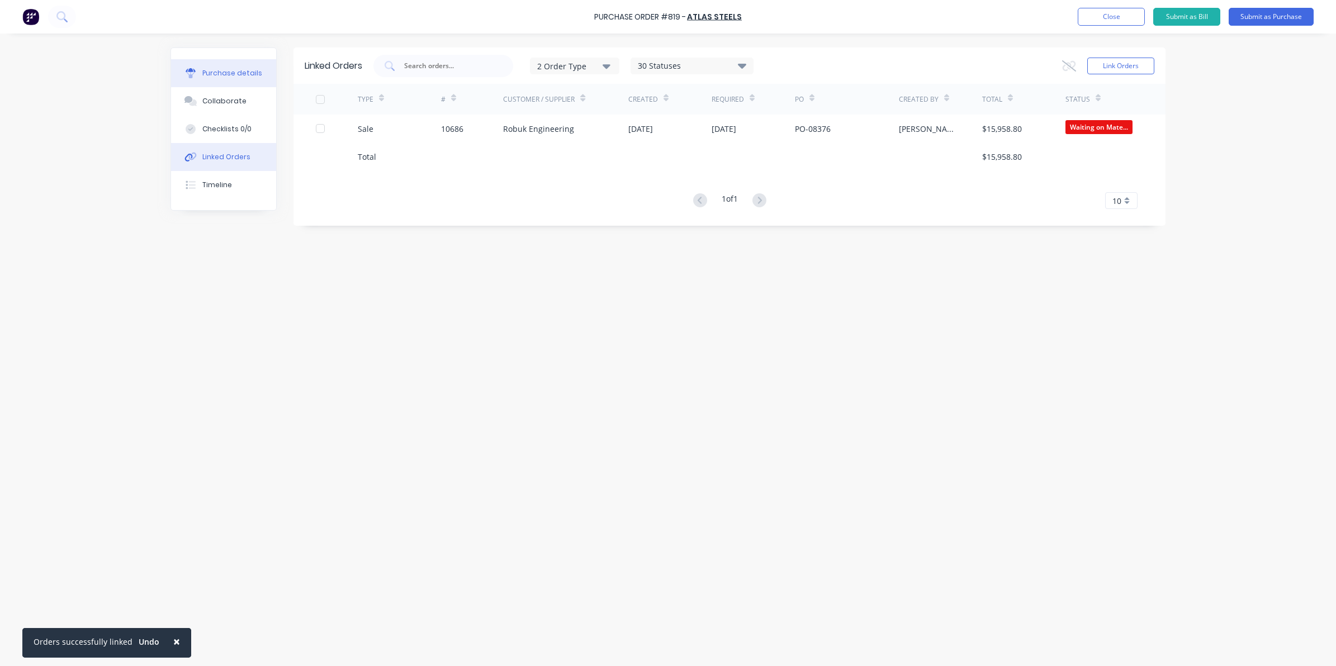
click at [256, 79] on button "Purchase details" at bounding box center [223, 73] width 105 height 28
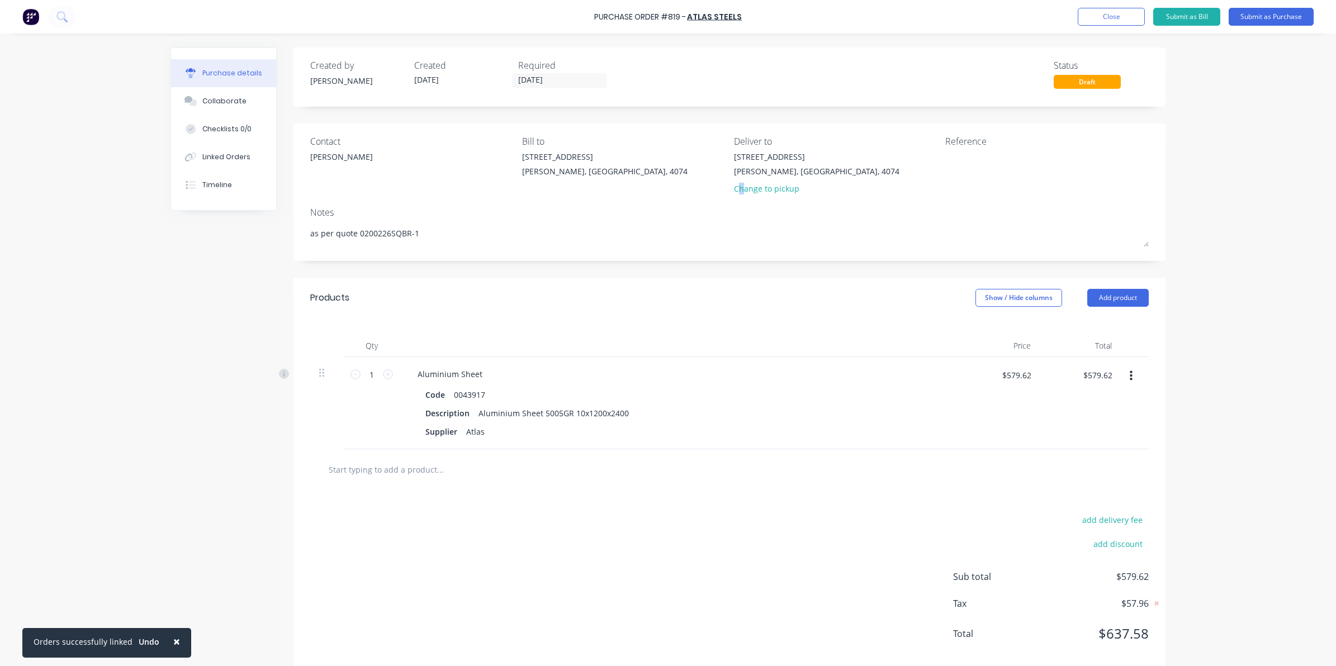
click at [736, 186] on div "Change to pickup" at bounding box center [816, 189] width 165 height 12
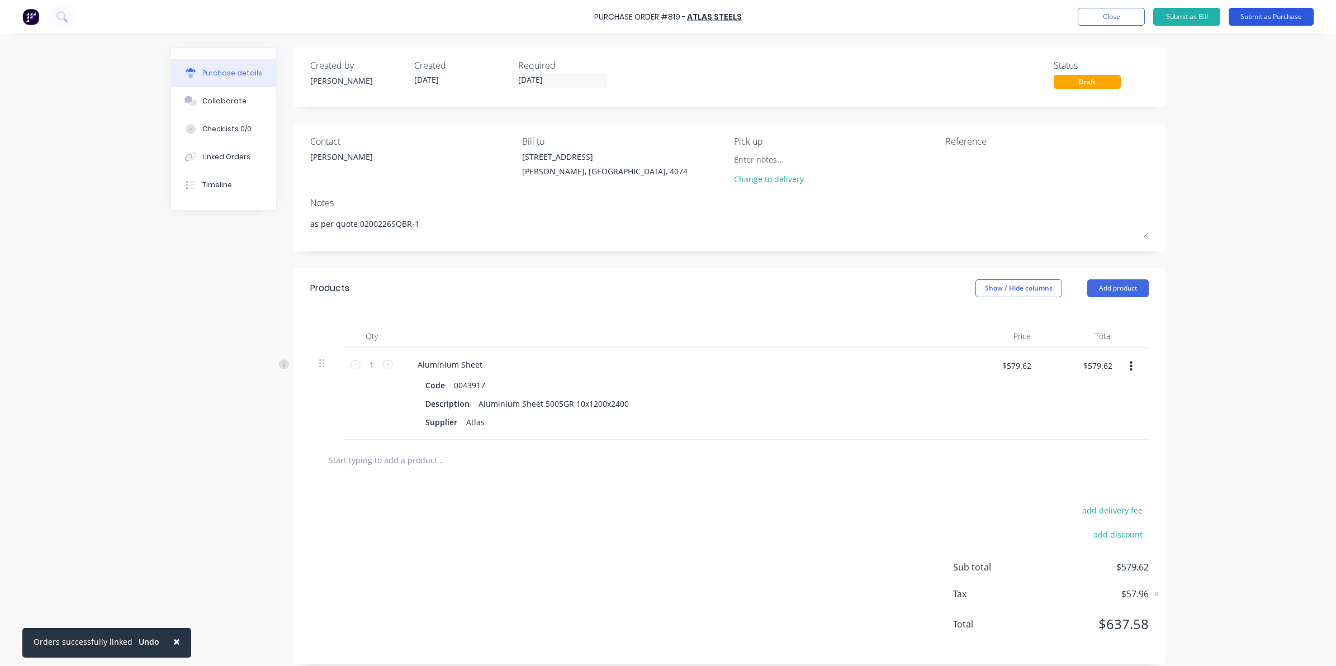
click at [1259, 20] on button "Submit as Purchase" at bounding box center [1270, 17] width 85 height 18
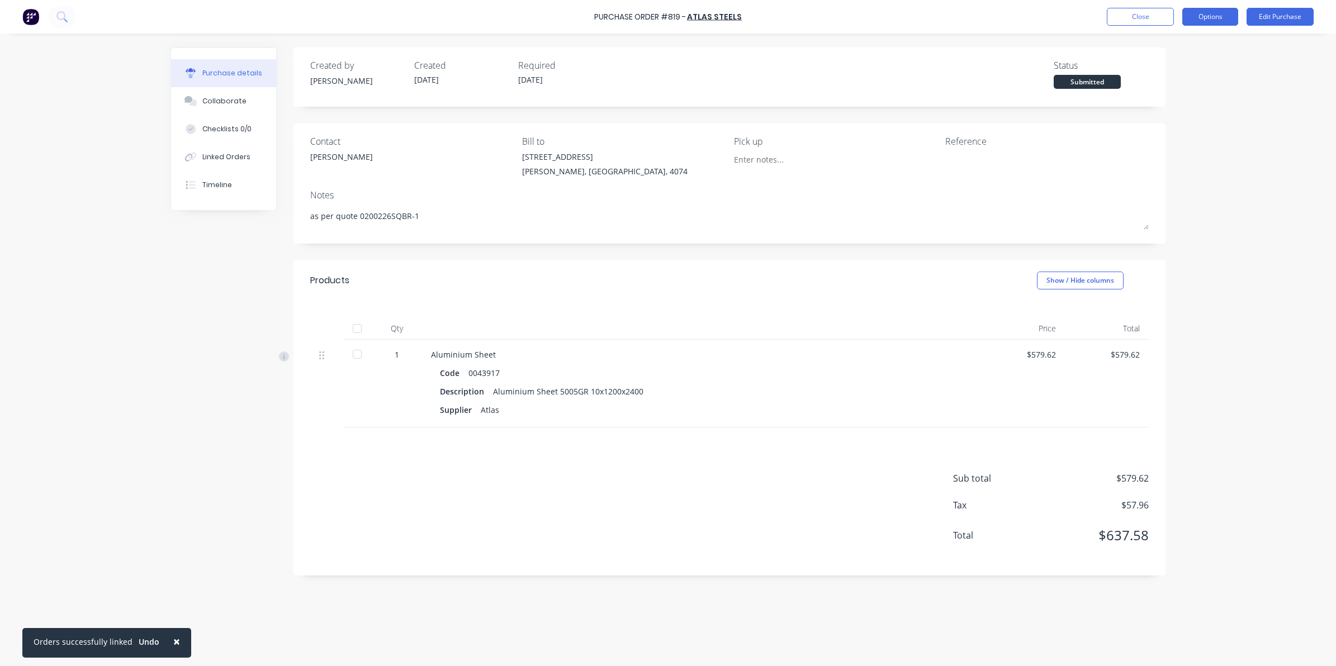
click at [1226, 13] on button "Options" at bounding box center [1210, 17] width 56 height 18
click at [1174, 51] on div "Print / Email" at bounding box center [1185, 45] width 86 height 16
click at [1180, 84] on div "Without pricing" at bounding box center [1185, 90] width 86 height 16
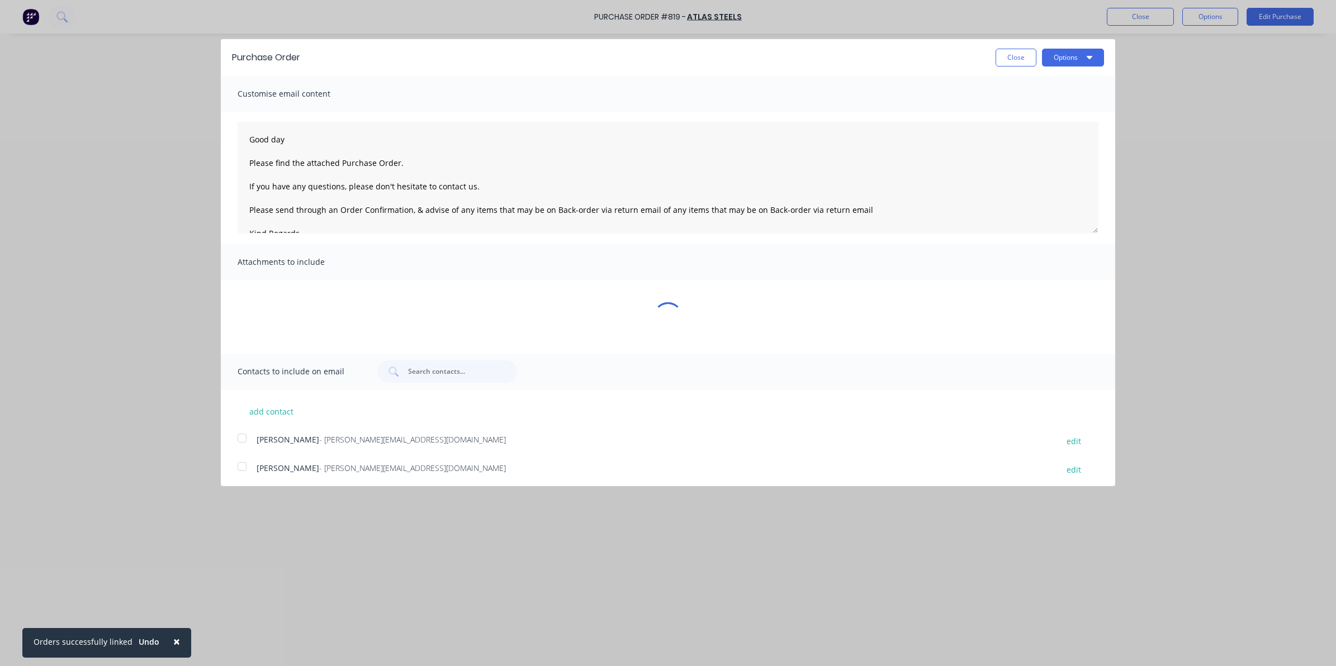
type textarea "x"
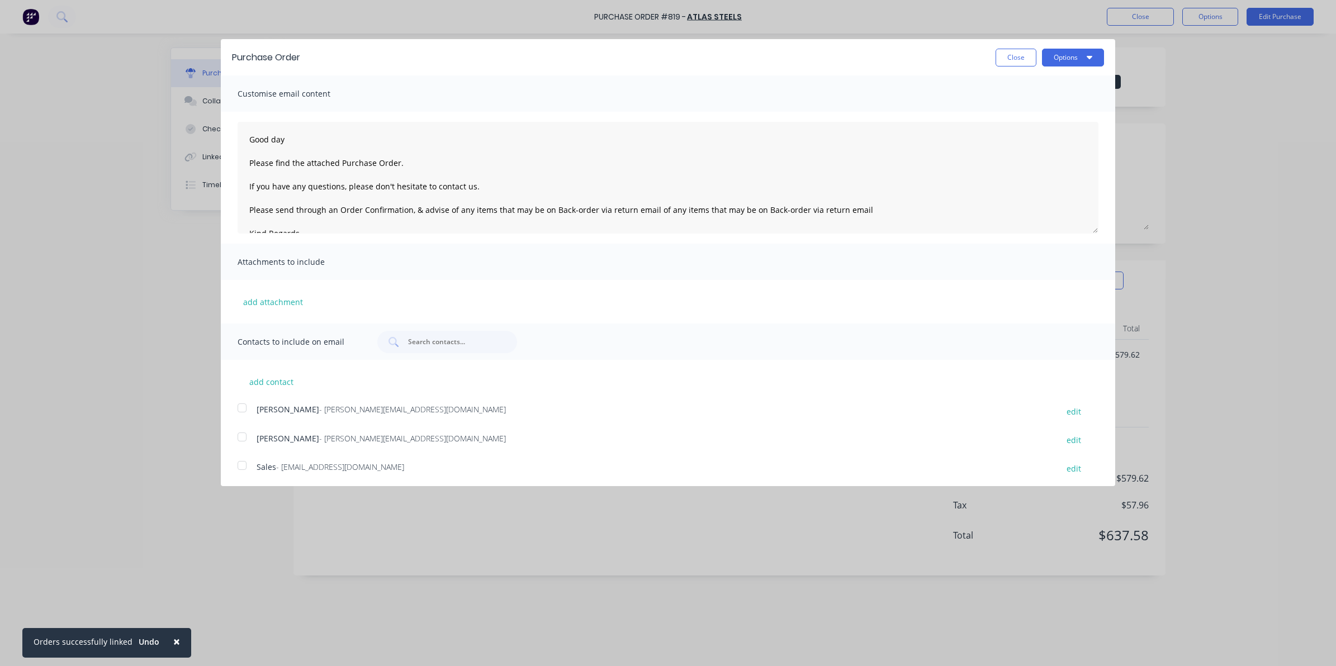
scroll to position [60, 0]
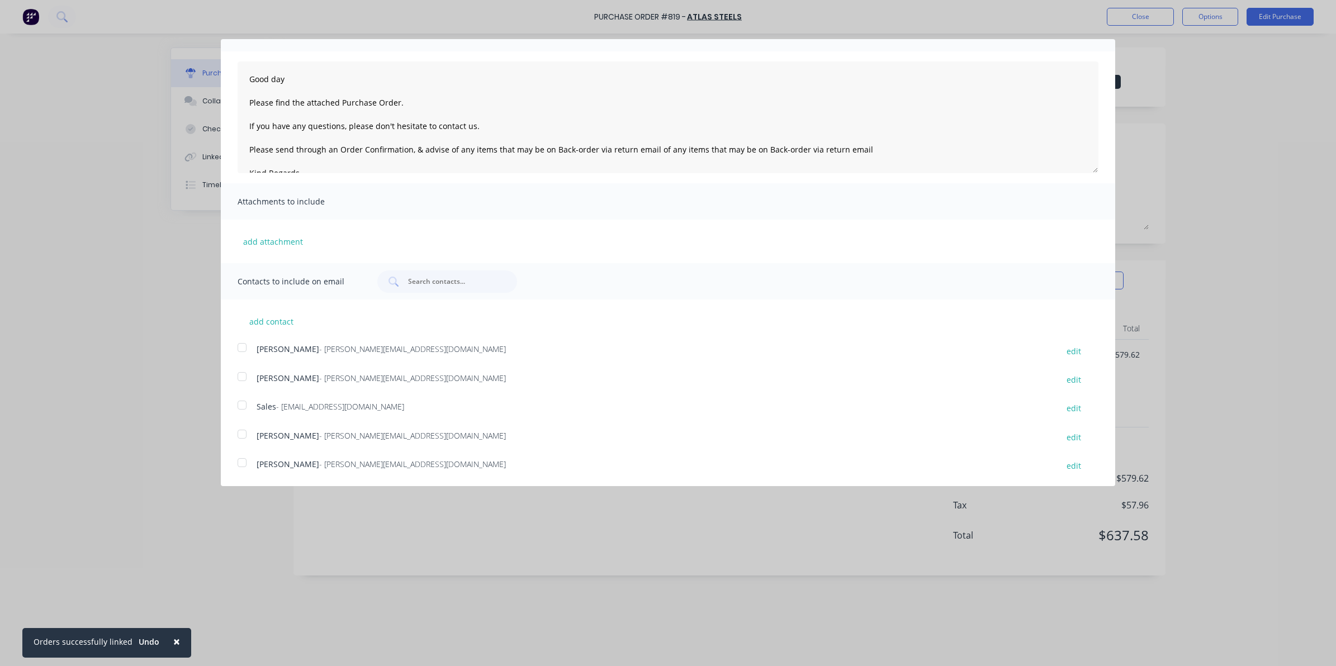
click at [236, 437] on div at bounding box center [242, 434] width 22 height 22
click at [239, 408] on div at bounding box center [242, 405] width 22 height 22
type textarea "Good day Please find the attached Purchase Order. If you have any questions, pl…"
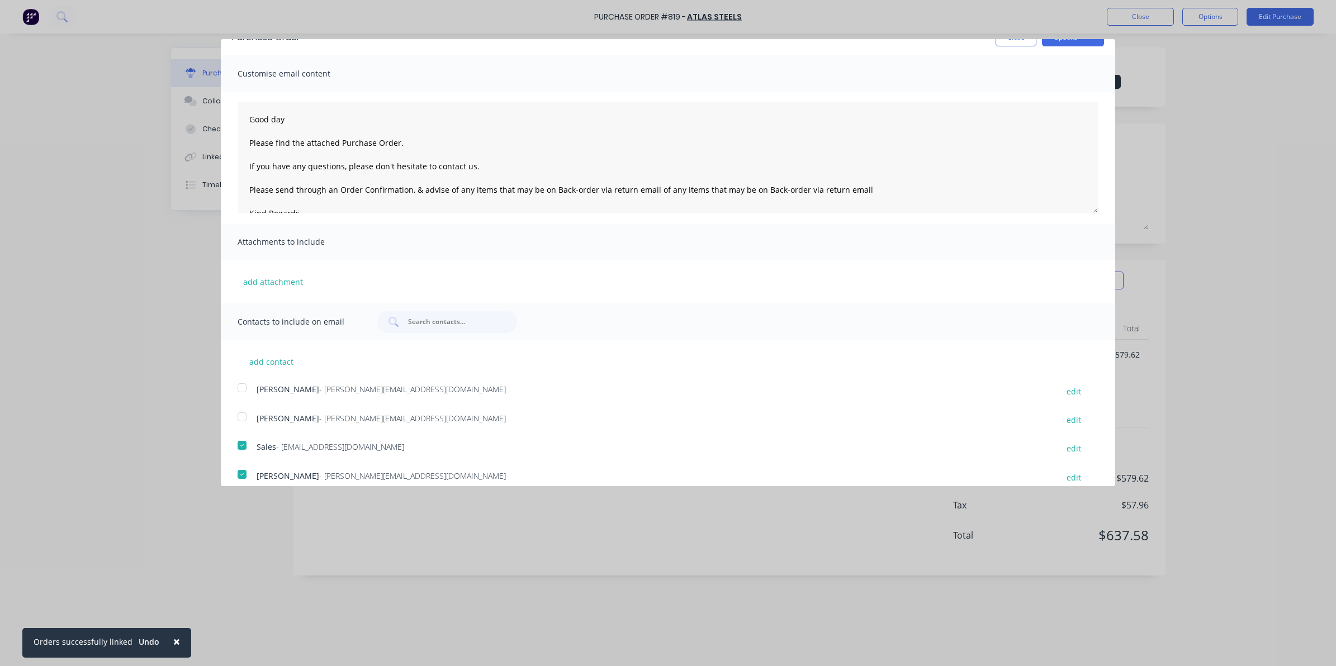
scroll to position [0, 0]
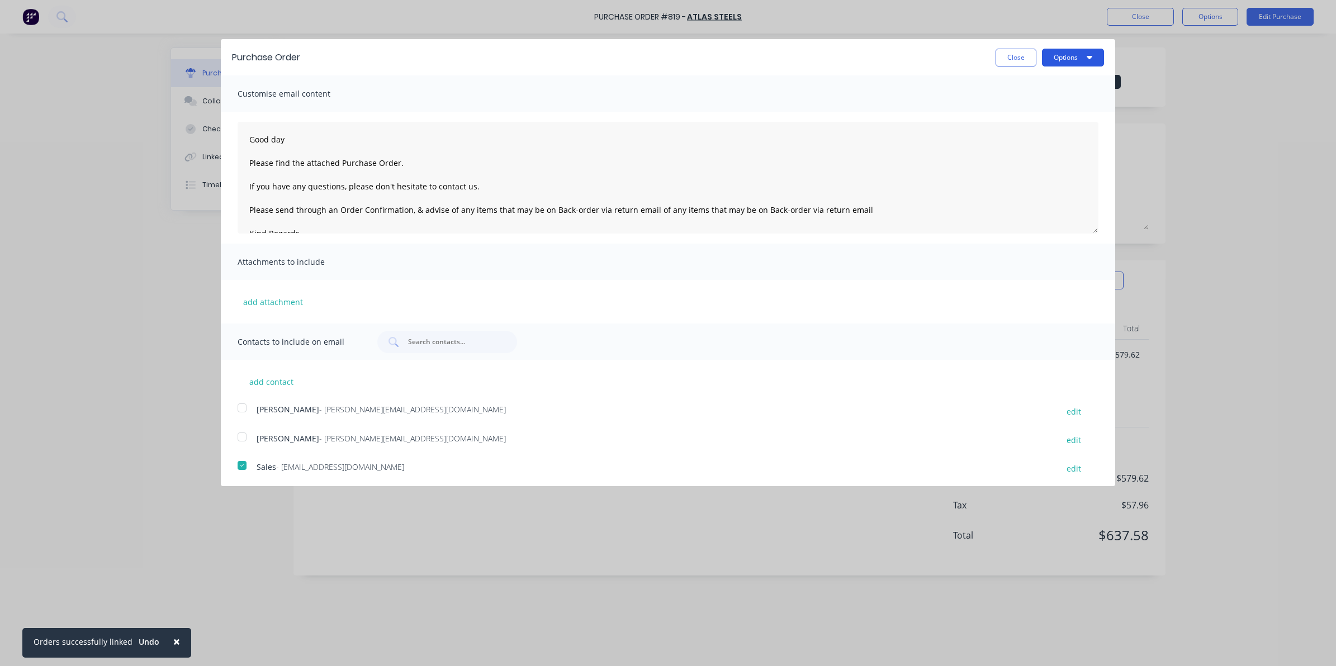
click at [1055, 59] on button "Options" at bounding box center [1073, 58] width 62 height 18
click at [1032, 105] on div "Email" at bounding box center [1051, 108] width 86 height 16
type textarea "x"
type textarea "Good day Please find the attached Purchase Order. If you have any questions, pl…"
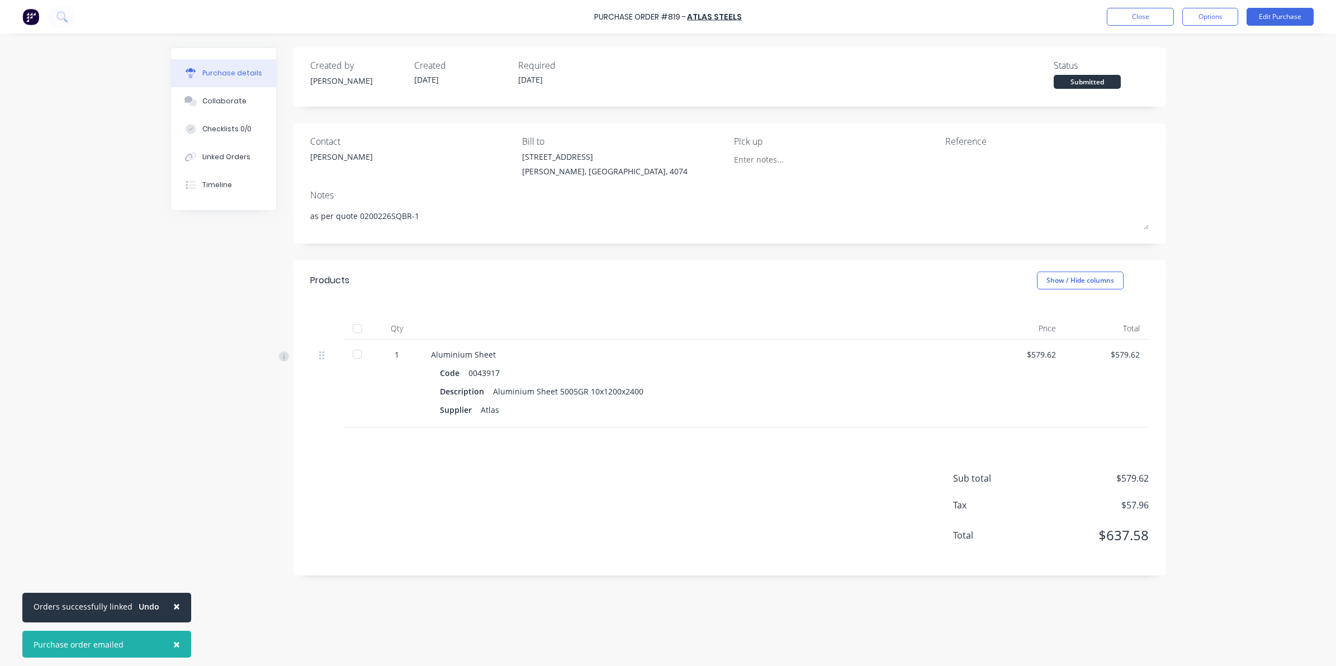
type textarea "x"
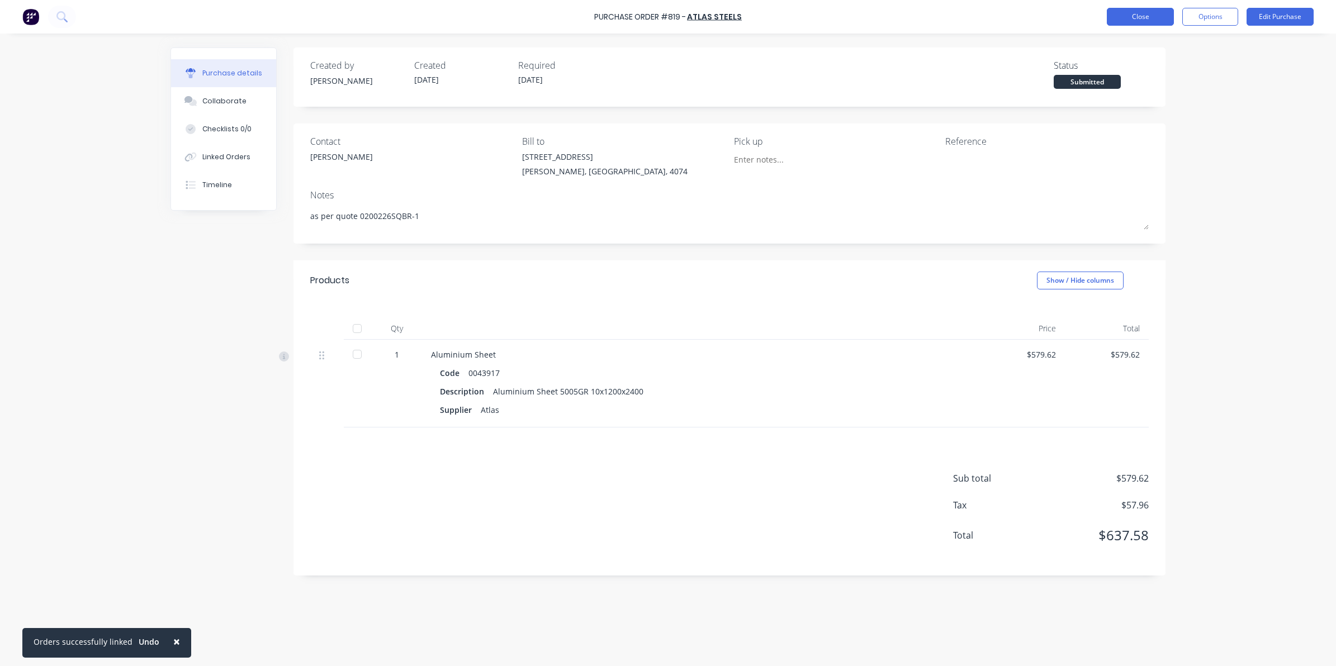
click at [1152, 22] on button "Close" at bounding box center [1140, 17] width 67 height 18
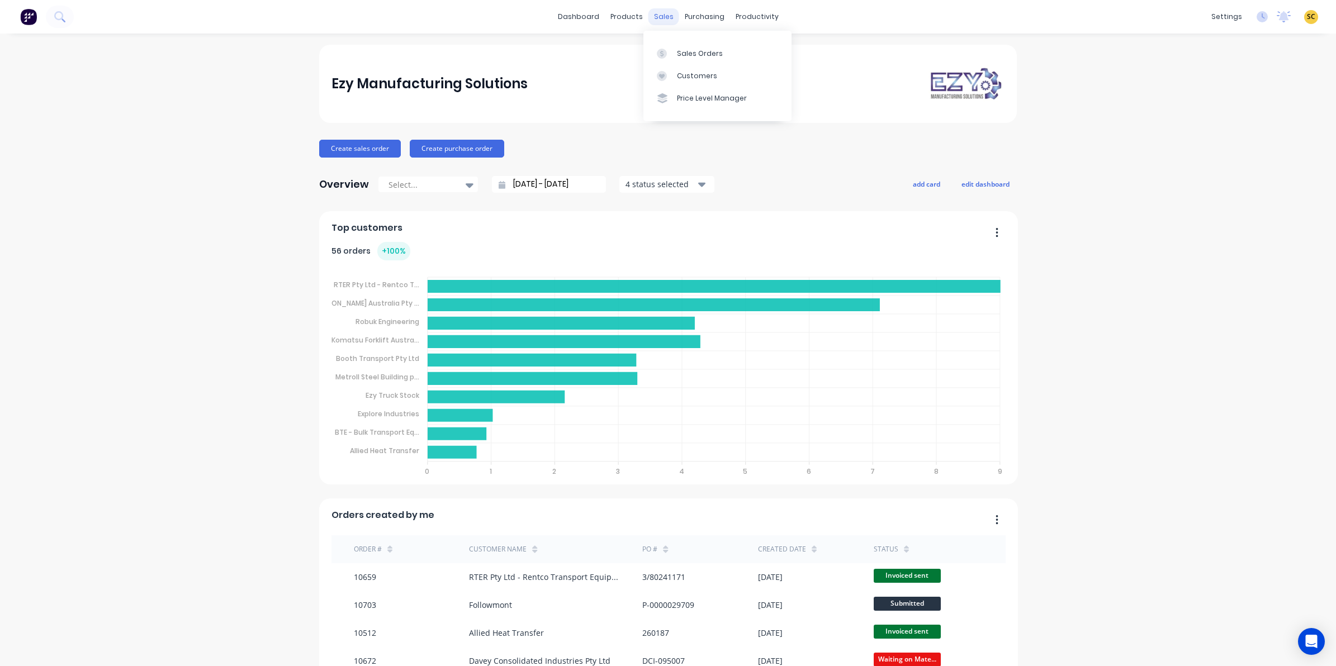
click at [666, 23] on div "sales" at bounding box center [663, 16] width 31 height 17
click at [684, 52] on div "Sales Orders" at bounding box center [700, 54] width 46 height 10
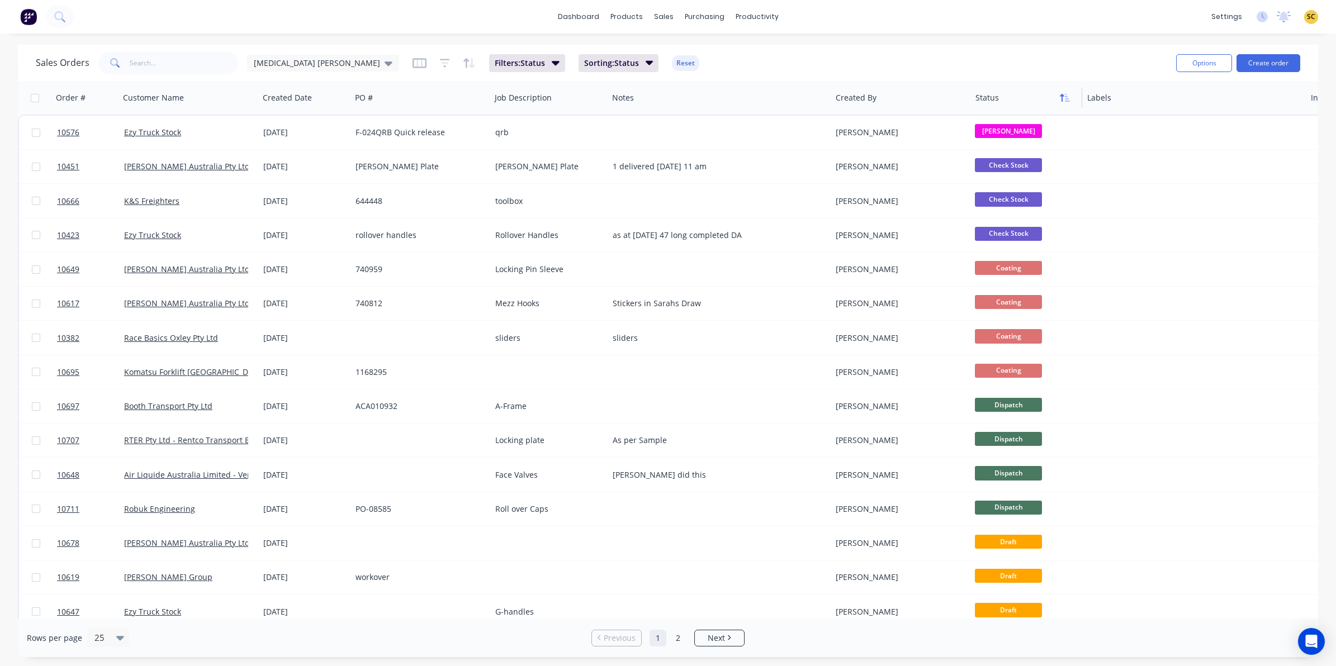
click at [1069, 101] on icon "button" at bounding box center [1065, 97] width 10 height 9
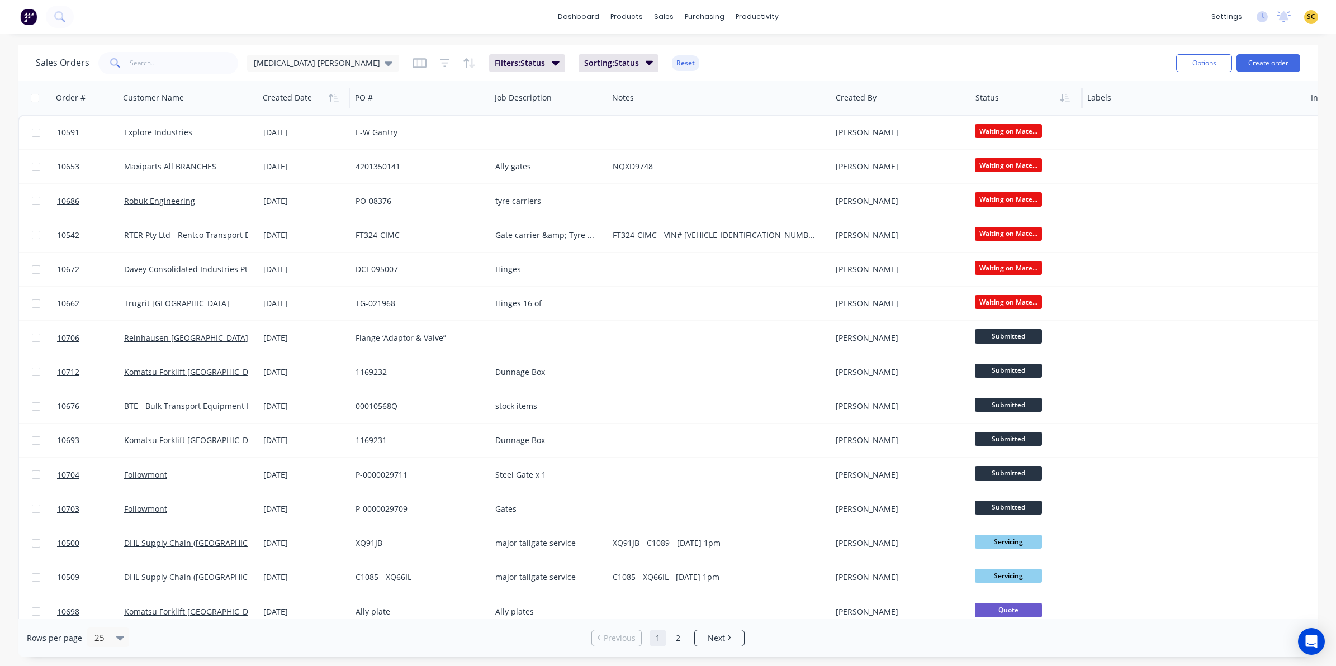
click at [313, 92] on div at bounding box center [302, 98] width 79 height 22
click at [329, 103] on button "button" at bounding box center [333, 97] width 17 height 17
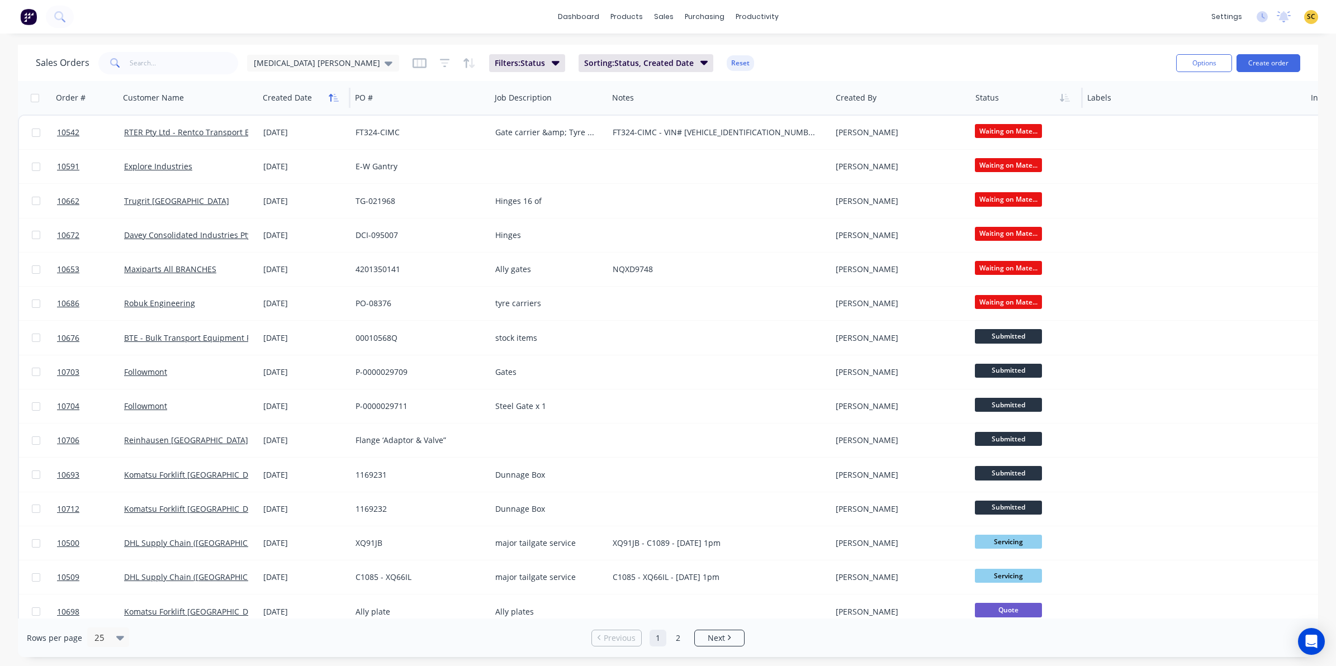
click at [330, 104] on button "button" at bounding box center [333, 97] width 17 height 17
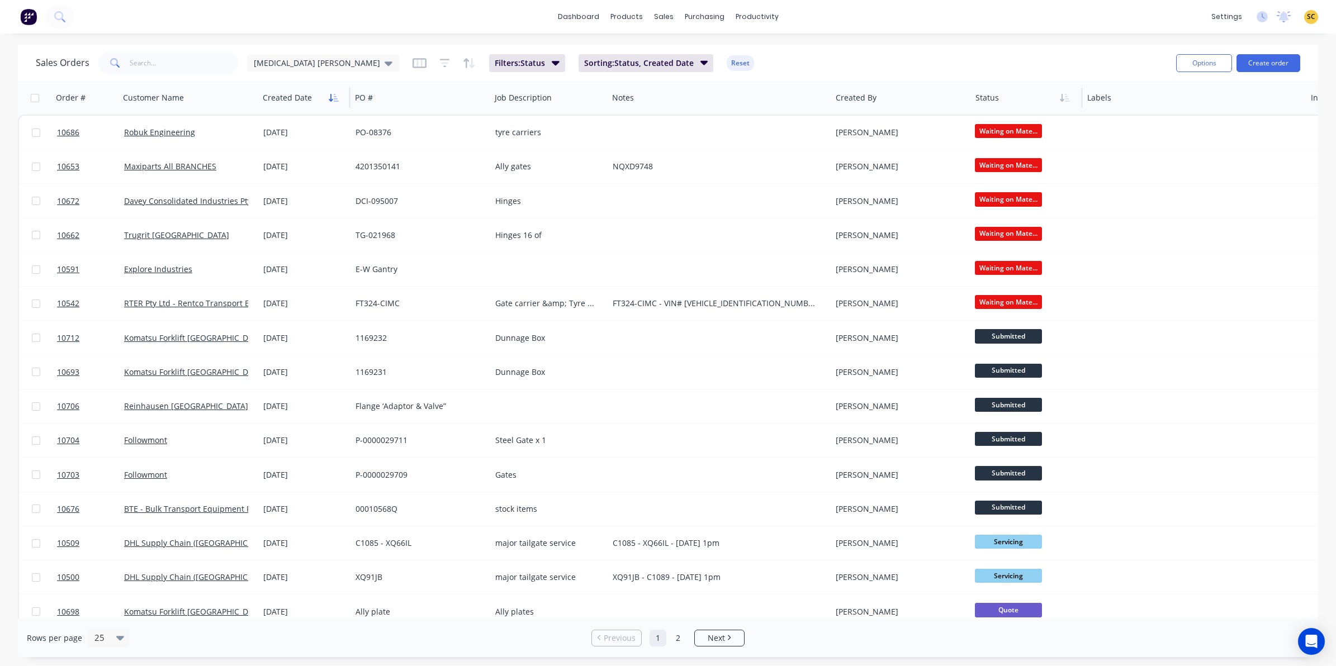
click at [333, 99] on icon "button" at bounding box center [334, 97] width 10 height 9
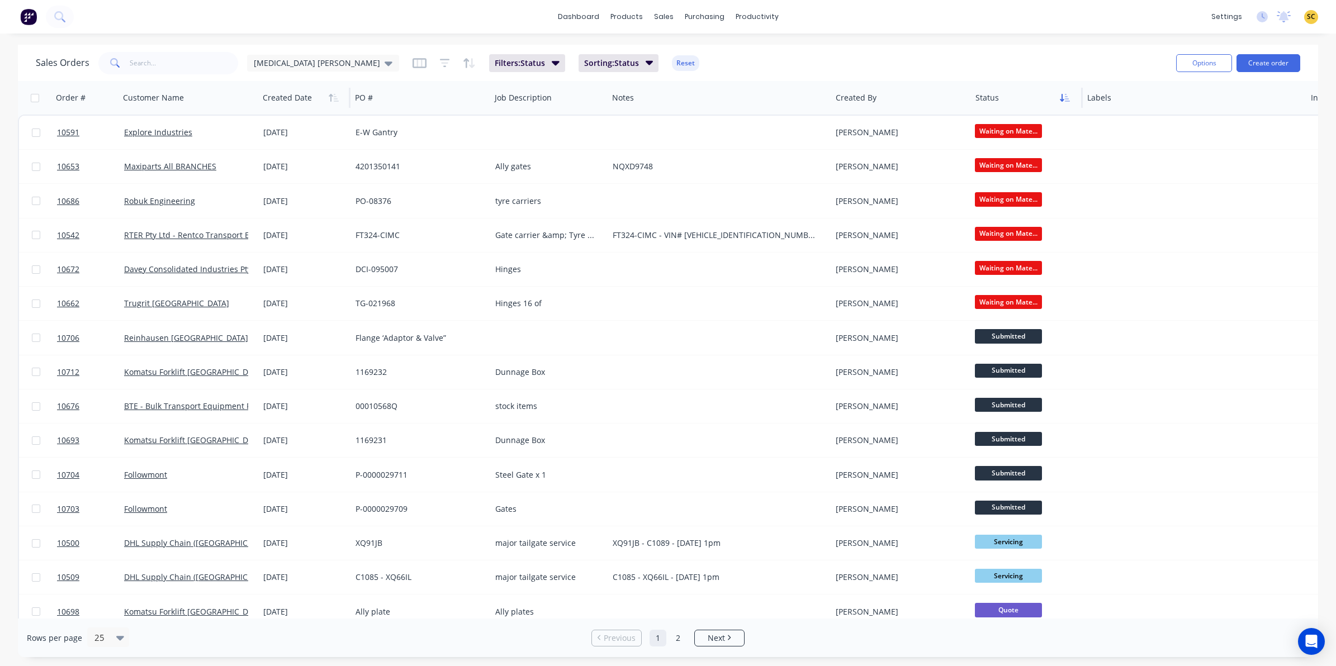
click at [1068, 94] on icon "button" at bounding box center [1065, 97] width 10 height 9
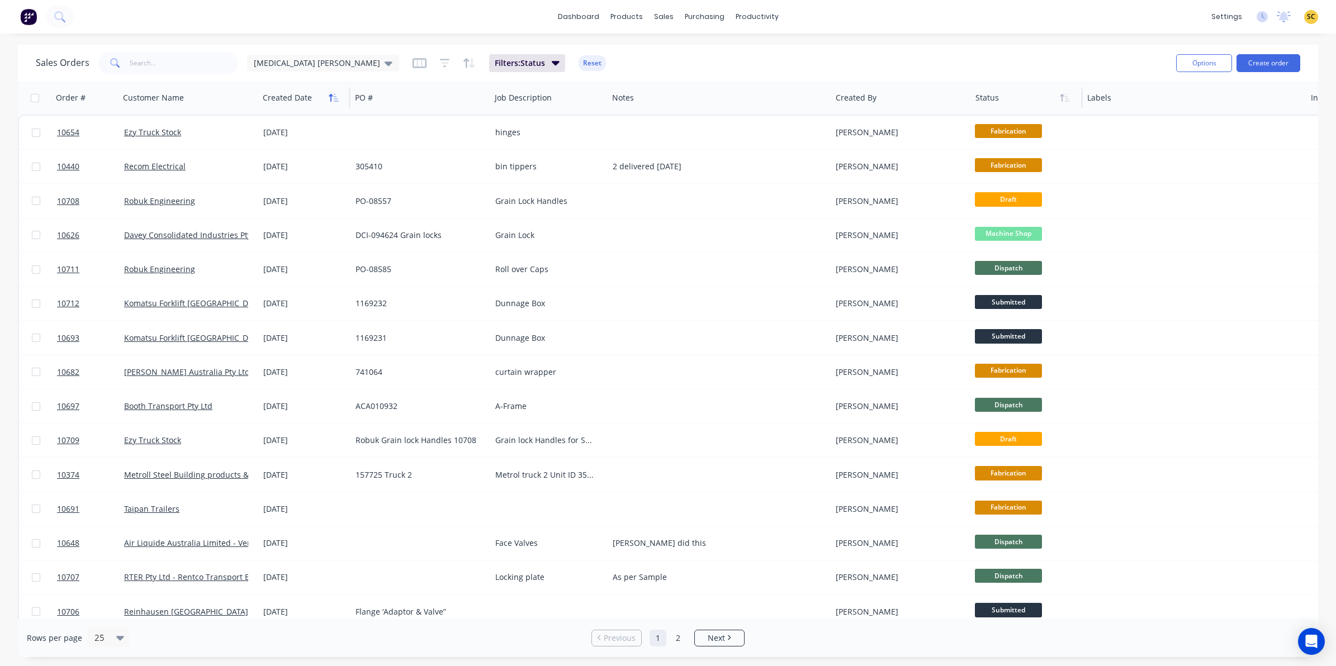
click at [341, 99] on button "button" at bounding box center [333, 97] width 17 height 17
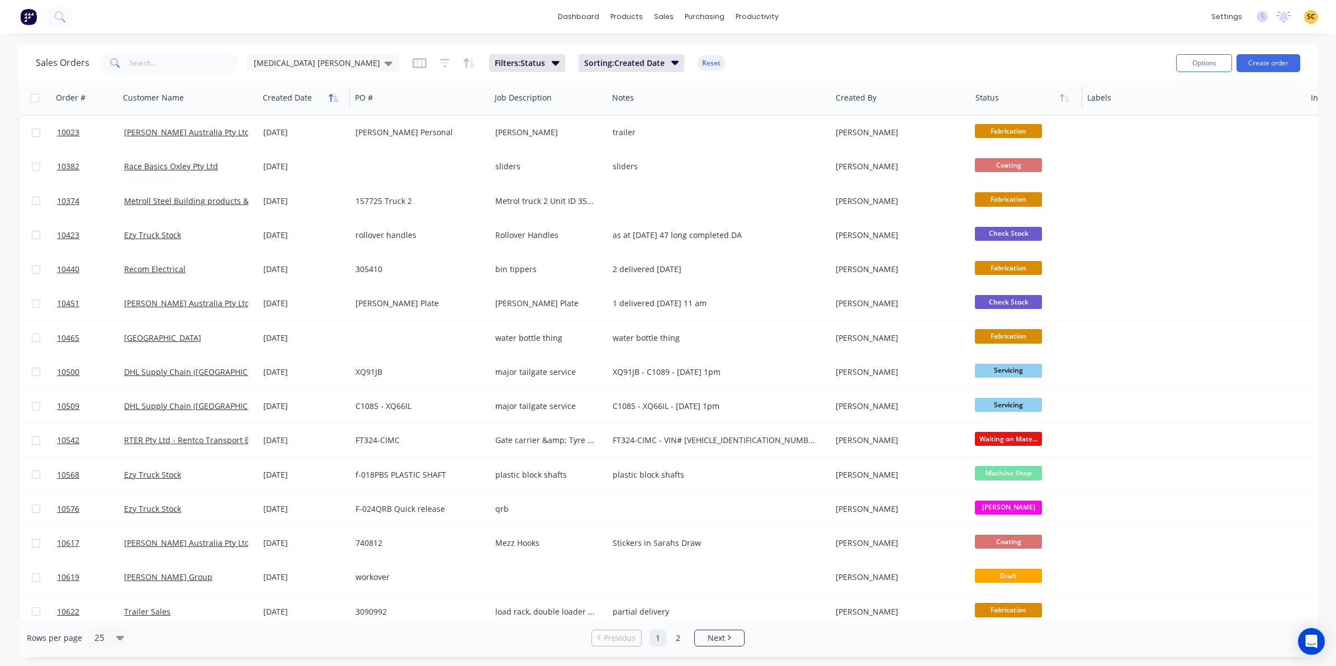
click at [341, 99] on button "button" at bounding box center [333, 97] width 17 height 17
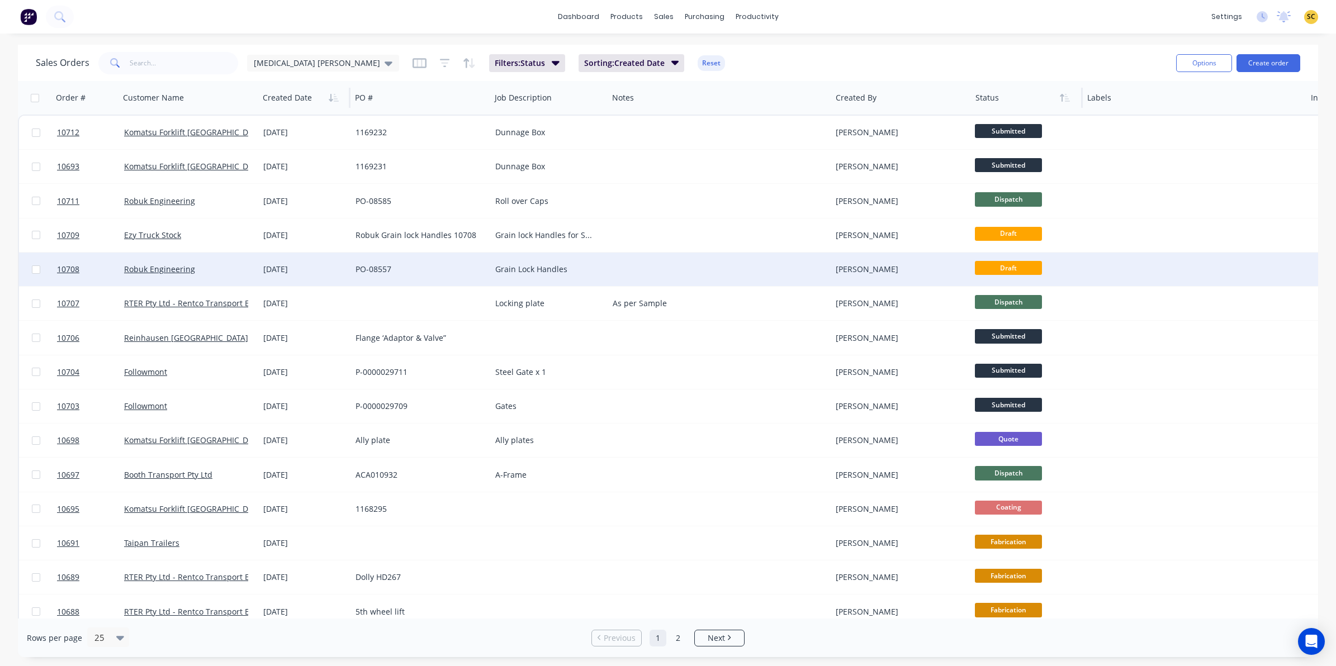
click at [198, 278] on div "Robuk Engineering" at bounding box center [190, 270] width 140 height 34
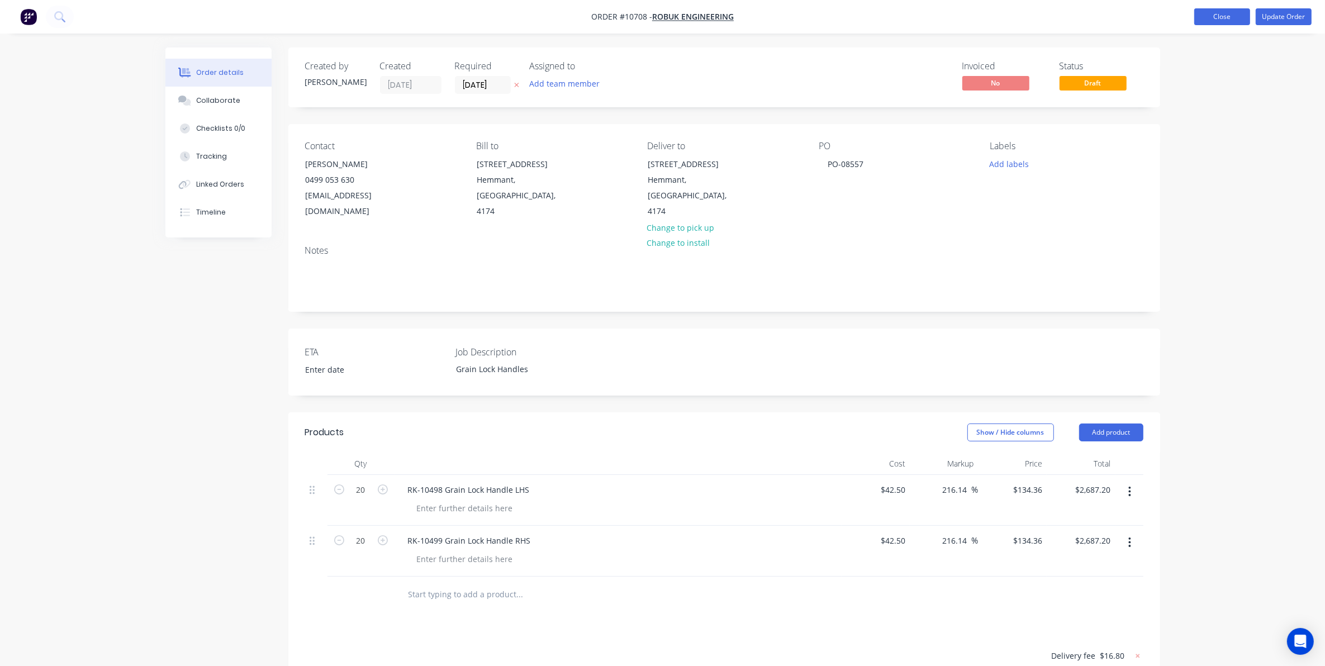
click at [1214, 15] on button "Close" at bounding box center [1222, 16] width 56 height 17
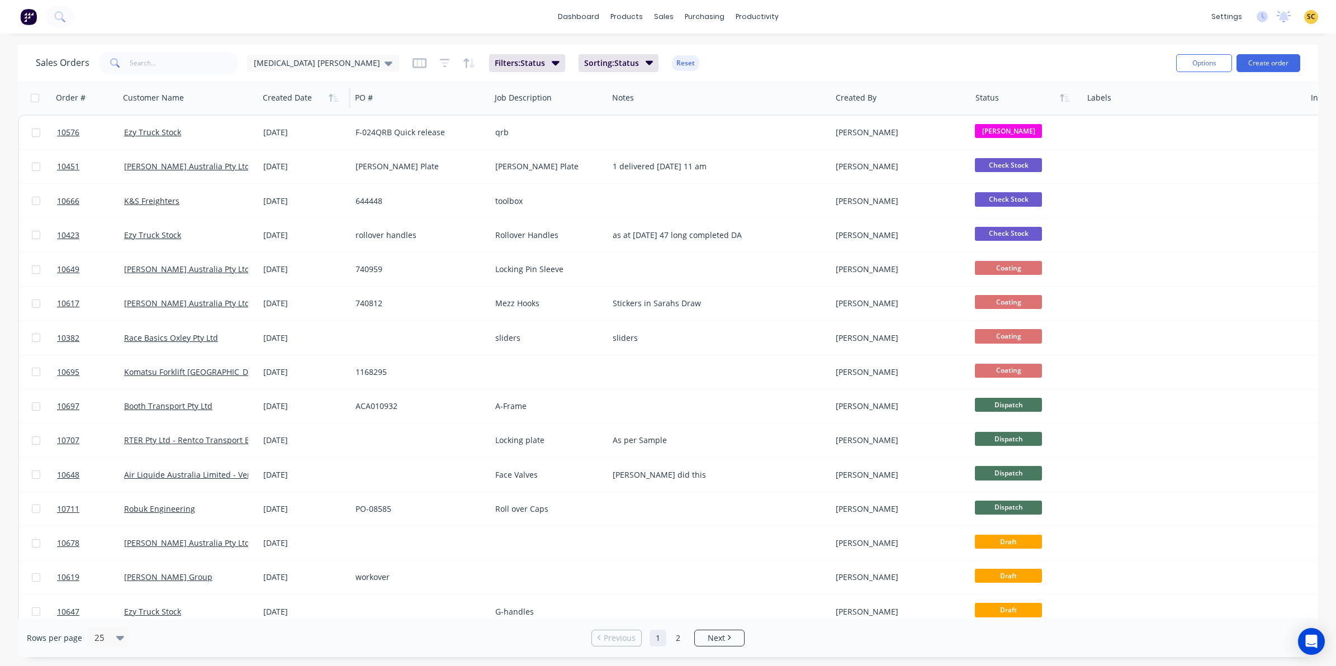
click at [322, 90] on div at bounding box center [302, 98] width 79 height 22
click at [1060, 104] on button "button" at bounding box center [1064, 97] width 17 height 17
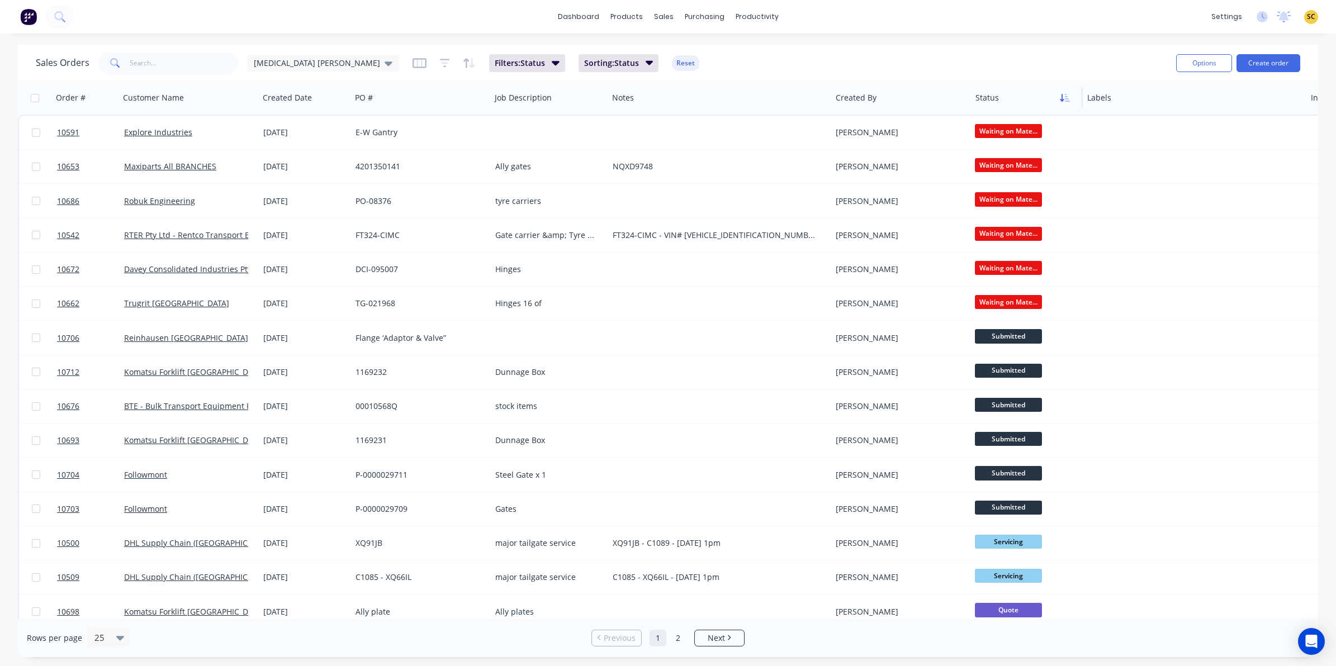
click at [1062, 93] on icon "button" at bounding box center [1065, 97] width 10 height 9
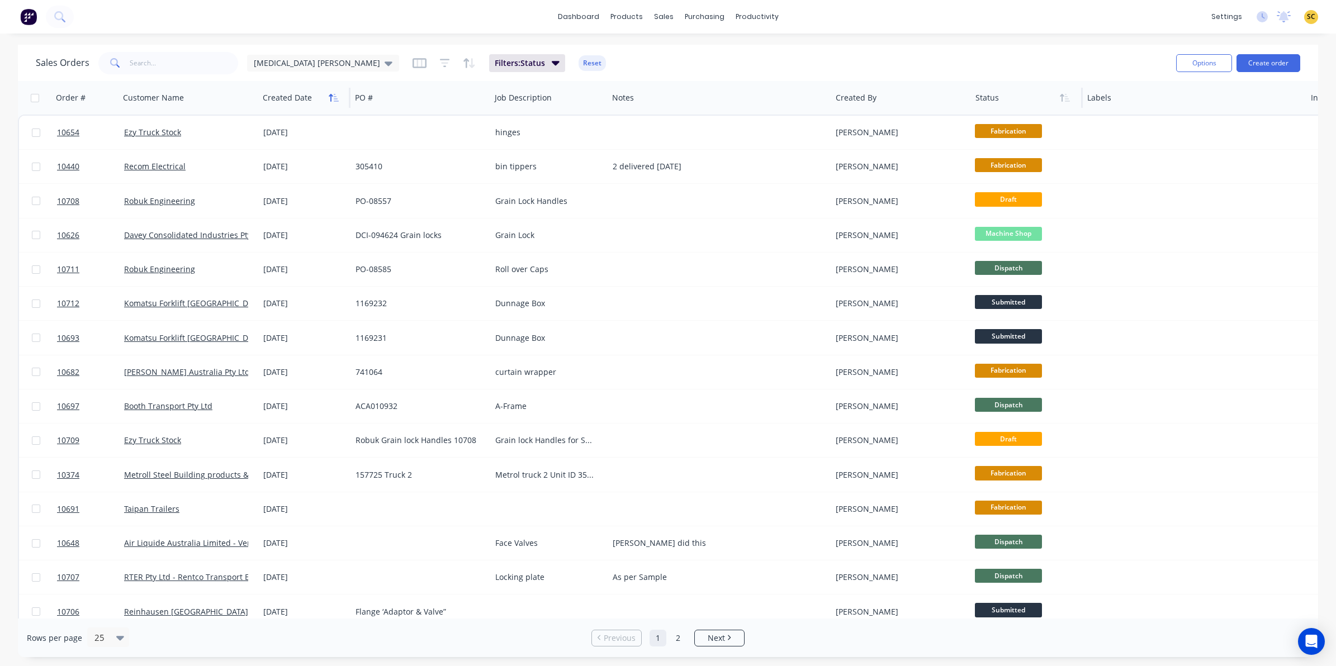
click at [326, 97] on div "Created Date" at bounding box center [302, 98] width 79 height 22
drag, startPoint x: 327, startPoint y: 97, endPoint x: 334, endPoint y: 102, distance: 8.7
click at [334, 102] on button "button" at bounding box center [333, 97] width 17 height 17
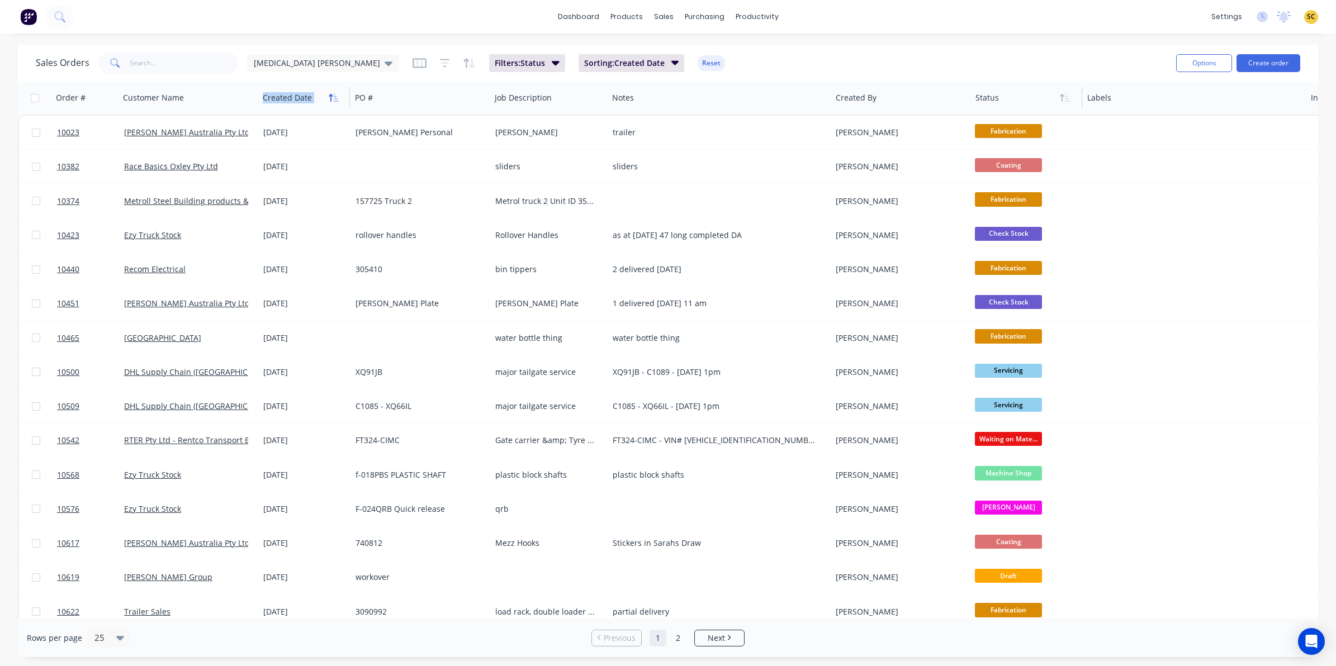
click at [331, 99] on icon "button" at bounding box center [331, 98] width 4 height 8
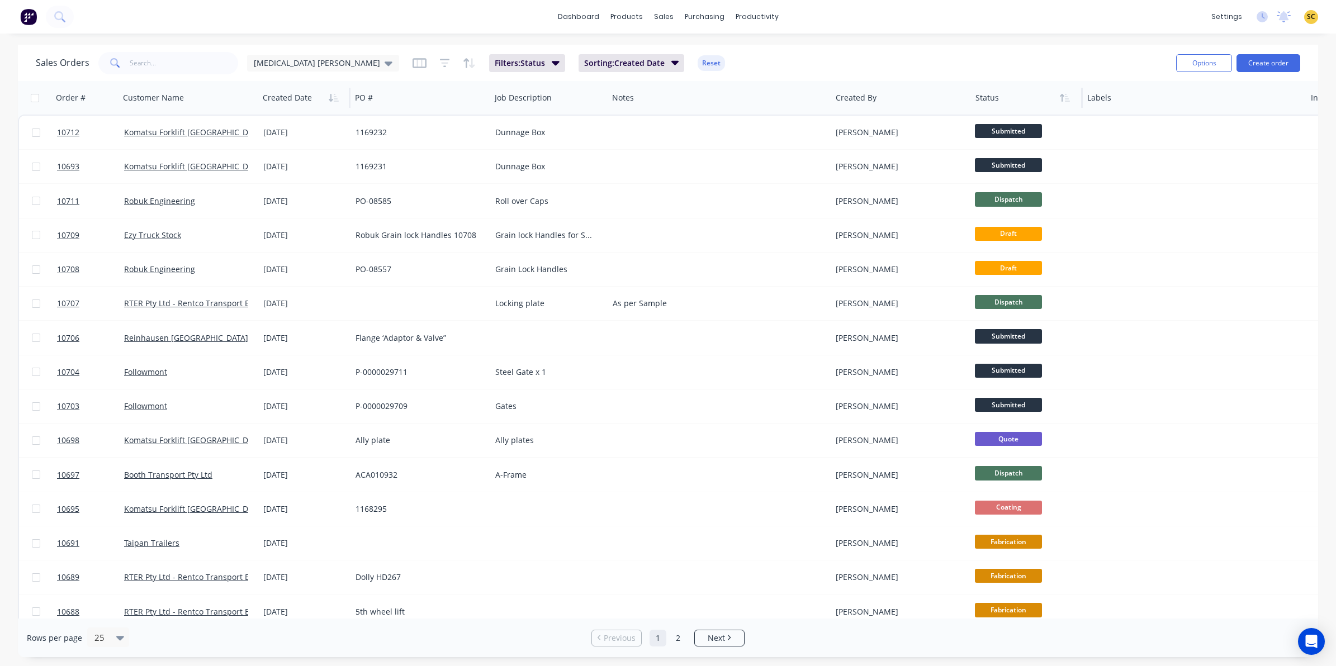
drag, startPoint x: 49, startPoint y: 351, endPoint x: 0, endPoint y: 380, distance: 57.1
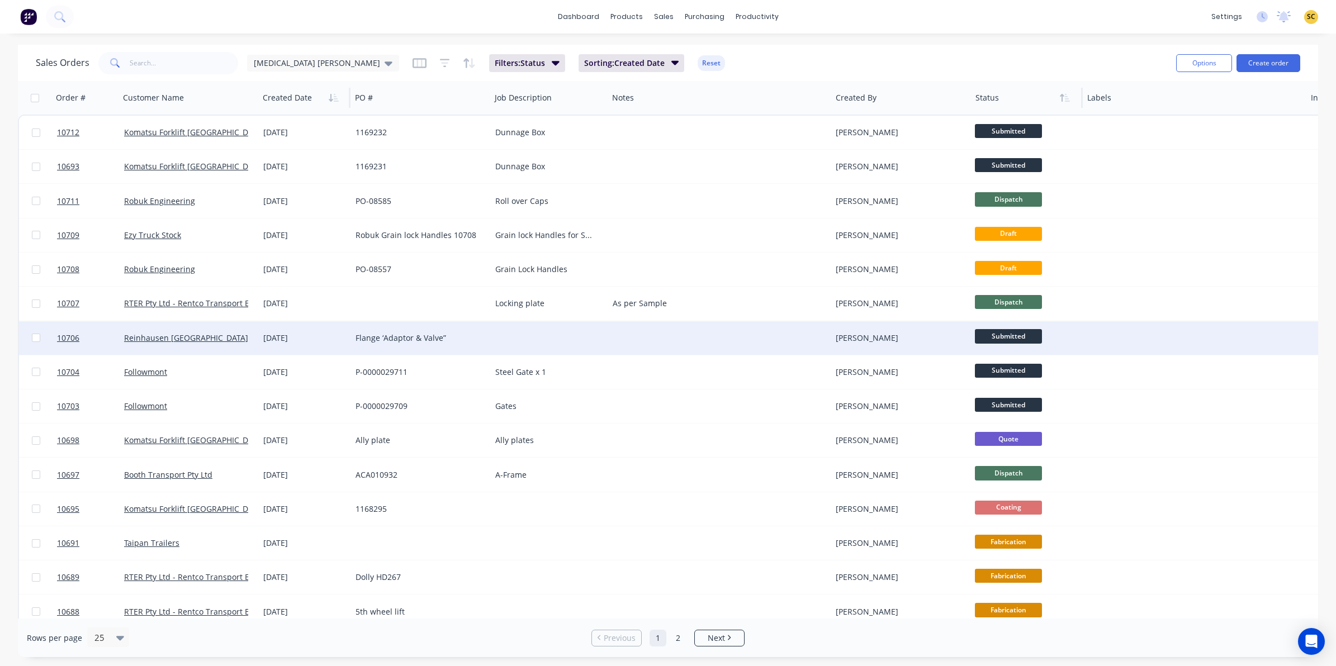
click at [506, 333] on div at bounding box center [549, 338] width 117 height 34
click at [423, 341] on div "Flange ‘Adaptor & Valve”" at bounding box center [417, 338] width 124 height 11
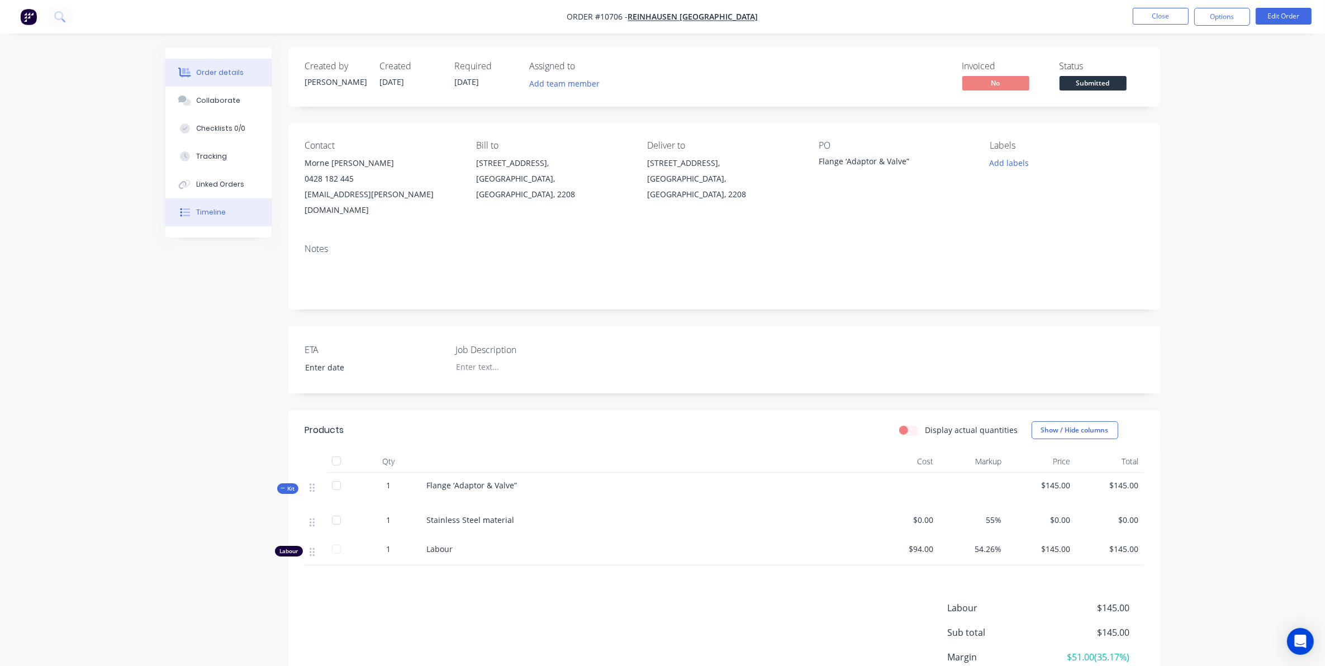
click at [200, 208] on div "Timeline" at bounding box center [211, 212] width 30 height 10
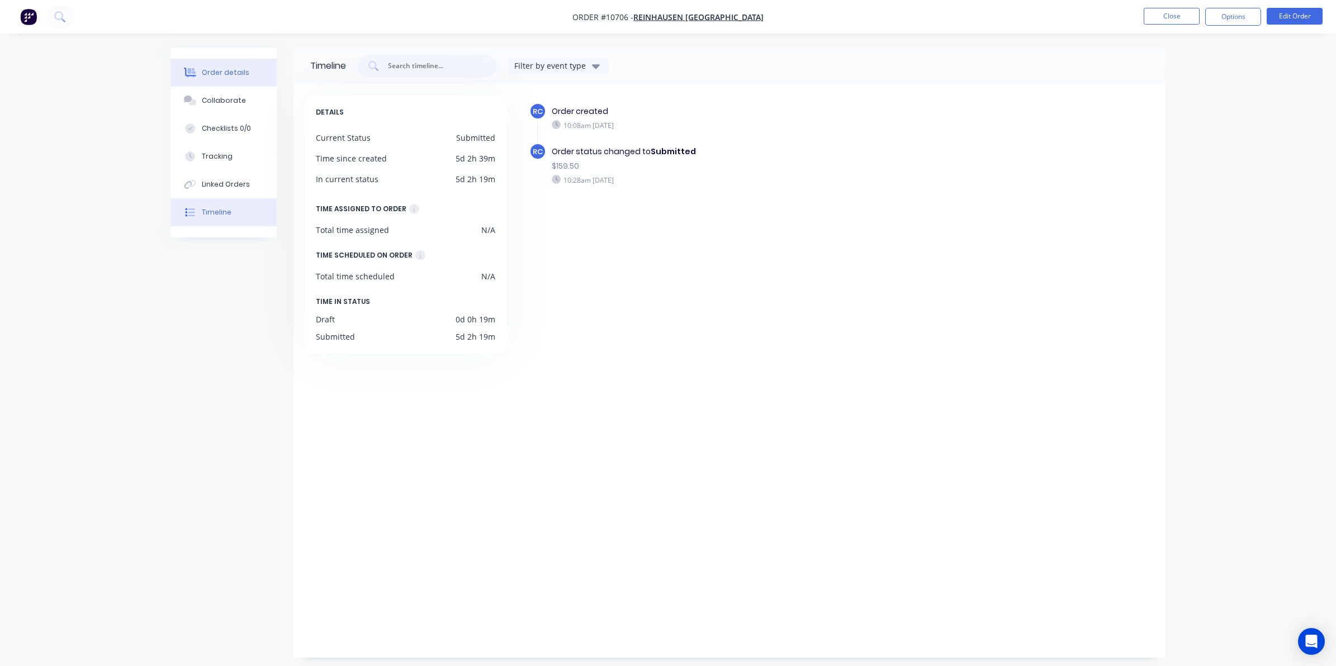
click at [199, 70] on button "Order details" at bounding box center [223, 73] width 106 height 28
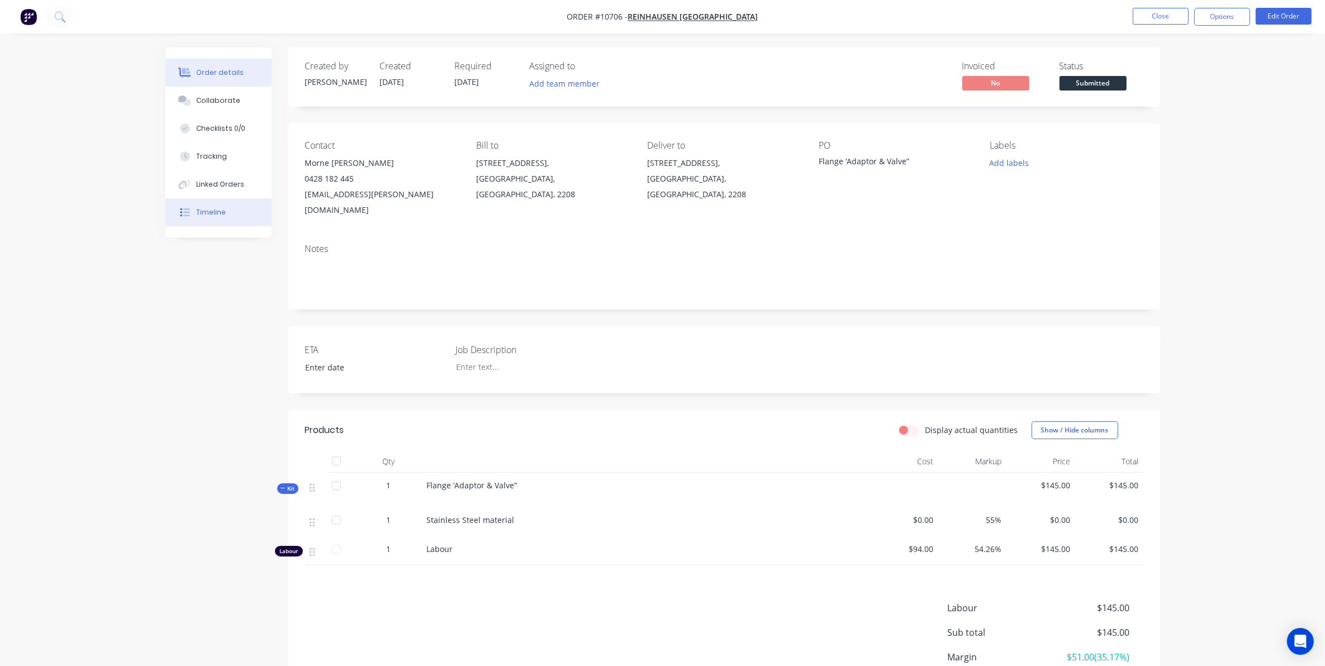
click at [224, 211] on div "Timeline" at bounding box center [211, 212] width 30 height 10
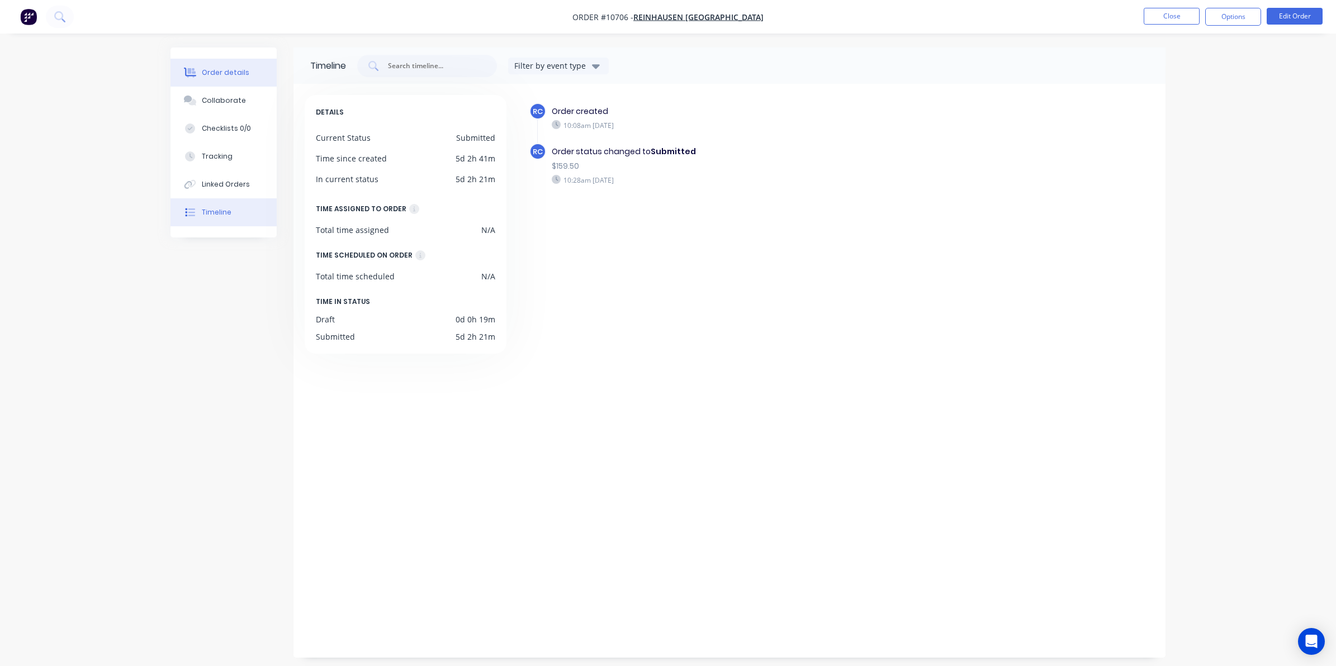
click at [199, 79] on button "Order details" at bounding box center [223, 73] width 106 height 28
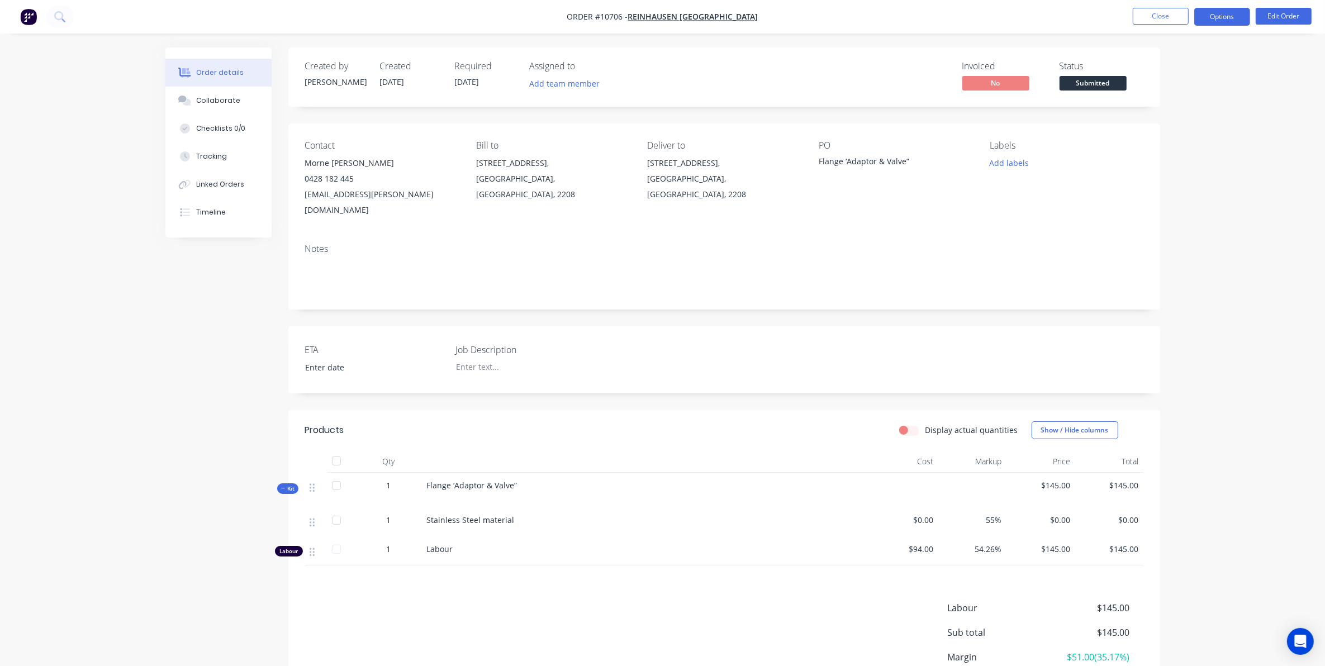
click at [1203, 21] on button "Options" at bounding box center [1222, 17] width 56 height 18
click at [1170, 127] on div "Work Order" at bounding box center [1188, 135] width 103 height 16
click at [1146, 115] on div "Without pricing" at bounding box center [1188, 113] width 103 height 16
